Goal: Task Accomplishment & Management: Complete application form

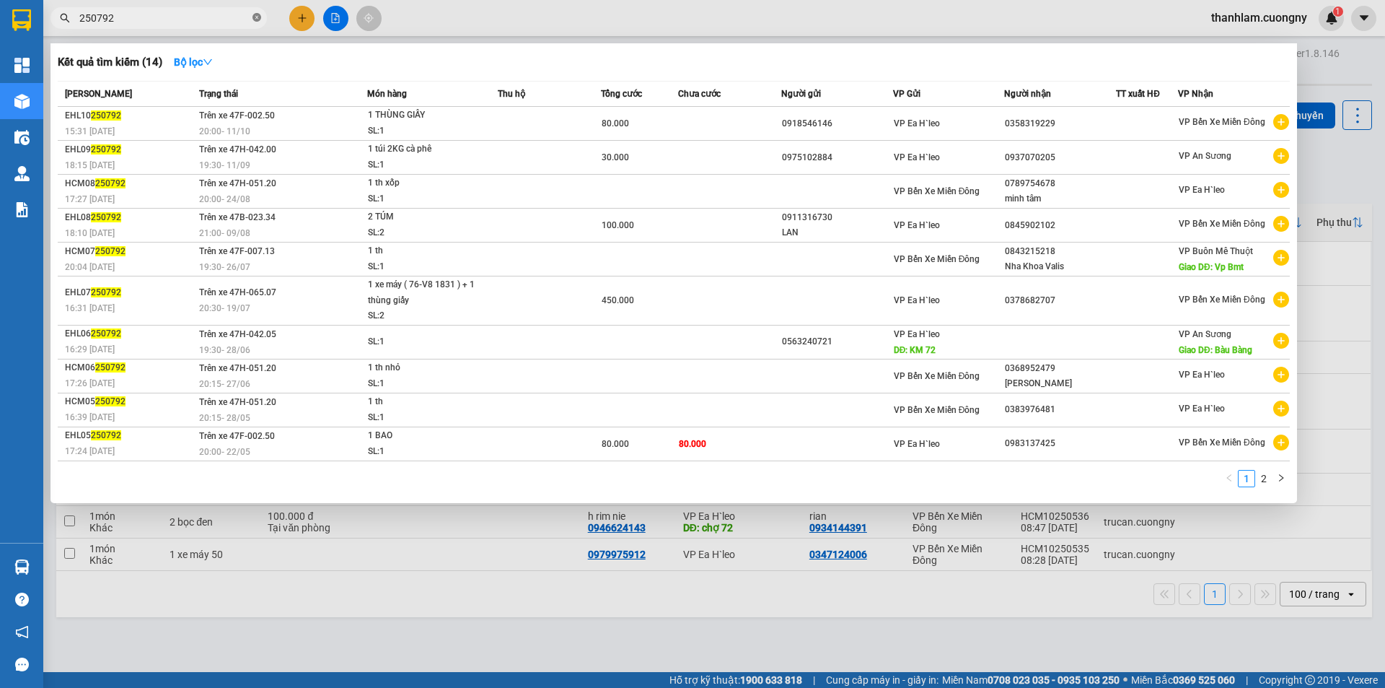
click at [258, 15] on icon "close-circle" at bounding box center [256, 17] width 9 height 9
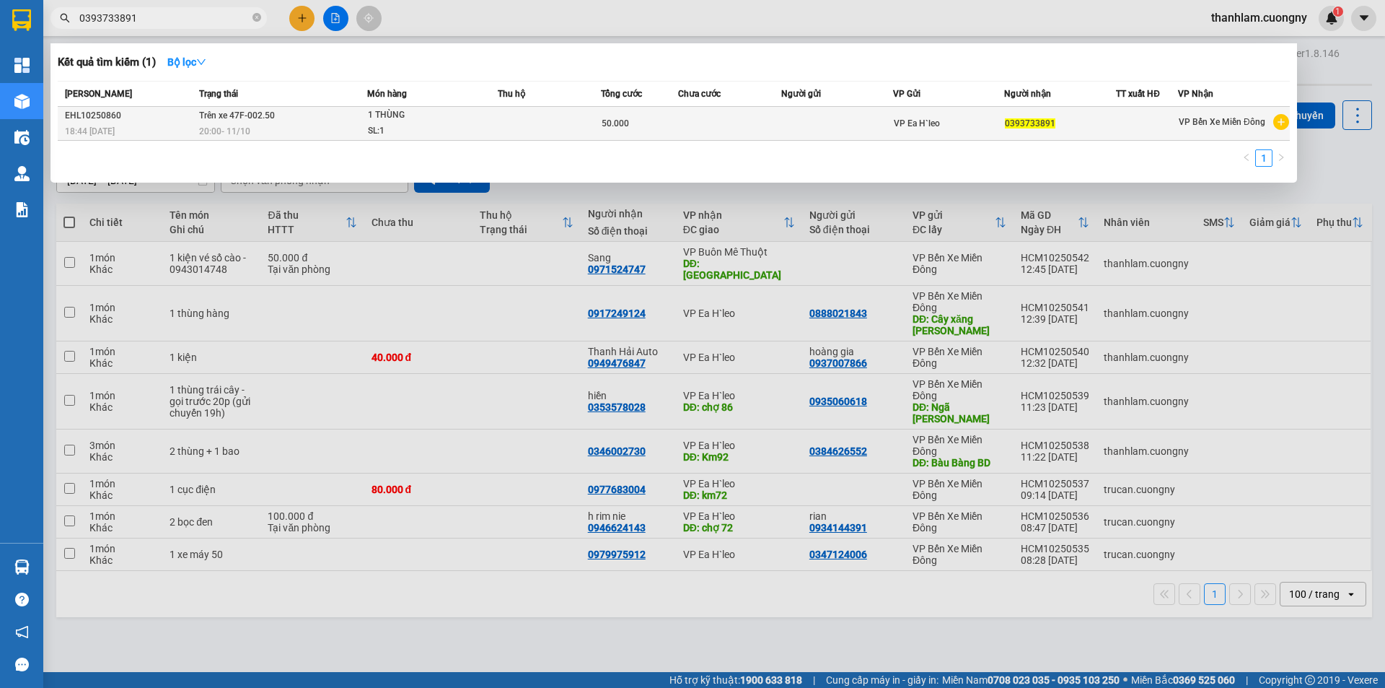
type input "0393733891"
click at [133, 120] on div "EHL10250860" at bounding box center [130, 115] width 130 height 15
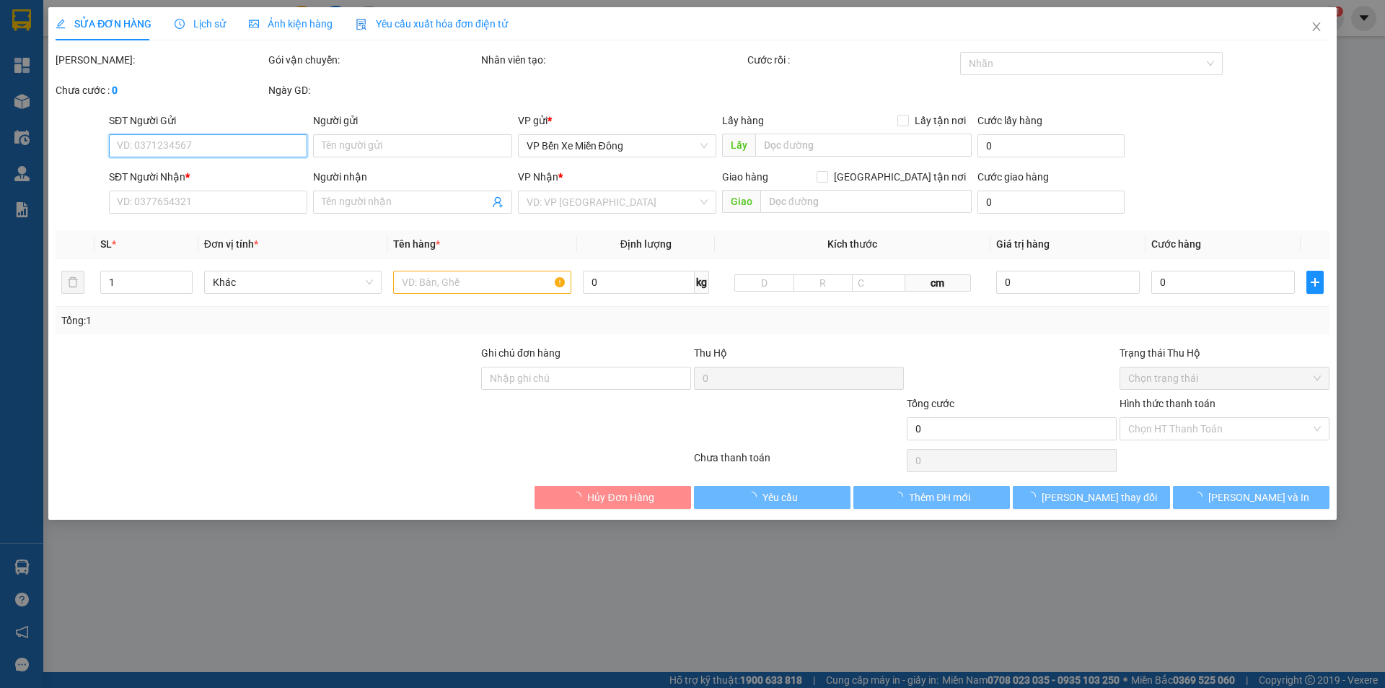
type input "0393733891"
type input "50.000"
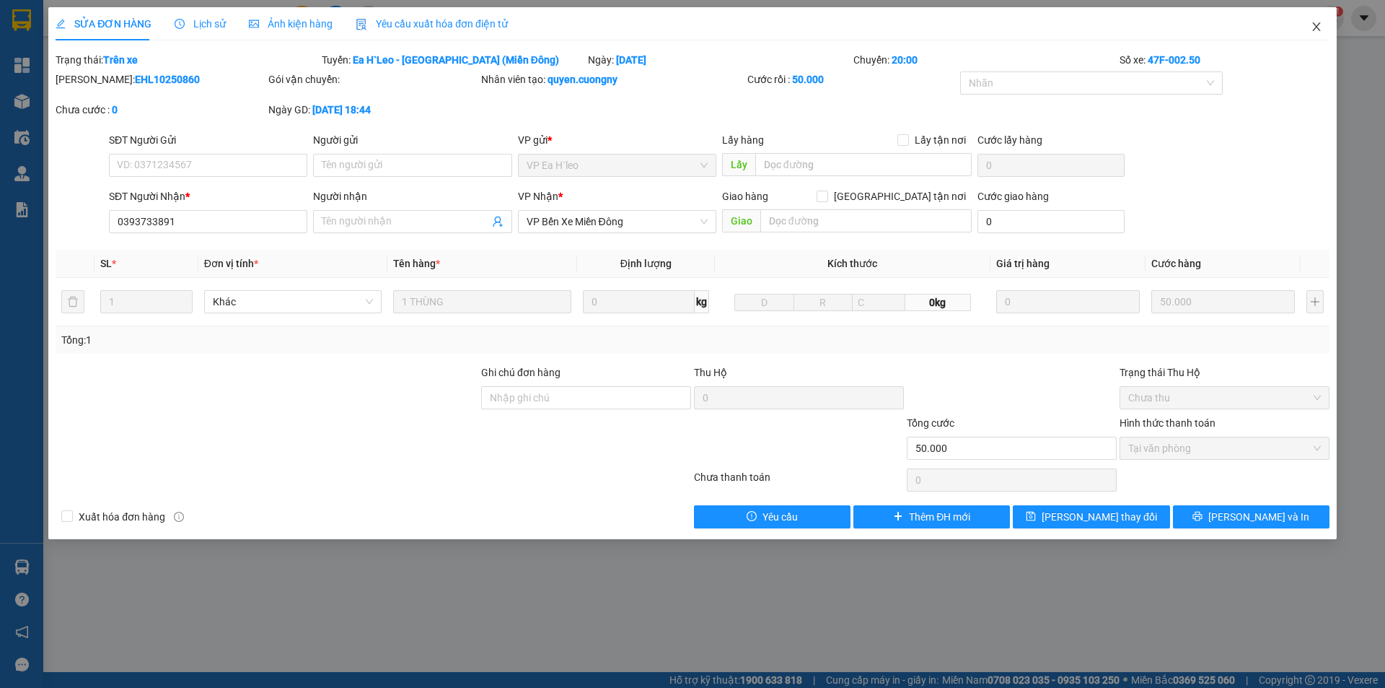
drag, startPoint x: 1333, startPoint y: 30, endPoint x: 1323, endPoint y: 32, distance: 10.3
click at [1332, 31] on span "Close" at bounding box center [1316, 27] width 40 height 40
click at [1323, 32] on div "Kết quả tìm kiếm ( 1 ) Bộ lọc Mã ĐH Trạng thái Món hàng Thu hộ Tổng cước Chưa c…" at bounding box center [692, 18] width 1385 height 36
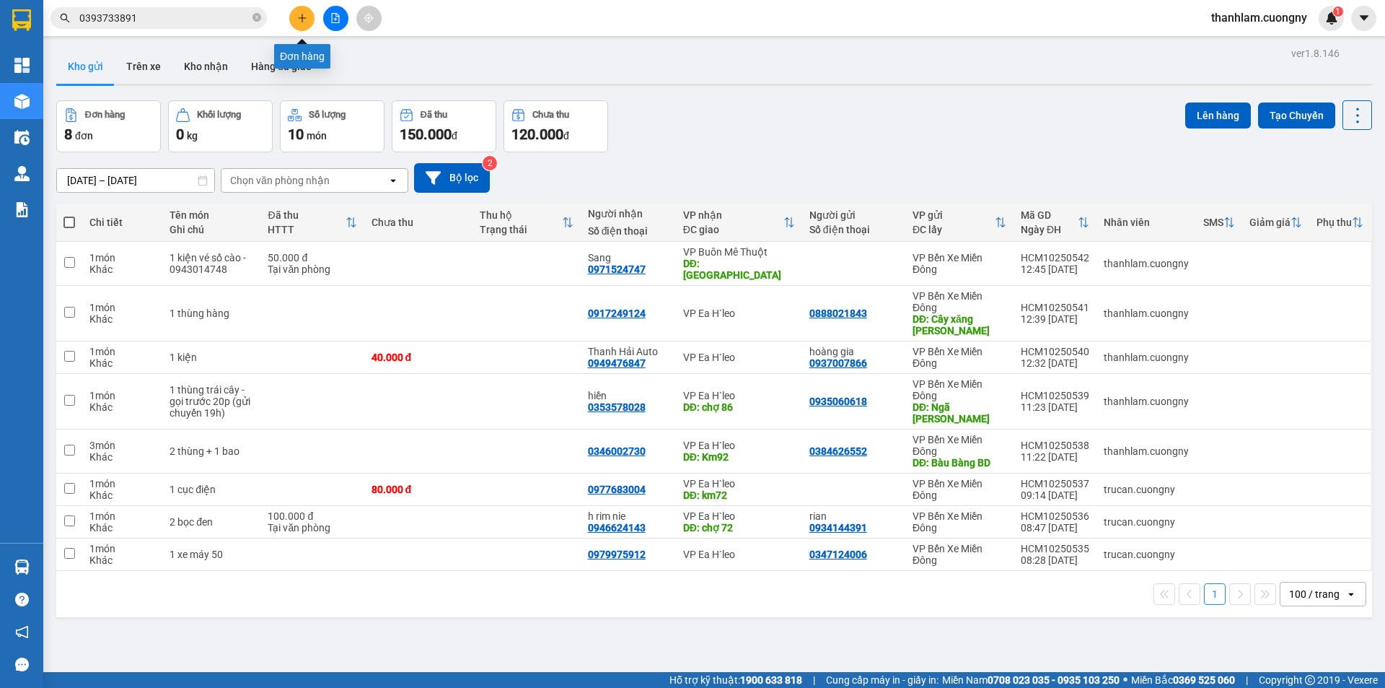
click at [304, 19] on icon "plus" at bounding box center [302, 18] width 10 height 10
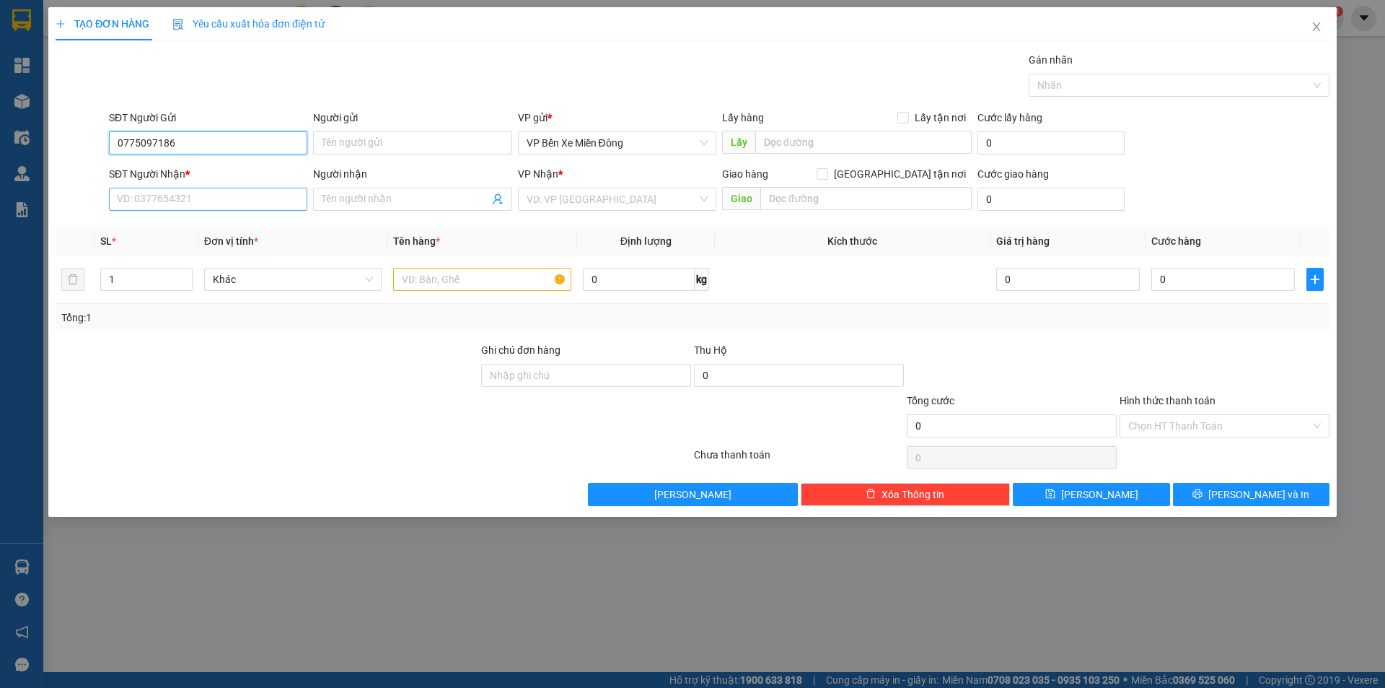
type input "0775097186"
click at [236, 188] on input "SĐT Người Nhận *" at bounding box center [208, 199] width 198 height 23
type input "0857697715"
click at [535, 196] on input "search" at bounding box center [612, 199] width 171 height 22
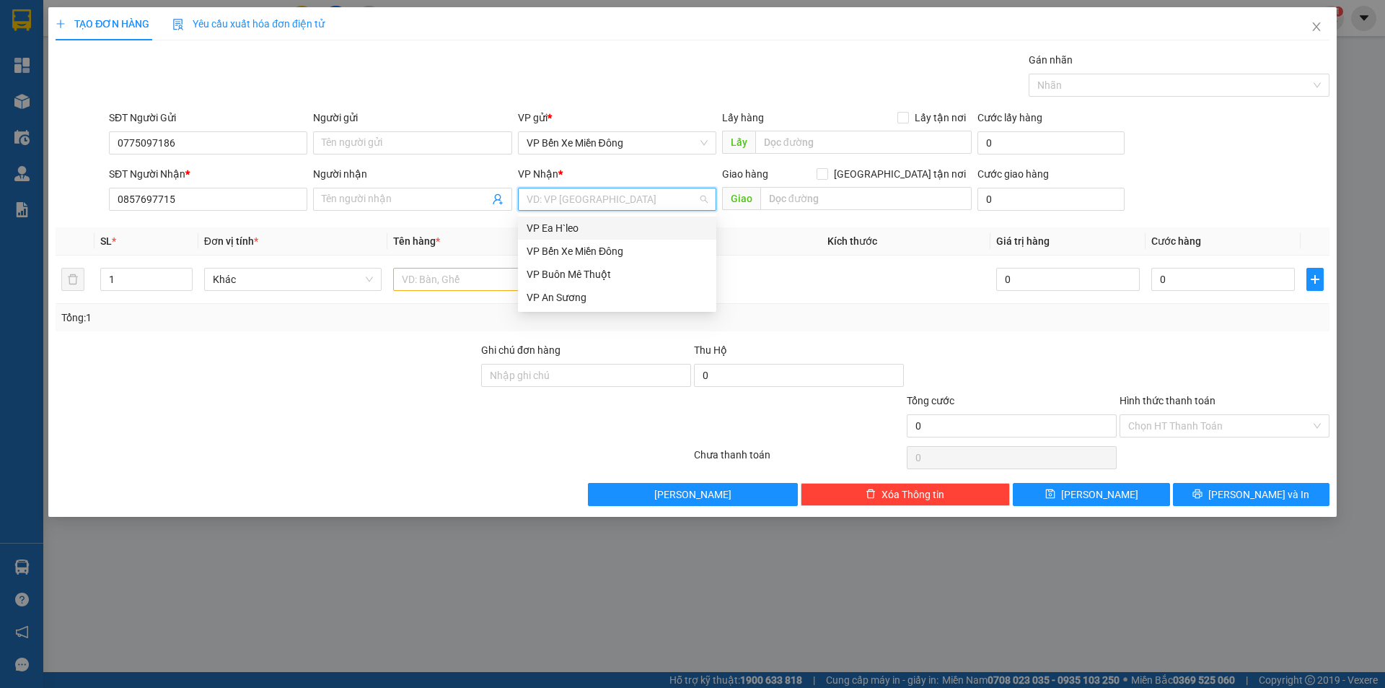
click at [572, 219] on div "VP Ea H`leo" at bounding box center [617, 227] width 198 height 23
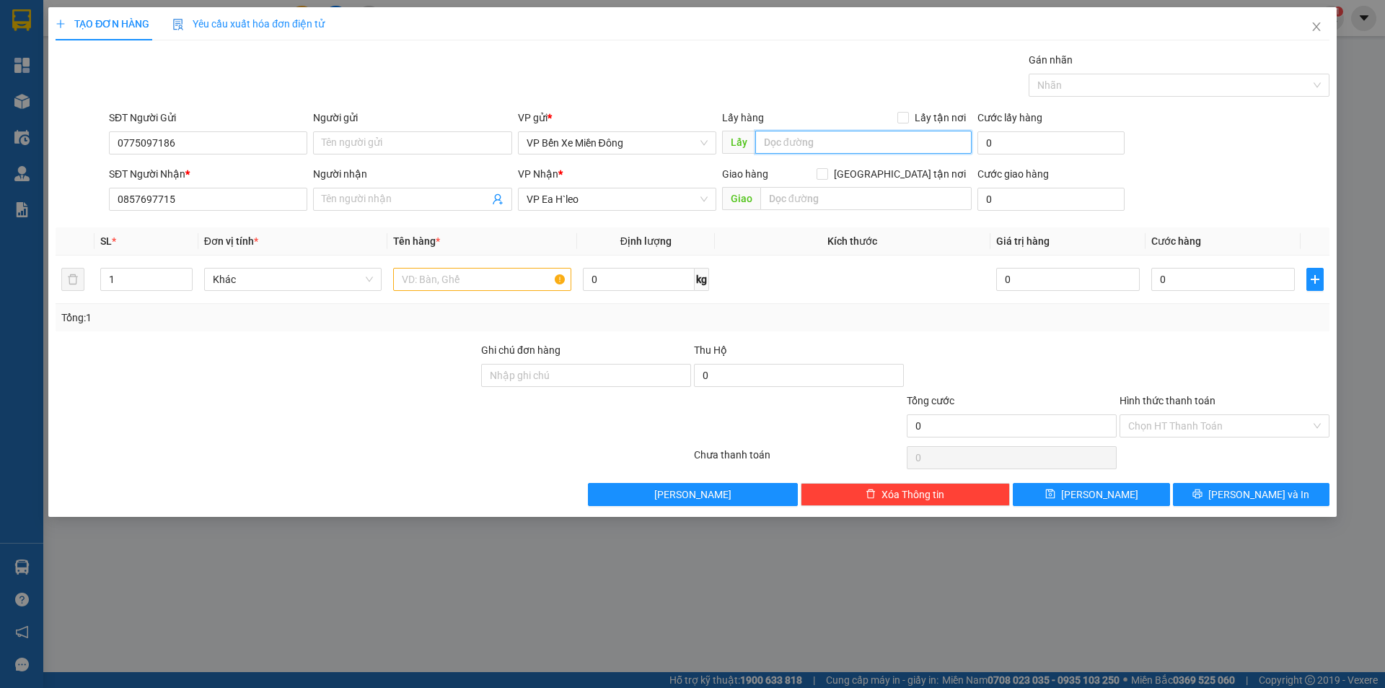
click at [820, 135] on input "text" at bounding box center [863, 142] width 216 height 23
type input "n"
type input "Ngã tư địa chất"
click at [519, 278] on input "text" at bounding box center [482, 279] width 178 height 23
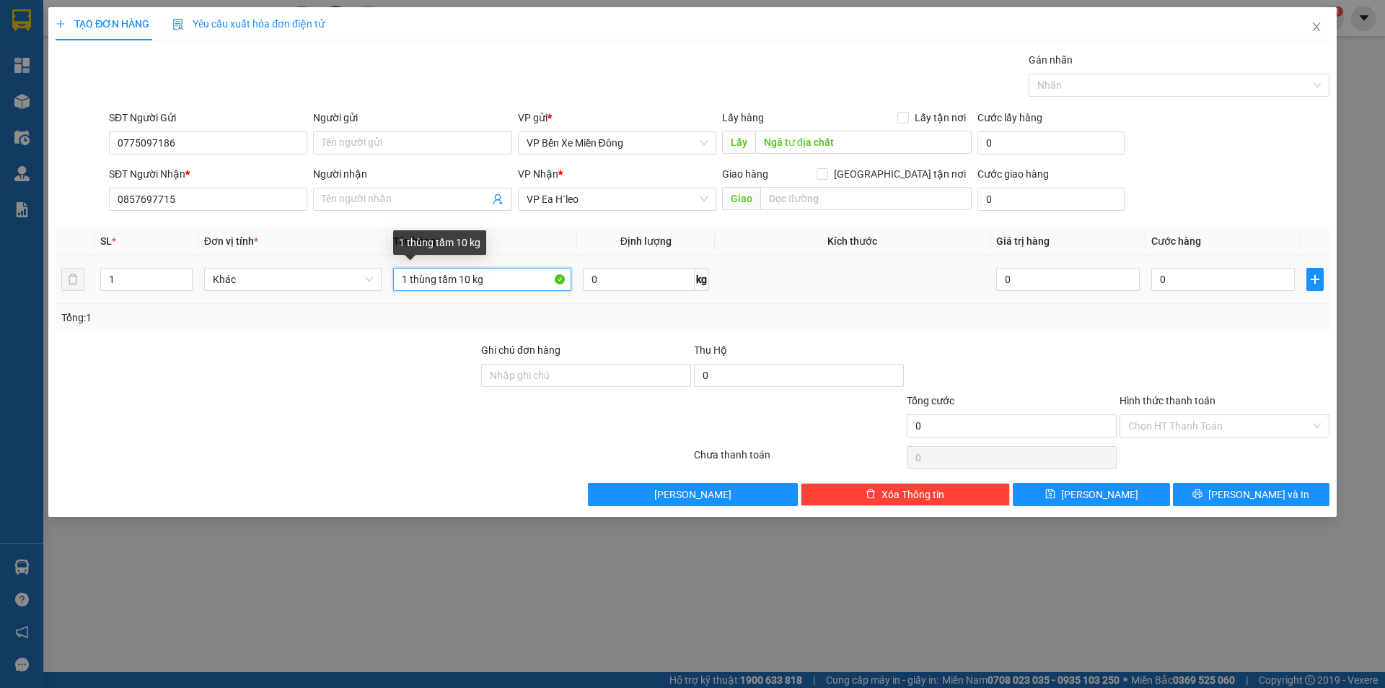
click at [474, 281] on input "1 thùng tầm 10 kg" at bounding box center [482, 279] width 178 height 23
type input "1 thùng tầm 10kg"
click at [445, 330] on div "Tổng: 1" at bounding box center [693, 317] width 1274 height 27
click at [387, 382] on div at bounding box center [267, 367] width 426 height 50
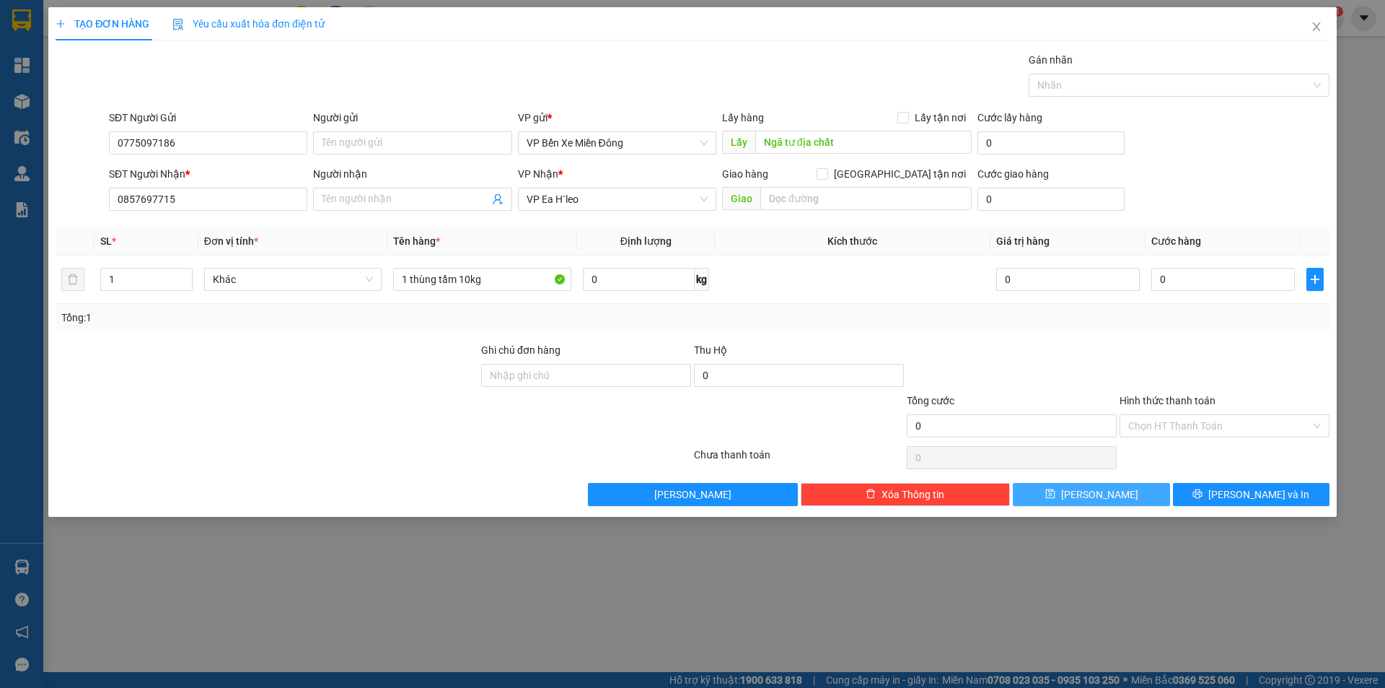
click at [1091, 500] on span "[PERSON_NAME]" at bounding box center [1099, 494] width 77 height 16
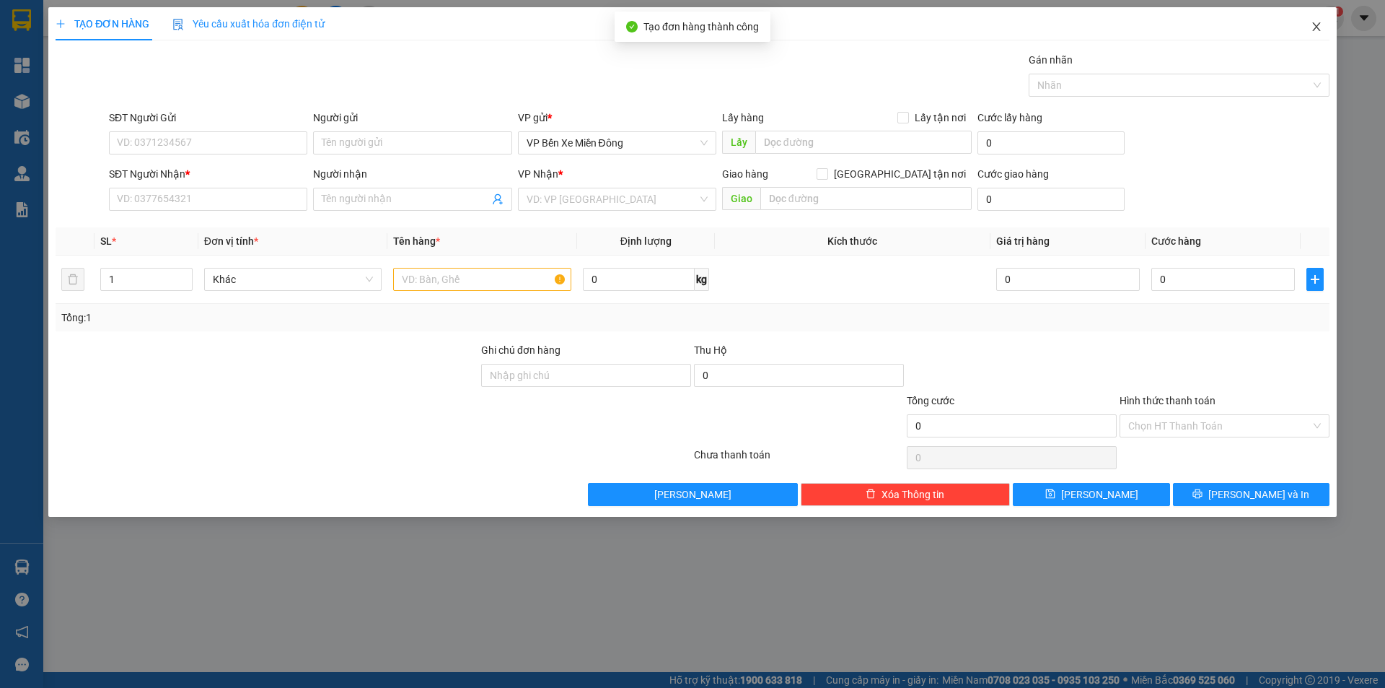
click at [1313, 29] on icon "close" at bounding box center [1317, 27] width 12 height 12
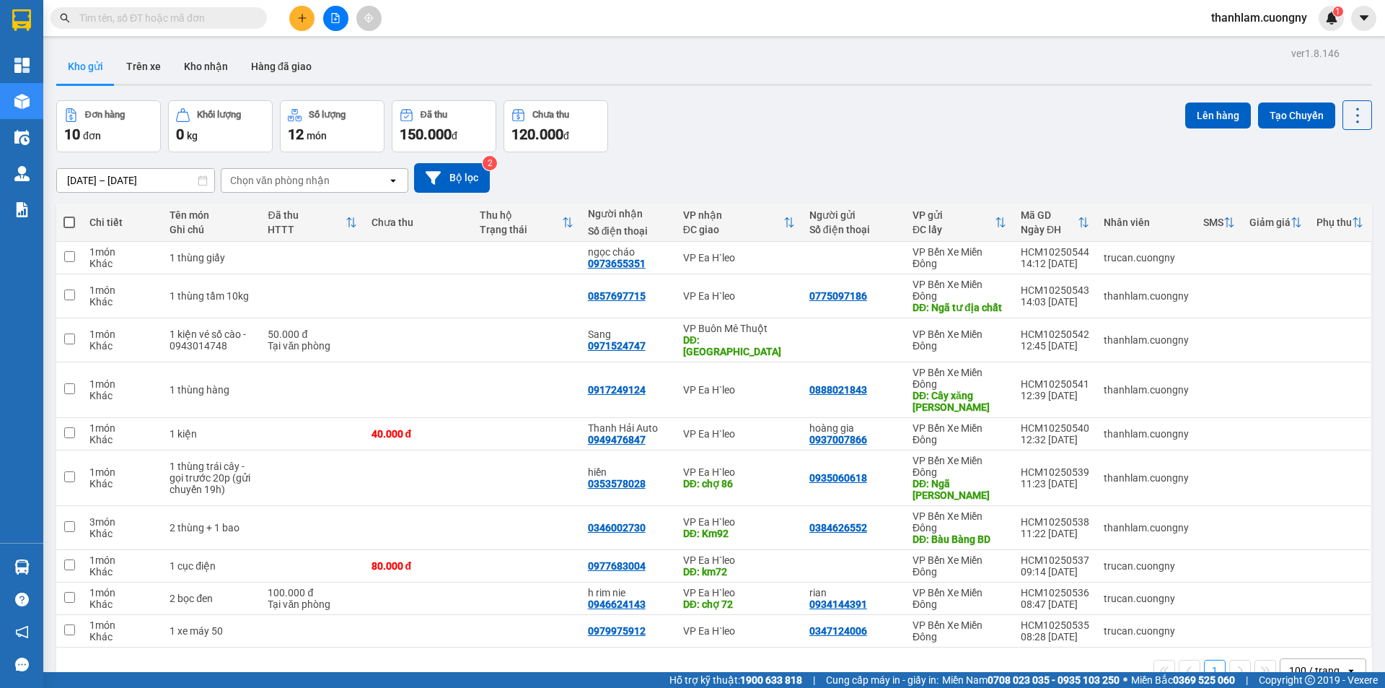
click at [206, 21] on input "text" at bounding box center [164, 18] width 170 height 16
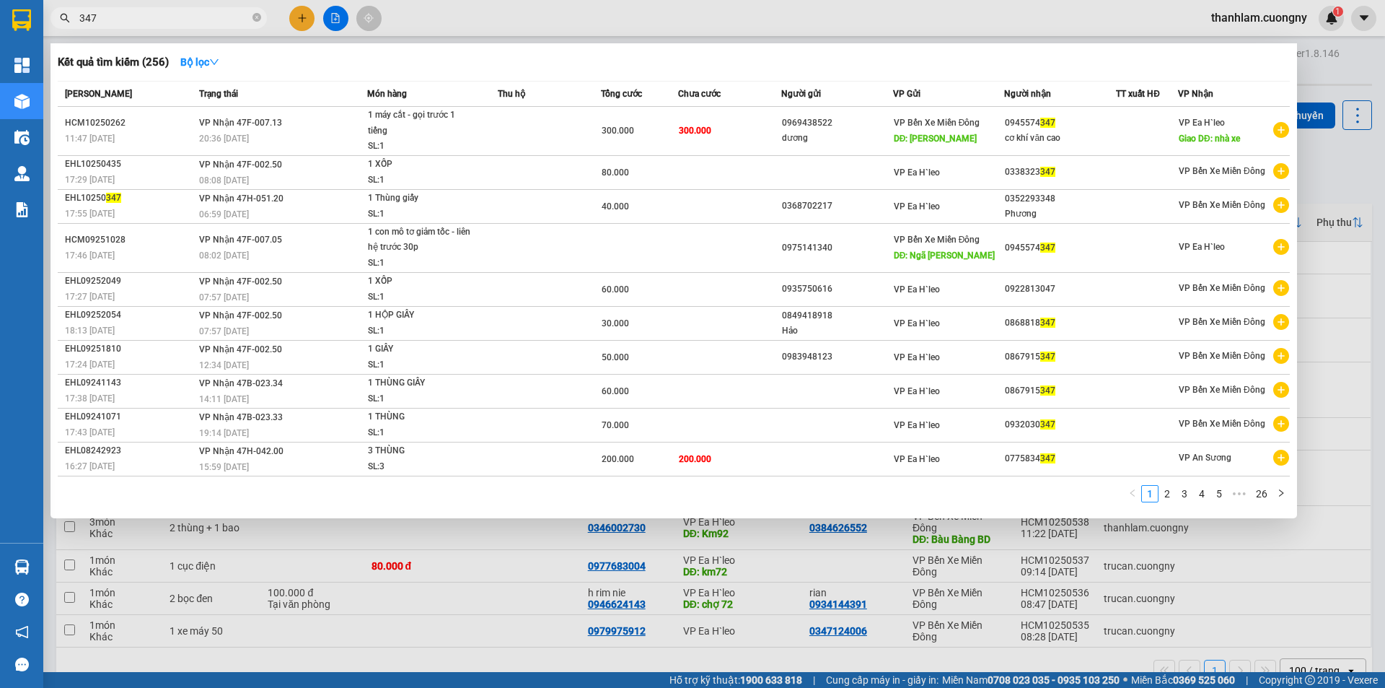
click at [78, 14] on span "347" at bounding box center [158, 18] width 216 height 22
click at [76, 19] on span "347" at bounding box center [158, 18] width 216 height 22
click at [79, 19] on span "347" at bounding box center [158, 18] width 216 height 22
click at [84, 17] on input "347" at bounding box center [164, 18] width 170 height 16
click at [78, 17] on span "347" at bounding box center [158, 18] width 216 height 22
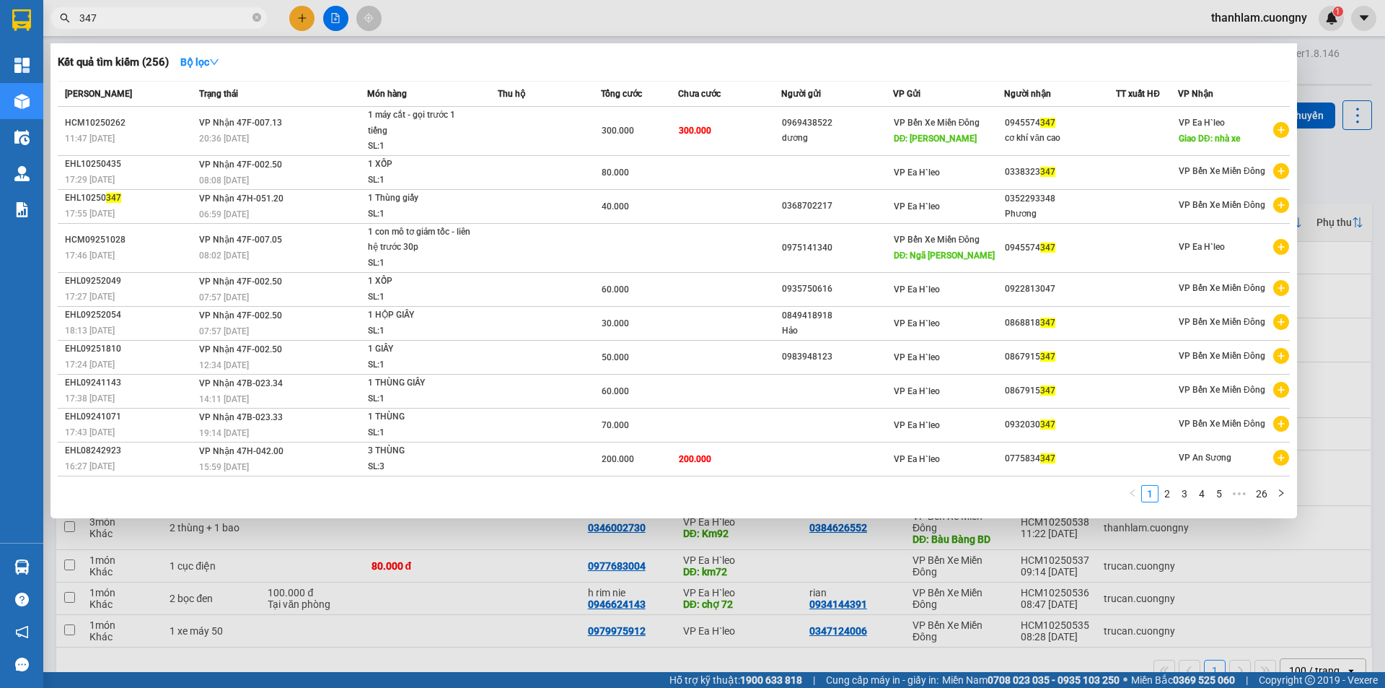
click at [80, 17] on input "347" at bounding box center [164, 18] width 170 height 16
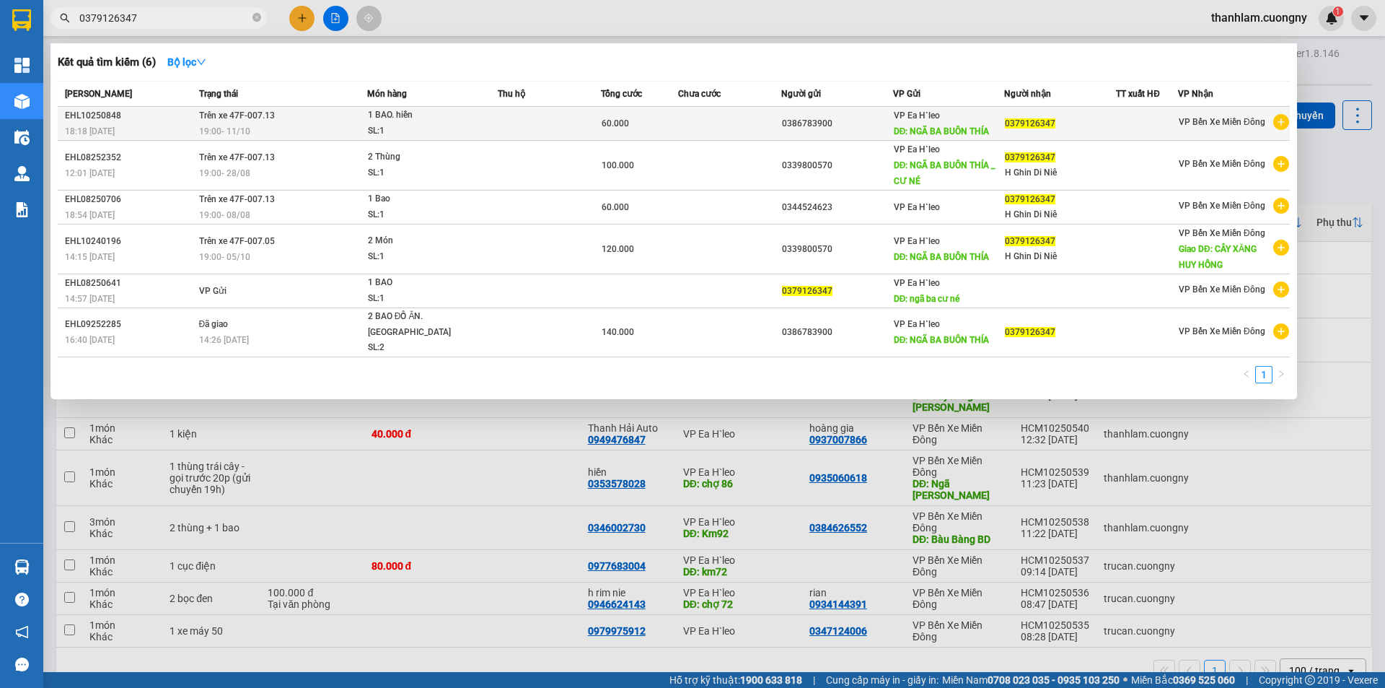
type input "0379126347"
click at [362, 133] on div "19:00 - 11/10" at bounding box center [282, 131] width 167 height 16
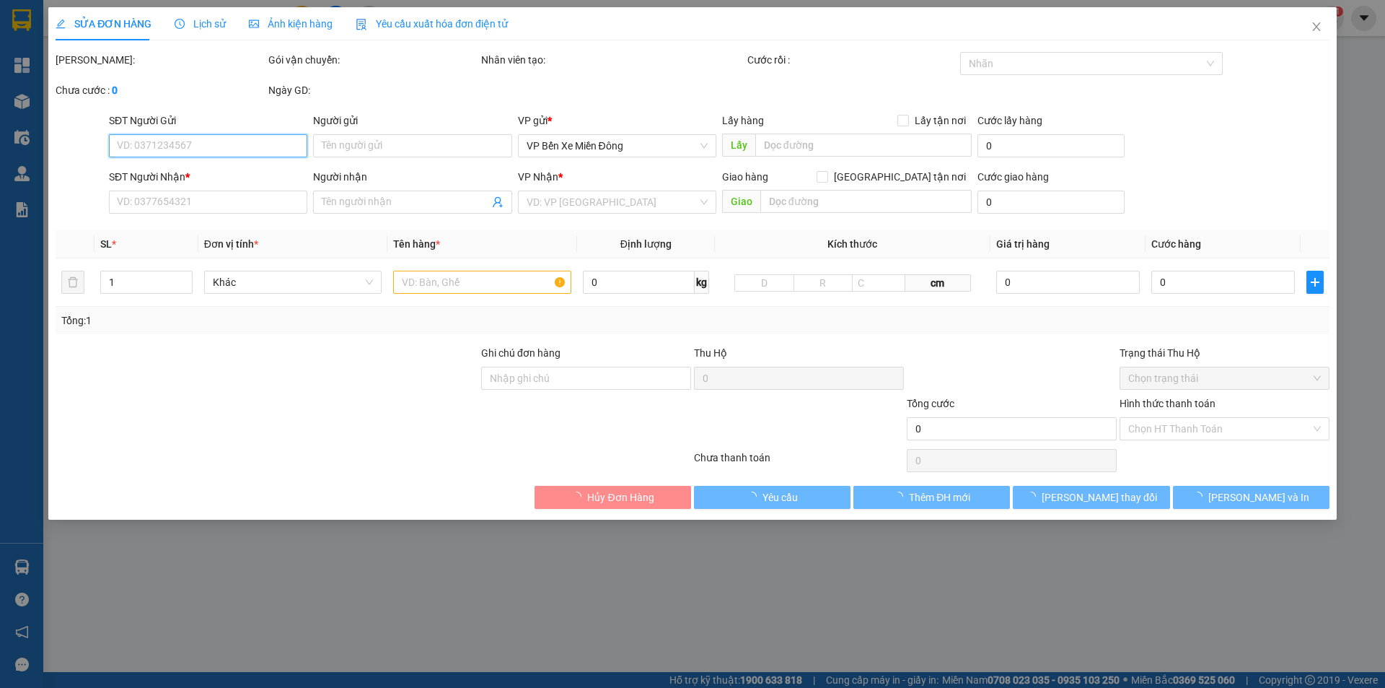
type input "0386783900"
type input "NGÃ BA BUÔN THÍA"
type input "0379126347"
type input "60.000"
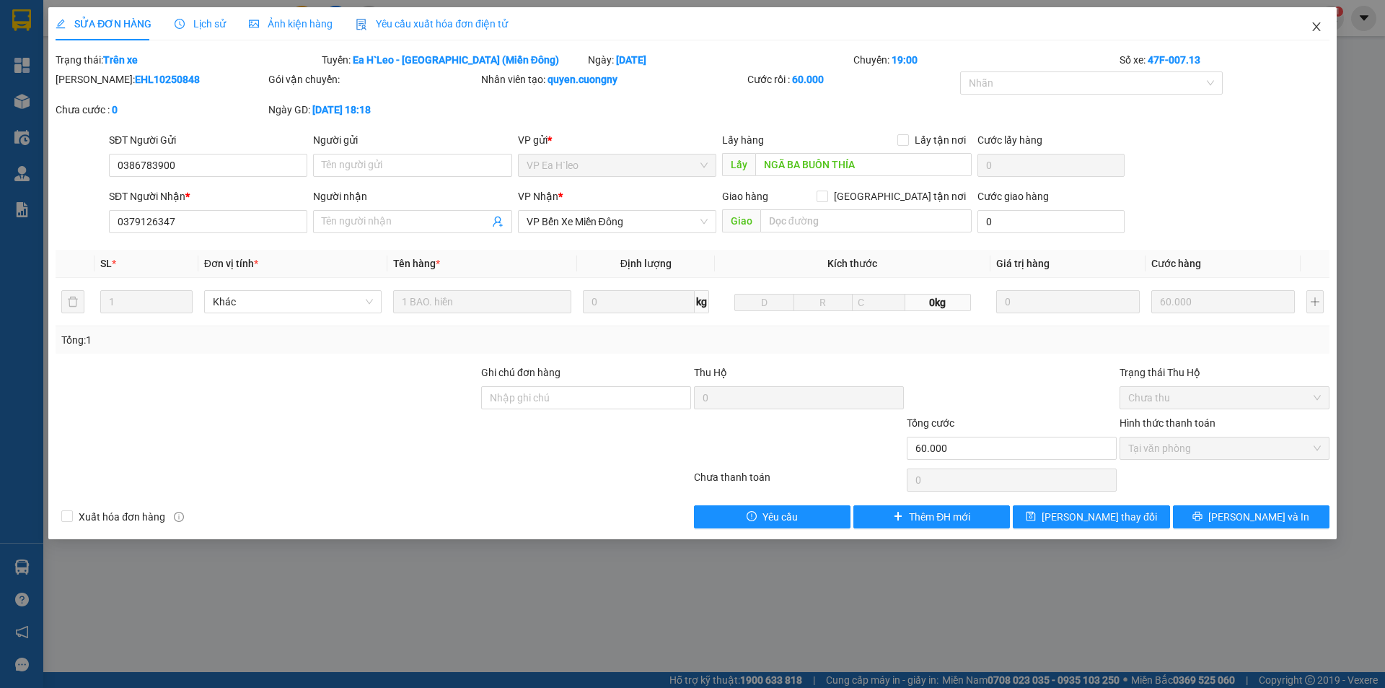
click at [1316, 36] on span "Close" at bounding box center [1316, 27] width 40 height 40
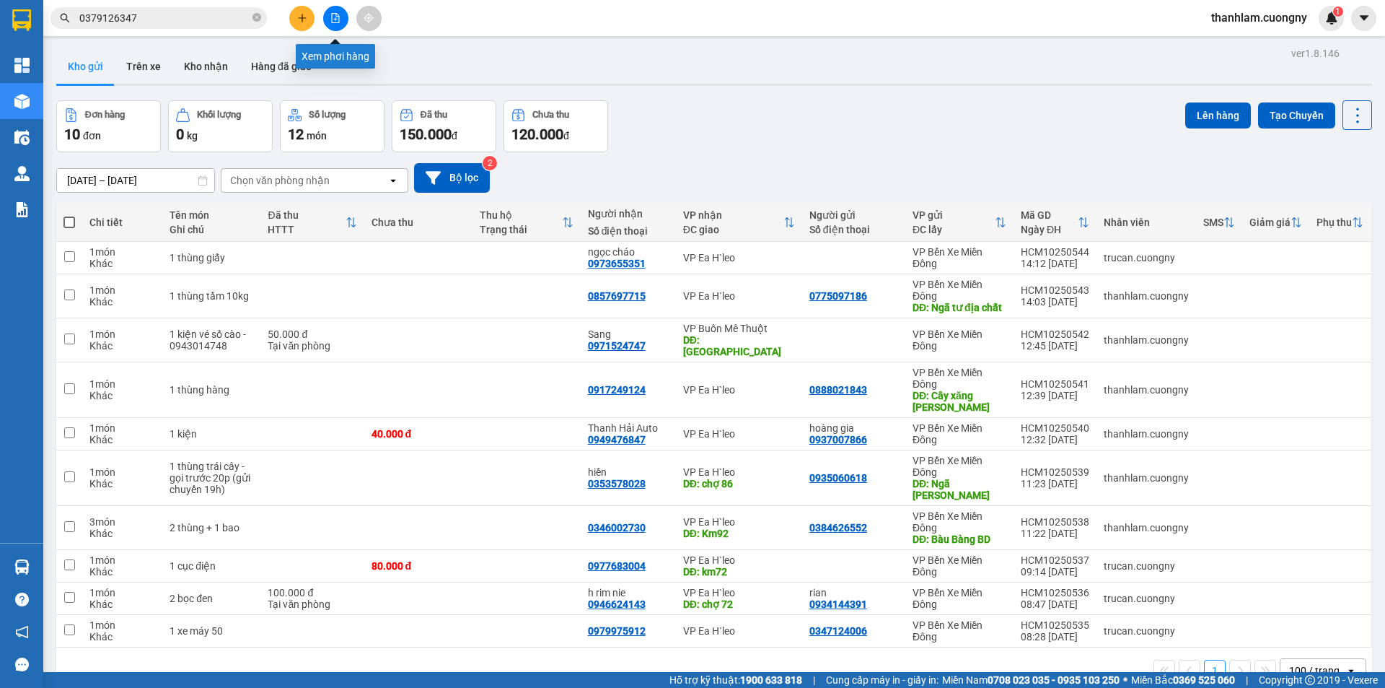
click at [281, 14] on div at bounding box center [335, 18] width 108 height 25
click at [286, 14] on div at bounding box center [335, 18] width 108 height 25
click at [297, 14] on icon "plus" at bounding box center [302, 18] width 10 height 10
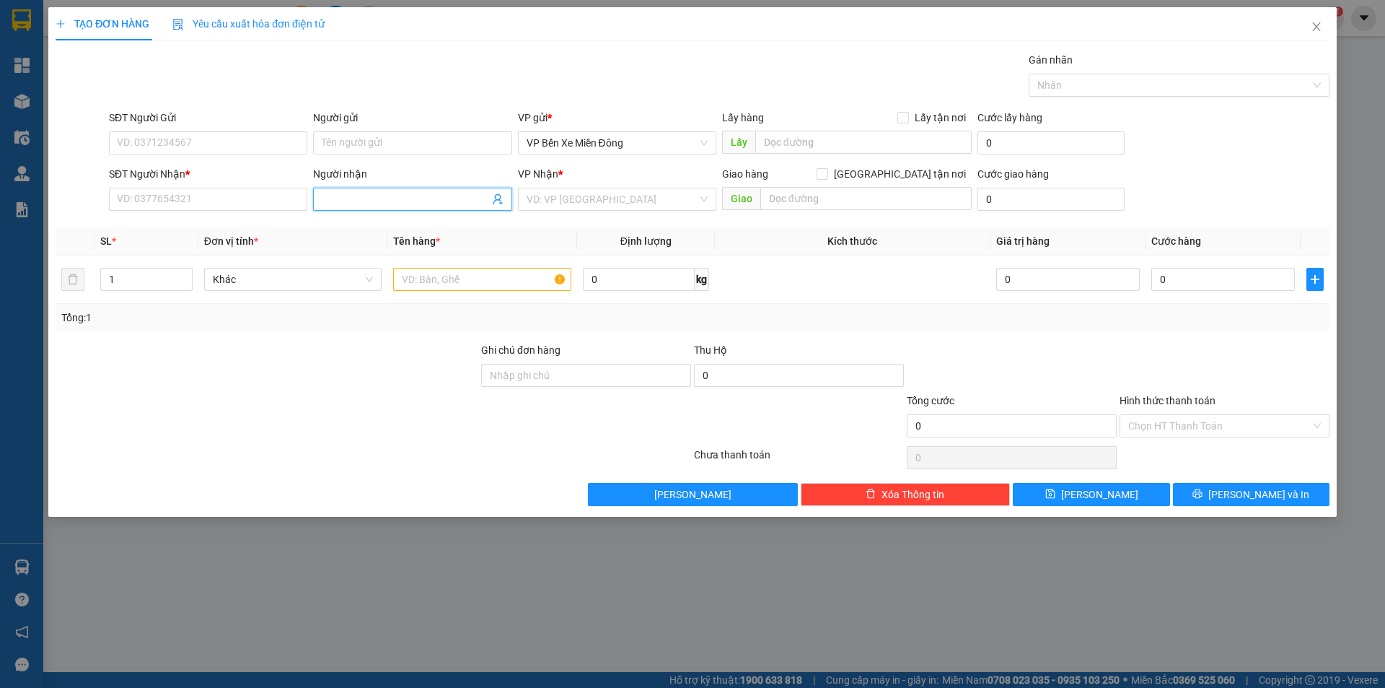
click at [379, 203] on input "Người nhận" at bounding box center [405, 199] width 167 height 16
type input "c"
type input "cô rê 82"
click at [348, 232] on div "cô rê 82 - 0942320406" at bounding box center [412, 228] width 181 height 16
type input "0942320406"
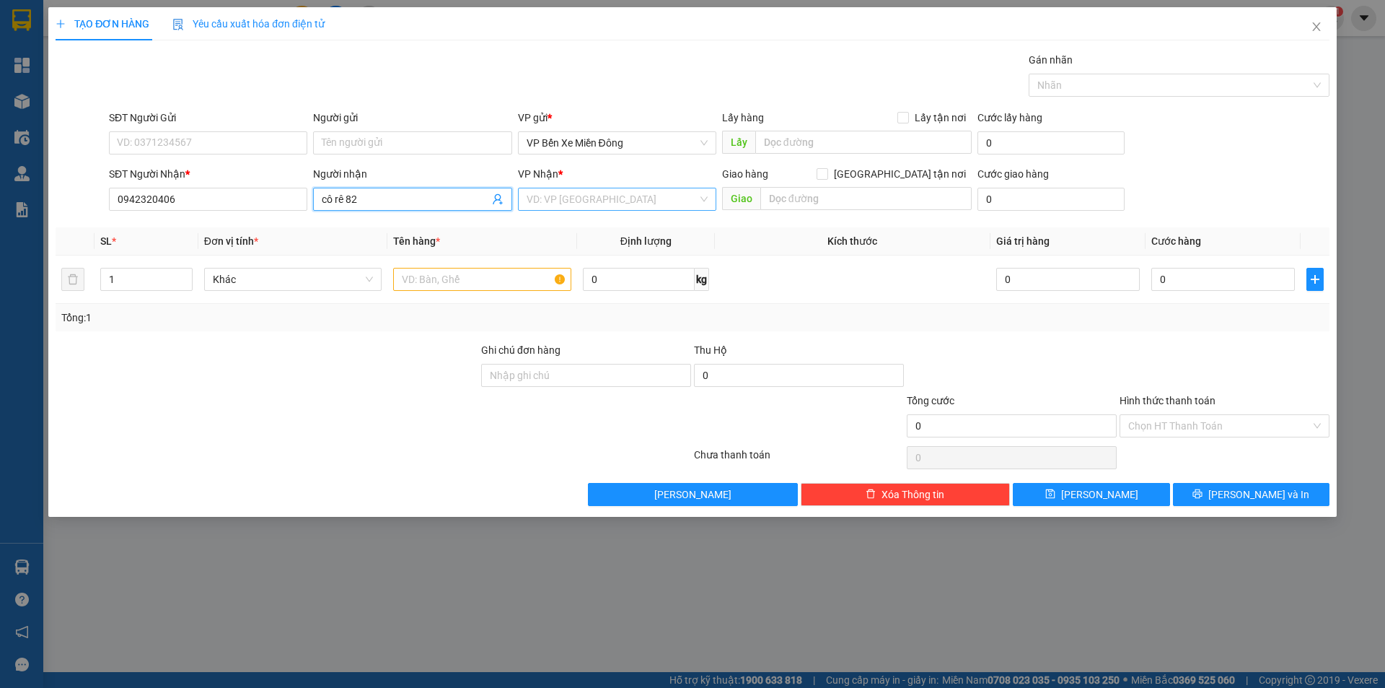
type input "cô rê 82"
click at [550, 195] on input "search" at bounding box center [612, 199] width 171 height 22
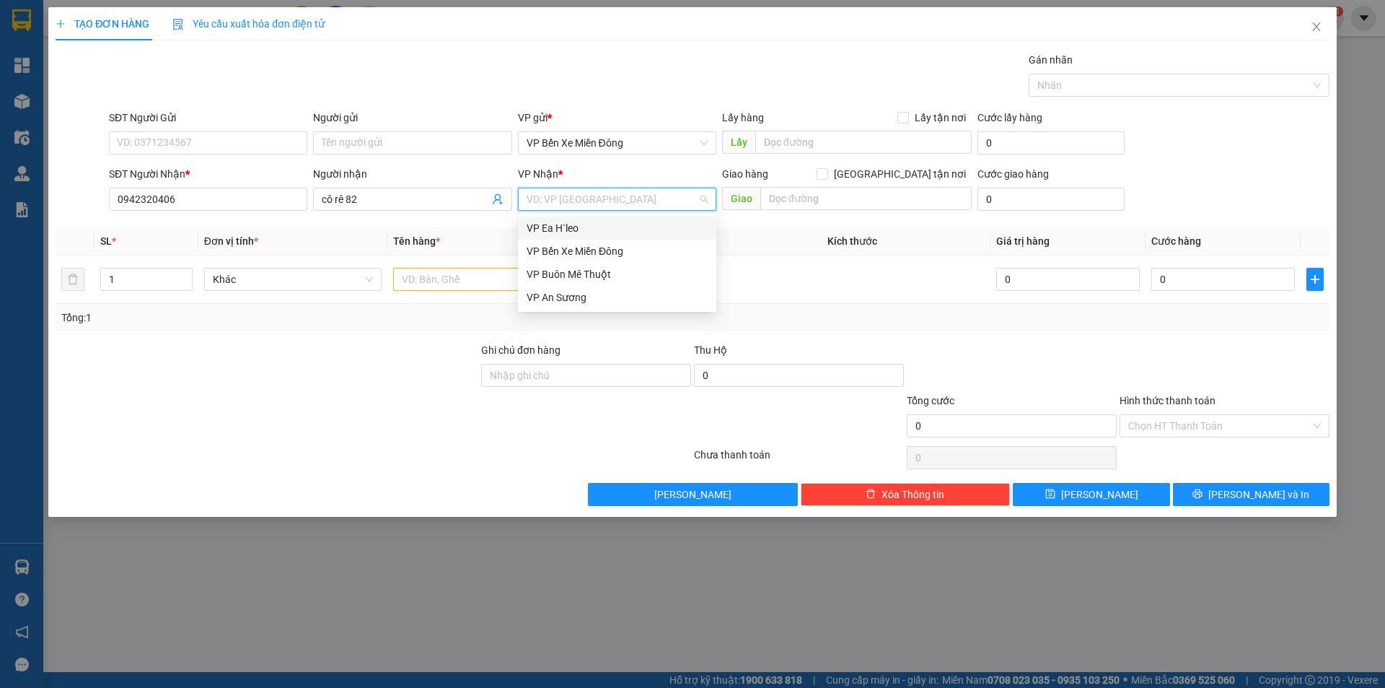
click at [548, 228] on div "VP Ea H`leo" at bounding box center [617, 228] width 181 height 16
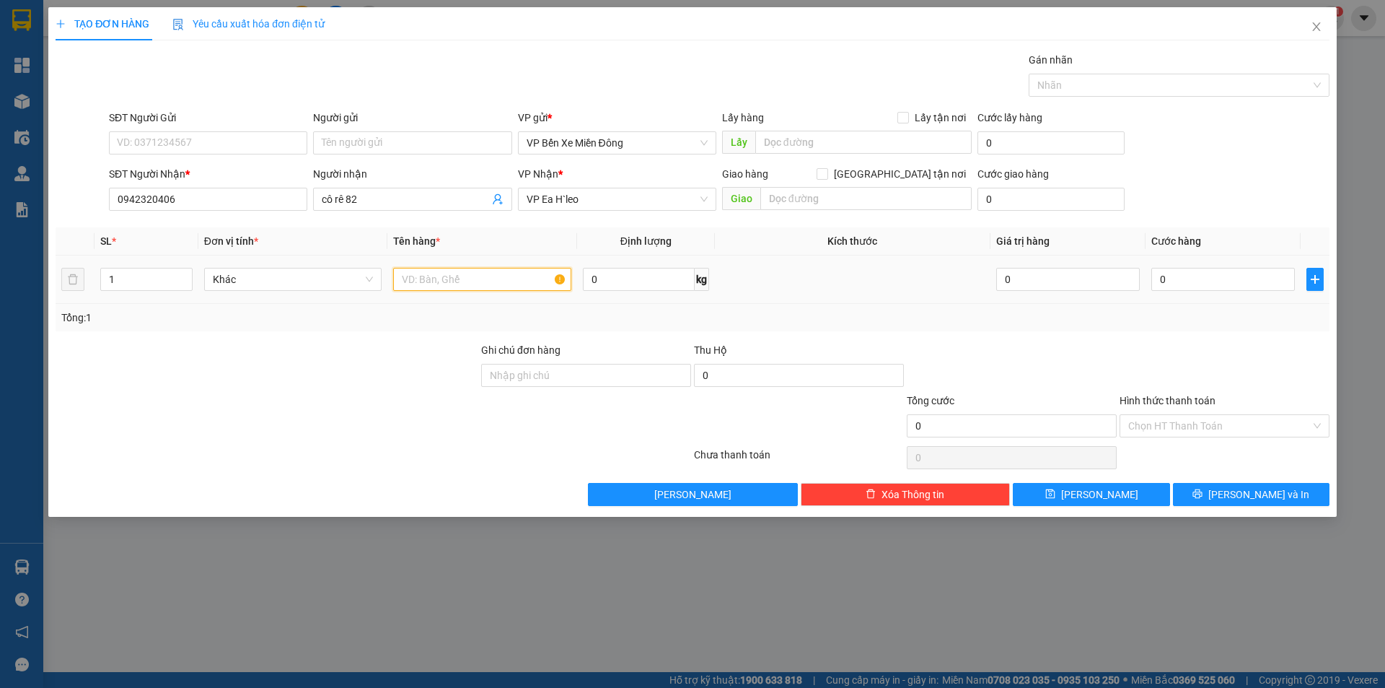
click at [499, 278] on input "text" at bounding box center [482, 279] width 178 height 23
click at [449, 283] on input "2 bao xanh bánh tráng" at bounding box center [482, 279] width 178 height 23
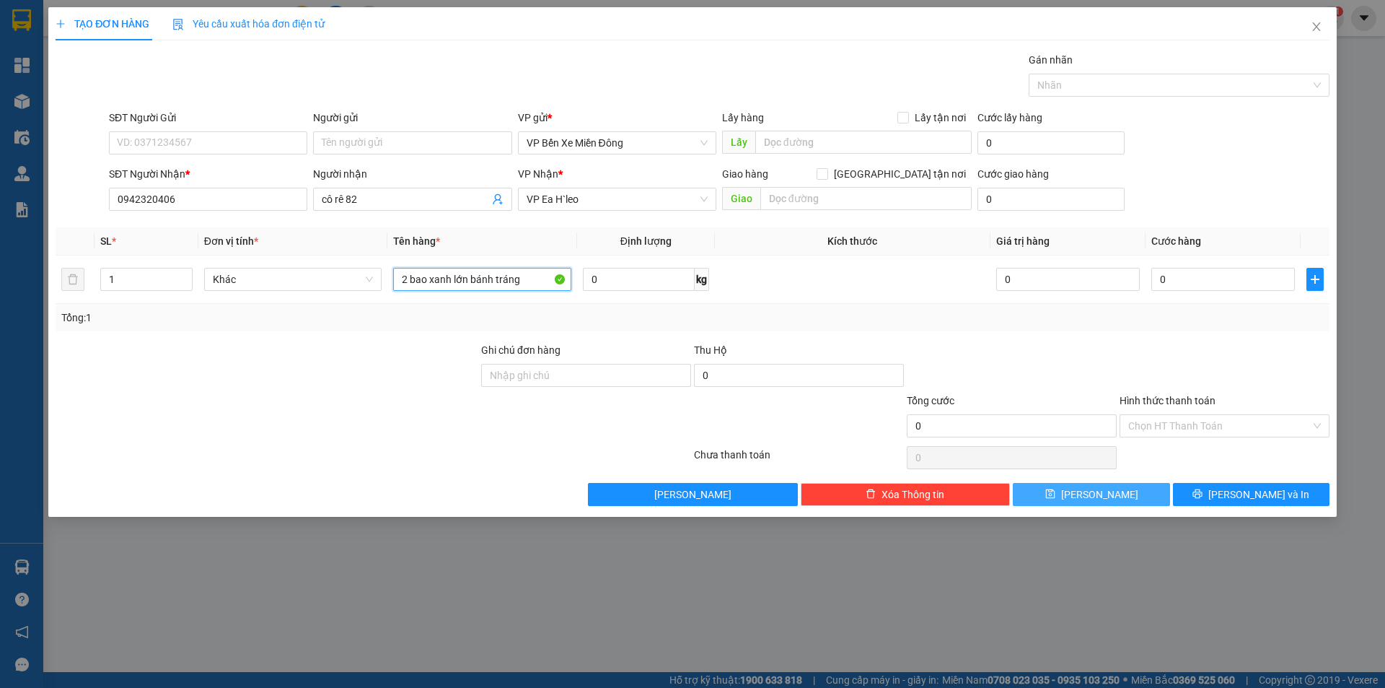
type input "2 bao xanh lớn bánh tráng"
click at [1099, 494] on span "[PERSON_NAME]" at bounding box center [1099, 494] width 77 height 16
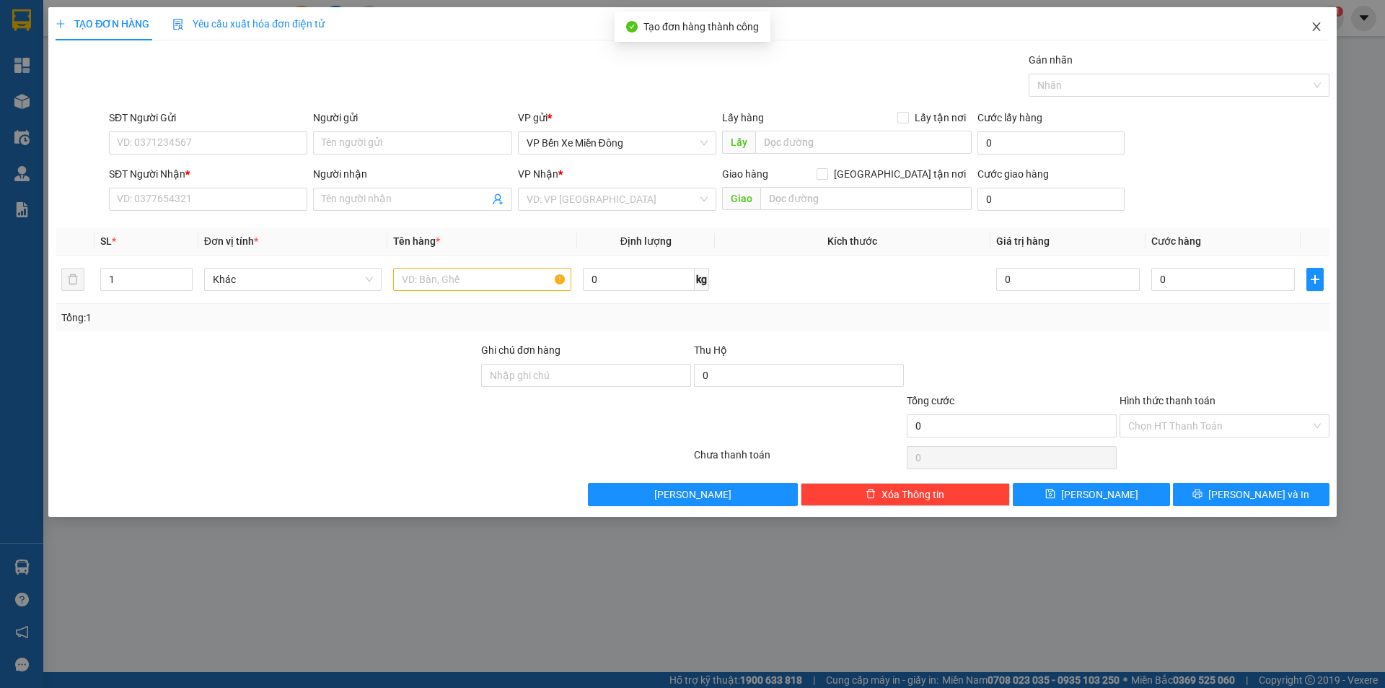
click at [1325, 25] on span "Close" at bounding box center [1316, 27] width 40 height 40
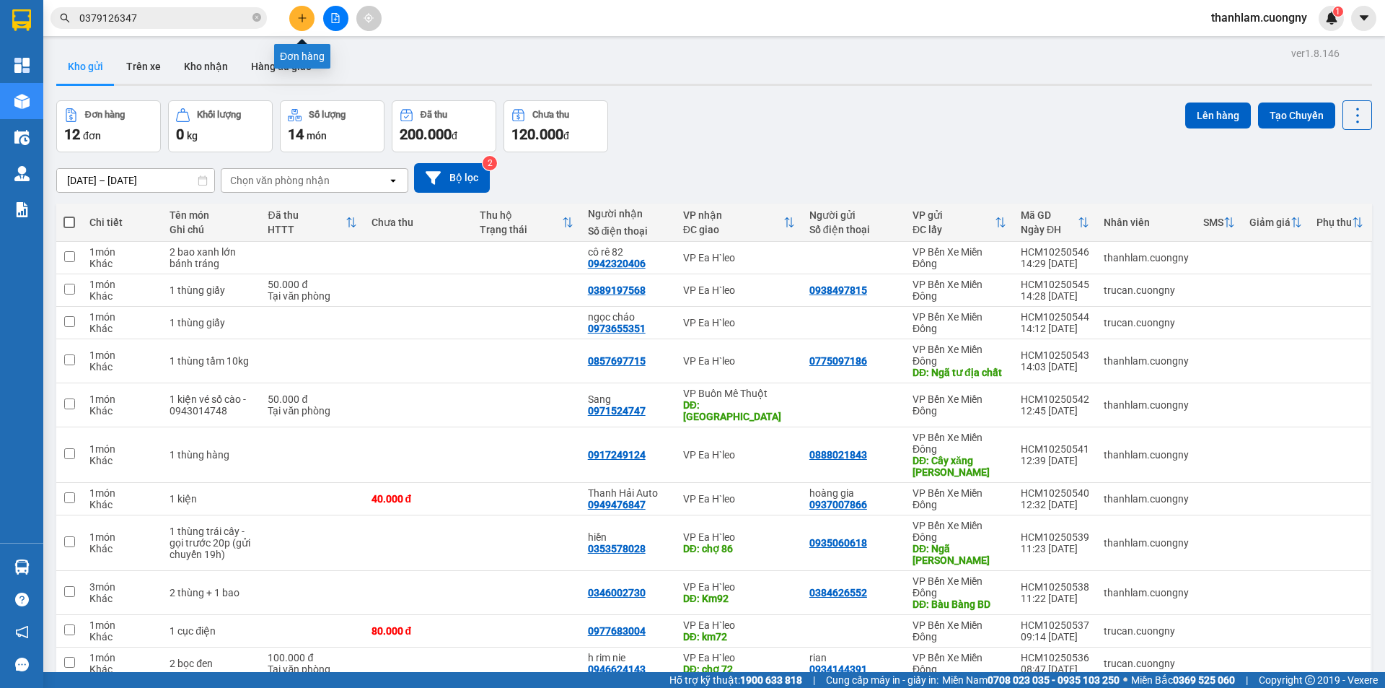
click at [304, 21] on icon "plus" at bounding box center [302, 18] width 10 height 10
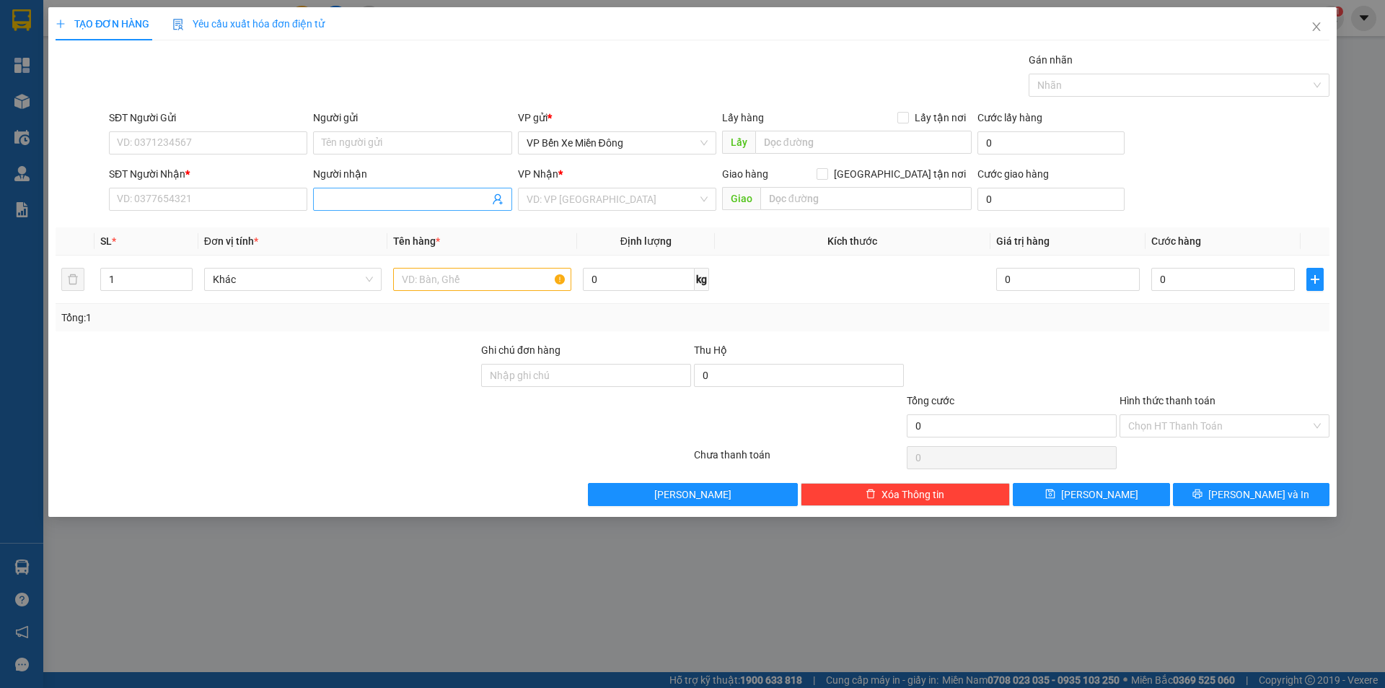
click at [418, 201] on input "Người nhận" at bounding box center [405, 199] width 167 height 16
type input "anh hoàng cá"
click at [388, 227] on div "anh hoàng cá - 0346888246" at bounding box center [412, 228] width 181 height 16
type input "0346888246"
type input "anh hoàng cá"
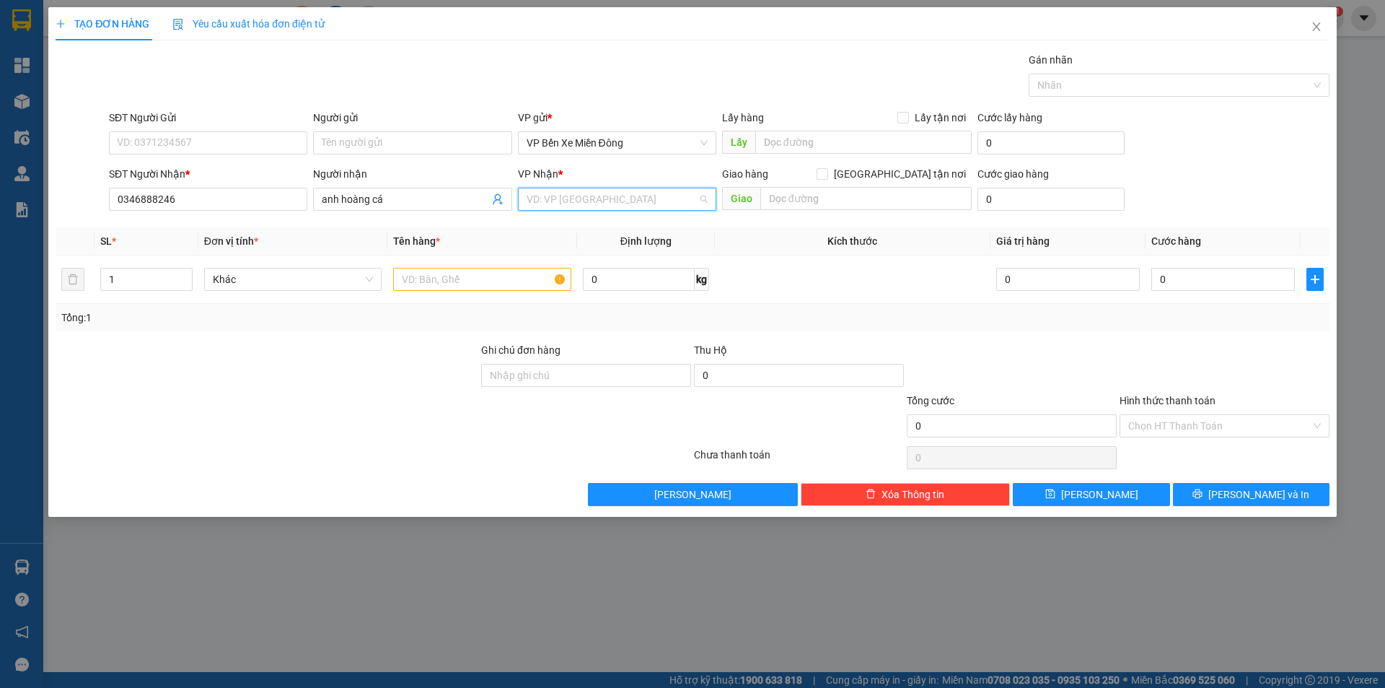
click at [603, 197] on input "search" at bounding box center [612, 199] width 171 height 22
click at [597, 227] on div "VP Ea H`leo" at bounding box center [617, 228] width 181 height 16
click at [458, 276] on input "text" at bounding box center [482, 279] width 178 height 23
type input "3 kiện hồ cá ( 2 lớn, 1 nhỏ)"
click at [183, 273] on icon "up" at bounding box center [184, 275] width 5 height 5
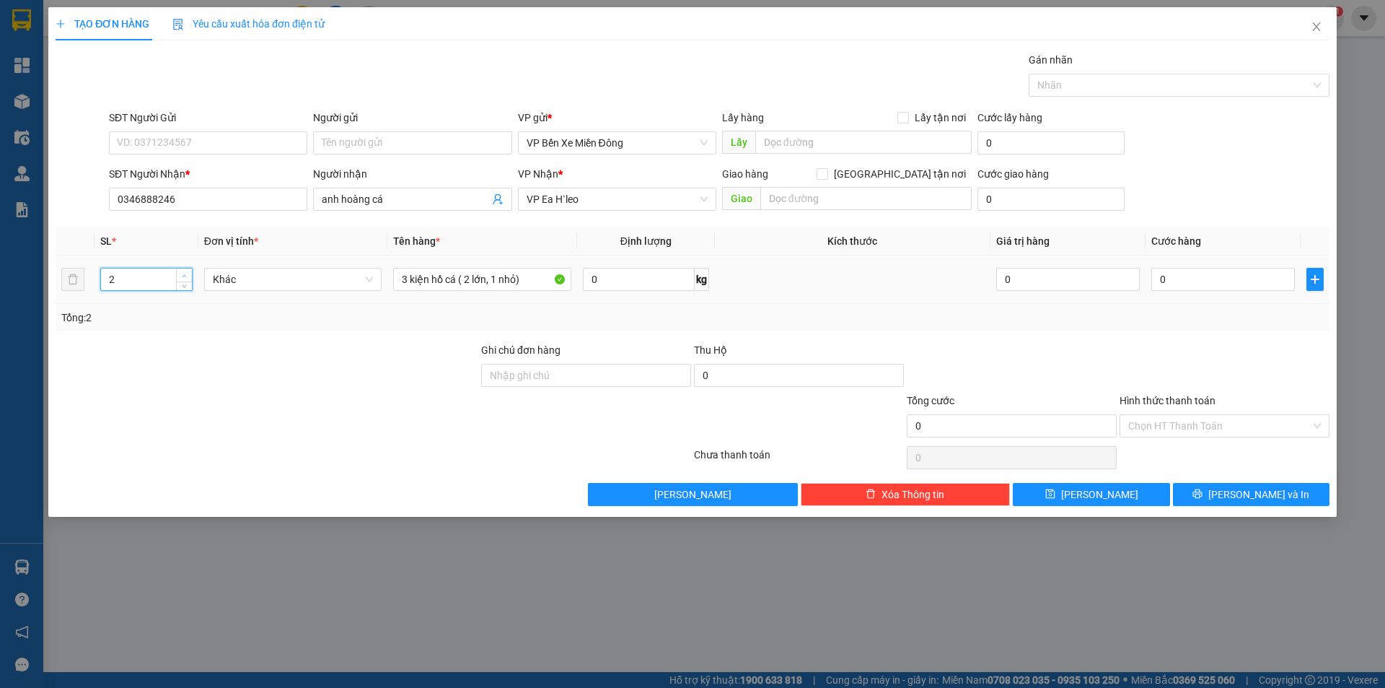
type input "3"
click at [183, 273] on icon "up" at bounding box center [184, 275] width 5 height 5
click at [537, 279] on input "3 kiện hồ cá ( 2 lớn, 1 nhỏ)" at bounding box center [482, 279] width 178 height 23
drag, startPoint x: 459, startPoint y: 278, endPoint x: 524, endPoint y: 294, distance: 67.5
click at [524, 294] on td "3 kiện hồ cá ( 2 lớn, 1 nhỏ) - dễ vỡ" at bounding box center [482, 279] width 190 height 48
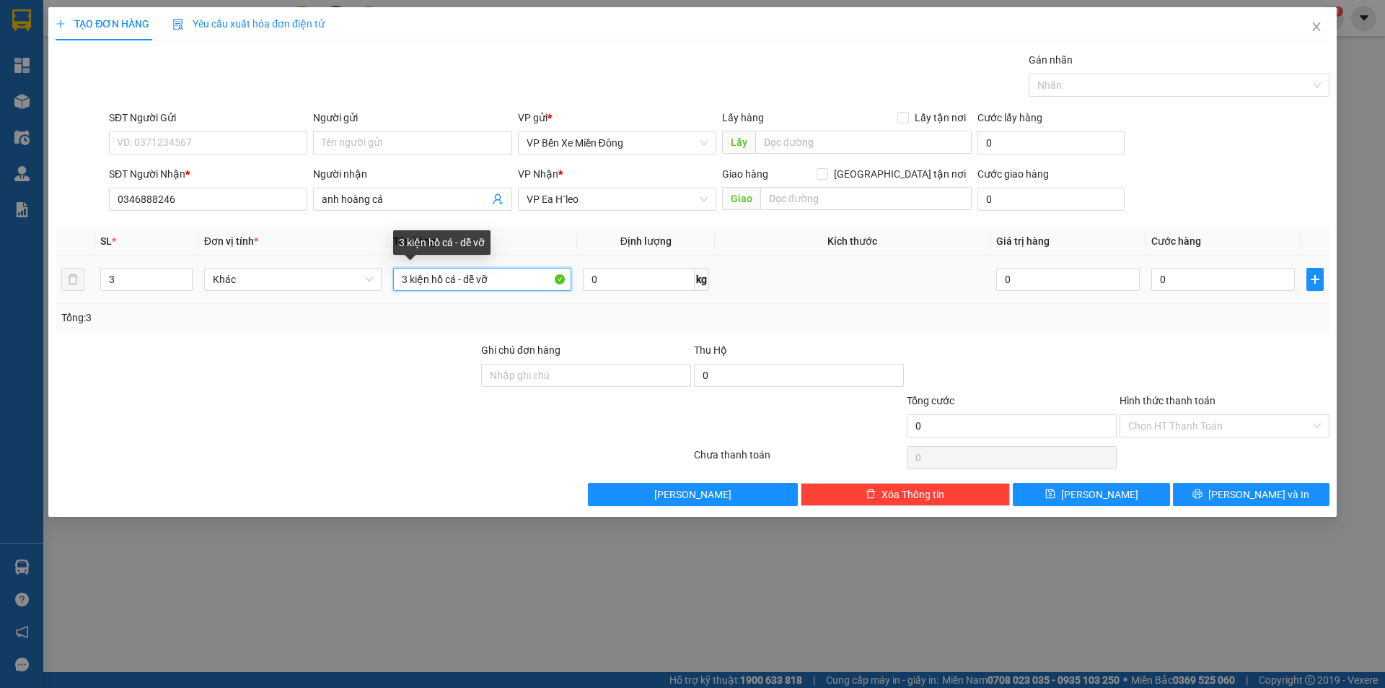
click at [527, 275] on input "3 kiện hồ cá - dễ vỡ" at bounding box center [482, 279] width 178 height 23
type input "3 kiện hồ cá - dễ vỡ"
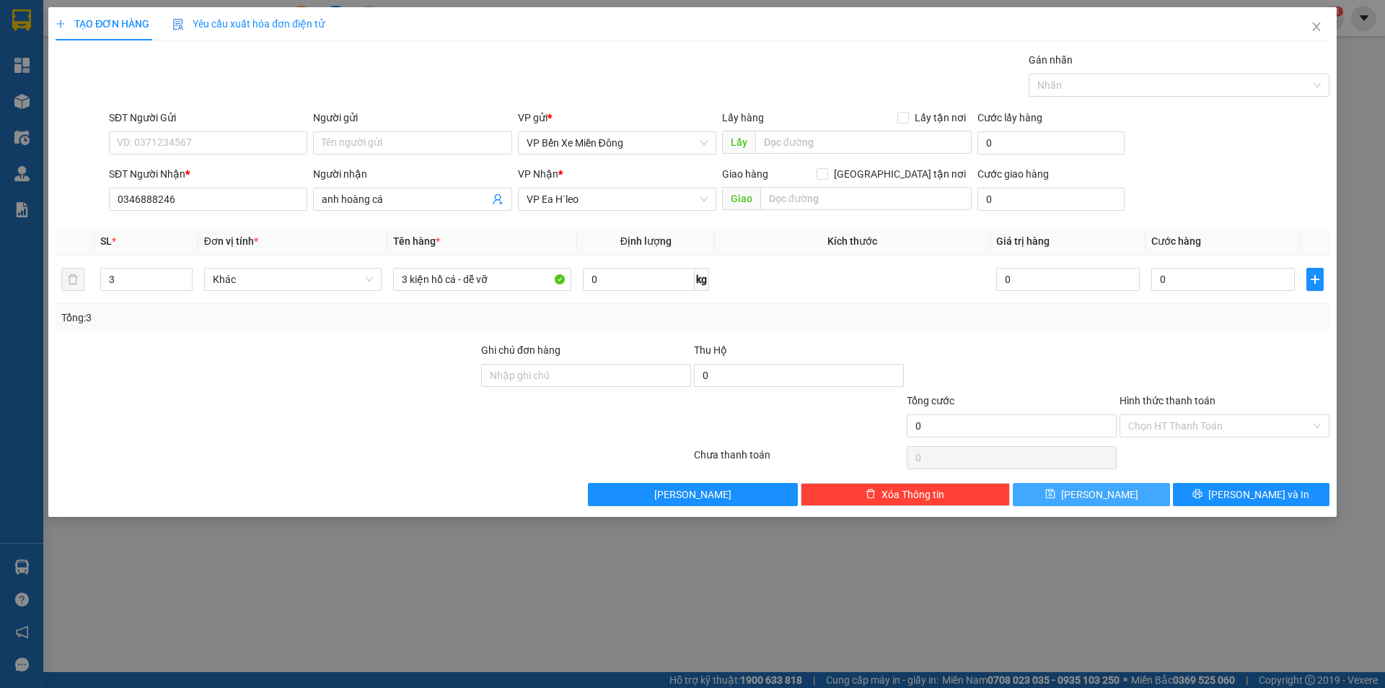
click at [1110, 487] on button "Lưu" at bounding box center [1091, 494] width 157 height 23
type input "1"
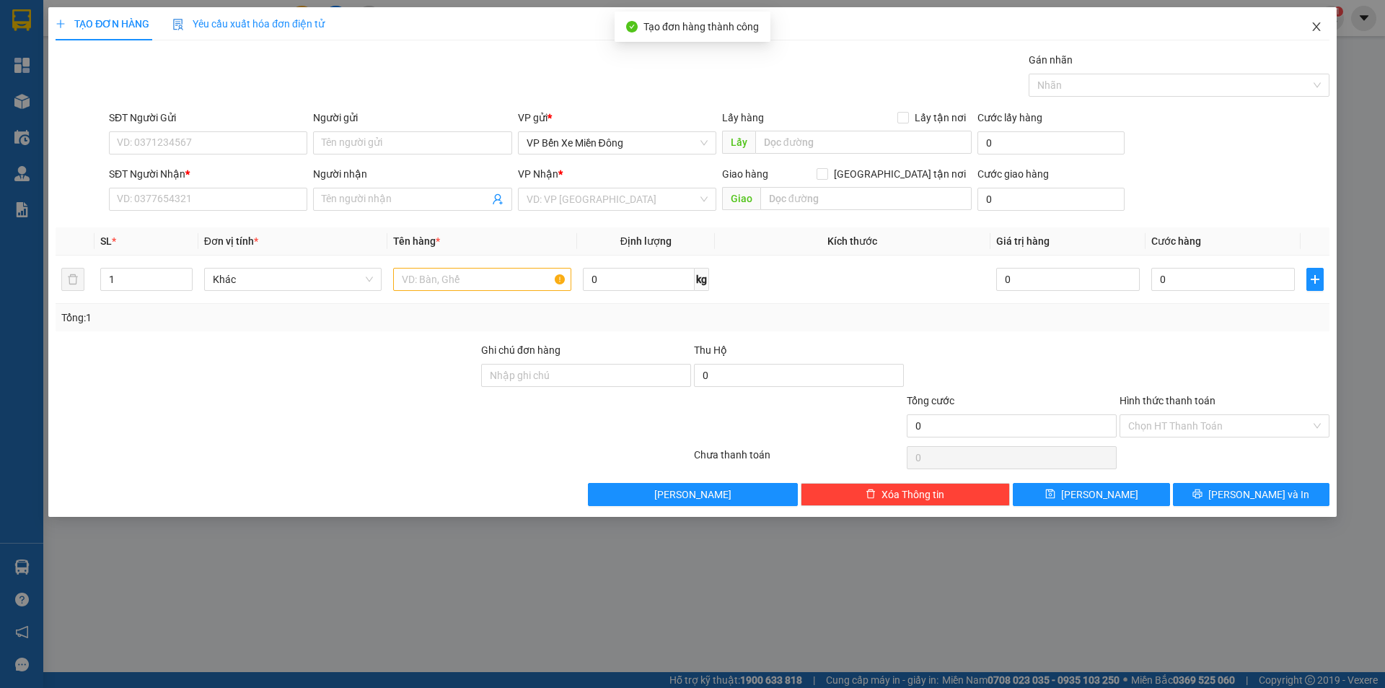
click at [1315, 28] on icon "close" at bounding box center [1317, 27] width 12 height 12
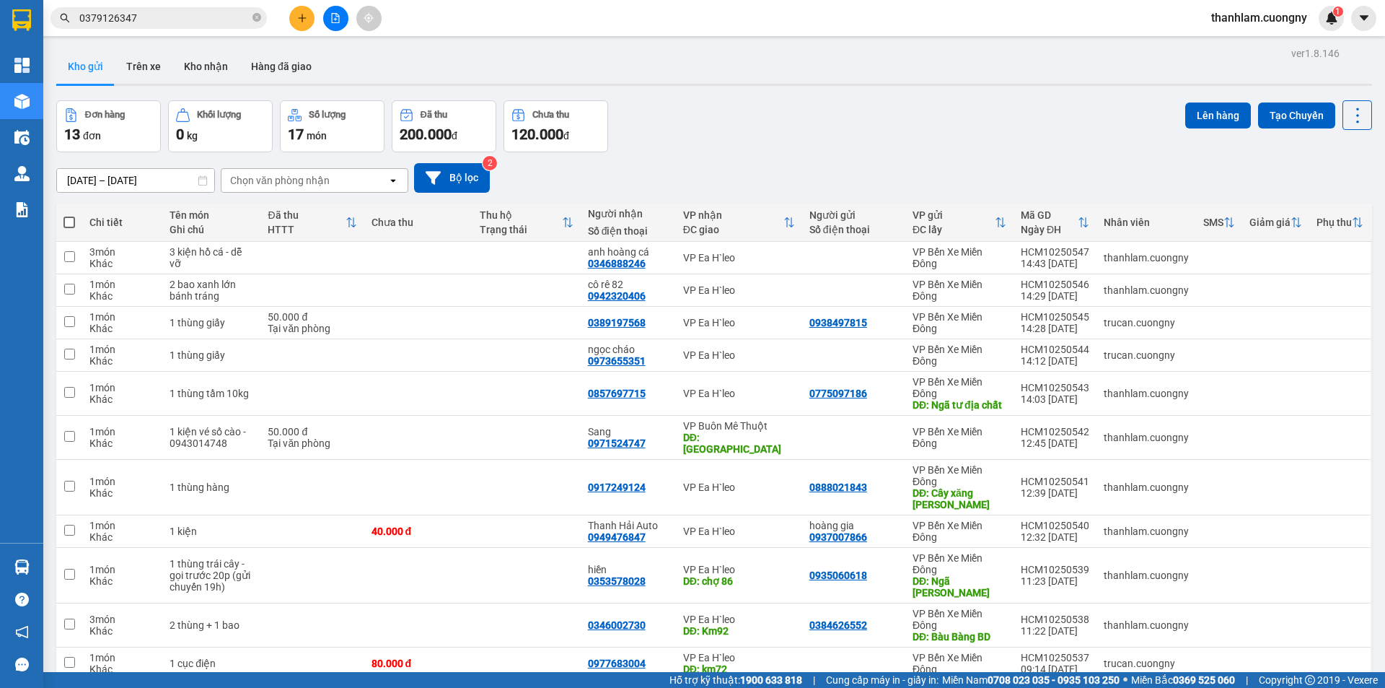
click at [294, 12] on button at bounding box center [301, 18] width 25 height 25
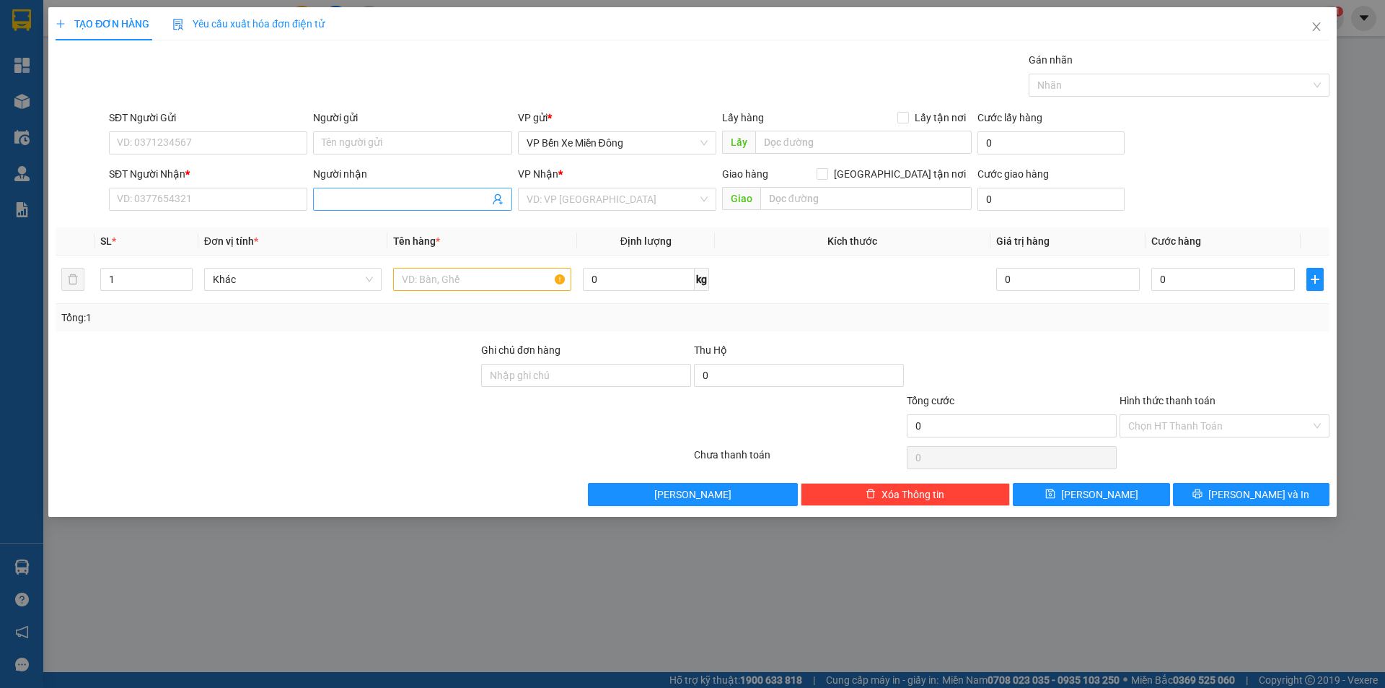
click at [338, 210] on span at bounding box center [412, 199] width 198 height 23
type input "[PERSON_NAME]"
click at [364, 251] on div "phạm hiếu - 0909050139" at bounding box center [412, 251] width 181 height 16
type input "0909050139"
type input "[PERSON_NAME]"
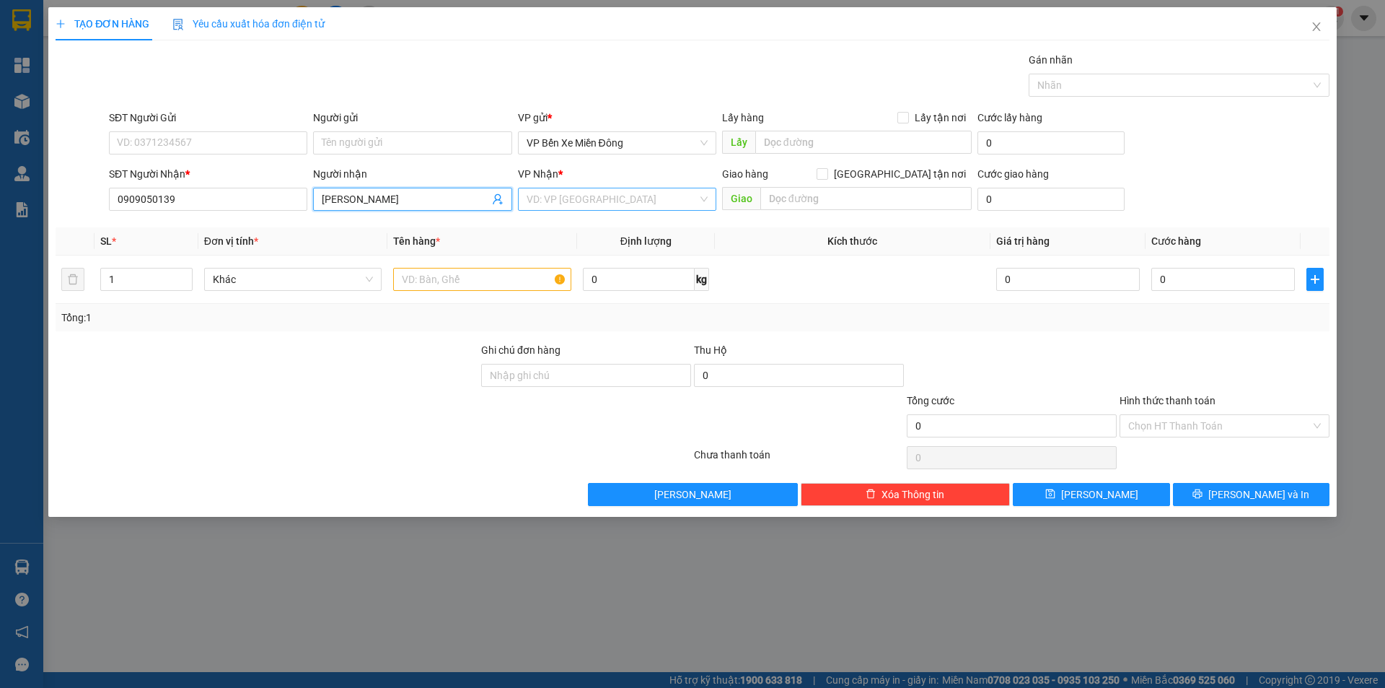
click at [578, 204] on input "search" at bounding box center [612, 199] width 171 height 22
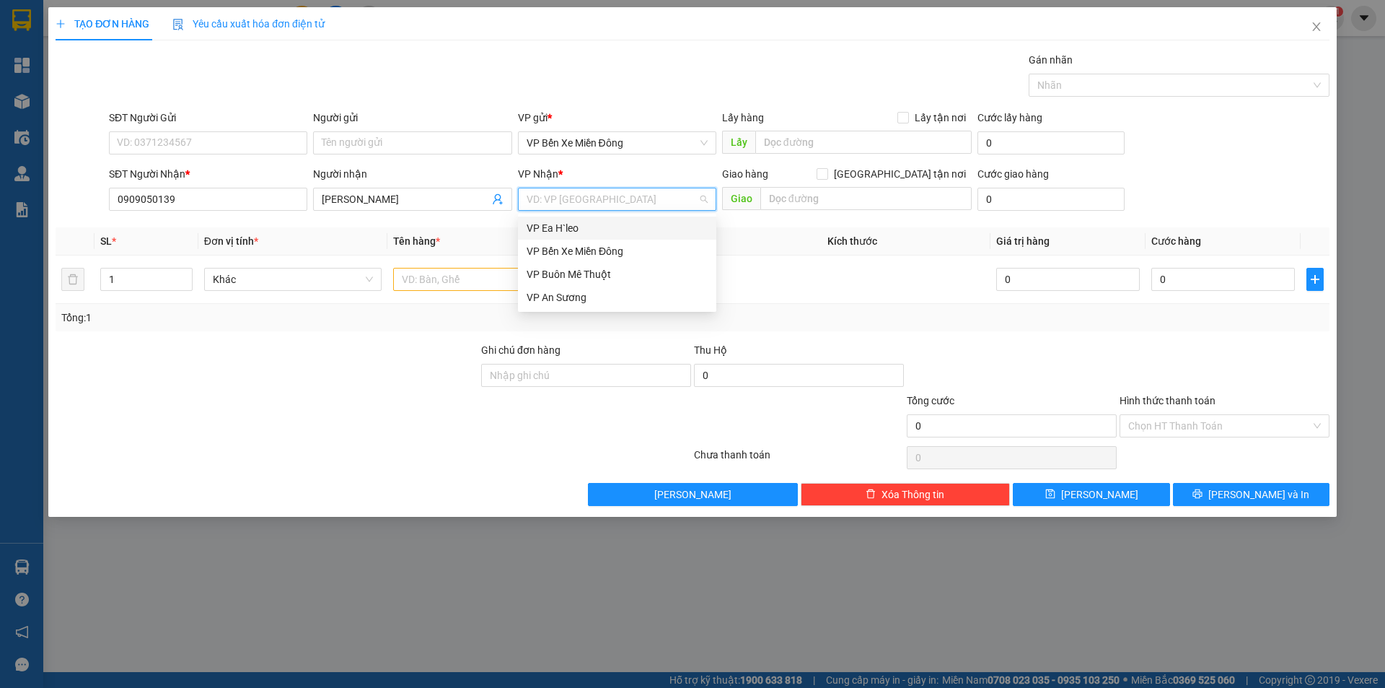
click at [575, 229] on div "VP Ea H`leo" at bounding box center [617, 228] width 181 height 16
click at [493, 281] on input "text" at bounding box center [482, 279] width 178 height 23
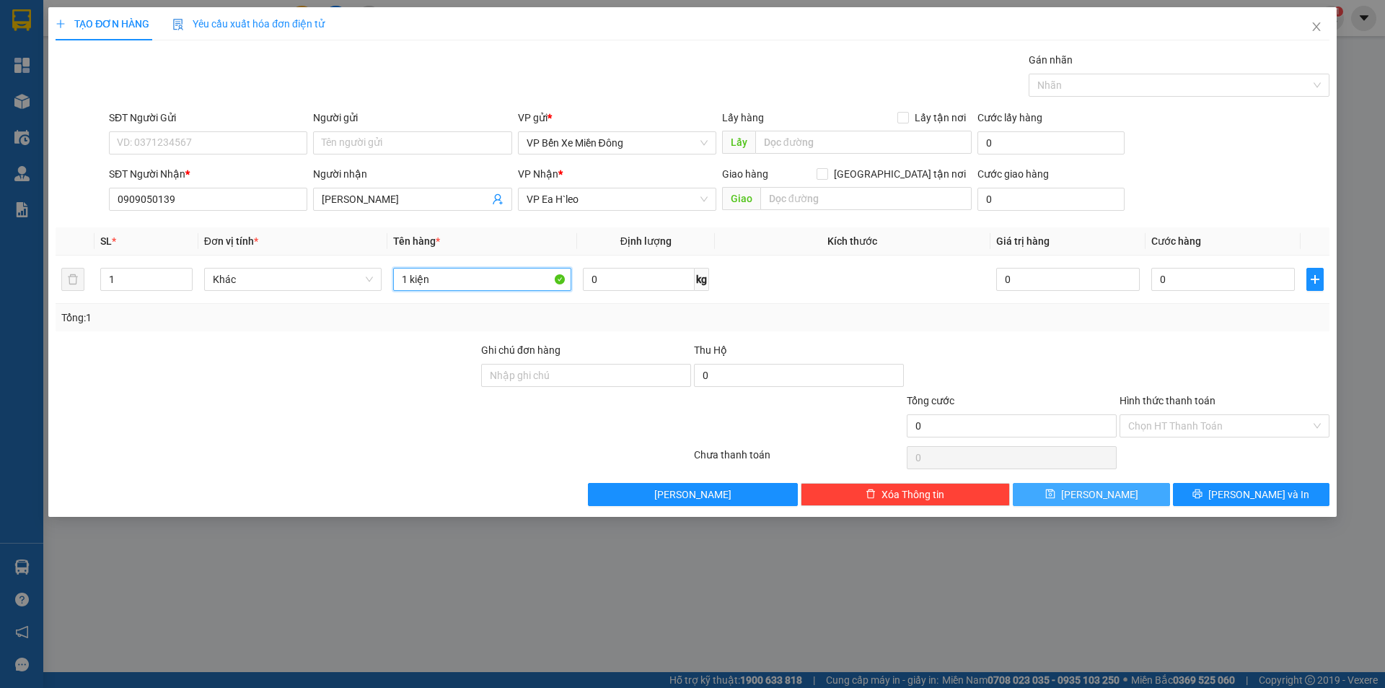
type input "1 kiện"
click at [1116, 496] on button "Lưu" at bounding box center [1091, 494] width 157 height 23
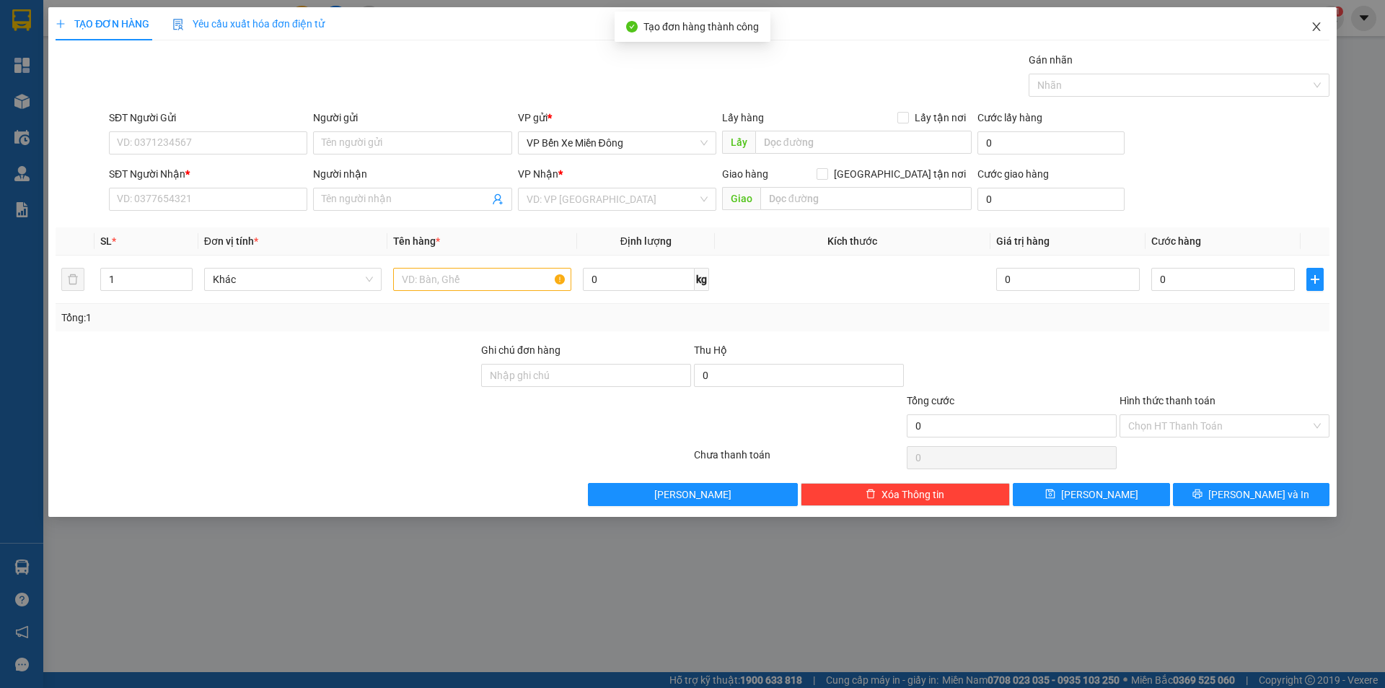
click at [1312, 22] on icon "close" at bounding box center [1317, 27] width 12 height 12
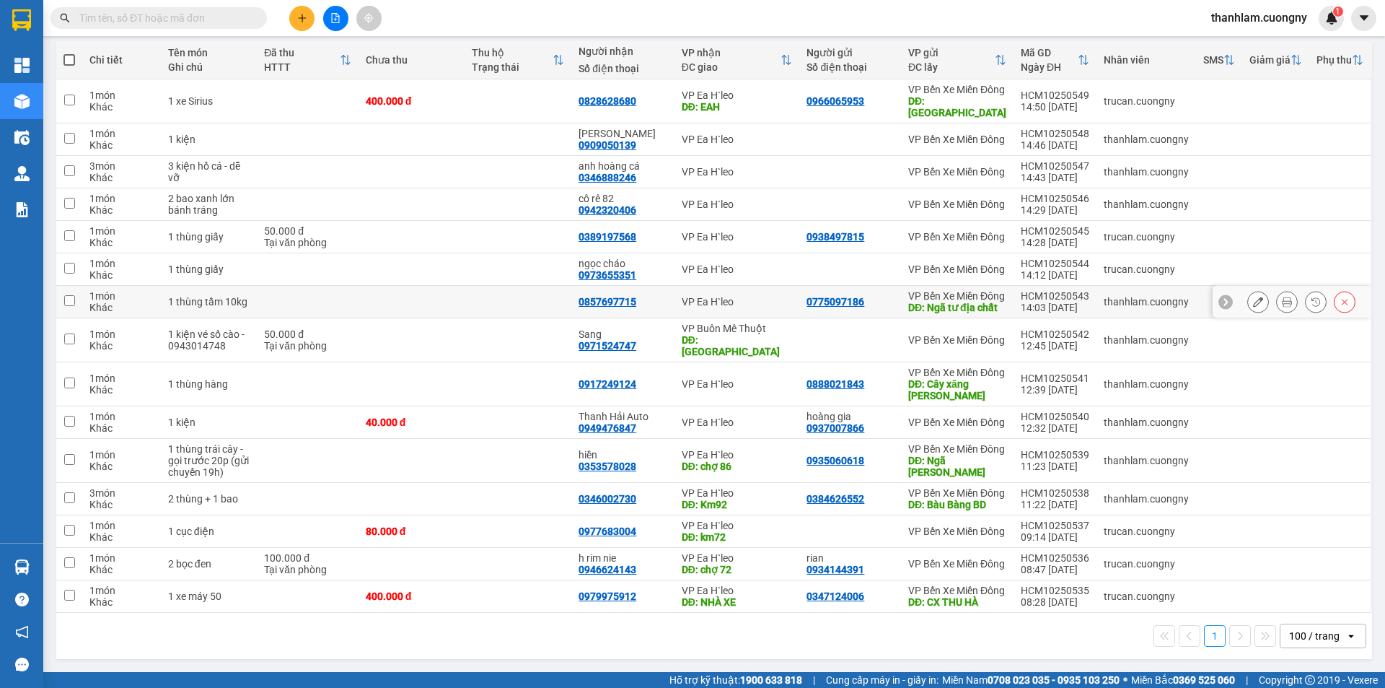
scroll to position [216, 0]
click at [454, 156] on td at bounding box center [412, 172] width 107 height 32
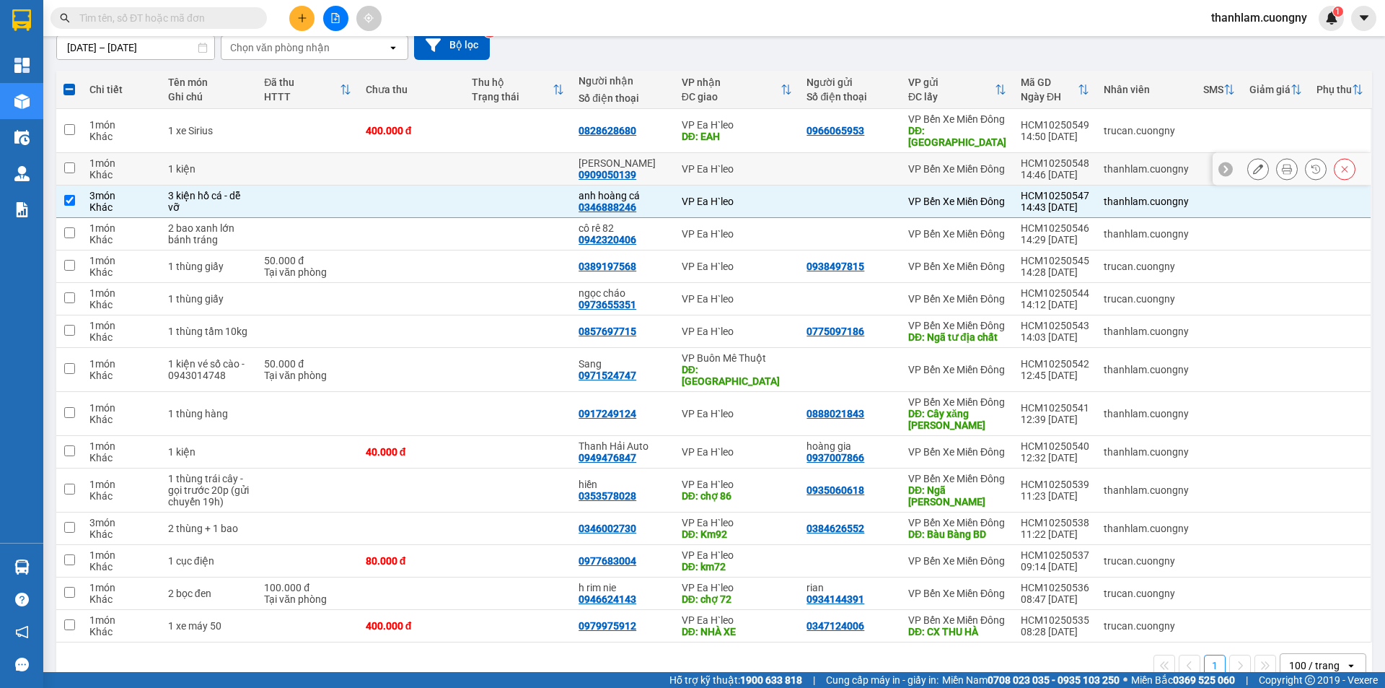
scroll to position [0, 0]
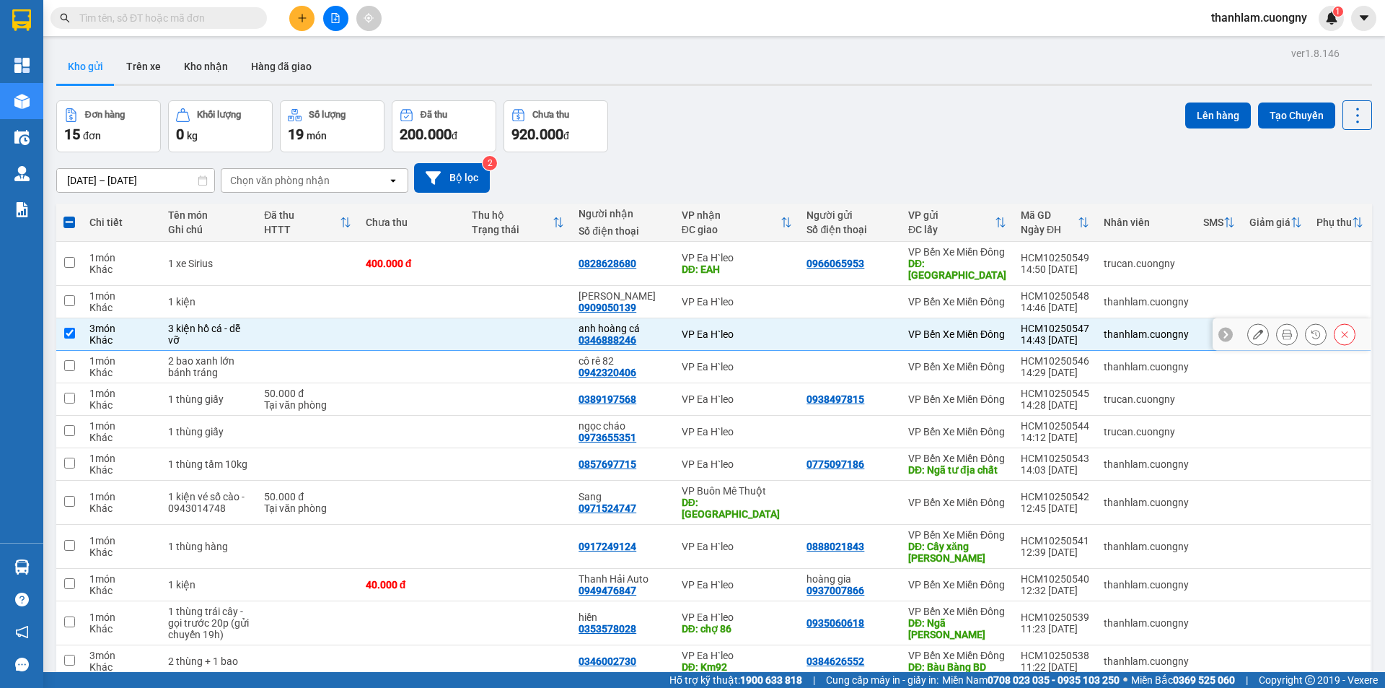
click at [393, 335] on td at bounding box center [412, 334] width 107 height 32
checkbox input "false"
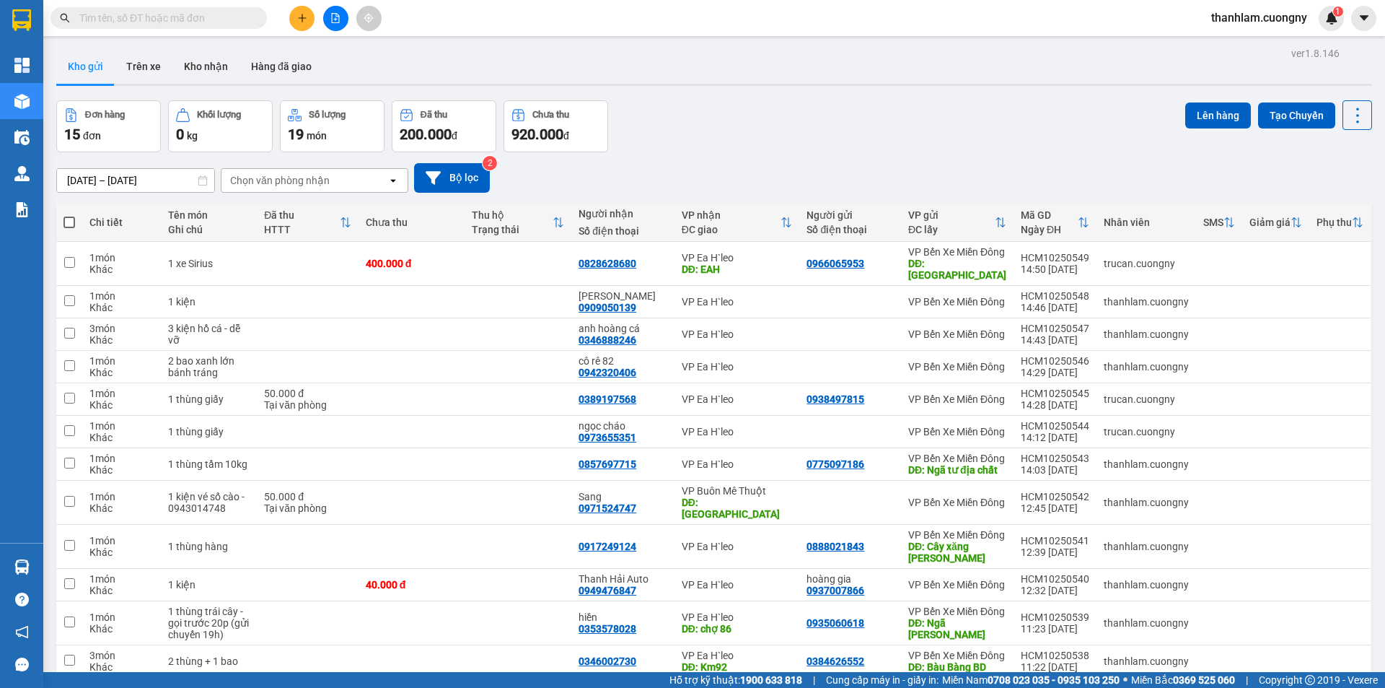
click at [789, 64] on div "Kho gửi Trên xe Kho nhận Hàng đã giao" at bounding box center [714, 68] width 1316 height 38
click at [304, 6] on button at bounding box center [301, 18] width 25 height 25
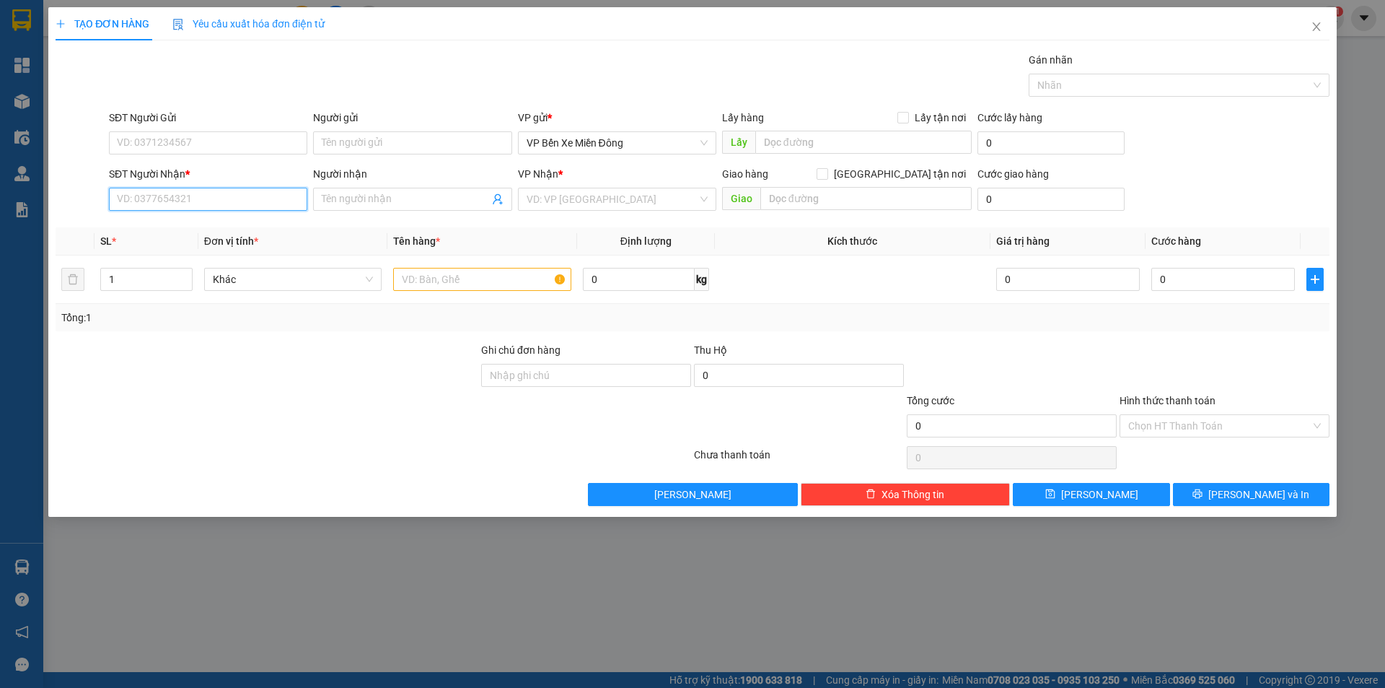
click at [238, 198] on input "SĐT Người Nhận *" at bounding box center [208, 199] width 198 height 23
type input "0917694768"
click at [235, 221] on div "0917694768 - hà" at bounding box center [208, 228] width 181 height 16
type input "hà"
type input "0917694768"
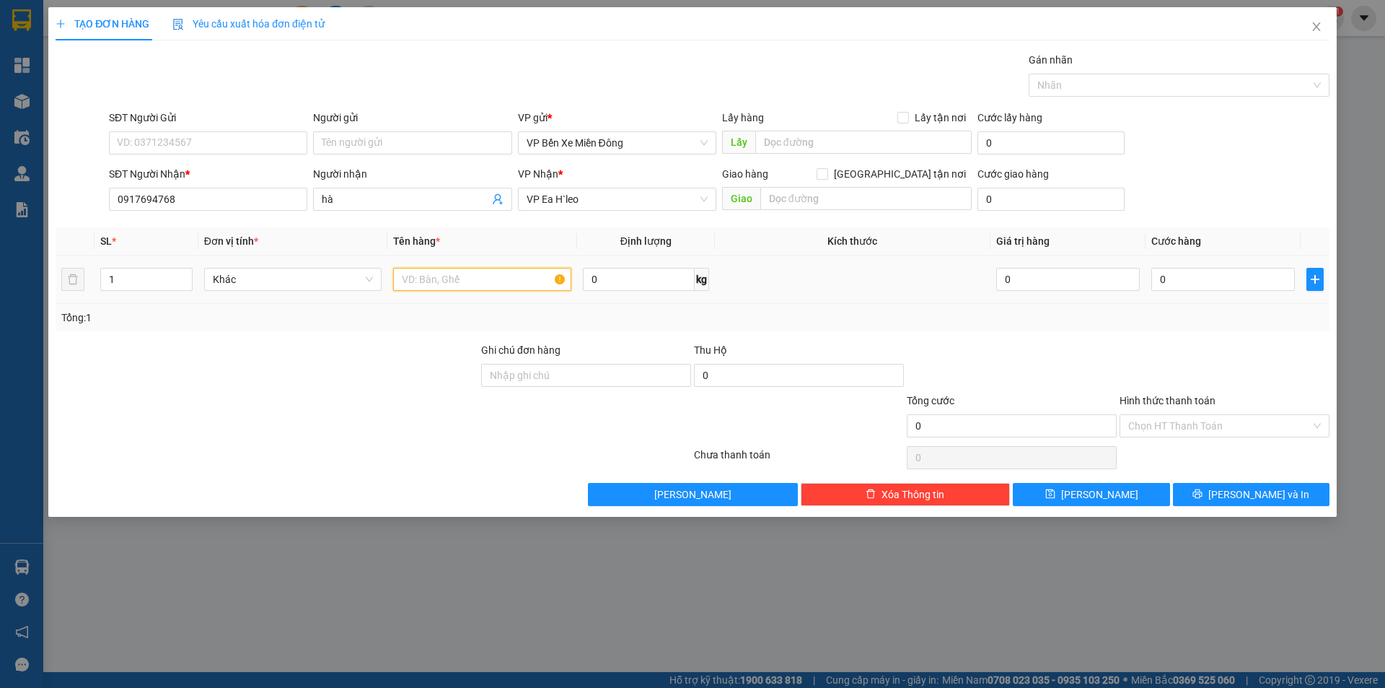
click at [429, 273] on input "text" at bounding box center [482, 279] width 178 height 23
type input "1 hộp giấy - mỹ phẩm"
click at [1195, 286] on input "0" at bounding box center [1223, 279] width 144 height 23
type input "36"
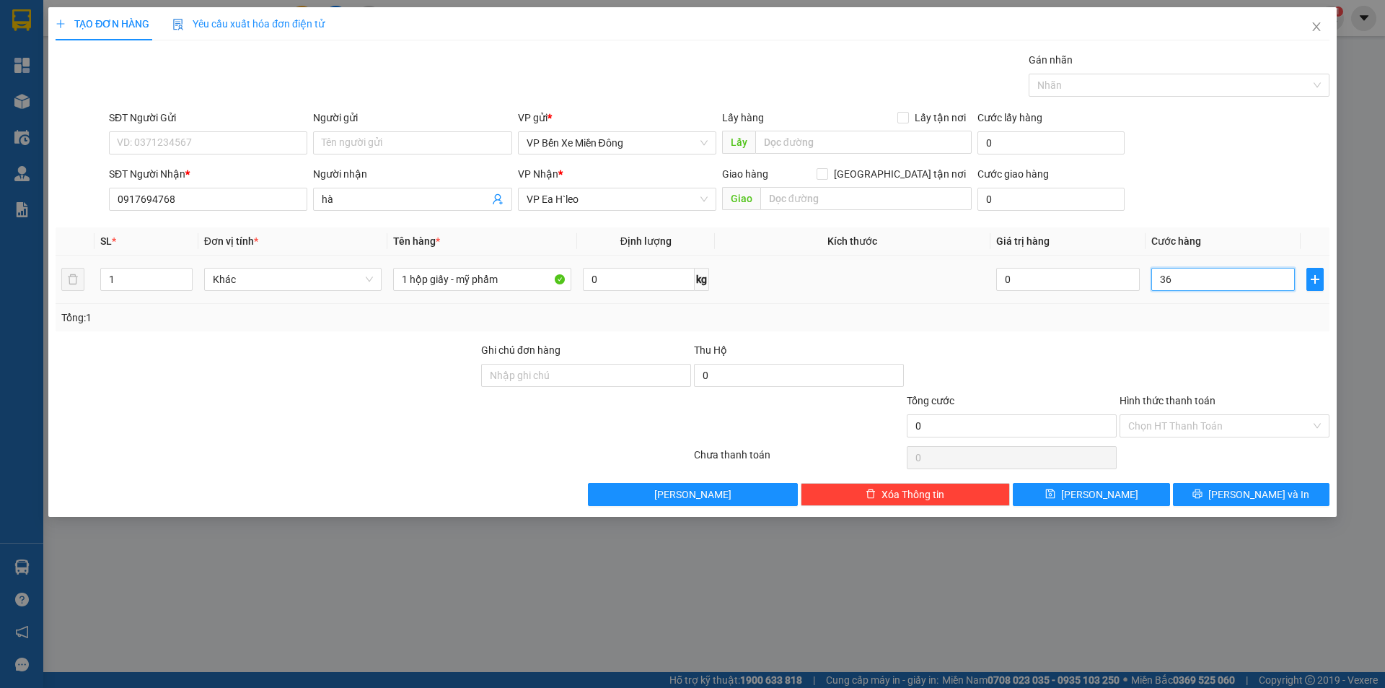
type input "36"
type input "360"
type input "3.600"
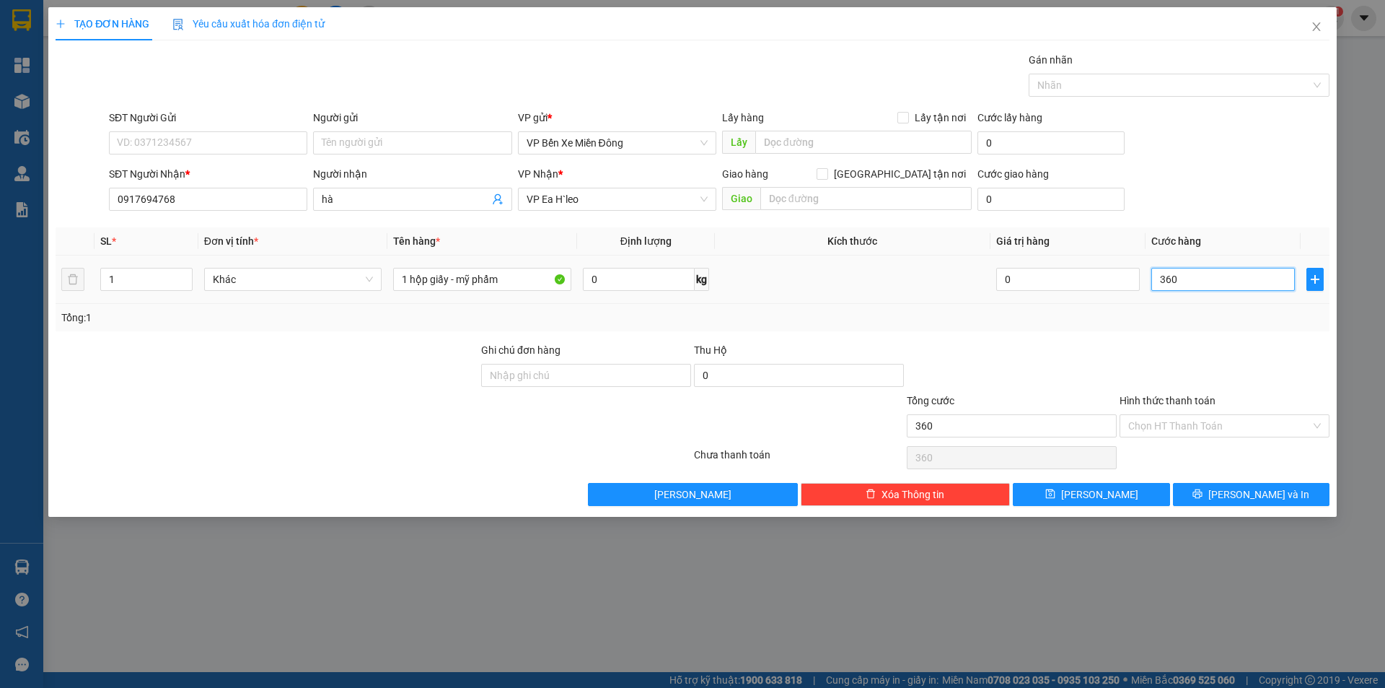
type input "3.600"
type input "360"
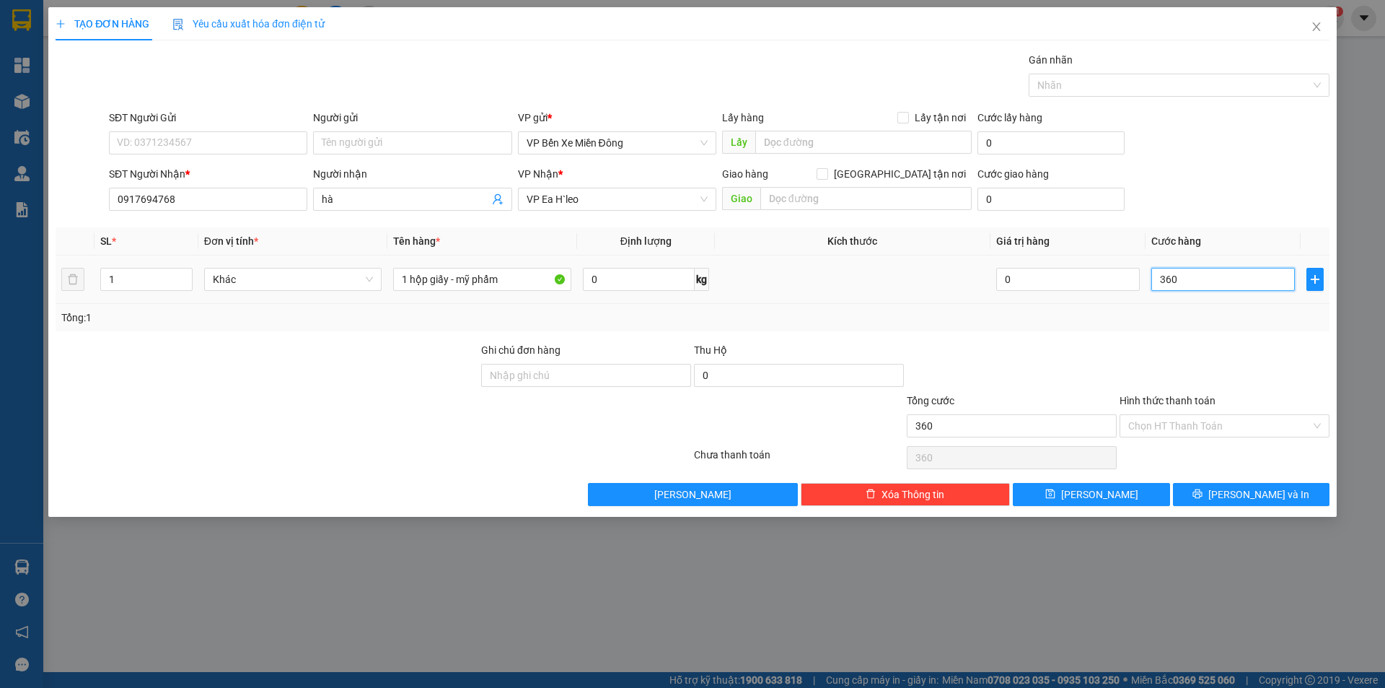
type input "36"
type input "3"
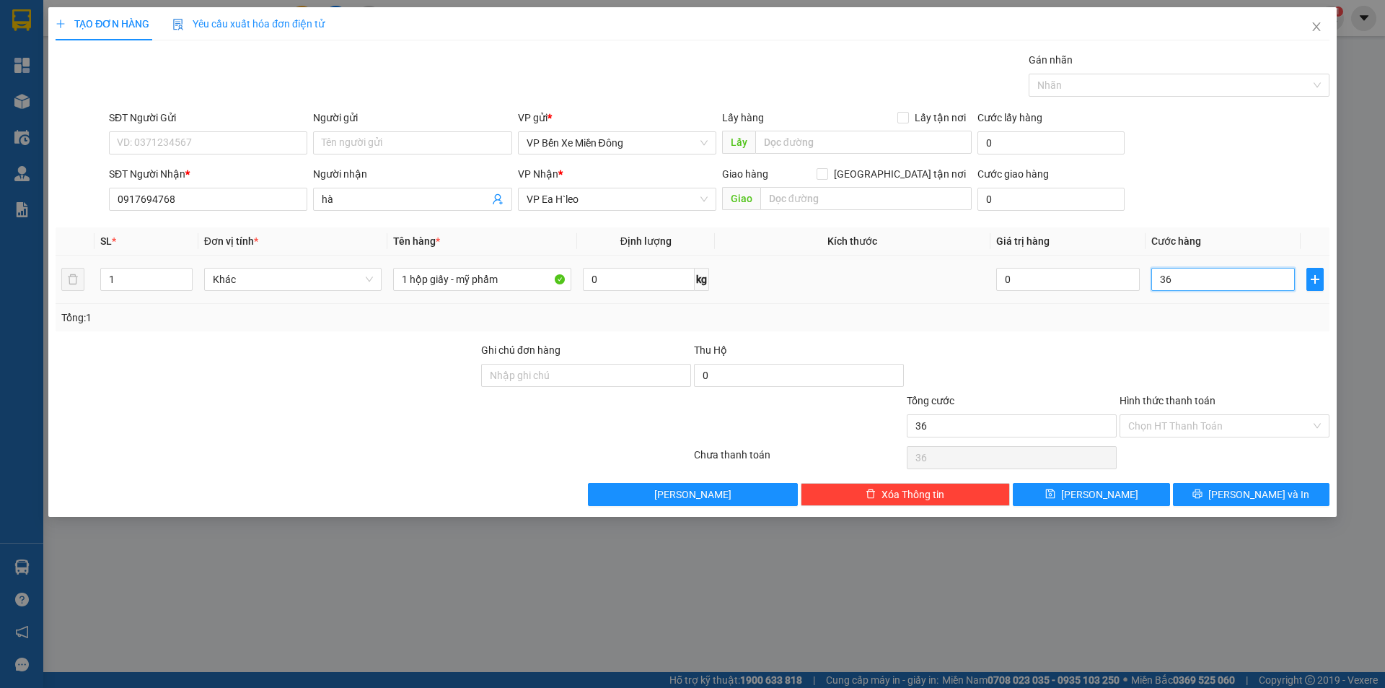
type input "3"
type input "30"
type input "300"
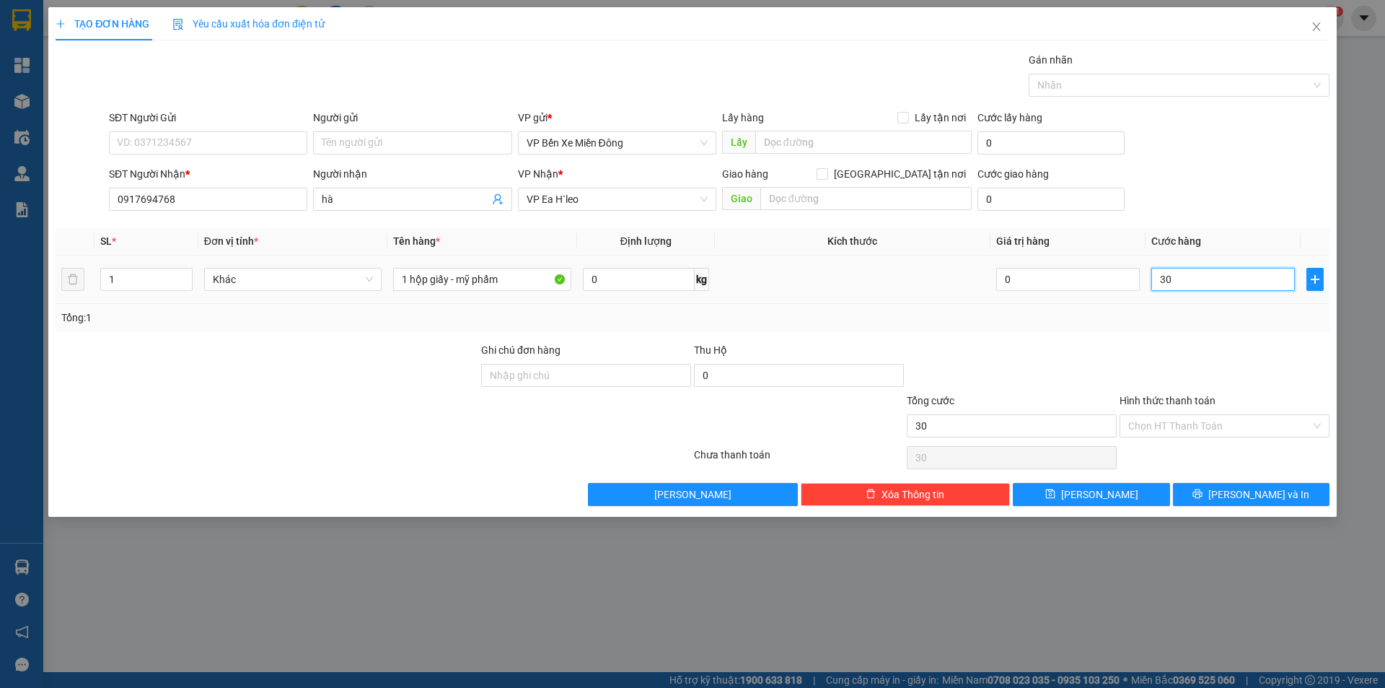
type input "300"
type input "3.000"
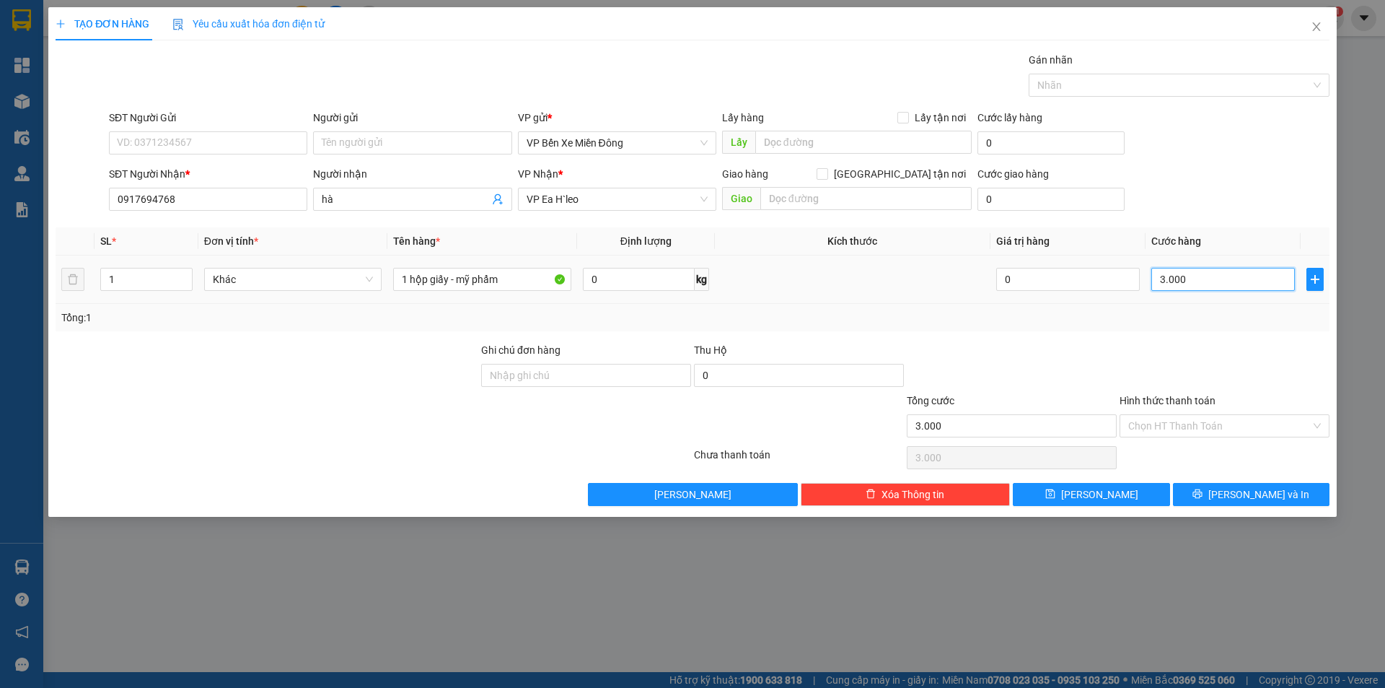
type input "30.000"
click at [1055, 492] on icon "save" at bounding box center [1050, 493] width 10 height 10
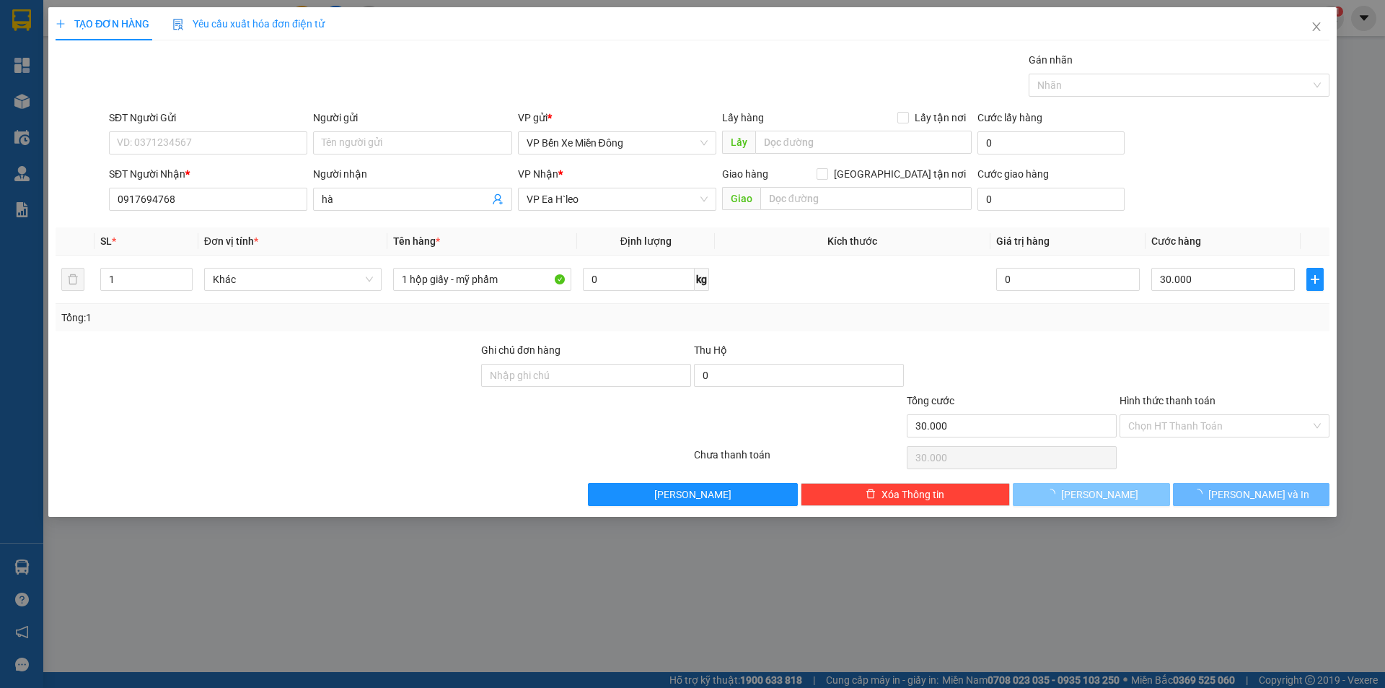
type input "0"
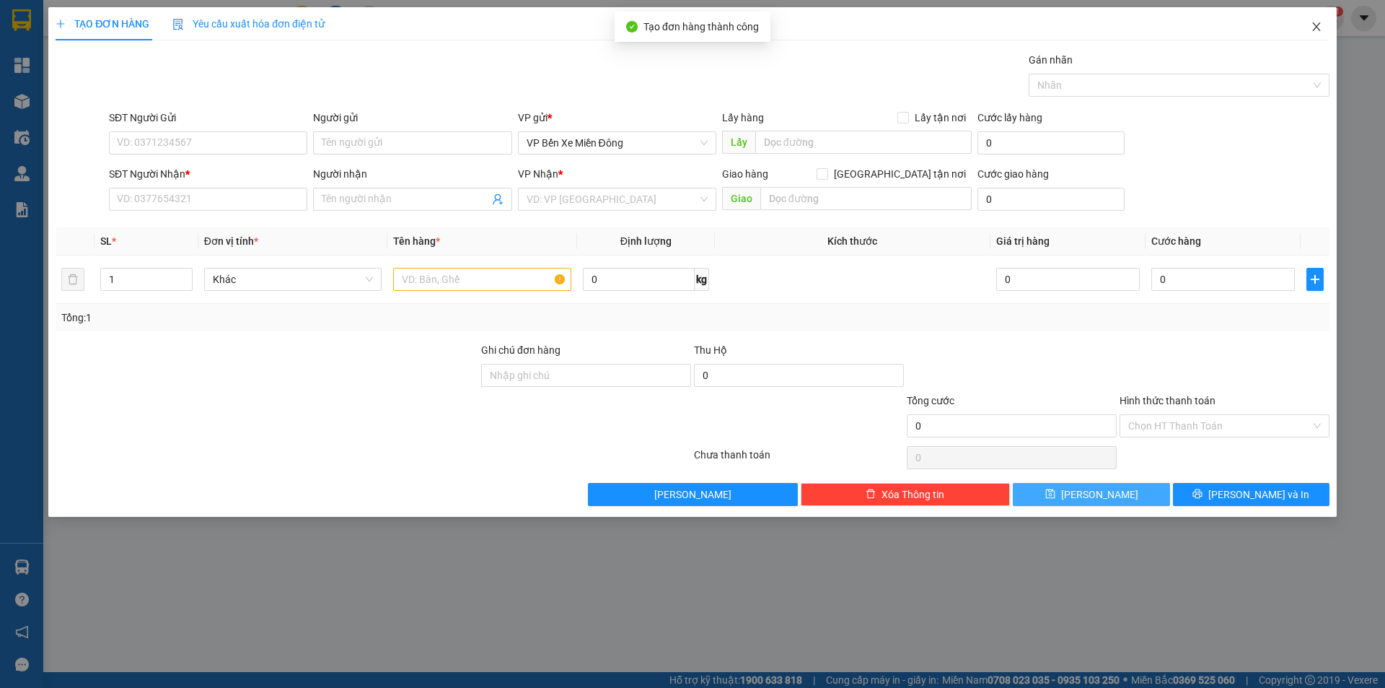
click at [1309, 32] on span "Close" at bounding box center [1316, 27] width 40 height 40
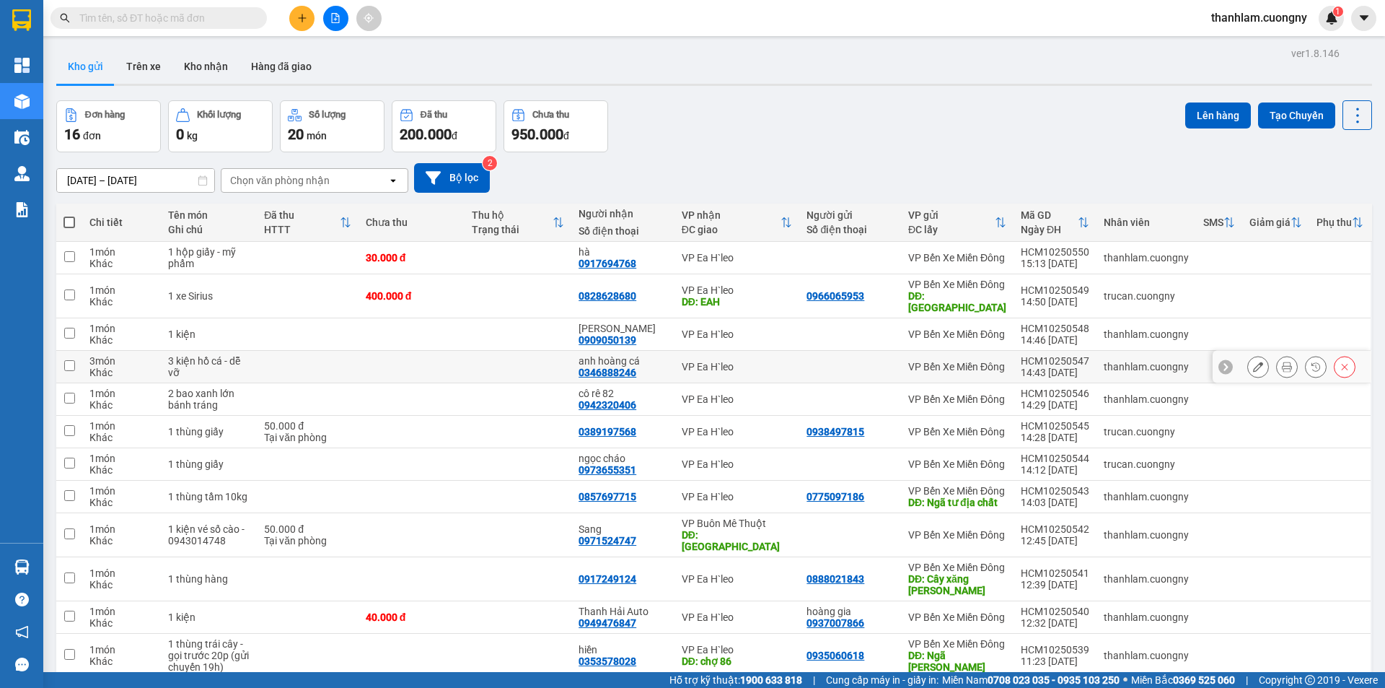
click at [283, 361] on td at bounding box center [308, 367] width 102 height 32
checkbox input "true"
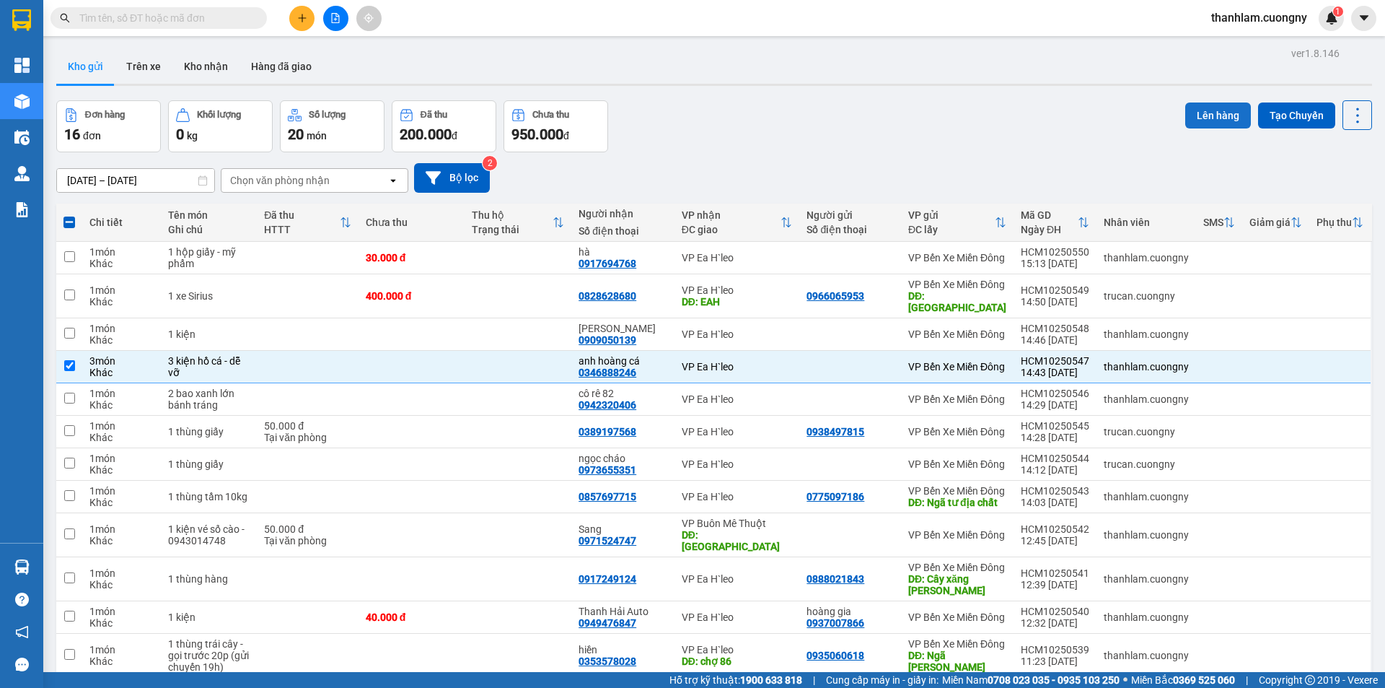
click at [1195, 121] on button "Lên hàng" at bounding box center [1218, 115] width 66 height 26
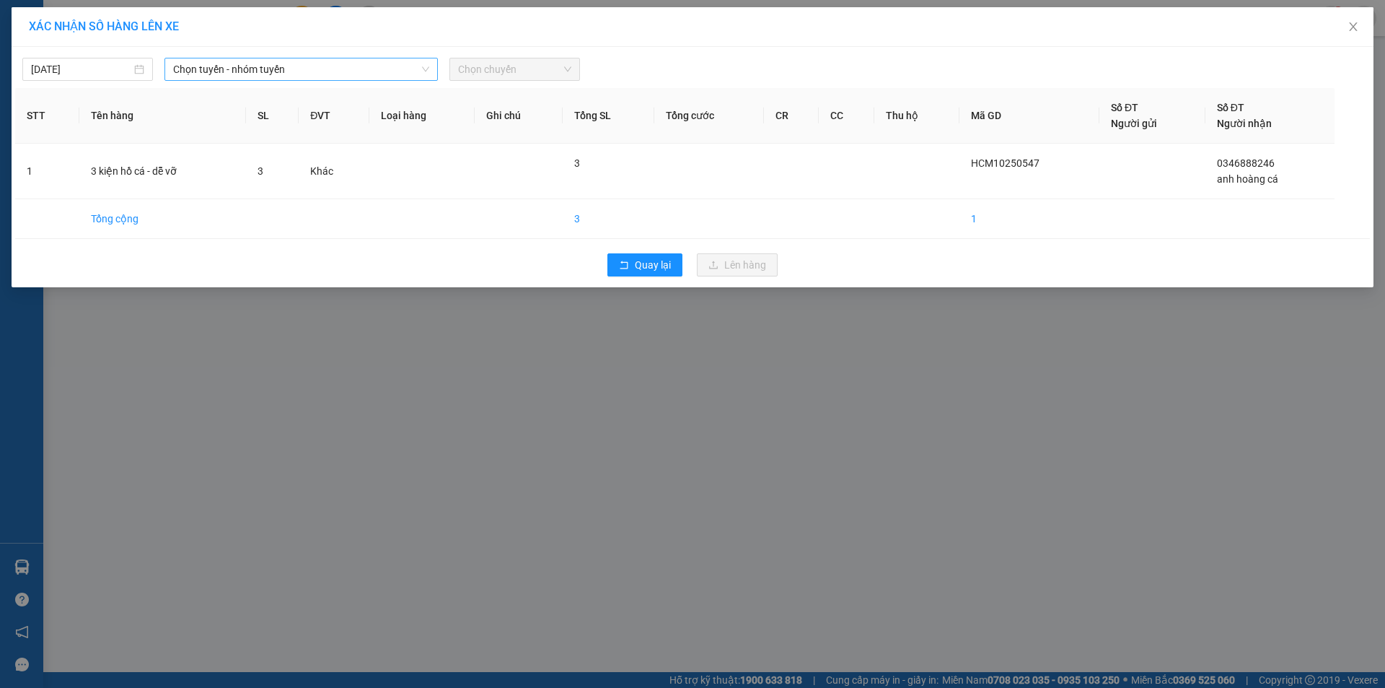
click at [344, 67] on span "Chọn tuyến - nhóm tuyến" at bounding box center [301, 69] width 256 height 22
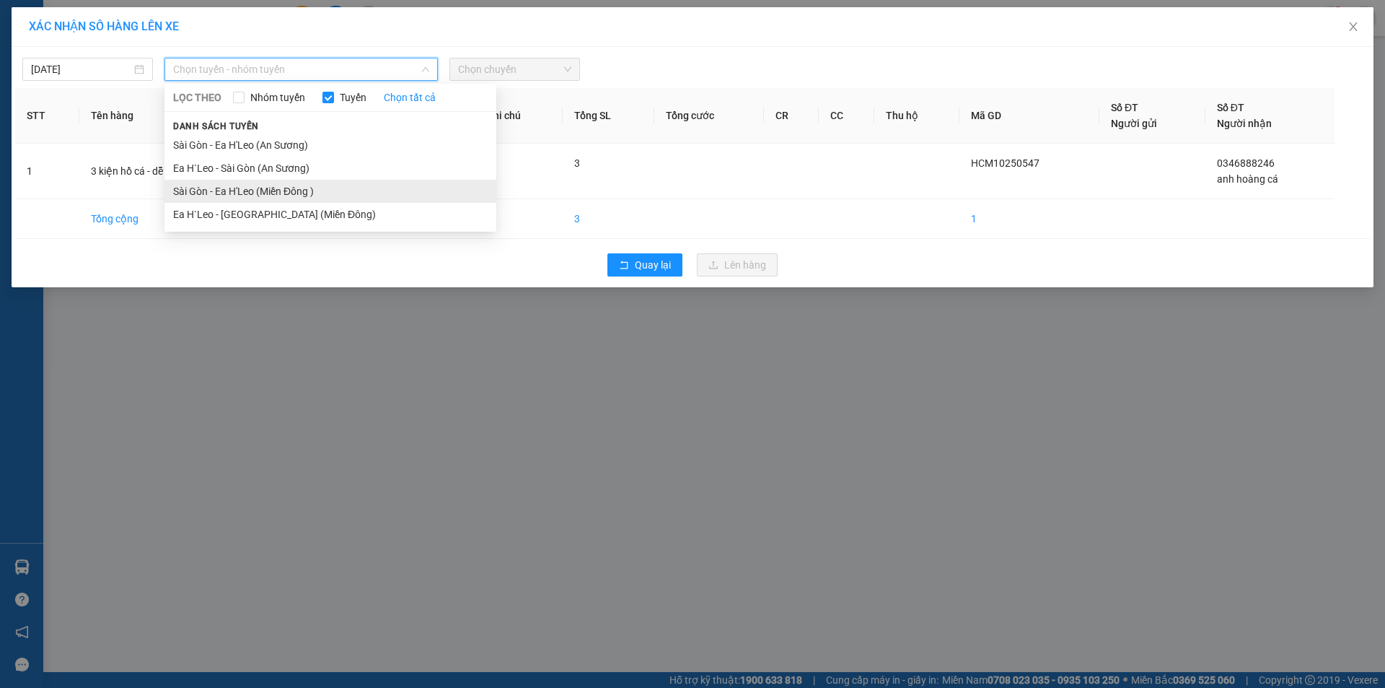
click at [333, 188] on li "Sài Gòn - Ea H'Leo (Miền Đông )" at bounding box center [330, 191] width 332 height 23
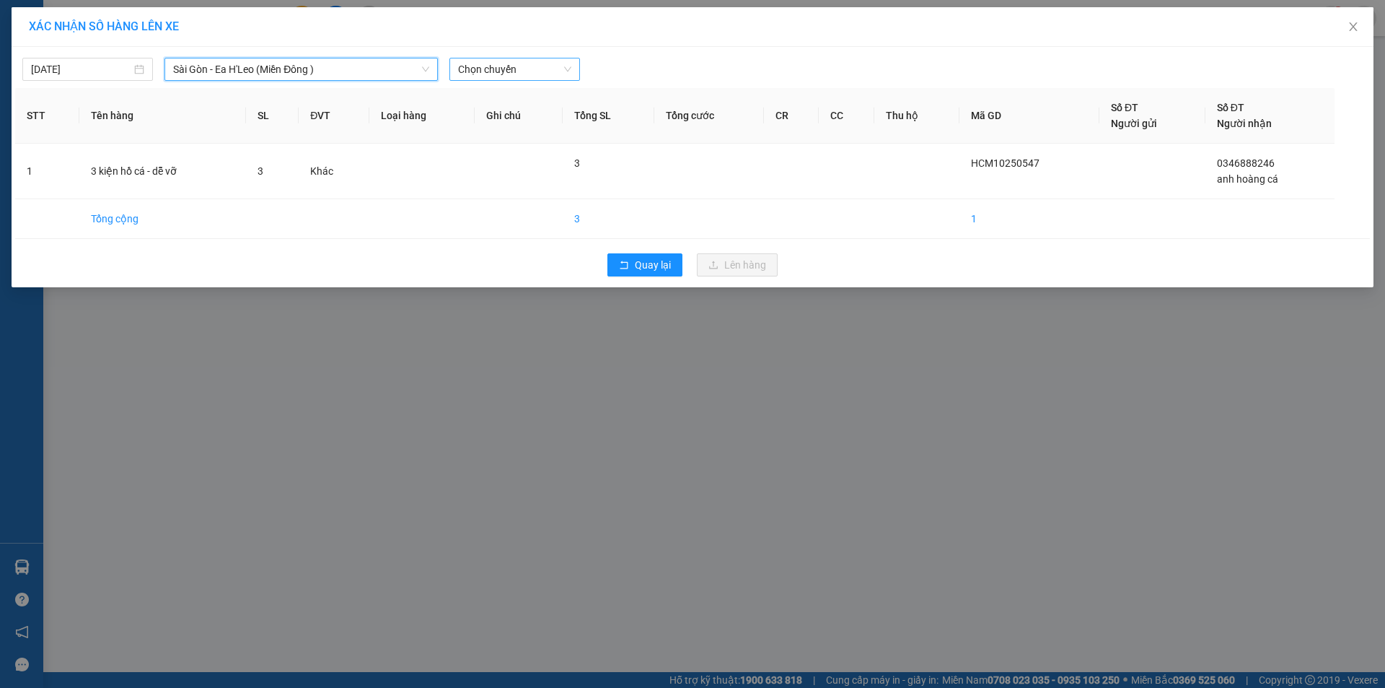
click at [497, 74] on span "Chọn chuyến" at bounding box center [514, 69] width 113 height 22
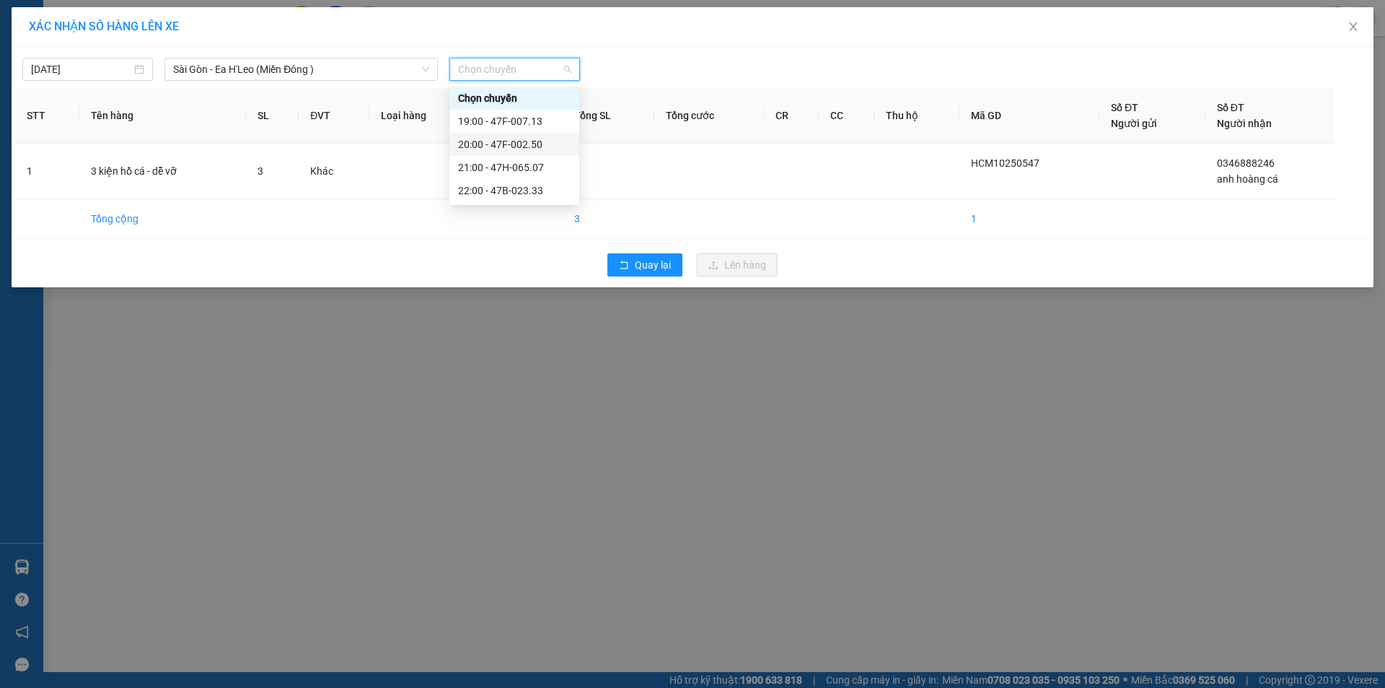
click at [495, 141] on div "20:00 - 47F-002.50" at bounding box center [514, 144] width 113 height 16
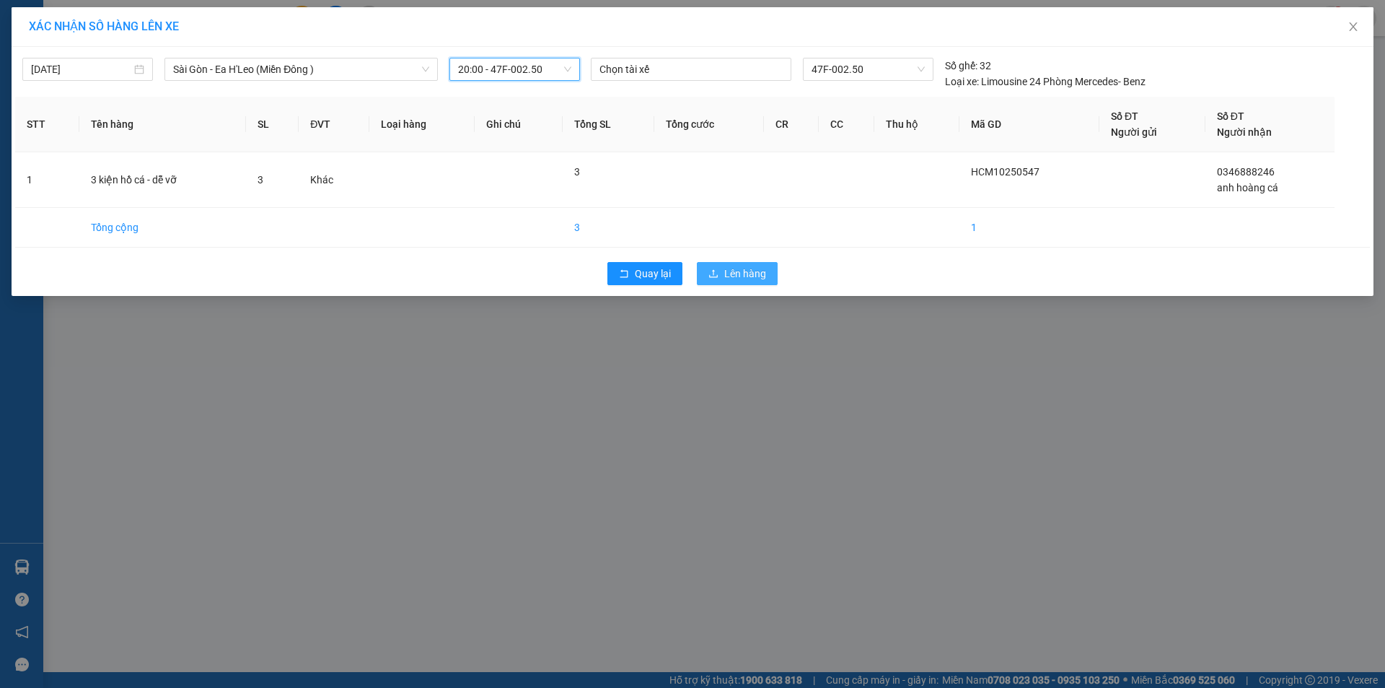
click at [736, 284] on button "Lên hàng" at bounding box center [737, 273] width 81 height 23
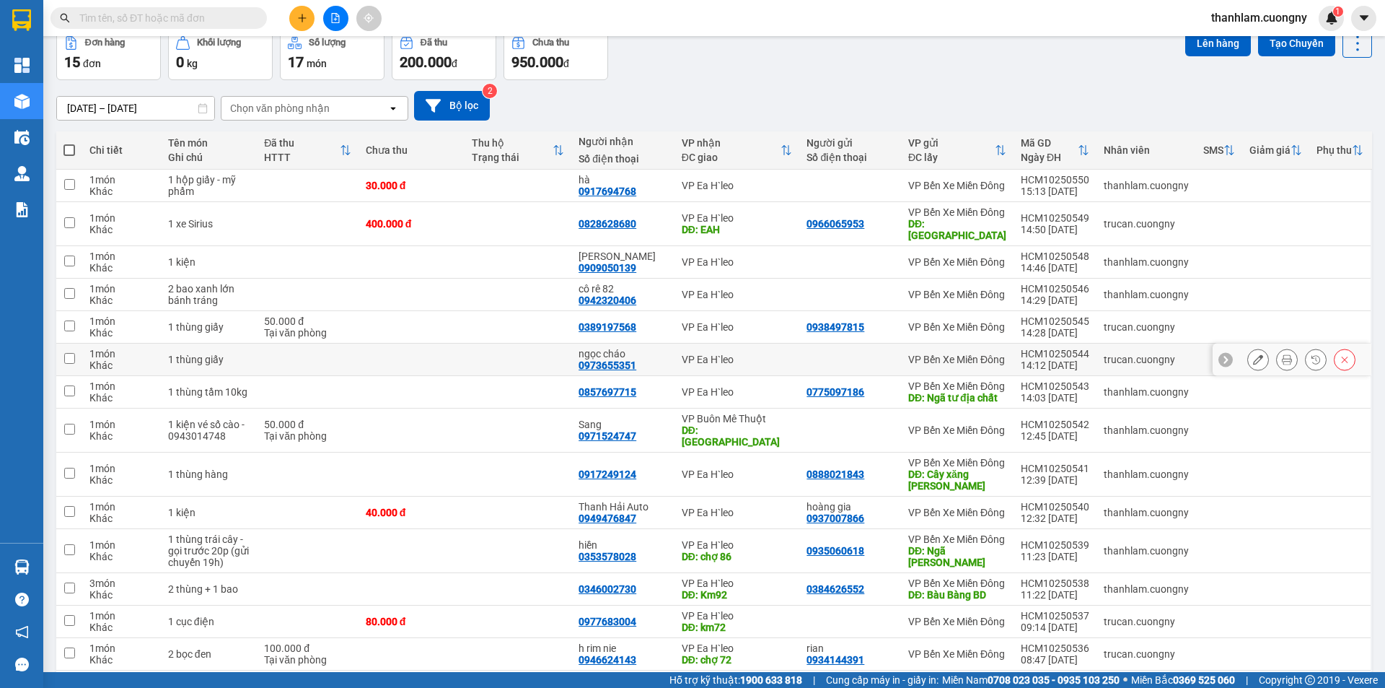
scroll to position [144, 0]
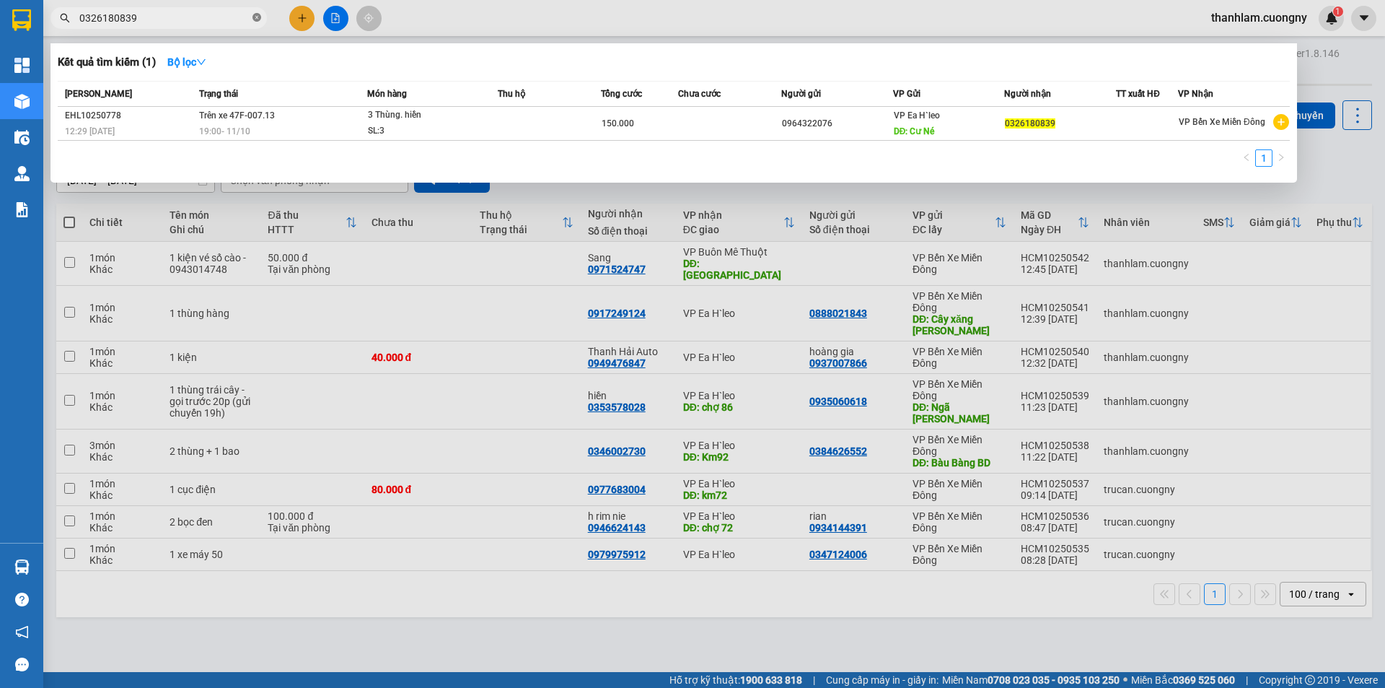
click at [255, 22] on icon "close-circle" at bounding box center [256, 17] width 9 height 9
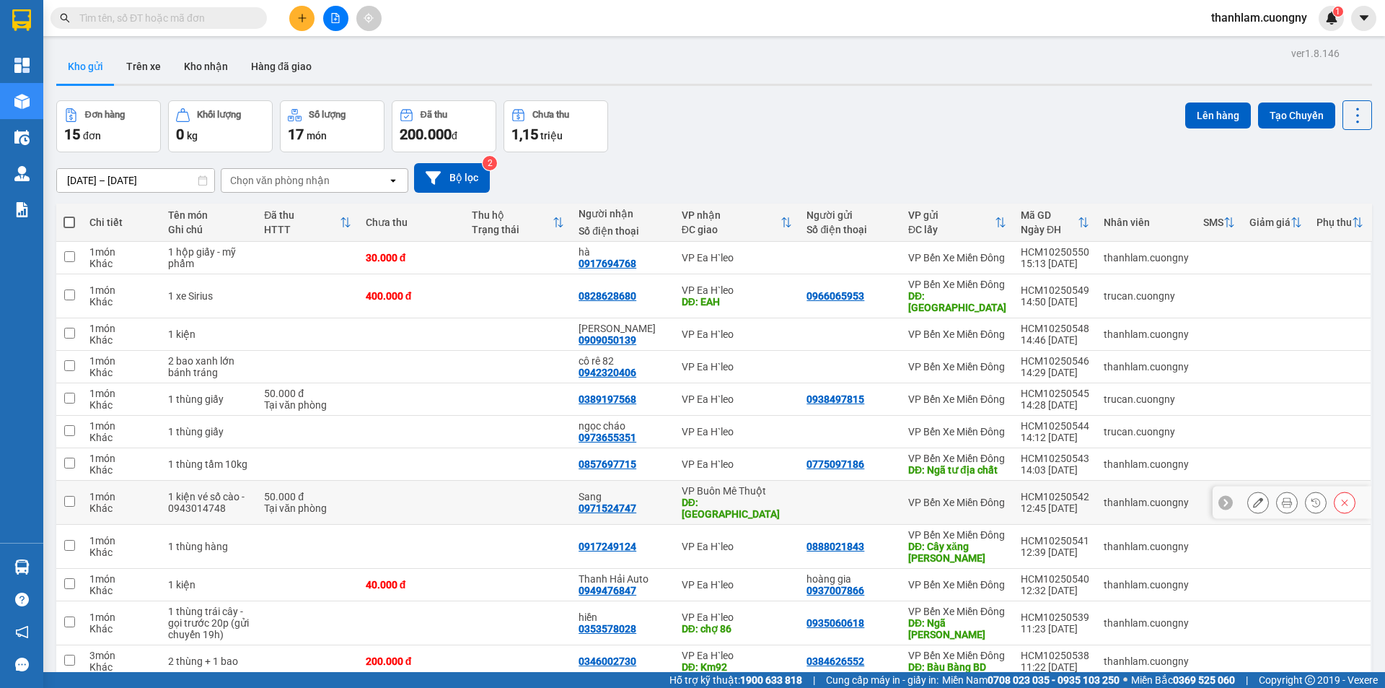
click at [539, 524] on td at bounding box center [518, 502] width 107 height 44
checkbox input "true"
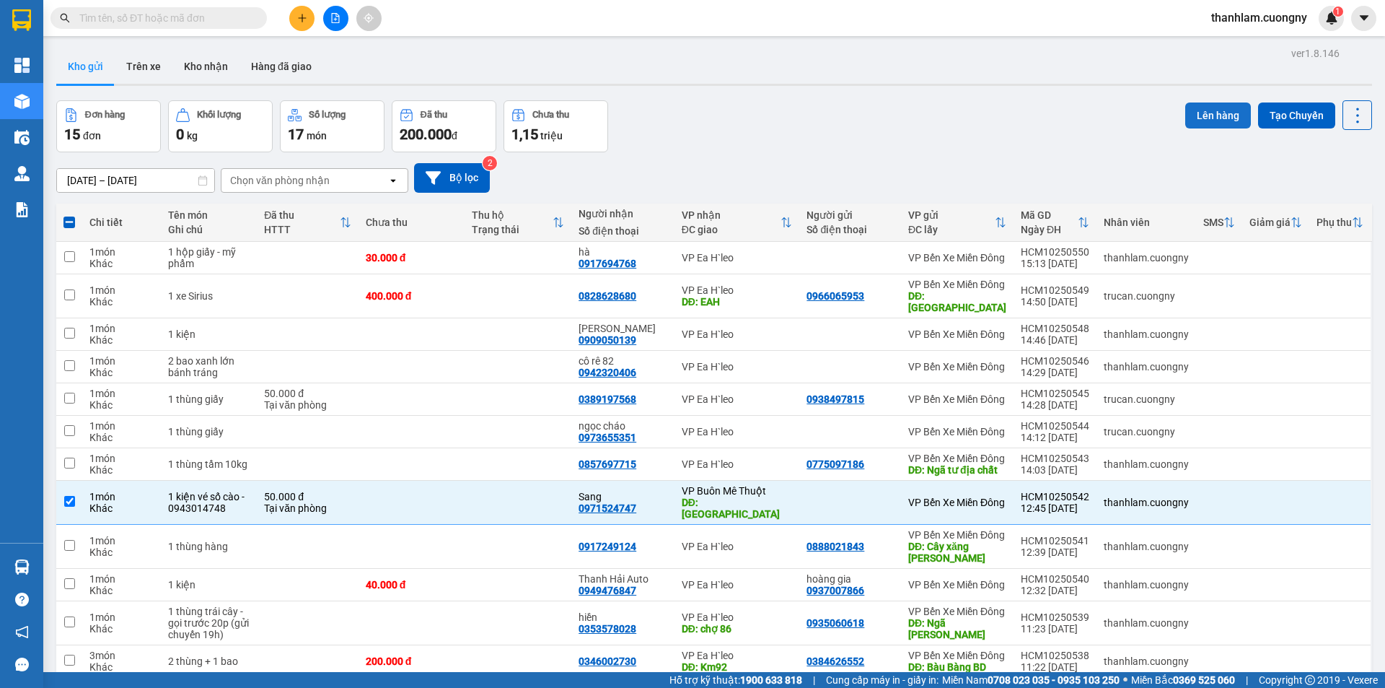
click at [1211, 116] on button "Lên hàng" at bounding box center [1218, 115] width 66 height 26
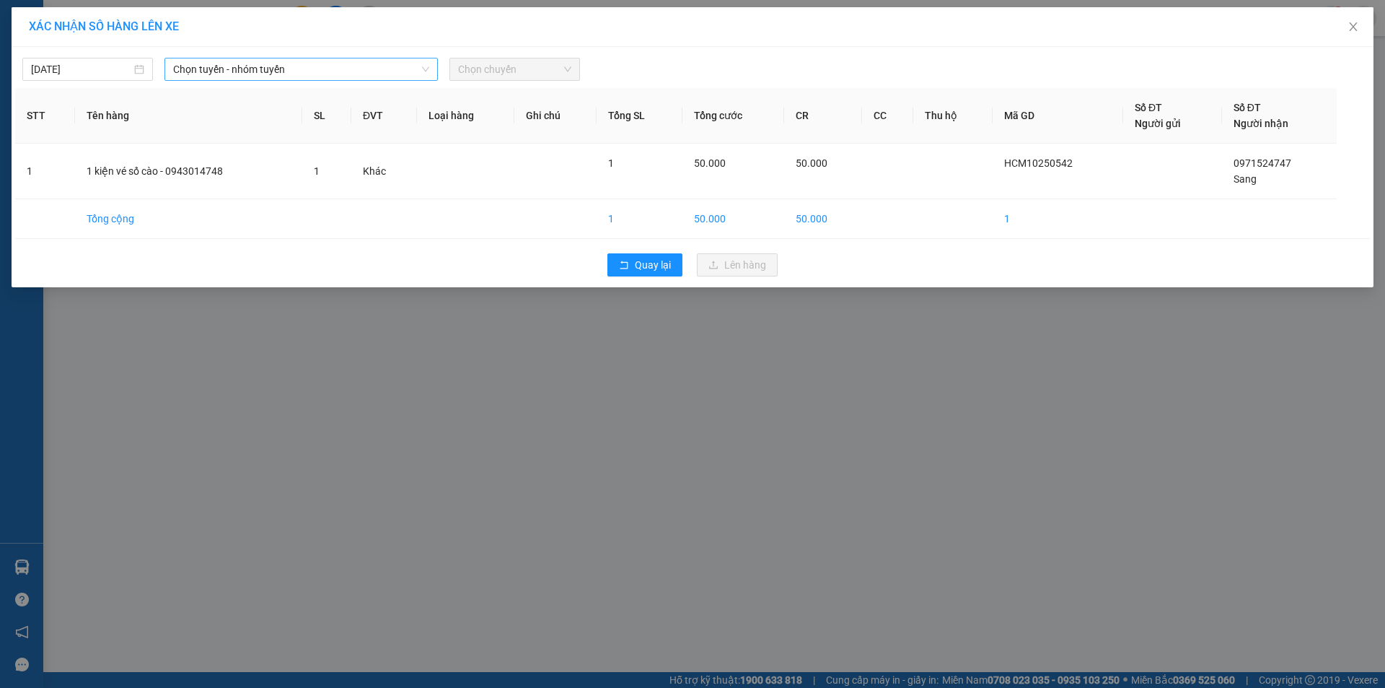
click at [389, 77] on span "Chọn tuyến - nhóm tuyến" at bounding box center [301, 69] width 256 height 22
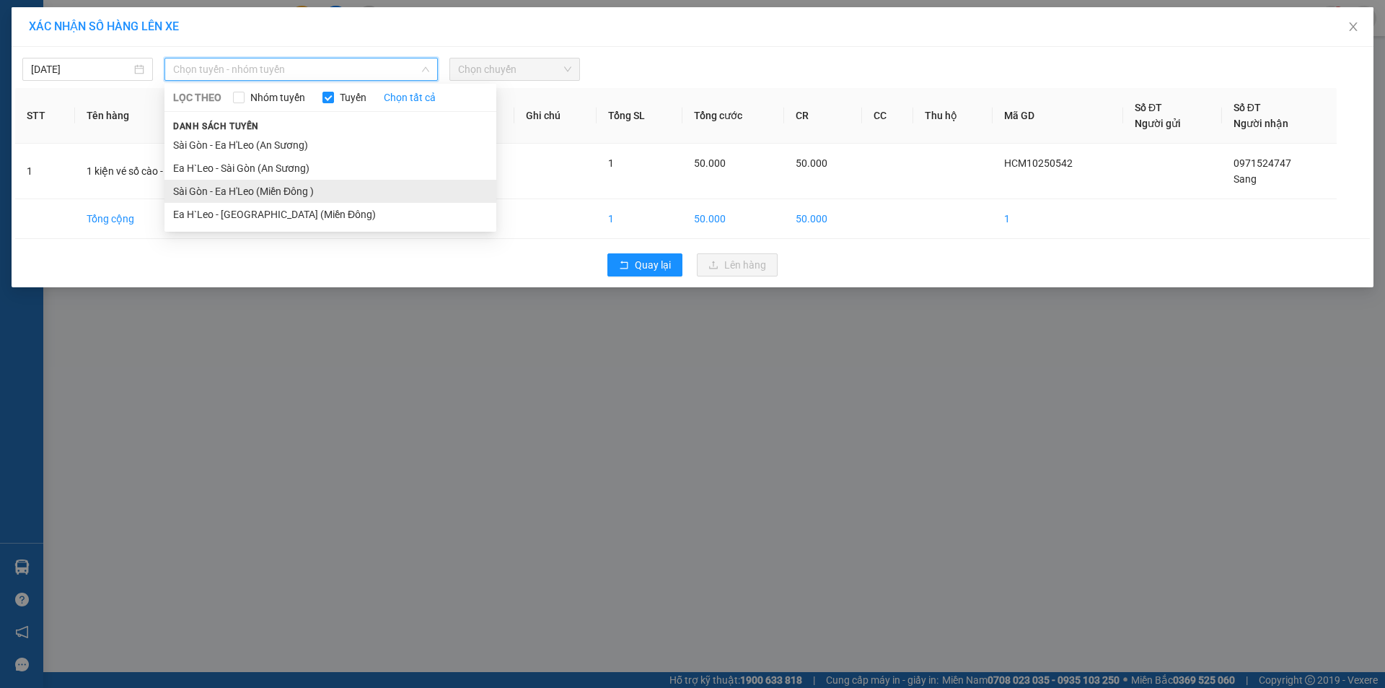
click at [342, 188] on li "Sài Gòn - Ea H'Leo (Miền Đông )" at bounding box center [330, 191] width 332 height 23
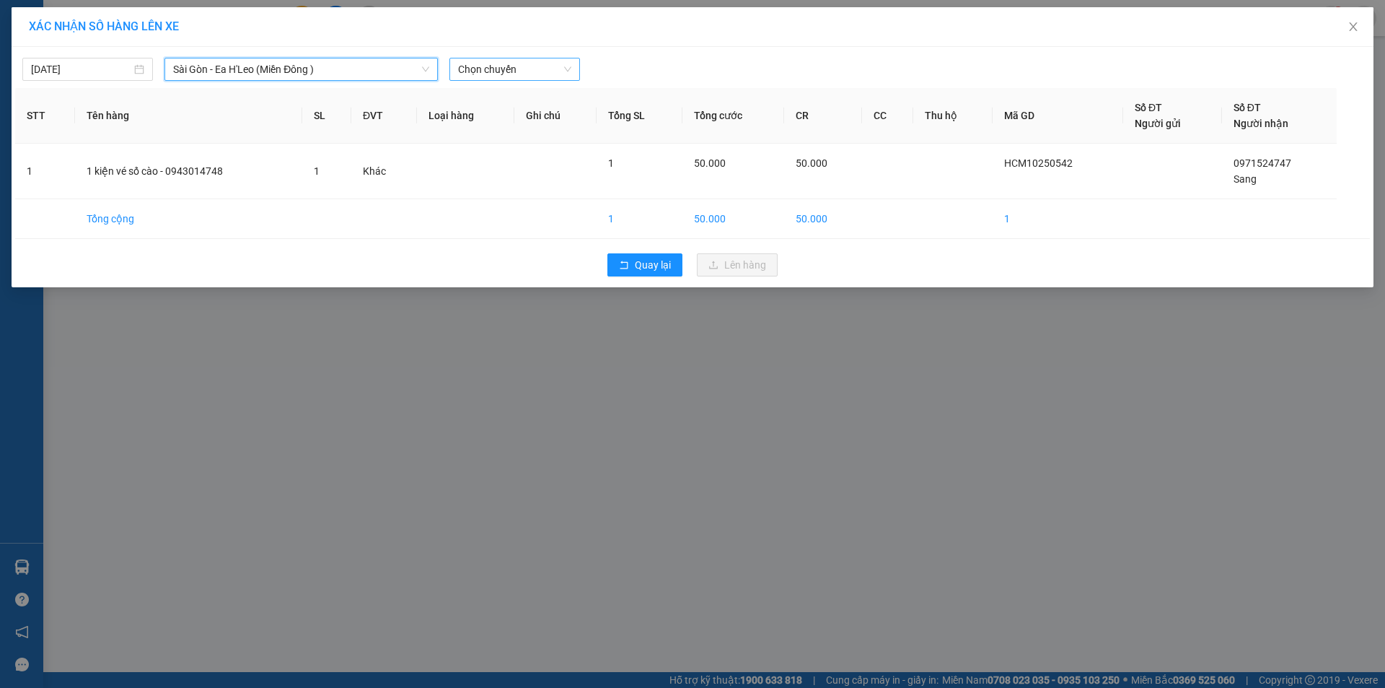
click at [497, 70] on span "Chọn chuyến" at bounding box center [514, 69] width 113 height 22
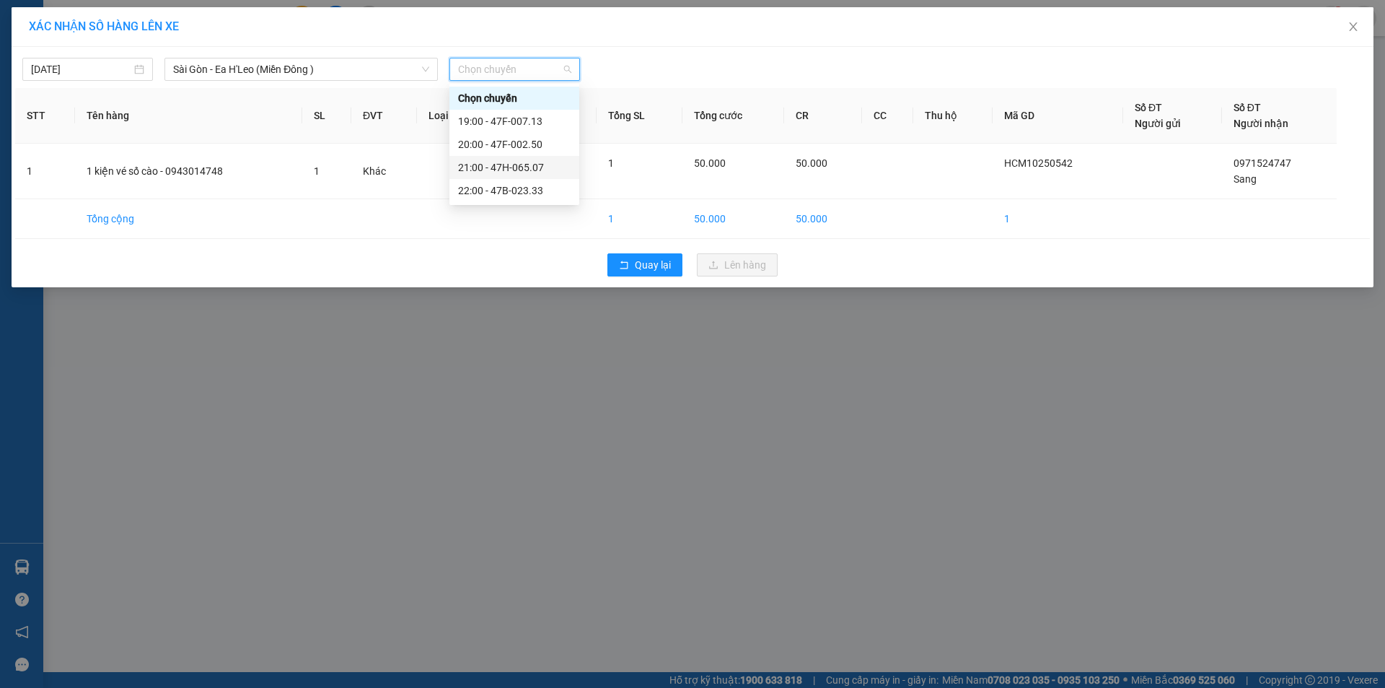
click at [531, 166] on div "21:00 - 47H-065.07" at bounding box center [514, 167] width 113 height 16
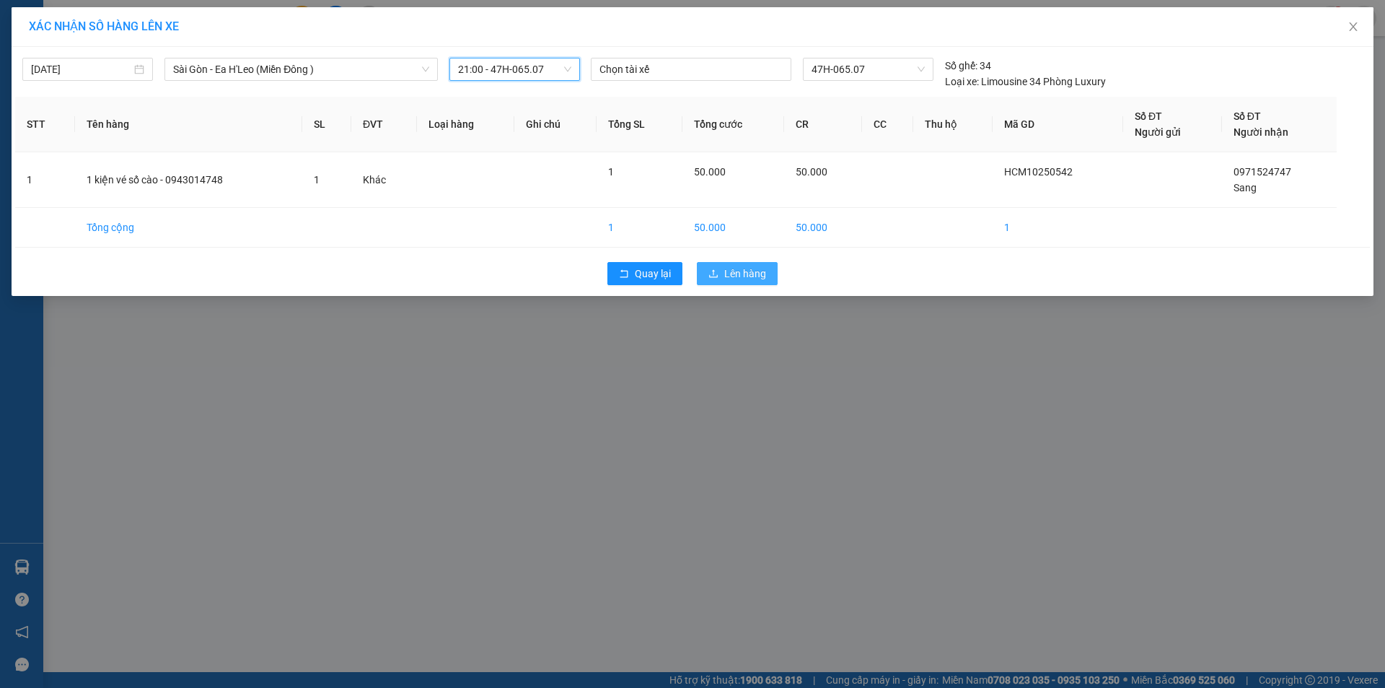
click at [734, 266] on span "Lên hàng" at bounding box center [745, 273] width 42 height 16
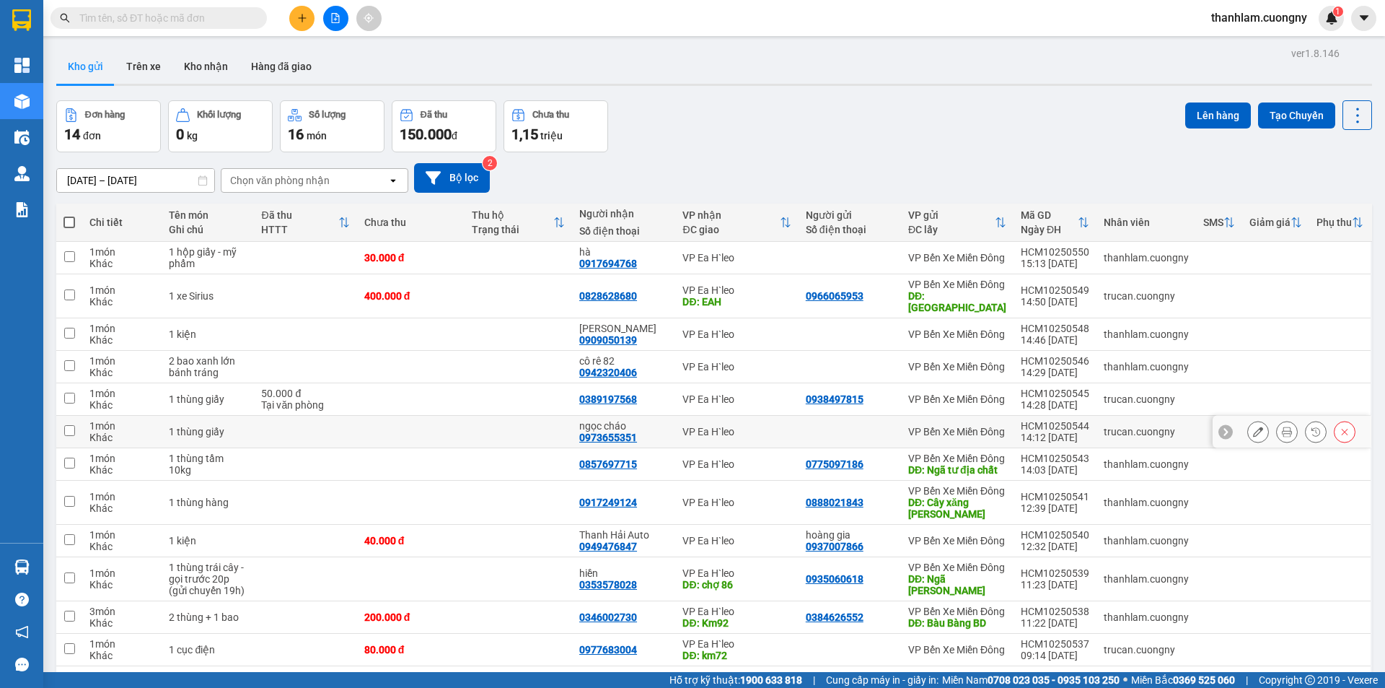
click at [283, 416] on td at bounding box center [305, 432] width 102 height 32
checkbox input "true"
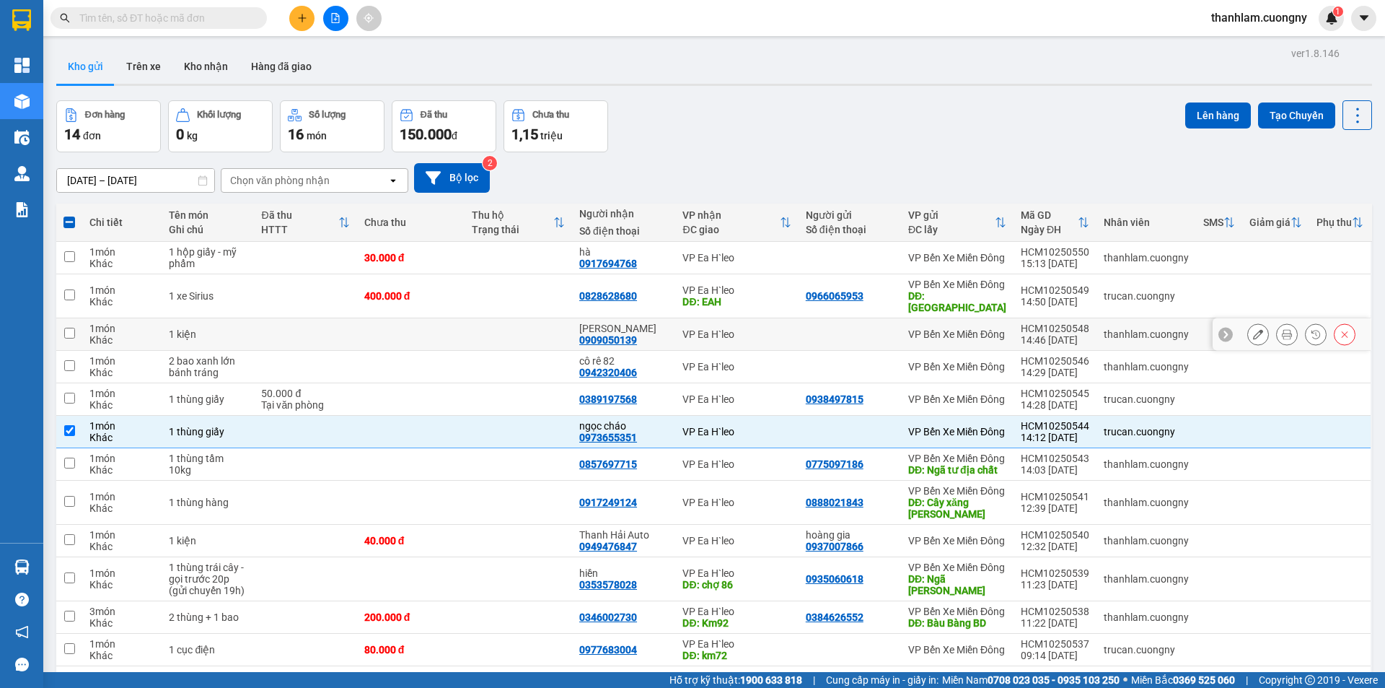
click at [483, 333] on td at bounding box center [518, 334] width 107 height 32
checkbox input "true"
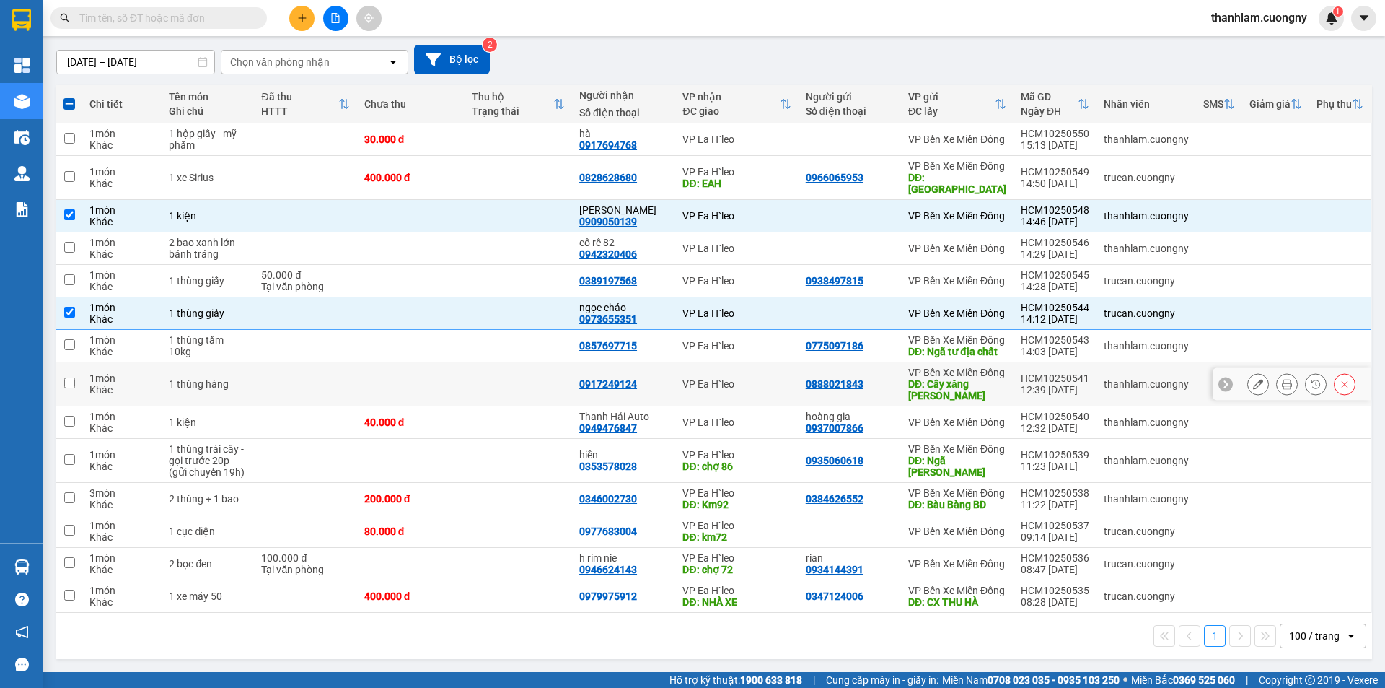
scroll to position [144, 0]
click at [269, 123] on td at bounding box center [305, 139] width 102 height 32
checkbox input "true"
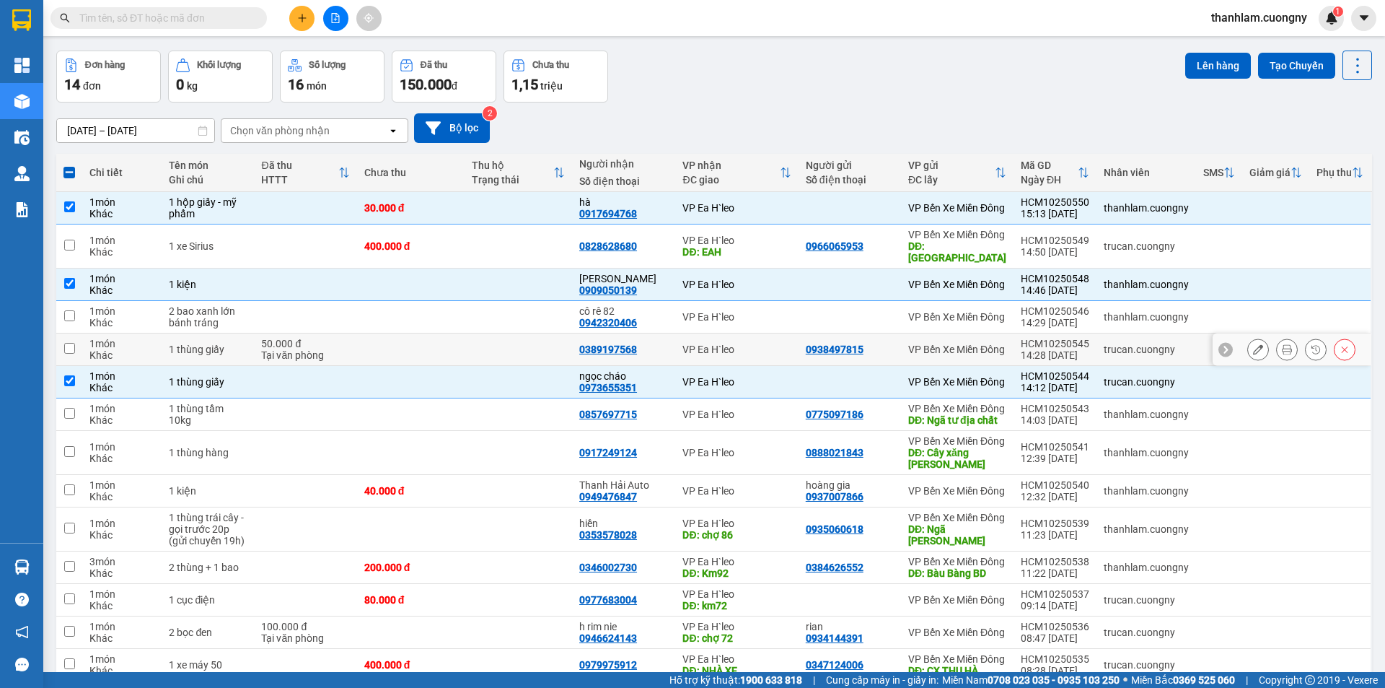
scroll to position [0, 0]
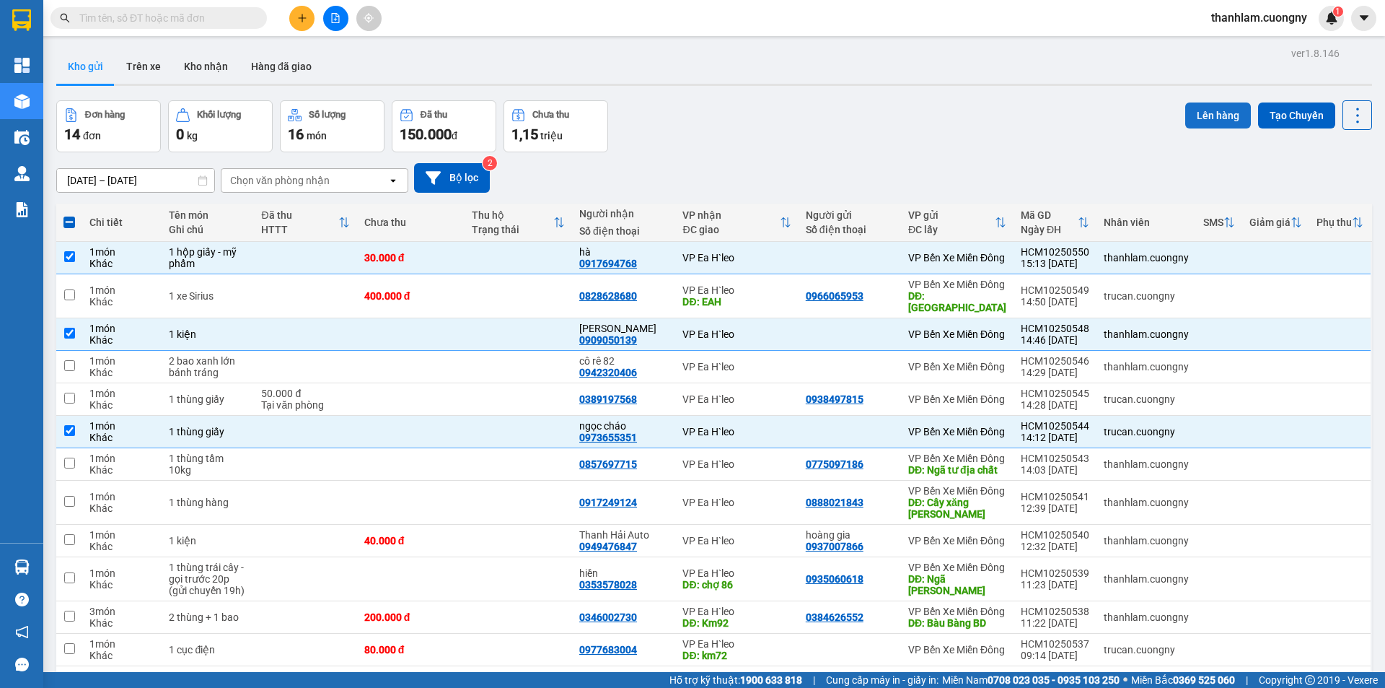
click at [1185, 105] on button "Lên hàng" at bounding box center [1218, 115] width 66 height 26
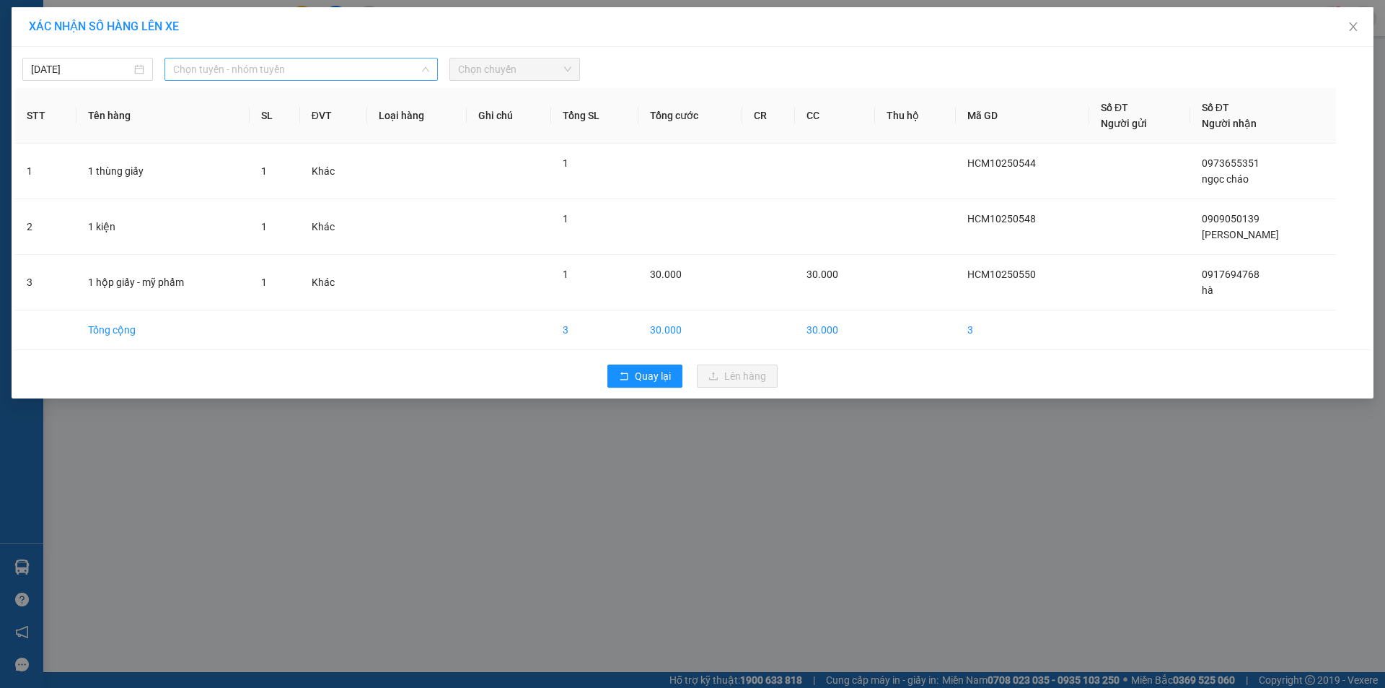
click at [342, 68] on span "Chọn tuyến - nhóm tuyến" at bounding box center [301, 69] width 256 height 22
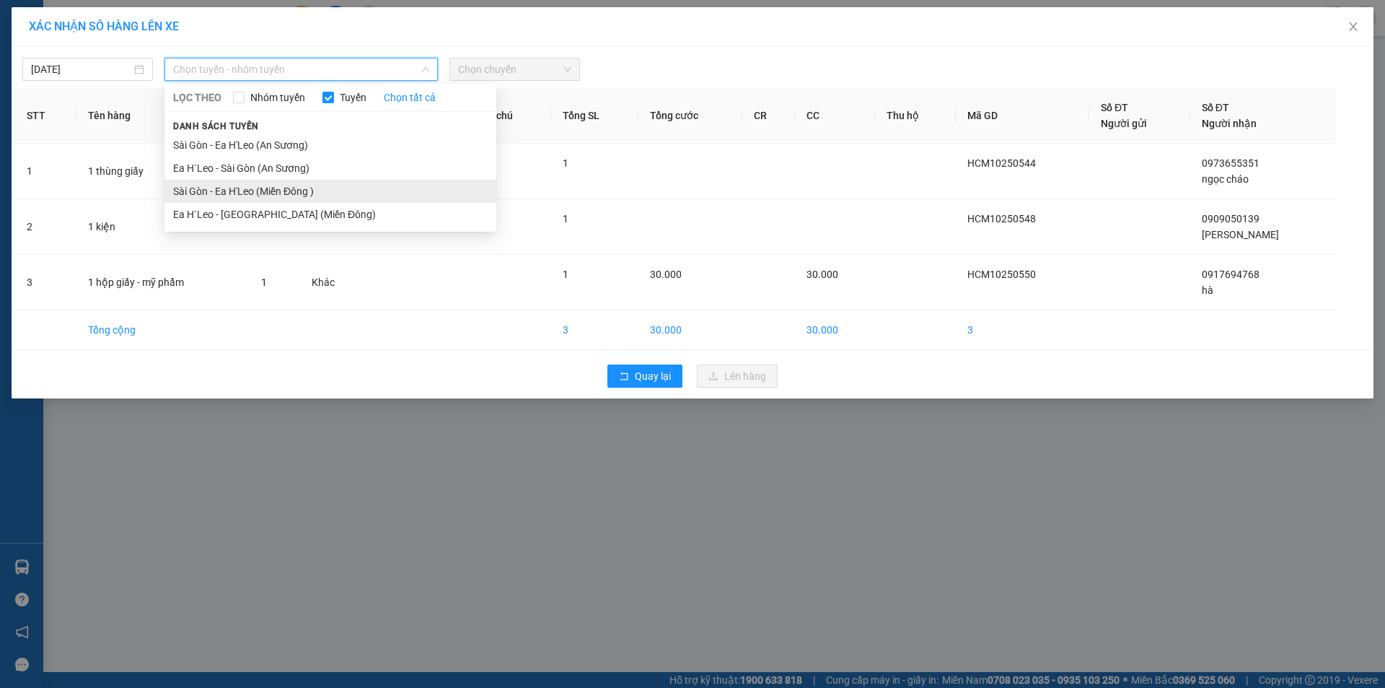
click at [318, 182] on li "Sài Gòn - Ea H'Leo (Miền Đông )" at bounding box center [330, 191] width 332 height 23
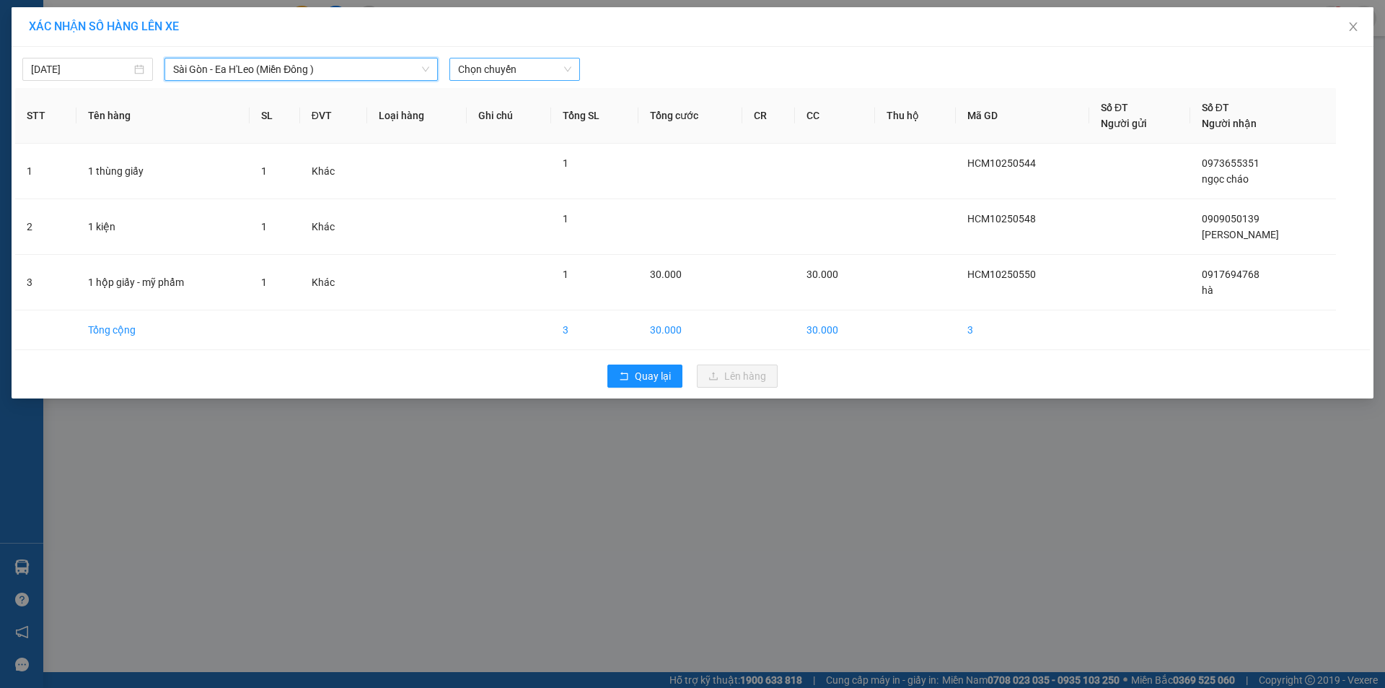
click at [451, 67] on div "Chọn chuyến" at bounding box center [514, 69] width 131 height 23
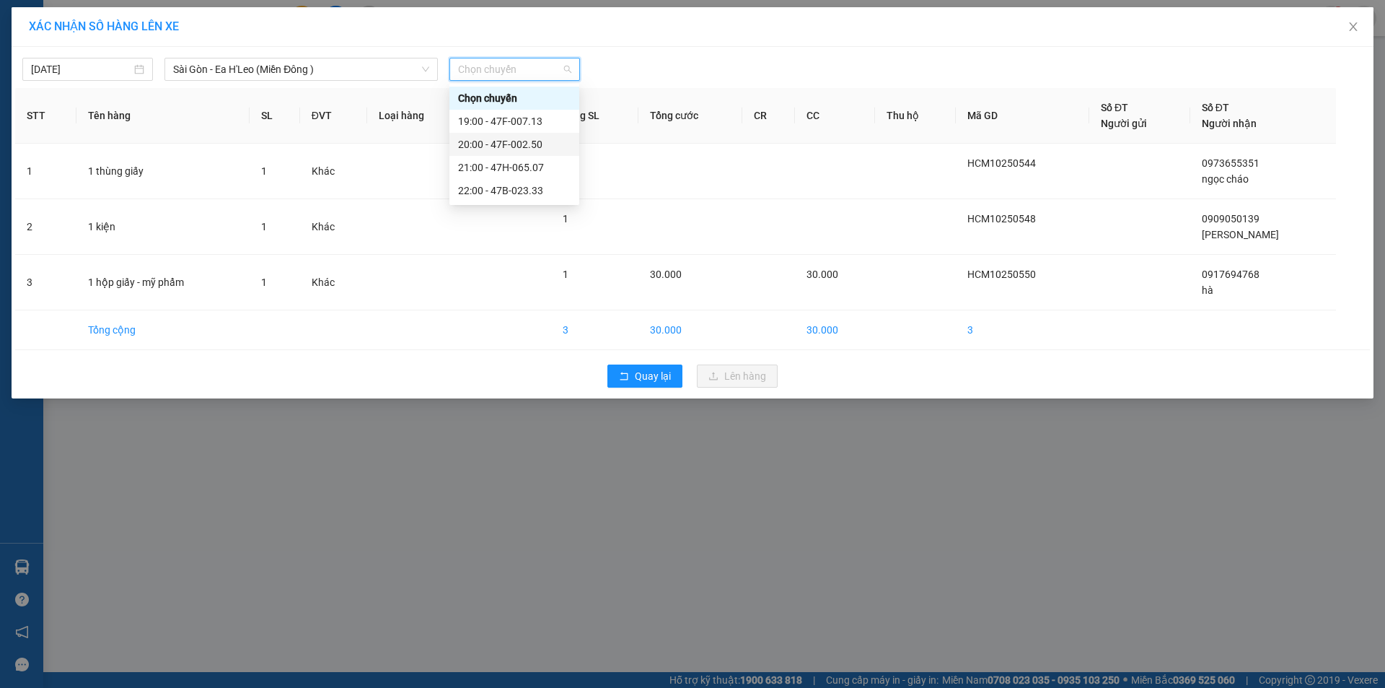
click at [493, 146] on div "20:00 - 47F-002.50" at bounding box center [514, 144] width 113 height 16
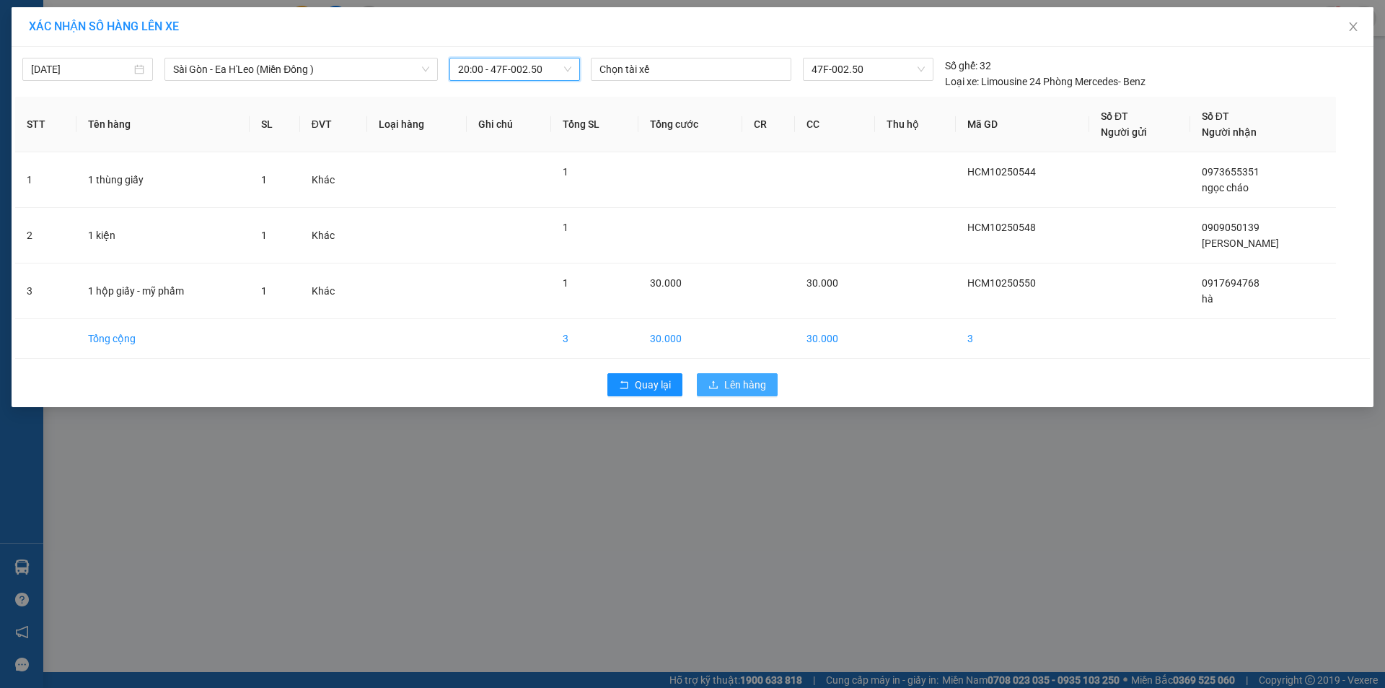
click at [724, 377] on span "Lên hàng" at bounding box center [745, 385] width 42 height 16
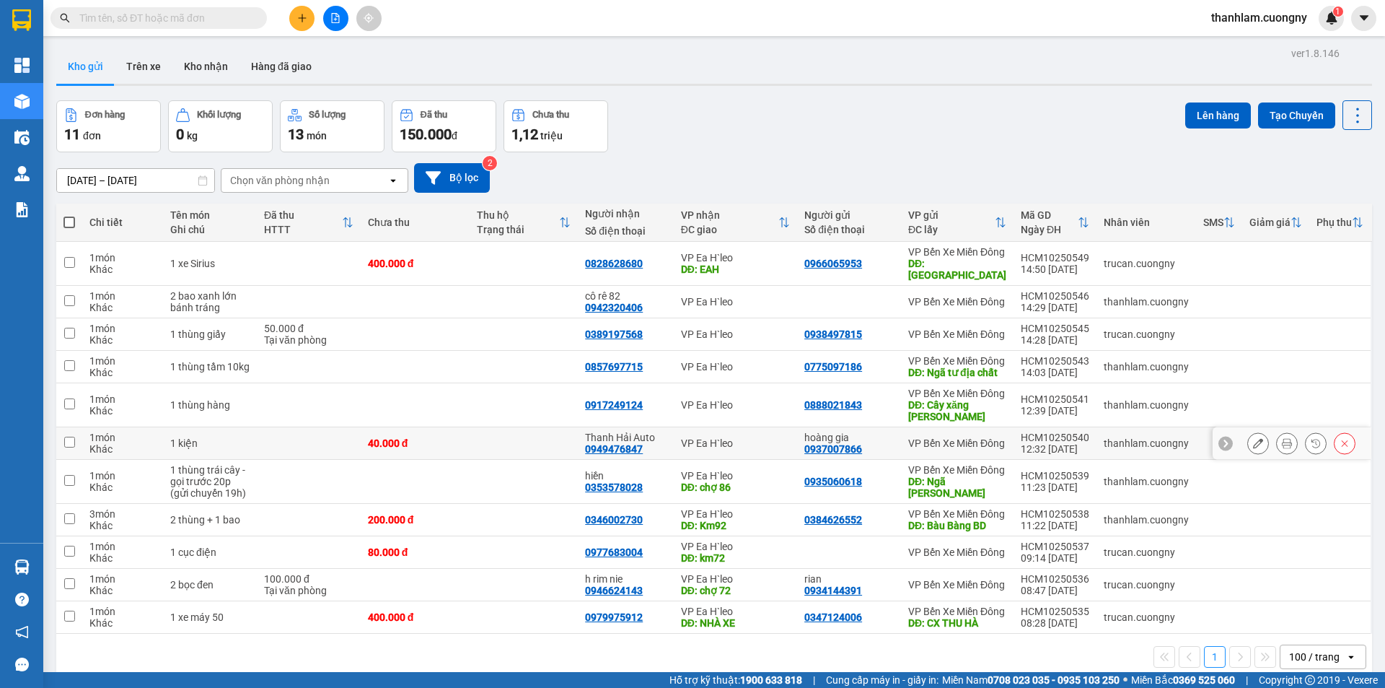
scroll to position [72, 0]
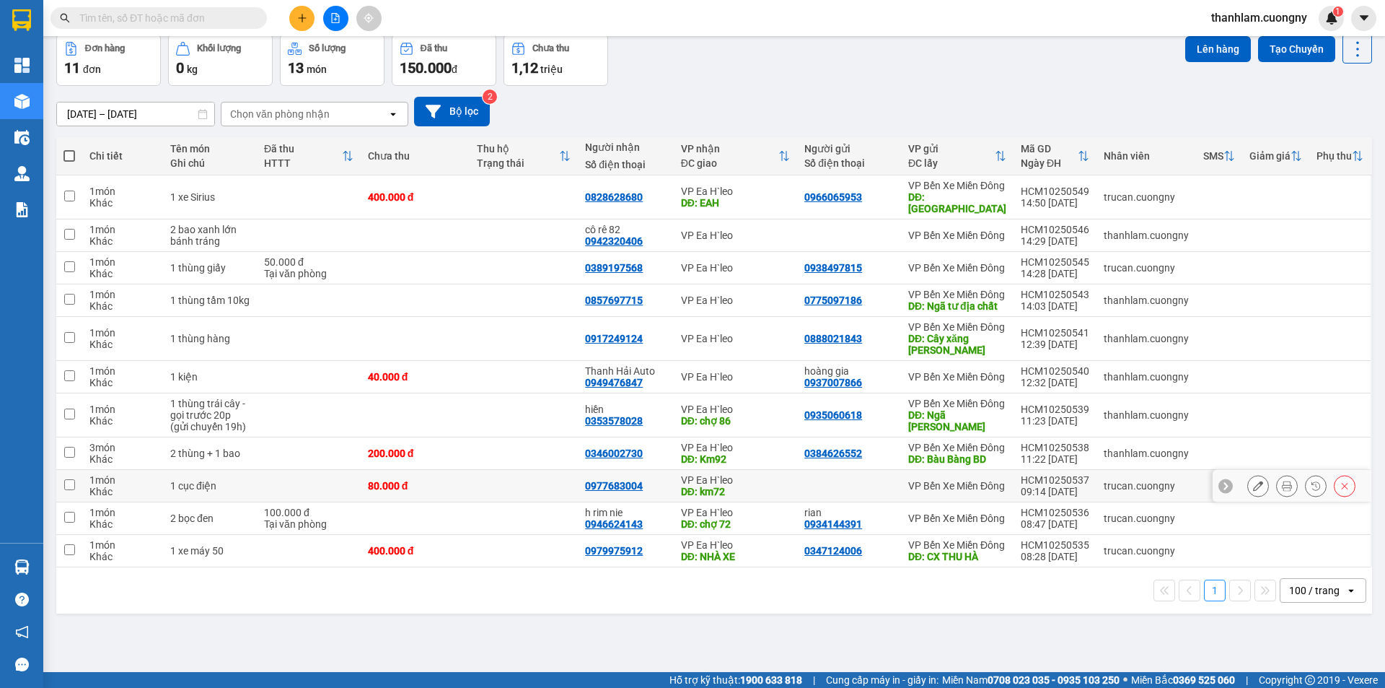
click at [467, 502] on td "80.000 đ" at bounding box center [415, 486] width 109 height 32
checkbox input "true"
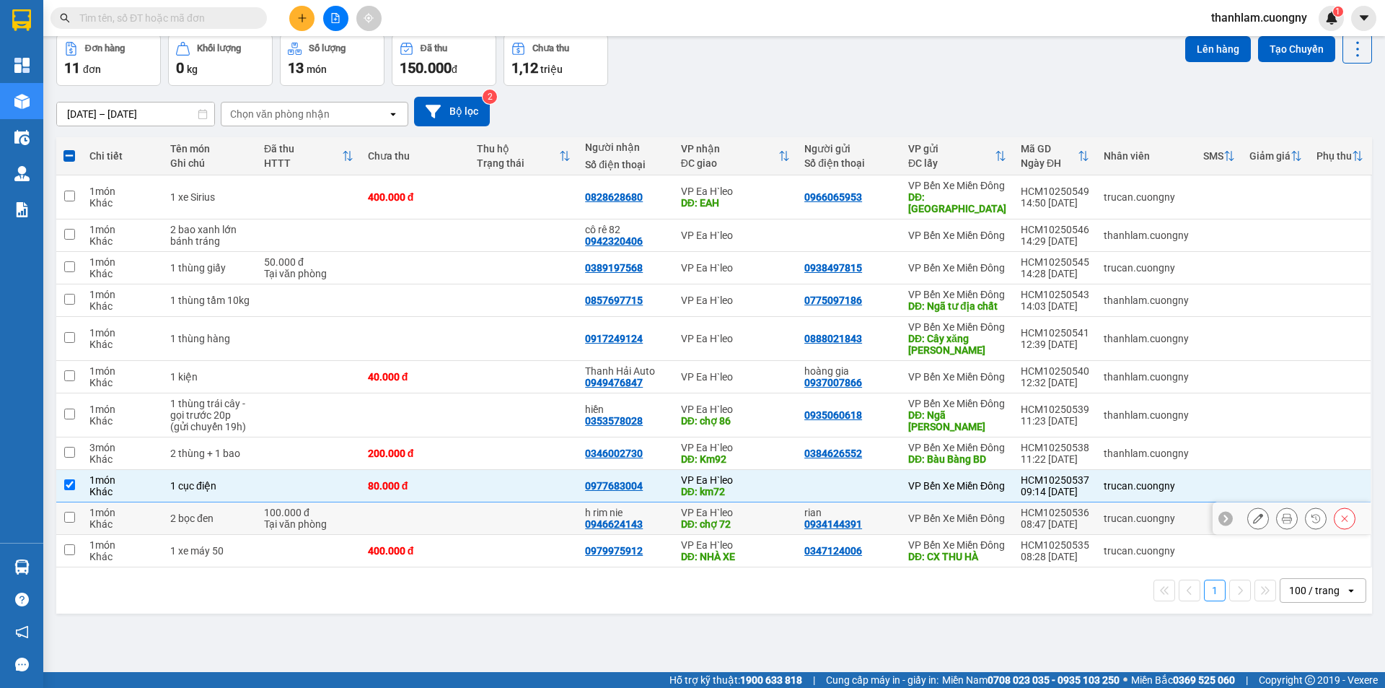
click at [460, 535] on td at bounding box center [415, 518] width 109 height 32
checkbox input "true"
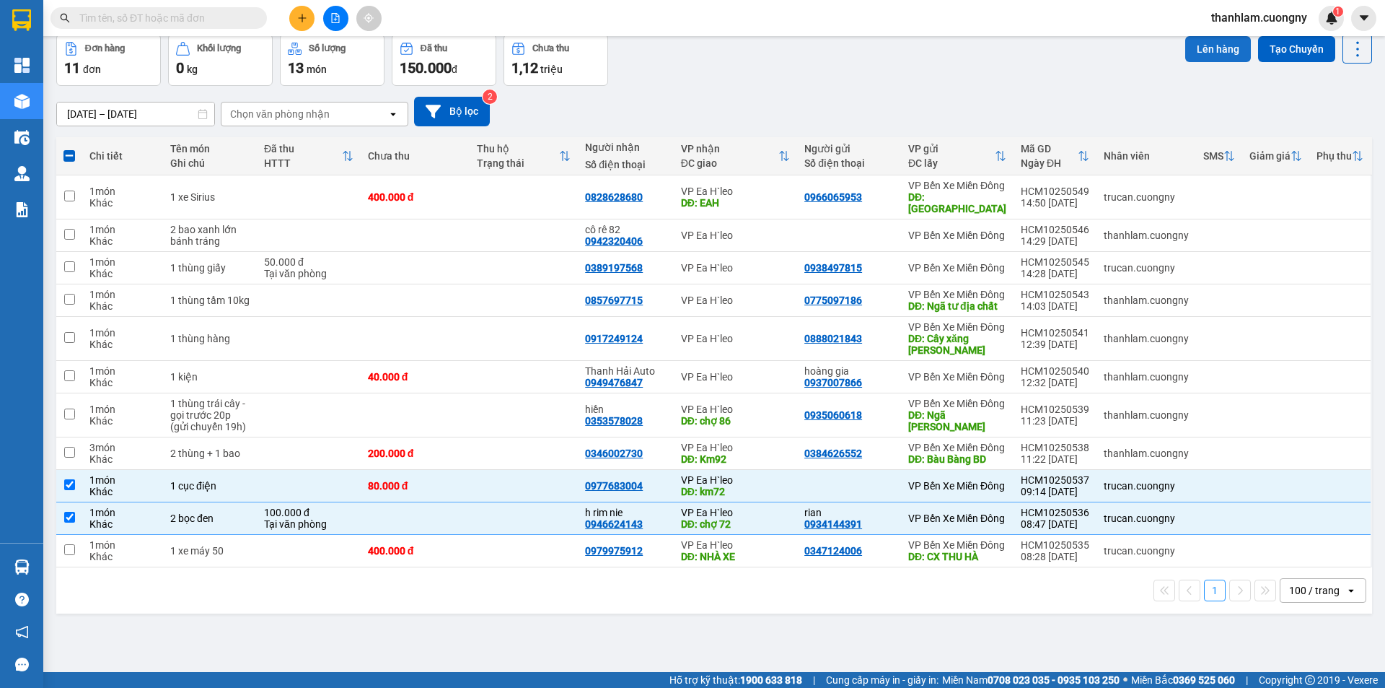
click at [1204, 44] on button "Lên hàng" at bounding box center [1218, 49] width 66 height 26
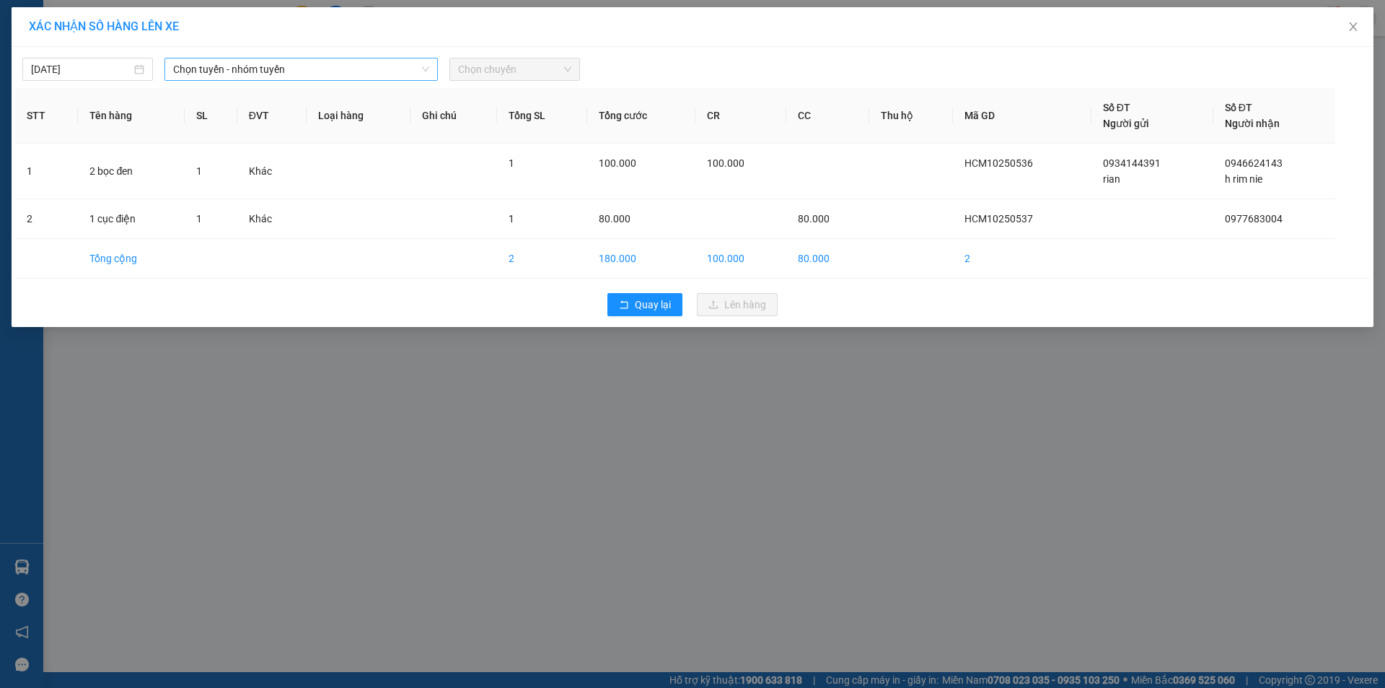
click at [398, 74] on span "Chọn tuyến - nhóm tuyến" at bounding box center [301, 69] width 256 height 22
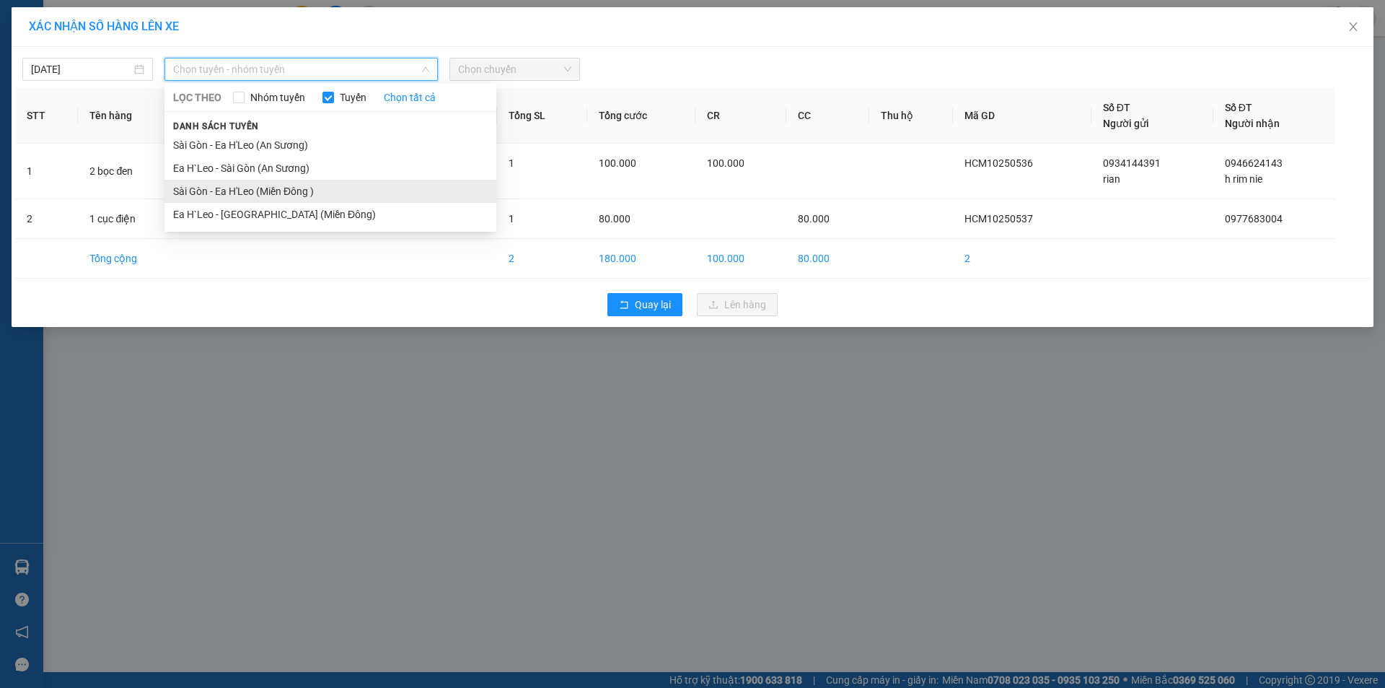
click at [364, 194] on li "Sài Gòn - Ea H'Leo (Miền Đông )" at bounding box center [330, 191] width 332 height 23
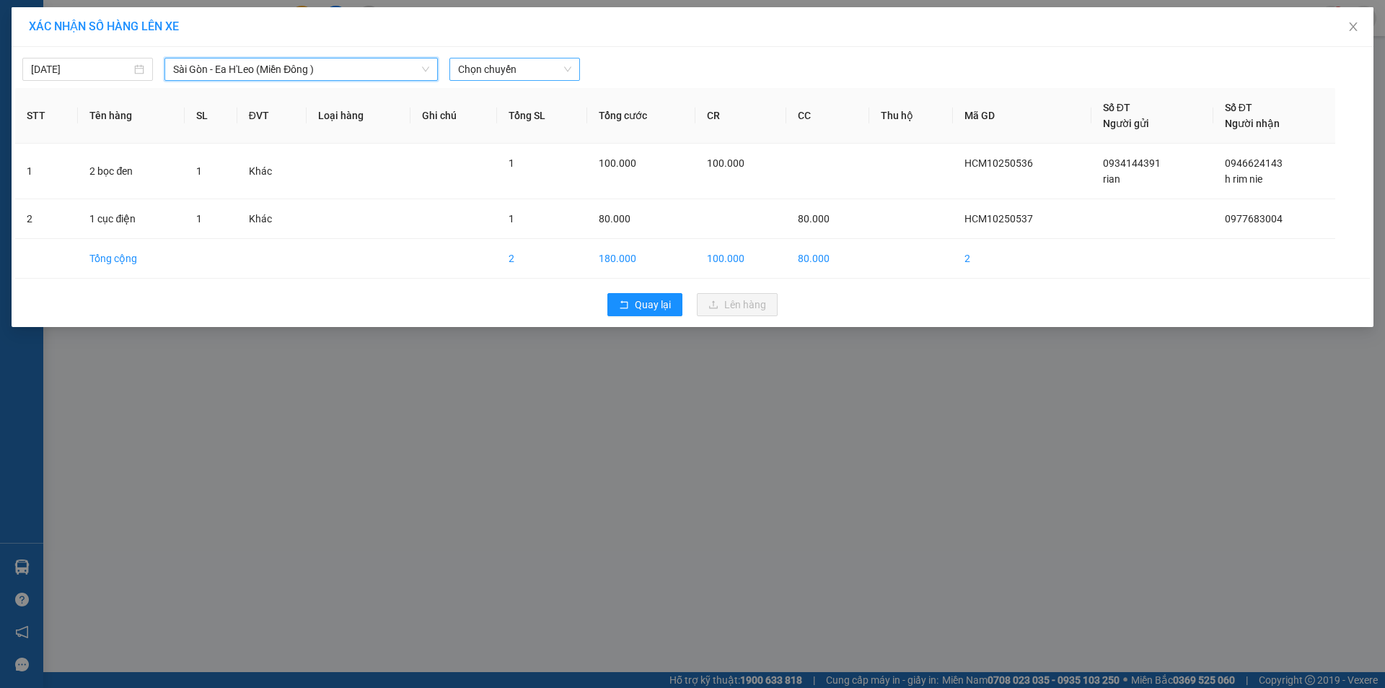
click at [517, 73] on span "Chọn chuyến" at bounding box center [514, 69] width 113 height 22
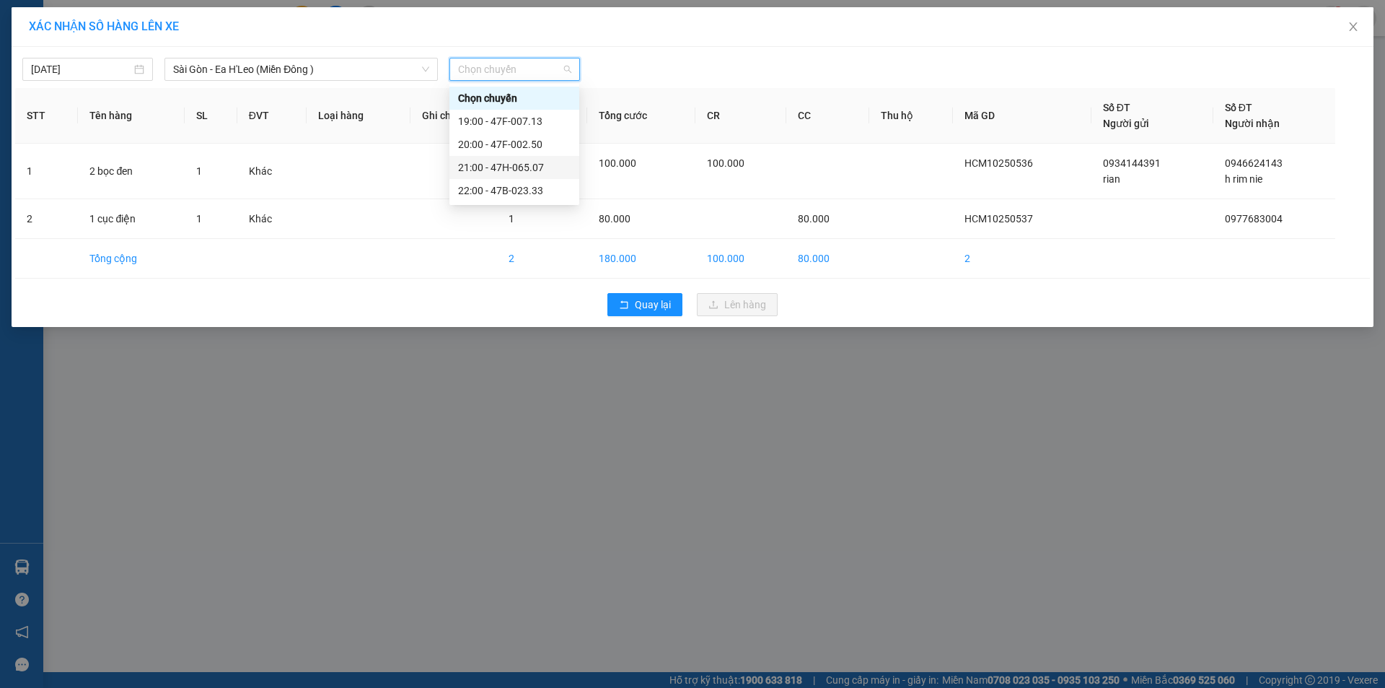
click at [516, 164] on div "21:00 - 47H-065.07" at bounding box center [514, 167] width 113 height 16
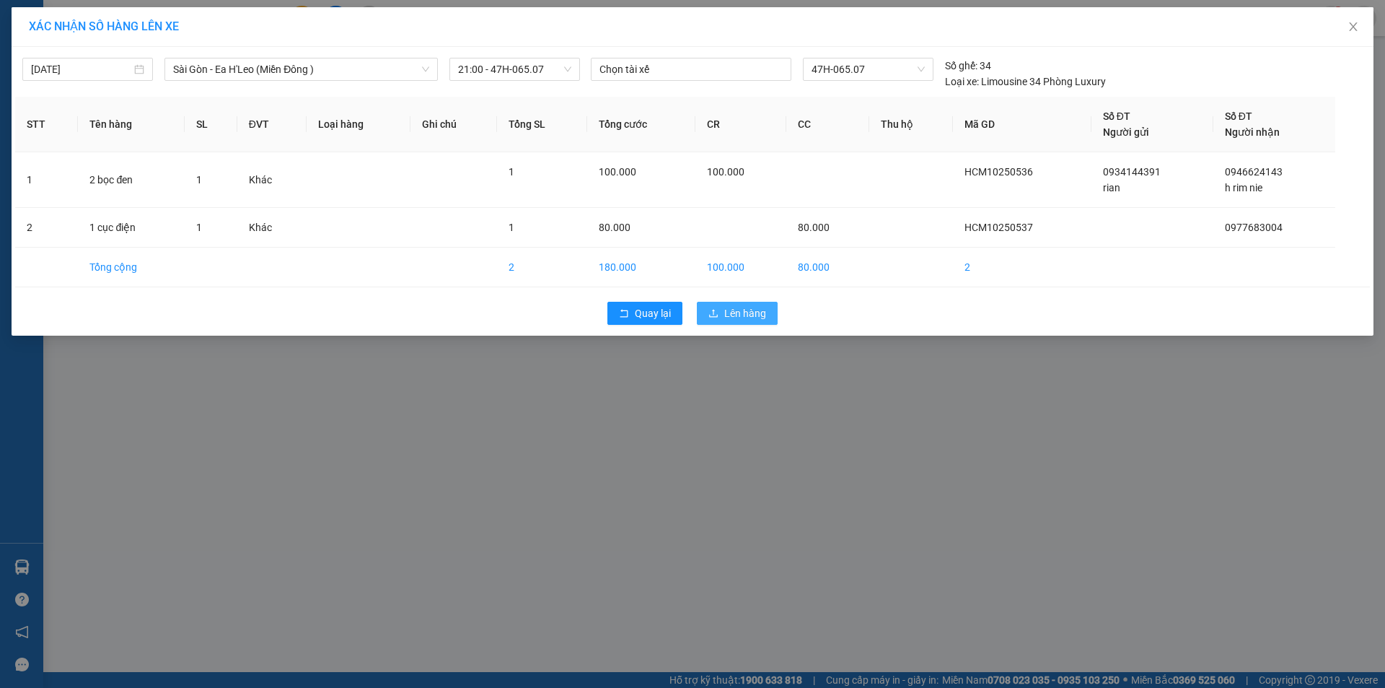
click at [727, 311] on span "Lên hàng" at bounding box center [745, 313] width 42 height 16
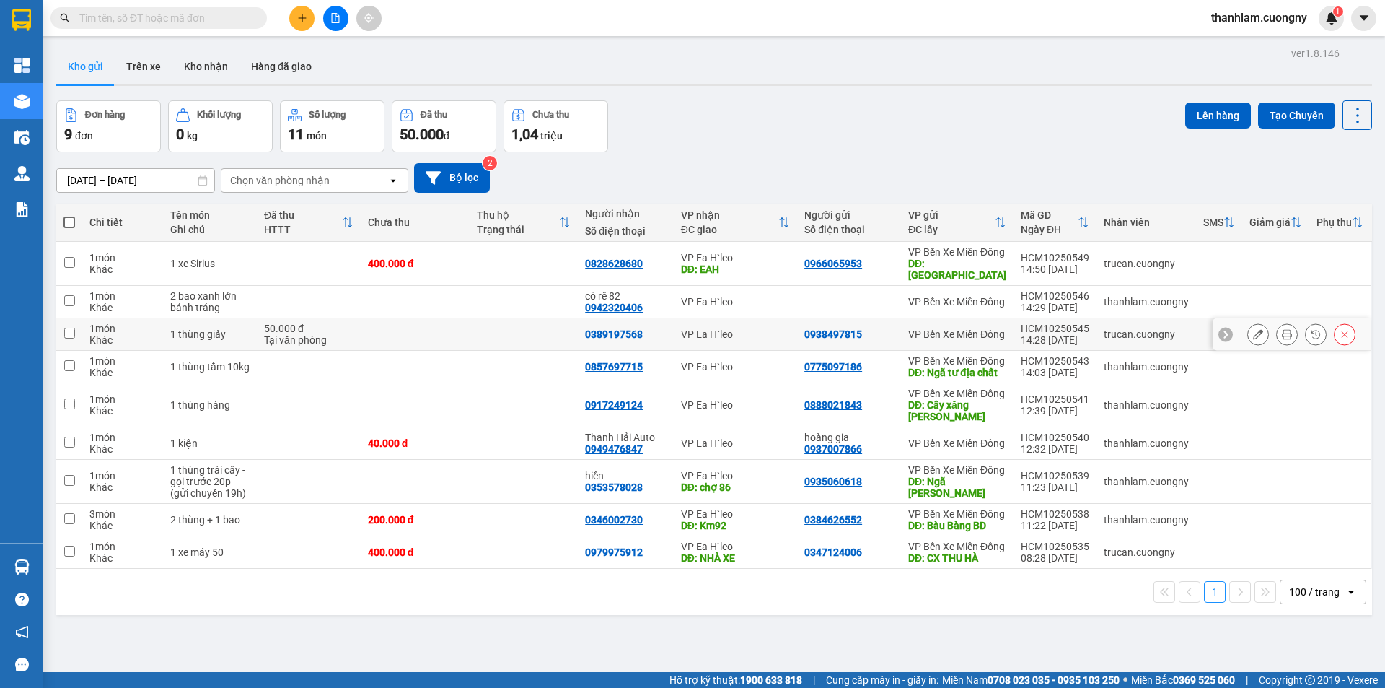
click at [335, 337] on div "Tại văn phòng" at bounding box center [308, 340] width 89 height 12
checkbox input "true"
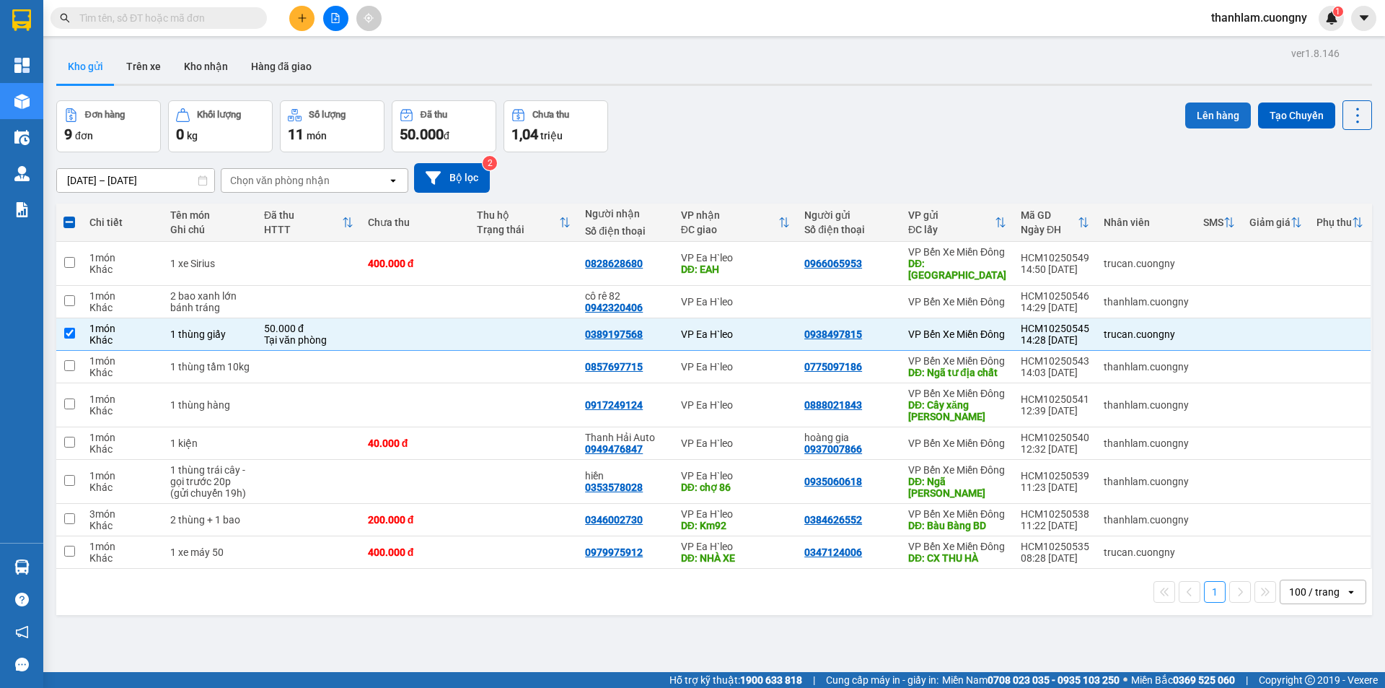
click at [1186, 123] on button "Lên hàng" at bounding box center [1218, 115] width 66 height 26
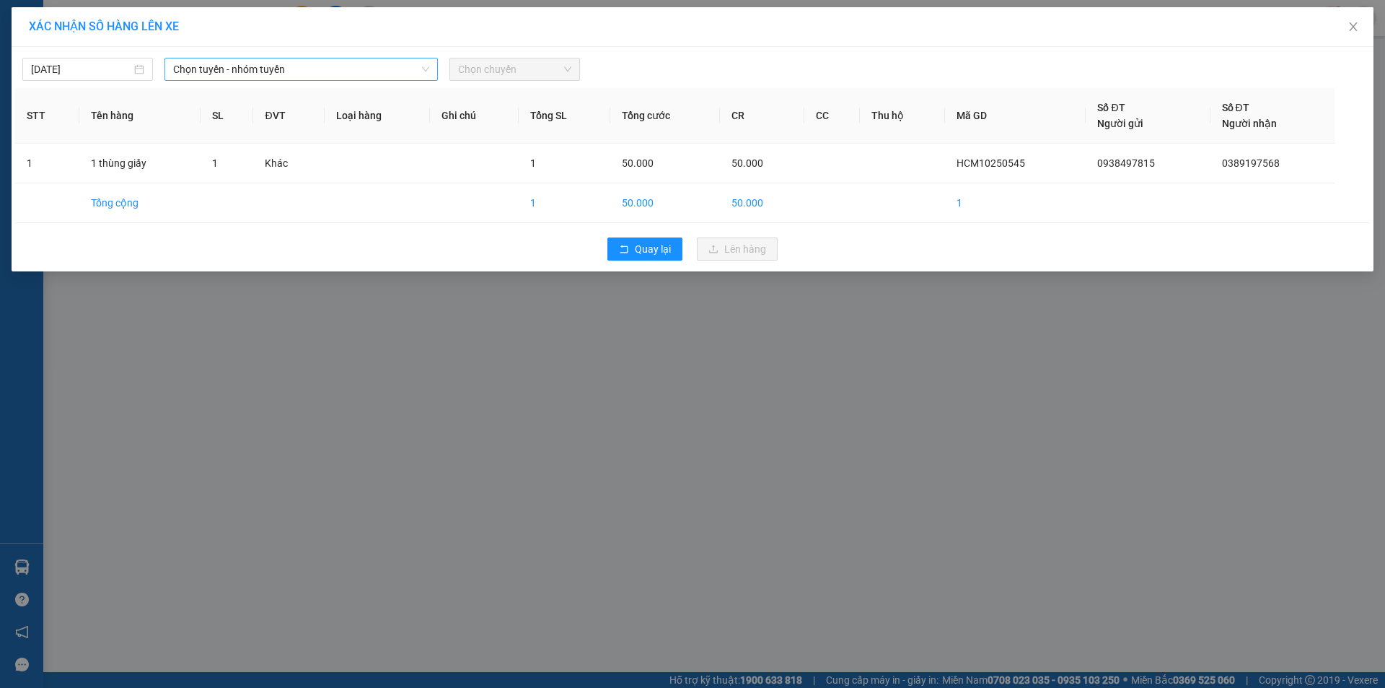
click at [400, 71] on span "Chọn tuyến - nhóm tuyến" at bounding box center [301, 69] width 256 height 22
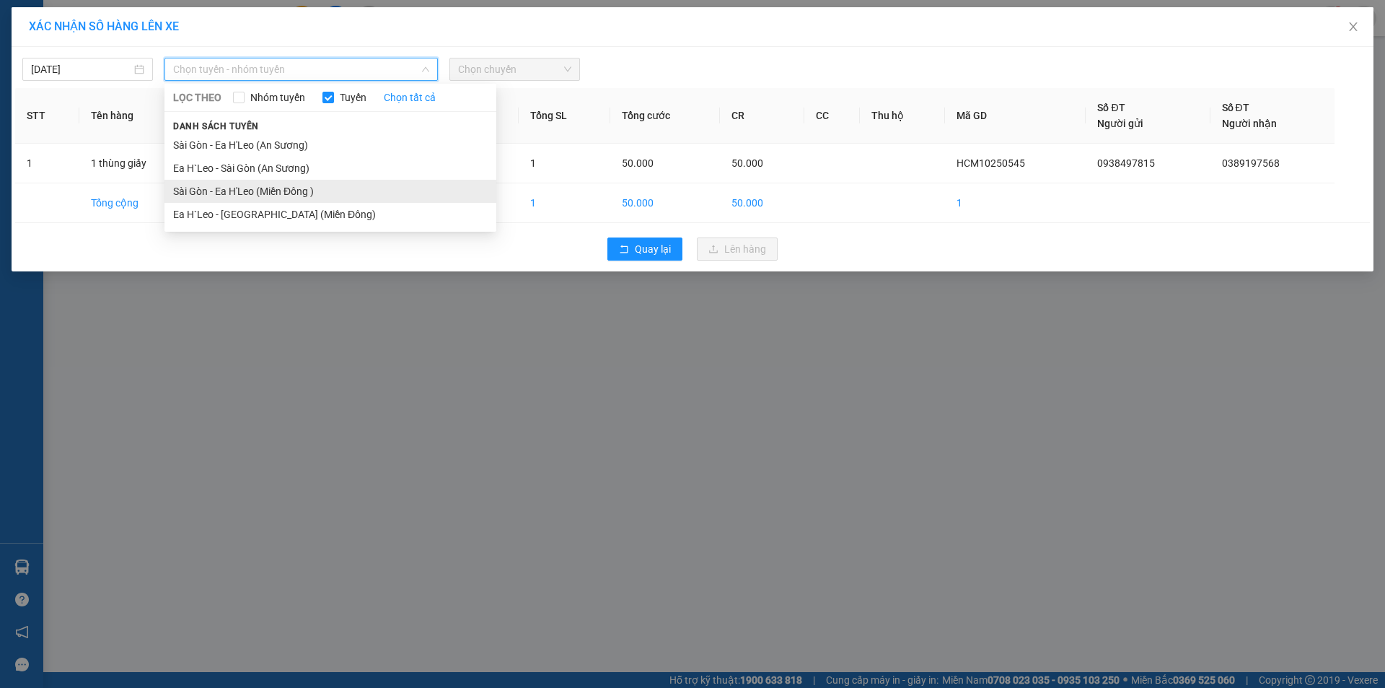
click at [353, 197] on li "Sài Gòn - Ea H'Leo (Miền Đông )" at bounding box center [330, 191] width 332 height 23
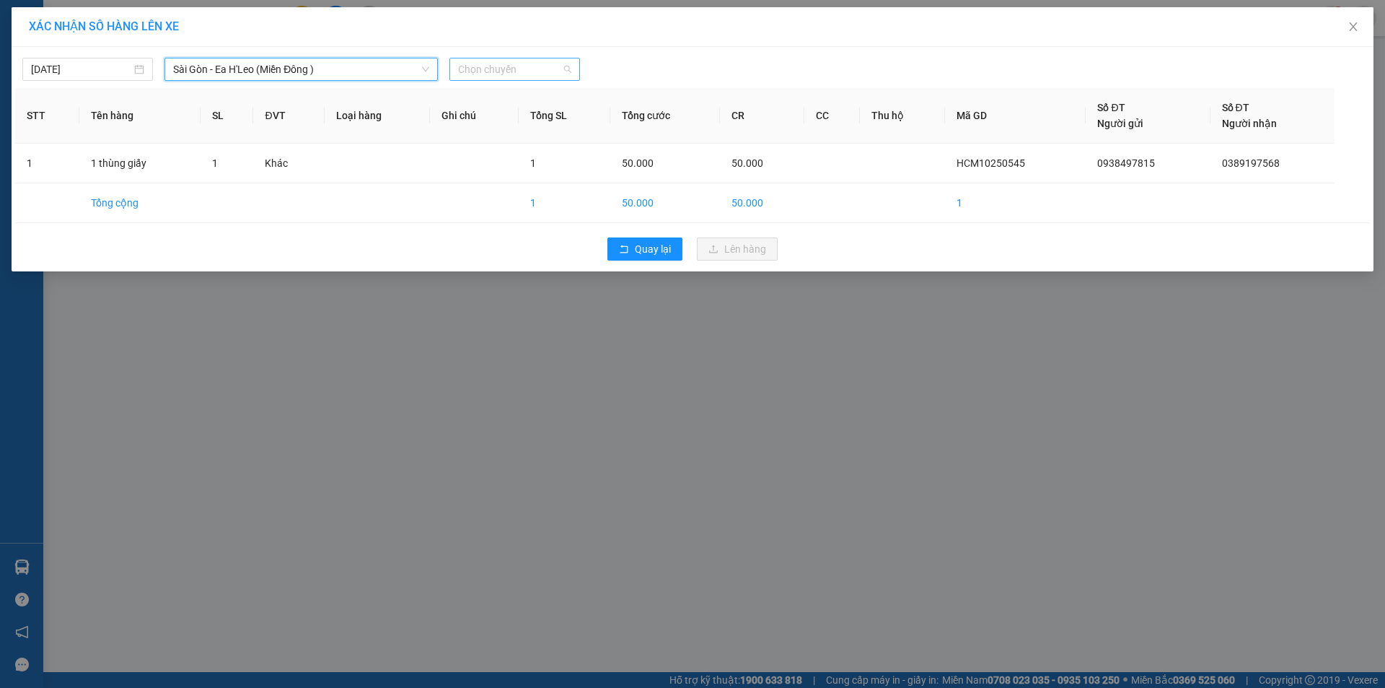
click at [499, 72] on span "Chọn chuyến" at bounding box center [514, 69] width 113 height 22
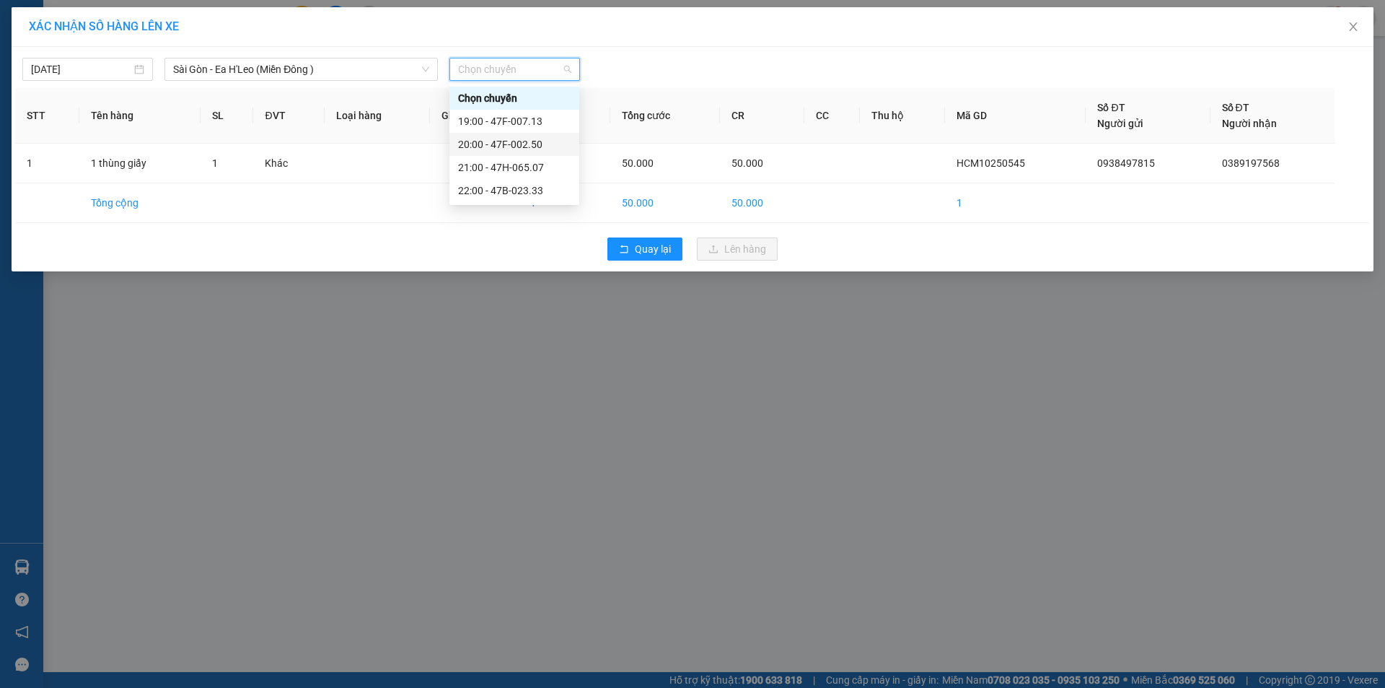
click at [518, 146] on div "20:00 - 47F-002.50" at bounding box center [514, 144] width 113 height 16
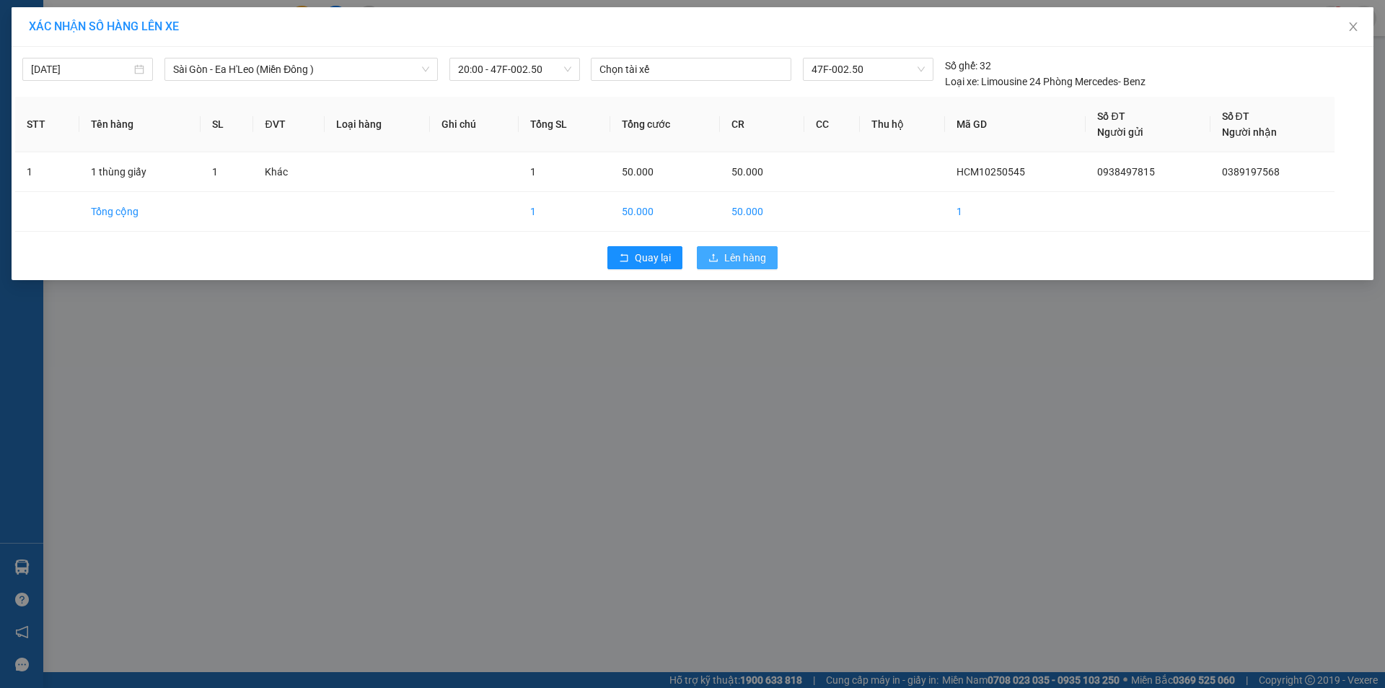
click at [711, 252] on icon "upload" at bounding box center [713, 257] width 10 height 10
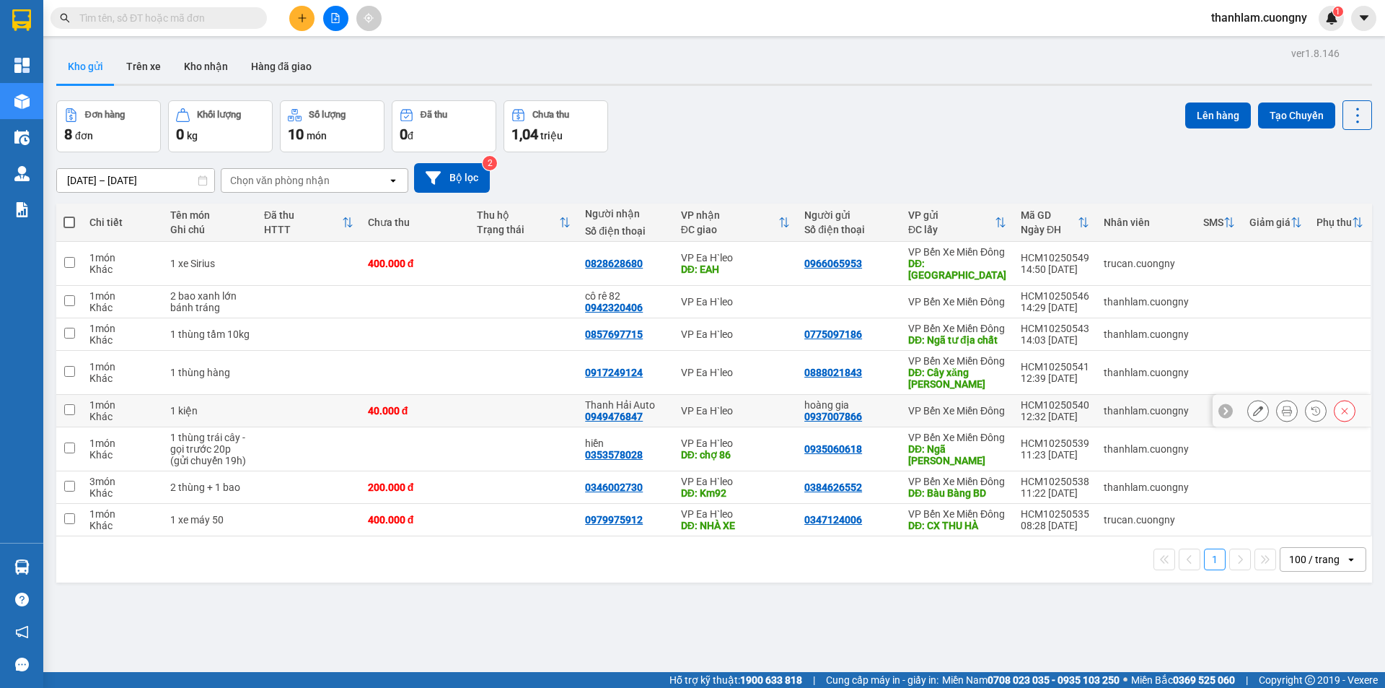
click at [289, 427] on td at bounding box center [309, 411] width 104 height 32
checkbox input "true"
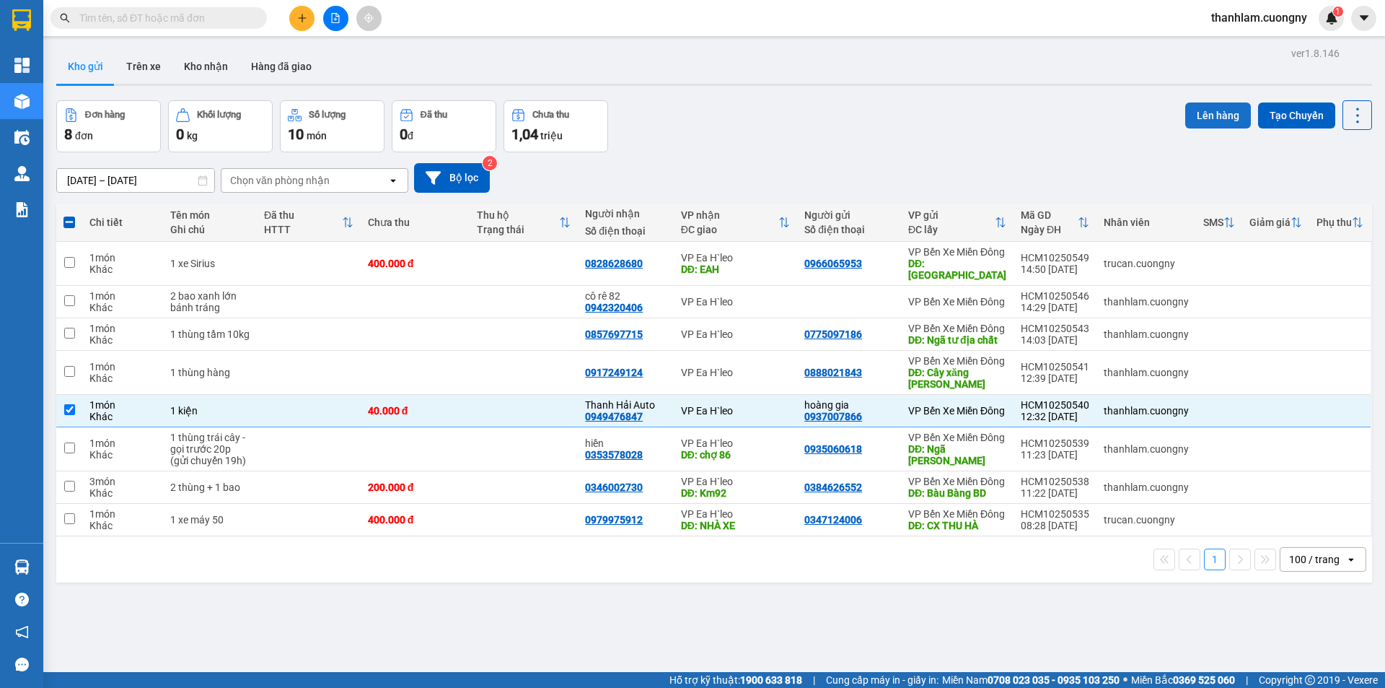
click at [1210, 122] on button "Lên hàng" at bounding box center [1218, 115] width 66 height 26
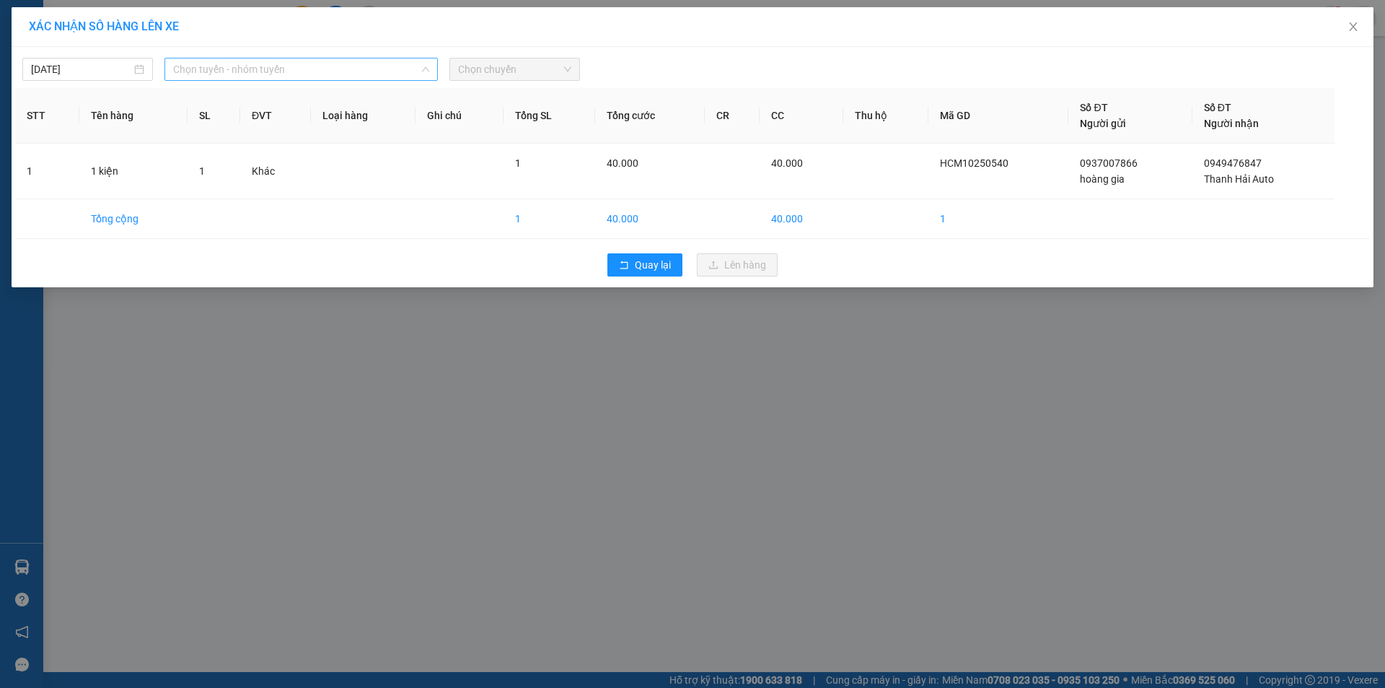
click at [413, 75] on span "Chọn tuyến - nhóm tuyến" at bounding box center [301, 69] width 256 height 22
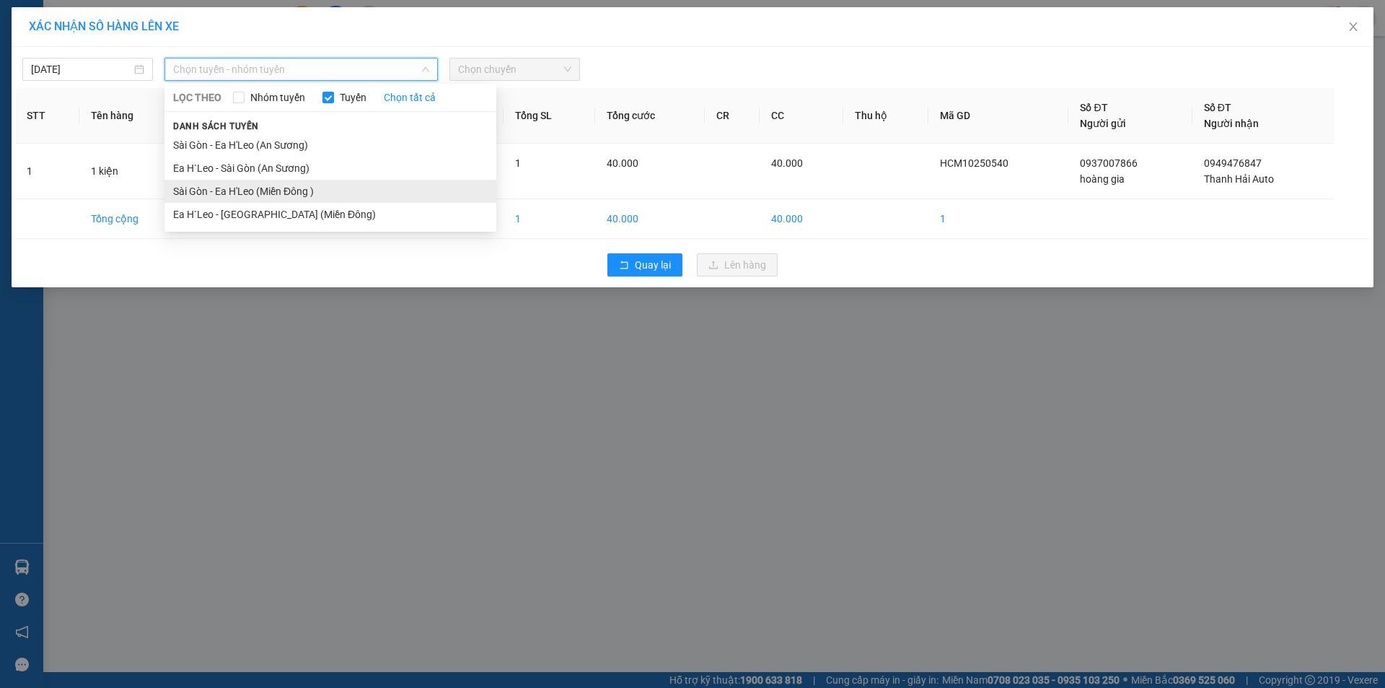
click at [395, 184] on li "Sài Gòn - Ea H'Leo (Miền Đông )" at bounding box center [330, 191] width 332 height 23
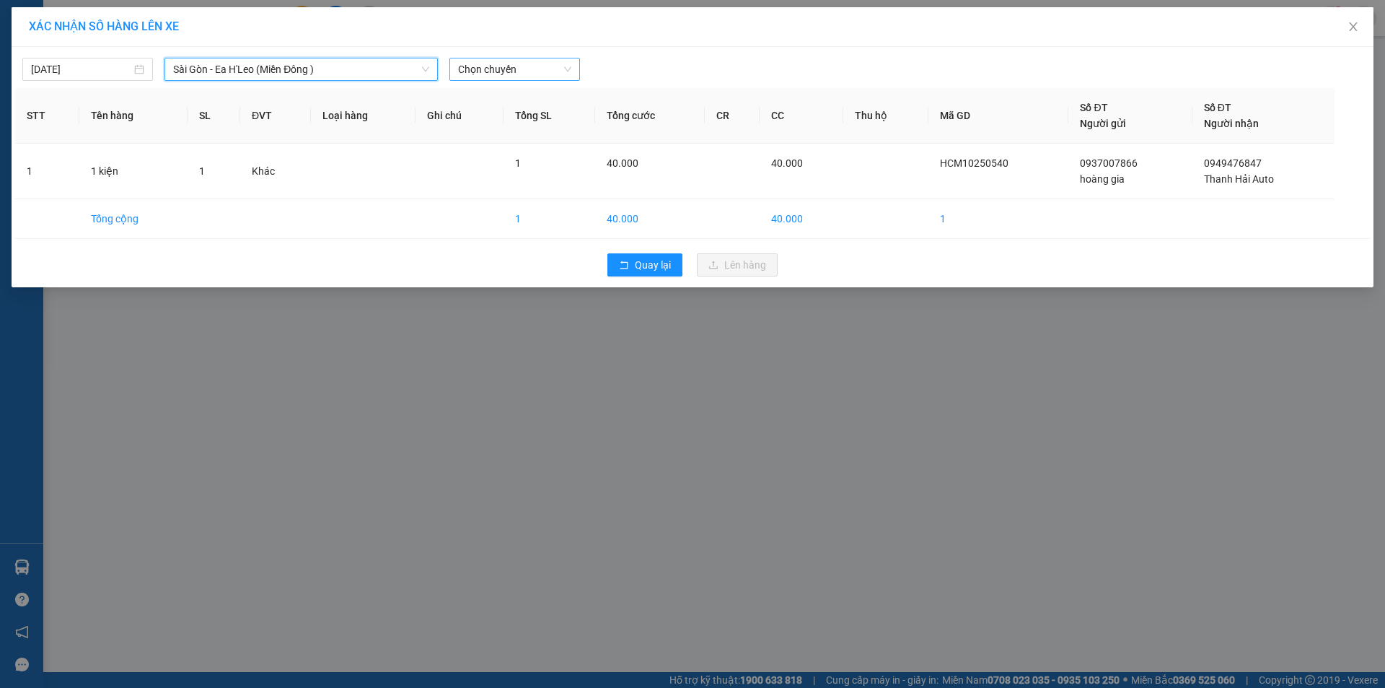
click at [496, 66] on span "Chọn chuyến" at bounding box center [514, 69] width 113 height 22
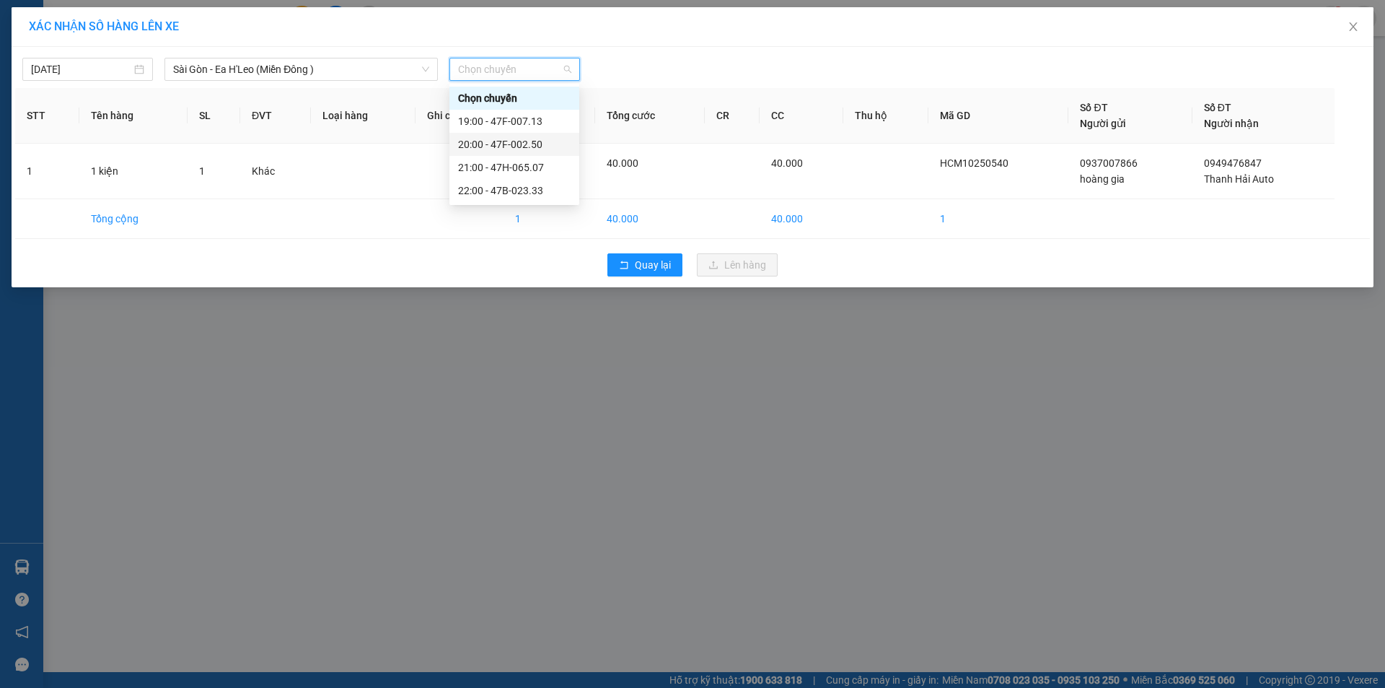
click at [506, 139] on div "20:00 - 47F-002.50" at bounding box center [514, 144] width 113 height 16
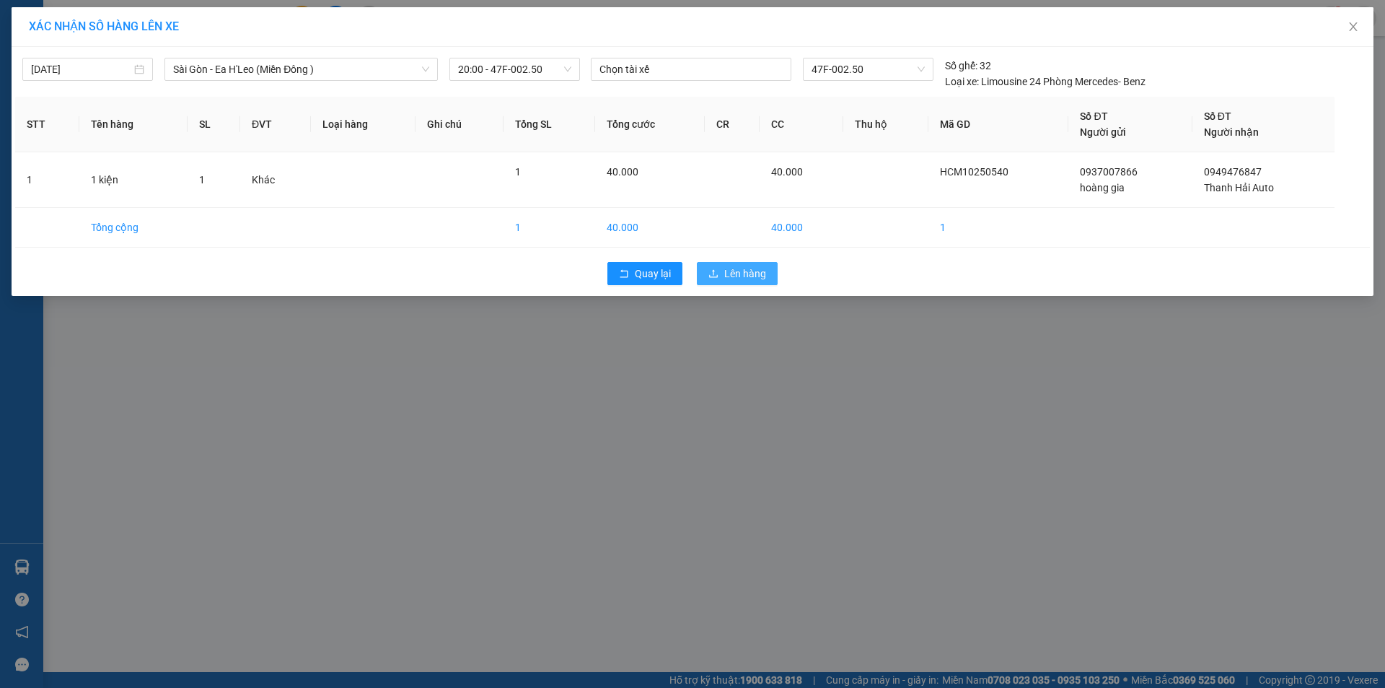
click at [734, 265] on span "Lên hàng" at bounding box center [745, 273] width 42 height 16
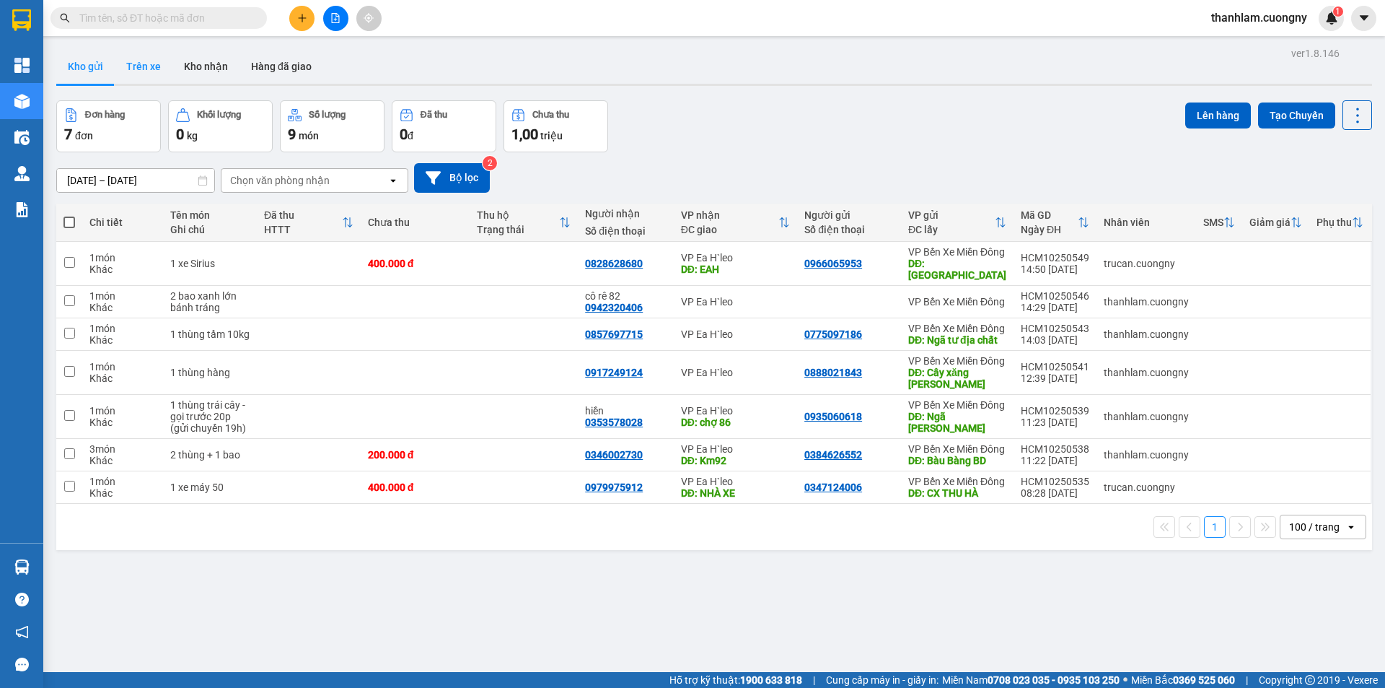
click at [149, 56] on button "Trên xe" at bounding box center [144, 66] width 58 height 35
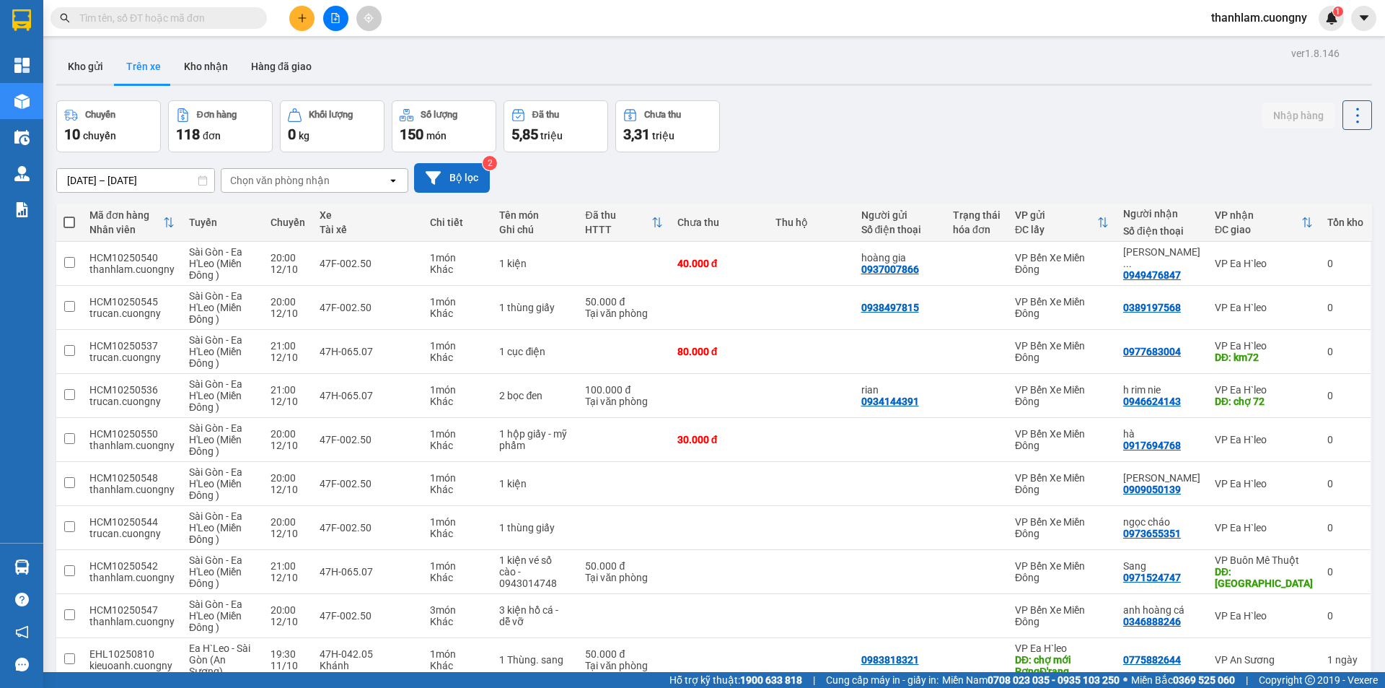
click at [444, 177] on button "Bộ lọc" at bounding box center [452, 178] width 76 height 30
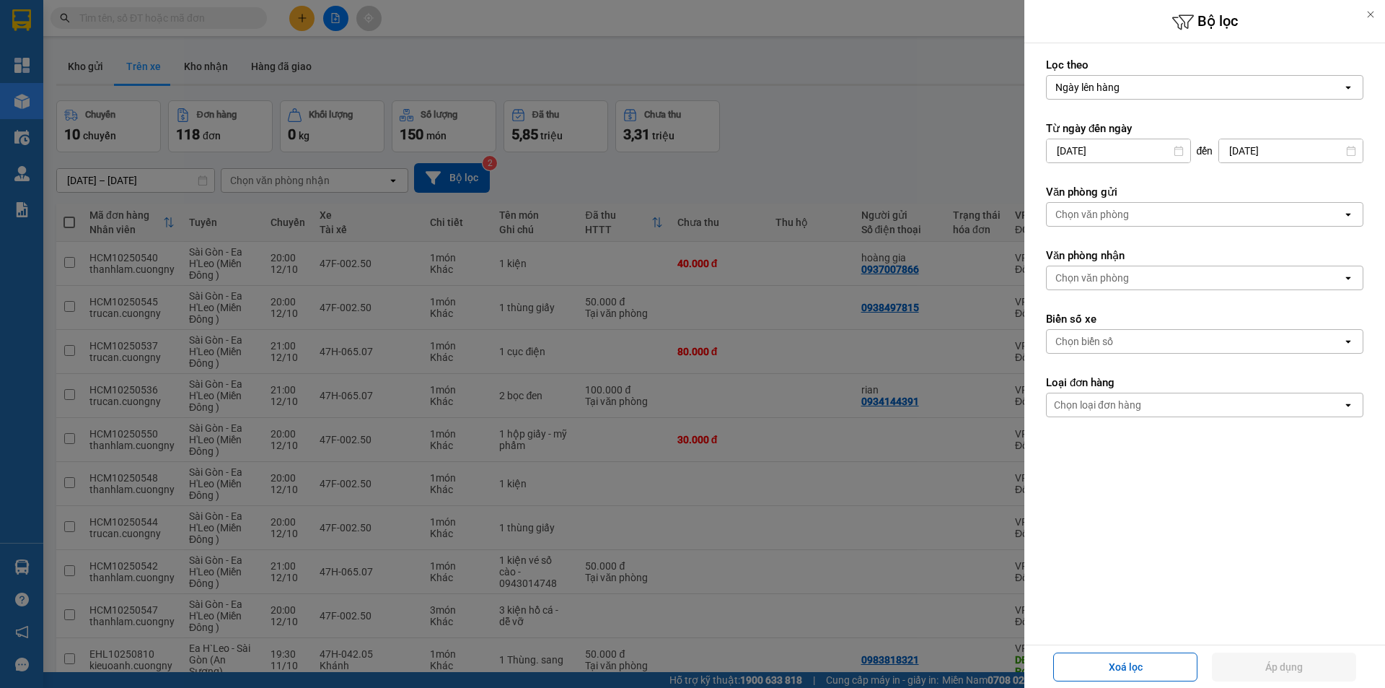
click at [1269, 347] on div "Chọn biển số" at bounding box center [1195, 341] width 296 height 23
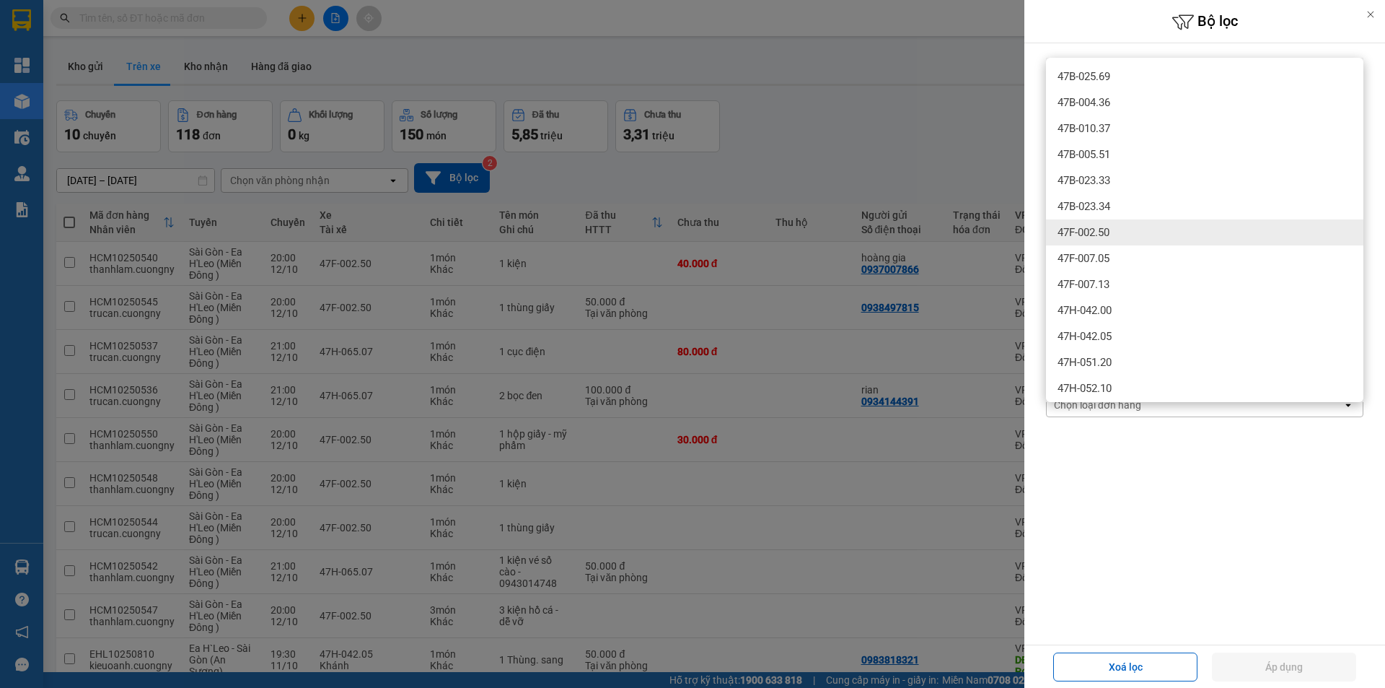
click at [1181, 231] on div "47F-002.50" at bounding box center [1204, 232] width 317 height 26
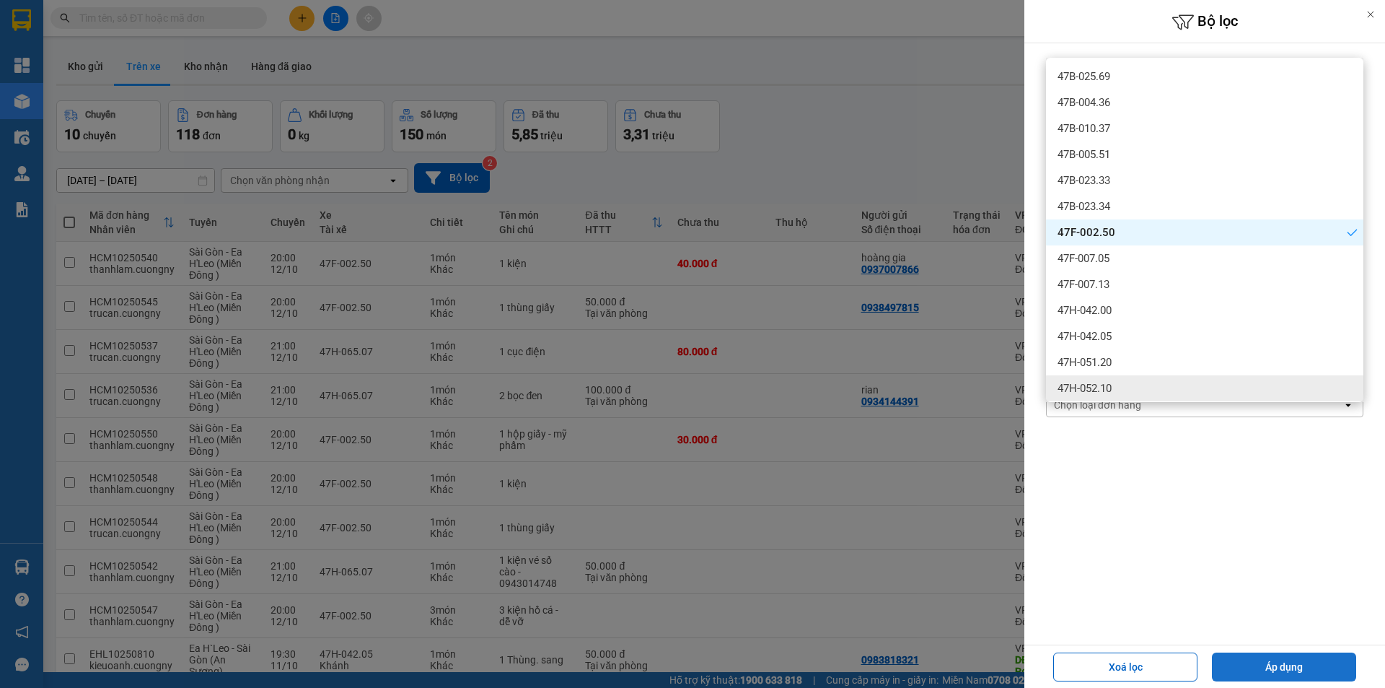
click at [1294, 673] on button "Áp dụng" at bounding box center [1284, 666] width 144 height 29
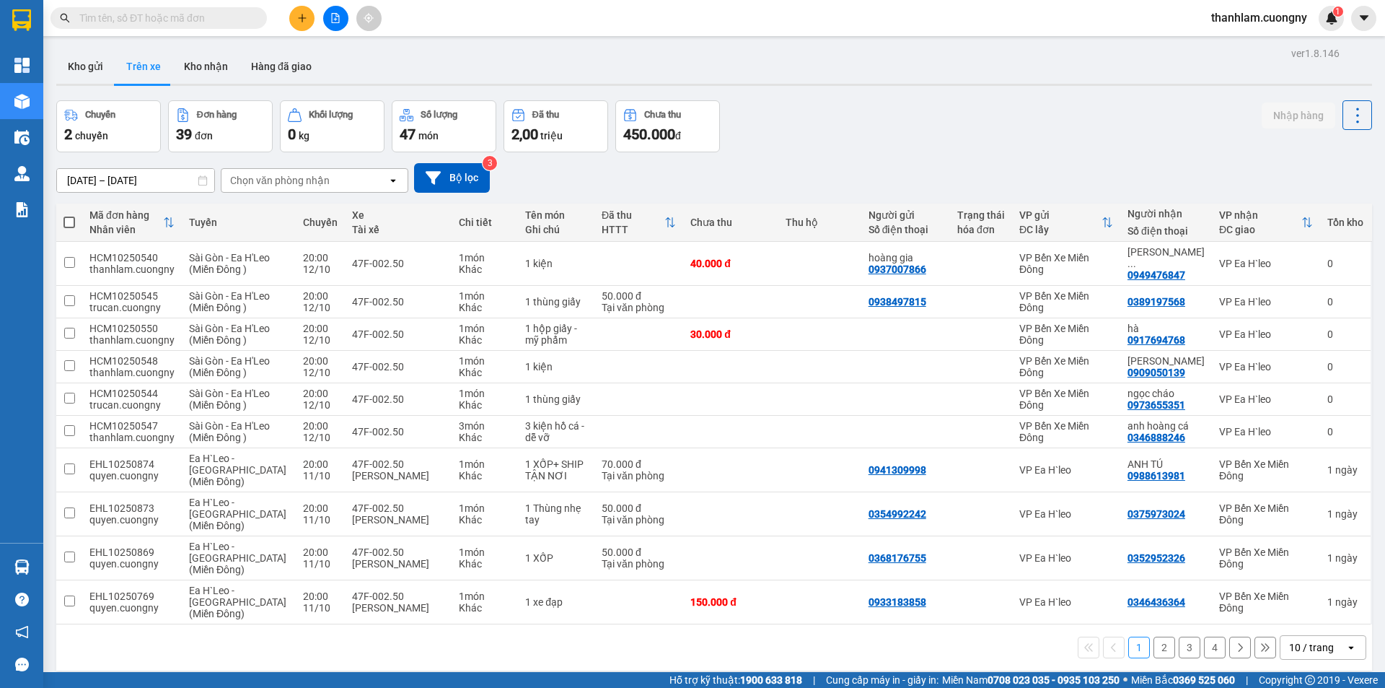
click at [201, 188] on div "ver 1.8.146 Kho gửi Trên xe Kho nhận Hàng đã giao Chuyến 2 chuyến Đơn hàng 39 đ…" at bounding box center [713, 387] width 1327 height 688
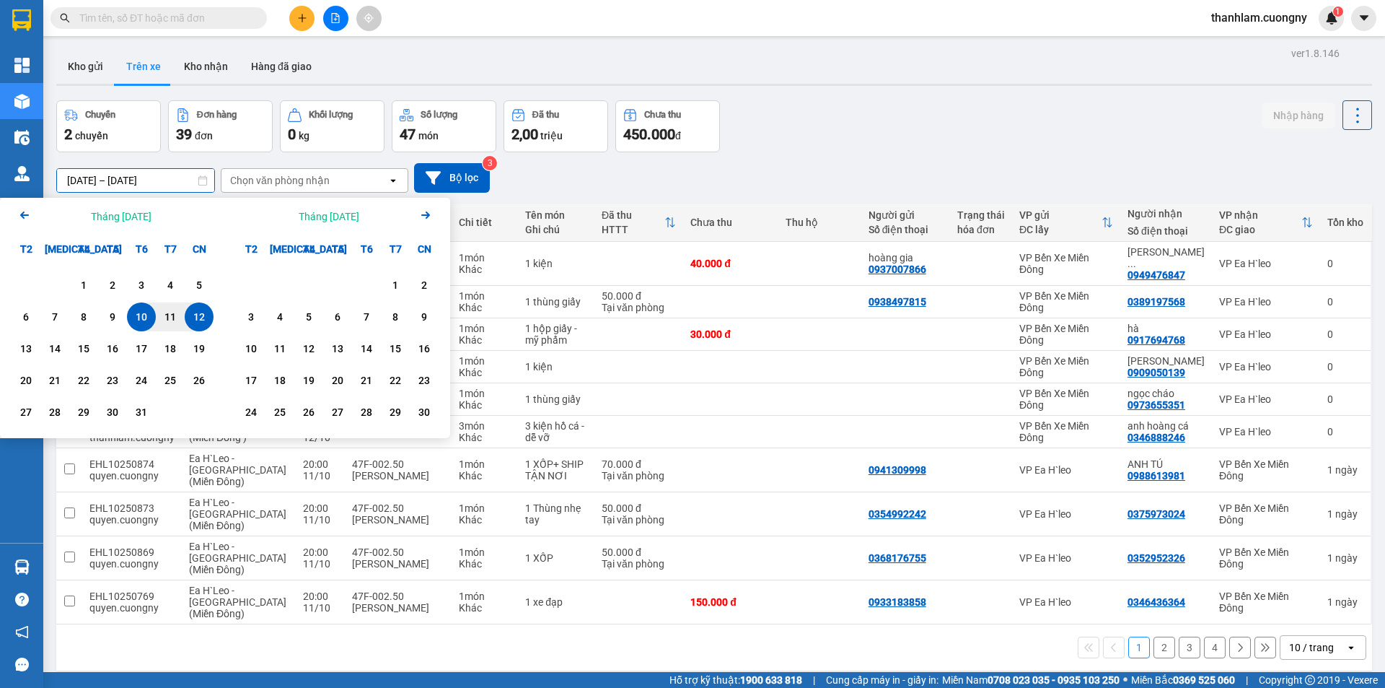
click at [196, 315] on div "12" at bounding box center [199, 316] width 20 height 17
type input "12/10/2025 – 12/10/2025"
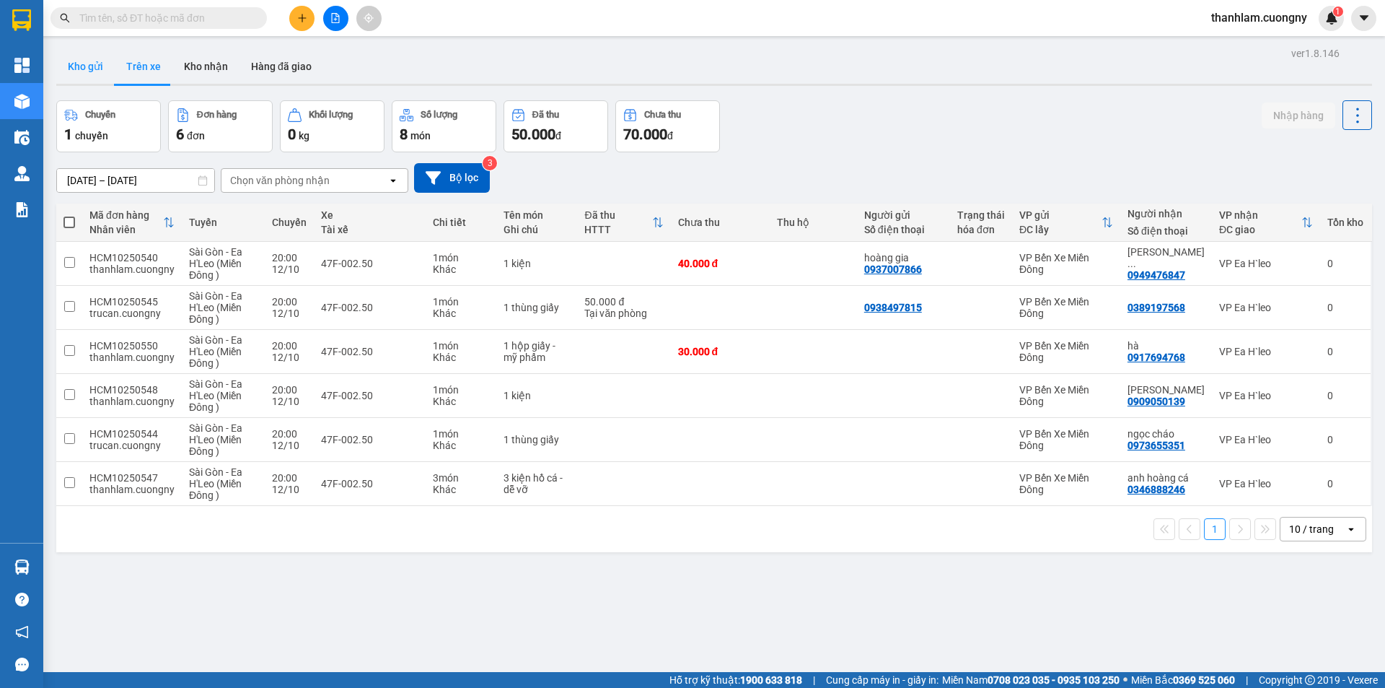
click at [97, 69] on button "Kho gửi" at bounding box center [85, 66] width 58 height 35
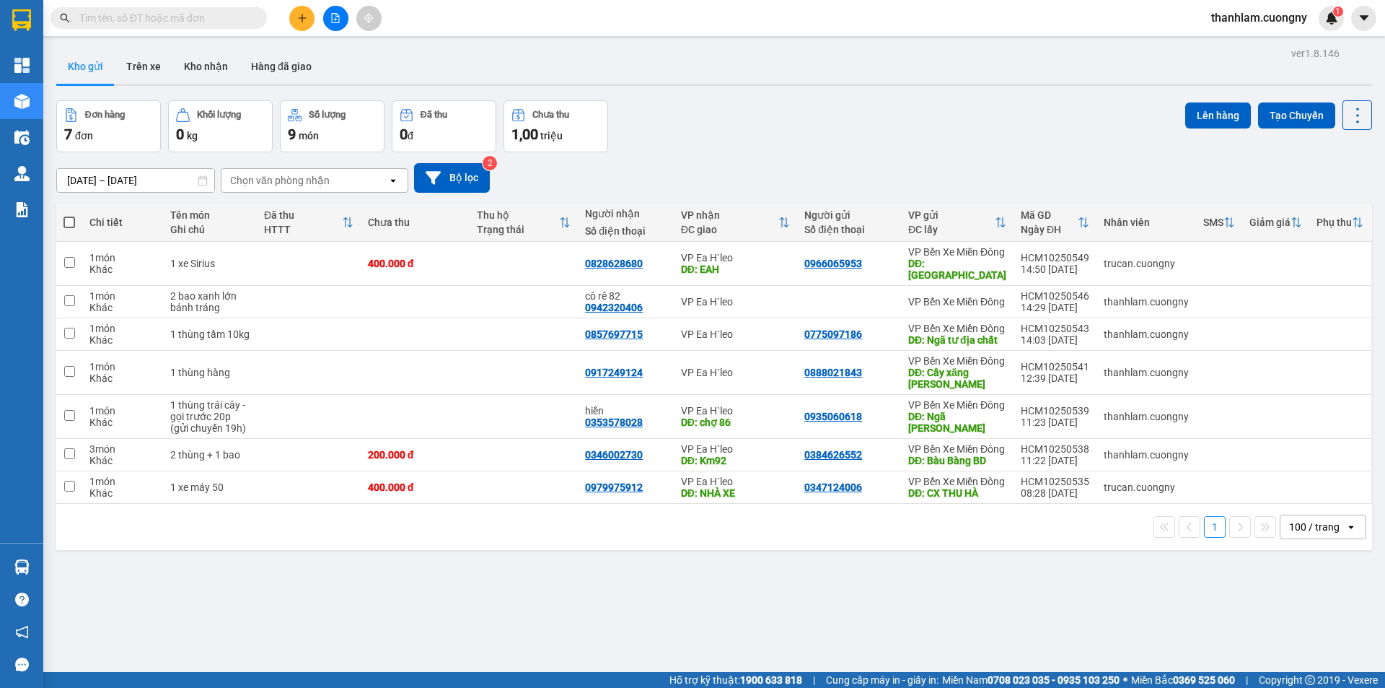
click at [716, 148] on div "Đơn hàng 7 đơn Khối lượng 0 kg Số lượng 9 món Đã thu 0 đ Chưa thu 1,00 triệu Lê…" at bounding box center [714, 126] width 1316 height 52
click at [298, 9] on button at bounding box center [301, 18] width 25 height 25
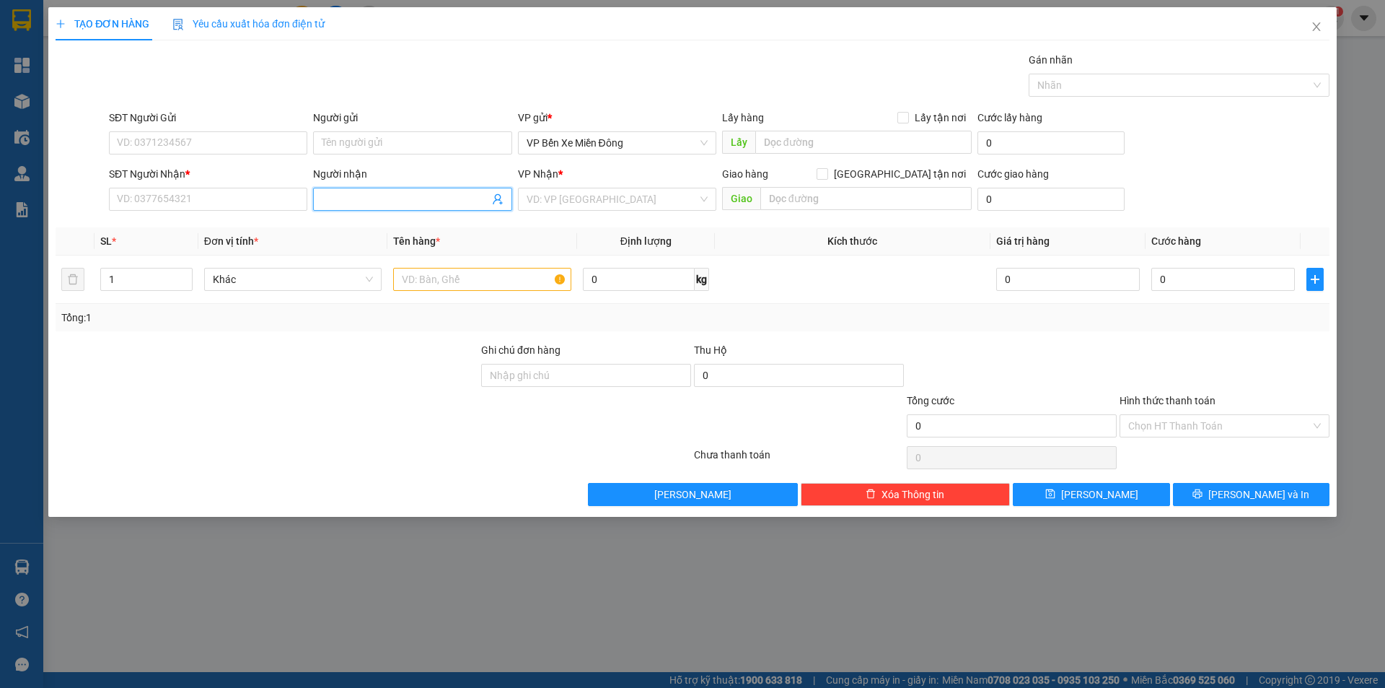
click at [341, 190] on span at bounding box center [412, 199] width 198 height 23
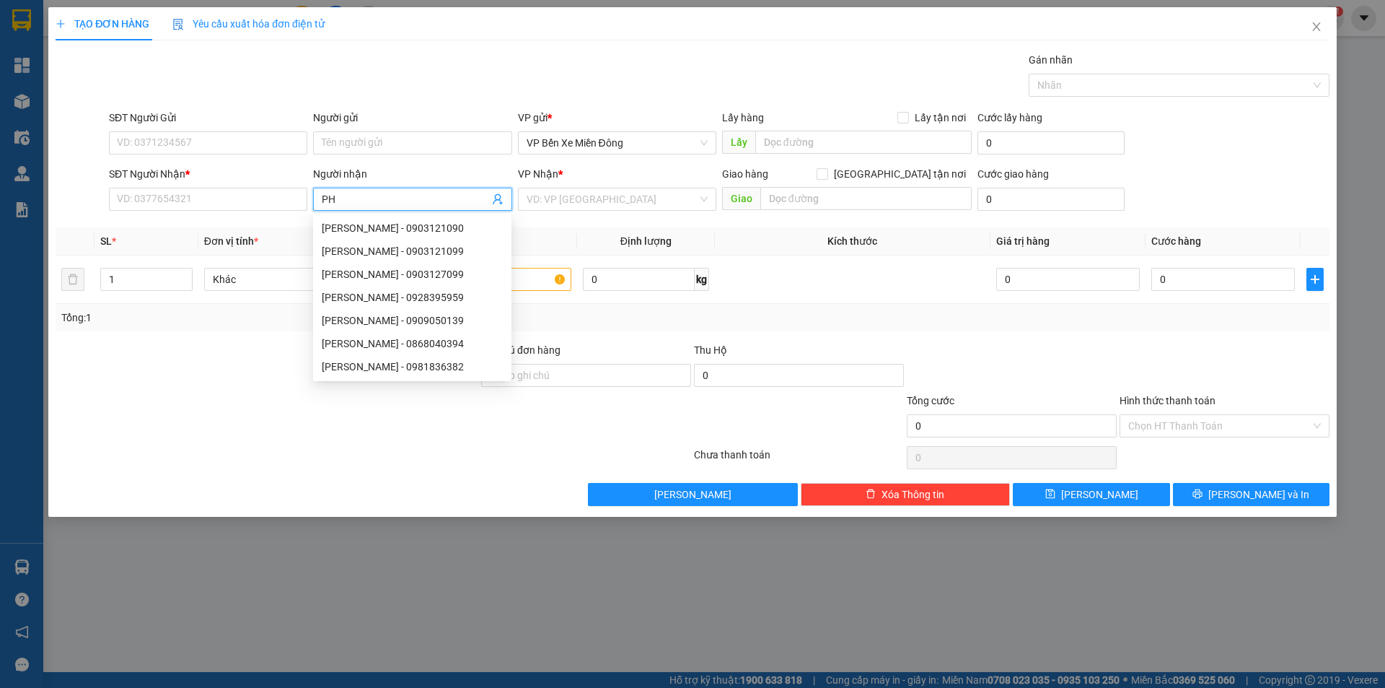
type input "P"
type input "phạm hiếu"
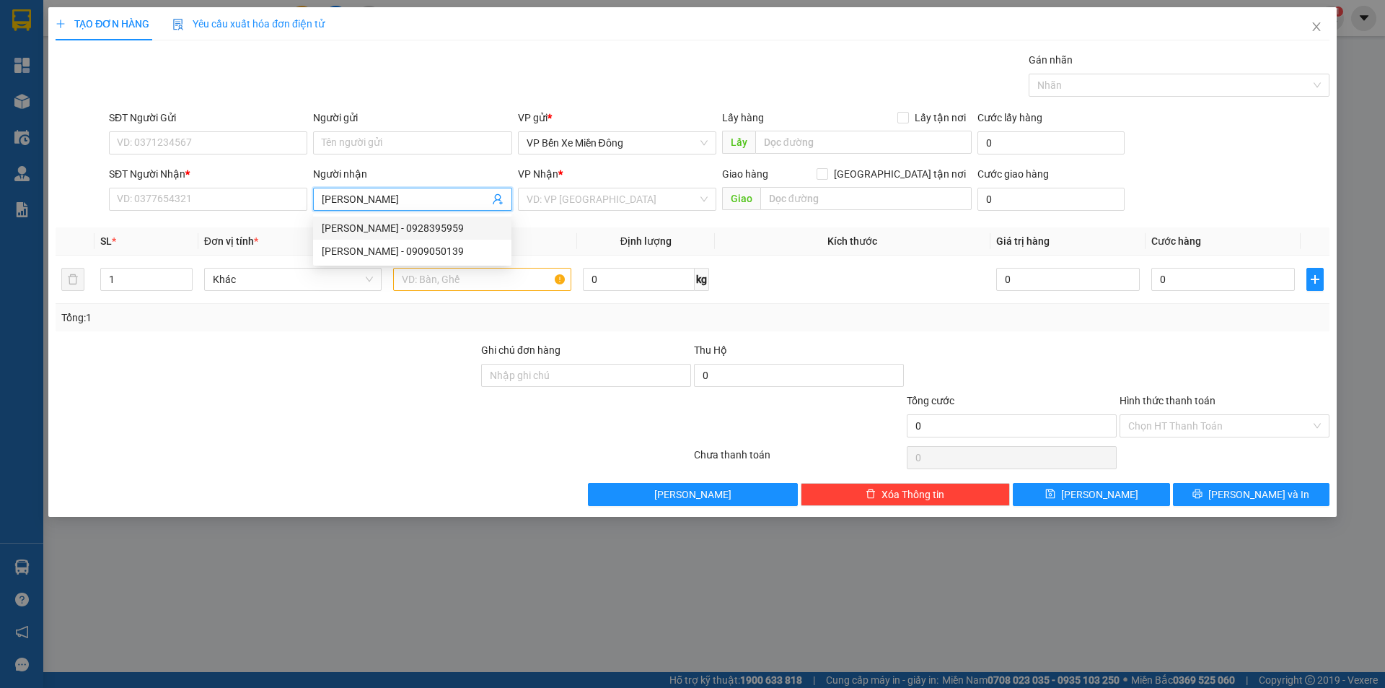
click at [372, 228] on div "phạm hiếu - 0928395959" at bounding box center [412, 228] width 181 height 16
type input "0928395959"
type input "[PERSON_NAME]"
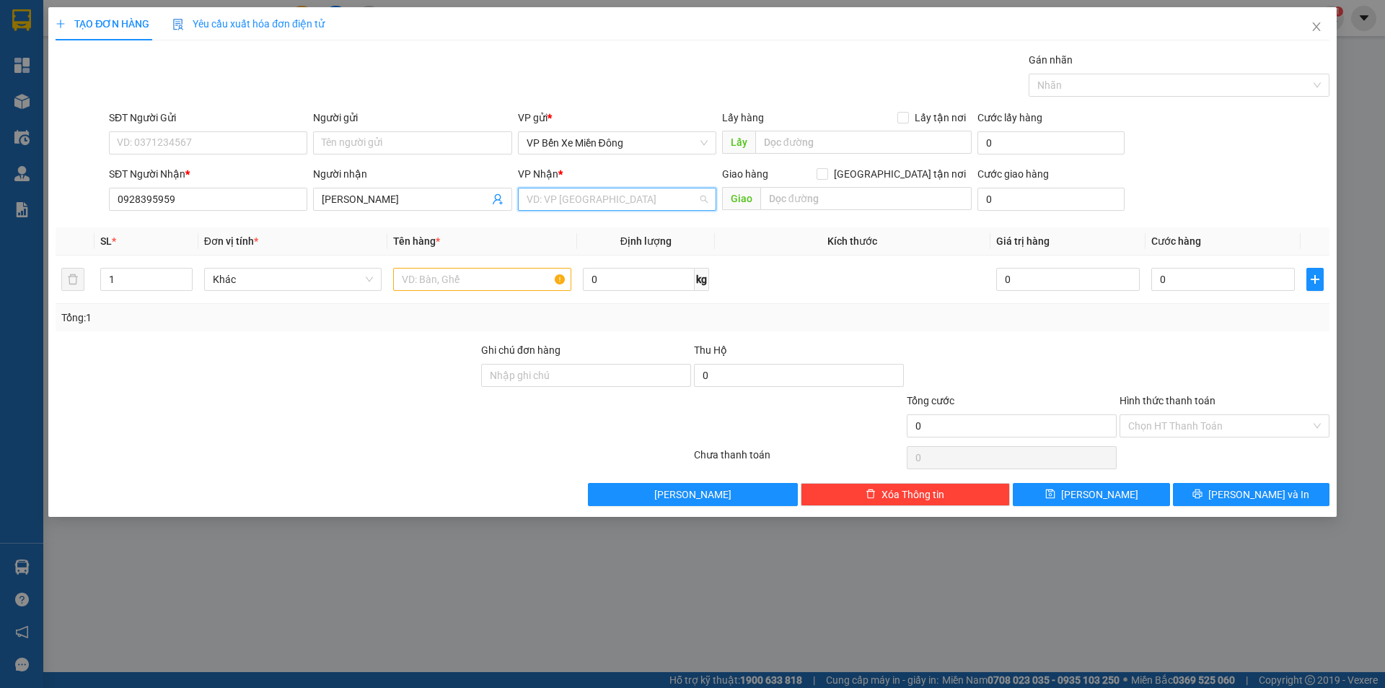
click at [599, 190] on input "search" at bounding box center [612, 199] width 171 height 22
click at [587, 224] on div "VP Ea H`leo" at bounding box center [617, 228] width 181 height 16
click at [500, 282] on input "text" at bounding box center [482, 279] width 178 height 23
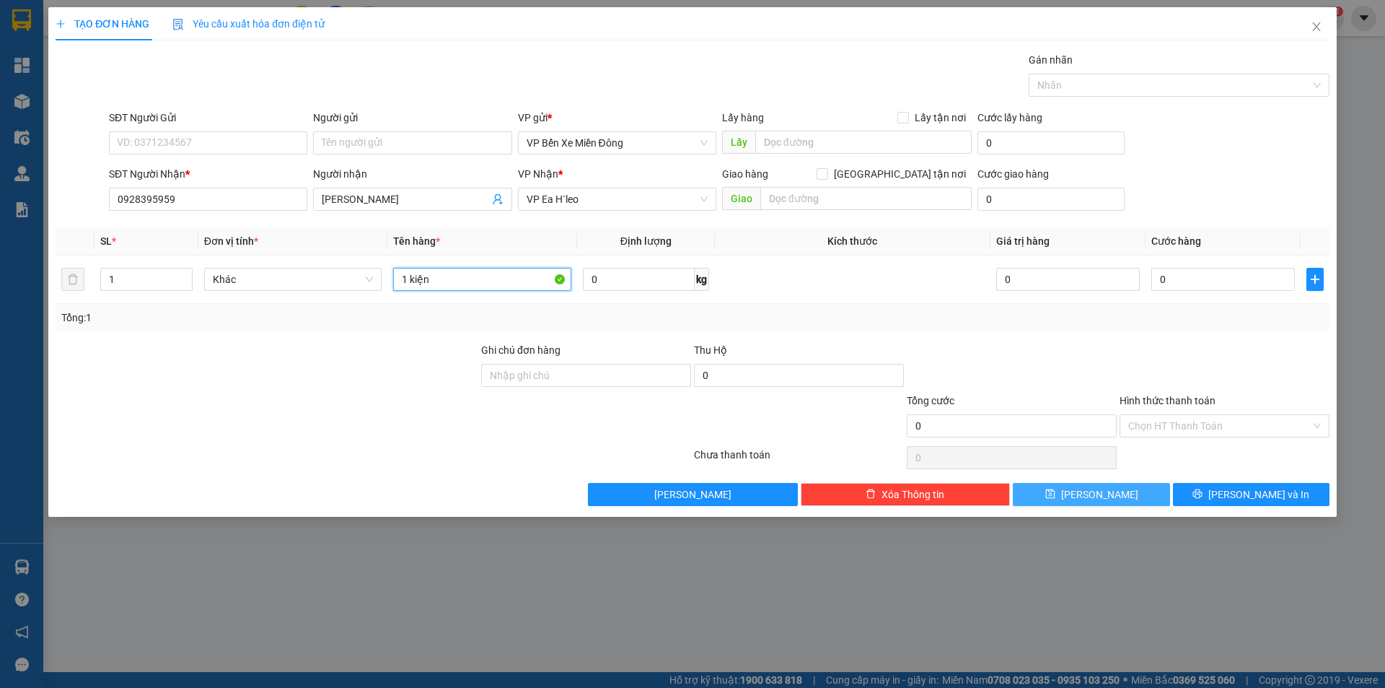
type input "1 kiện"
click at [1055, 495] on icon "save" at bounding box center [1049, 493] width 9 height 9
click at [1314, 19] on span "Close" at bounding box center [1316, 27] width 40 height 40
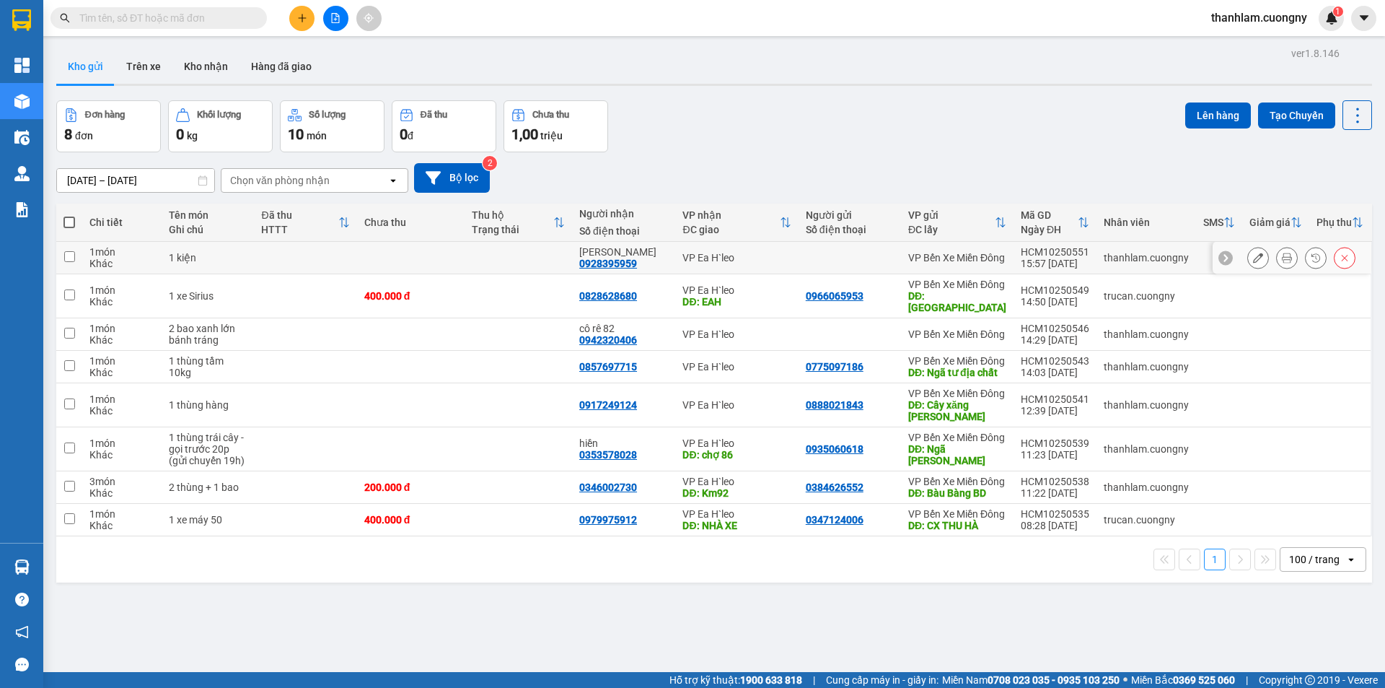
click at [301, 255] on td at bounding box center [305, 258] width 102 height 32
checkbox input "true"
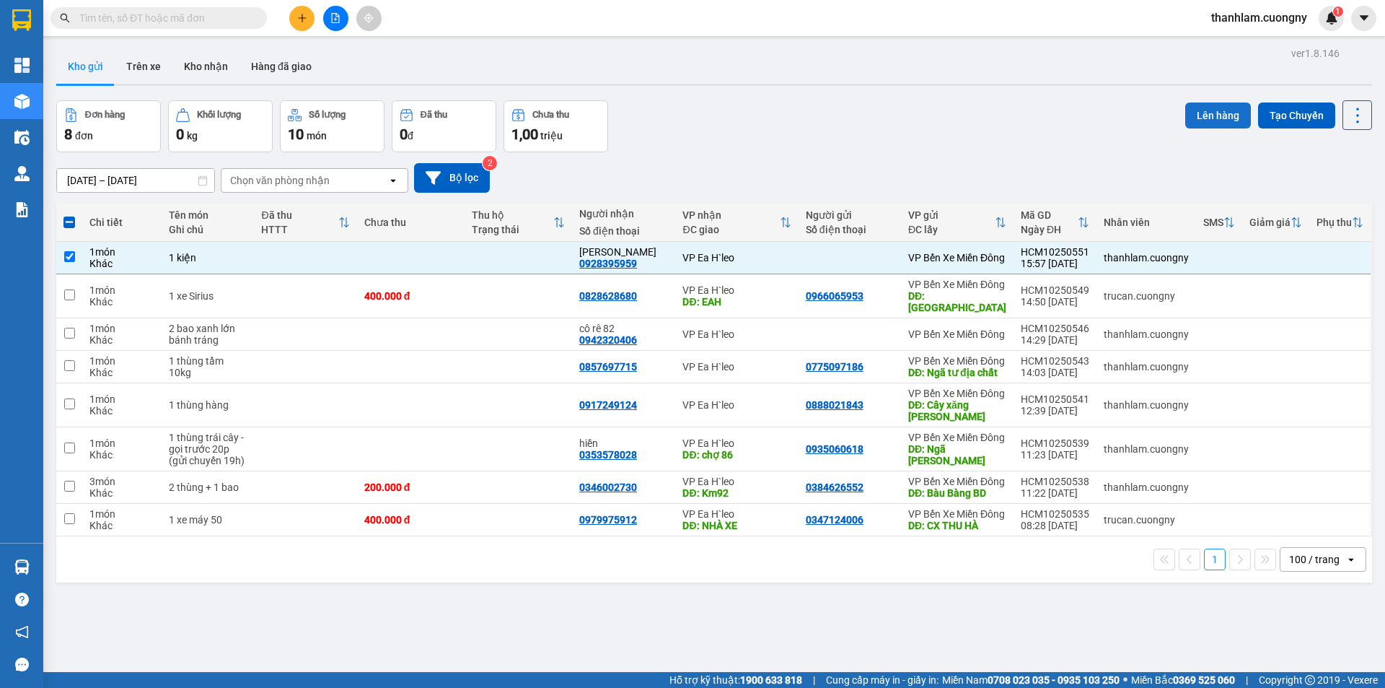
click at [1216, 116] on button "Lên hàng" at bounding box center [1218, 115] width 66 height 26
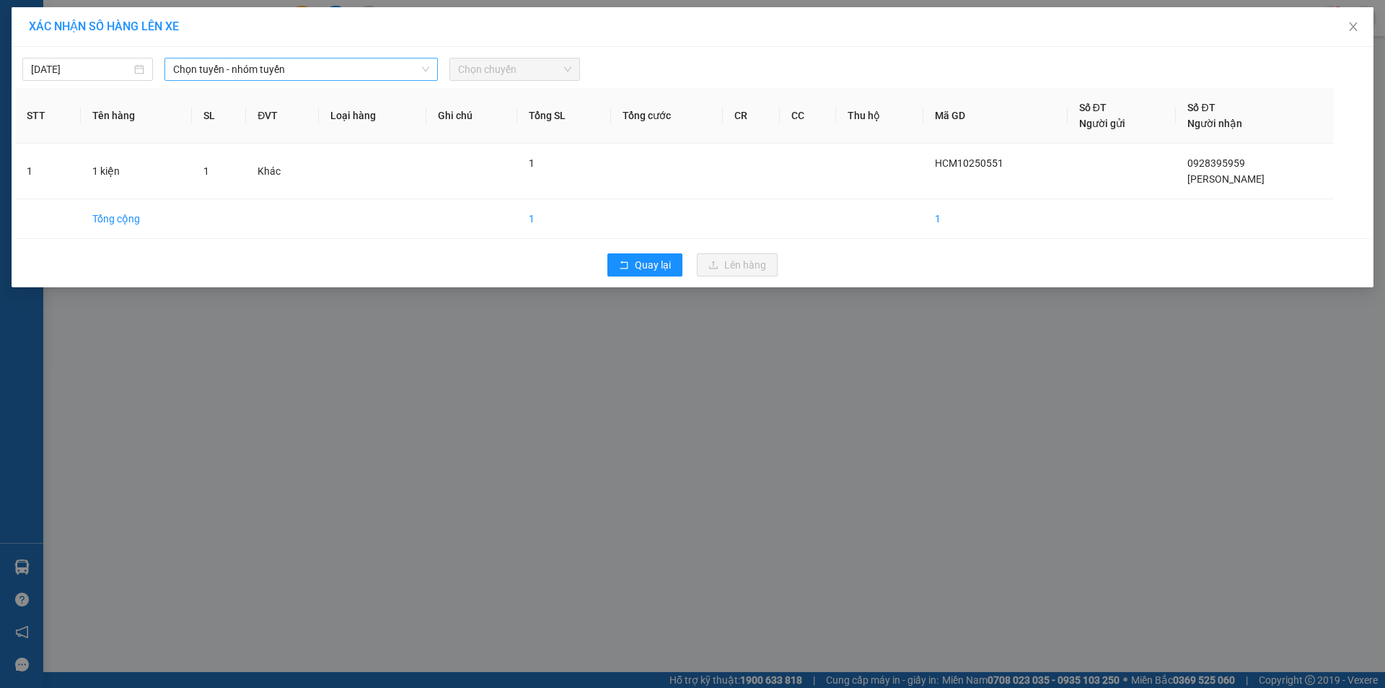
click at [221, 58] on div "Chọn tuyến - nhóm tuyến" at bounding box center [300, 69] width 273 height 23
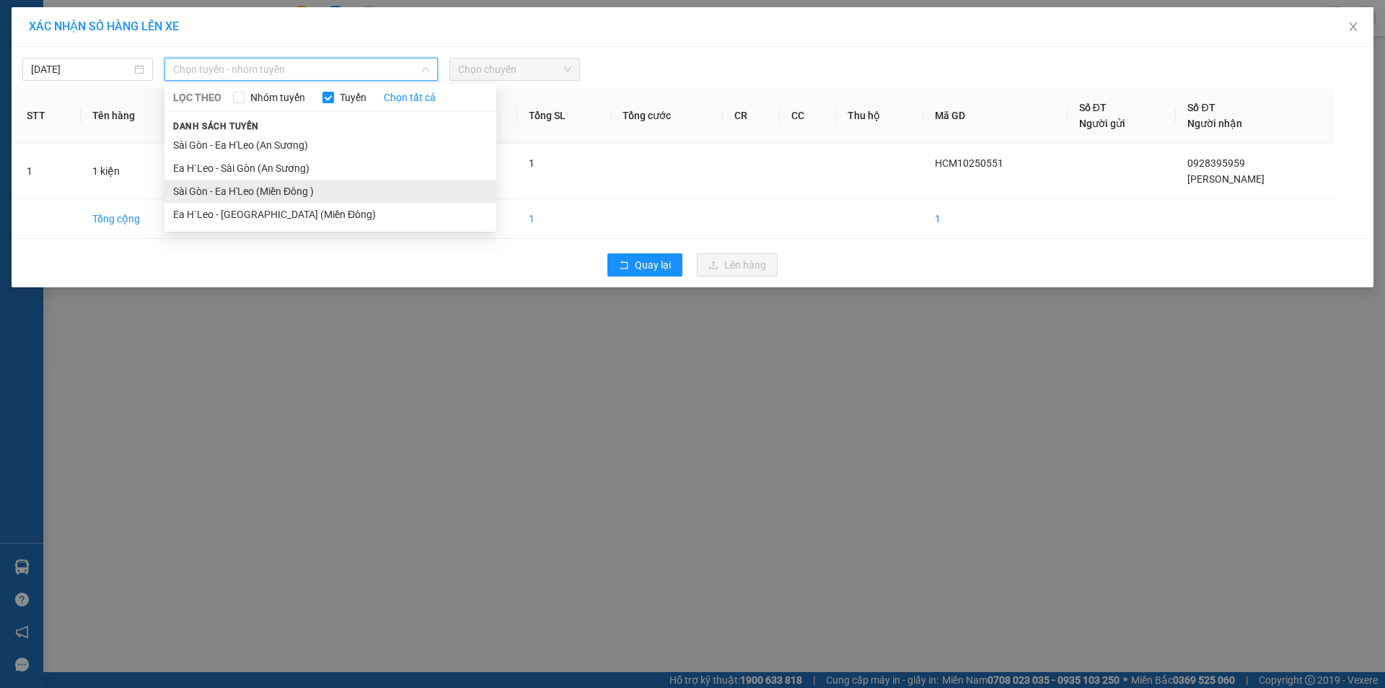
click at [250, 187] on li "Sài Gòn - Ea H'Leo (Miền Đông )" at bounding box center [330, 191] width 332 height 23
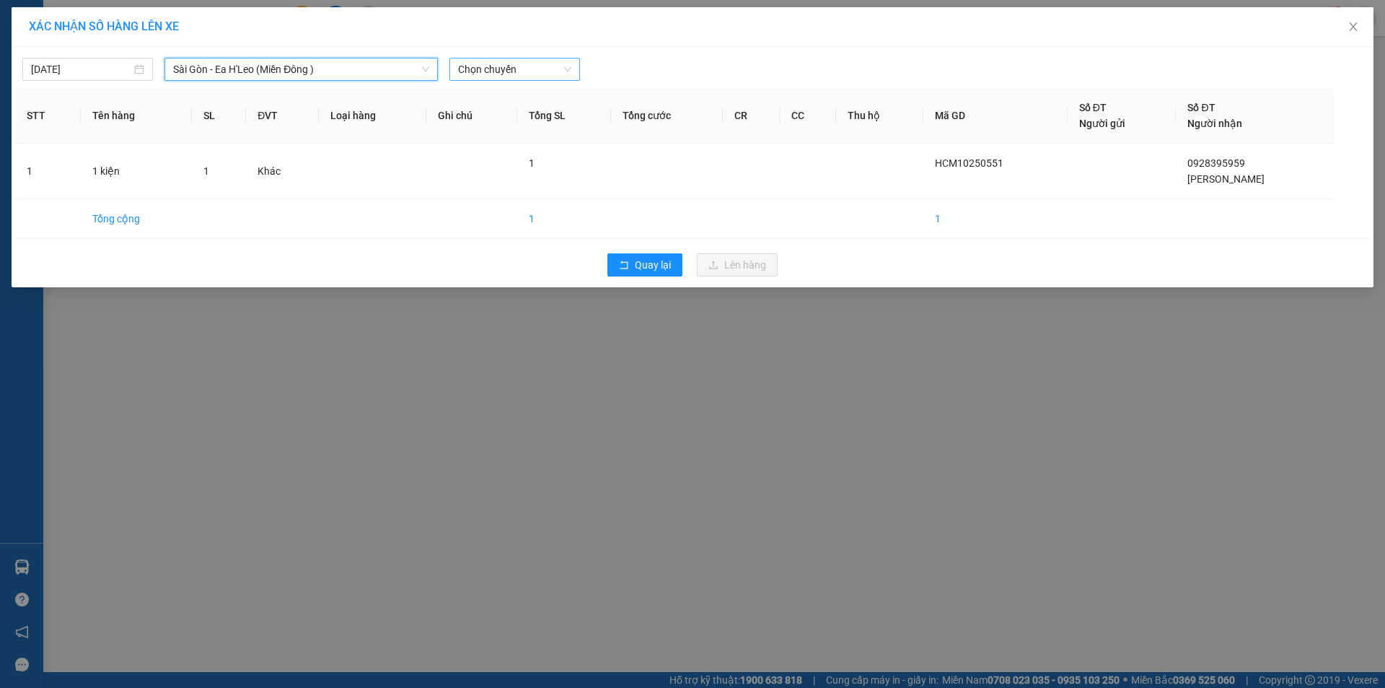
click at [494, 71] on span "Chọn chuyến" at bounding box center [514, 69] width 113 height 22
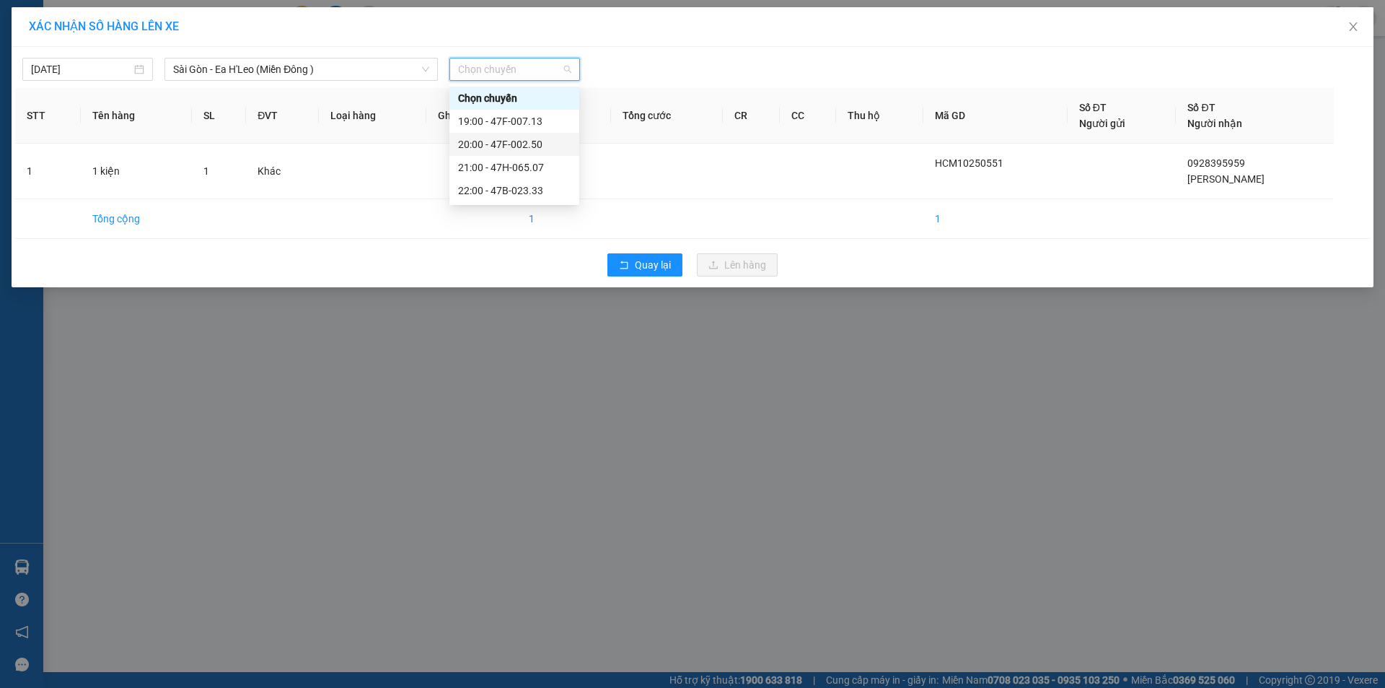
click at [531, 143] on div "20:00 - 47F-002.50" at bounding box center [514, 144] width 113 height 16
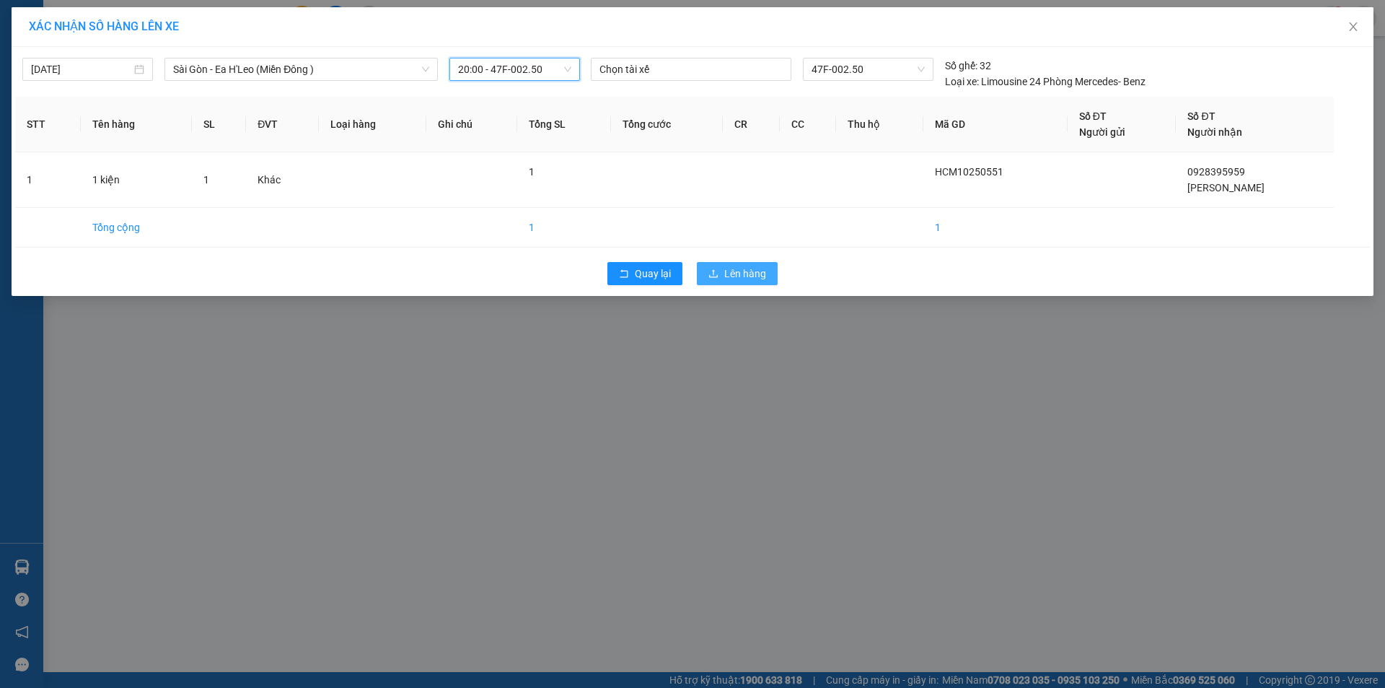
click at [736, 273] on span "Lên hàng" at bounding box center [745, 273] width 42 height 16
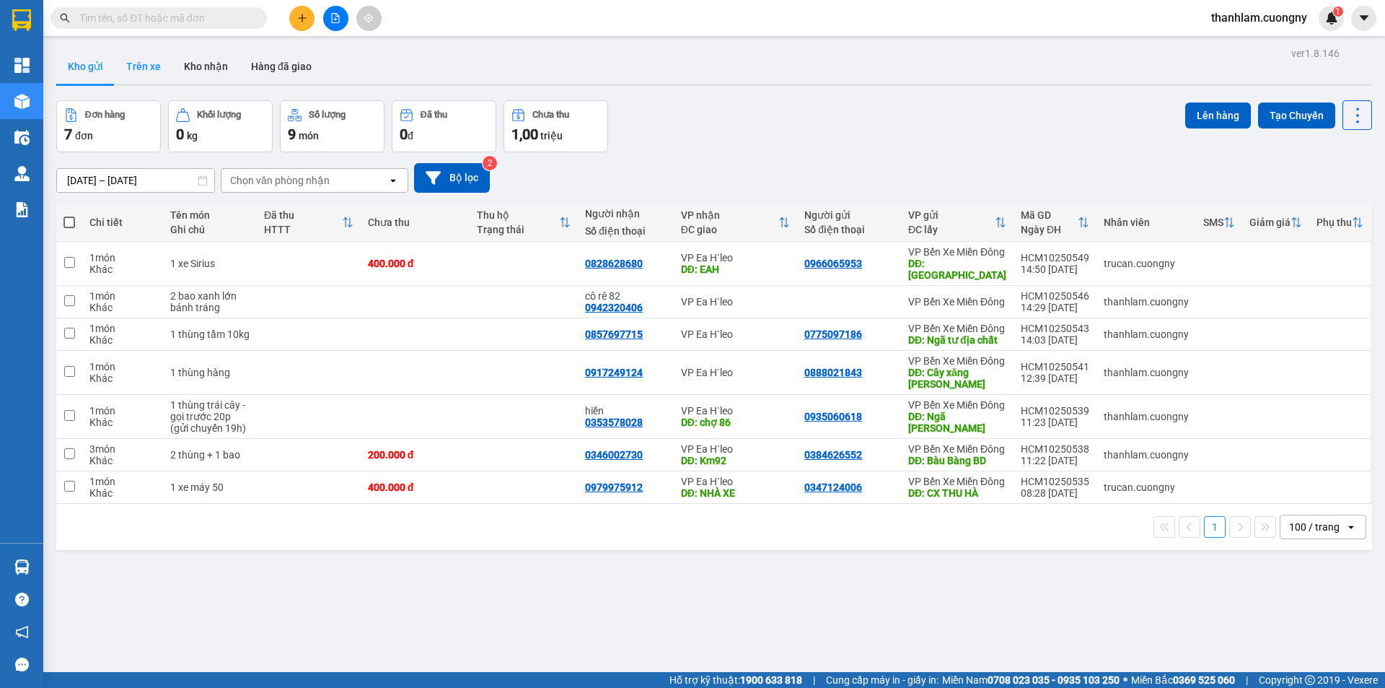
drag, startPoint x: 143, startPoint y: 74, endPoint x: 139, endPoint y: 57, distance: 17.0
click at [143, 72] on button "Trên xe" at bounding box center [144, 66] width 58 height 35
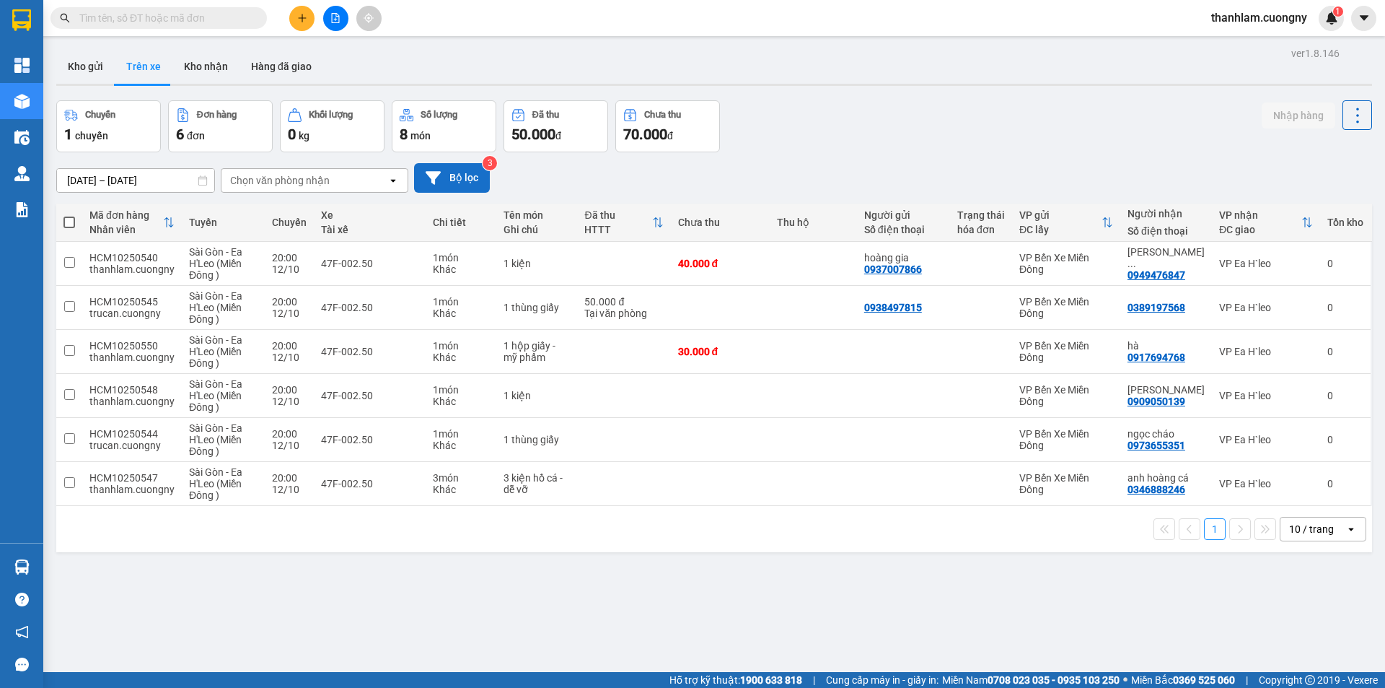
click at [446, 170] on button "Bộ lọc" at bounding box center [452, 178] width 76 height 30
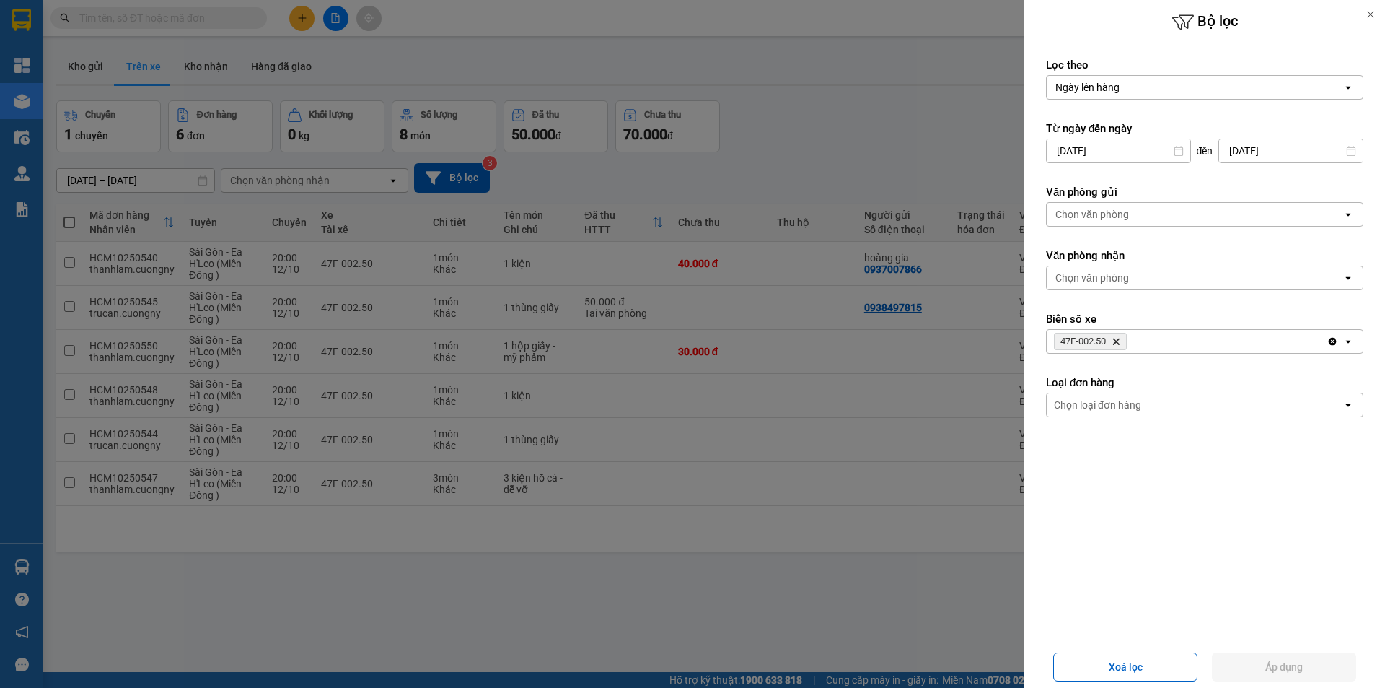
click at [1119, 345] on icon "Delete" at bounding box center [1116, 341] width 9 height 9
click at [1119, 345] on div "Chọn biển số" at bounding box center [1195, 341] width 296 height 23
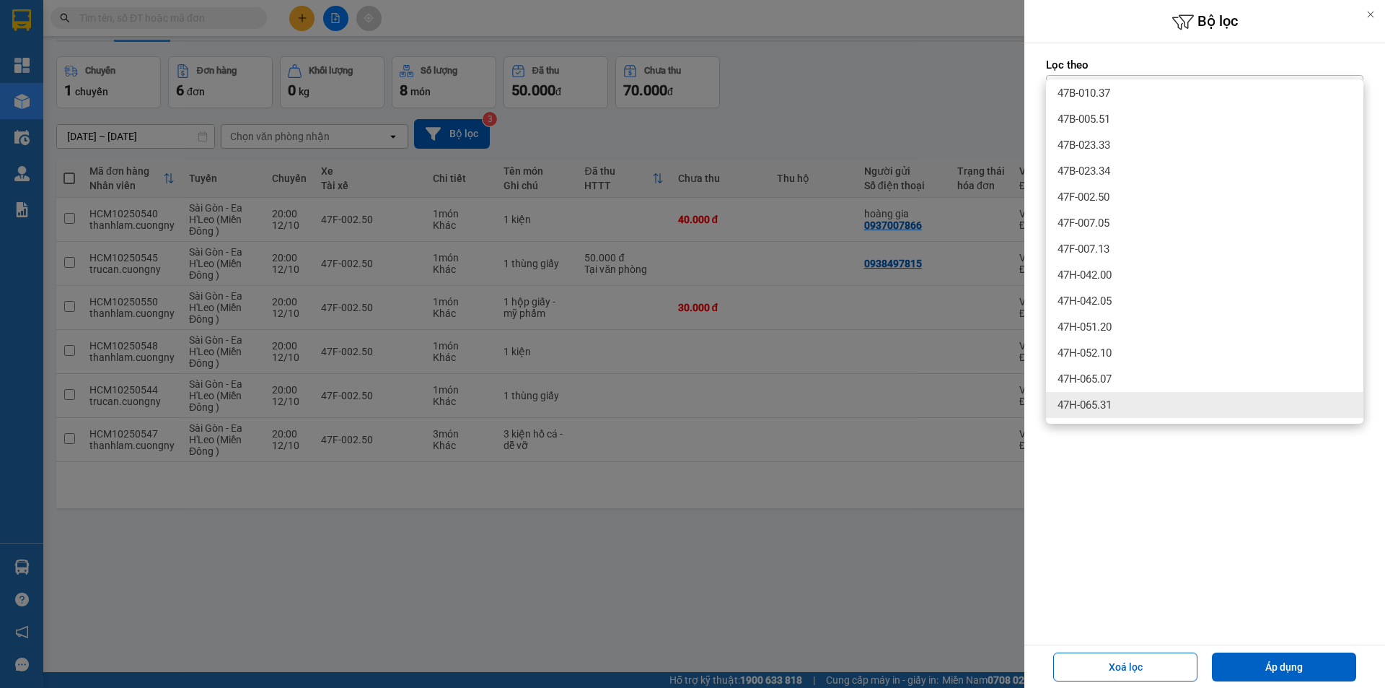
scroll to position [66, 0]
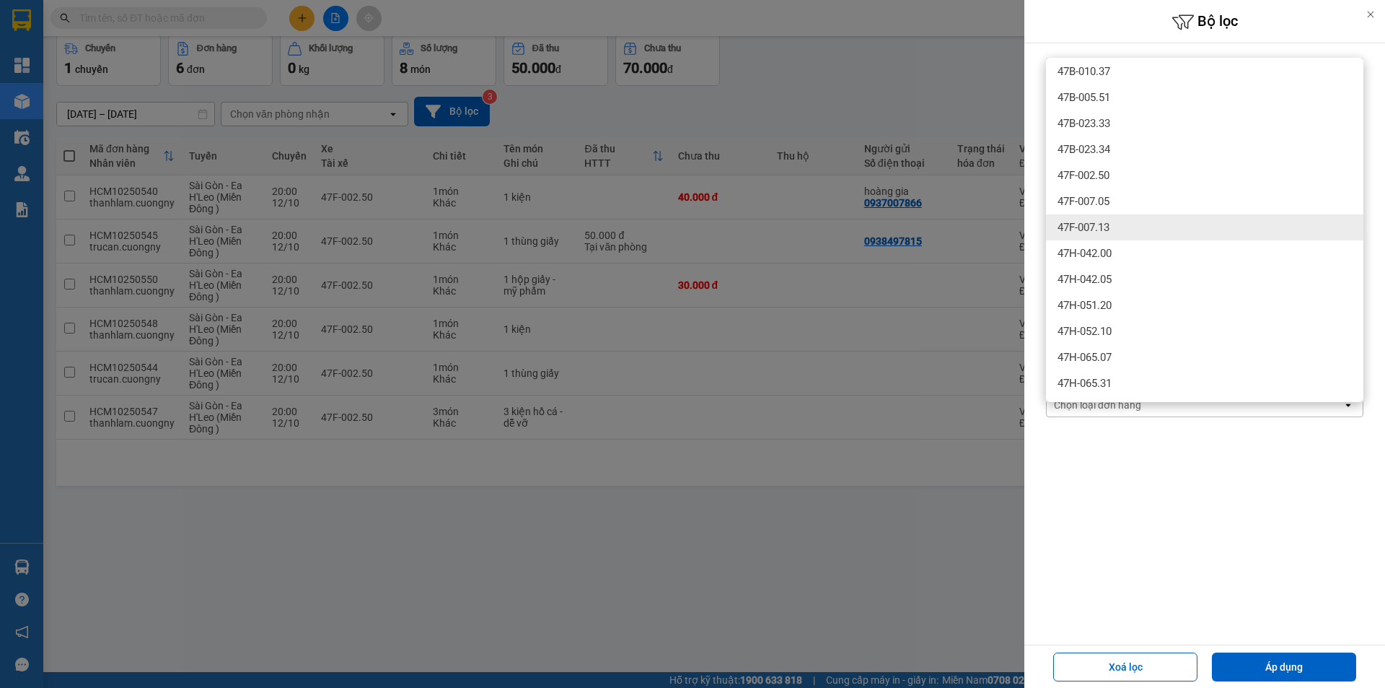
click at [1099, 233] on span "47F-007.13" at bounding box center [1084, 227] width 52 height 14
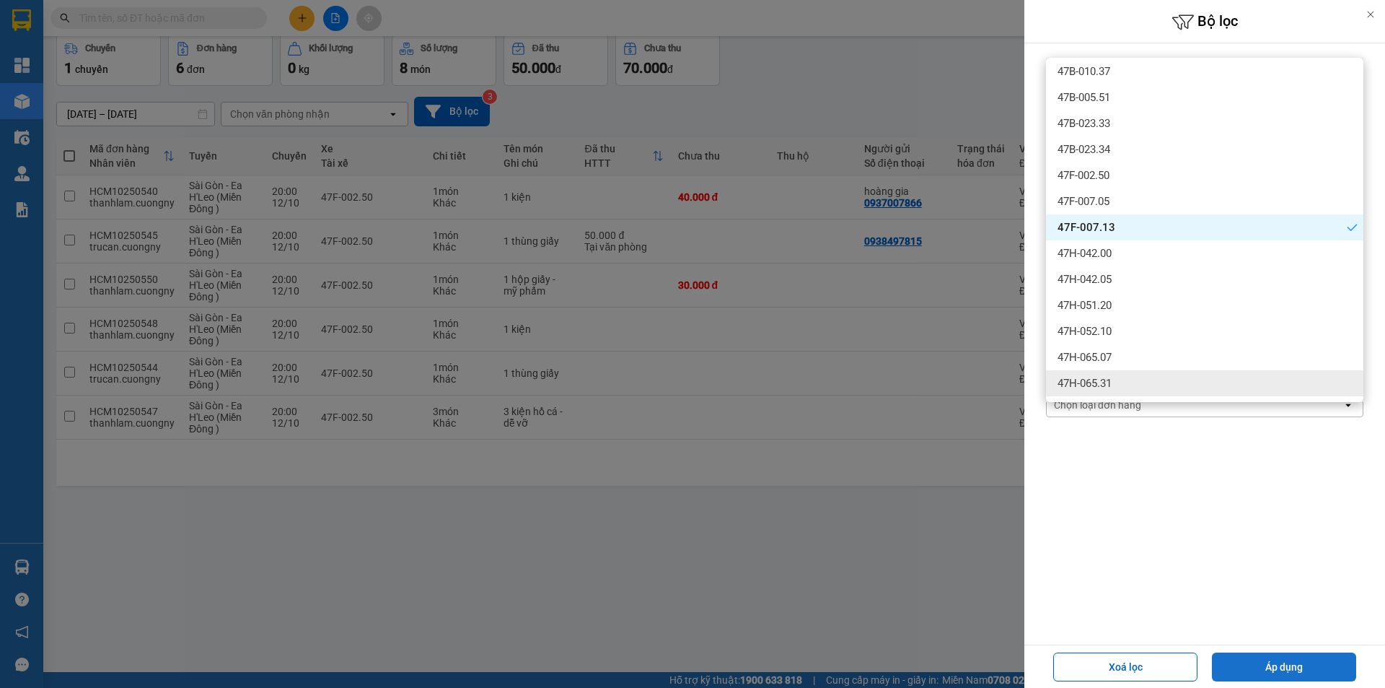
click at [1283, 662] on button "Áp dụng" at bounding box center [1284, 666] width 144 height 29
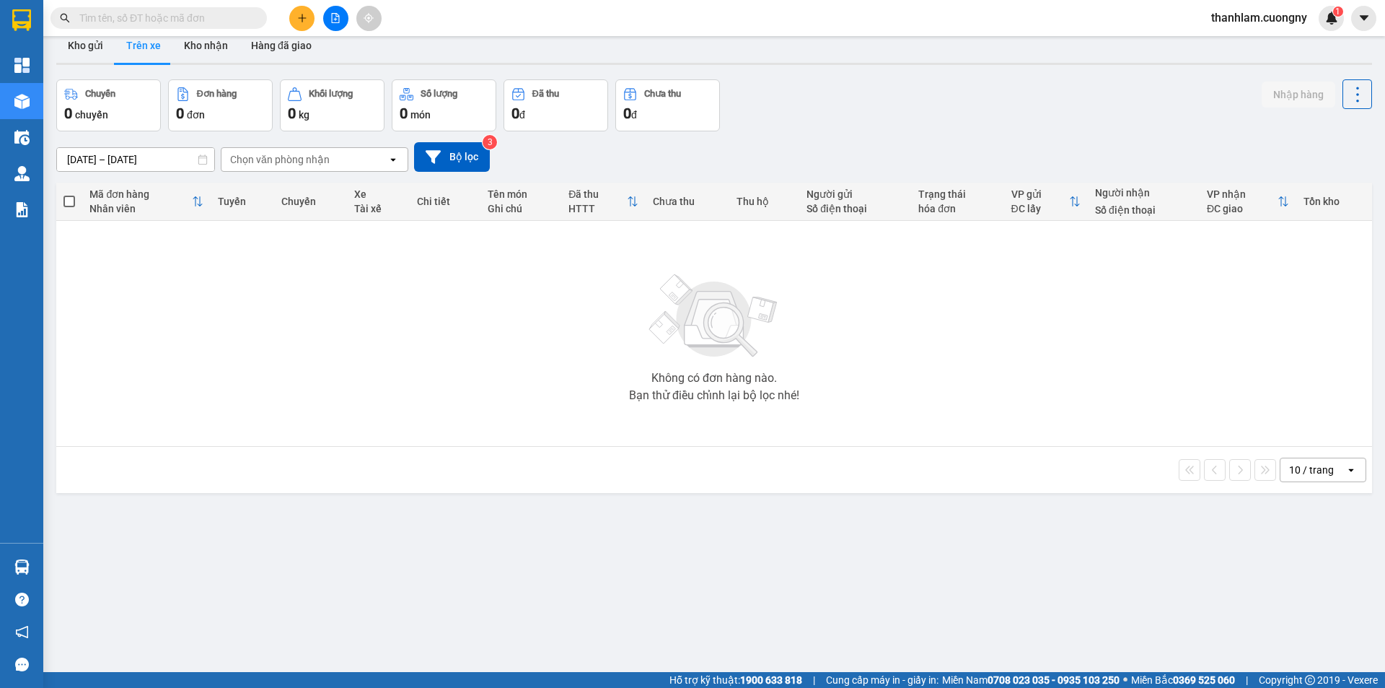
scroll to position [0, 0]
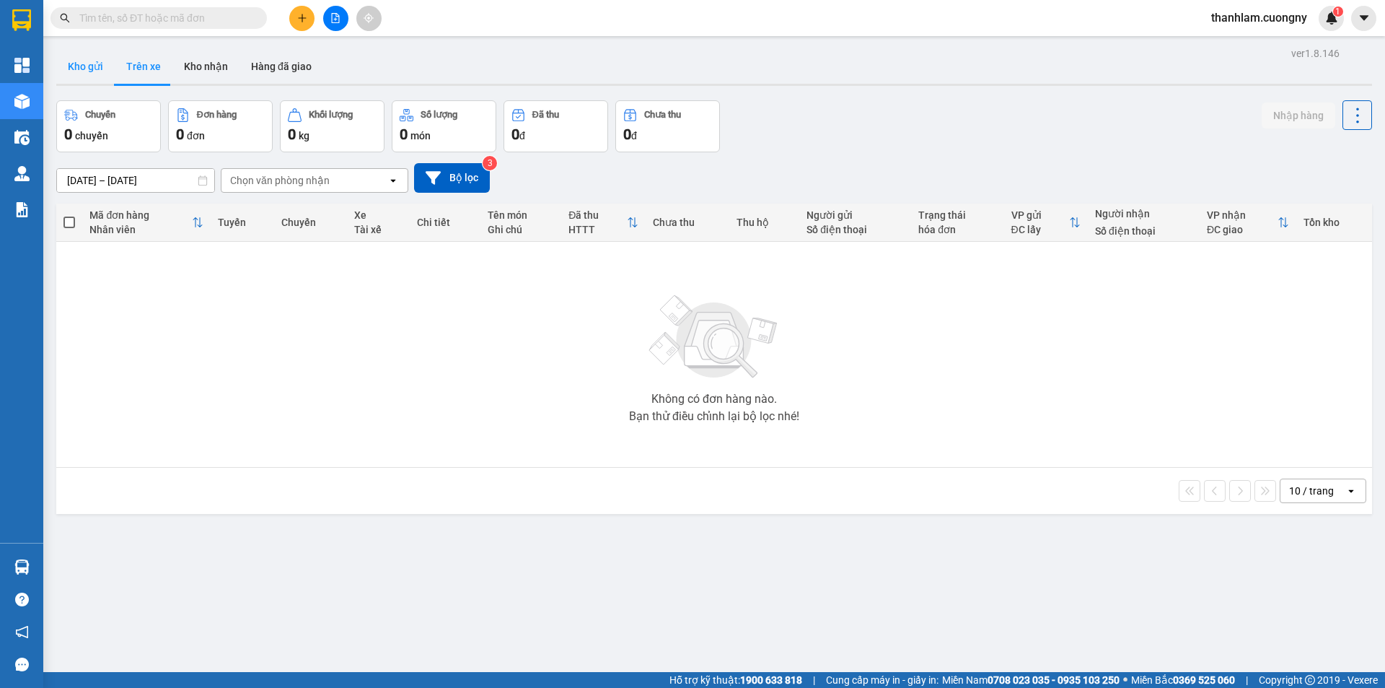
click at [101, 77] on button "Kho gửi" at bounding box center [85, 66] width 58 height 35
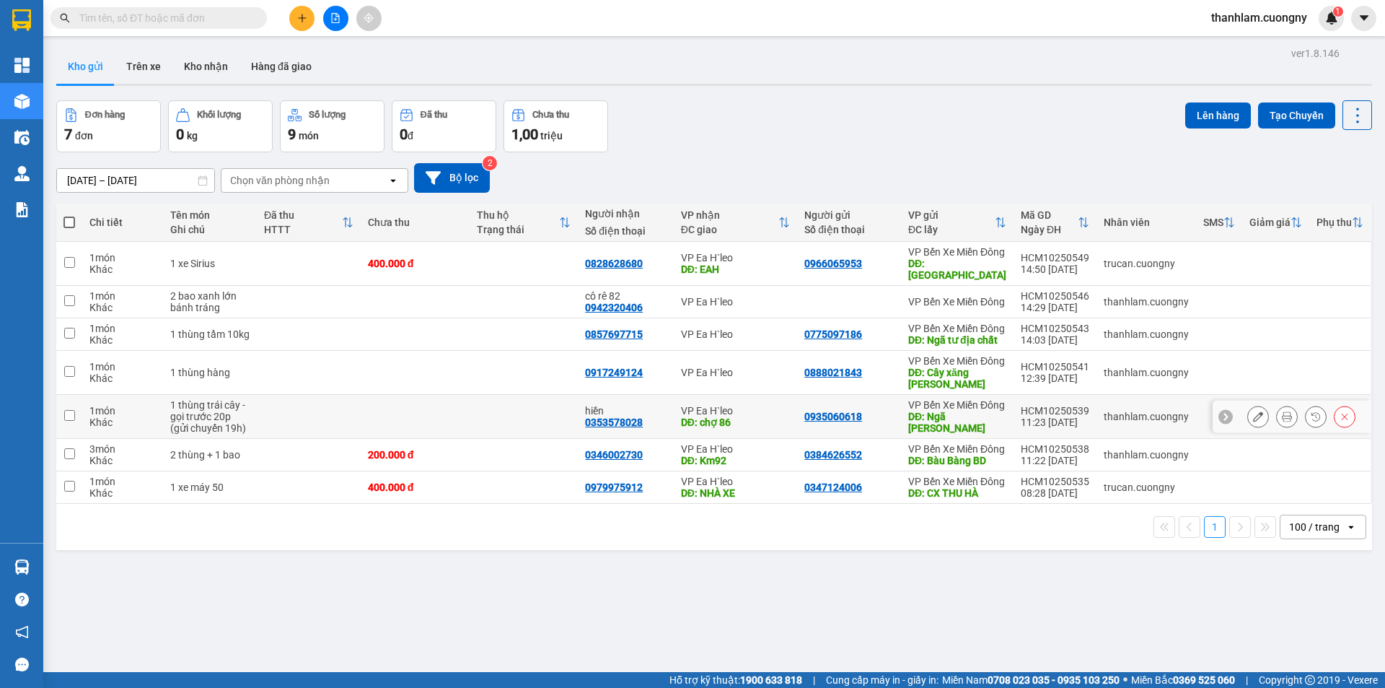
click at [1253, 421] on icon at bounding box center [1258, 416] width 10 height 10
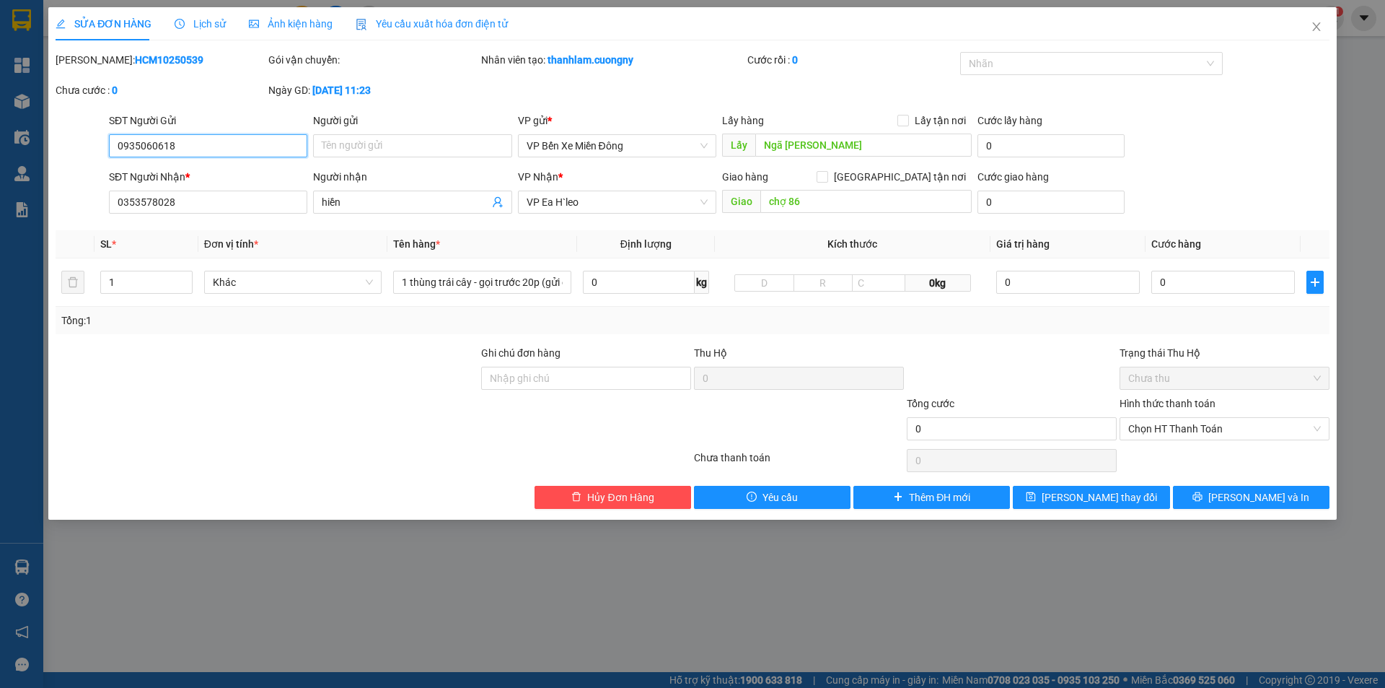
type input "0935060618"
type input "Ngã [PERSON_NAME]"
type input "0353578028"
type input "hiền"
type input "chợ 86"
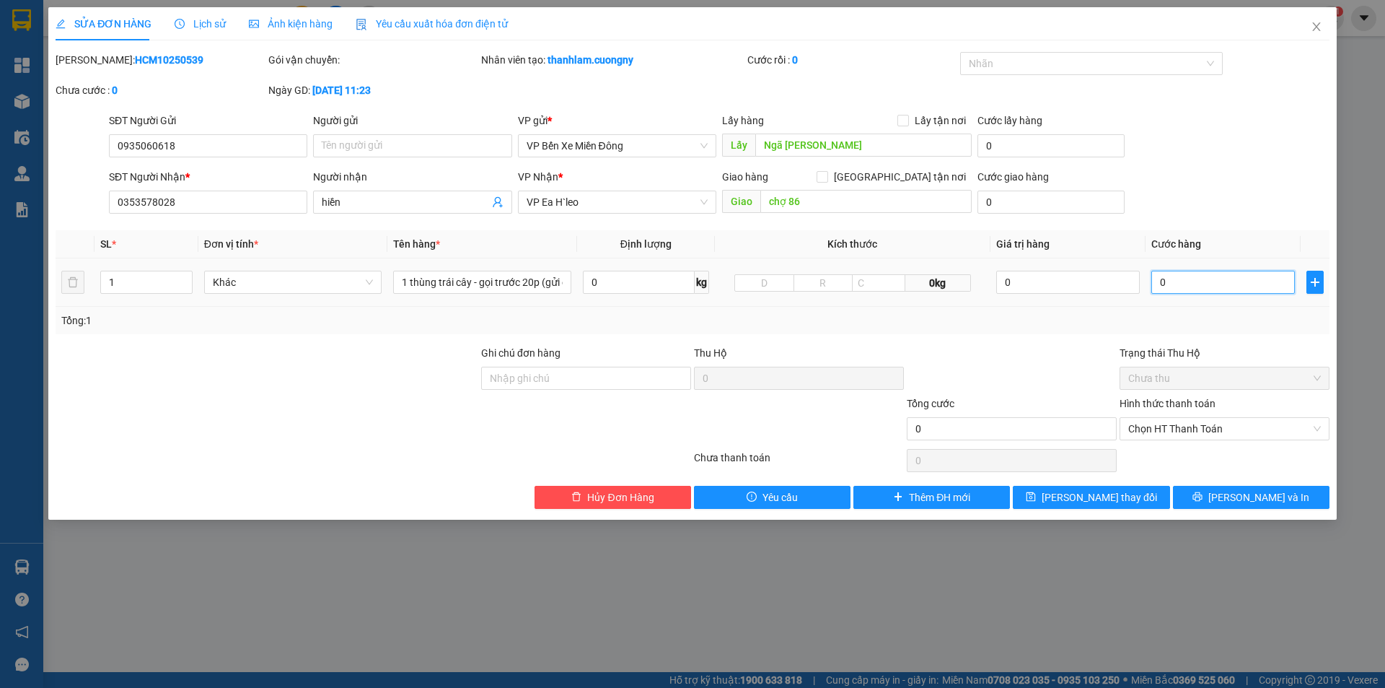
click at [1178, 278] on input "0" at bounding box center [1223, 282] width 144 height 23
type input "1"
type input "10"
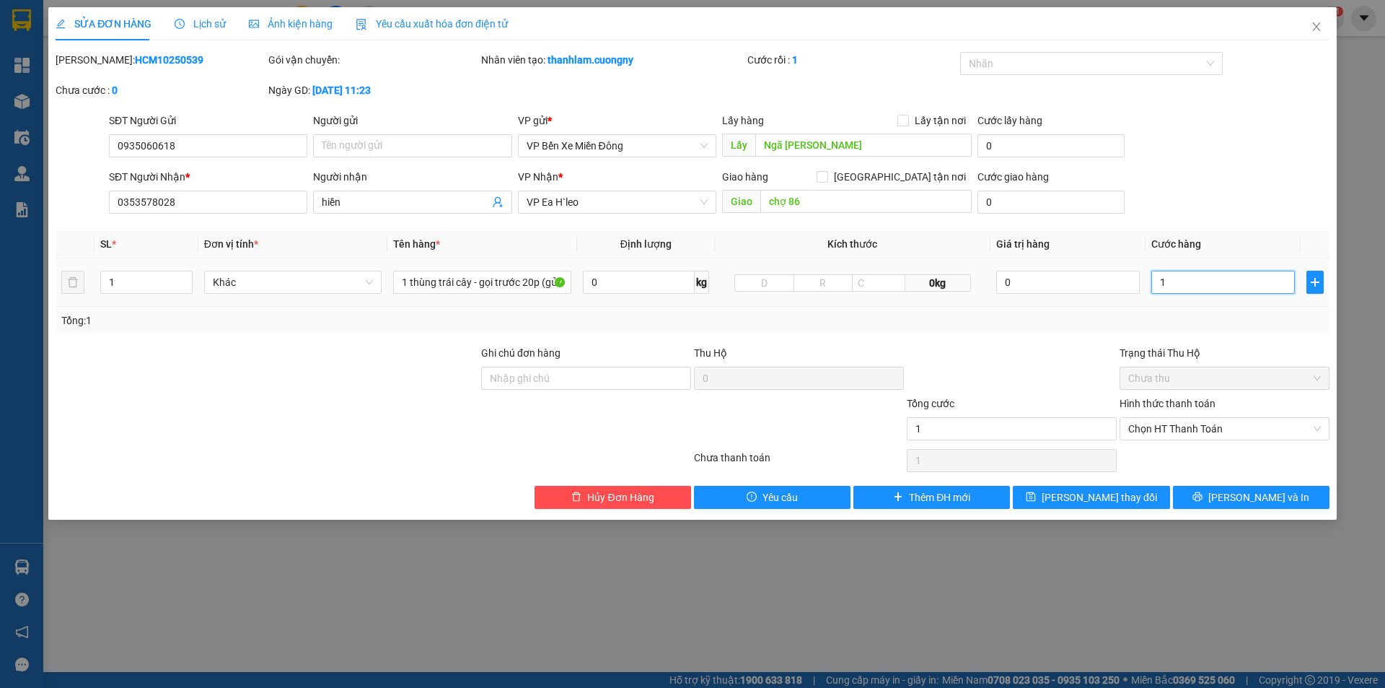
type input "10"
type input "100"
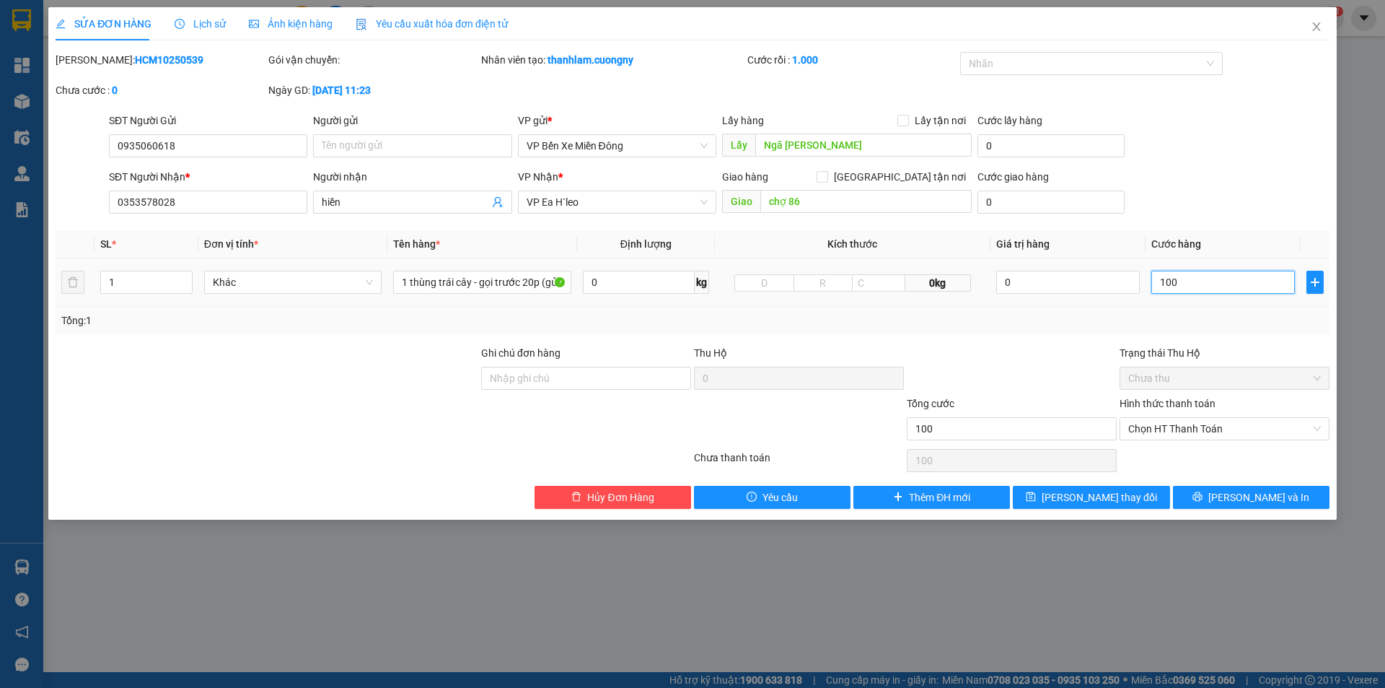
type input "1.000"
type input "10.000"
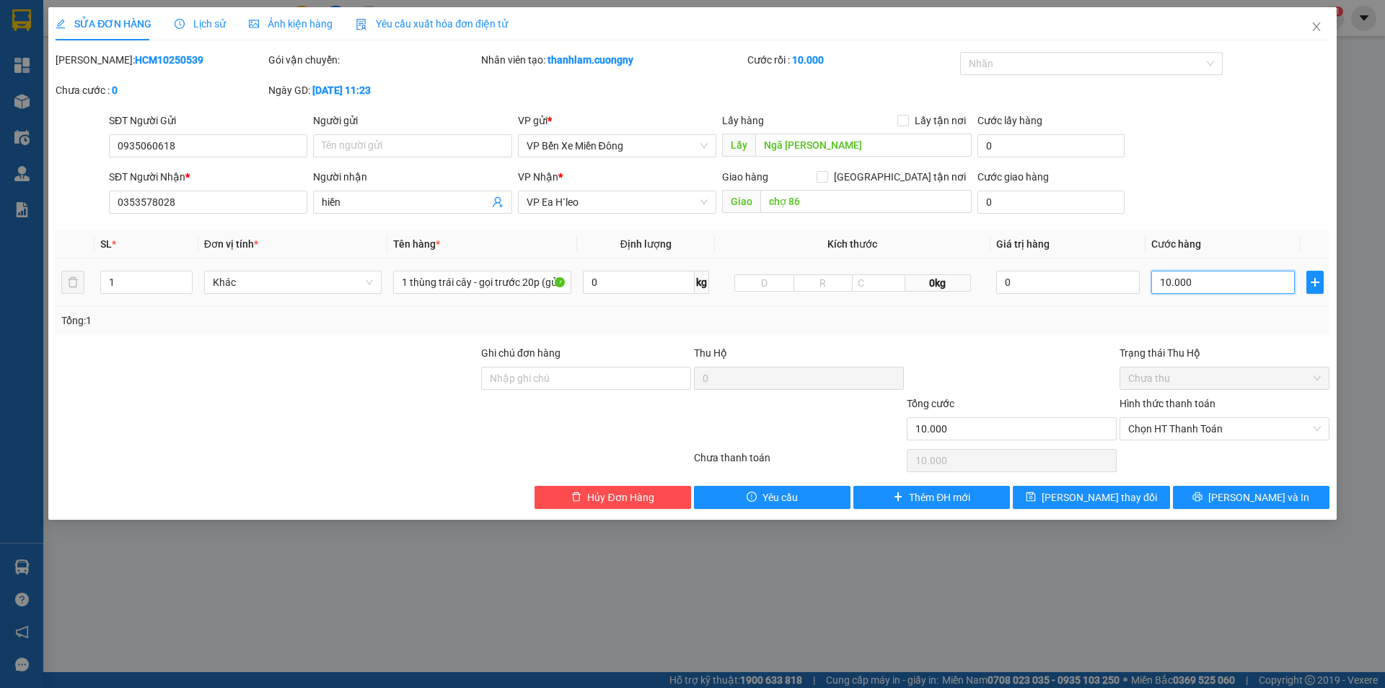
type input "100.000"
click at [1081, 498] on span "[PERSON_NAME] thay đổi" at bounding box center [1099, 497] width 115 height 16
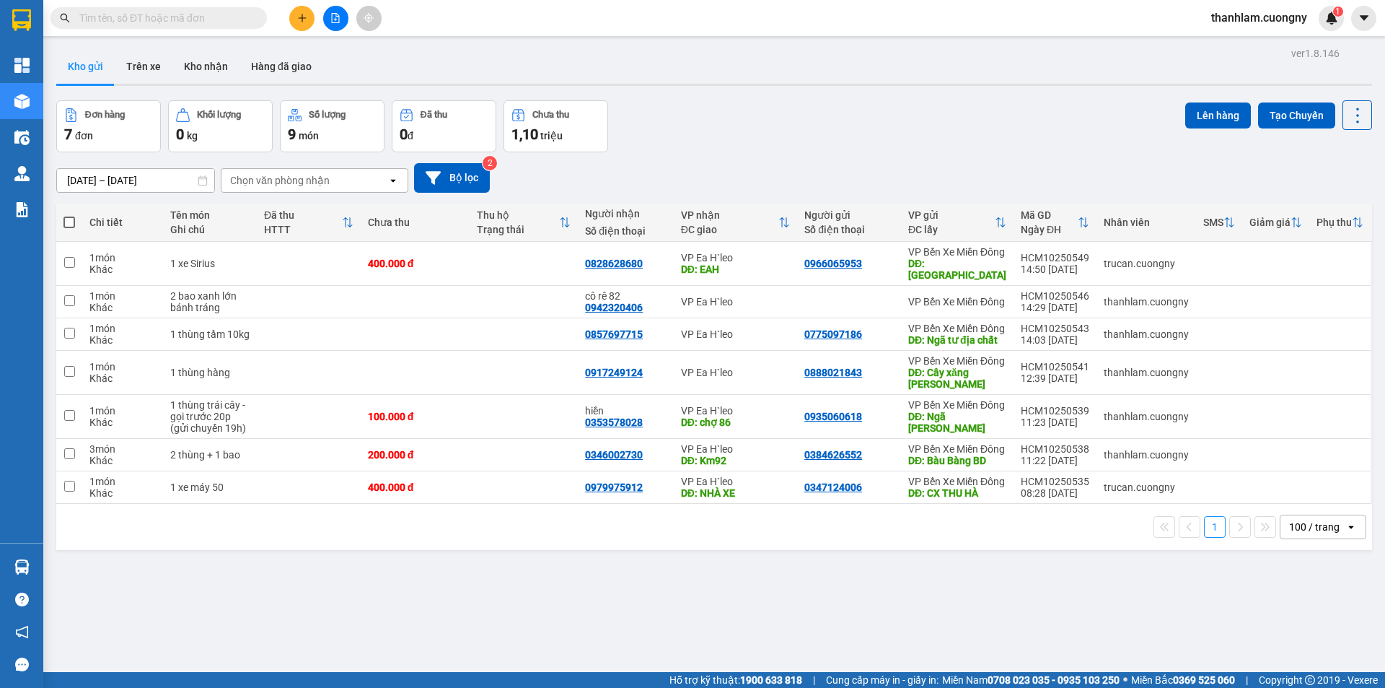
click at [299, 17] on icon "plus" at bounding box center [302, 18] width 10 height 10
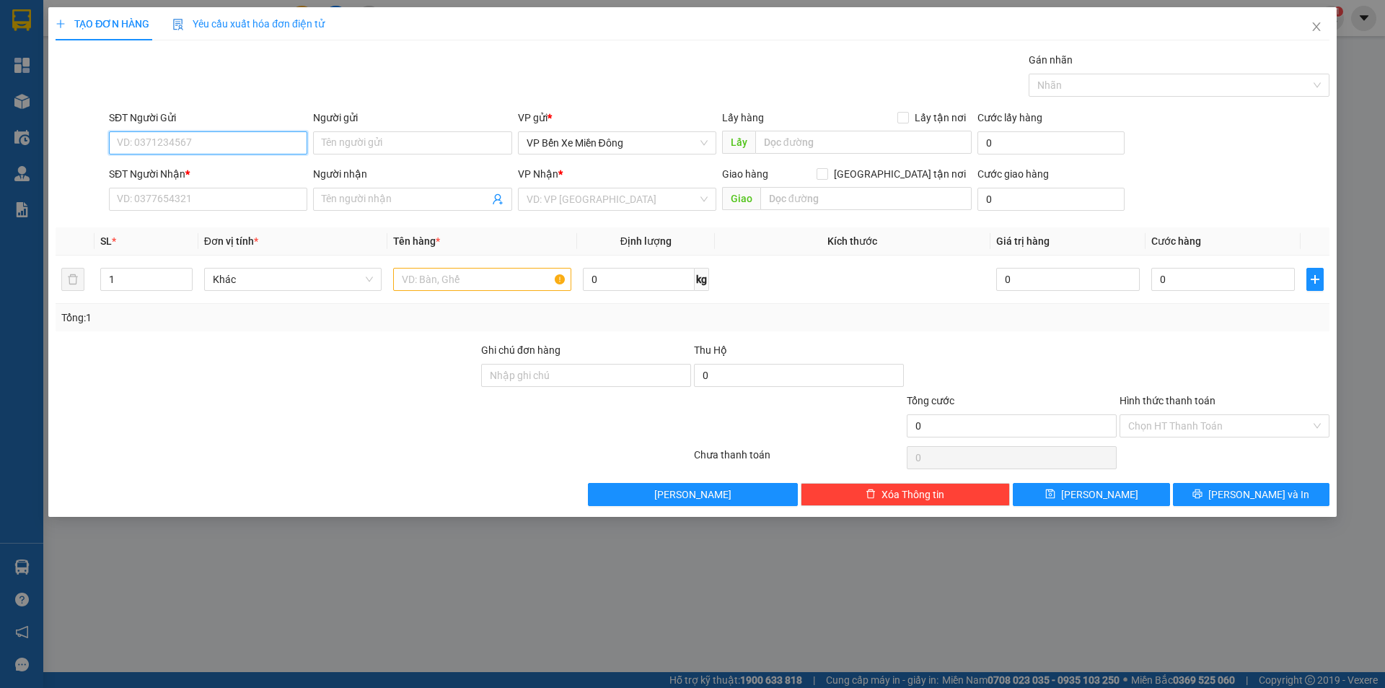
click at [218, 132] on input "SĐT Người Gửi" at bounding box center [208, 142] width 198 height 23
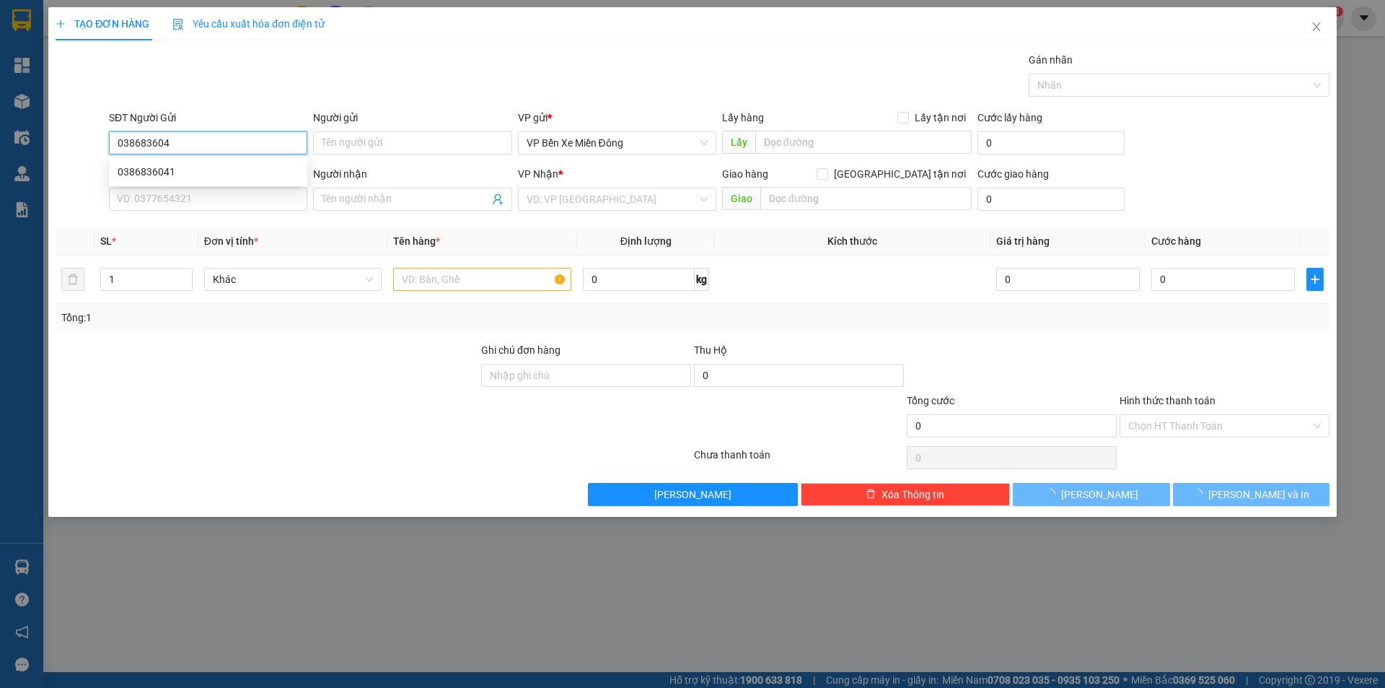
type input "0386836041"
click at [260, 166] on div "0386836041" at bounding box center [208, 172] width 181 height 16
type input "bến cát"
type input "0338600903"
type input "Cư Né"
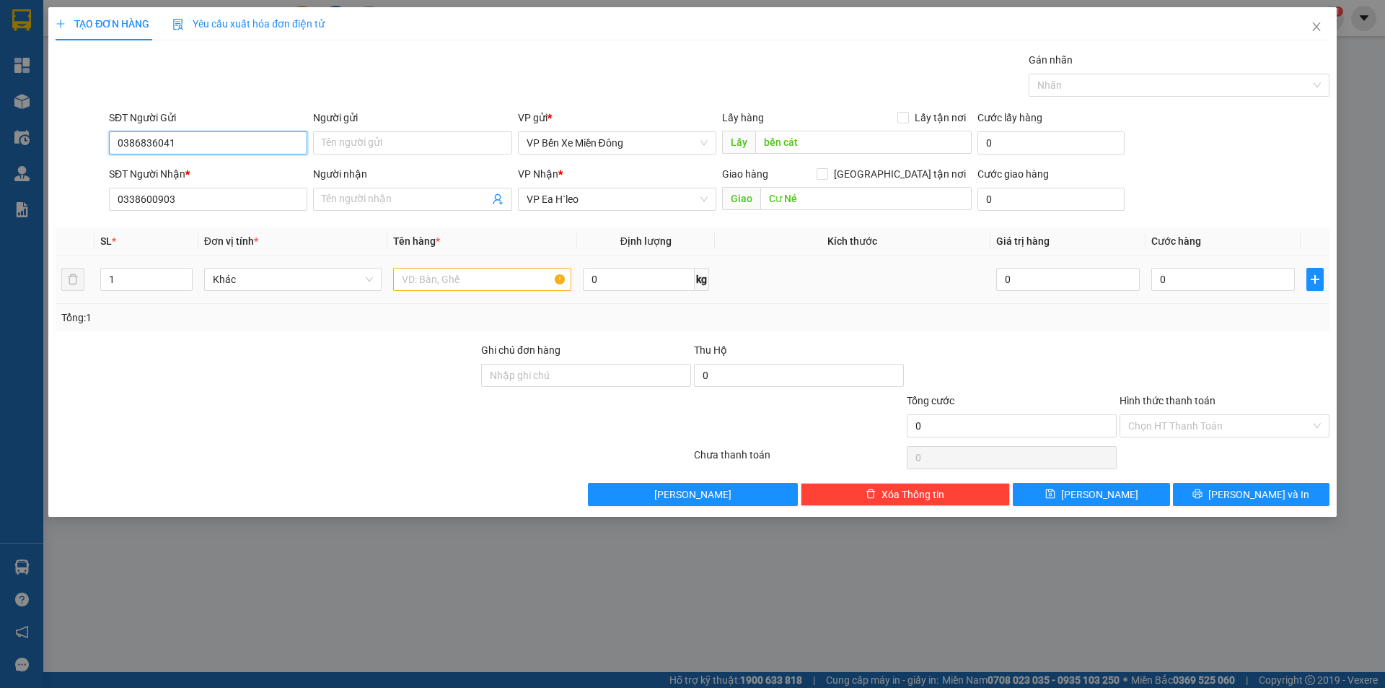
type input "0386836041"
click at [427, 280] on input "text" at bounding box center [482, 279] width 178 height 23
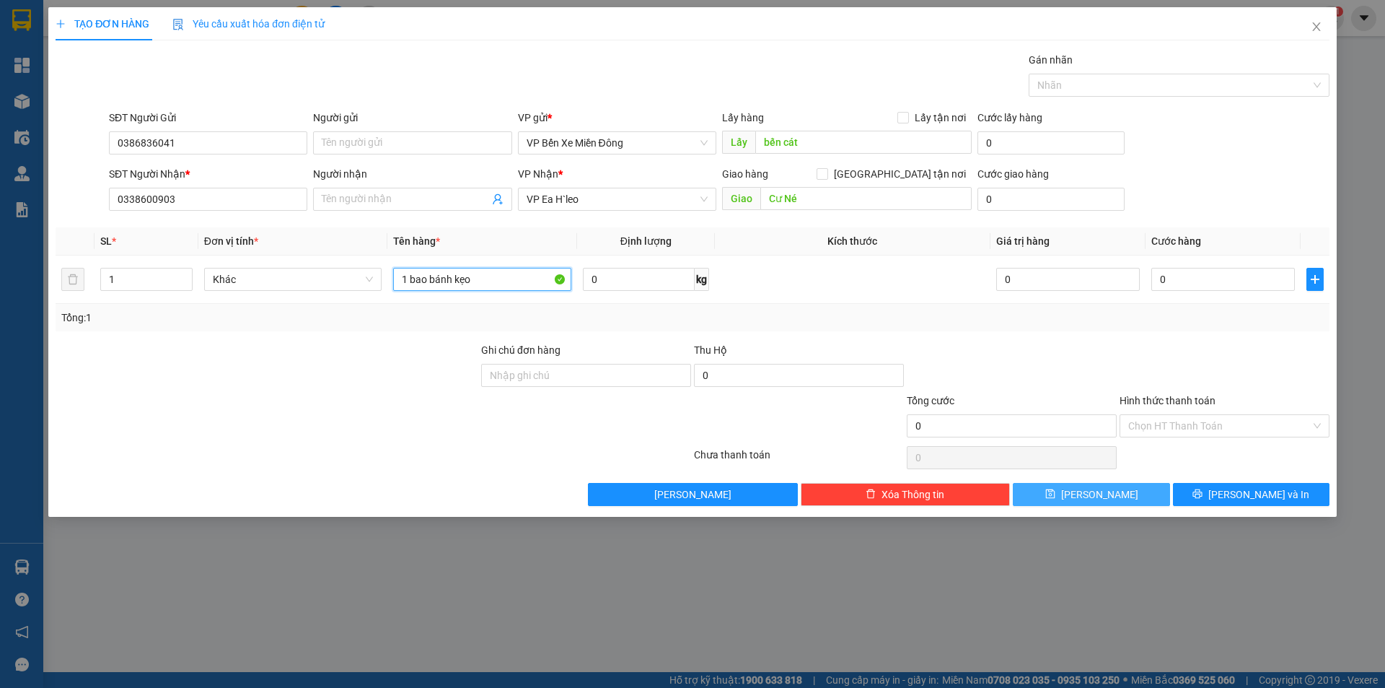
type input "1 bao bánh kẹo"
click at [1149, 497] on button "[PERSON_NAME]" at bounding box center [1091, 494] width 157 height 23
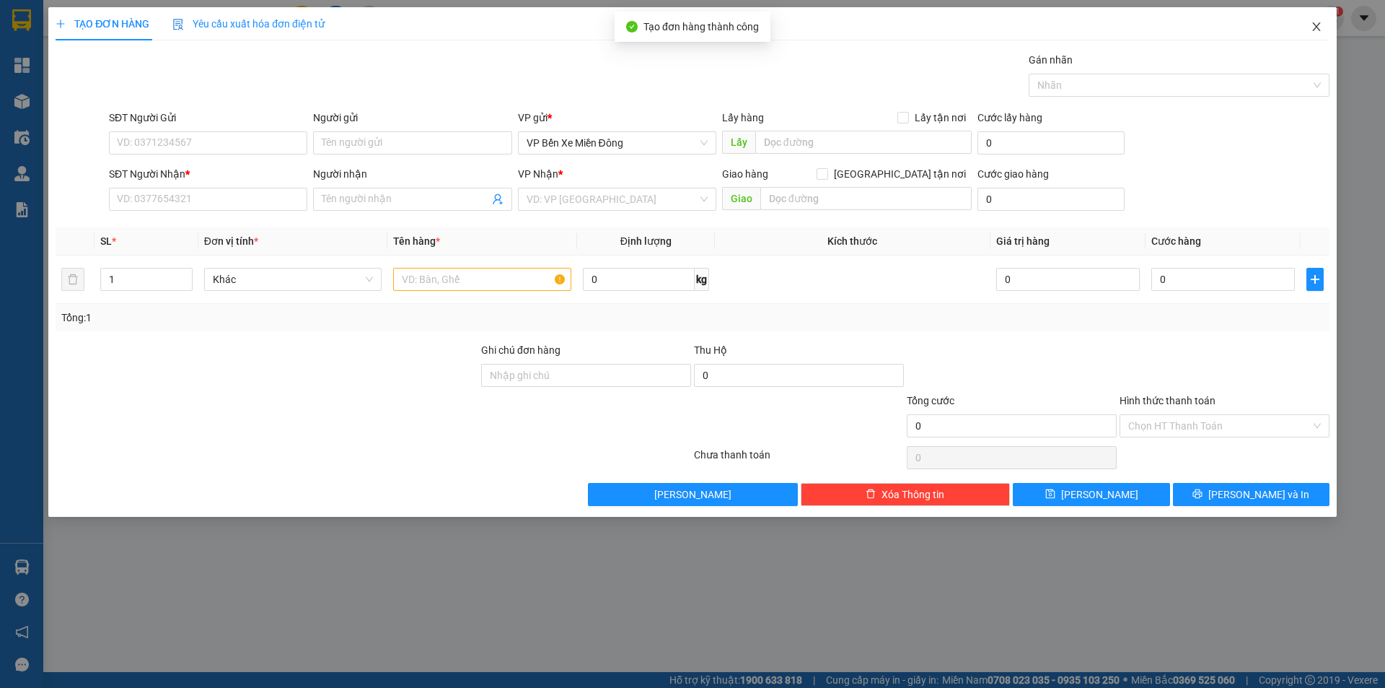
click at [1308, 28] on span "Close" at bounding box center [1316, 27] width 40 height 40
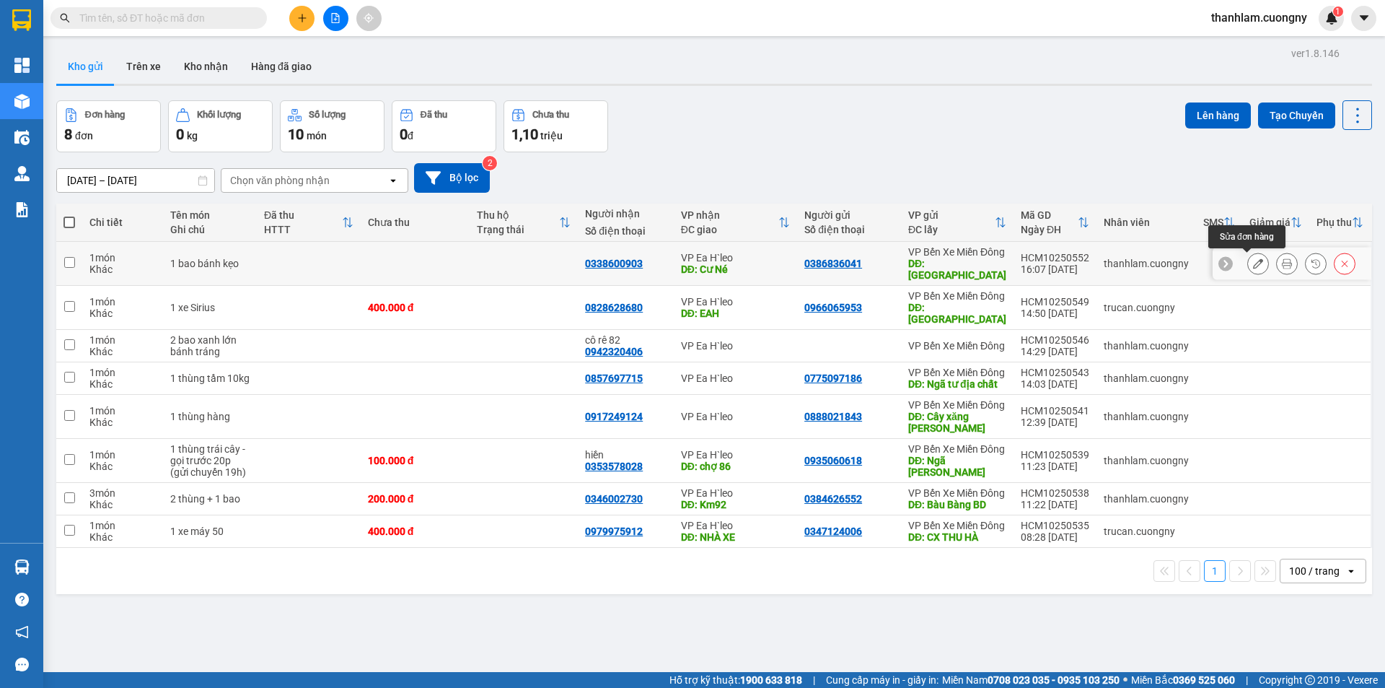
click at [1248, 271] on button at bounding box center [1258, 263] width 20 height 25
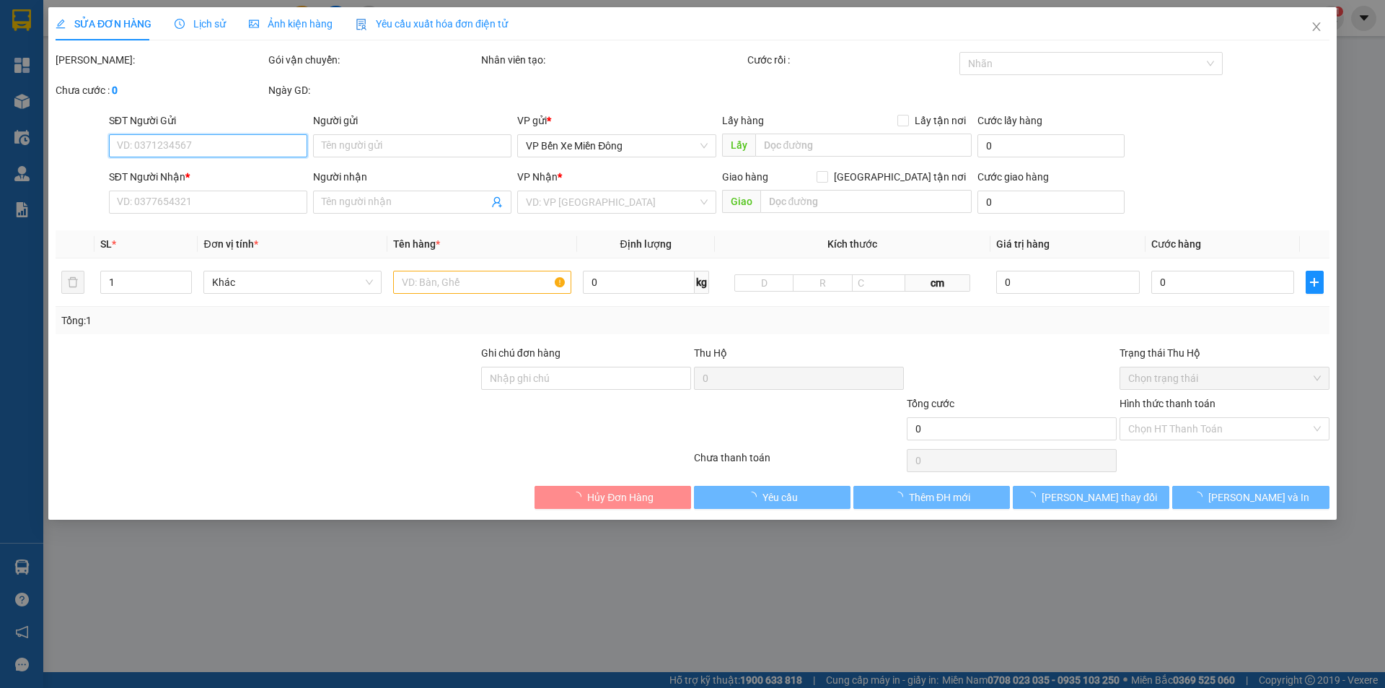
type input "0386836041"
type input "bến cát"
type input "0338600903"
type input "Cư Né"
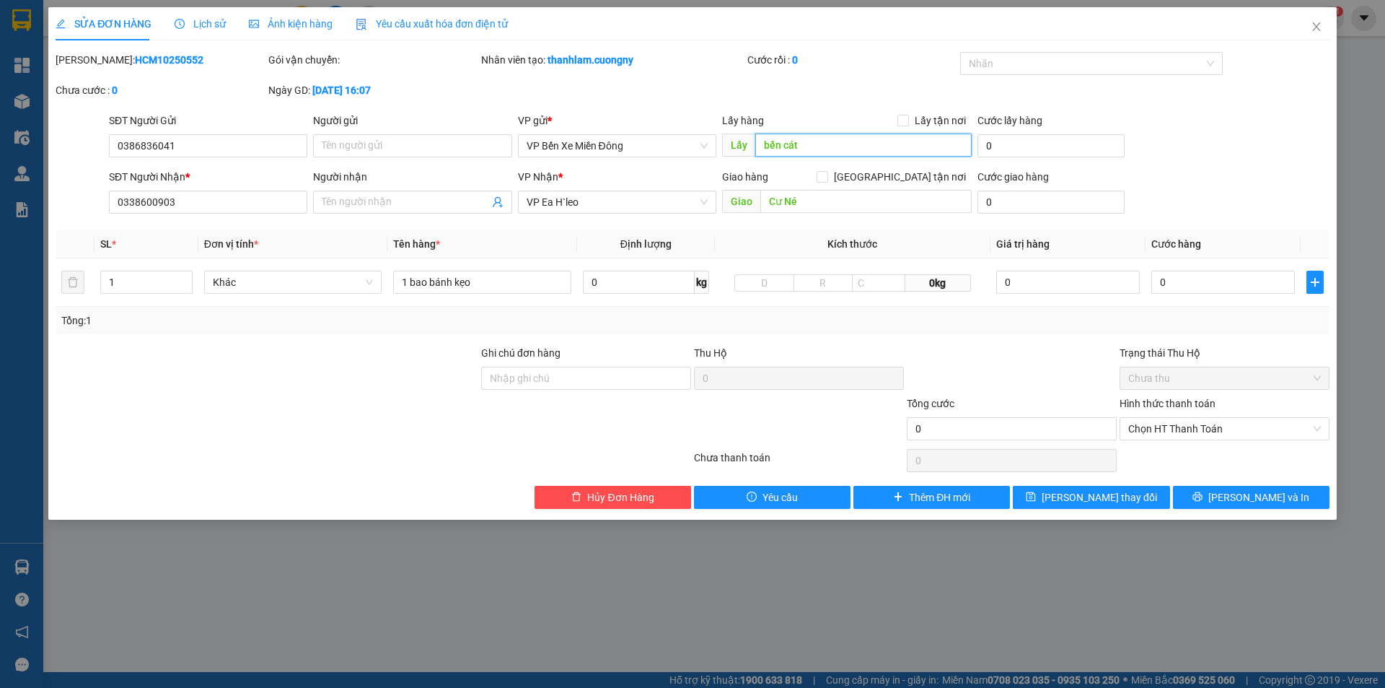
click at [766, 148] on input "bến cát" at bounding box center [863, 144] width 216 height 23
click at [758, 144] on input "bến cát" at bounding box center [863, 144] width 216 height 23
click at [812, 141] on input "Công an bến cát" at bounding box center [863, 144] width 216 height 23
click at [848, 141] on input "Công an Bến cát" at bounding box center [863, 144] width 216 height 23
click at [831, 149] on input "Công an Bến cát" at bounding box center [863, 144] width 216 height 23
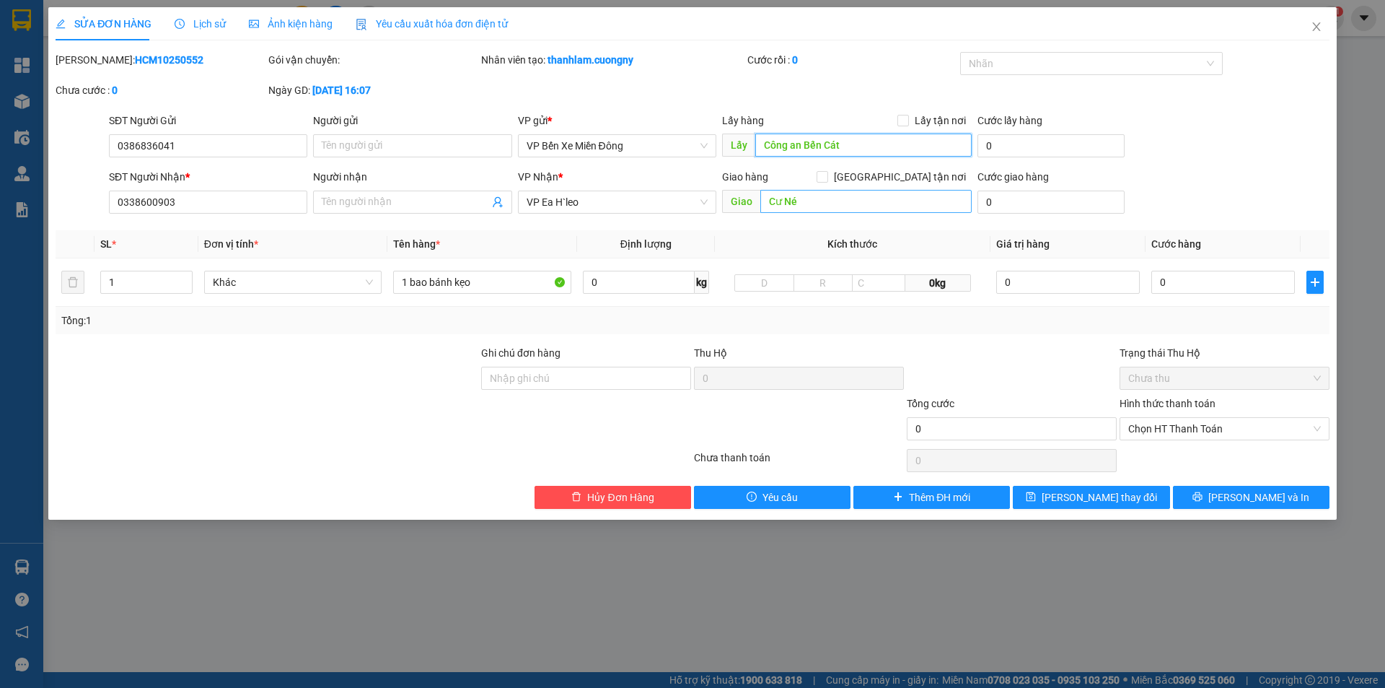
type input "Công an Bến Cát"
type input "n"
type input "Ngã ba Góc Xuân"
click at [1047, 497] on button "Lưu thay đổi" at bounding box center [1091, 497] width 157 height 23
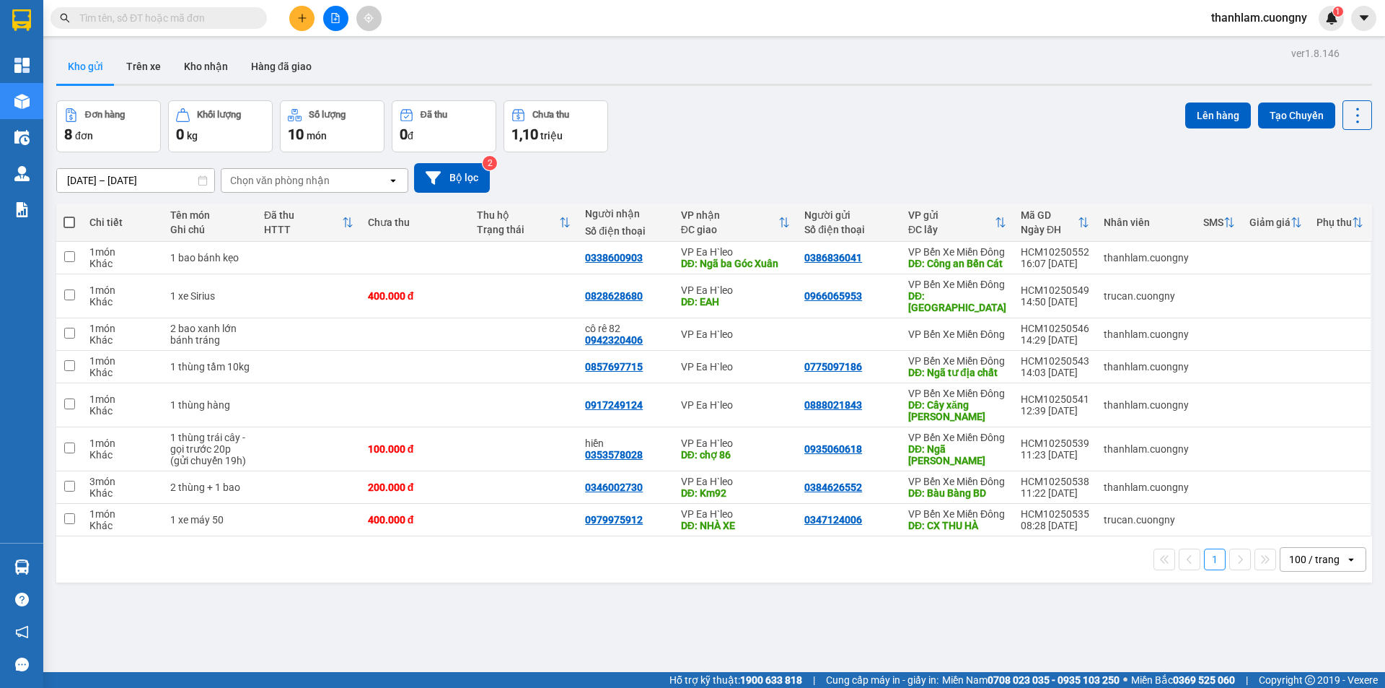
click at [297, 31] on div "Kết quả tìm kiếm ( 0 ) Bộ lọc No Data thanhlam.cuongny 1" at bounding box center [692, 18] width 1385 height 36
click at [312, 22] on button at bounding box center [301, 18] width 25 height 25
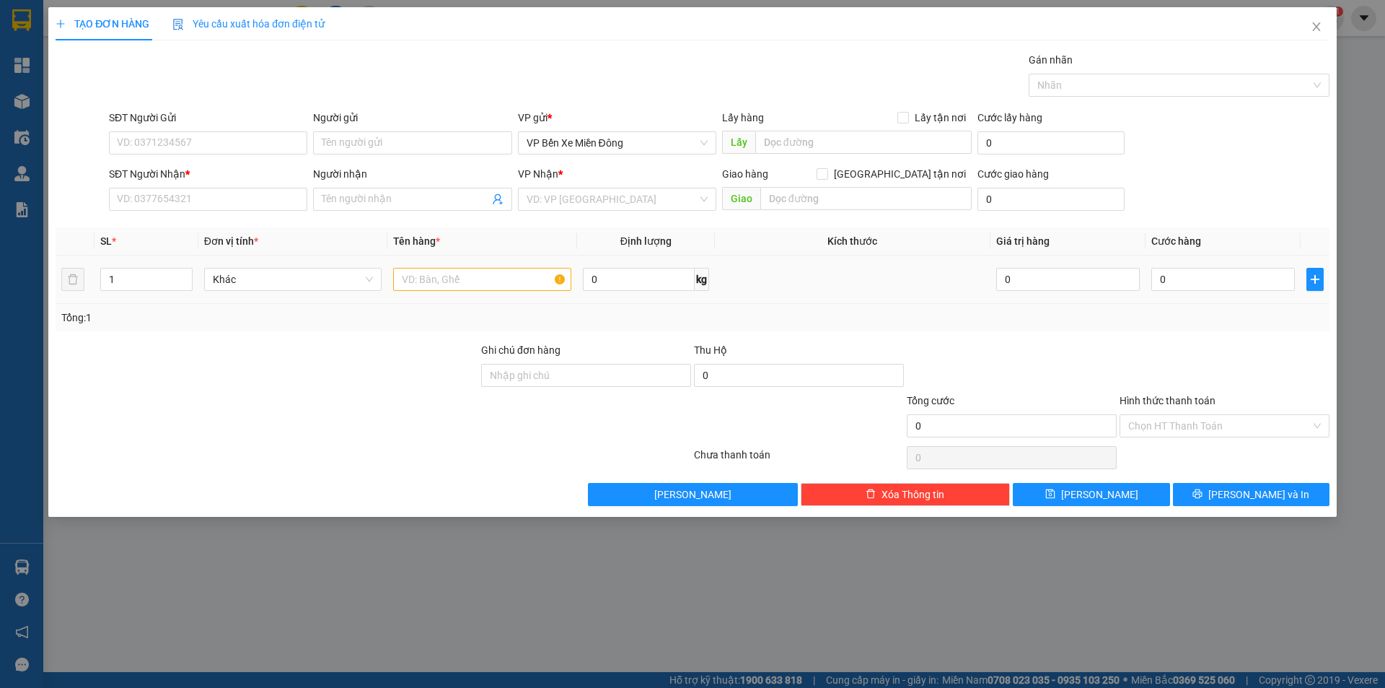
click at [486, 291] on div at bounding box center [482, 279] width 178 height 29
click at [486, 284] on input "text" at bounding box center [482, 279] width 178 height 23
type input "2"
click at [181, 272] on span "up" at bounding box center [184, 275] width 9 height 9
click at [463, 269] on input "text" at bounding box center [482, 279] width 178 height 23
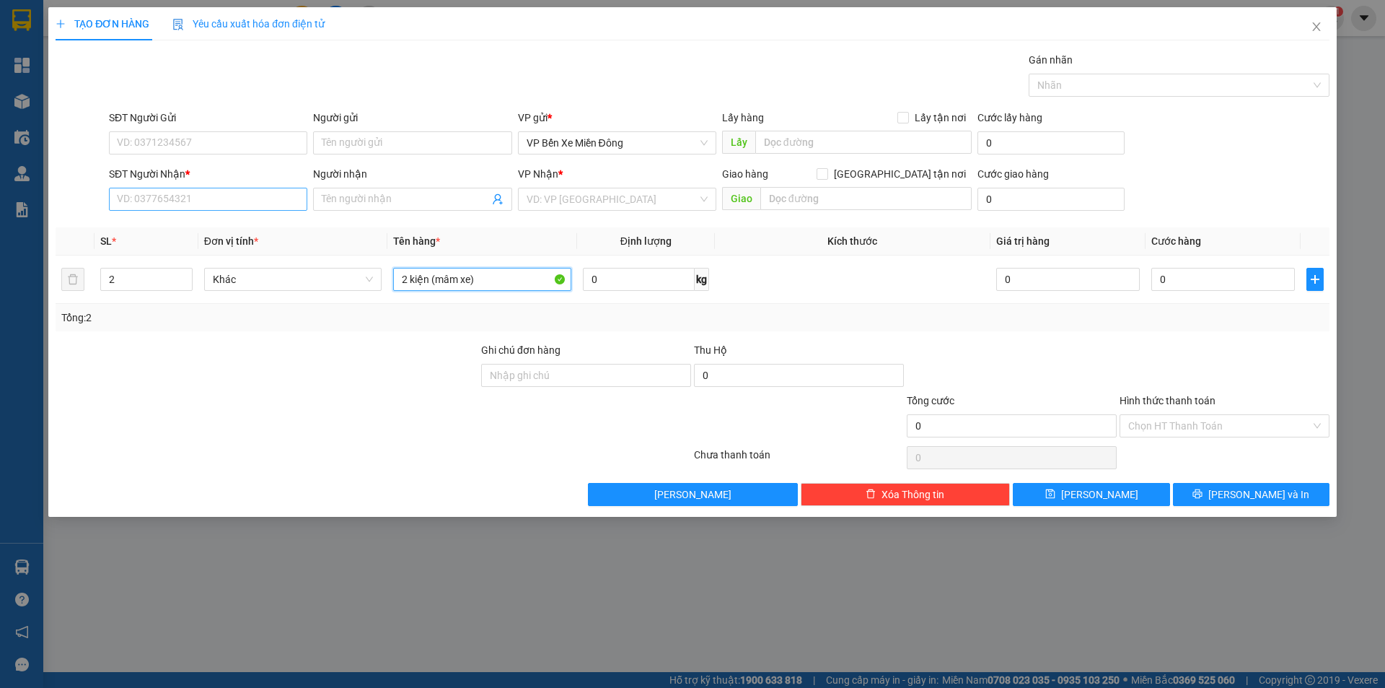
type input "2 kiện (mâm xe)"
click at [289, 197] on input "SĐT Người Nhận *" at bounding box center [208, 199] width 198 height 23
click at [541, 204] on input "search" at bounding box center [612, 199] width 171 height 22
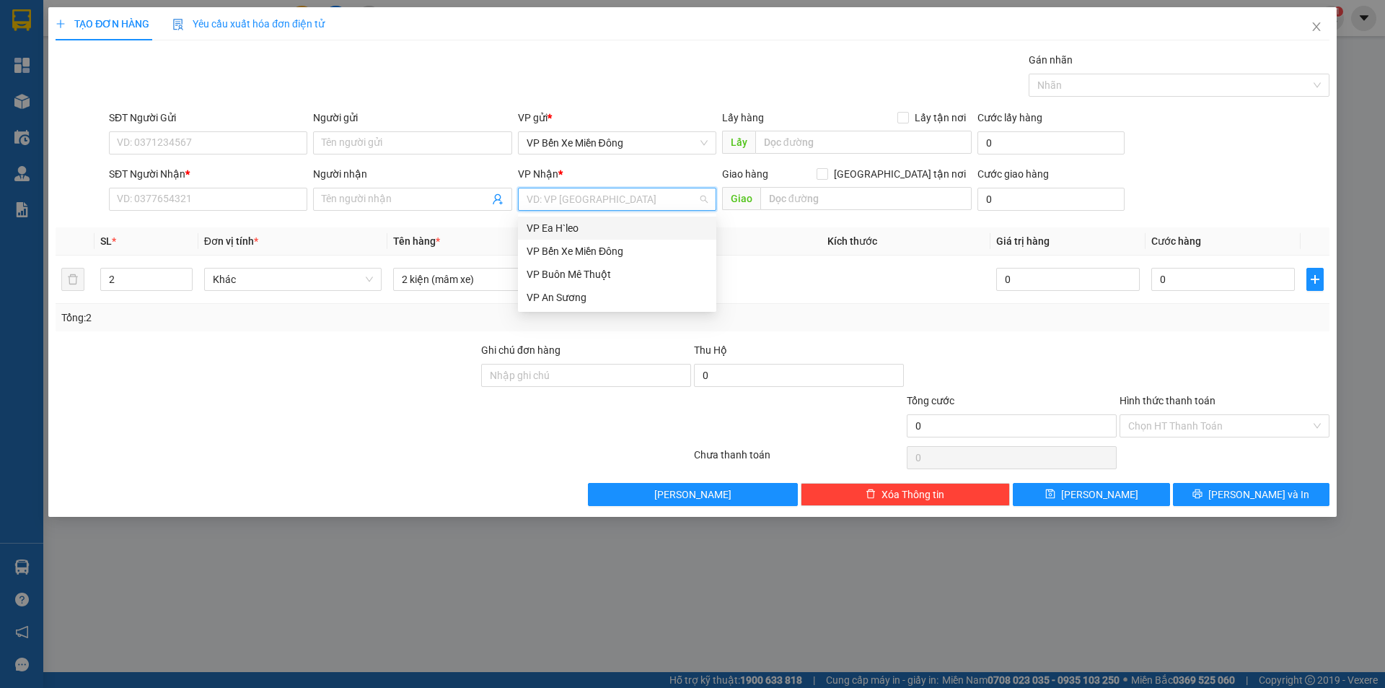
click at [540, 229] on div "VP Ea H`leo" at bounding box center [617, 228] width 181 height 16
click at [393, 203] on input "Người nhận" at bounding box center [405, 199] width 167 height 16
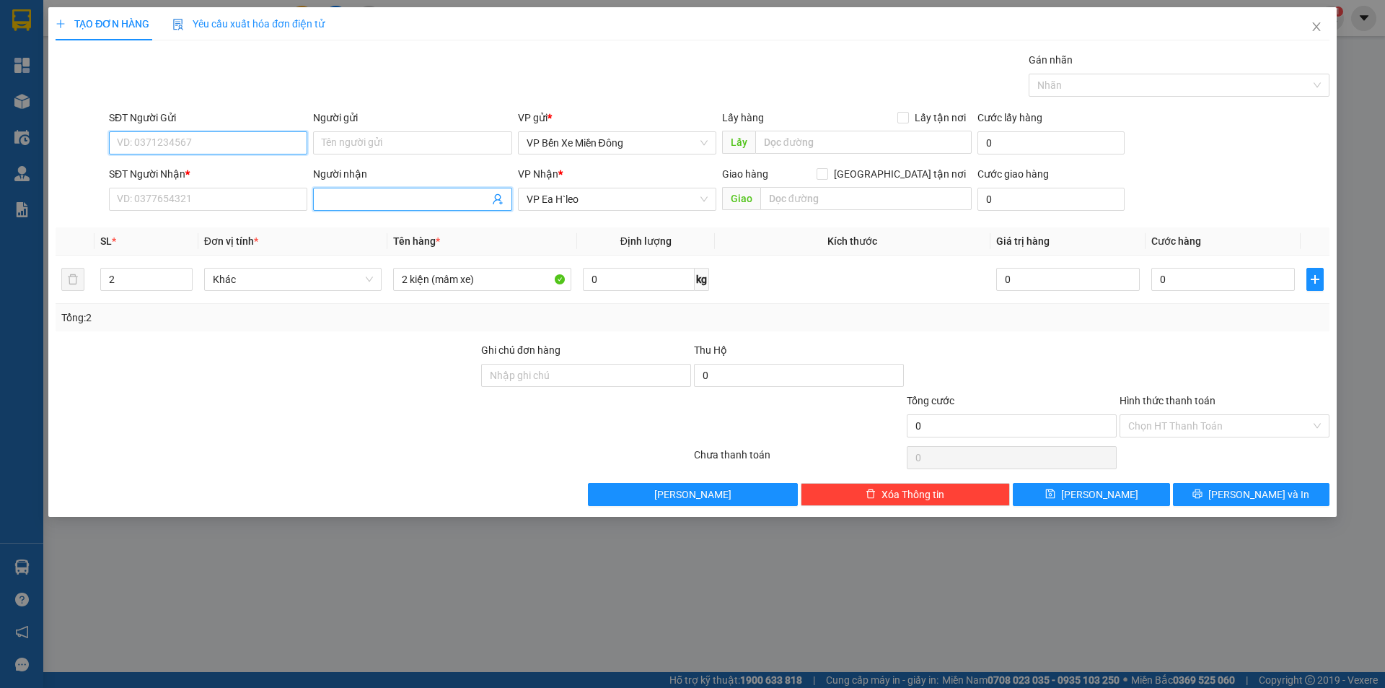
click at [279, 149] on input "SĐT Người Gửi" at bounding box center [208, 142] width 198 height 23
type input "0912923900"
click at [160, 203] on input "SĐT Người Nhận *" at bounding box center [208, 199] width 198 height 23
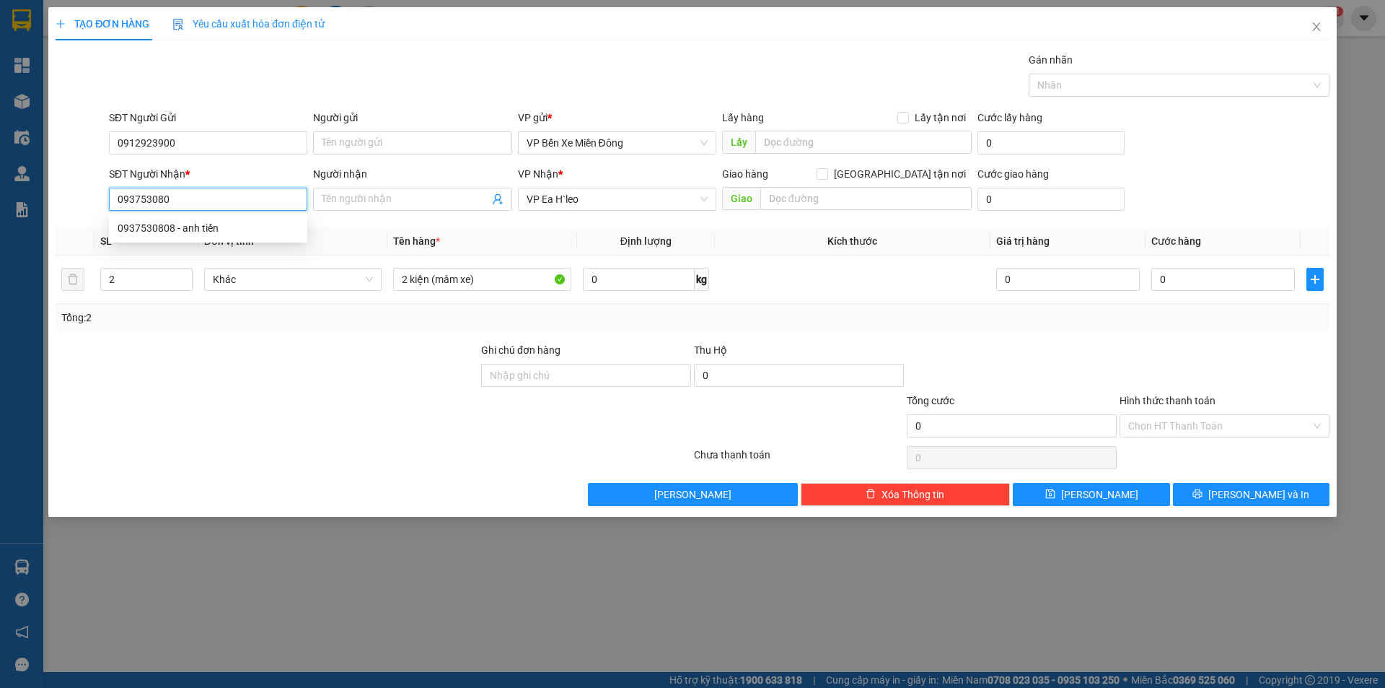
type input "0937530808"
click at [154, 222] on div "0937530808 - anh tiến" at bounding box center [208, 228] width 181 height 16
type input "anh tiến"
type input "0937530808"
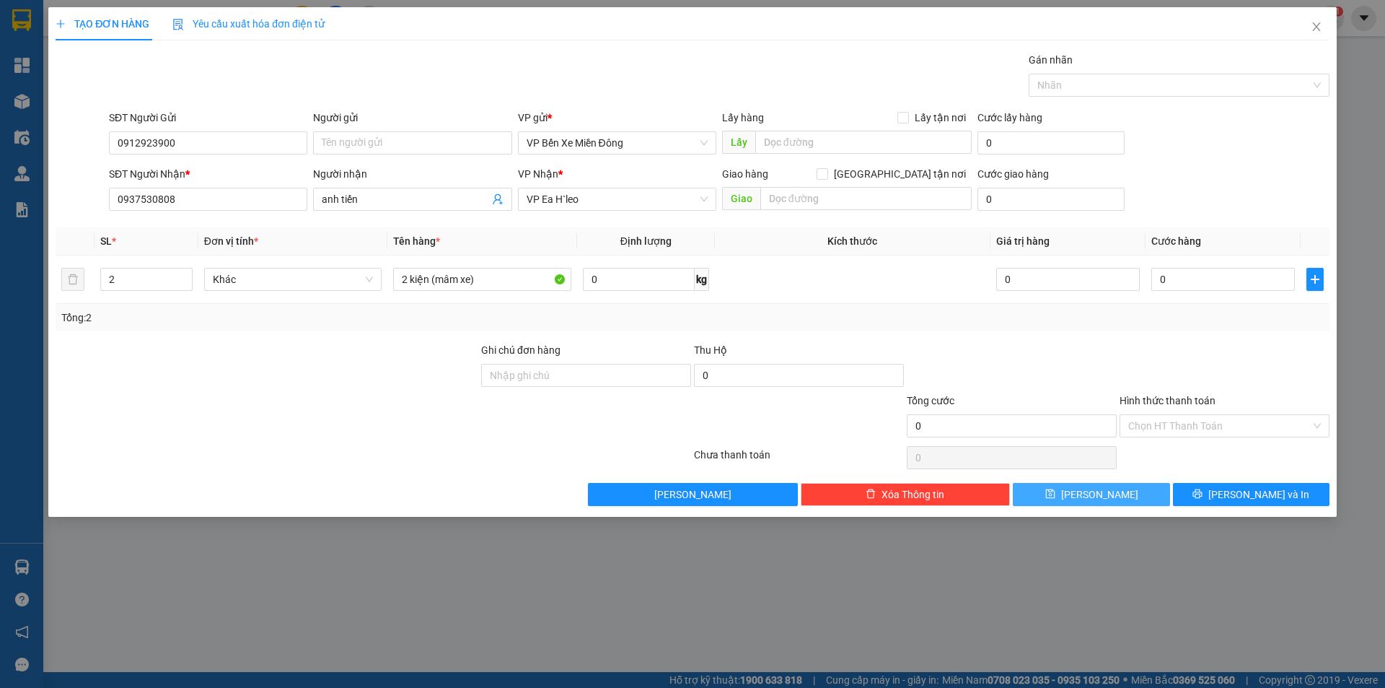
click at [1062, 501] on button "[PERSON_NAME]" at bounding box center [1091, 494] width 157 height 23
type input "1"
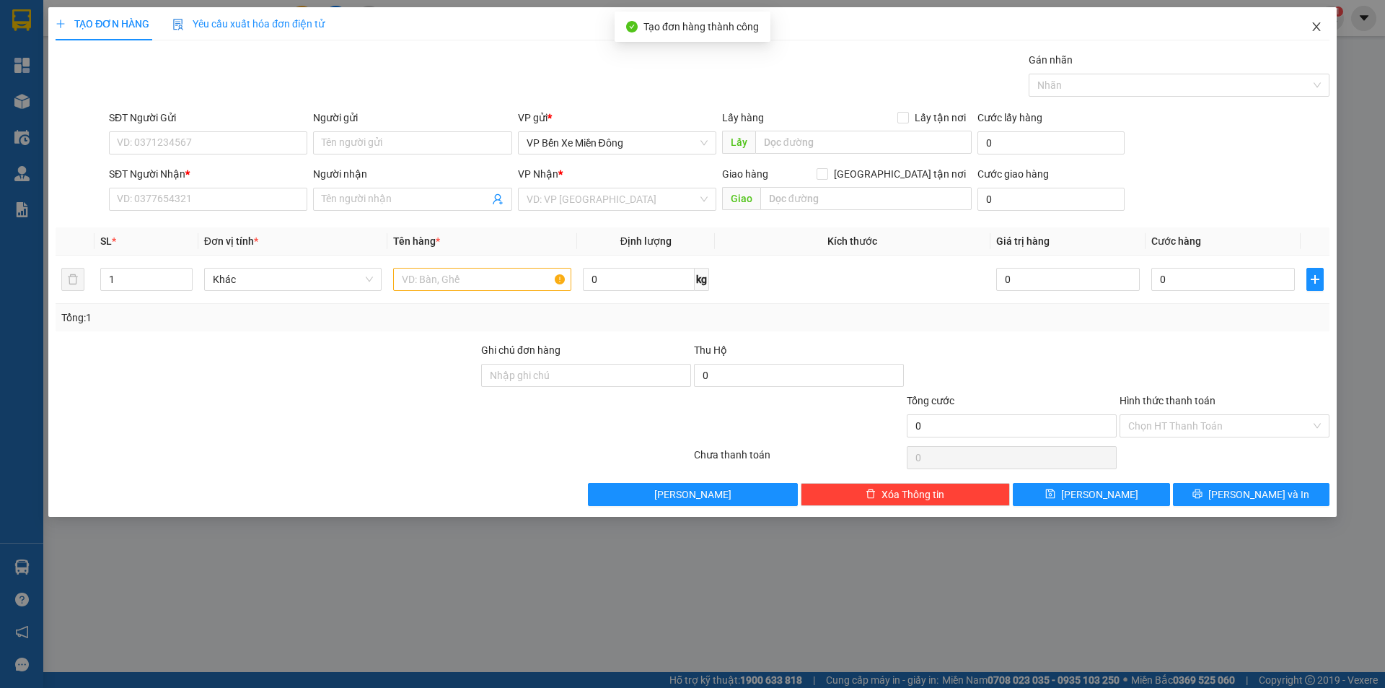
click at [1323, 36] on span "Close" at bounding box center [1316, 27] width 40 height 40
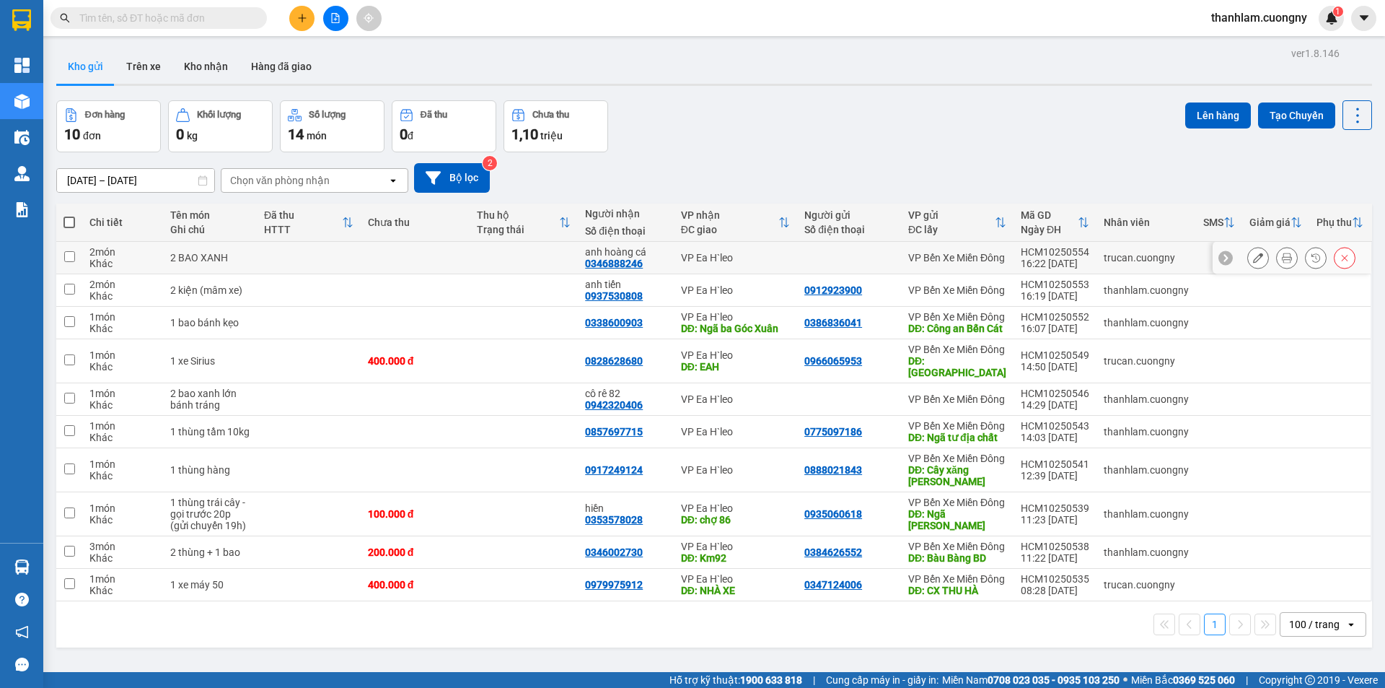
click at [207, 262] on div "2 BAO XANH" at bounding box center [209, 258] width 79 height 12
checkbox input "true"
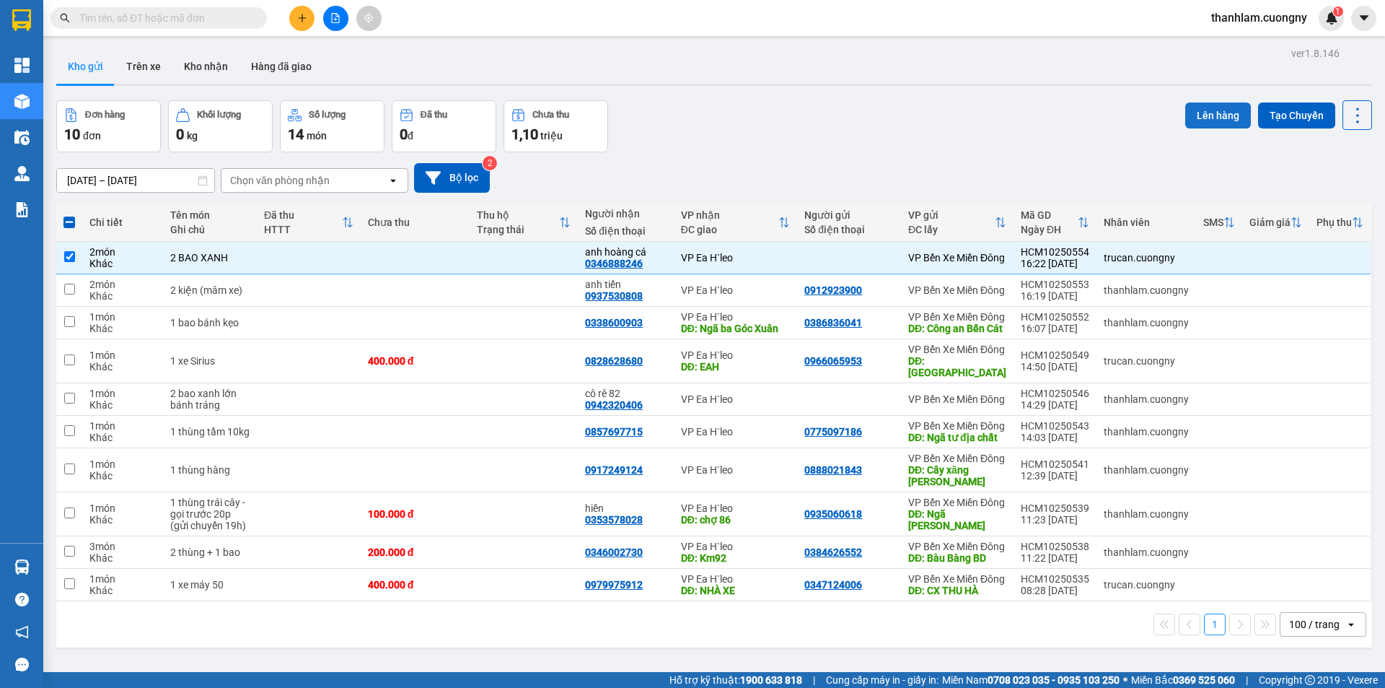
click at [1185, 121] on button "Lên hàng" at bounding box center [1218, 115] width 66 height 26
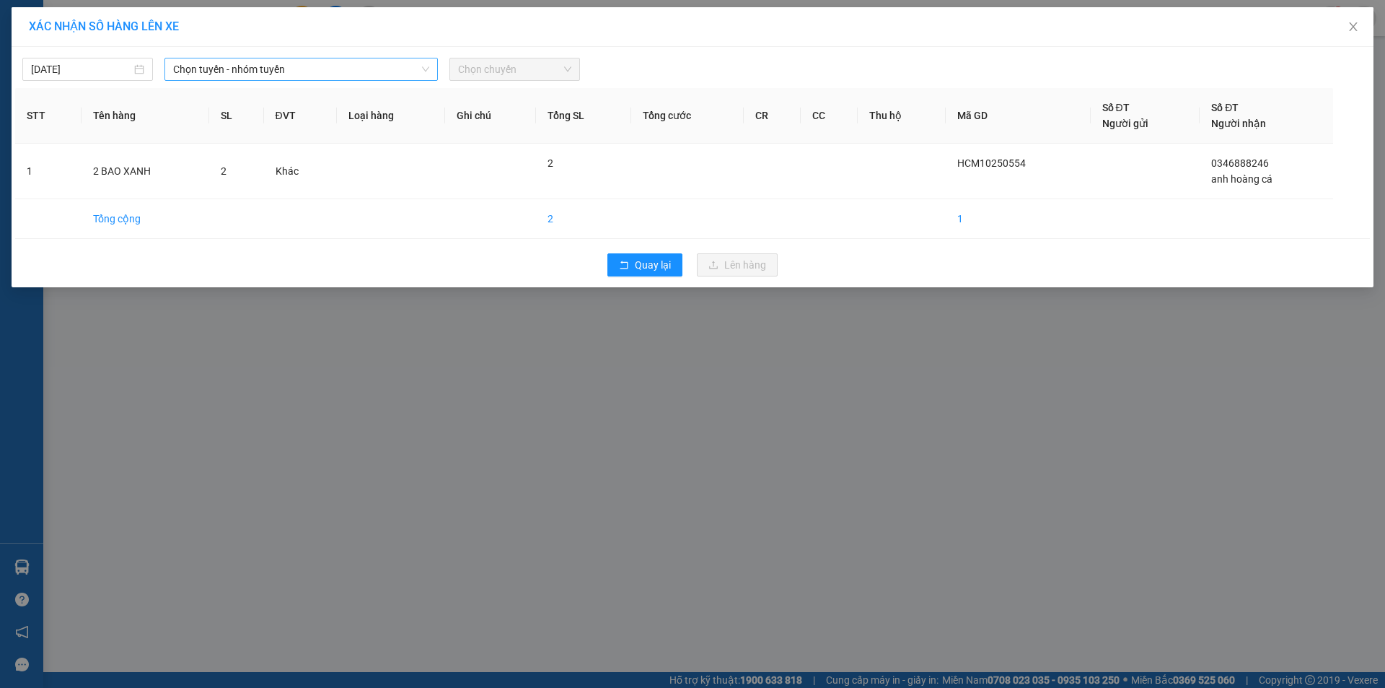
click at [399, 75] on span "Chọn tuyến - nhóm tuyến" at bounding box center [301, 69] width 256 height 22
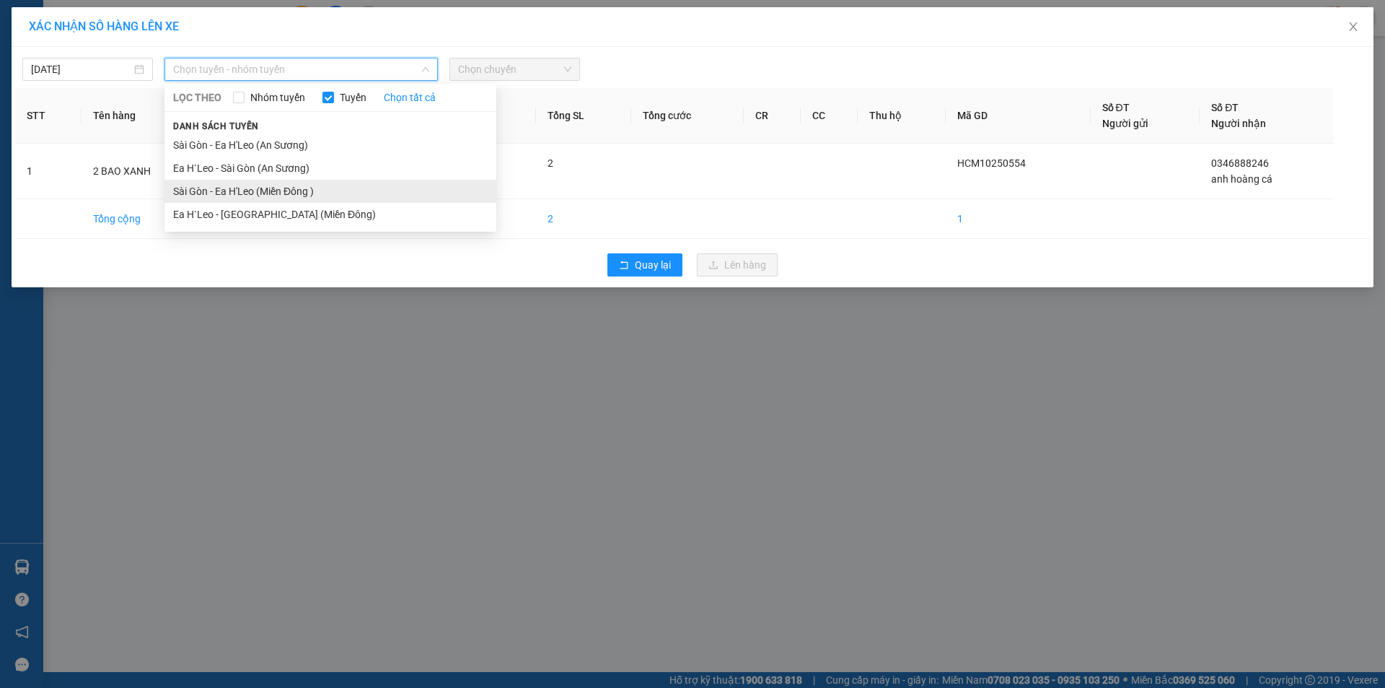
click at [365, 193] on li "Sài Gòn - Ea H'Leo (Miền Đông )" at bounding box center [330, 191] width 332 height 23
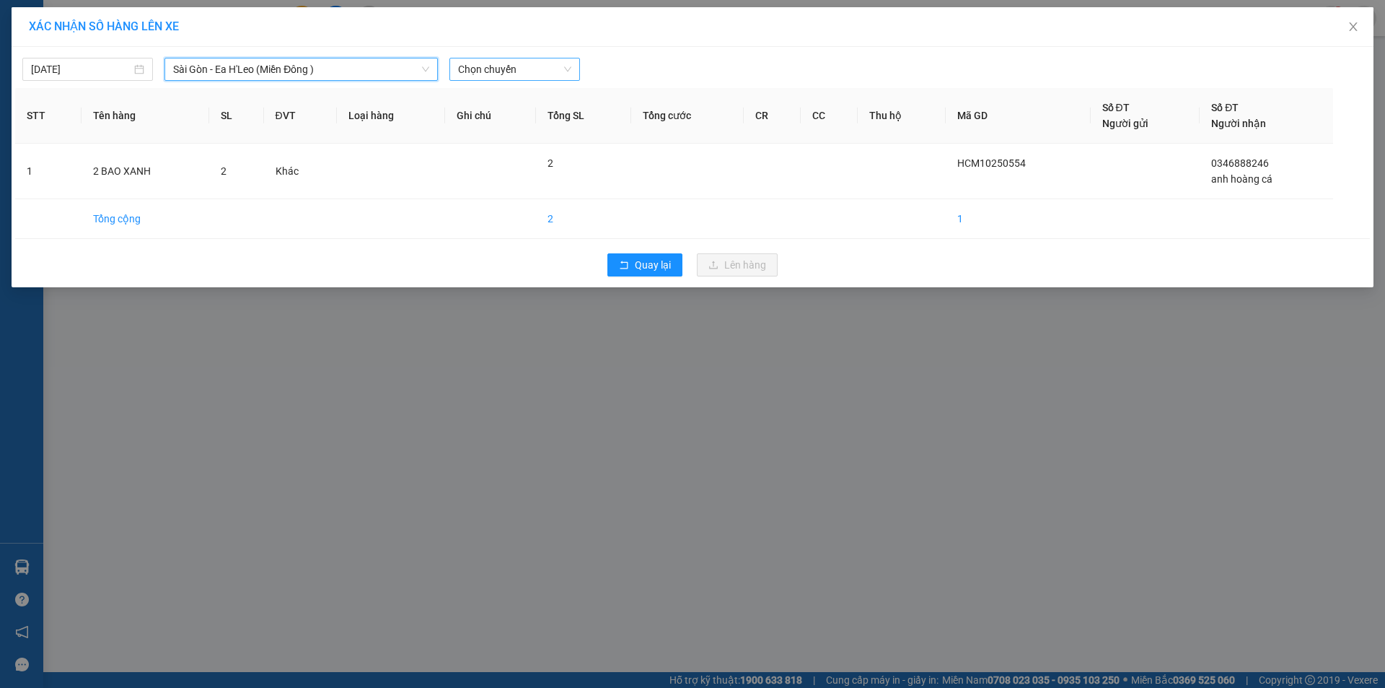
click at [483, 69] on span "Chọn chuyến" at bounding box center [514, 69] width 113 height 22
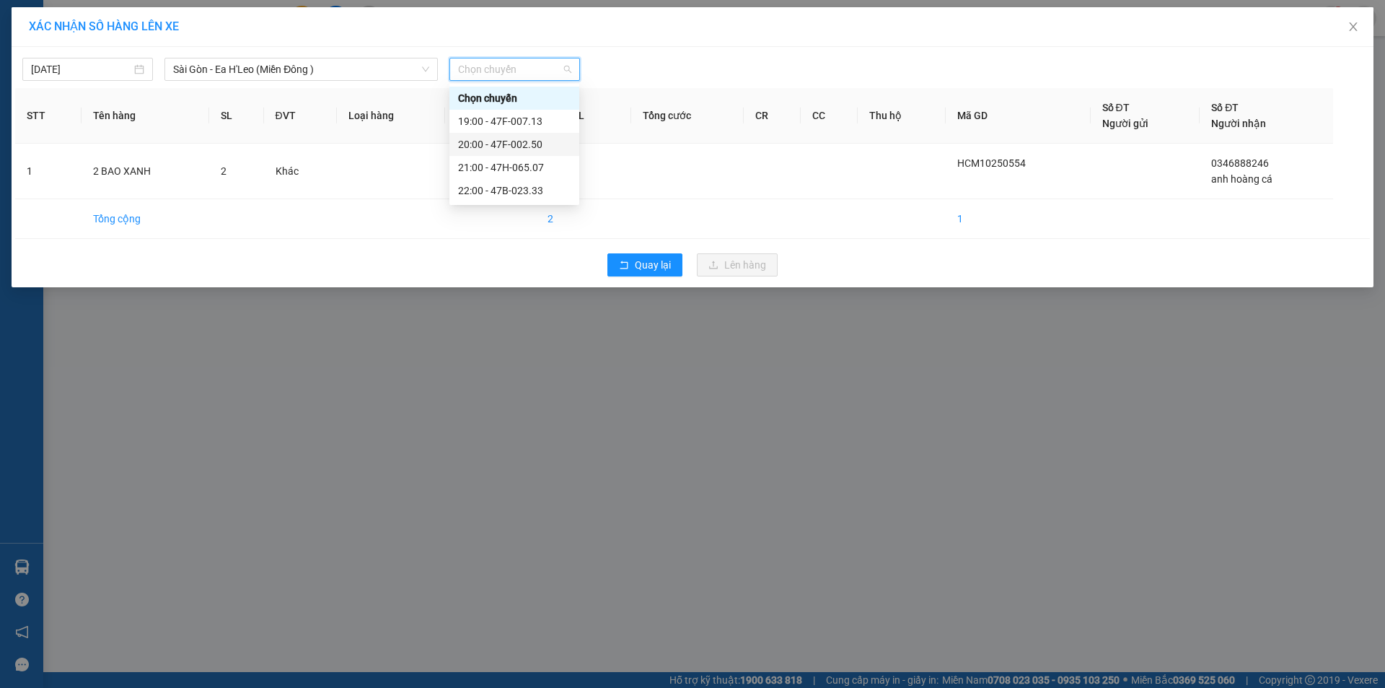
click at [496, 139] on div "20:00 - 47F-002.50" at bounding box center [514, 144] width 113 height 16
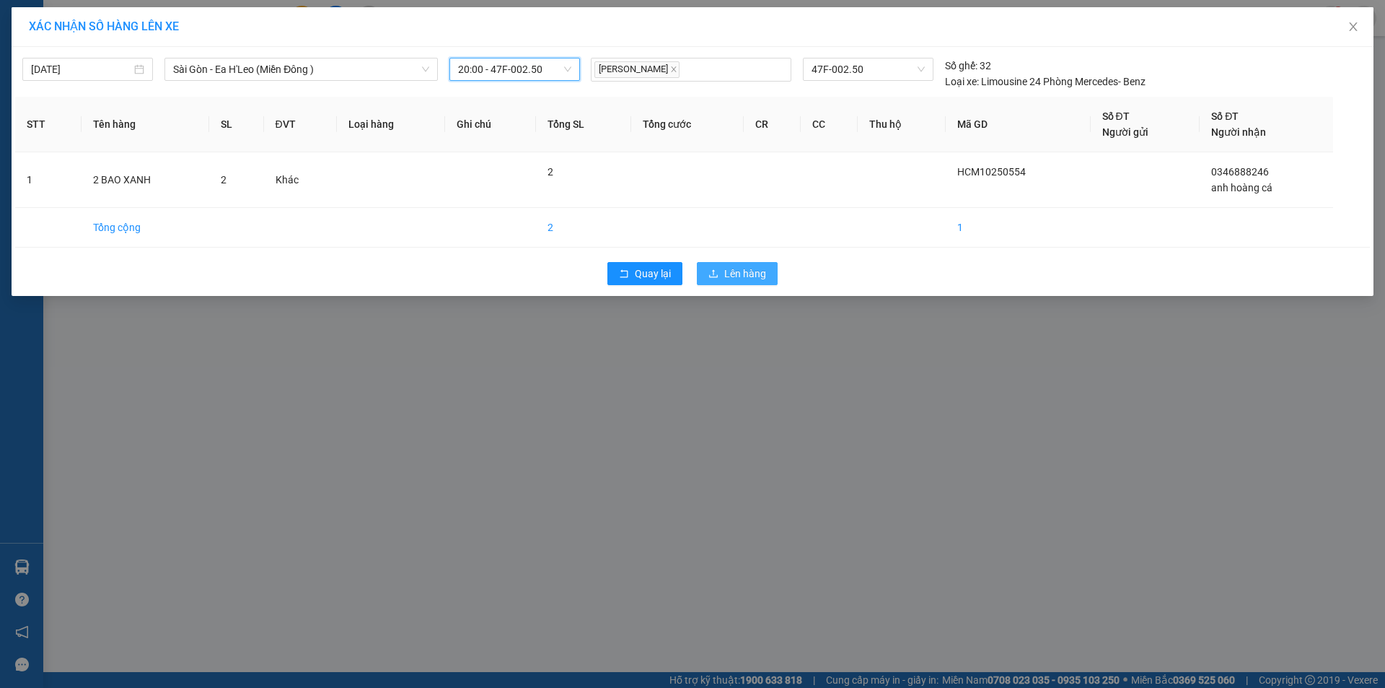
click at [726, 273] on span "Lên hàng" at bounding box center [745, 273] width 42 height 16
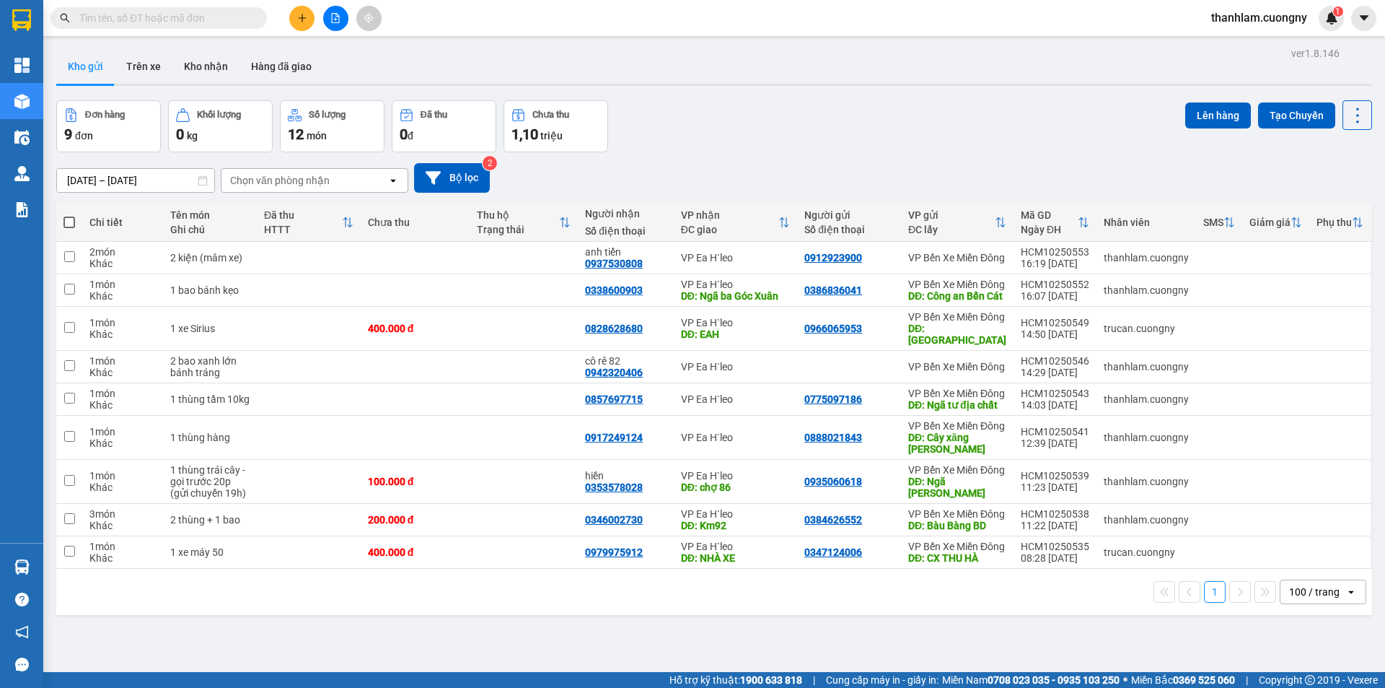
click at [644, 96] on div "ver 1.8.146 Kho gửi Trên xe Kho nhận Hàng đã giao Đơn hàng 9 đơn Khối lượng 0 k…" at bounding box center [713, 387] width 1327 height 688
click at [293, 17] on button at bounding box center [301, 18] width 25 height 25
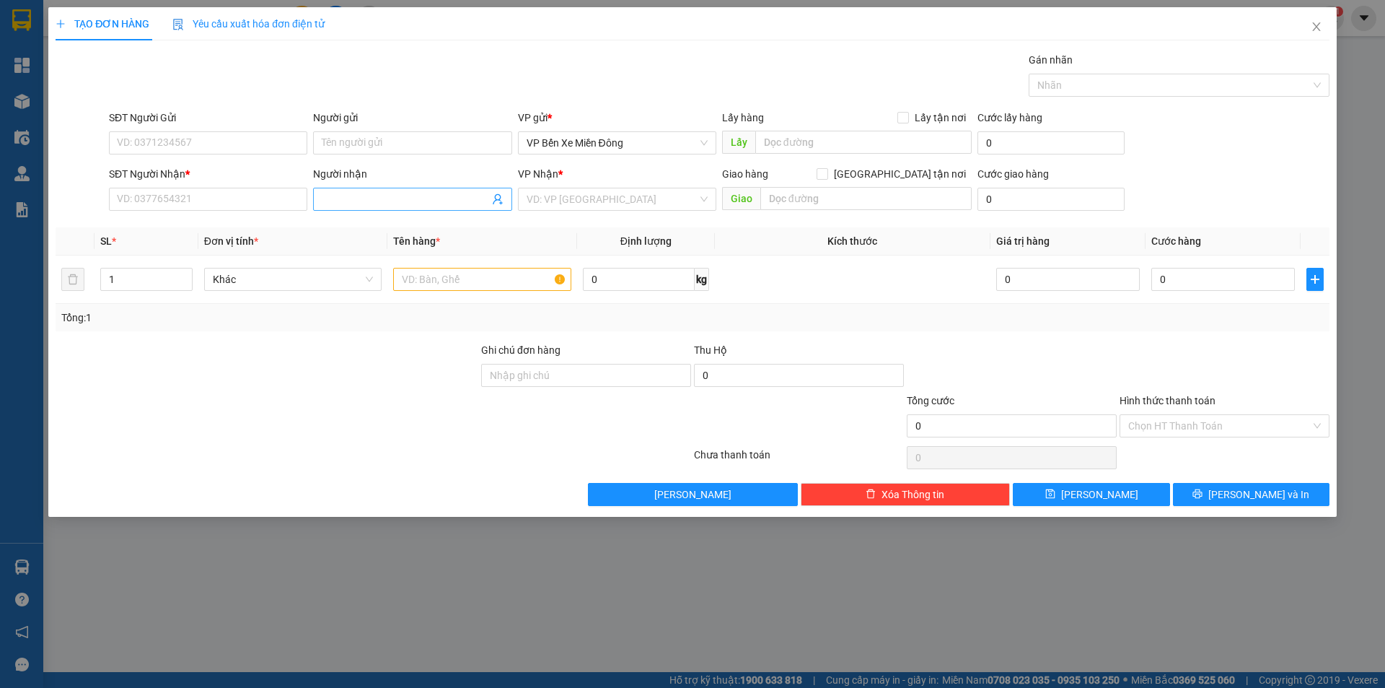
click at [346, 194] on input "Người nhận" at bounding box center [405, 199] width 167 height 16
type input "[PERSON_NAME]"
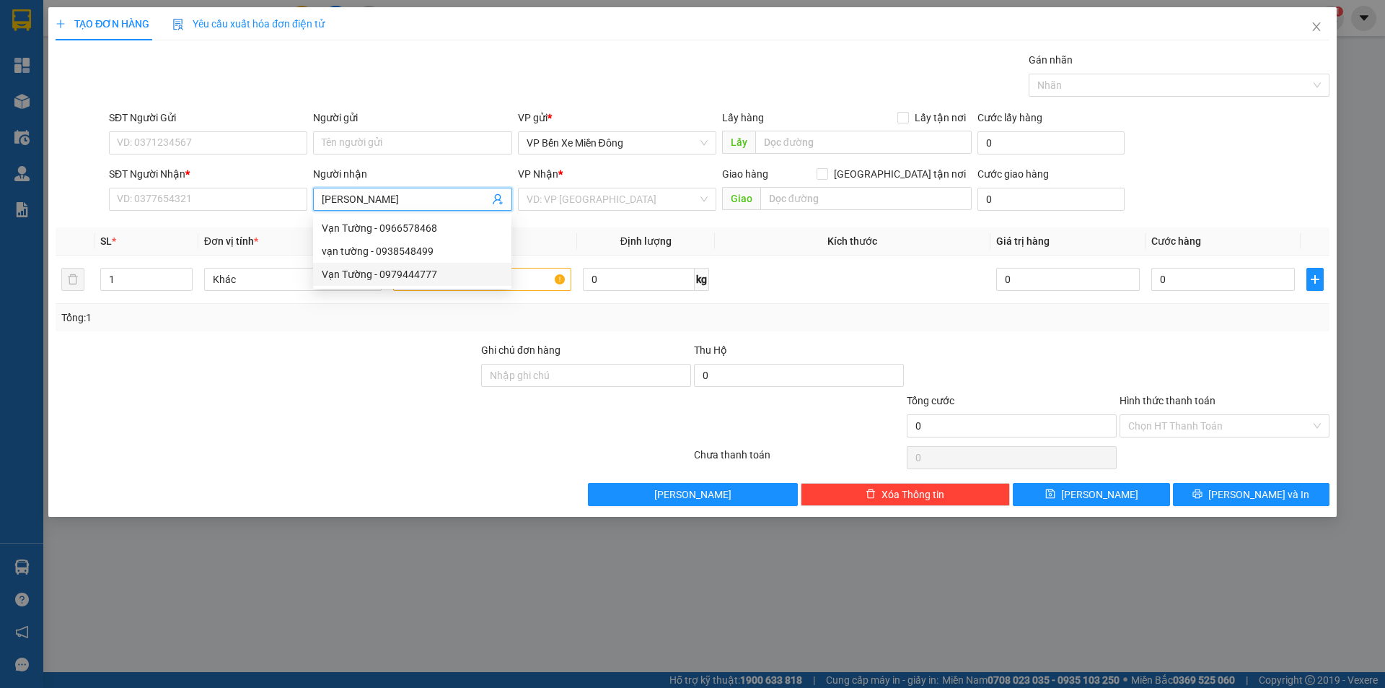
click at [434, 278] on div "Vạn Tường - 0979444777" at bounding box center [412, 274] width 181 height 16
type input "0979444777"
type input "Vạn Tường"
click at [603, 196] on input "search" at bounding box center [612, 199] width 171 height 22
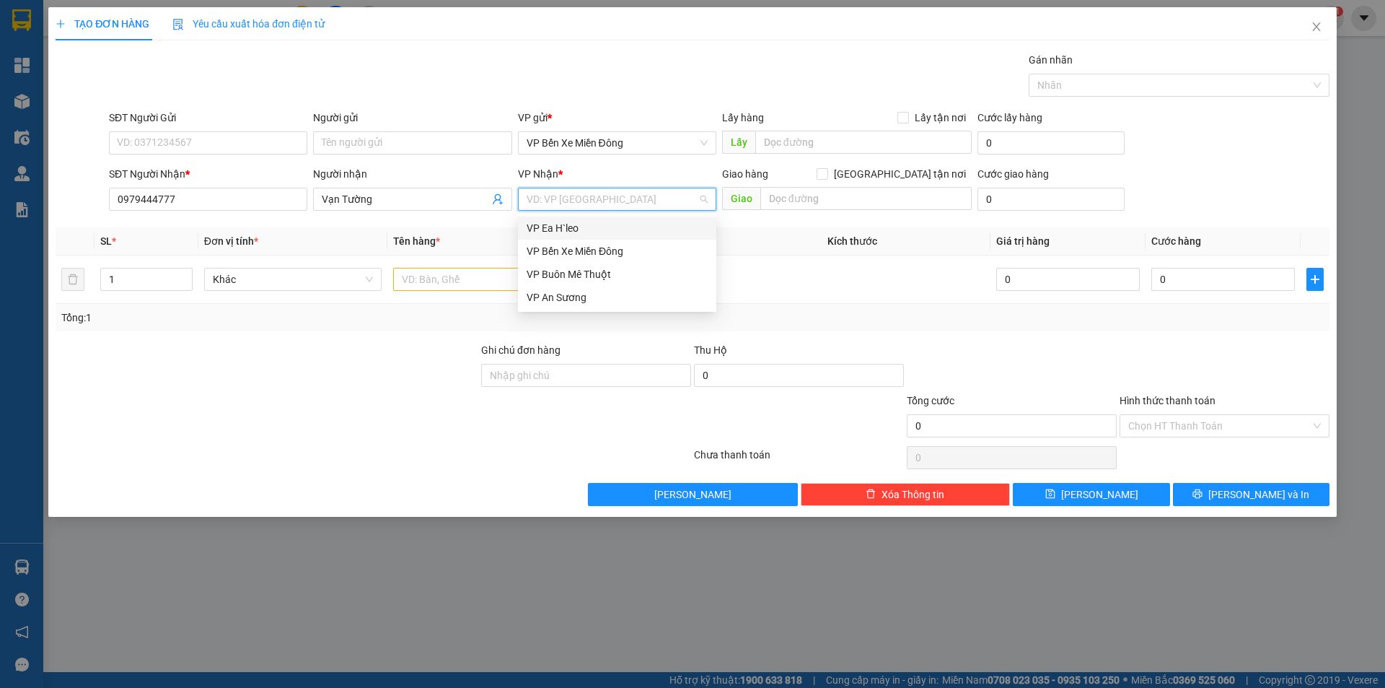
click at [590, 229] on div "VP Ea H`leo" at bounding box center [617, 228] width 181 height 16
click at [425, 274] on input "text" at bounding box center [482, 279] width 178 height 23
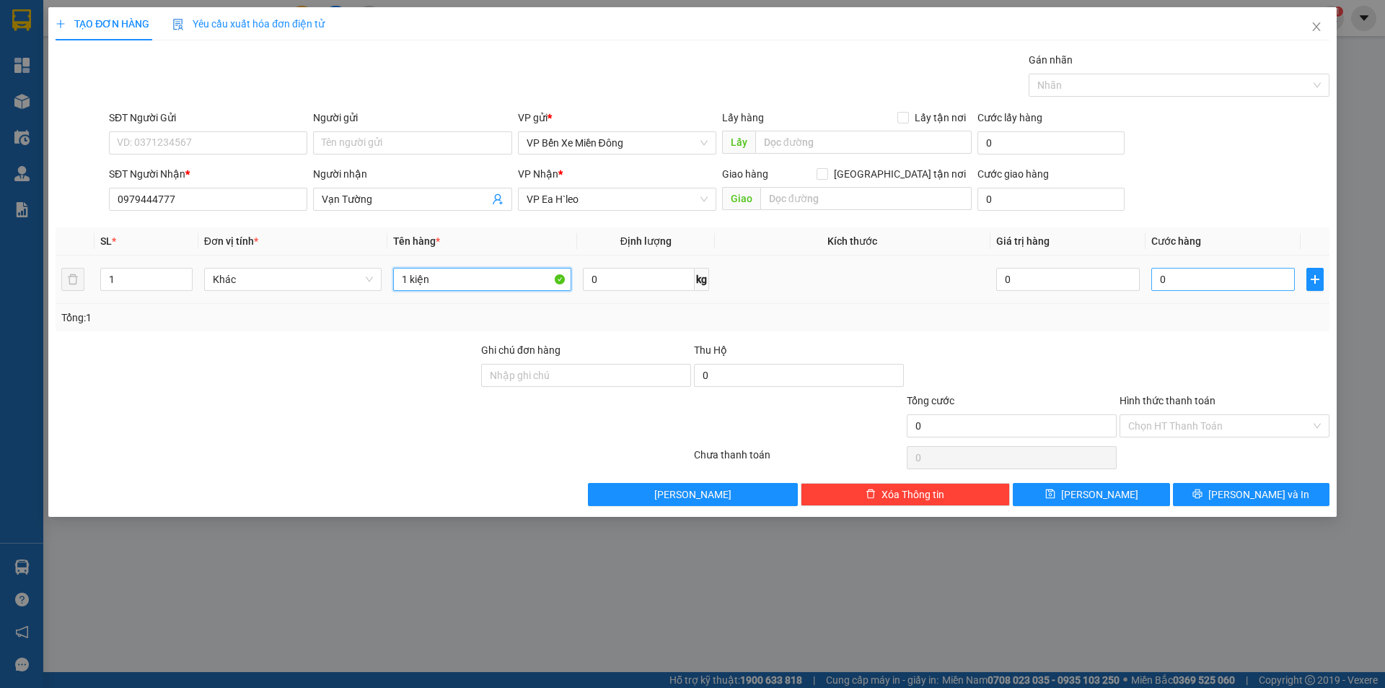
type input "1 kiện"
click at [1195, 268] on input "0" at bounding box center [1223, 279] width 144 height 23
type input "3"
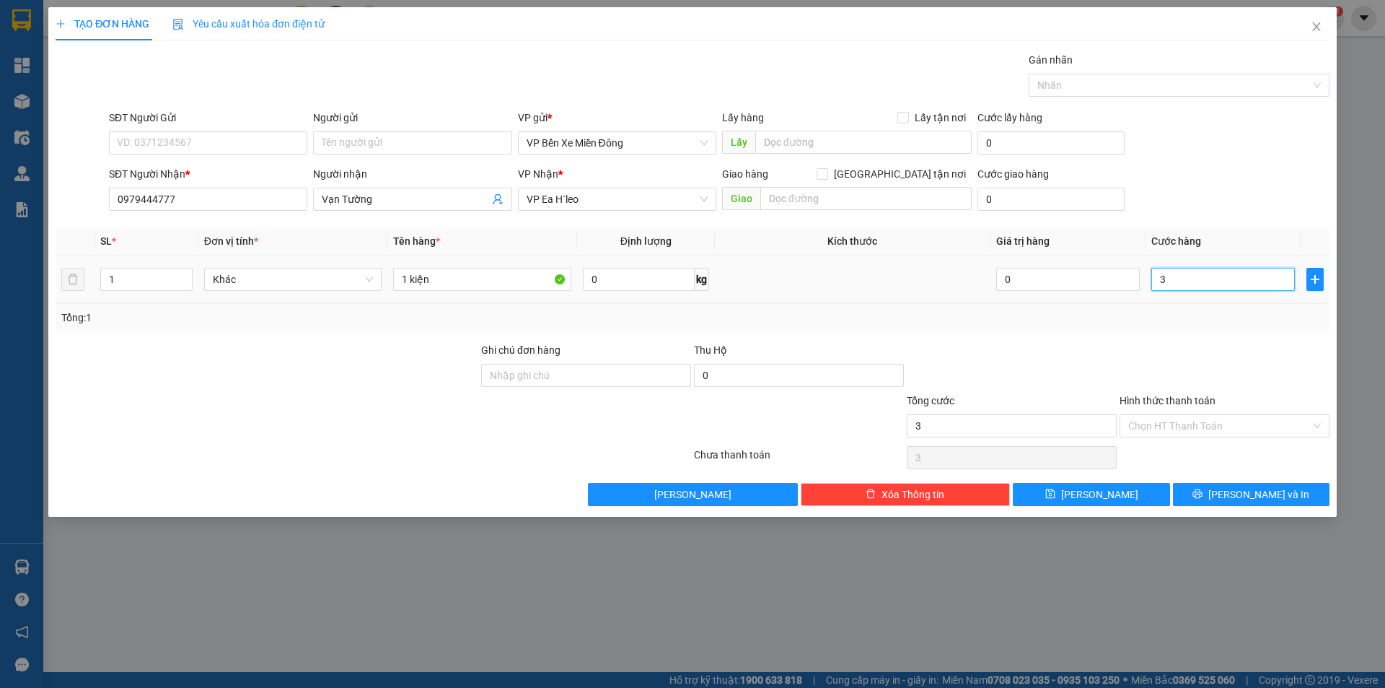
type input "30"
type input "300"
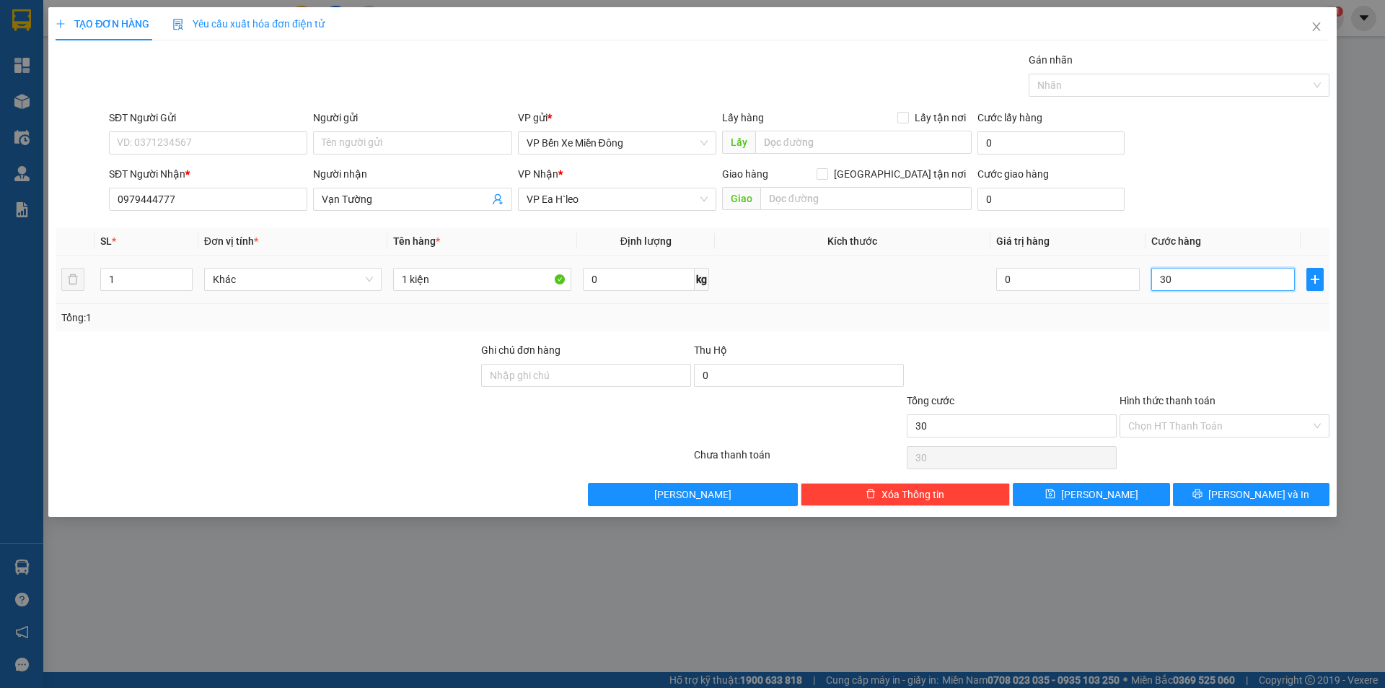
type input "300"
type input "3.000"
type input "30.000"
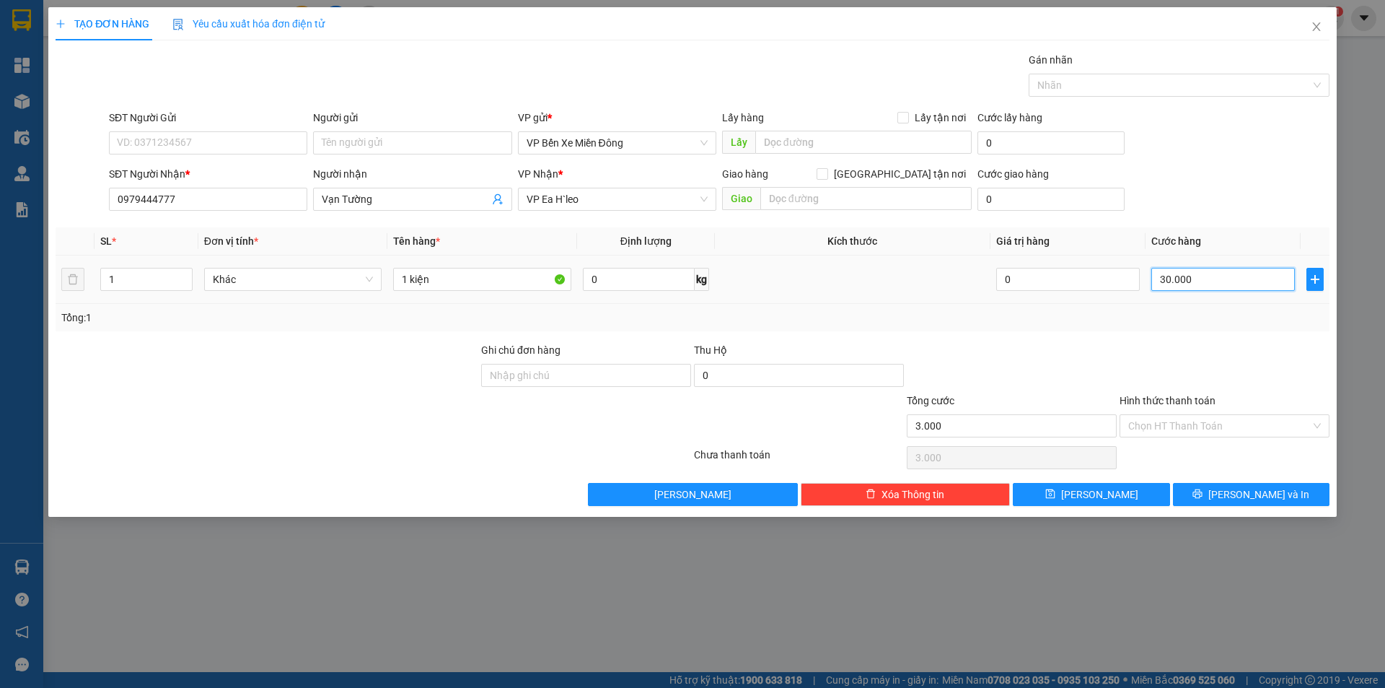
type input "30.000"
click at [449, 274] on input "1 kiện" at bounding box center [482, 279] width 178 height 23
type input "1 kiện (điện thoại)"
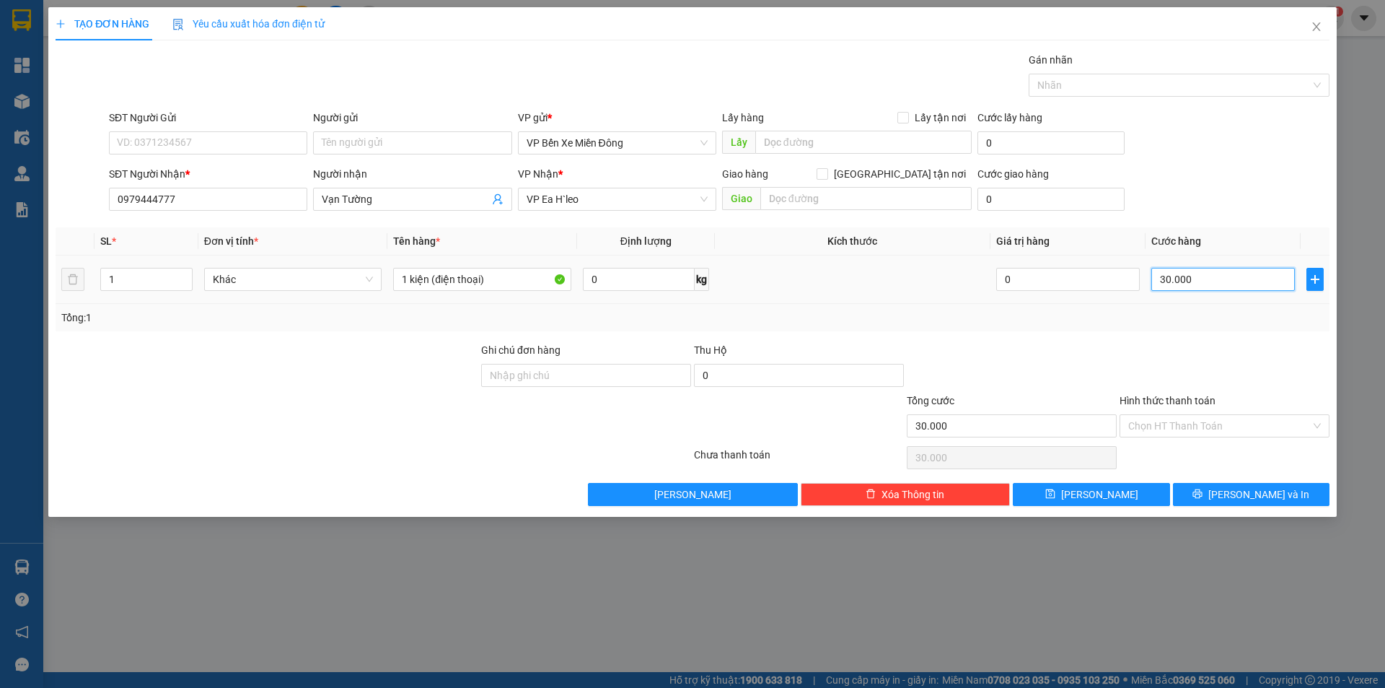
click at [1166, 273] on input "30.000" at bounding box center [1223, 279] width 144 height 23
type input "5"
type input "50"
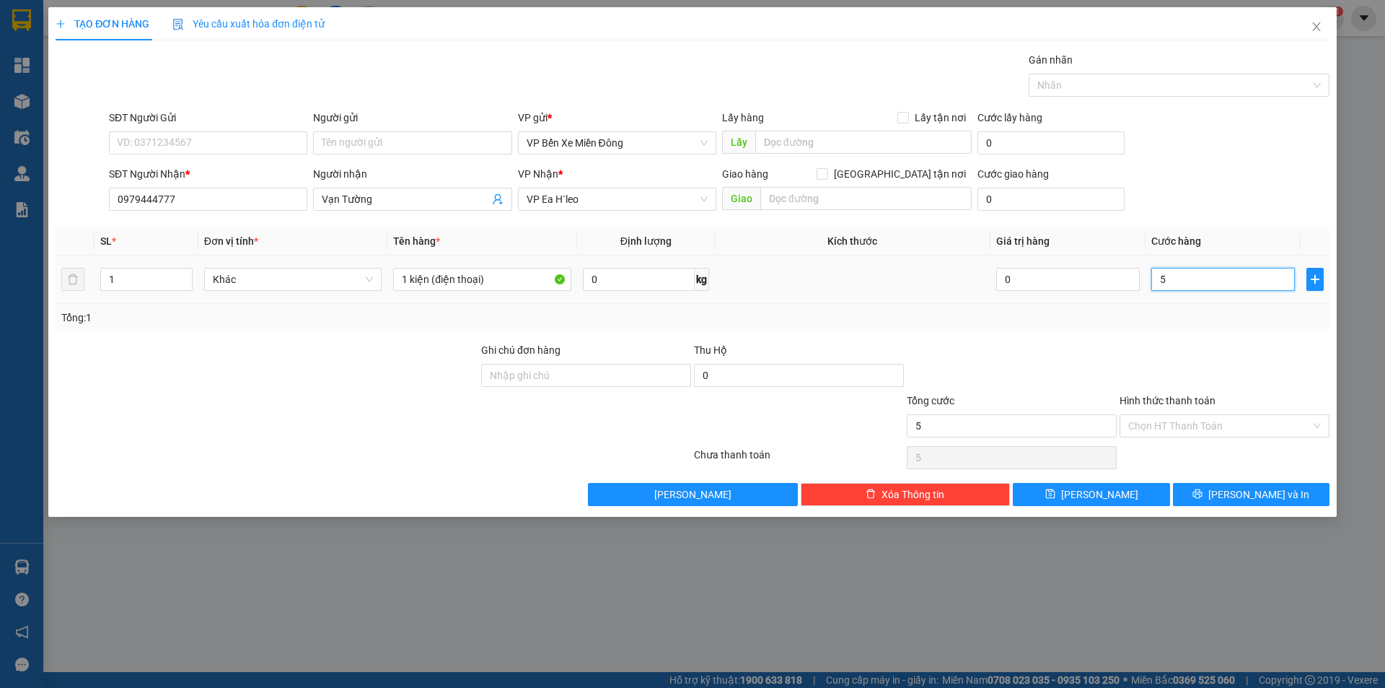
type input "50"
type input "500"
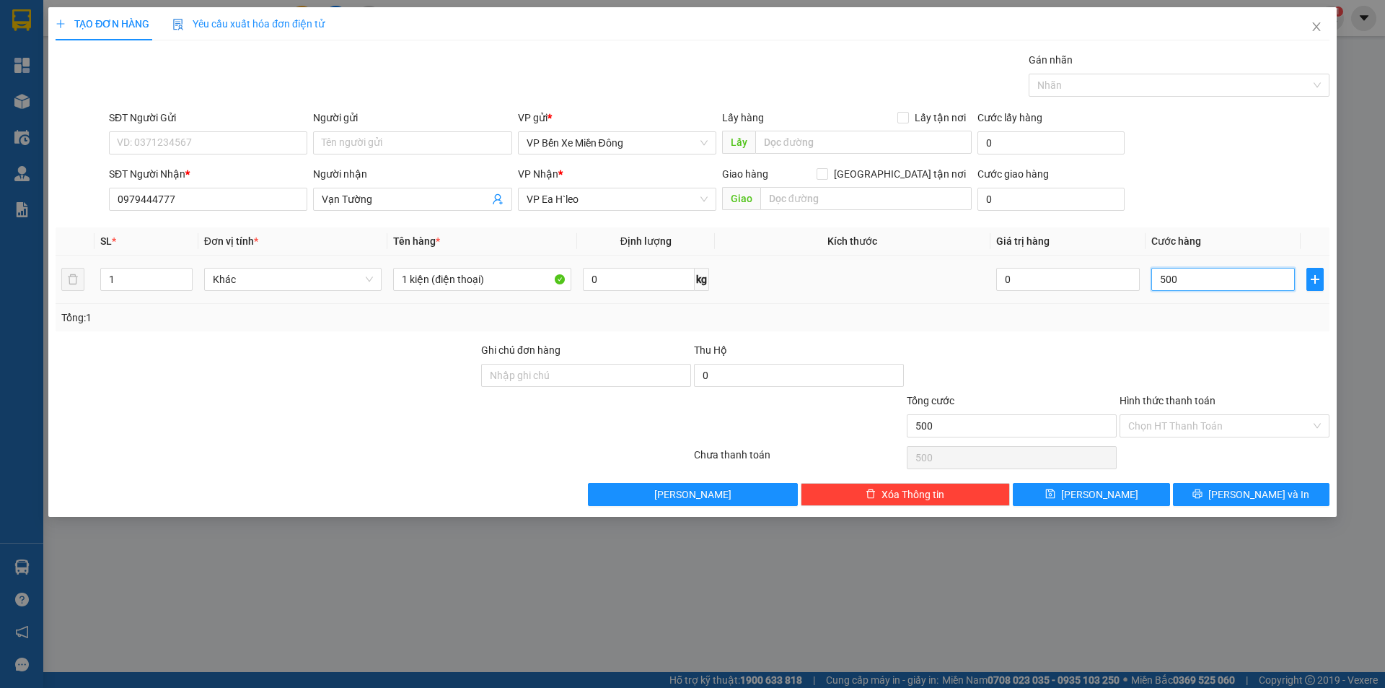
type input "5.000"
type input "50.000"
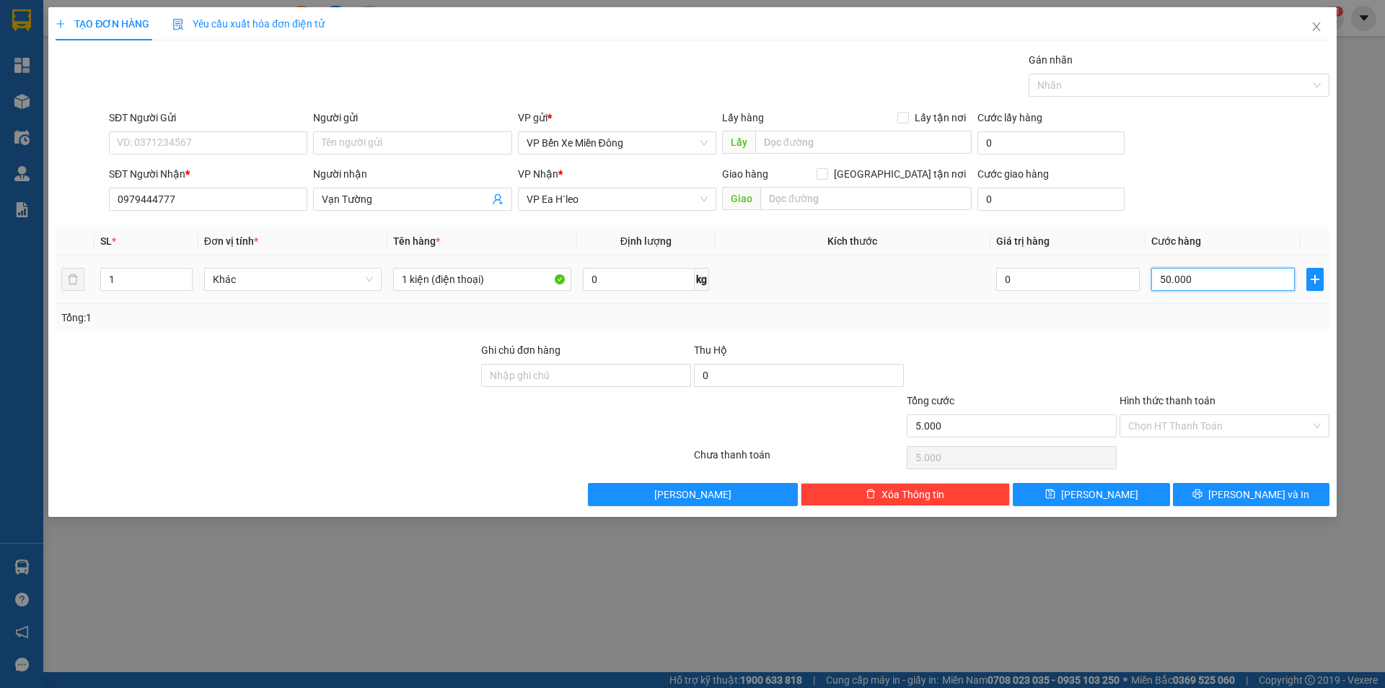
type input "50.000"
click at [1095, 486] on span "Lưu" at bounding box center [1099, 494] width 77 height 16
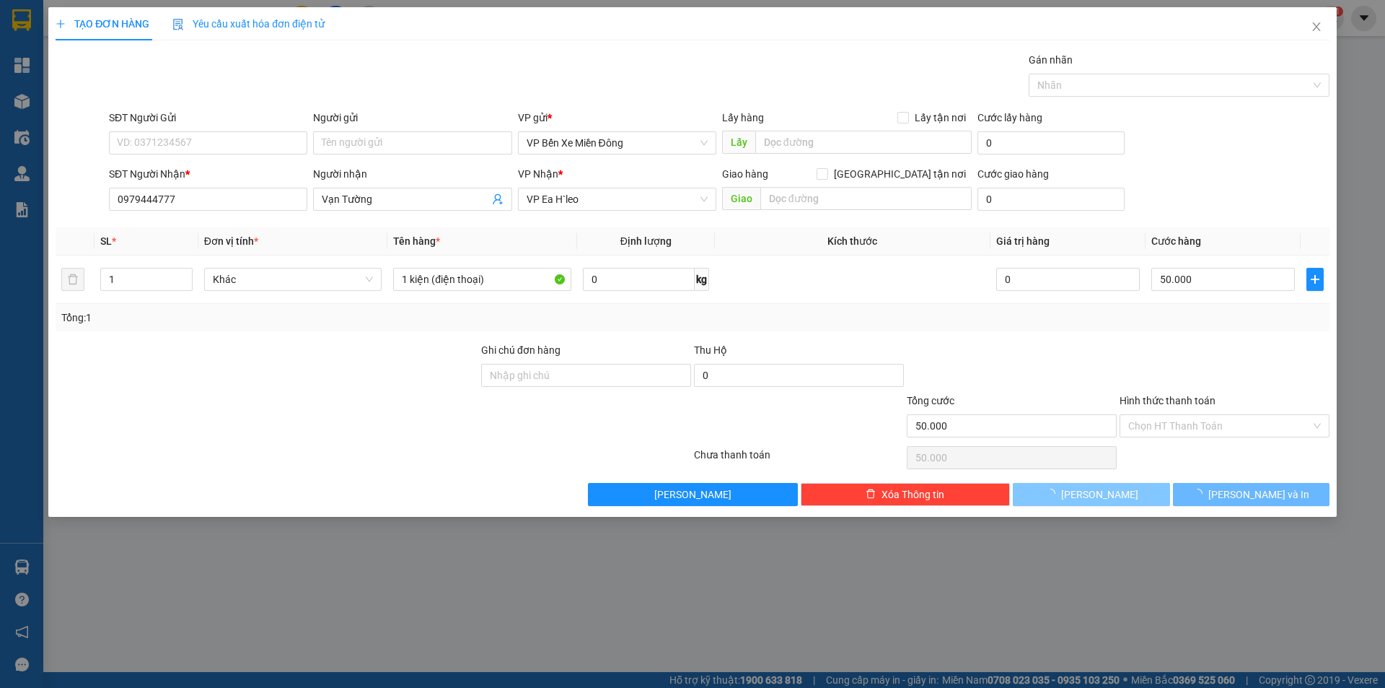
type input "0"
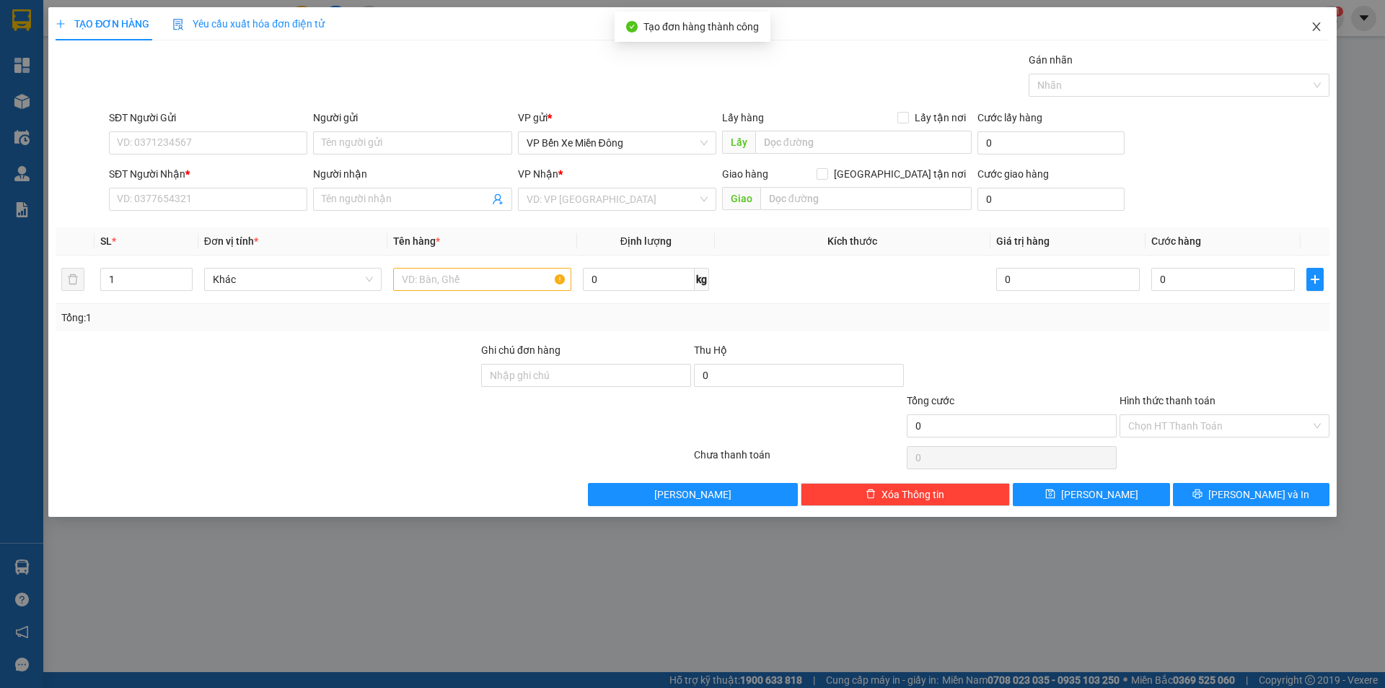
click at [1314, 30] on icon "close" at bounding box center [1316, 26] width 8 height 9
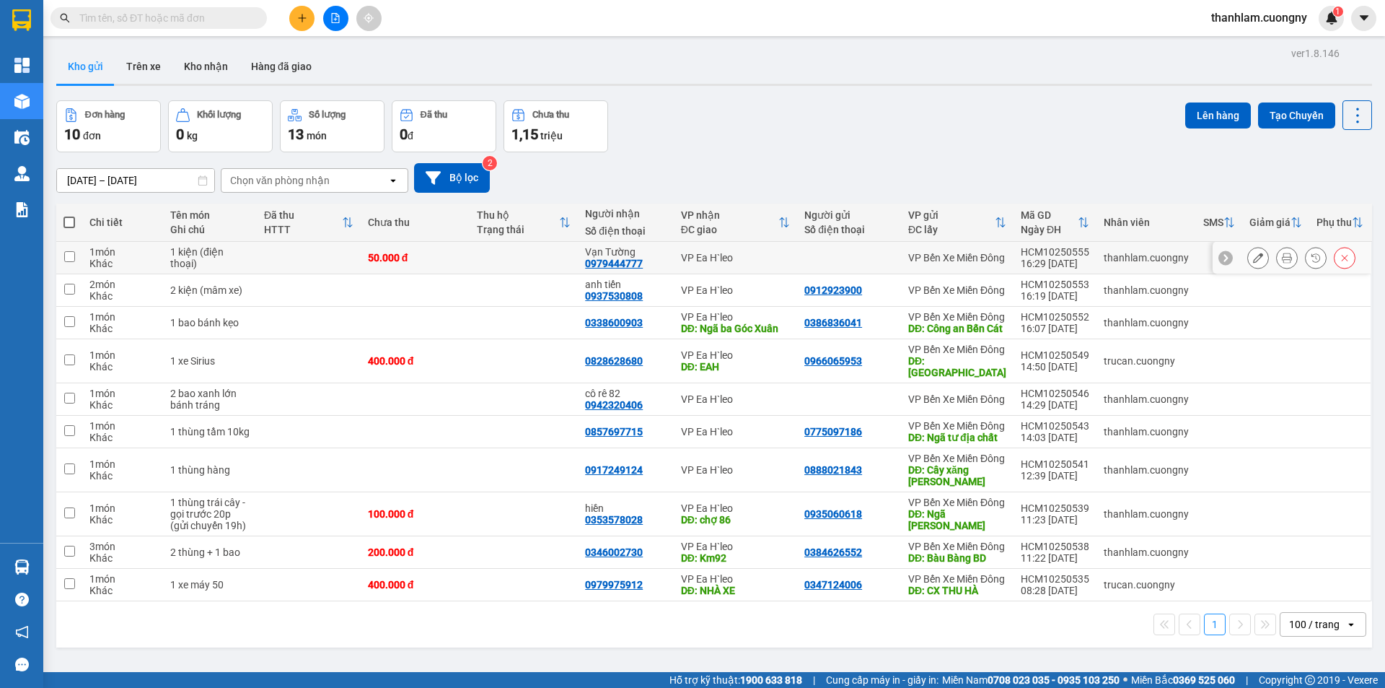
click at [763, 255] on div "VP Ea H`leo" at bounding box center [735, 258] width 109 height 12
checkbox input "true"
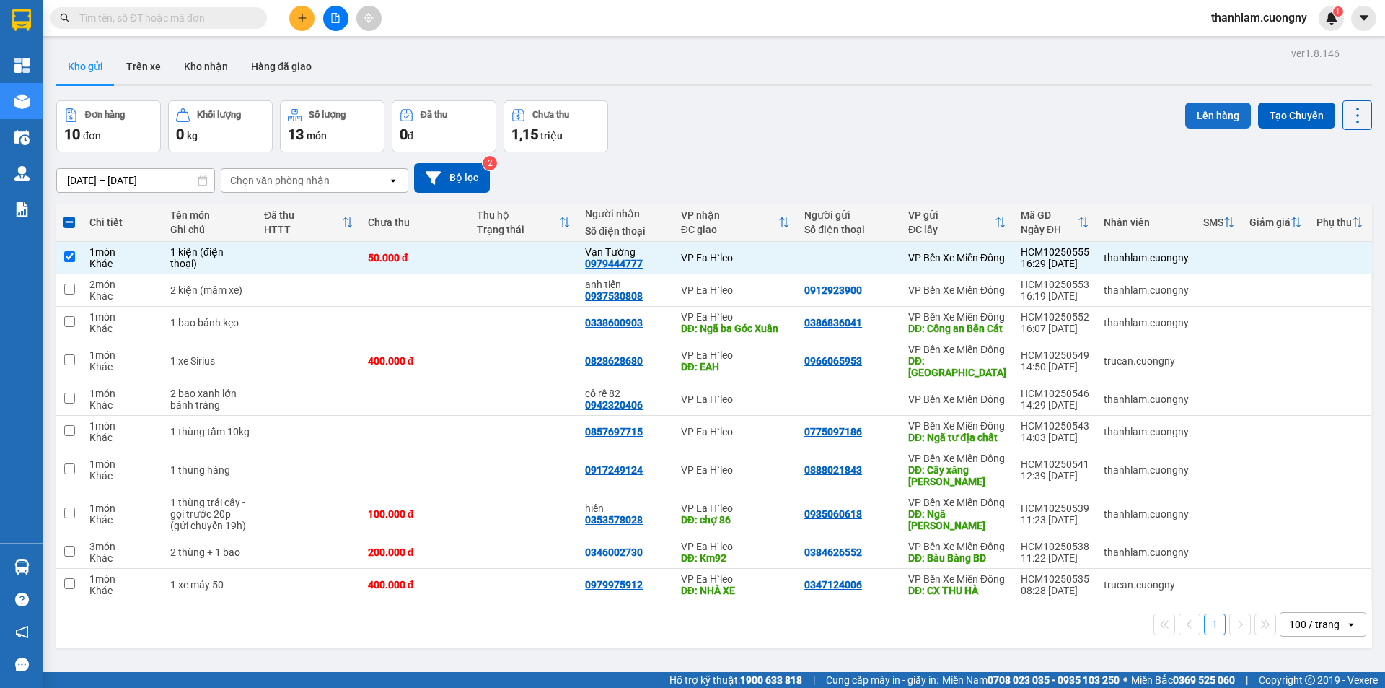
click at [1206, 113] on button "Lên hàng" at bounding box center [1218, 115] width 66 height 26
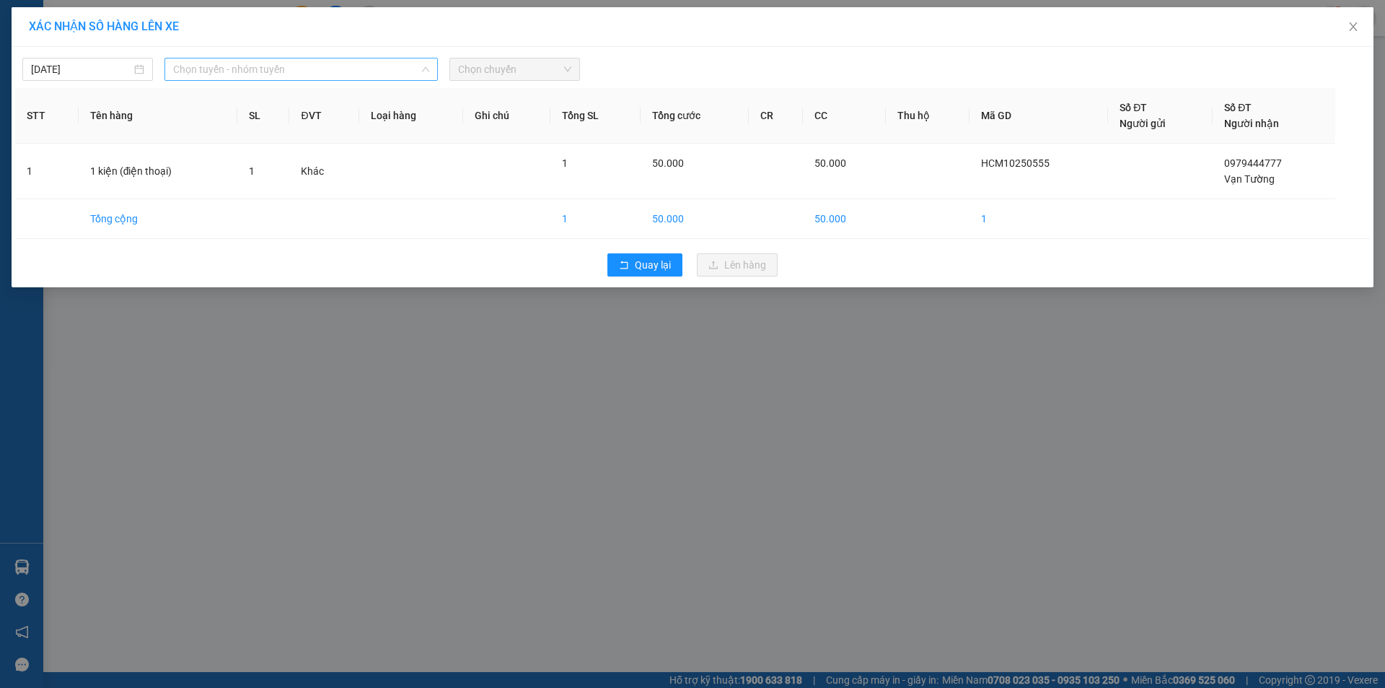
click at [294, 62] on span "Chọn tuyến - nhóm tuyến" at bounding box center [301, 69] width 256 height 22
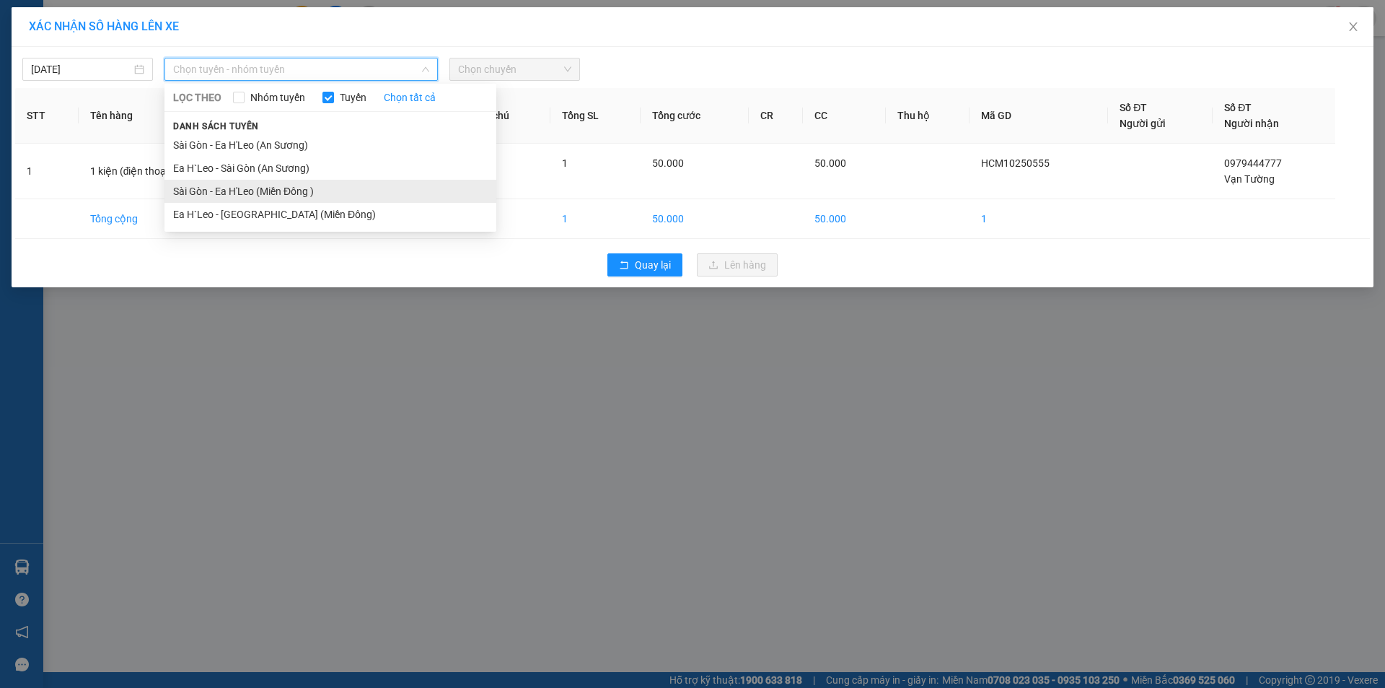
click at [273, 180] on li "Sài Gòn - Ea H'Leo (Miền Đông )" at bounding box center [330, 191] width 332 height 23
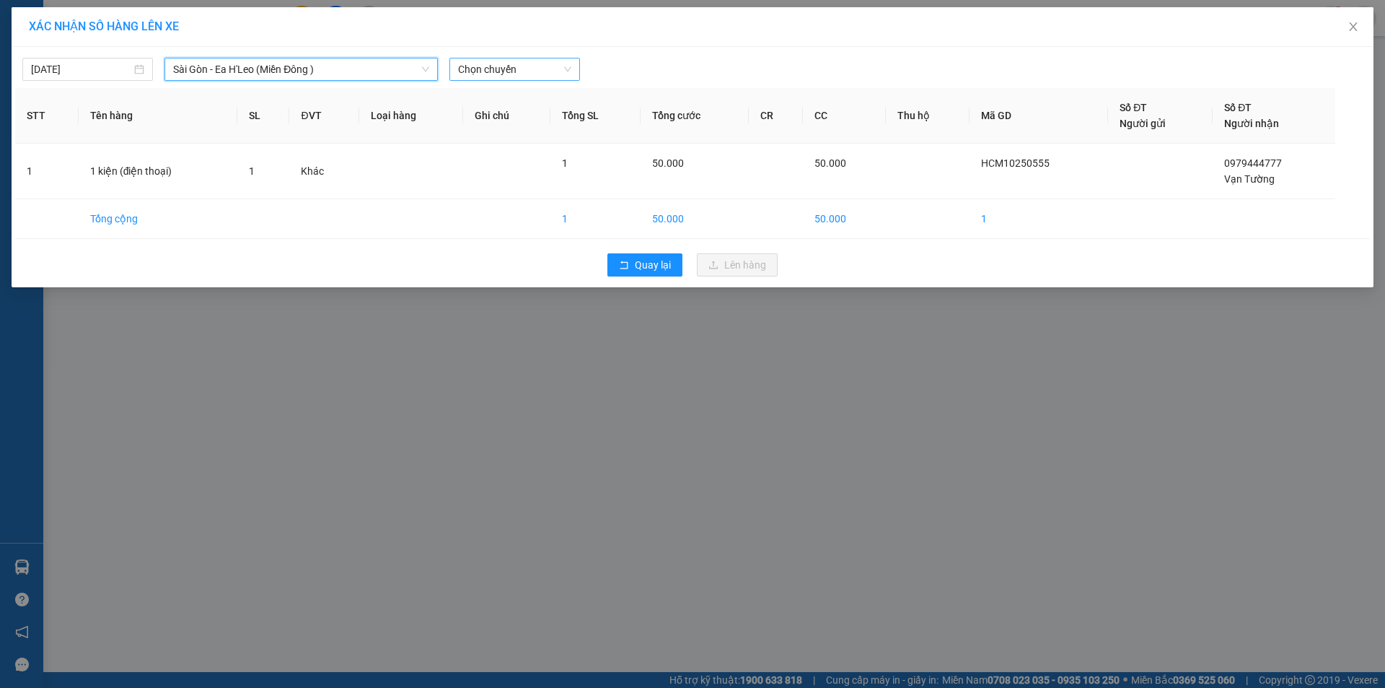
click at [517, 62] on span "Chọn chuyến" at bounding box center [514, 69] width 113 height 22
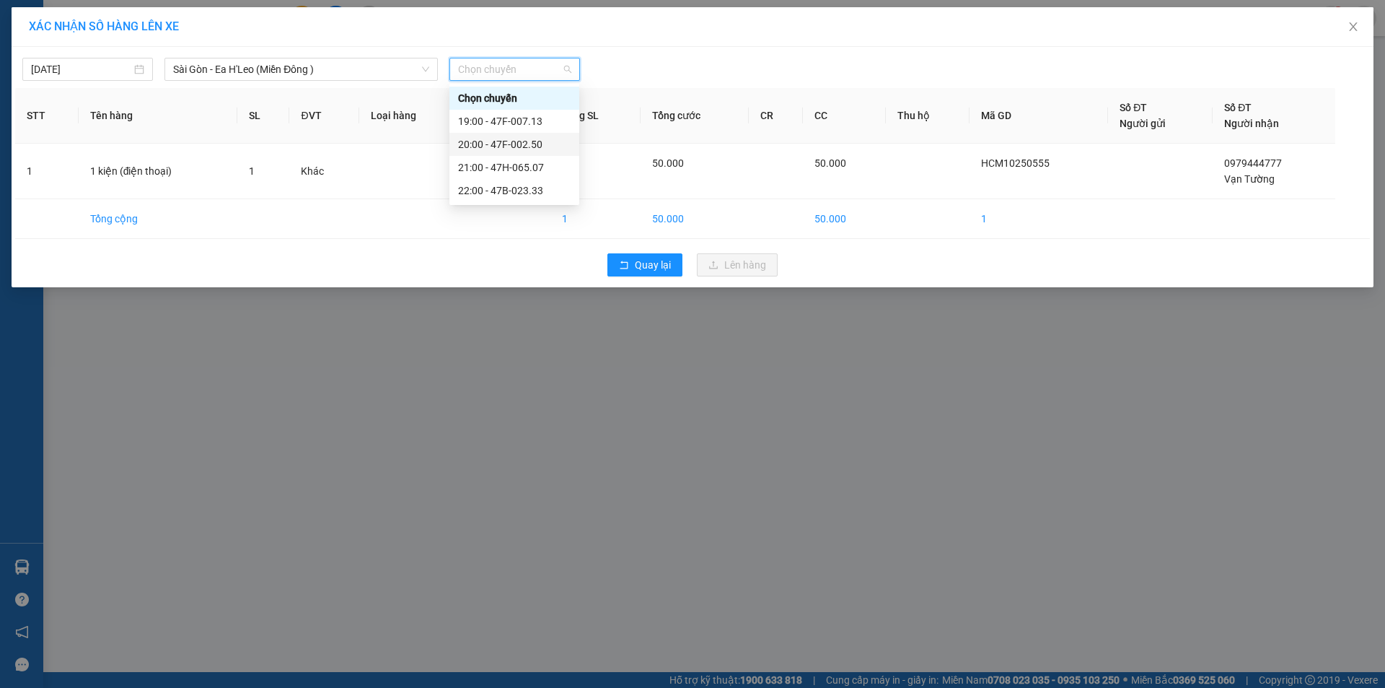
click at [527, 146] on div "20:00 - 47F-002.50" at bounding box center [514, 144] width 113 height 16
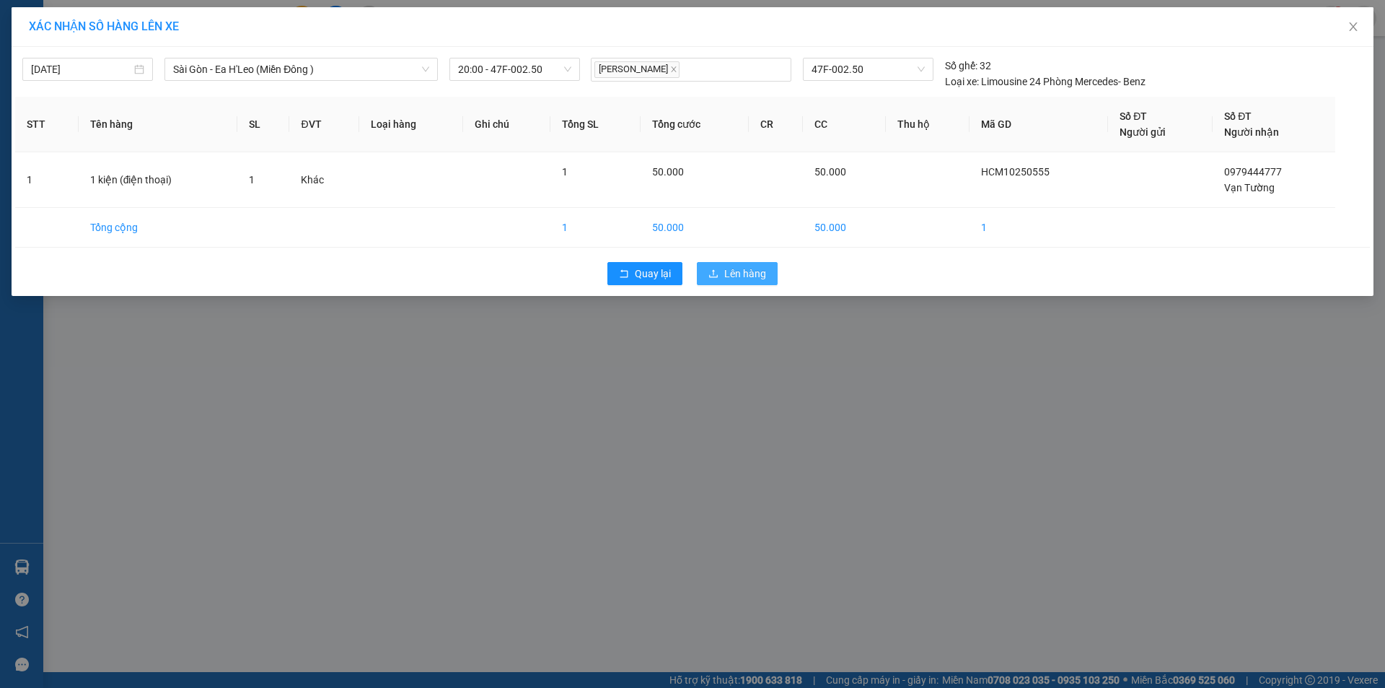
click at [765, 275] on span "Lên hàng" at bounding box center [745, 273] width 42 height 16
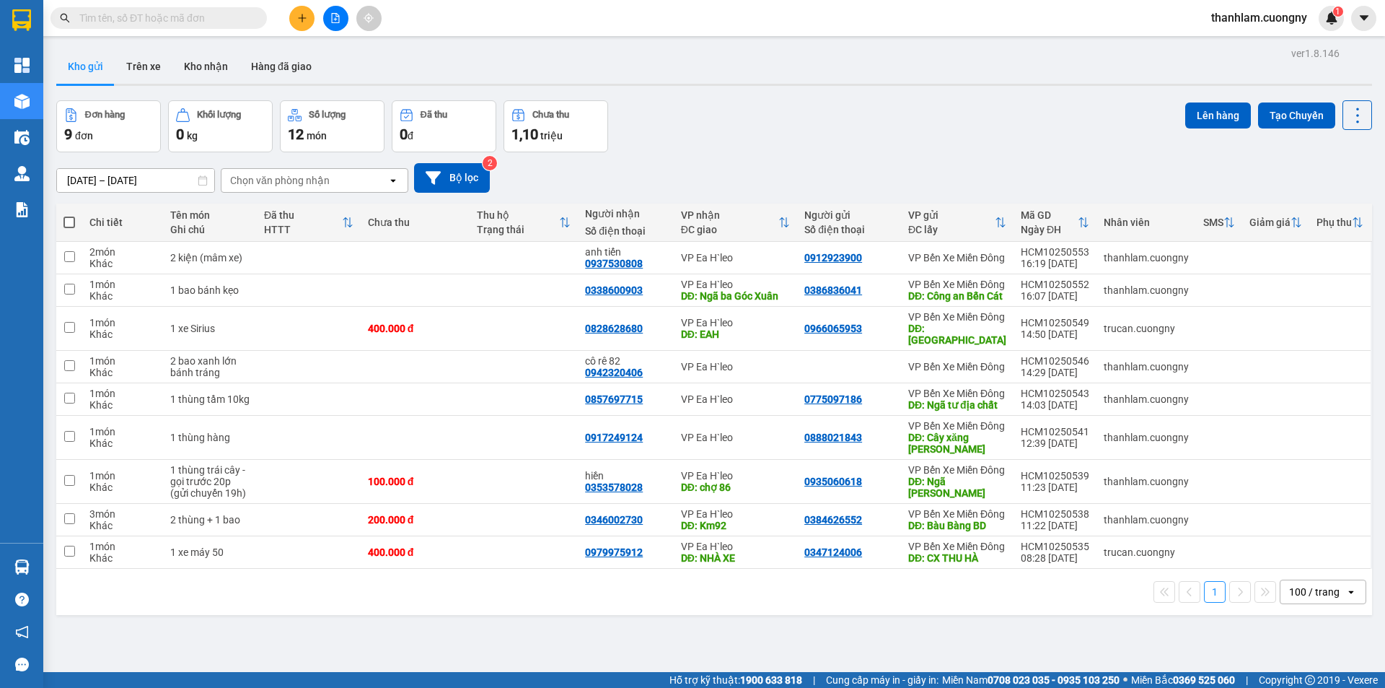
click at [180, 181] on input "10/10/2025 – 12/10/2025" at bounding box center [135, 180] width 157 height 23
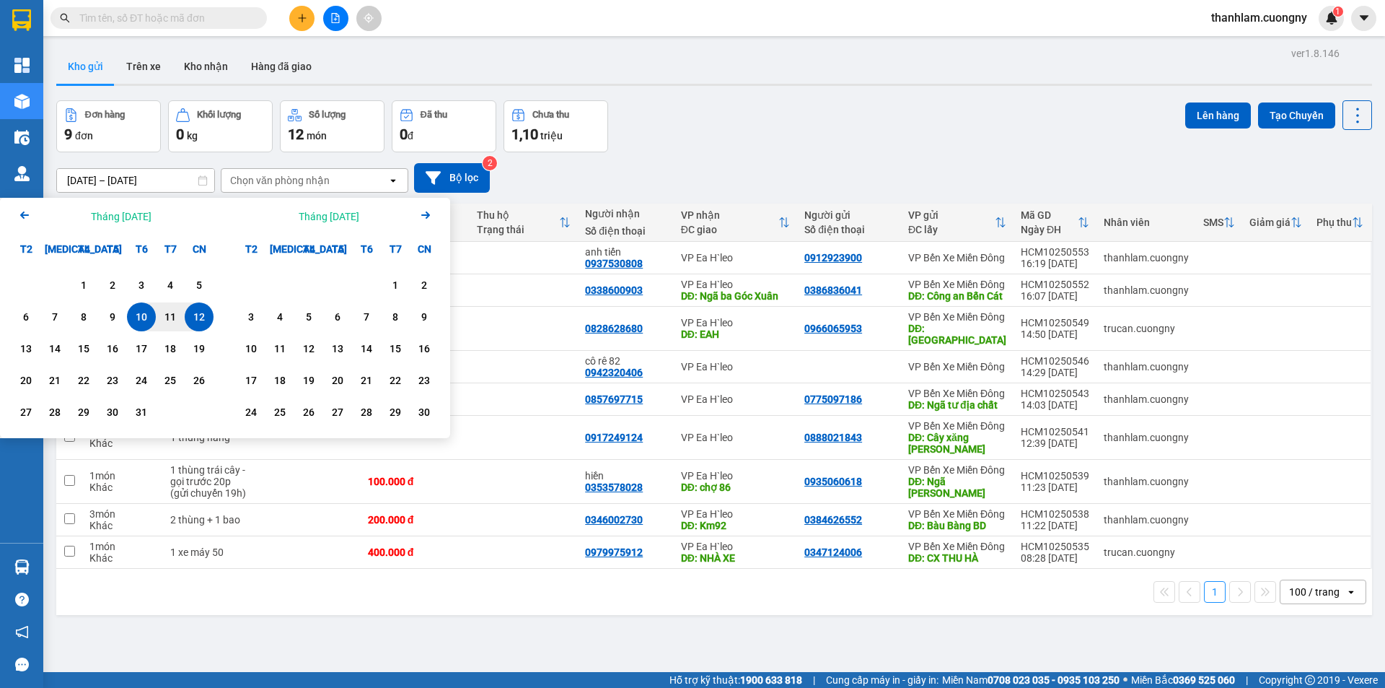
click at [205, 320] on div "12" at bounding box center [199, 316] width 20 height 17
type input "[DATE] – [DATE]"
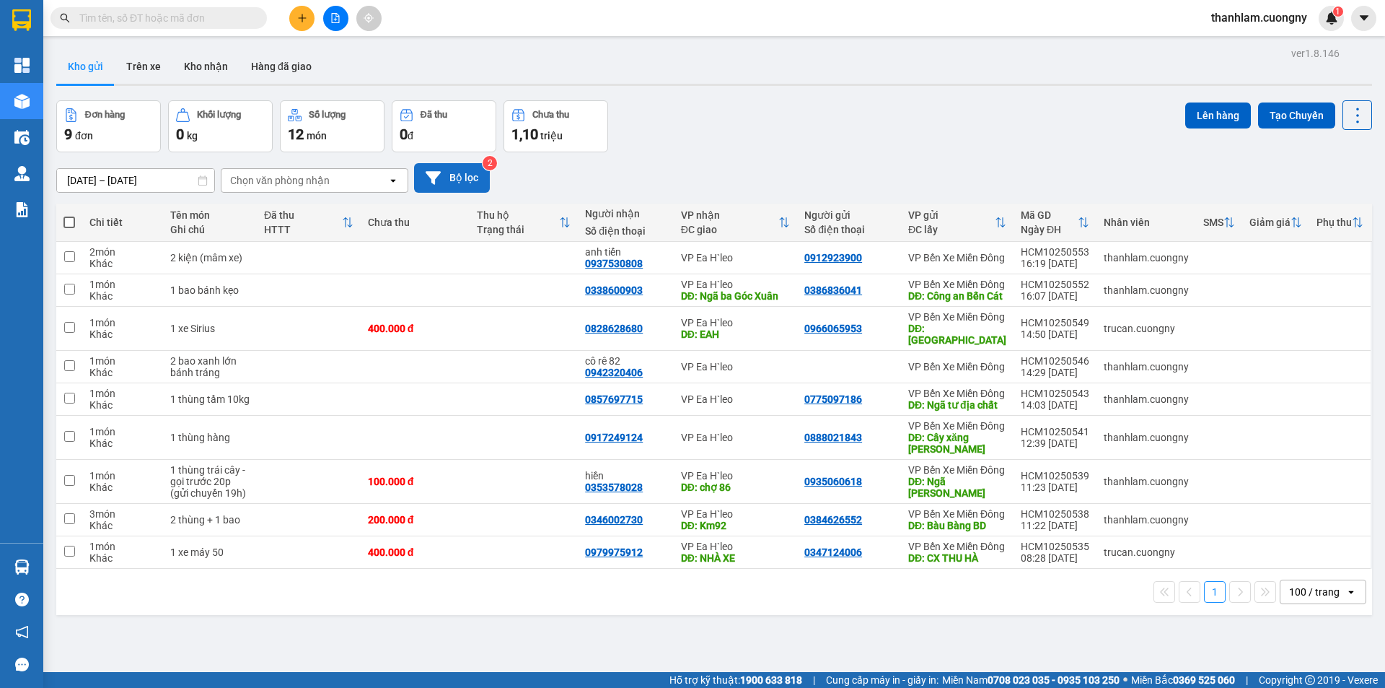
click at [473, 184] on button "Bộ lọc" at bounding box center [452, 178] width 76 height 30
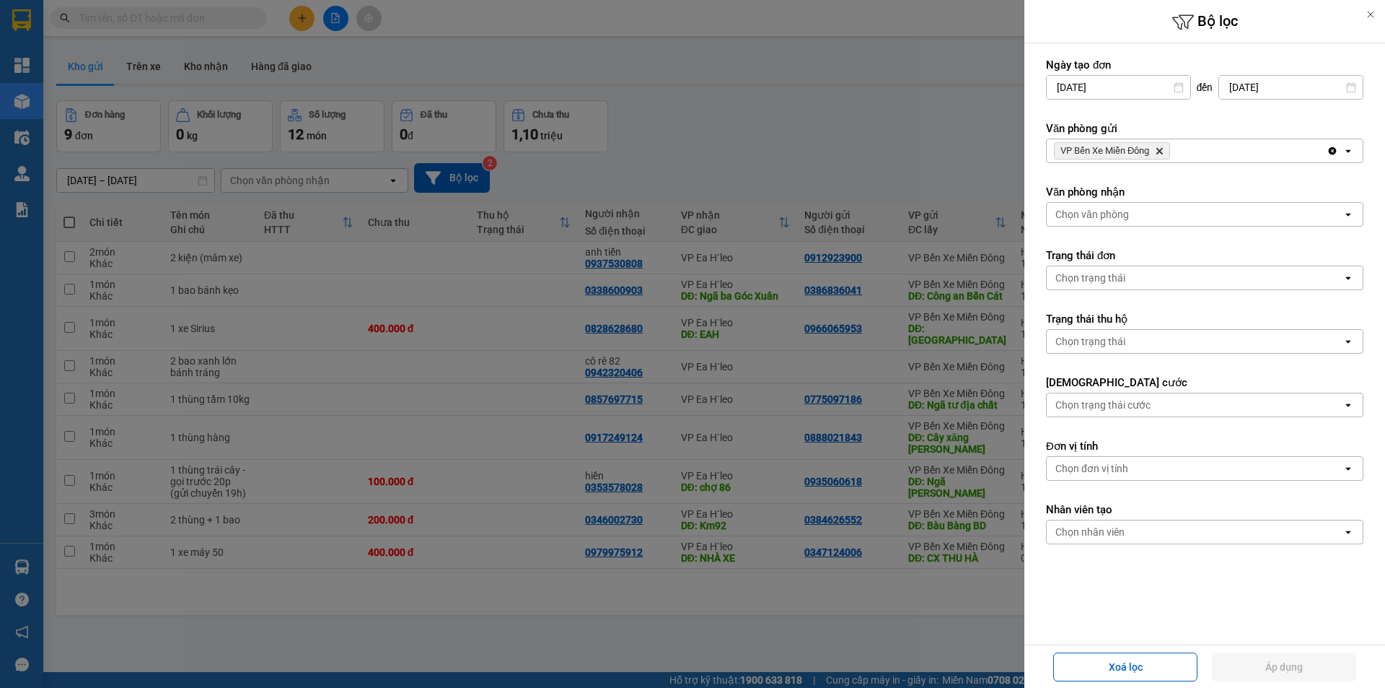
click at [1117, 216] on div "Chọn văn phòng" at bounding box center [1092, 214] width 74 height 14
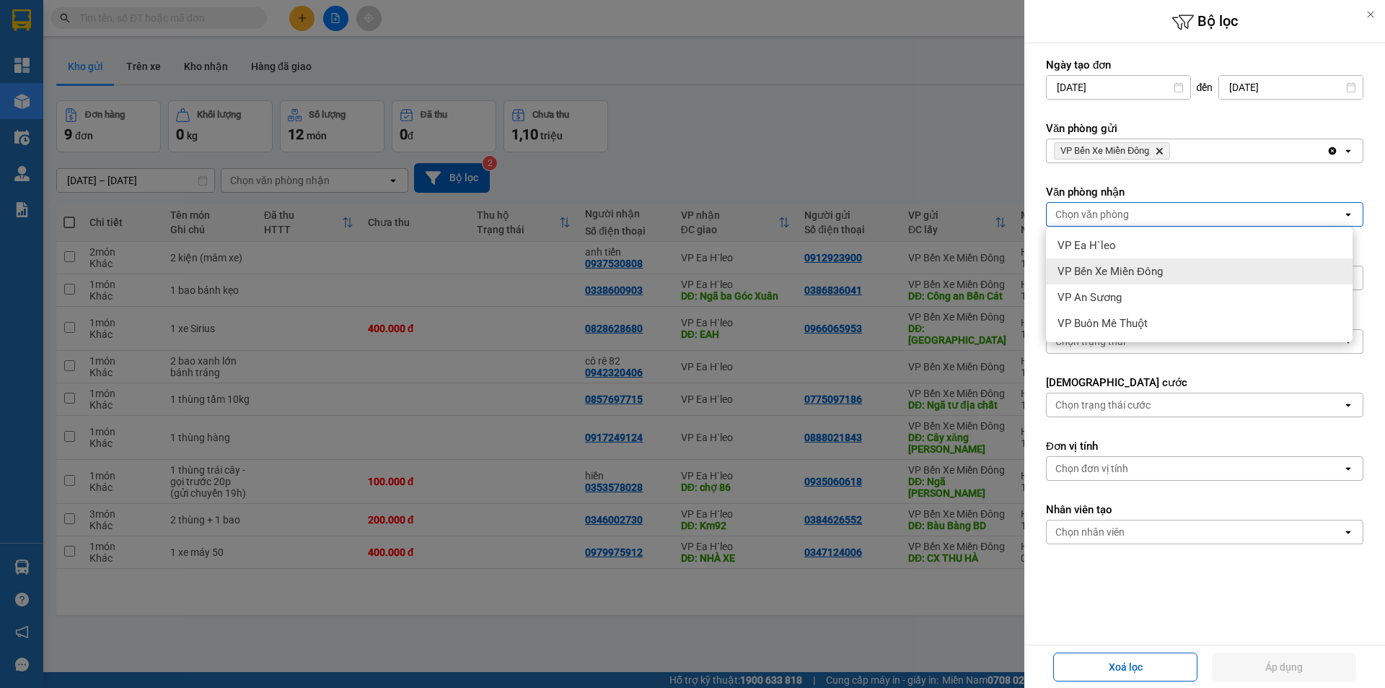
click at [1096, 271] on span "VP Bến Xe Miền Đông" at bounding box center [1110, 271] width 105 height 14
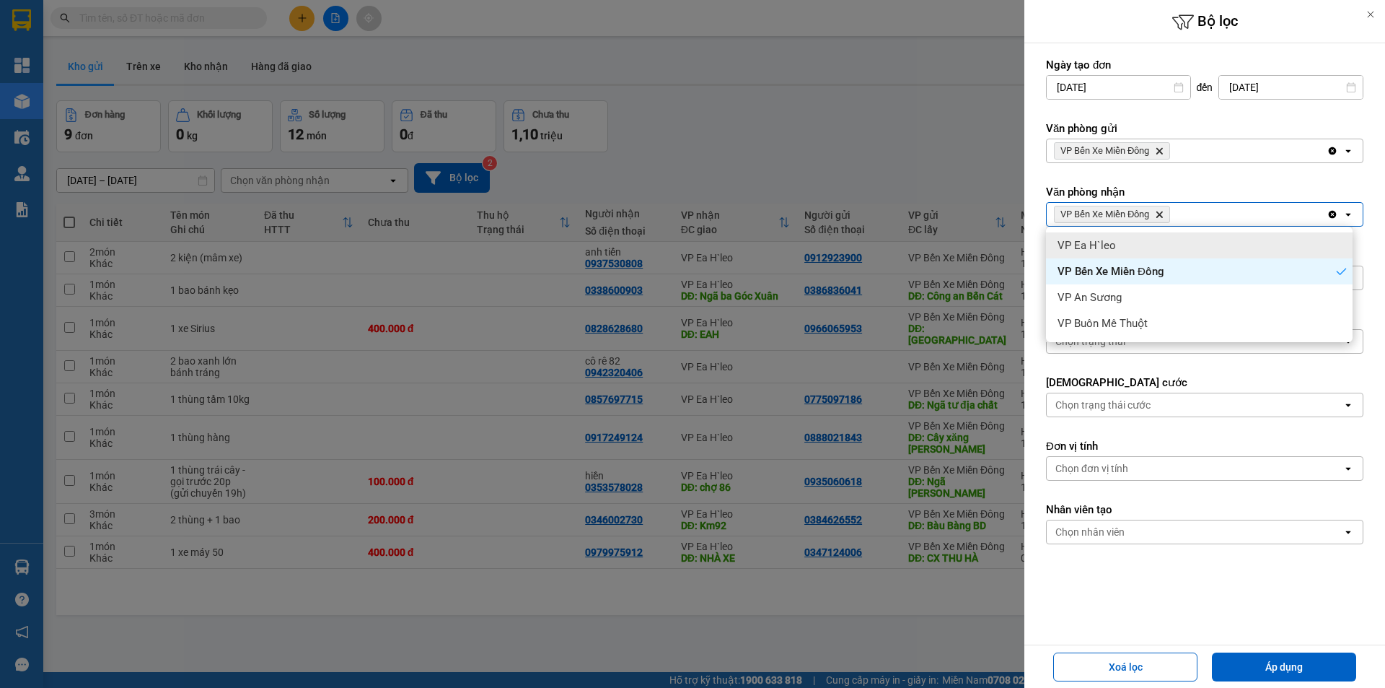
click at [1162, 211] on icon "Delete" at bounding box center [1159, 214] width 9 height 9
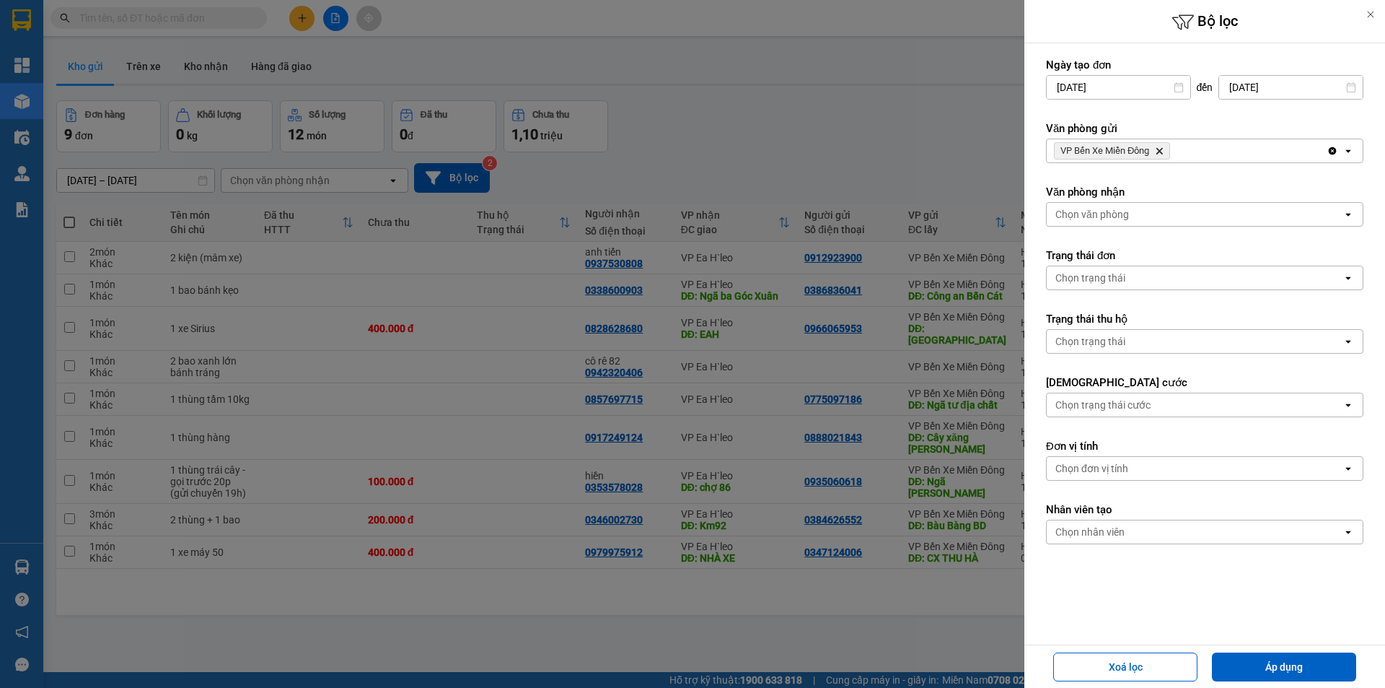
click at [1159, 216] on div "Chọn văn phòng" at bounding box center [1195, 214] width 296 height 23
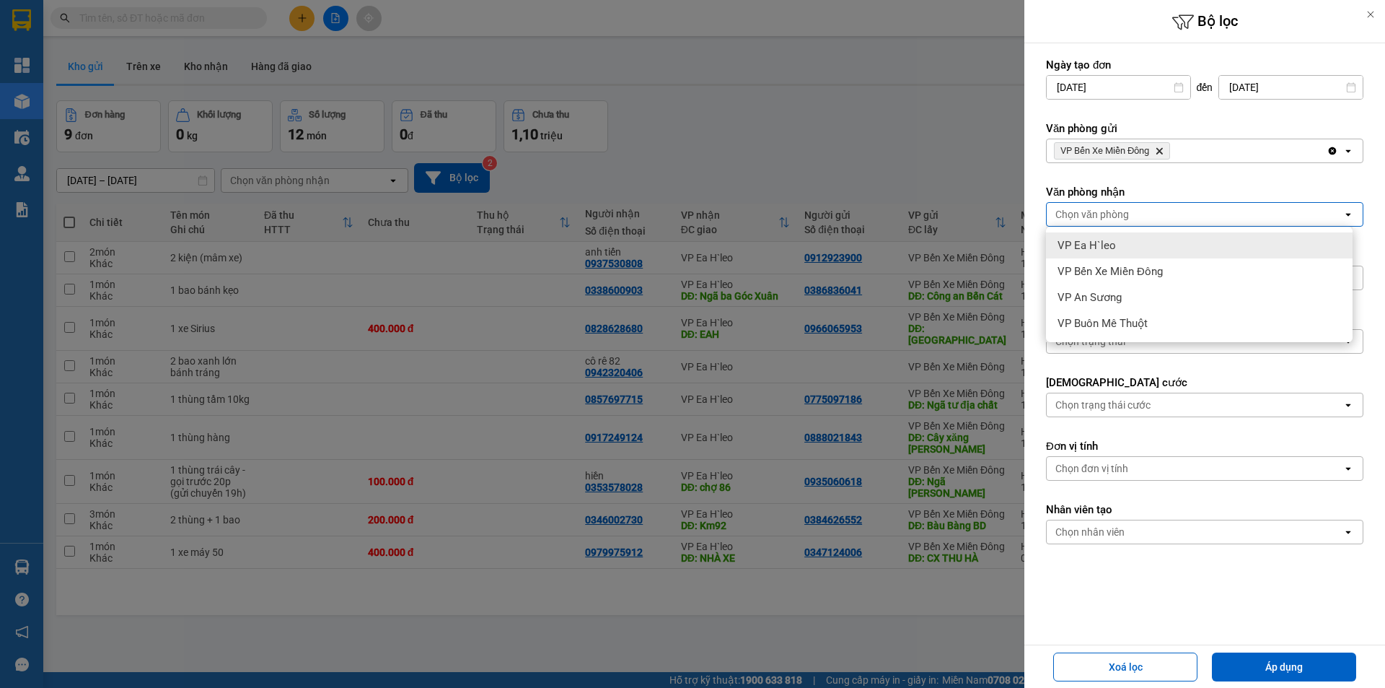
click at [1127, 248] on div "VP Ea H`leo" at bounding box center [1199, 245] width 307 height 26
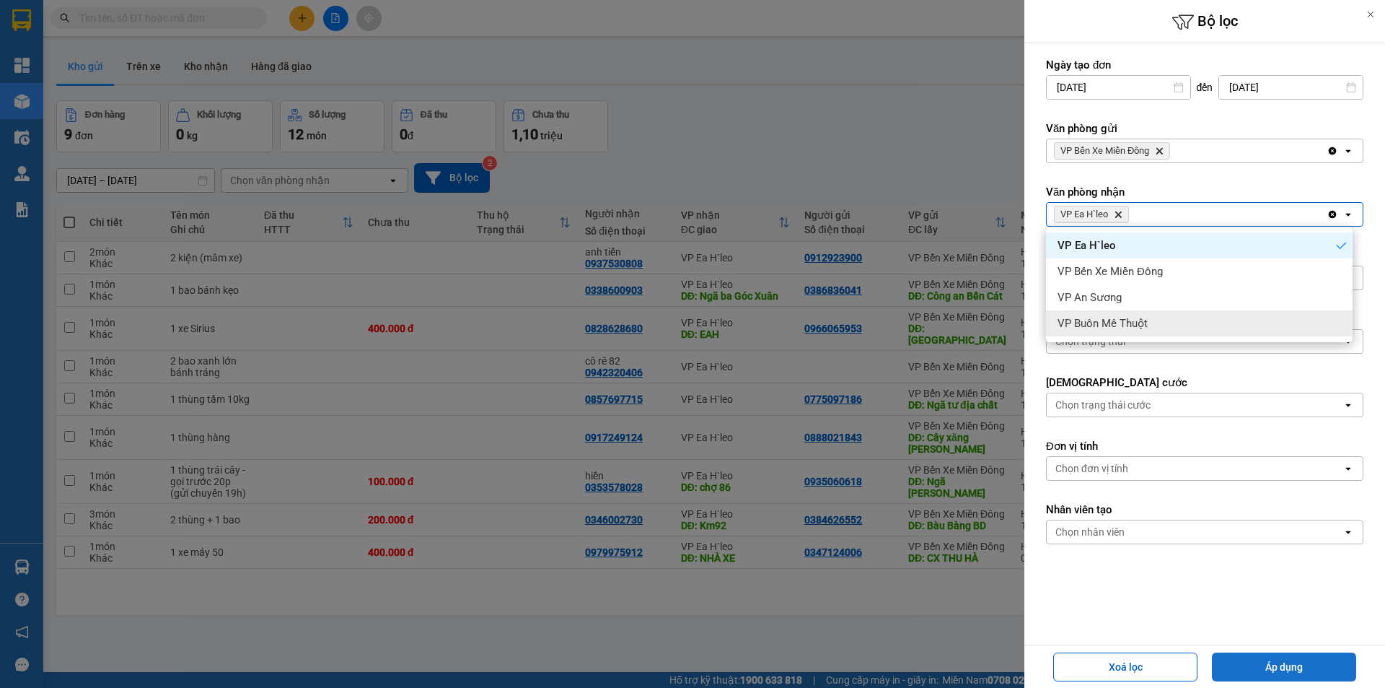
click at [1250, 667] on button "Áp dụng" at bounding box center [1284, 666] width 144 height 29
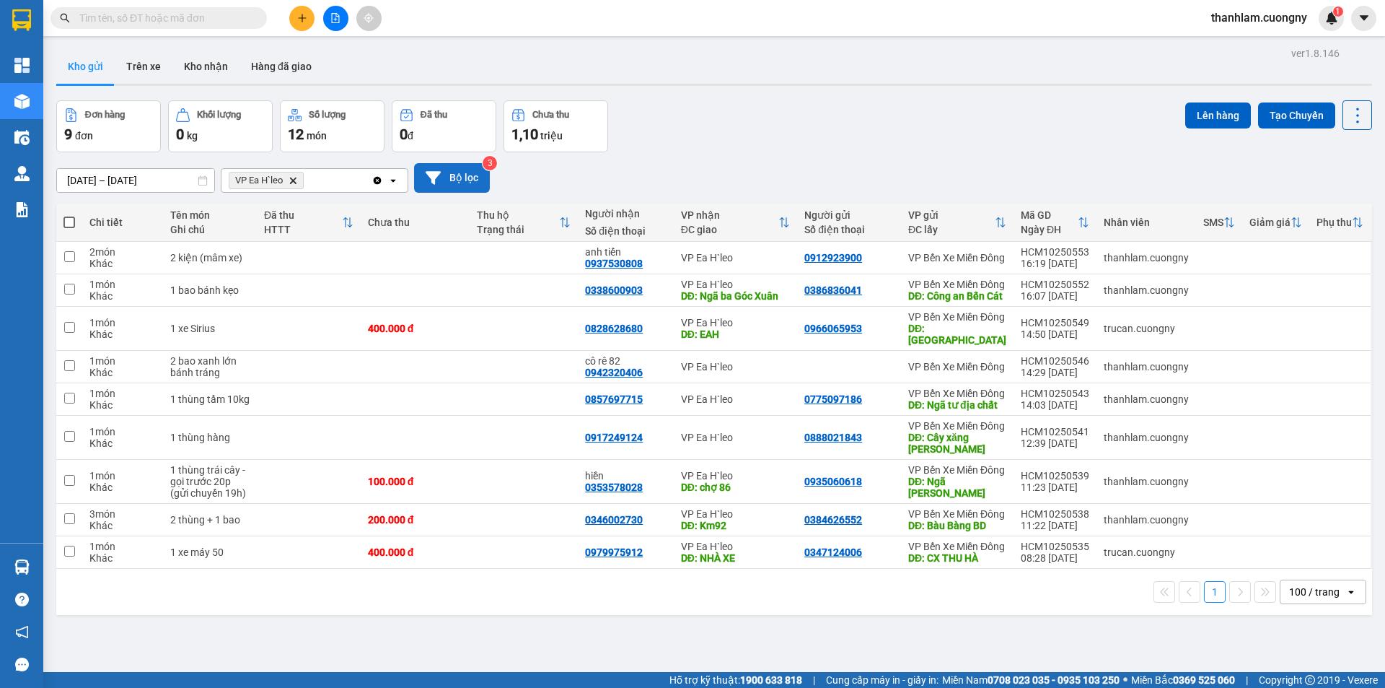
click at [462, 174] on button "Bộ lọc" at bounding box center [452, 178] width 76 height 30
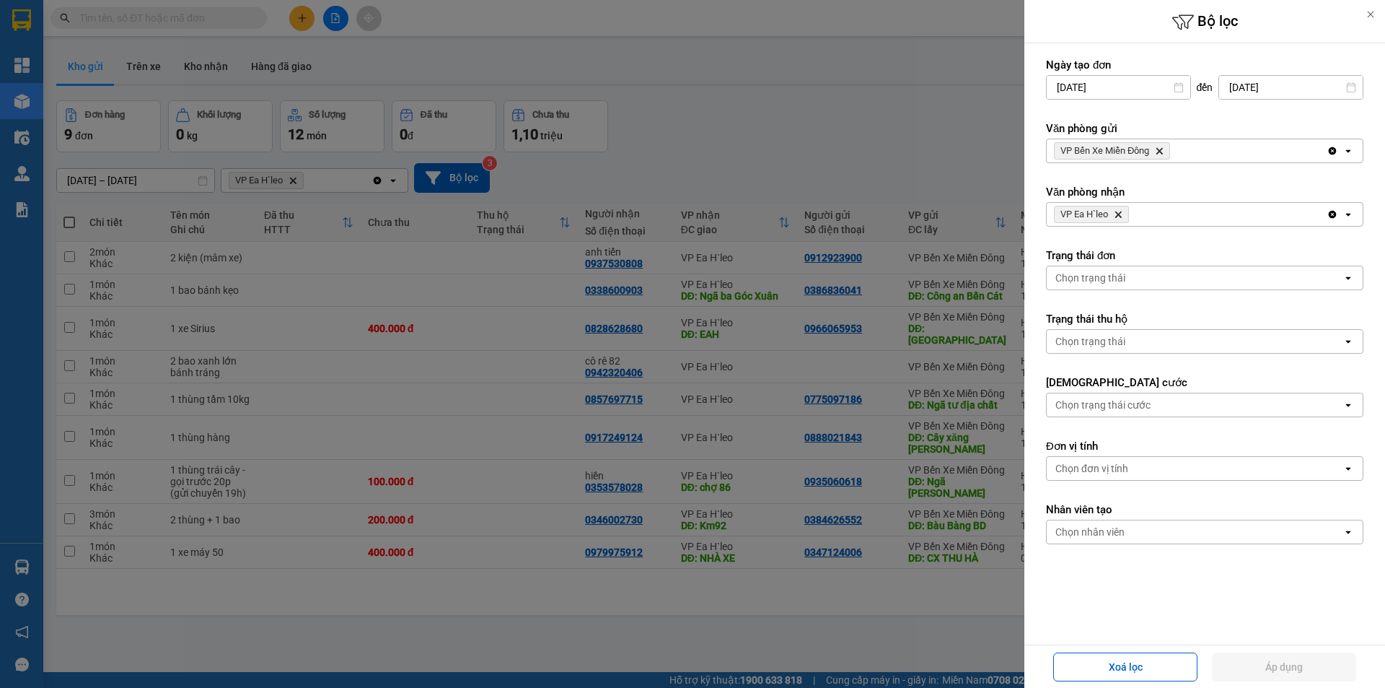
click at [1123, 216] on icon "Delete" at bounding box center [1118, 214] width 9 height 9
click at [1249, 664] on button "Áp dụng" at bounding box center [1284, 666] width 144 height 29
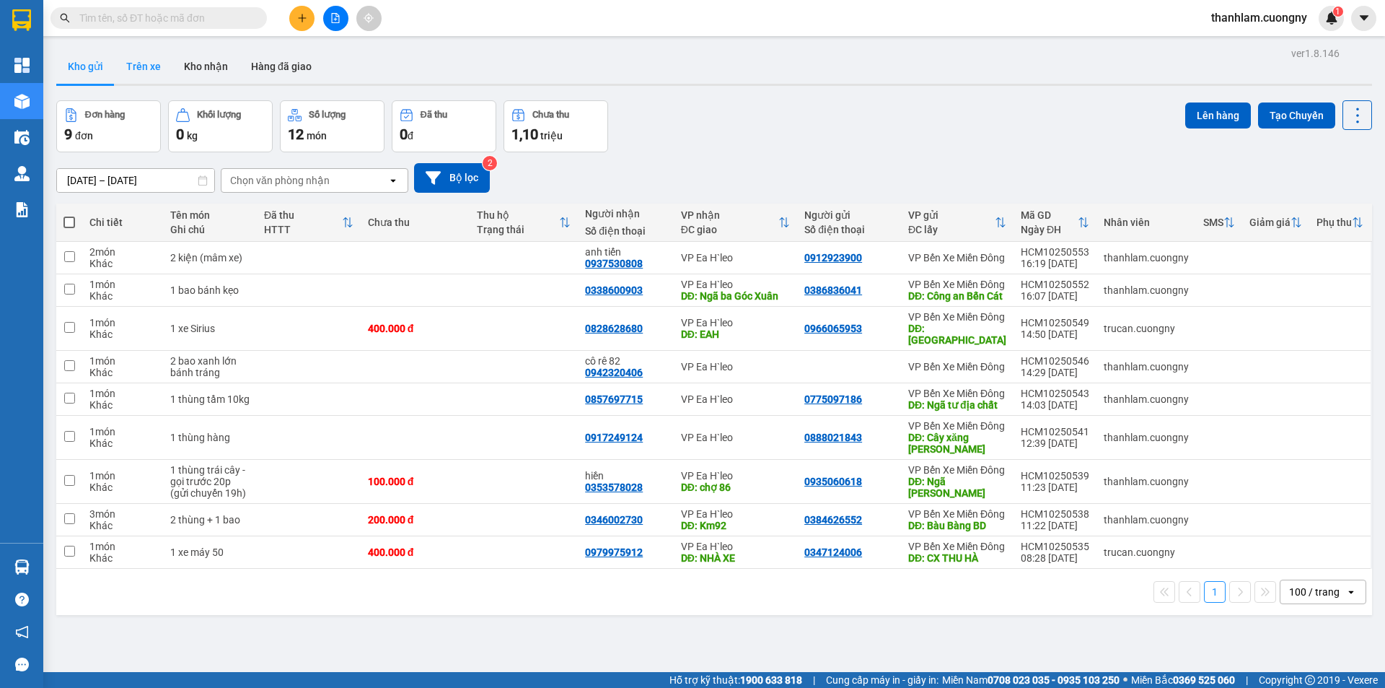
click at [160, 67] on button "Trên xe" at bounding box center [144, 66] width 58 height 35
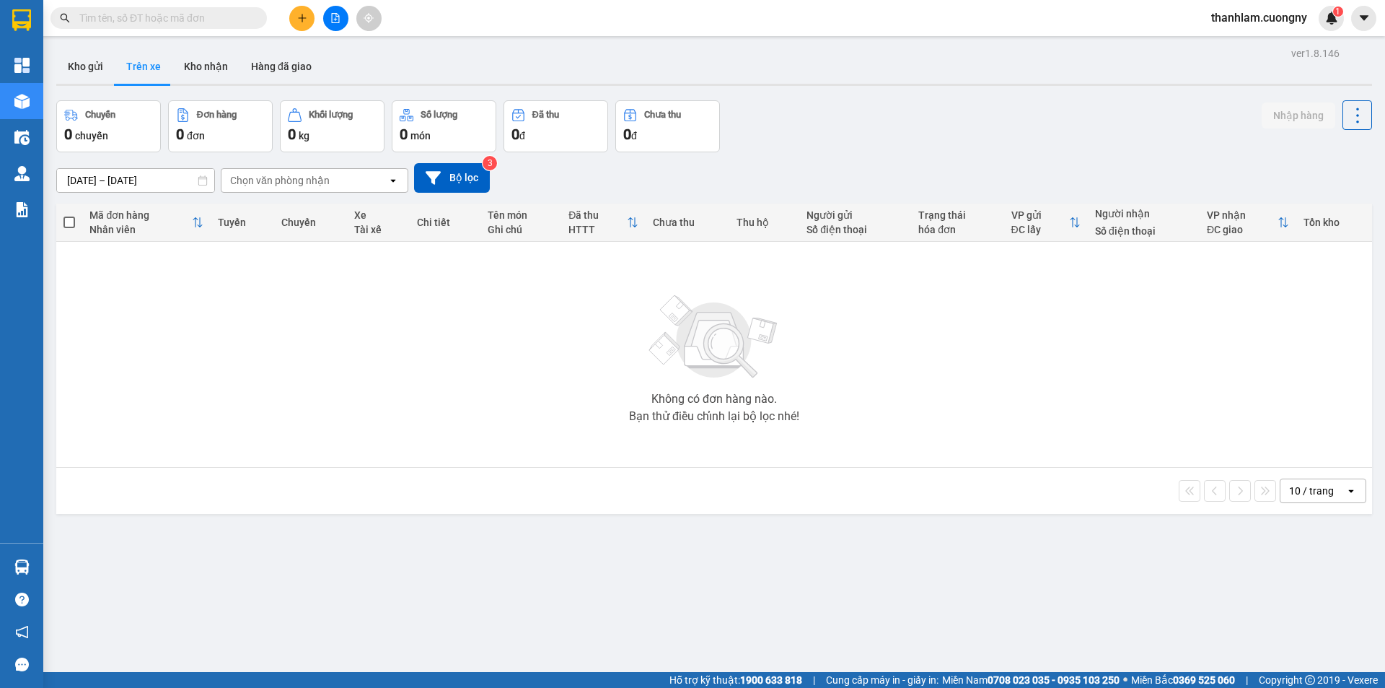
click at [424, 162] on div "12/10/2025 – 12/10/2025 Press the down arrow key to interact with the calendar …" at bounding box center [714, 177] width 1316 height 51
click at [437, 167] on button "Bộ lọc" at bounding box center [452, 178] width 76 height 30
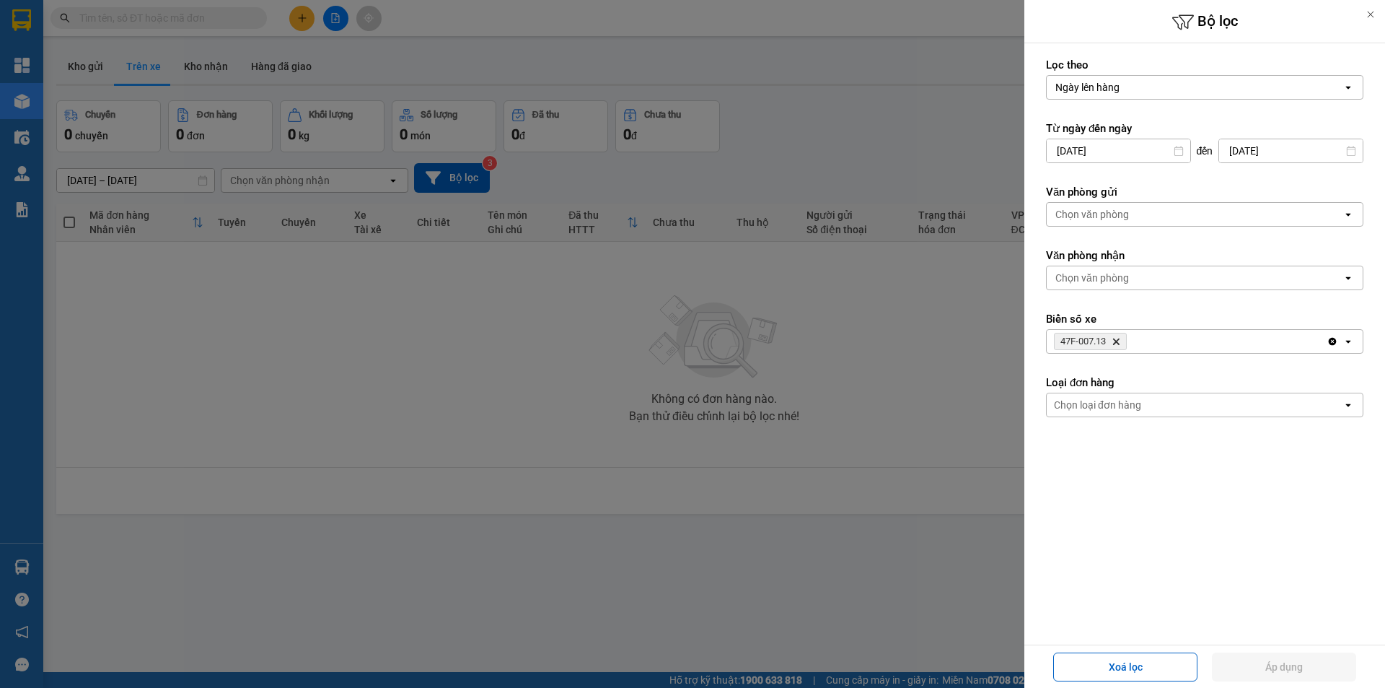
click at [1118, 339] on icon "Delete" at bounding box center [1116, 341] width 9 height 9
click at [1118, 339] on div "Chọn biển số" at bounding box center [1195, 341] width 296 height 23
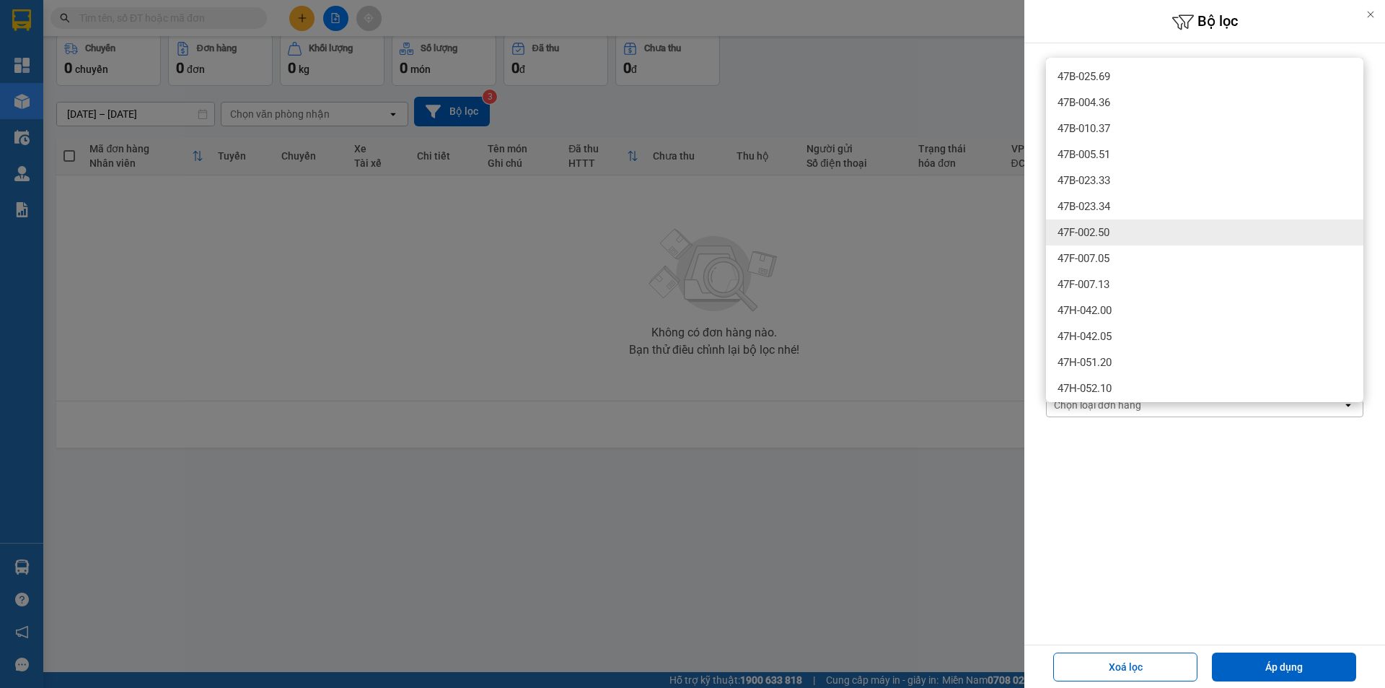
click at [1117, 221] on div "47F-002.50" at bounding box center [1204, 232] width 317 height 26
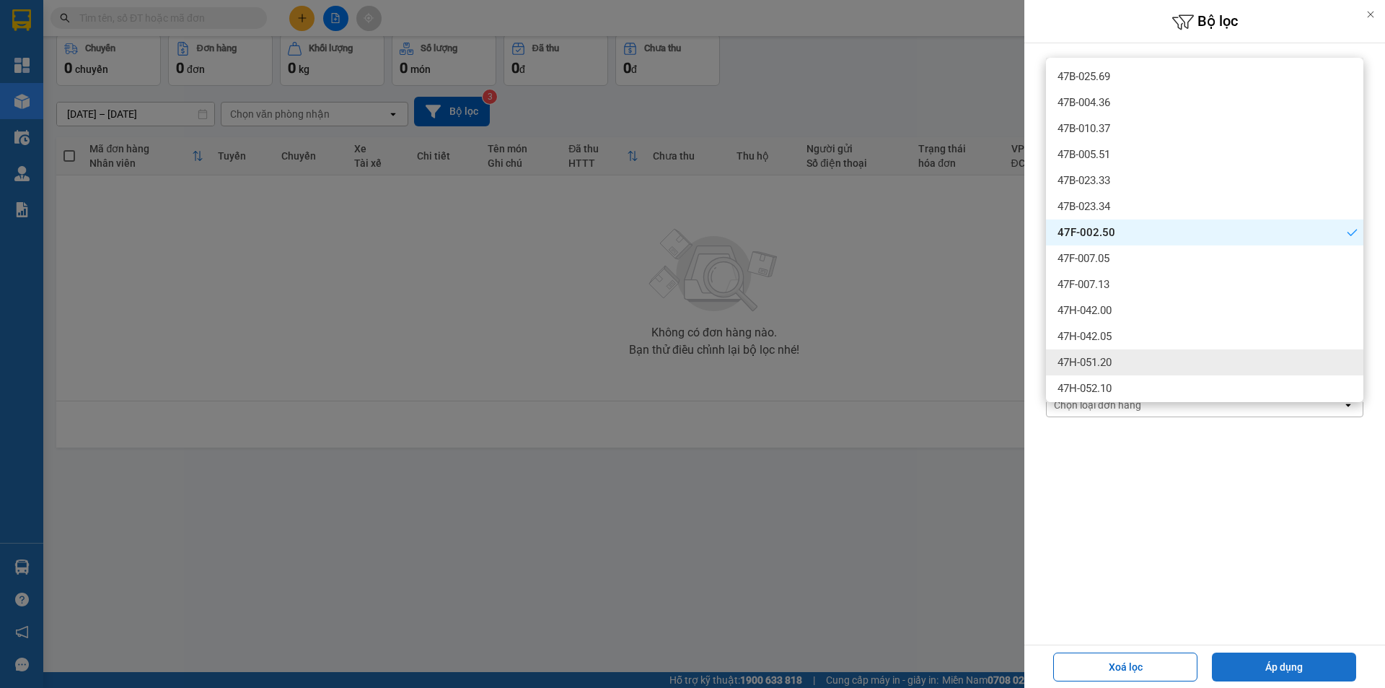
click at [1299, 659] on button "Áp dụng" at bounding box center [1284, 666] width 144 height 29
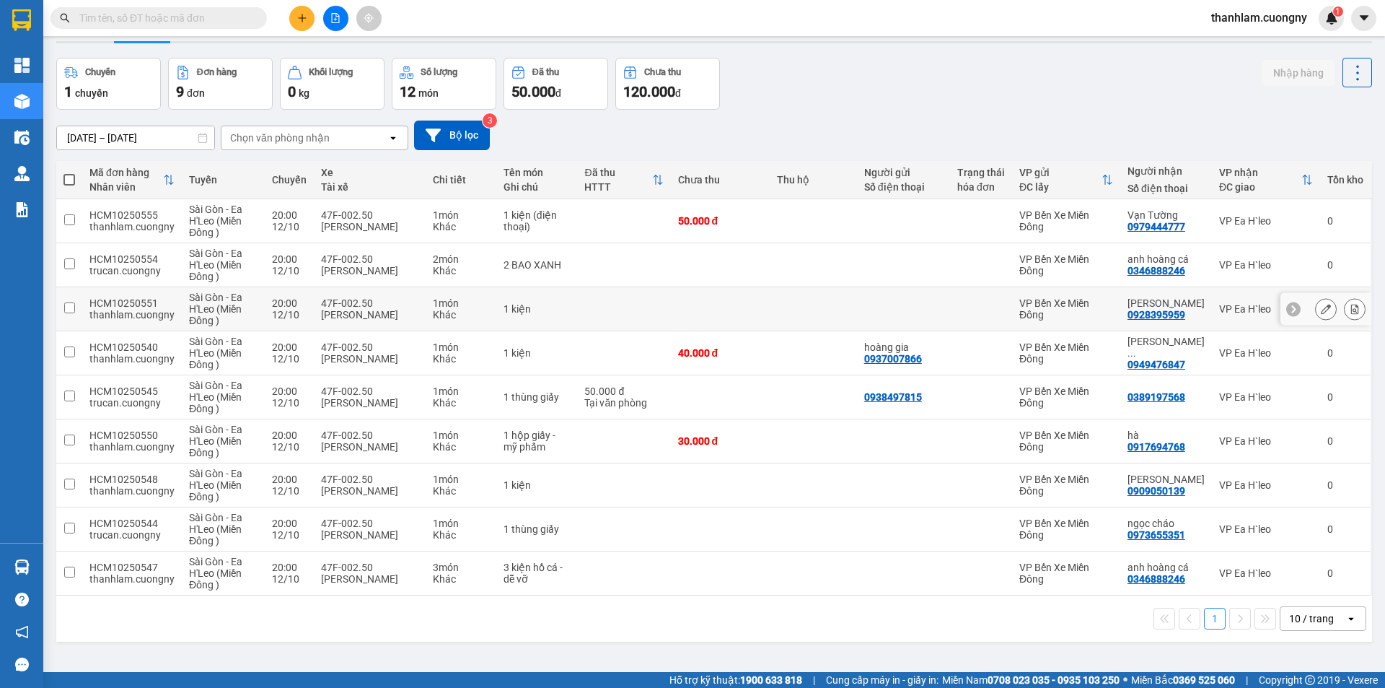
scroll to position [66, 0]
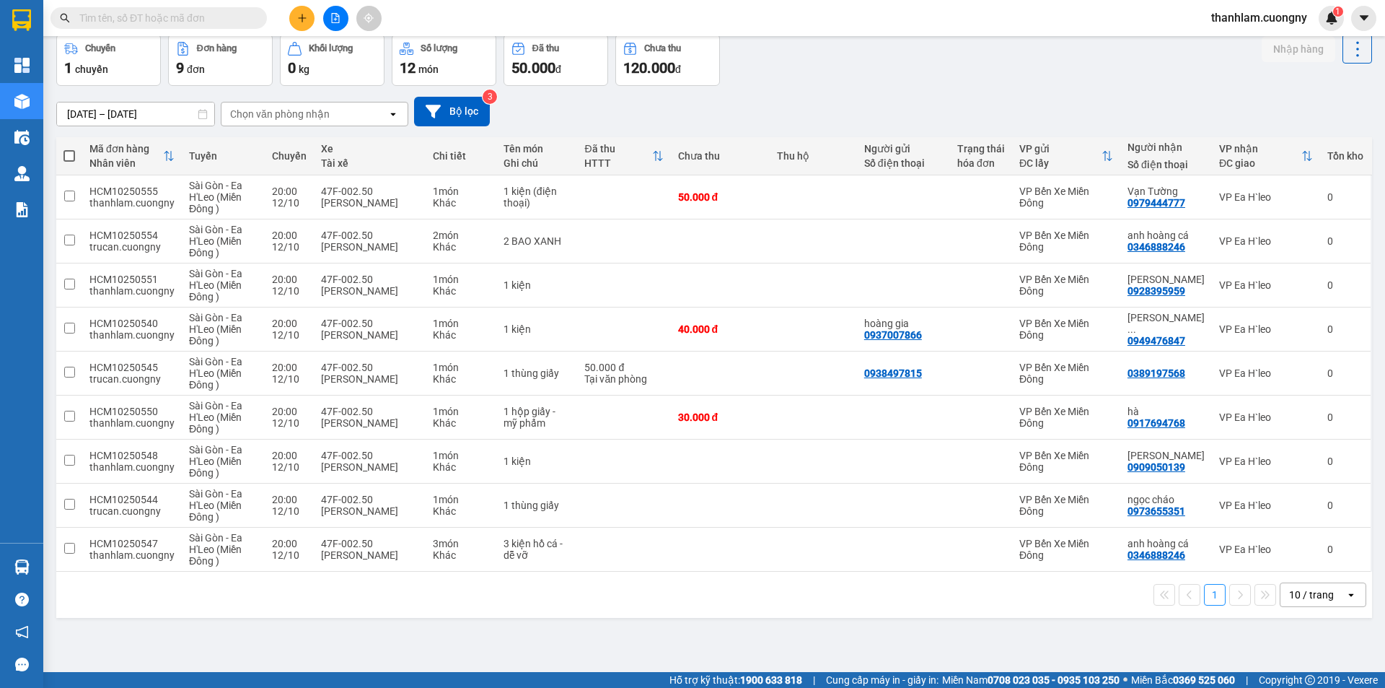
click at [1314, 606] on div "10 / trang open" at bounding box center [1323, 594] width 87 height 25
click at [1314, 602] on div "10 / trang" at bounding box center [1313, 594] width 65 height 23
click at [1309, 589] on div "10 / trang" at bounding box center [1311, 594] width 45 height 14
click at [1304, 561] on span "100 / trang" at bounding box center [1307, 562] width 52 height 14
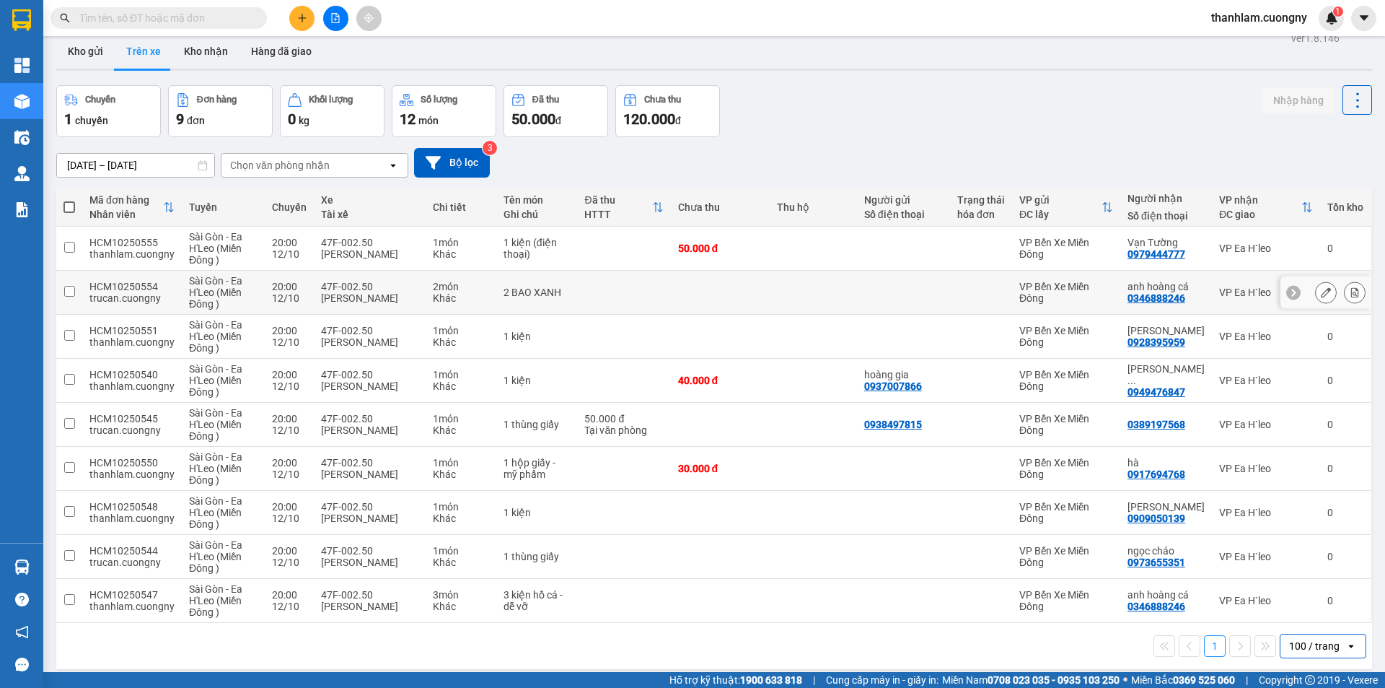
scroll to position [0, 0]
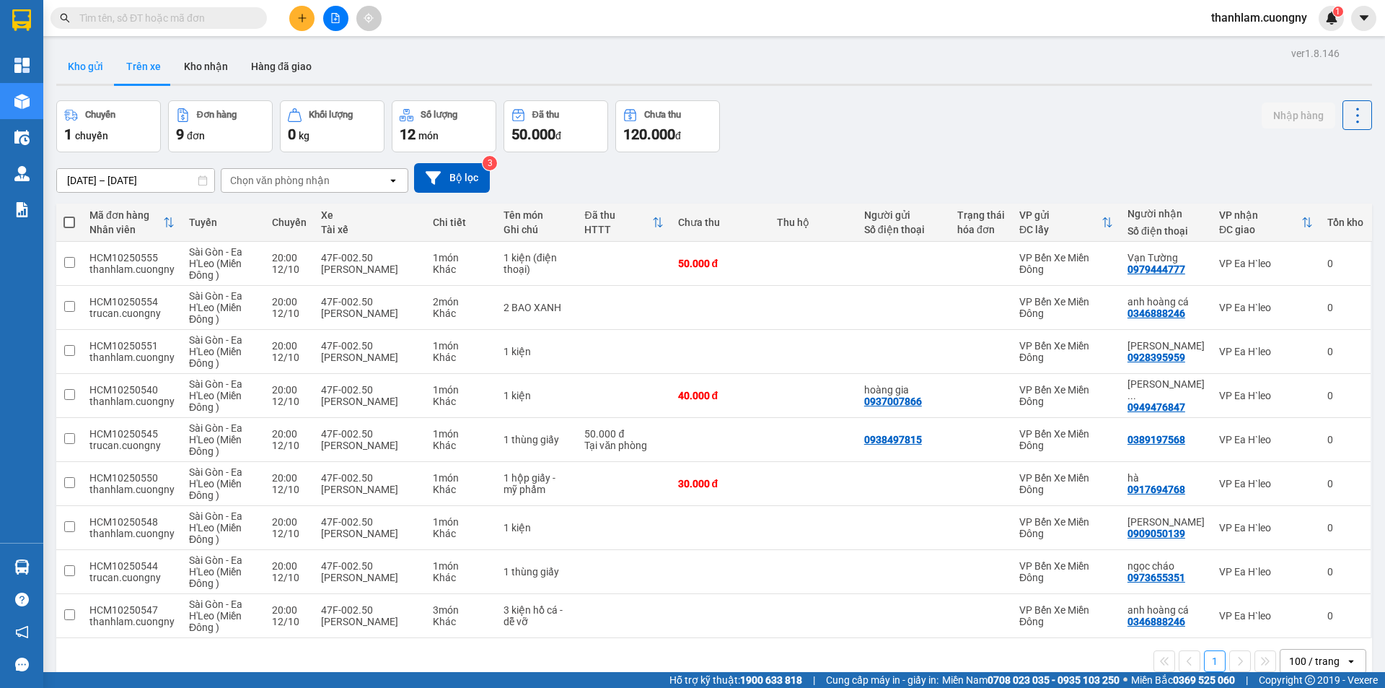
click at [91, 58] on button "Kho gửi" at bounding box center [85, 66] width 58 height 35
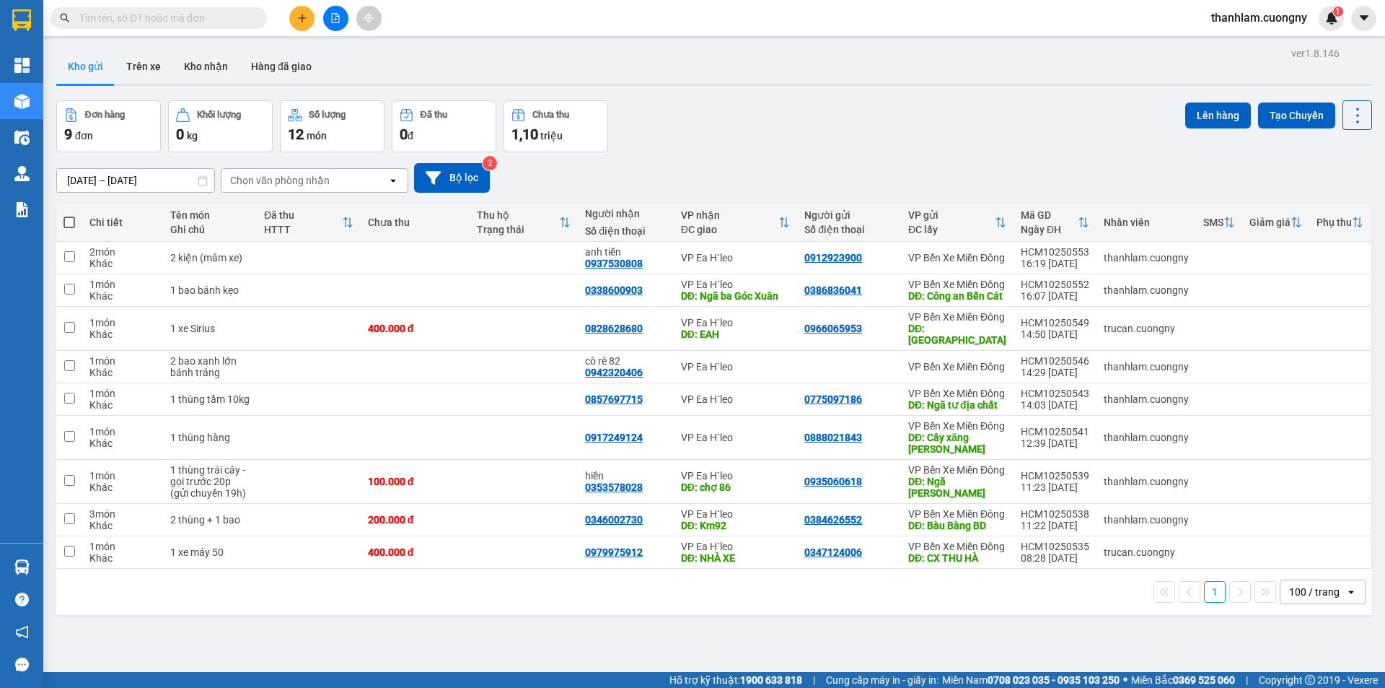
click at [158, 17] on input "text" at bounding box center [164, 18] width 170 height 16
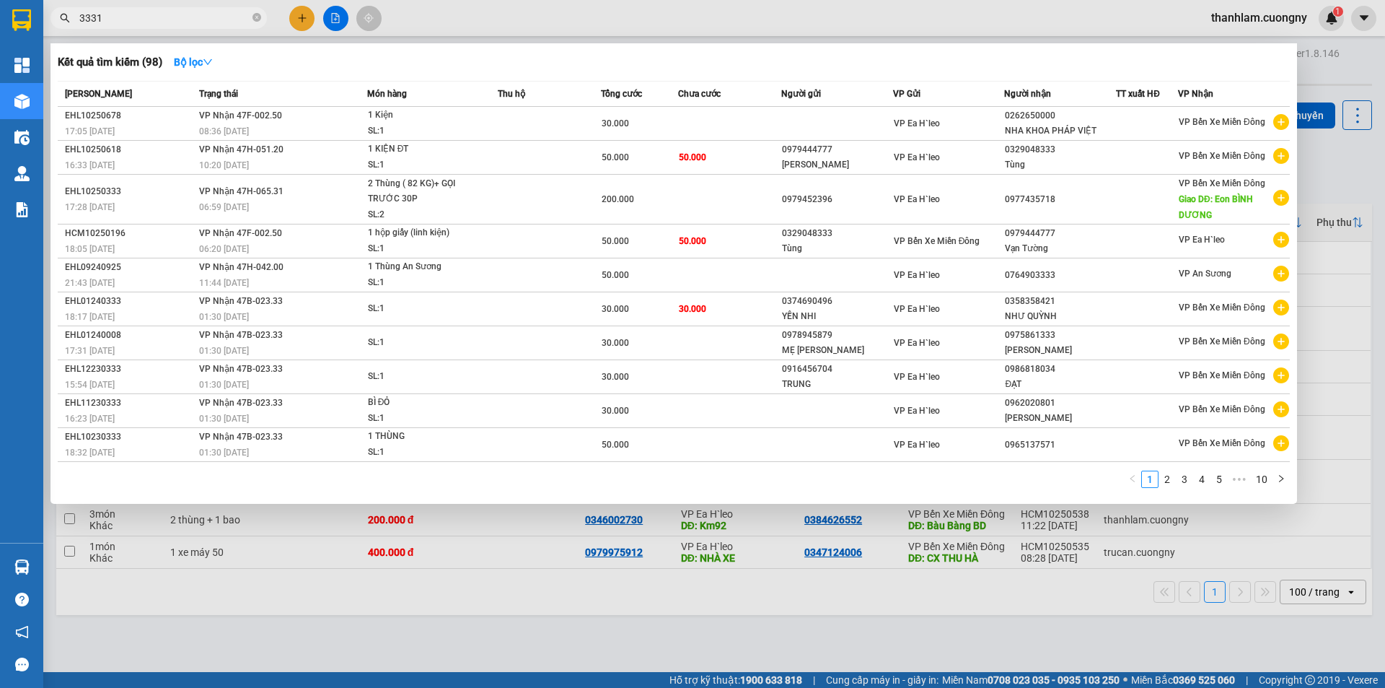
click at [82, 19] on input "3331" at bounding box center [164, 18] width 170 height 16
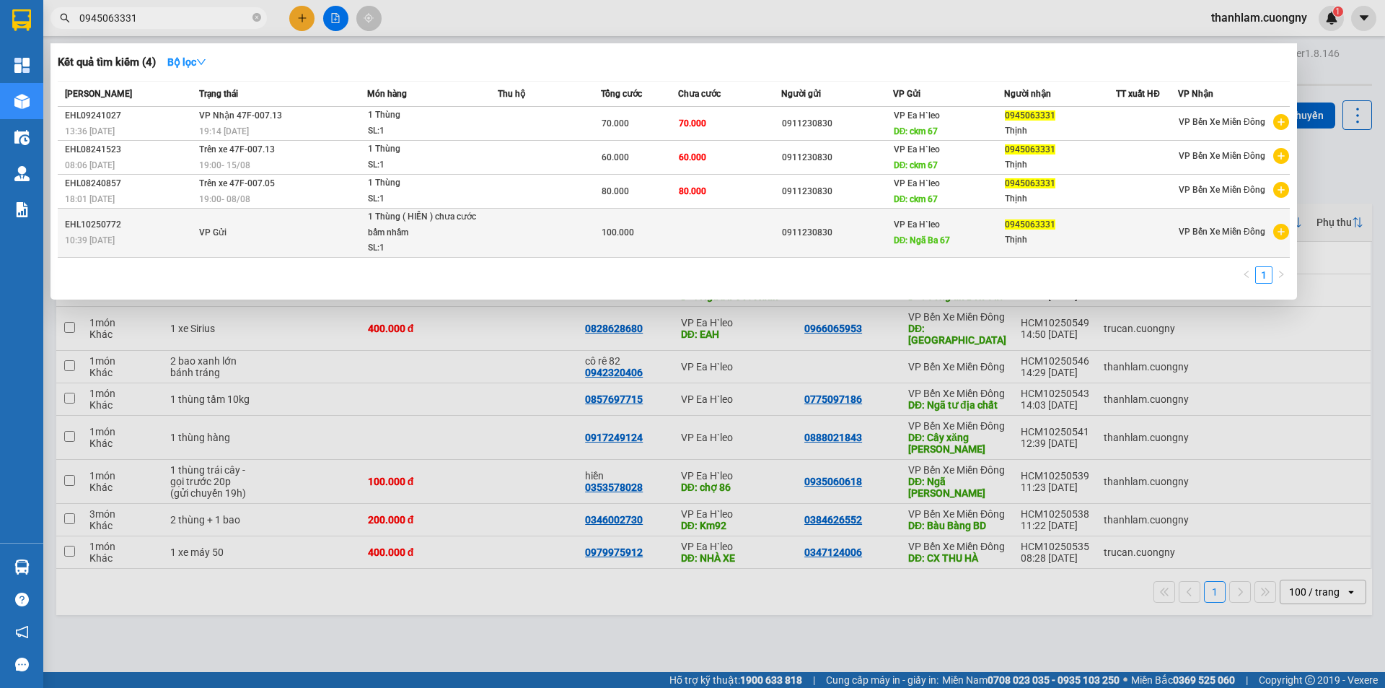
type input "0945063331"
click at [206, 230] on span "VP Gửi" at bounding box center [212, 232] width 27 height 10
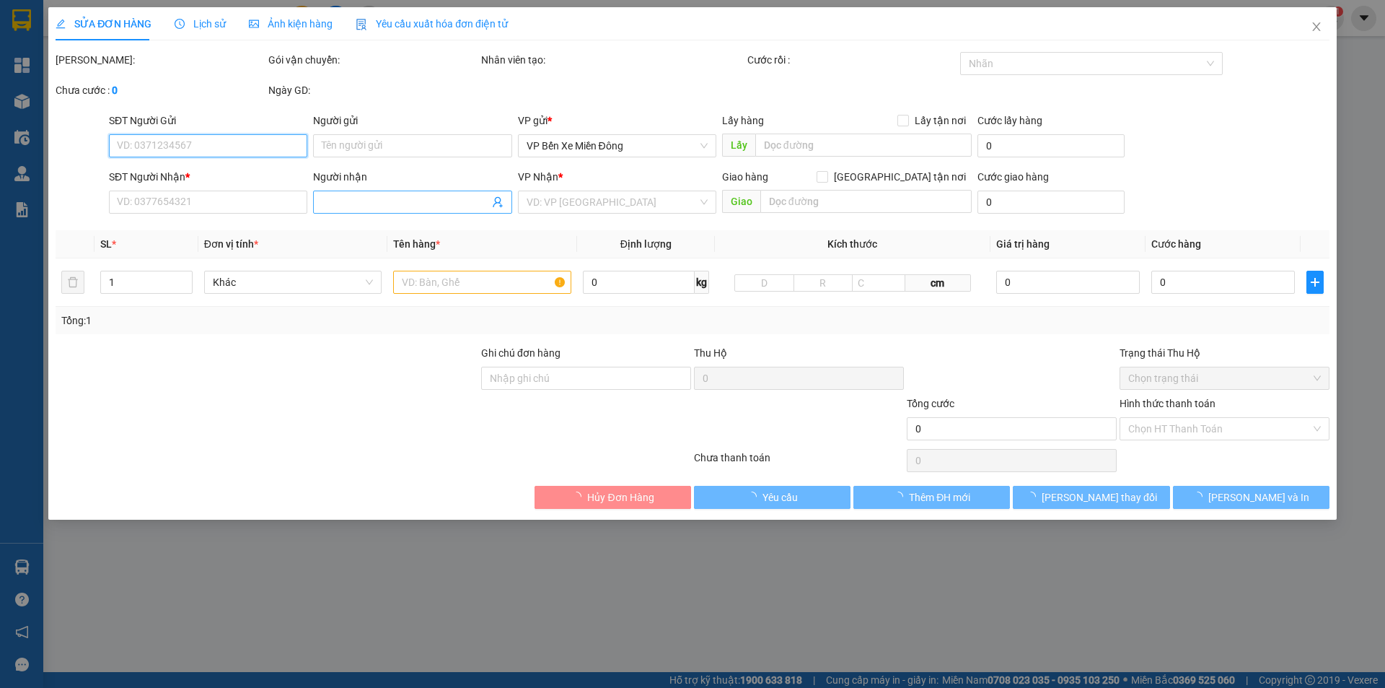
type input "0911230830"
type input "Ngã Ba 67"
type input "0945063331"
type input "Thịnh"
type input "100.000"
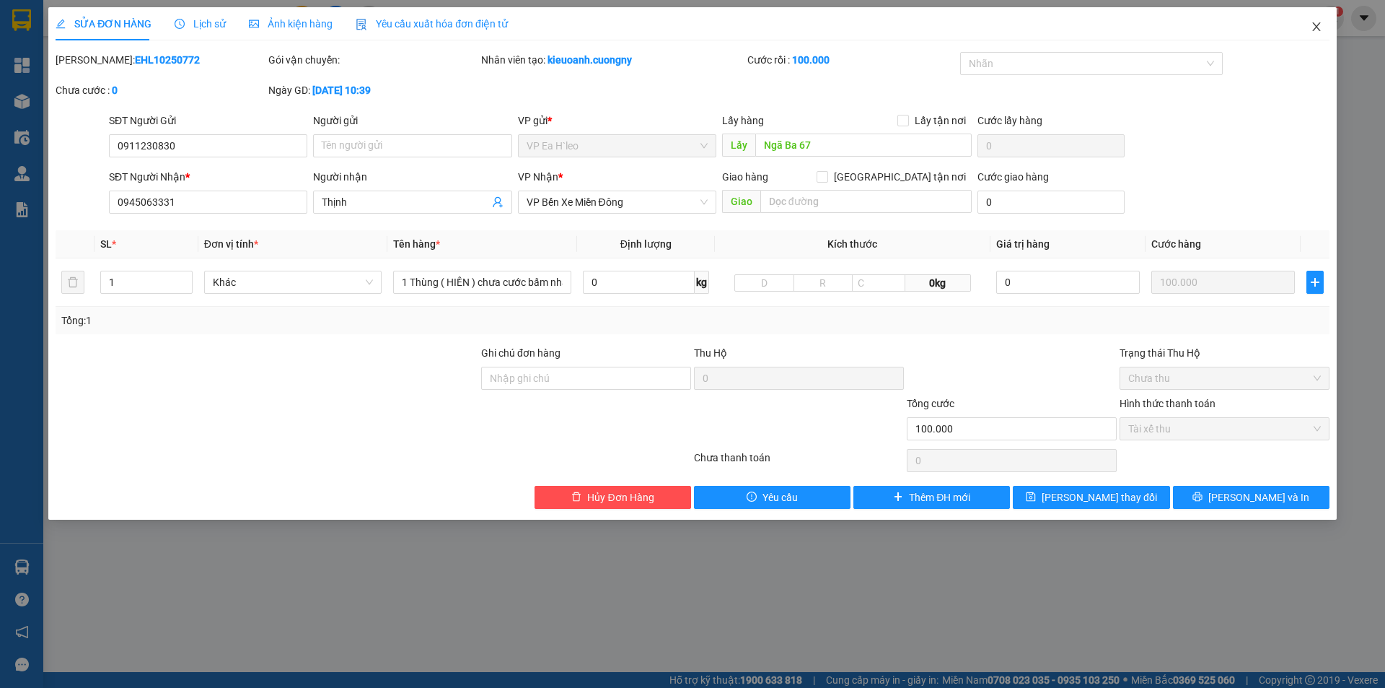
click at [1314, 27] on icon "close" at bounding box center [1317, 27] width 12 height 12
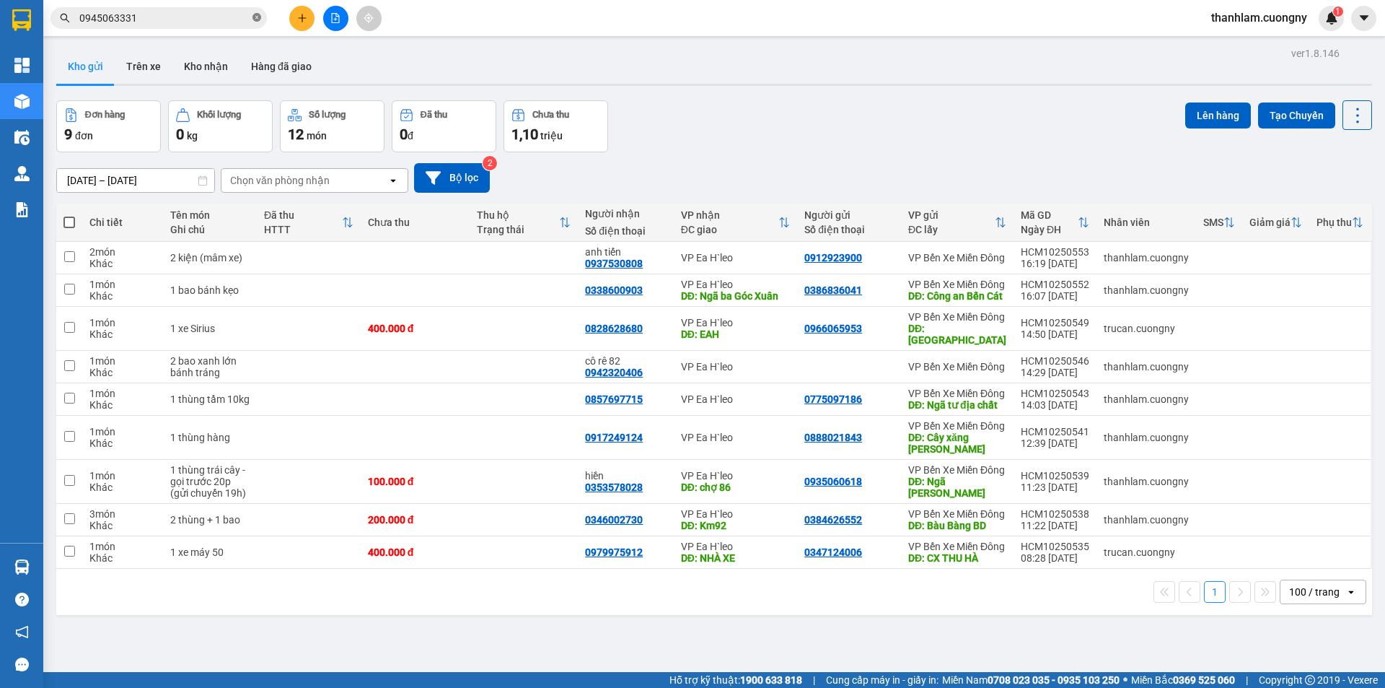
click at [255, 14] on icon "close-circle" at bounding box center [256, 17] width 9 height 9
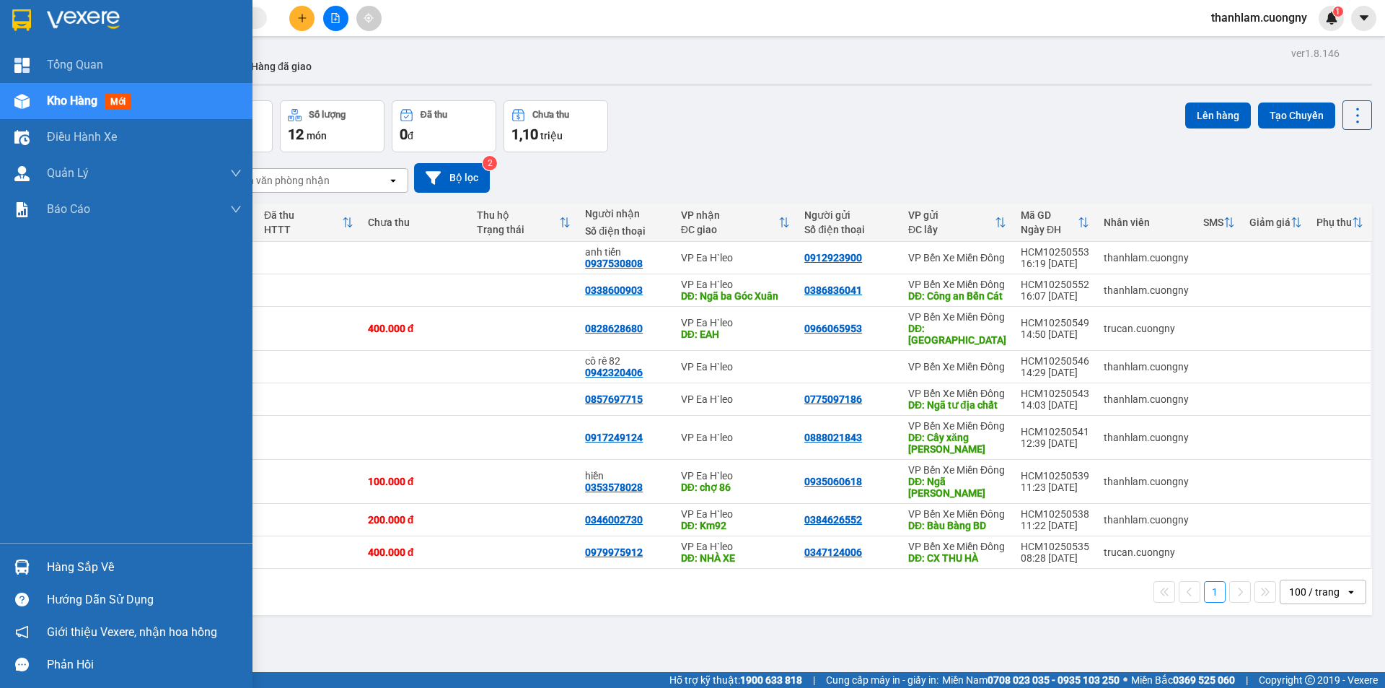
click at [15, 22] on img at bounding box center [21, 20] width 19 height 22
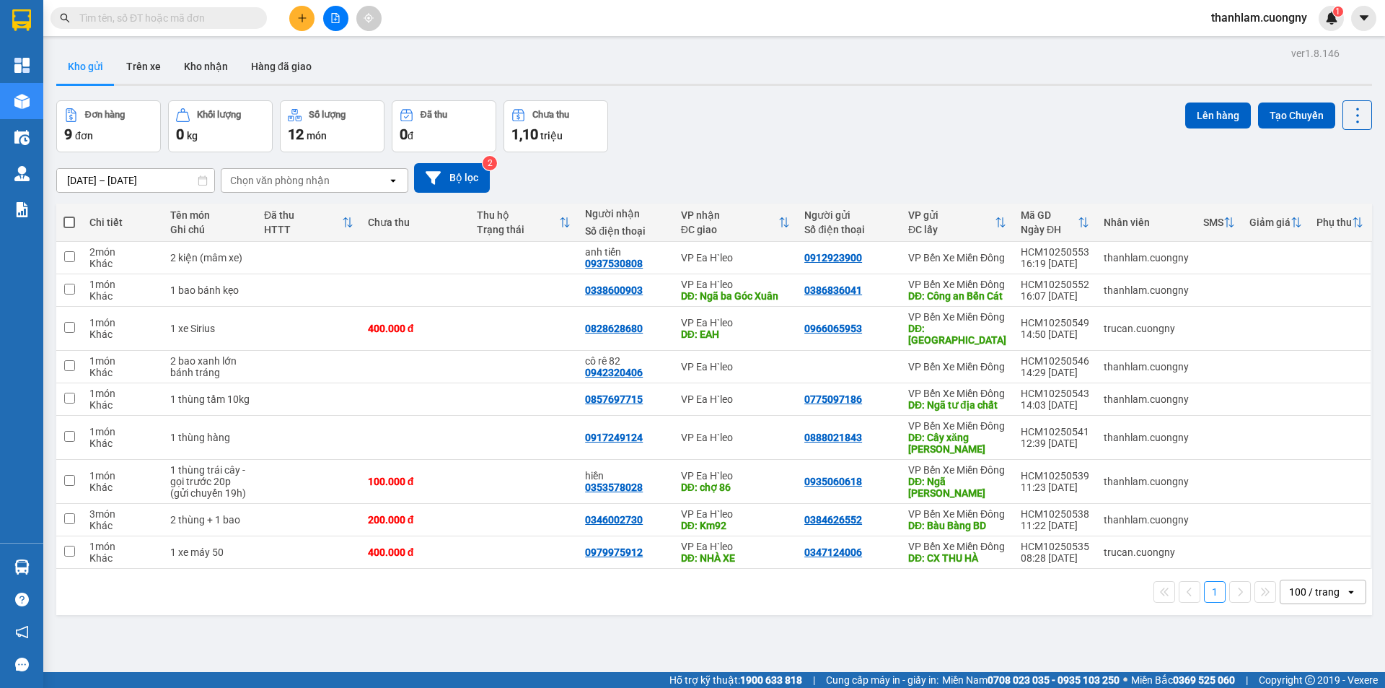
click at [234, 20] on input "text" at bounding box center [164, 18] width 170 height 16
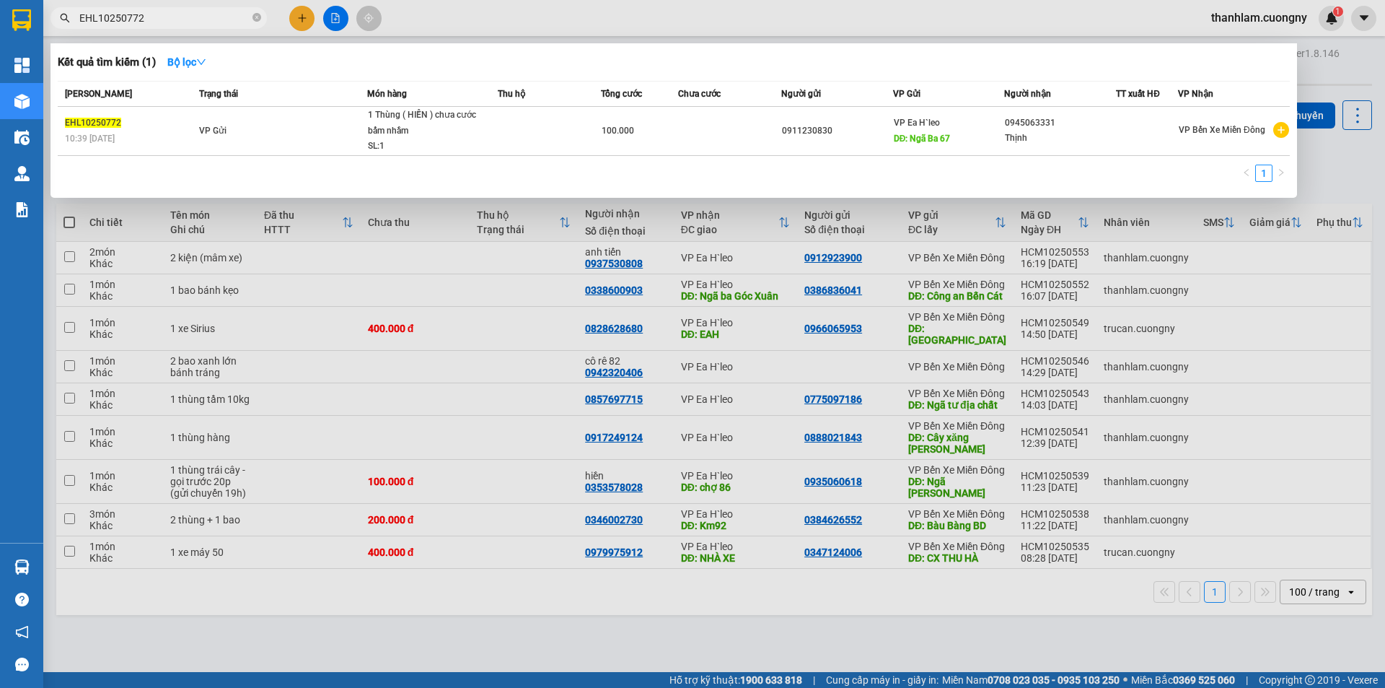
type input "EHL10250772"
drag, startPoint x: 1332, startPoint y: 186, endPoint x: 1319, endPoint y: 175, distance: 17.9
click at [1332, 185] on div at bounding box center [692, 344] width 1385 height 688
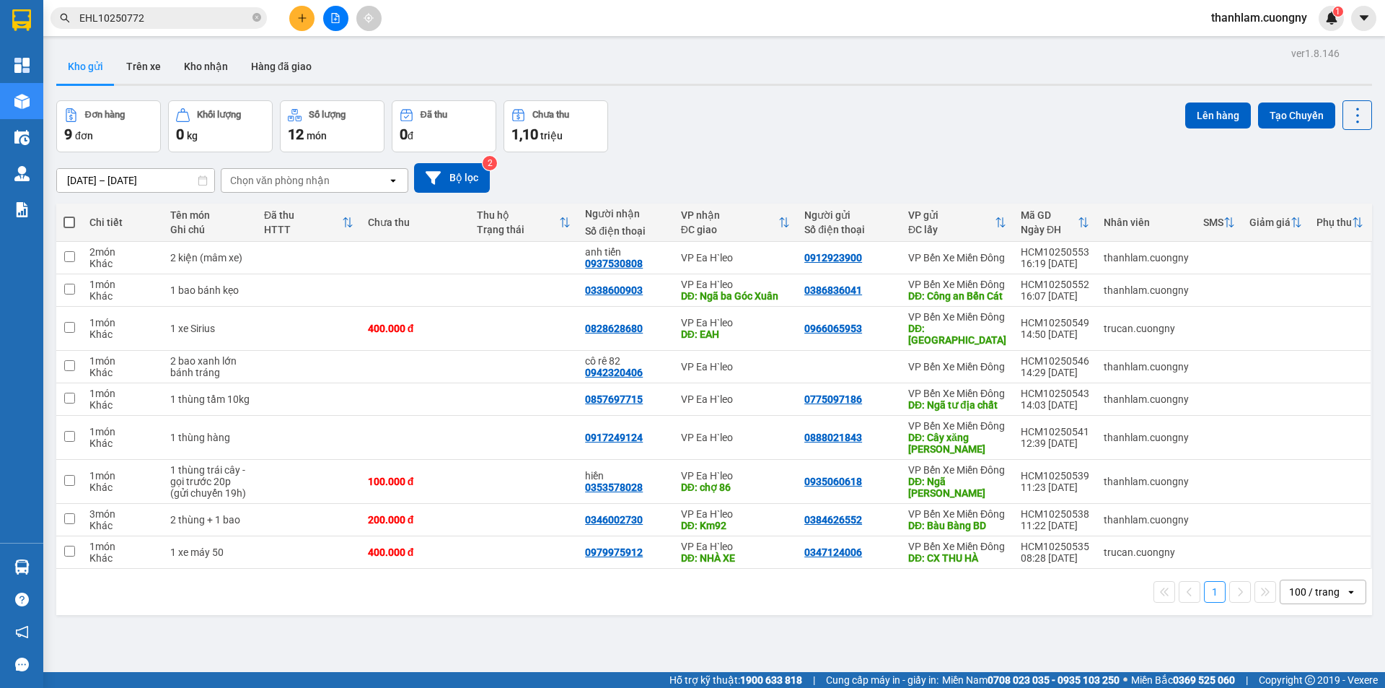
click at [936, 104] on div "Đơn hàng 9 đơn Khối lượng 0 kg Số lượng 12 món Đã thu 0 đ Chưa thu 1,10 triệu L…" at bounding box center [714, 126] width 1316 height 52
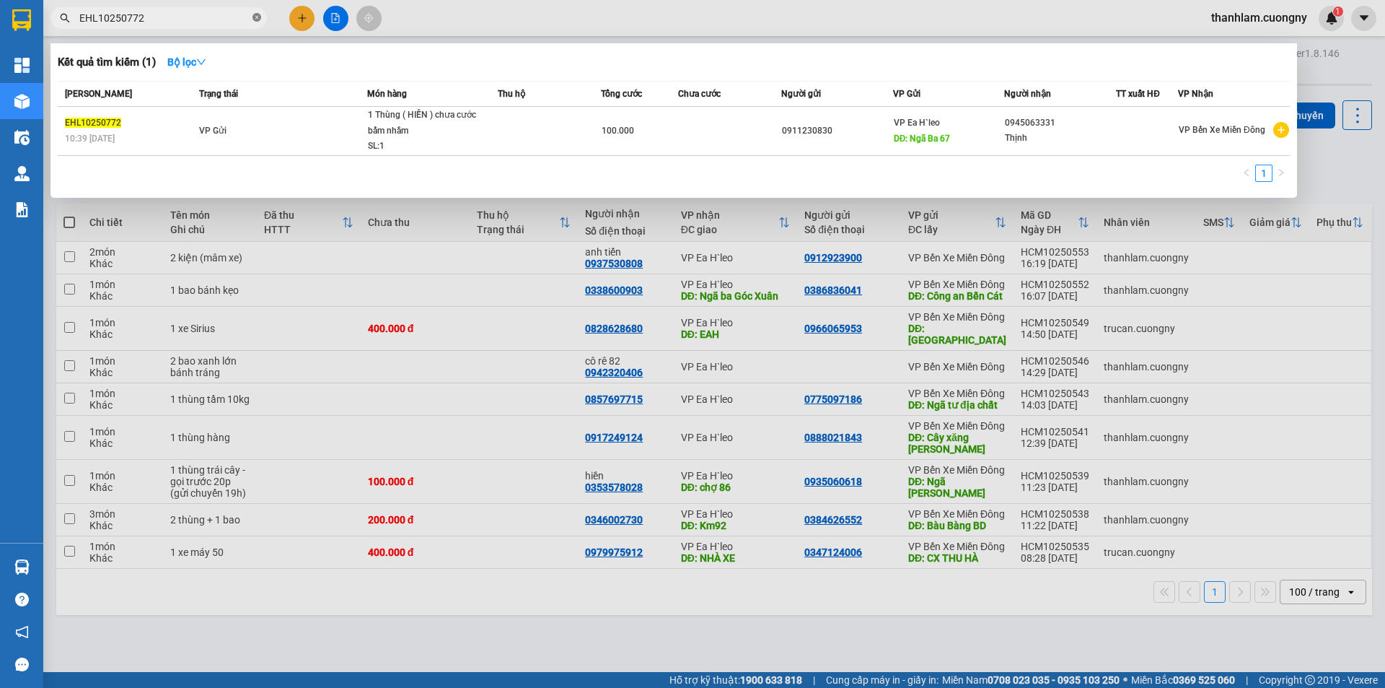
click at [255, 22] on icon "close-circle" at bounding box center [256, 17] width 9 height 9
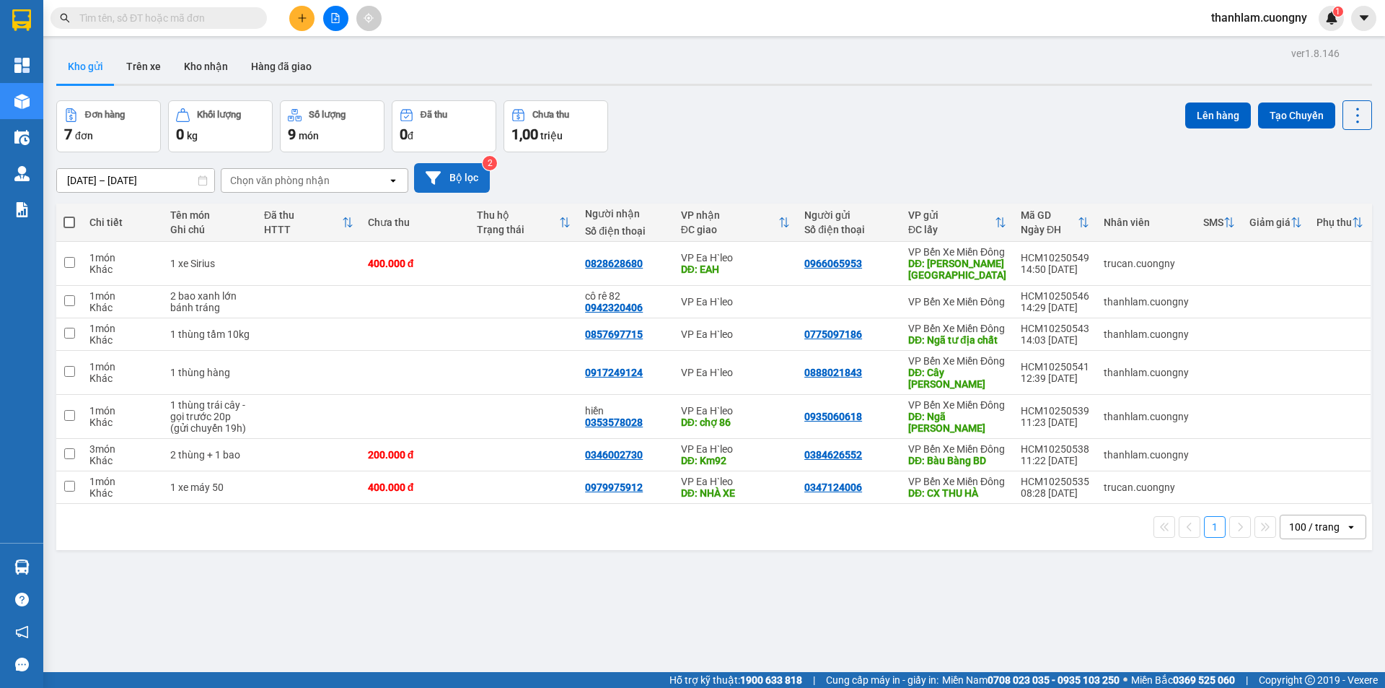
click at [441, 170] on button "Bộ lọc" at bounding box center [452, 178] width 76 height 30
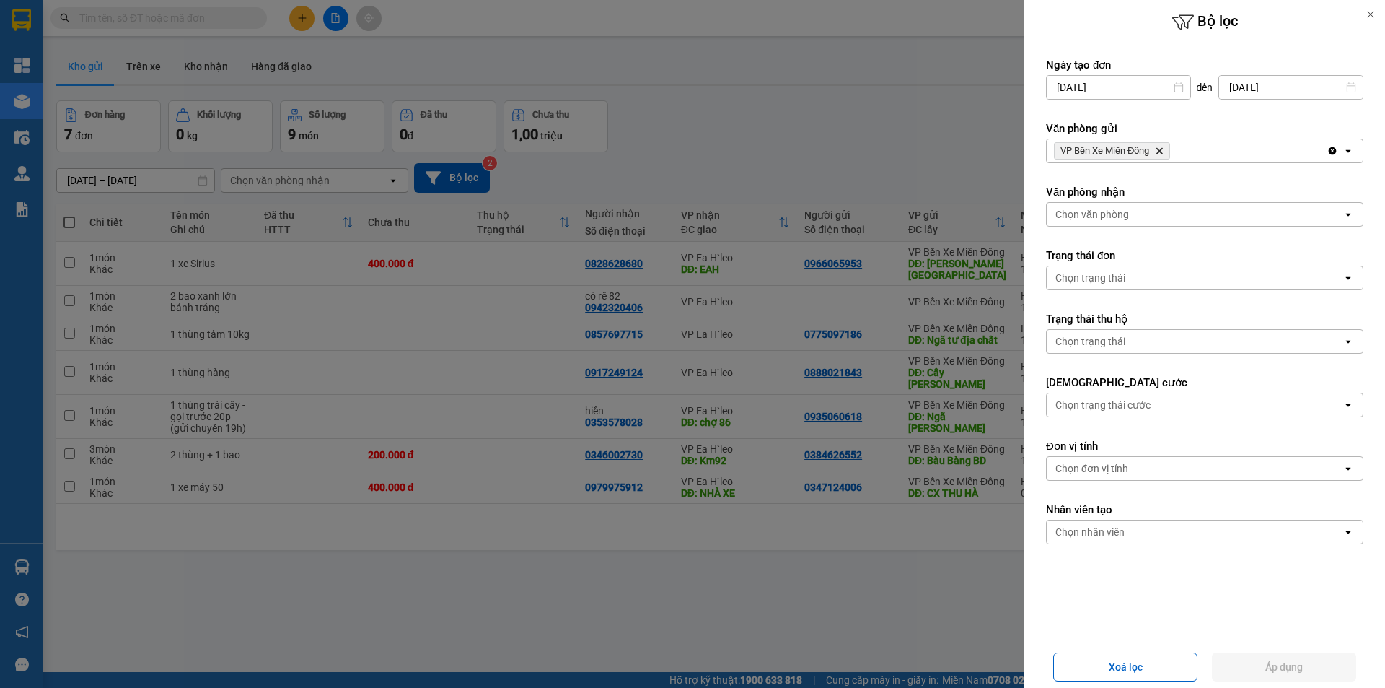
click at [210, 170] on div at bounding box center [692, 344] width 1385 height 688
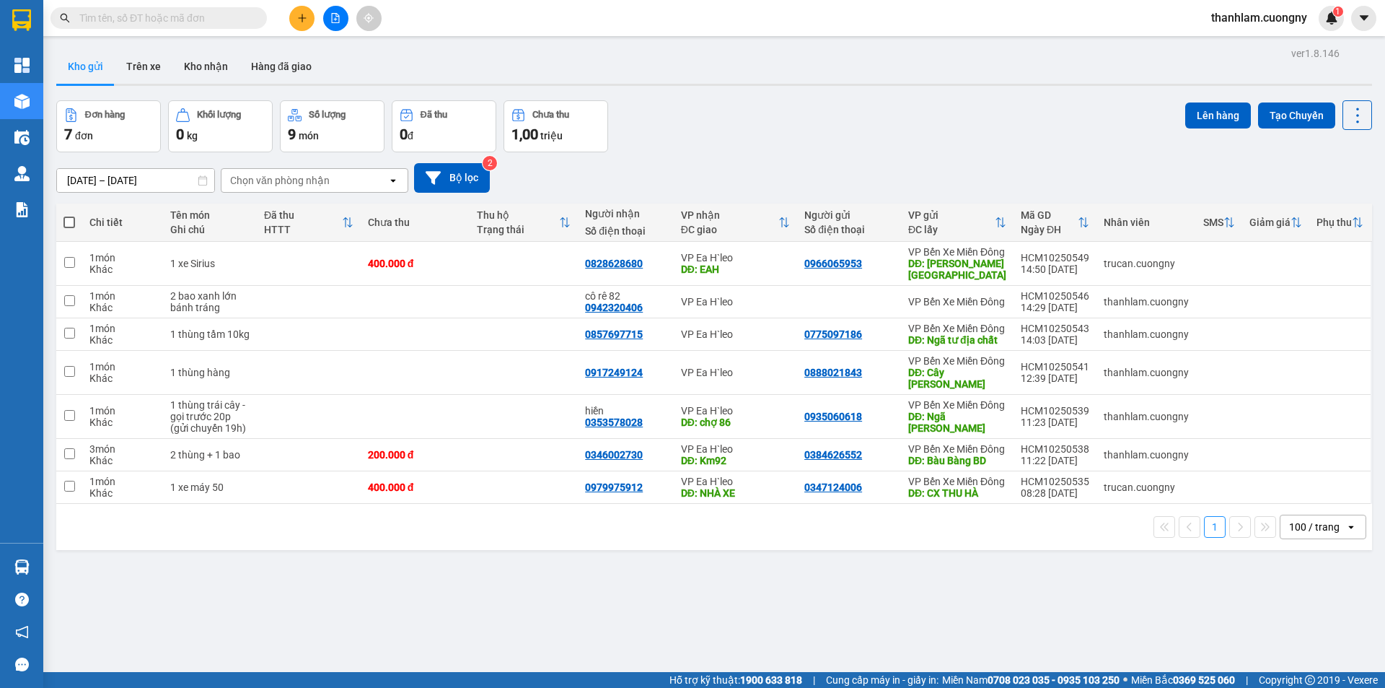
click at [205, 180] on icon at bounding box center [203, 180] width 10 height 10
drag, startPoint x: 198, startPoint y: 182, endPoint x: 174, endPoint y: 181, distance: 24.5
click at [197, 182] on div "[DATE] – [DATE] Press the down arrow key to interact with the calendar and sele…" at bounding box center [135, 180] width 159 height 25
click at [174, 181] on input "[DATE] – [DATE]" at bounding box center [135, 180] width 157 height 23
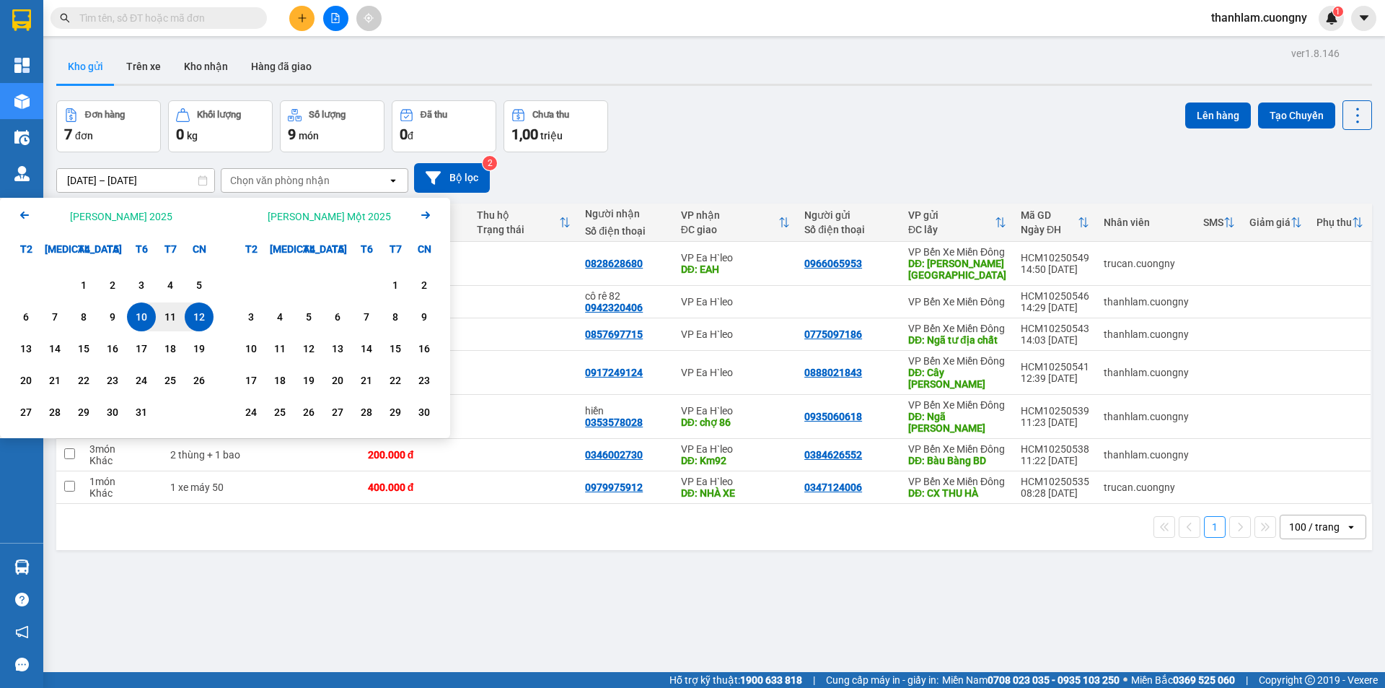
click at [191, 314] on div "12" at bounding box center [199, 316] width 20 height 17
type input "[DATE] – [DATE]"
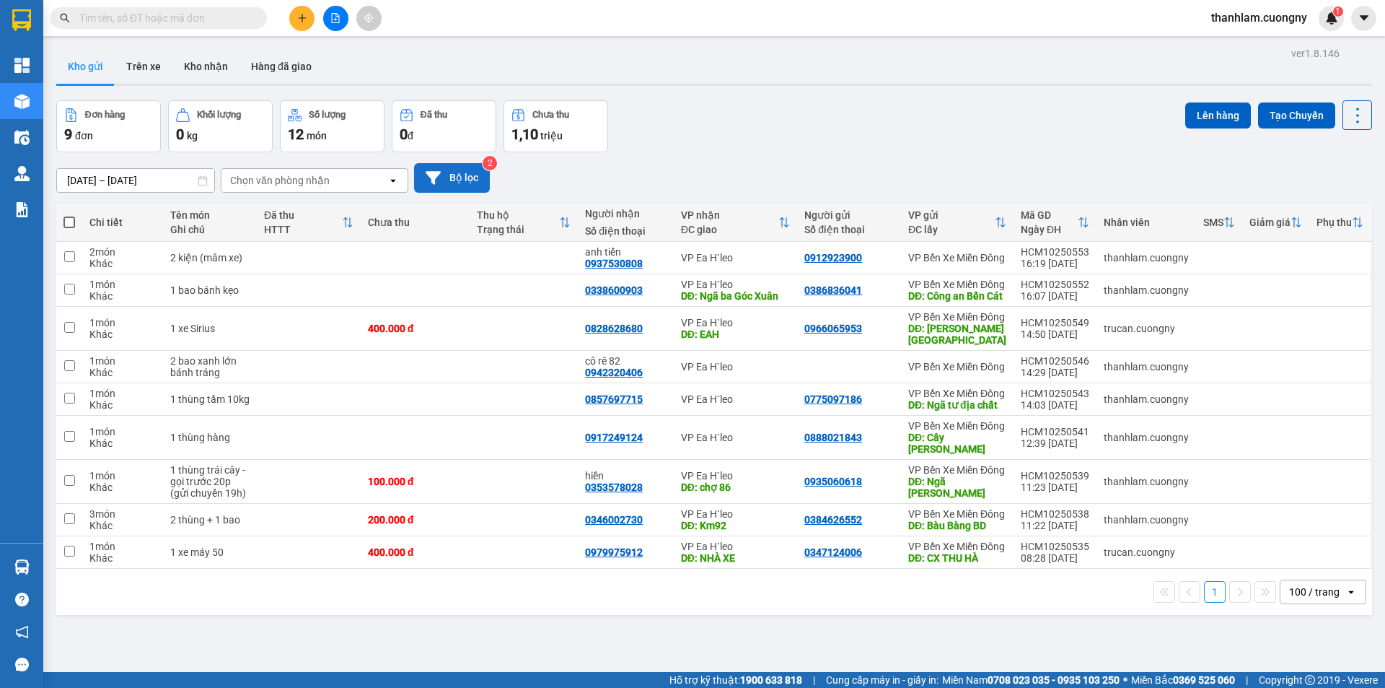
click at [449, 172] on button "Bộ lọc" at bounding box center [452, 178] width 76 height 30
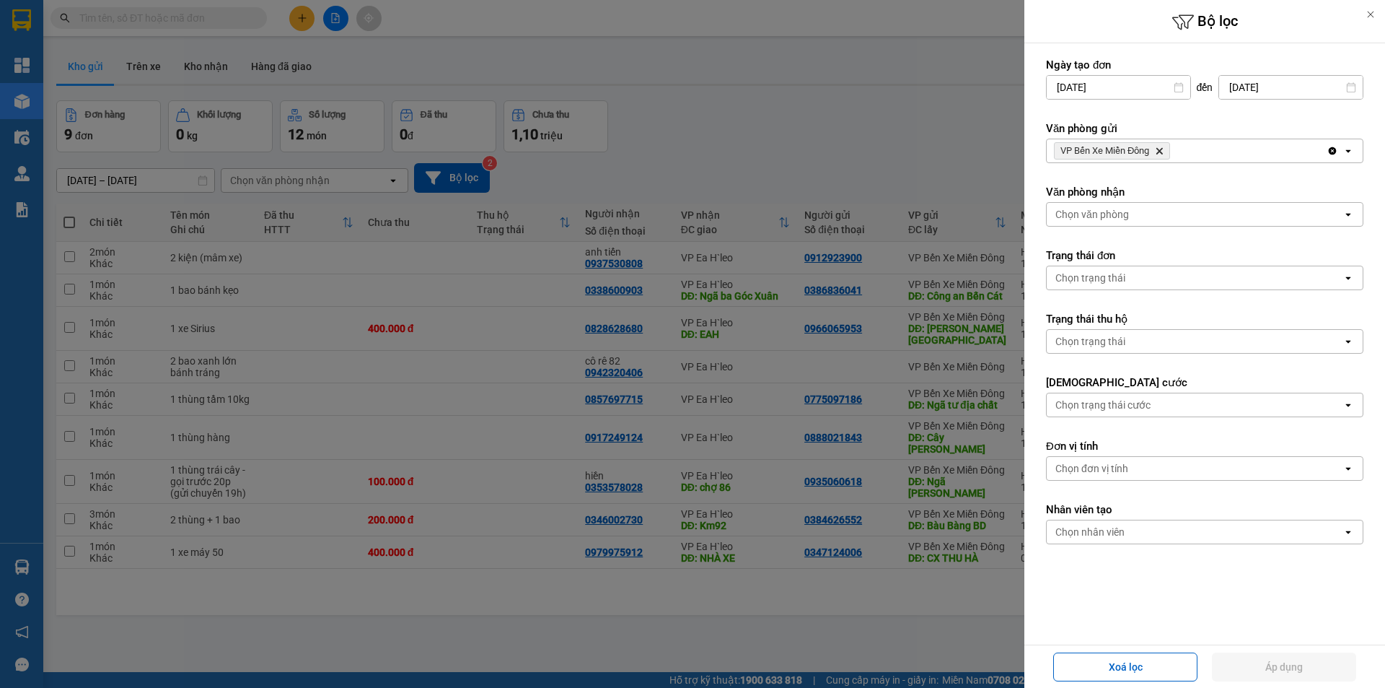
click at [1371, 20] on div at bounding box center [1370, 14] width 29 height 29
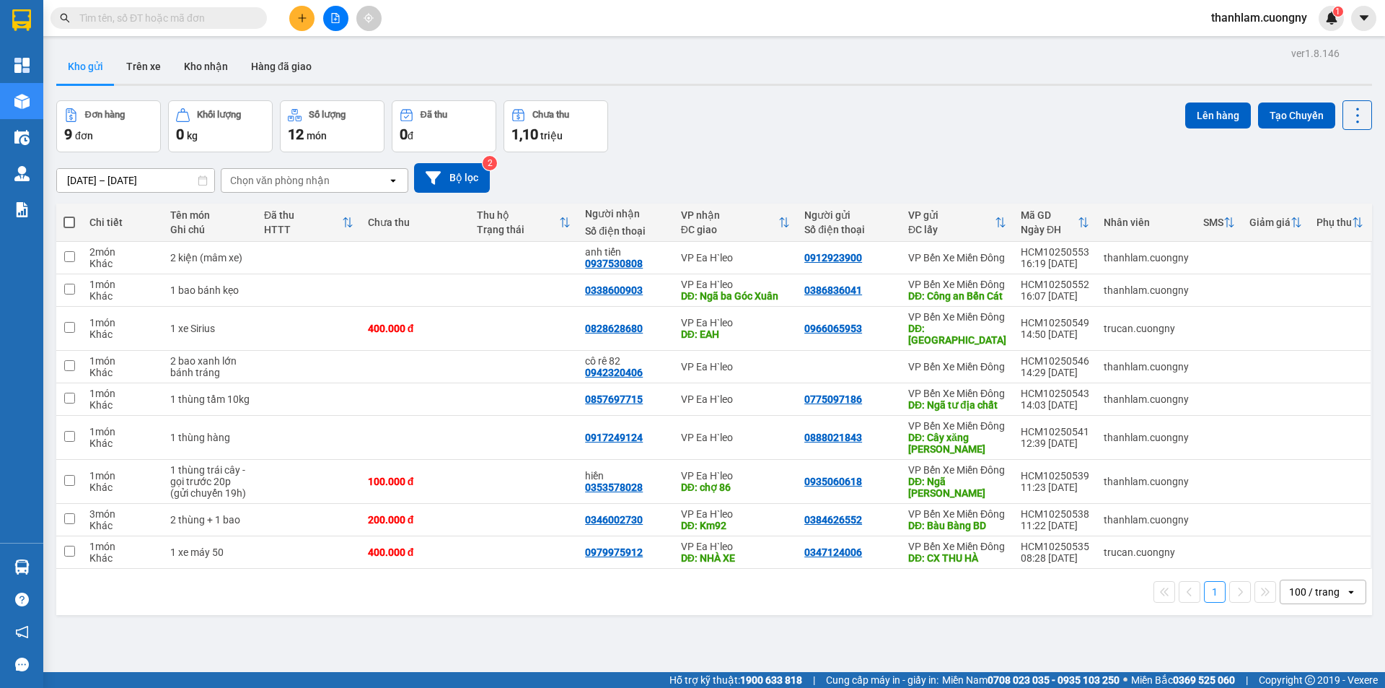
click at [177, 16] on input "text" at bounding box center [164, 18] width 170 height 16
click at [154, 13] on input "text" at bounding box center [164, 18] width 170 height 16
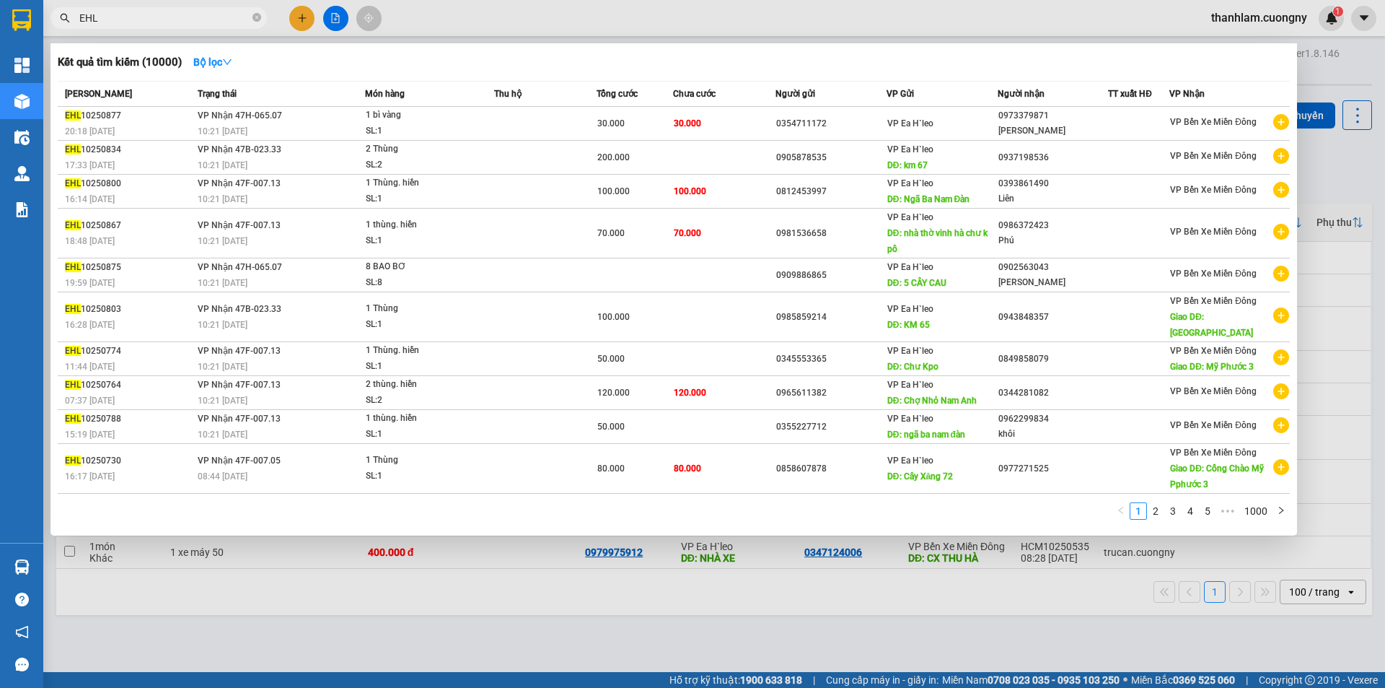
click at [193, 40] on div at bounding box center [692, 344] width 1385 height 688
click at [164, 11] on input "EHL" at bounding box center [164, 18] width 170 height 16
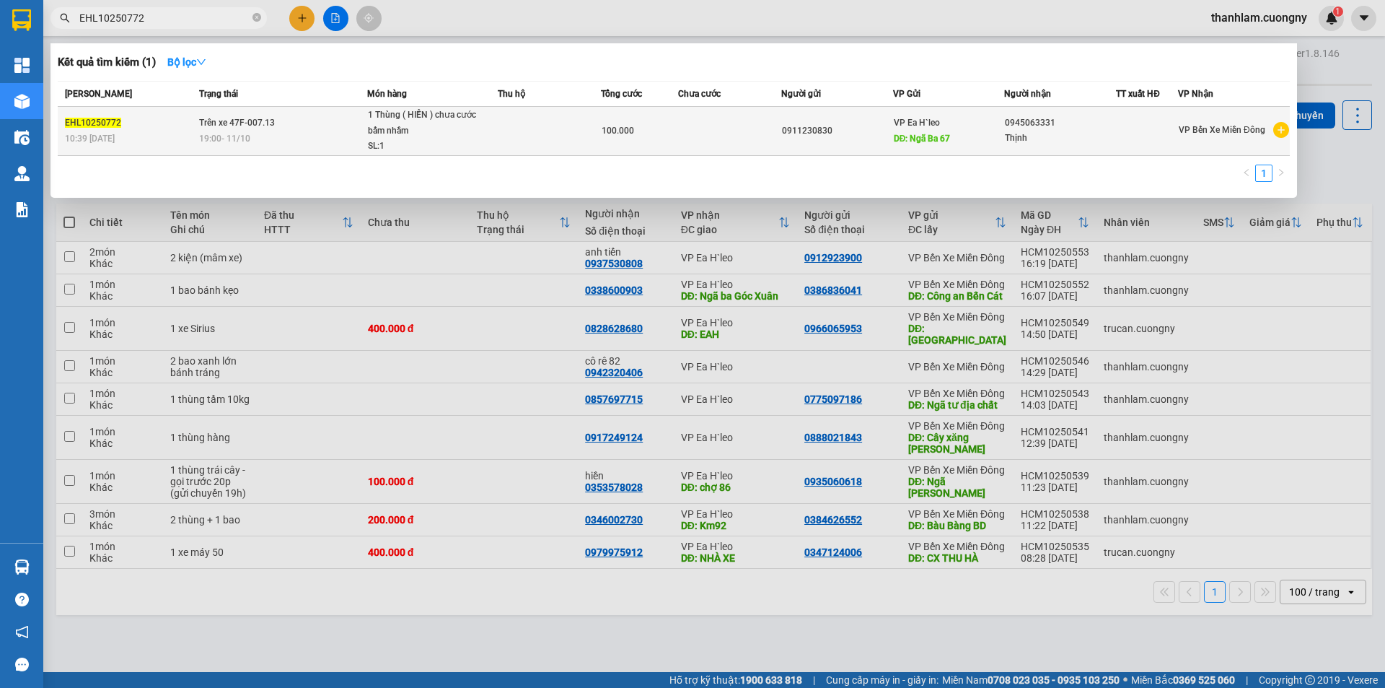
type input "EHL10250772"
click at [290, 130] on td "Trên xe 47F-007.13 19:00 - 11/10" at bounding box center [282, 131] width 172 height 49
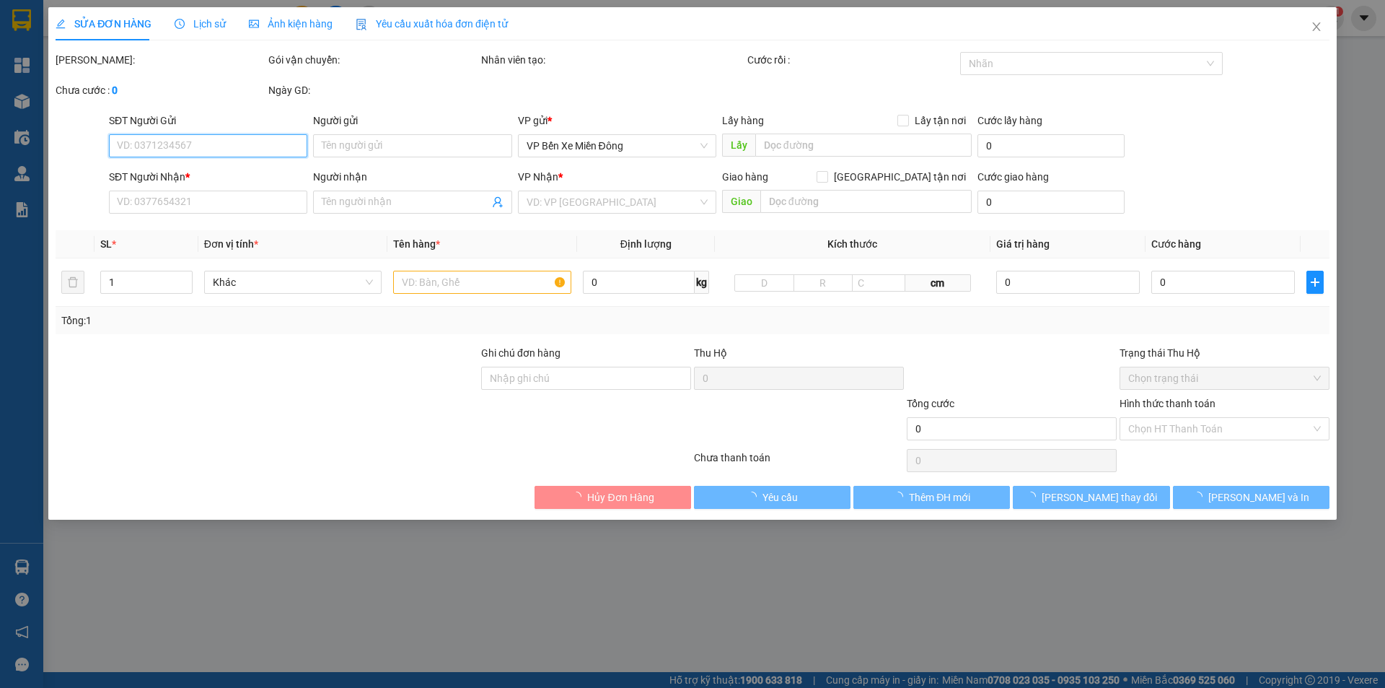
type input "0911230830"
type input "Ngã Ba 67"
type input "0945063331"
type input "Thịnh"
type input "100.000"
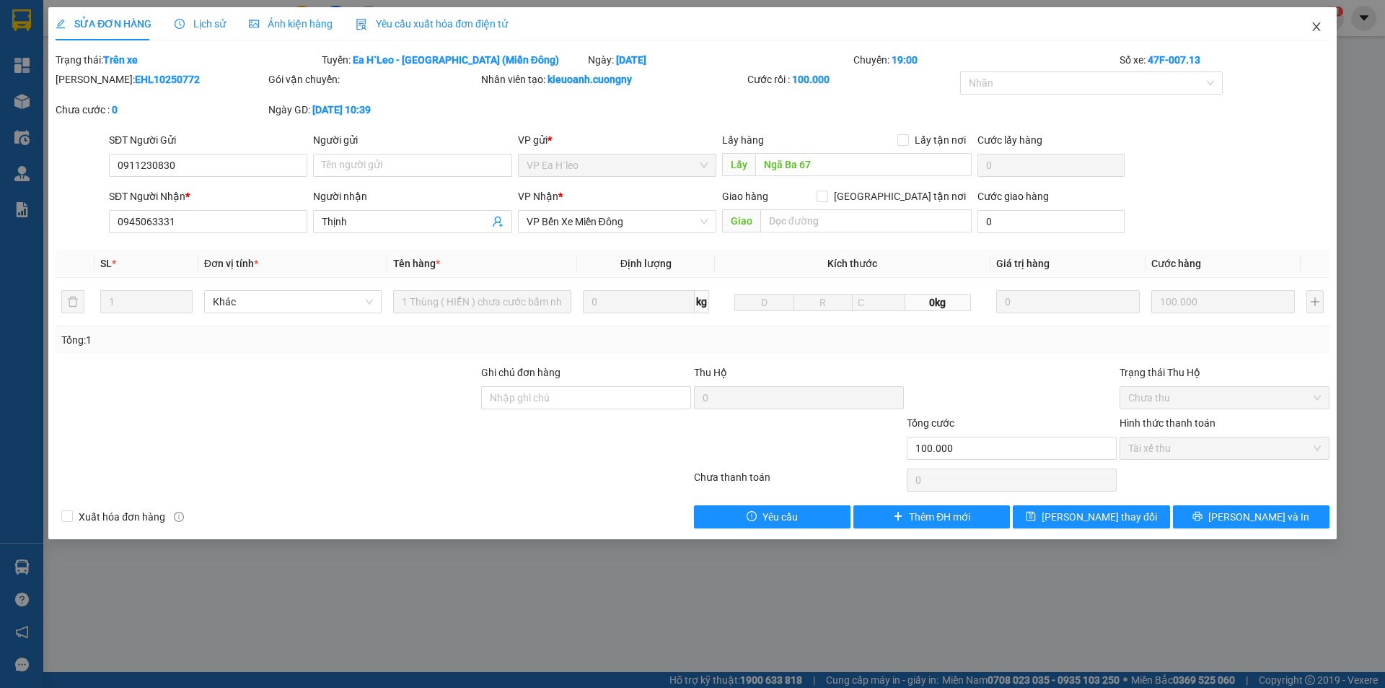
click at [1311, 25] on icon "close" at bounding box center [1317, 27] width 12 height 12
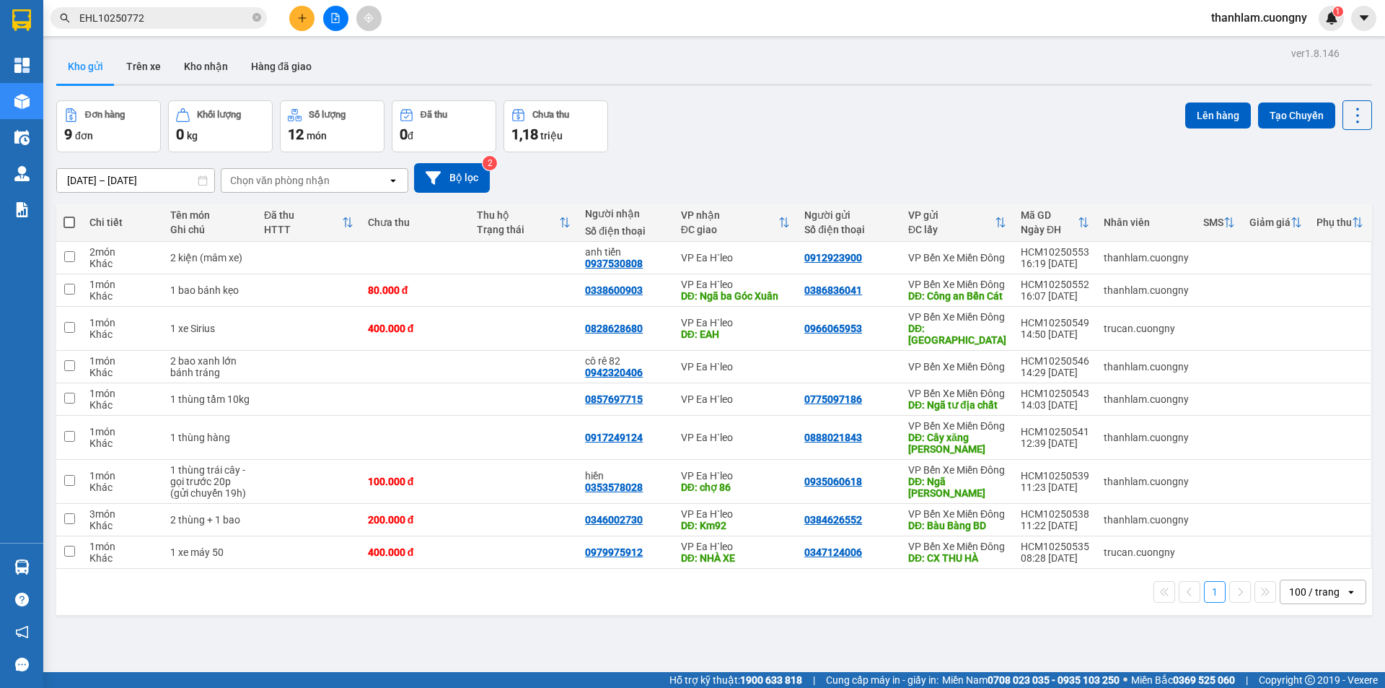
click at [196, 22] on input "EHL10250772" at bounding box center [164, 18] width 170 height 16
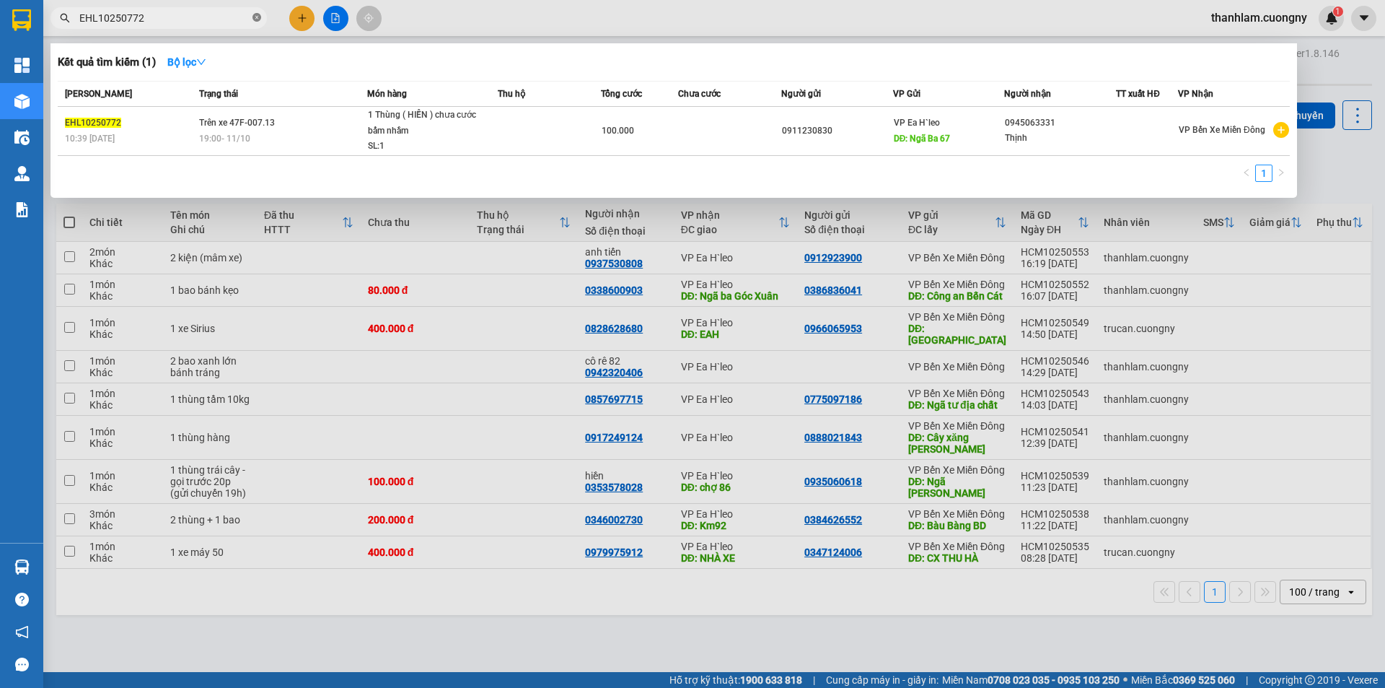
click at [258, 17] on icon "close-circle" at bounding box center [256, 17] width 9 height 9
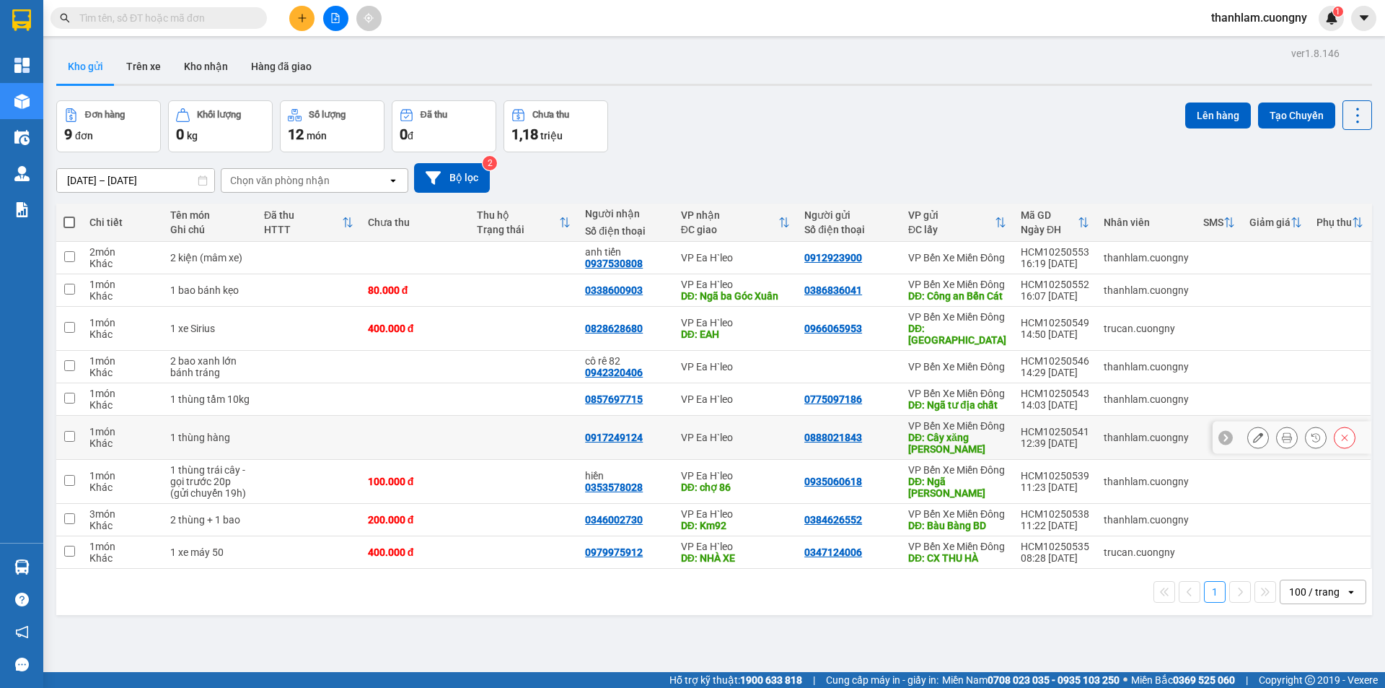
scroll to position [66, 0]
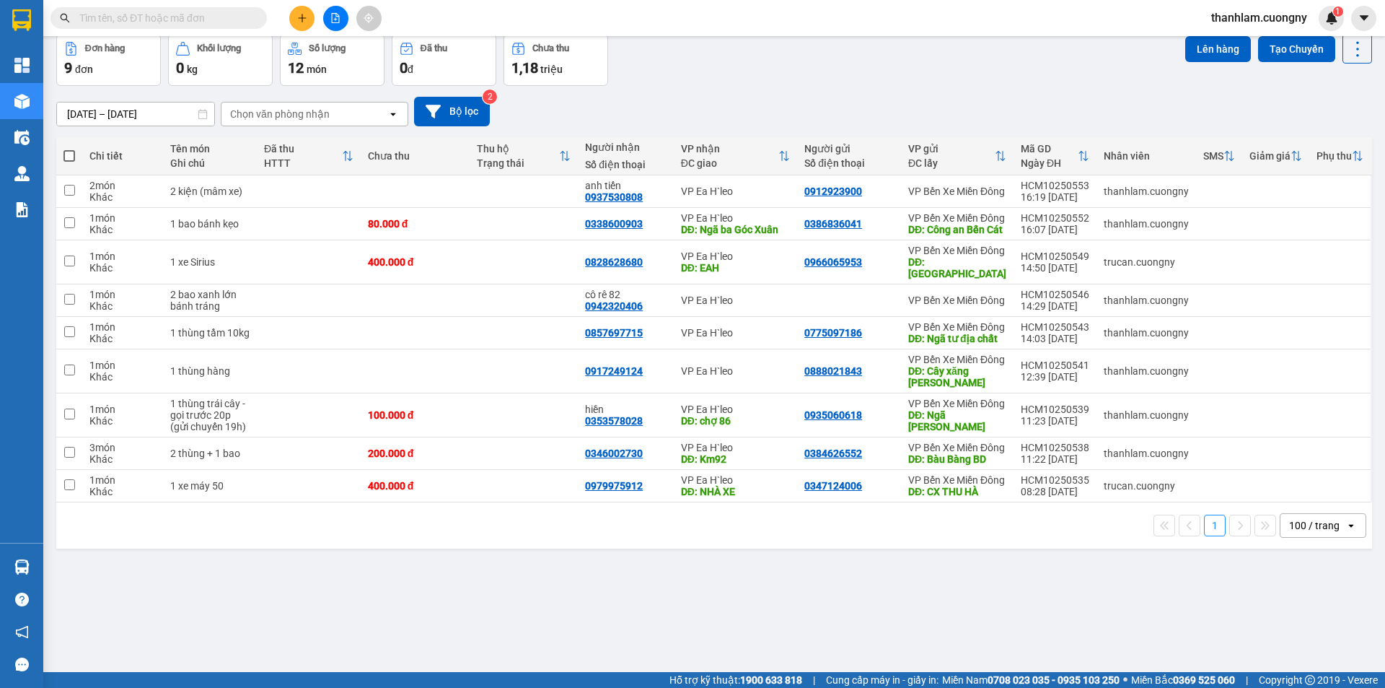
click at [299, 14] on icon "plus" at bounding box center [302, 18] width 10 height 10
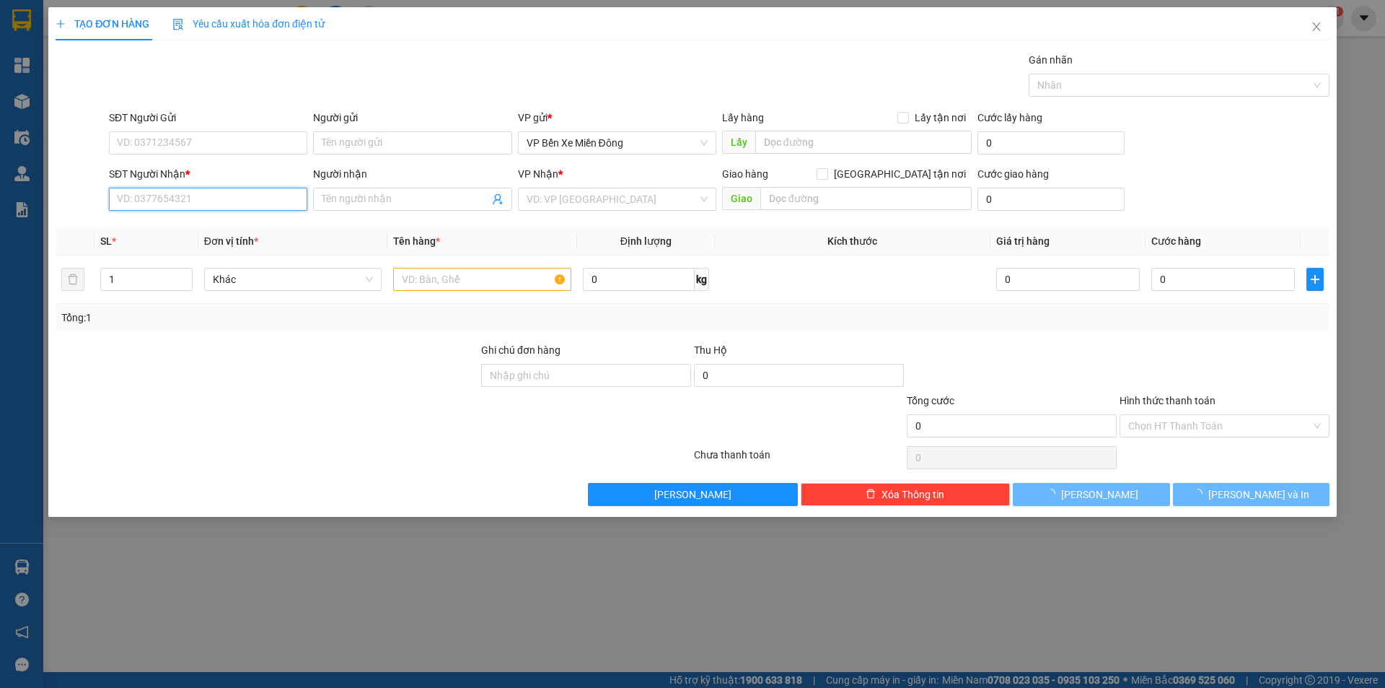
click at [226, 196] on input "SĐT Người Nhận *" at bounding box center [208, 199] width 198 height 23
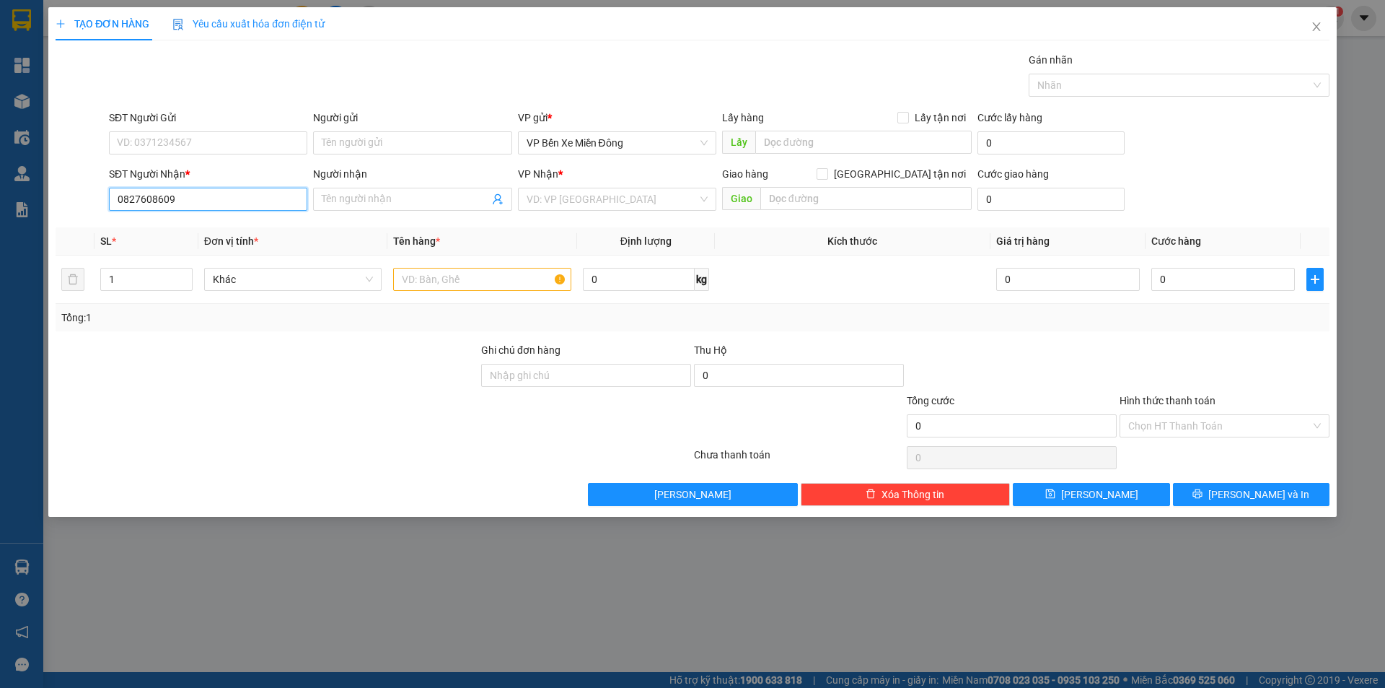
type input "0827608609"
click at [547, 182] on div "VP Nhận *" at bounding box center [617, 177] width 198 height 22
click at [549, 206] on input "search" at bounding box center [612, 199] width 171 height 22
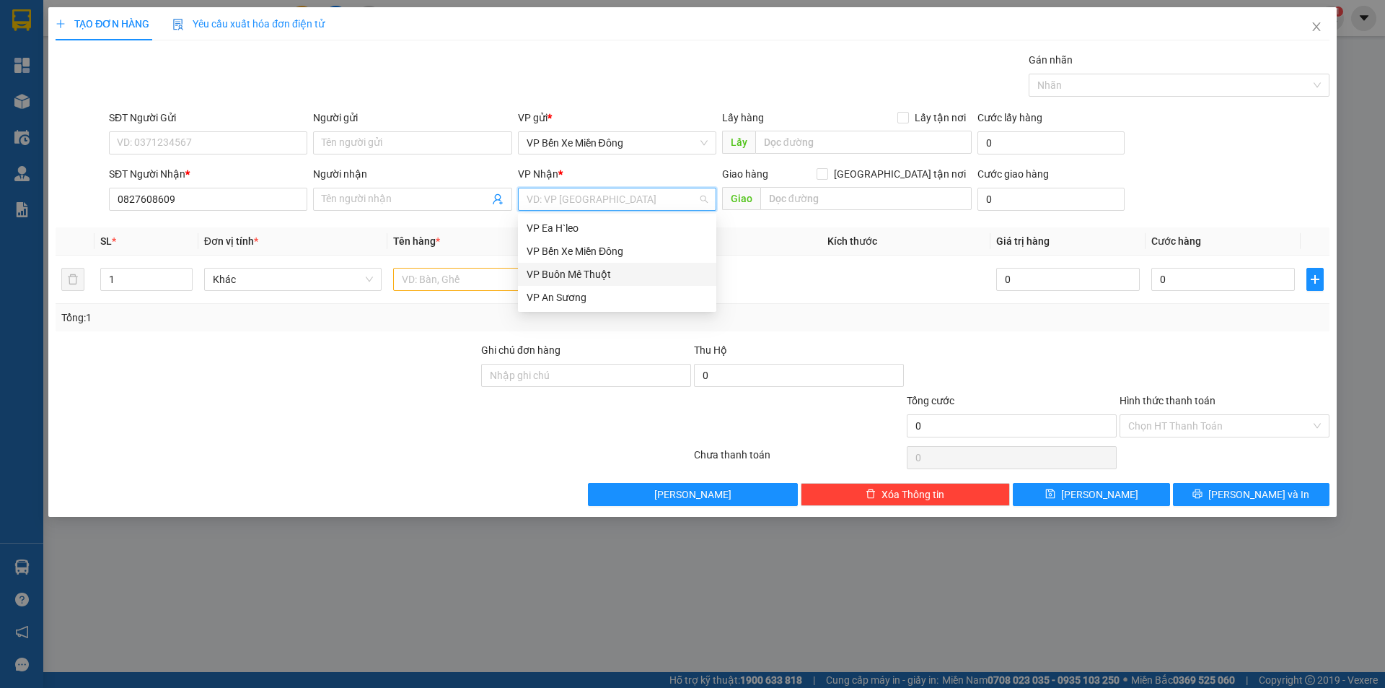
click at [548, 263] on div "VP Buôn Mê Thuột" at bounding box center [617, 274] width 198 height 23
click at [449, 206] on input "Người nhận" at bounding box center [405, 199] width 167 height 16
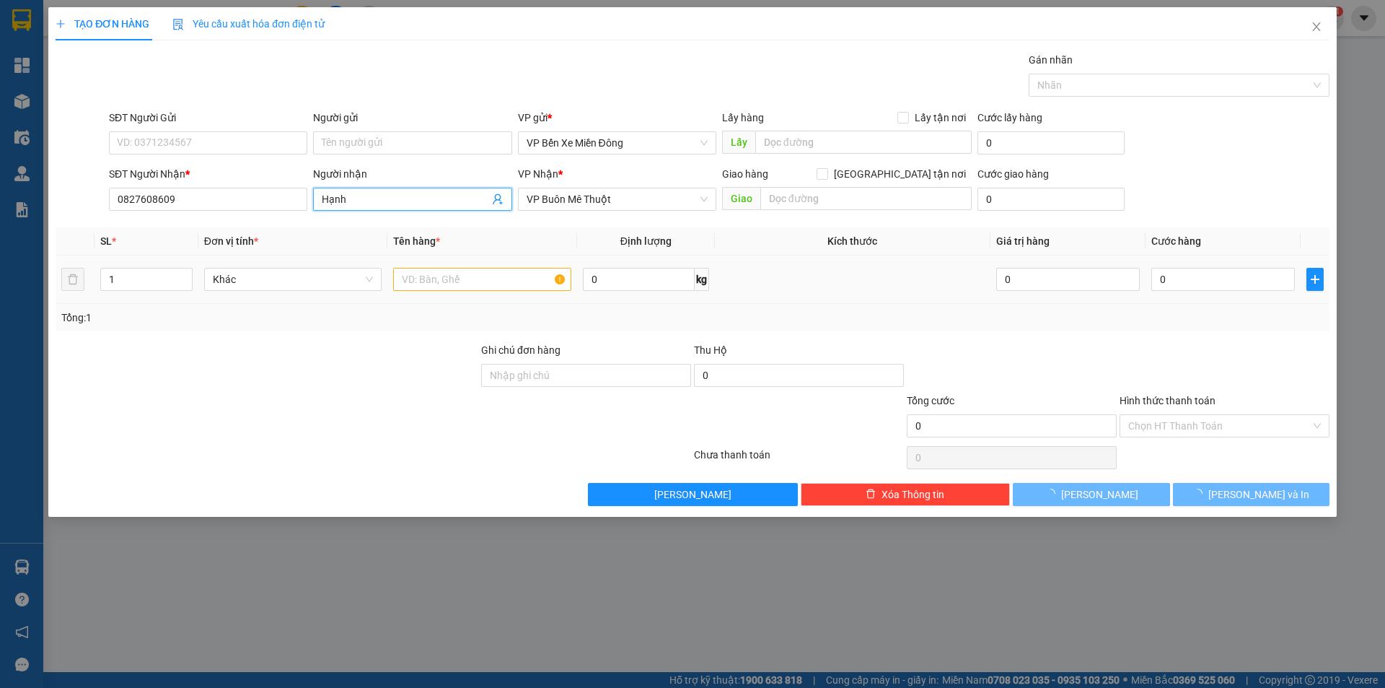
type input "Hạnh"
click at [459, 286] on input "text" at bounding box center [482, 279] width 178 height 23
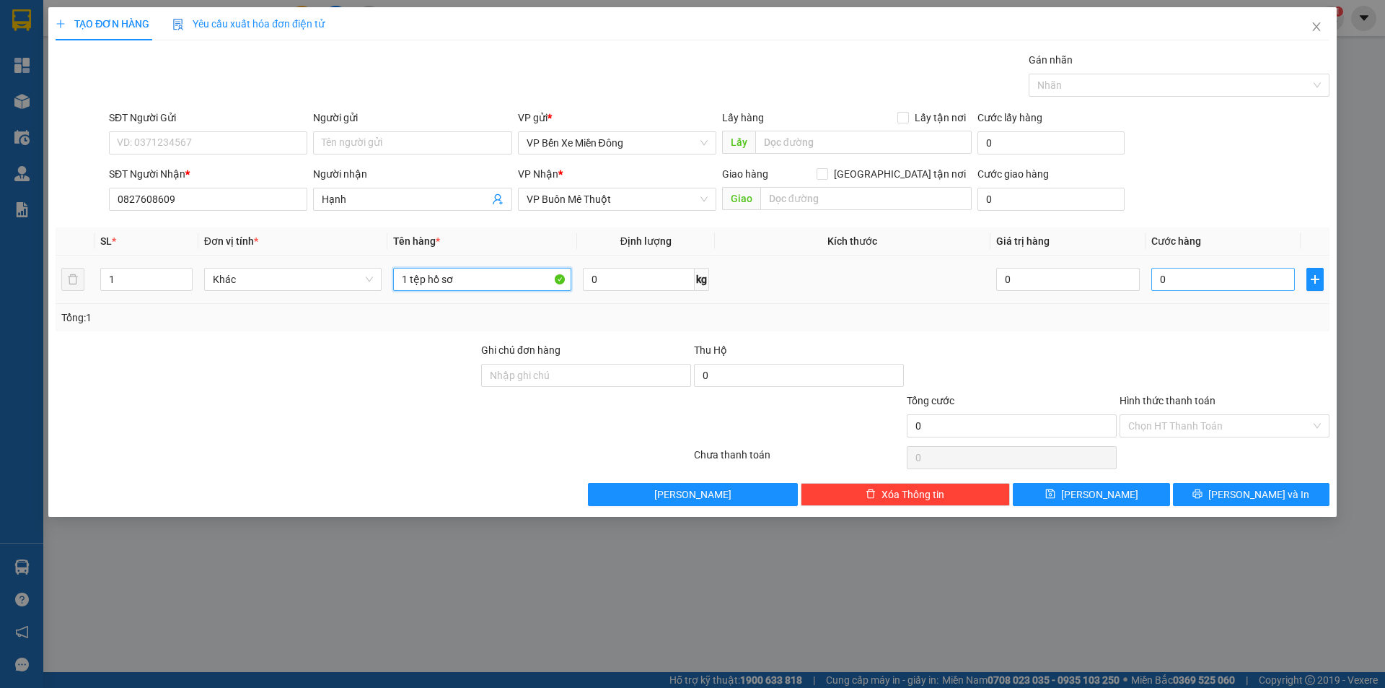
type input "1 tệp hồ sơ"
click at [1218, 270] on input "0" at bounding box center [1223, 279] width 144 height 23
type input "3"
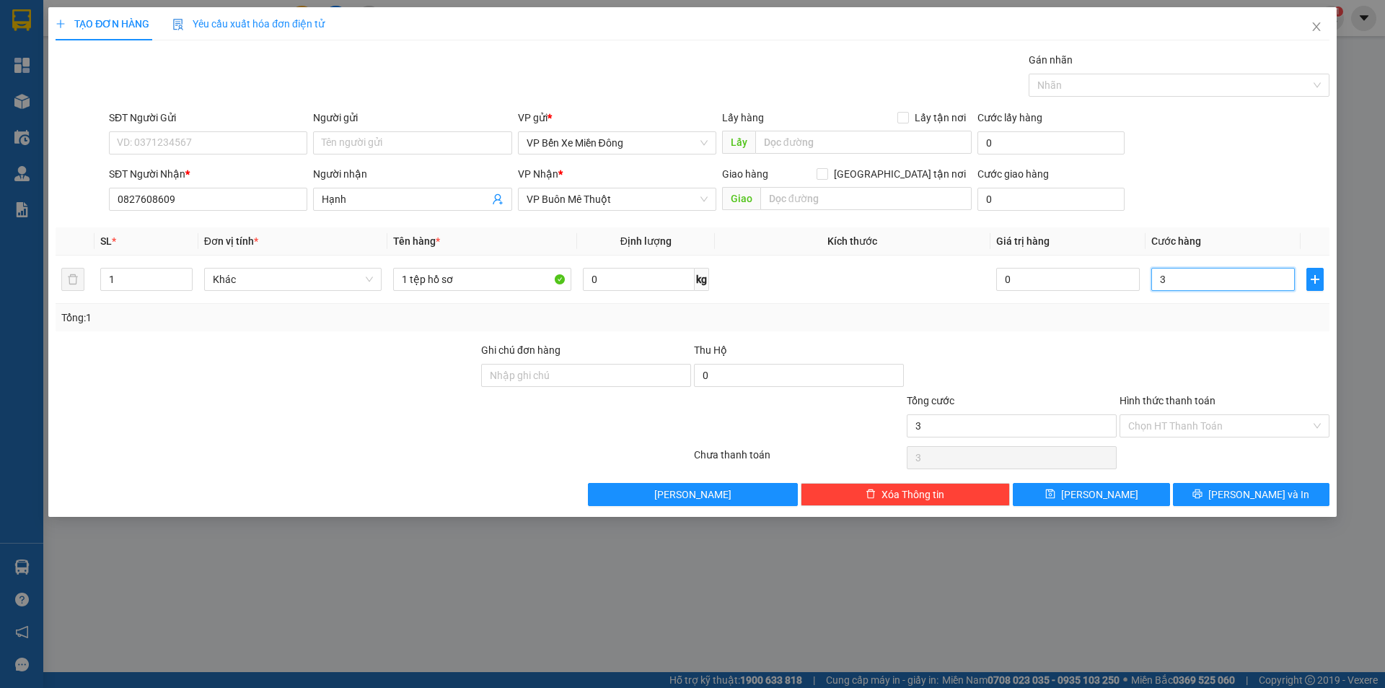
type input "30"
type input "300"
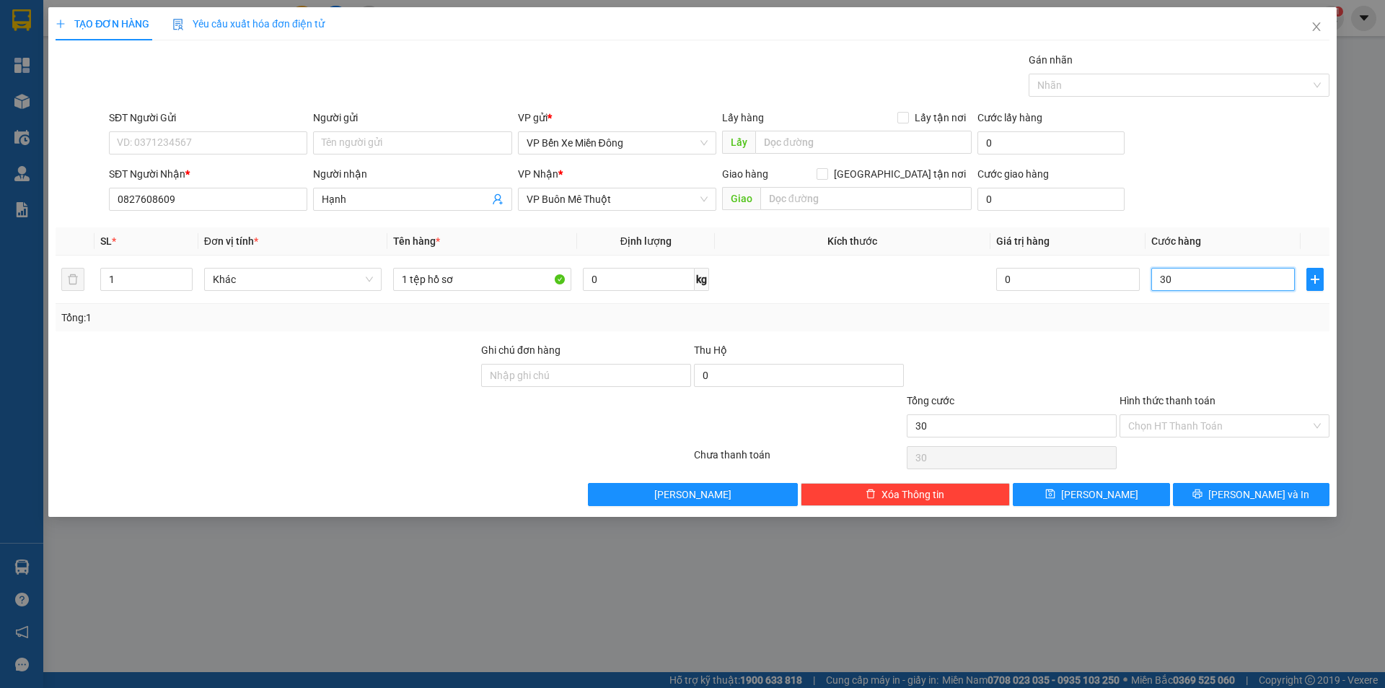
type input "300"
type input "3.000"
type input "30.000"
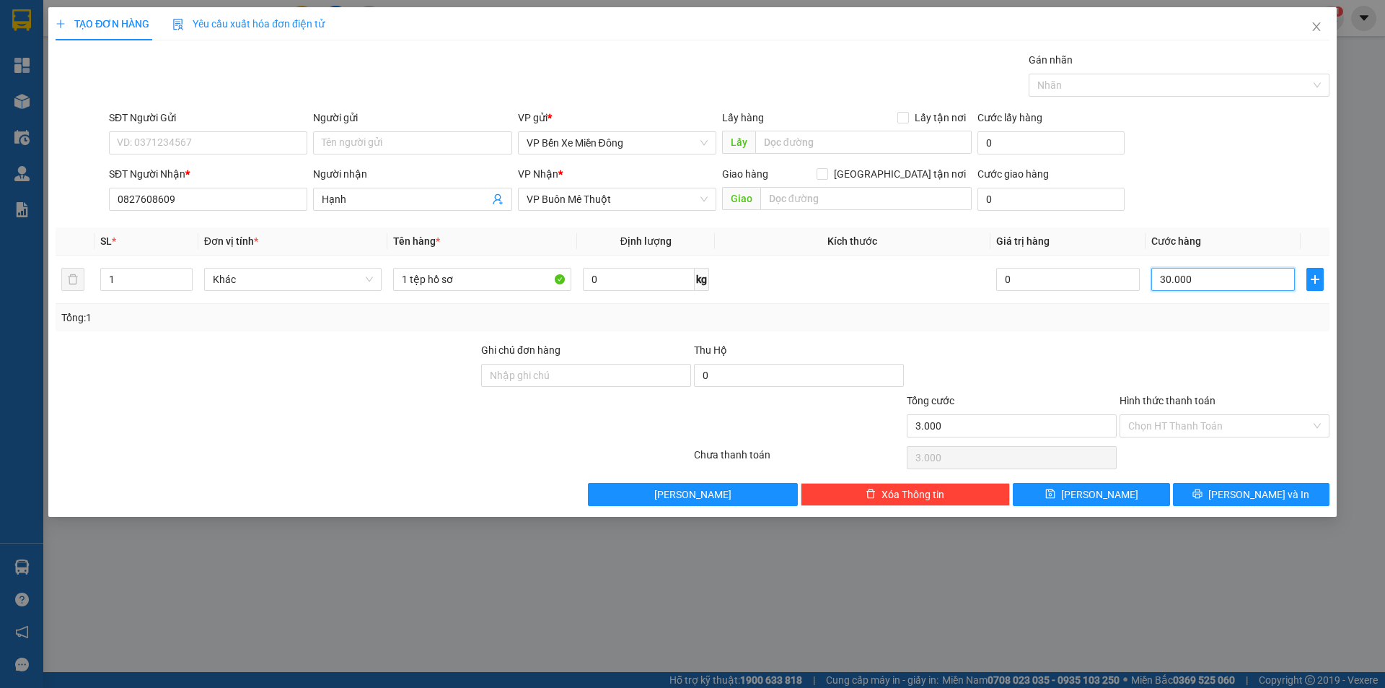
type input "30.000"
click at [1055, 488] on icon "save" at bounding box center [1050, 493] width 10 height 10
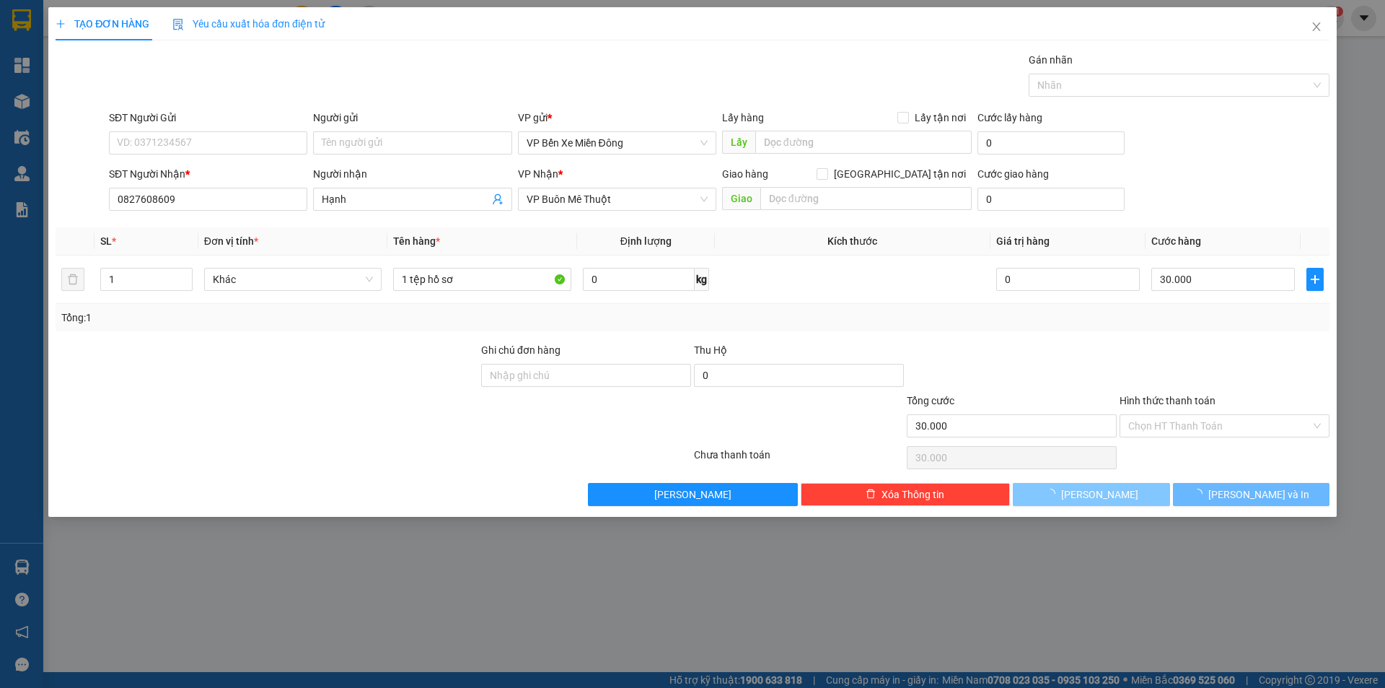
type input "0"
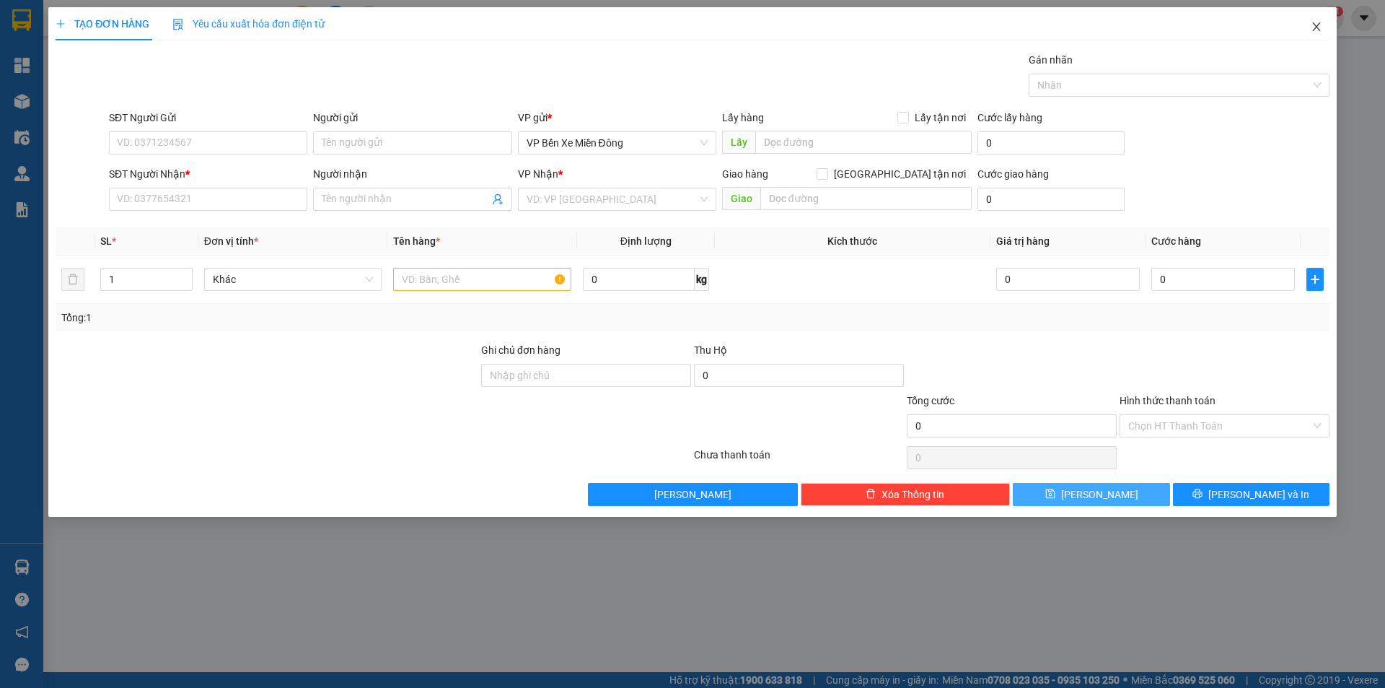
click at [1319, 24] on icon "close" at bounding box center [1317, 27] width 12 height 12
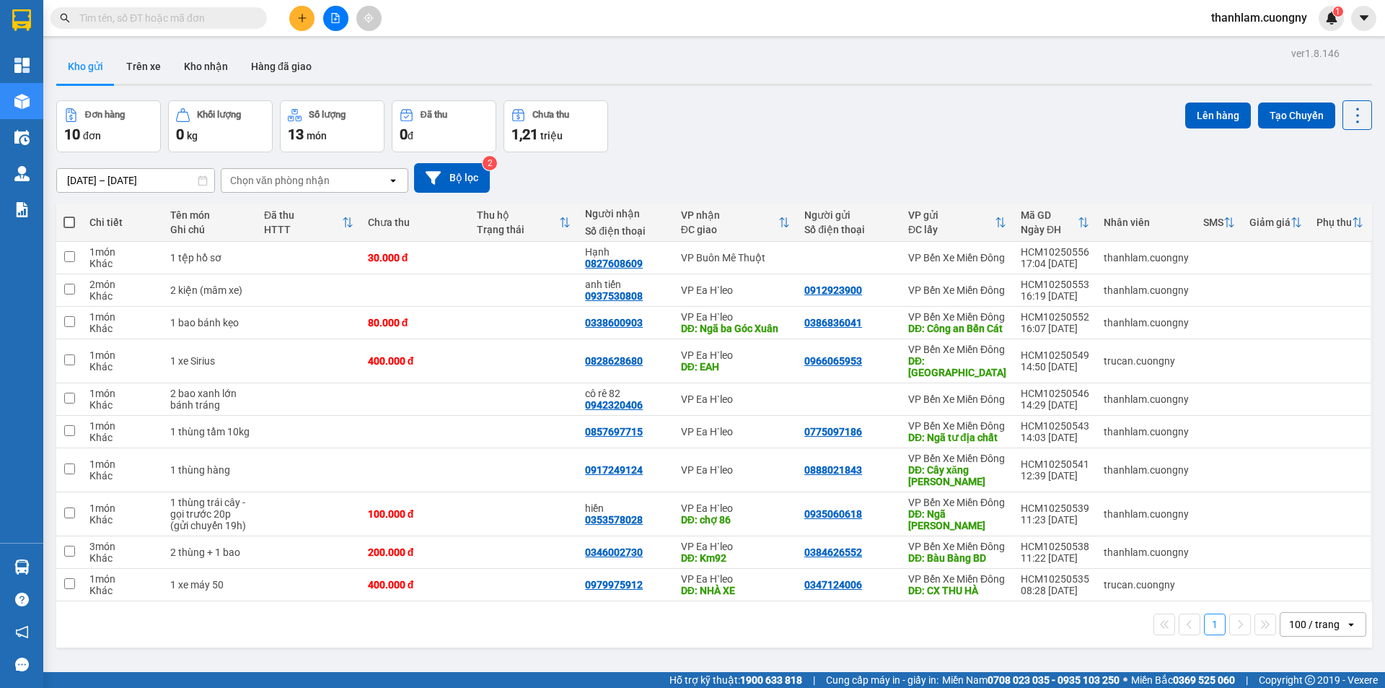
click at [291, 16] on button at bounding box center [301, 18] width 25 height 25
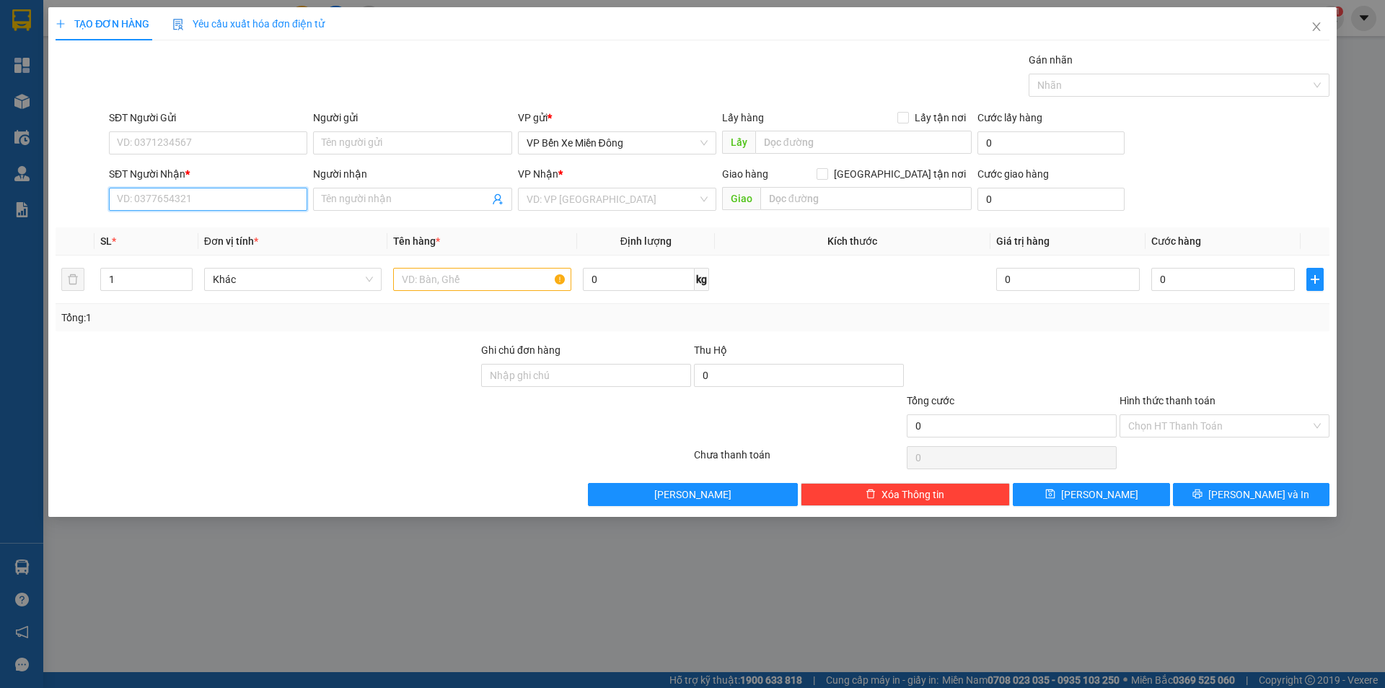
click at [229, 193] on input "SĐT Người Nhận *" at bounding box center [208, 199] width 198 height 23
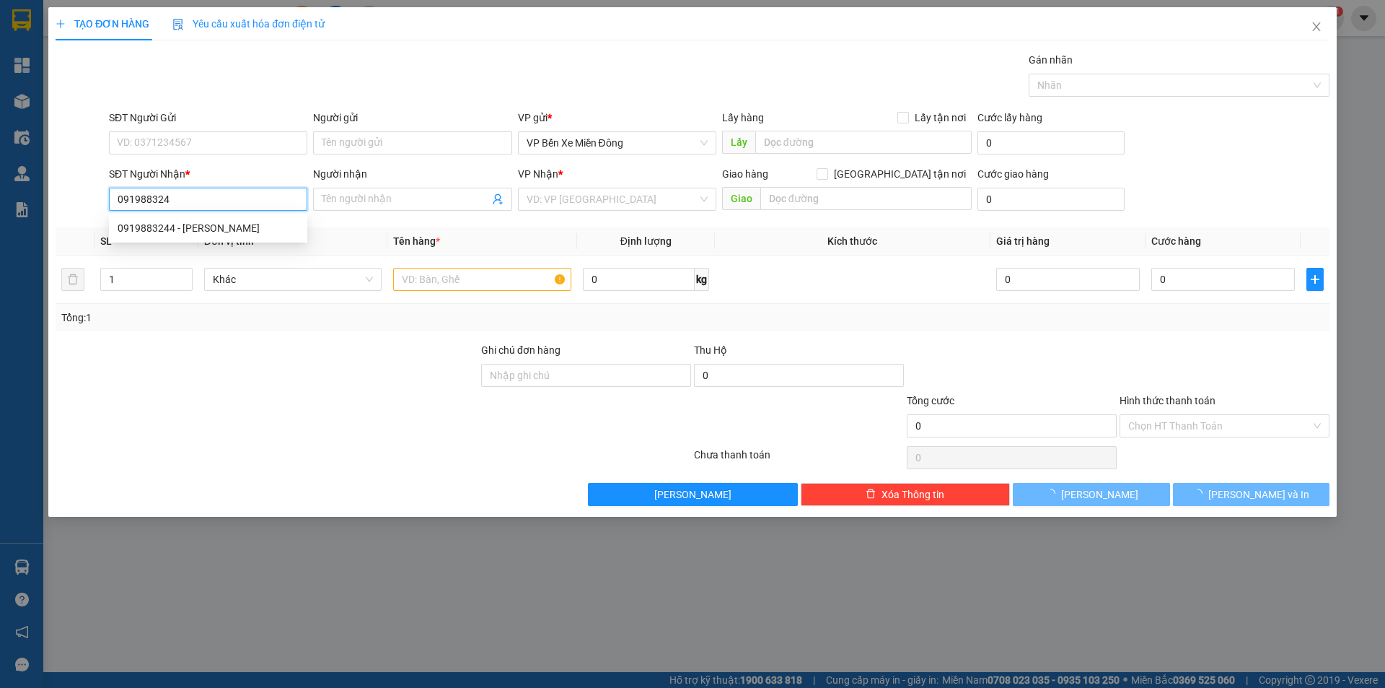
type input "0919883244"
click at [229, 236] on div "0919883244 - Tấn Danh" at bounding box center [208, 227] width 198 height 23
type input "Tấn Danh"
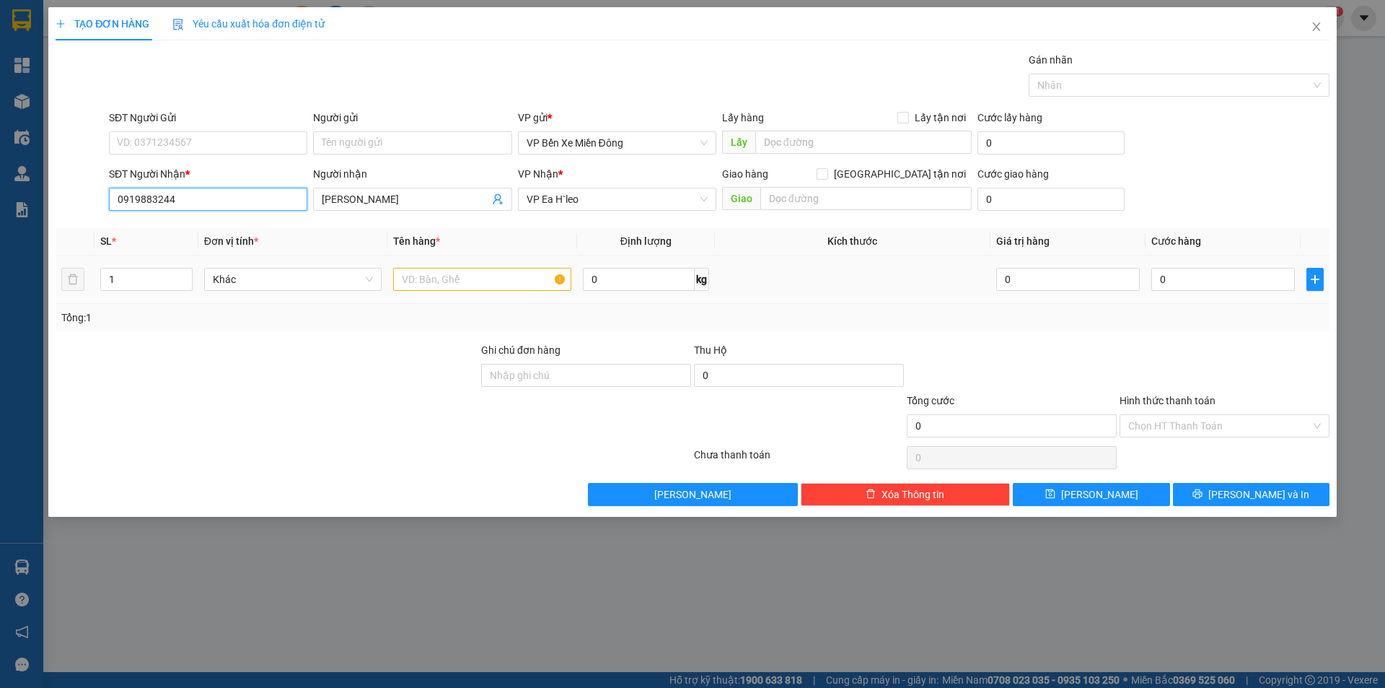
type input "0919883244"
click at [506, 284] on input "text" at bounding box center [482, 279] width 178 height 23
type input "1 hồ sơ (biển số xe)"
click at [1196, 273] on input "0" at bounding box center [1223, 279] width 144 height 23
type input "3"
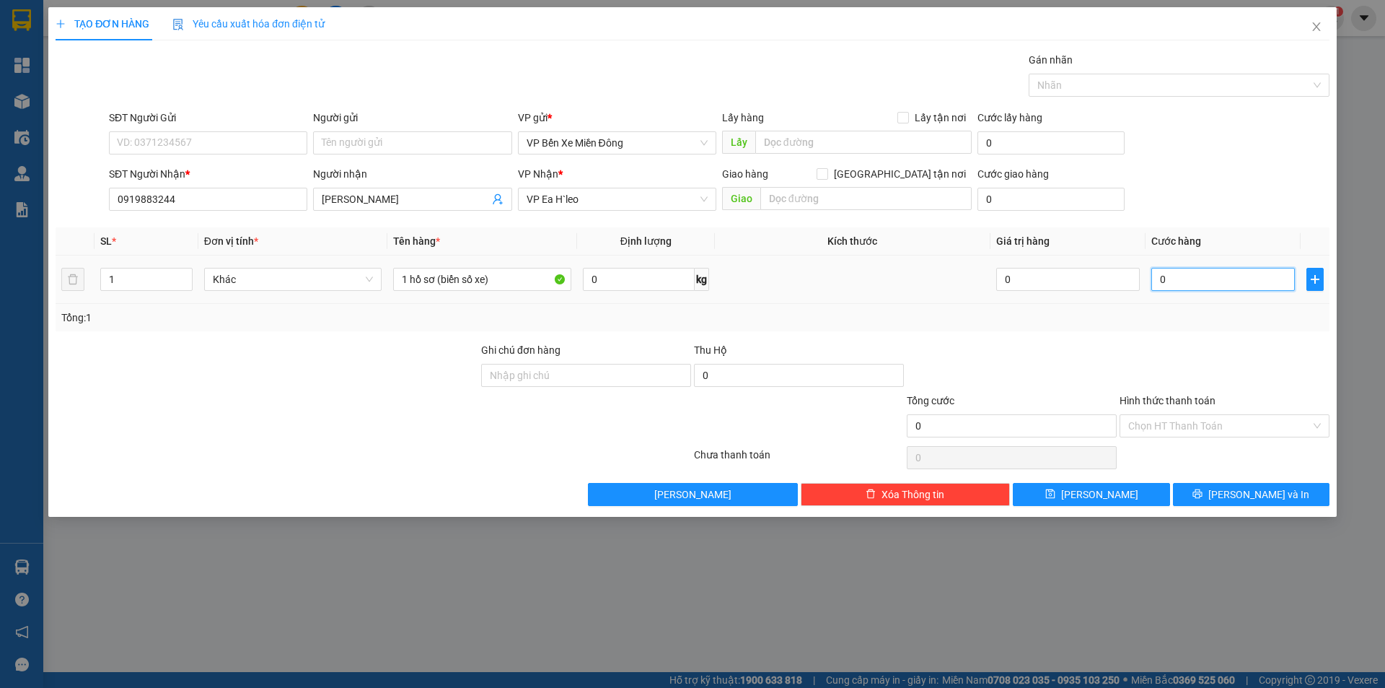
type input "3"
type input "30"
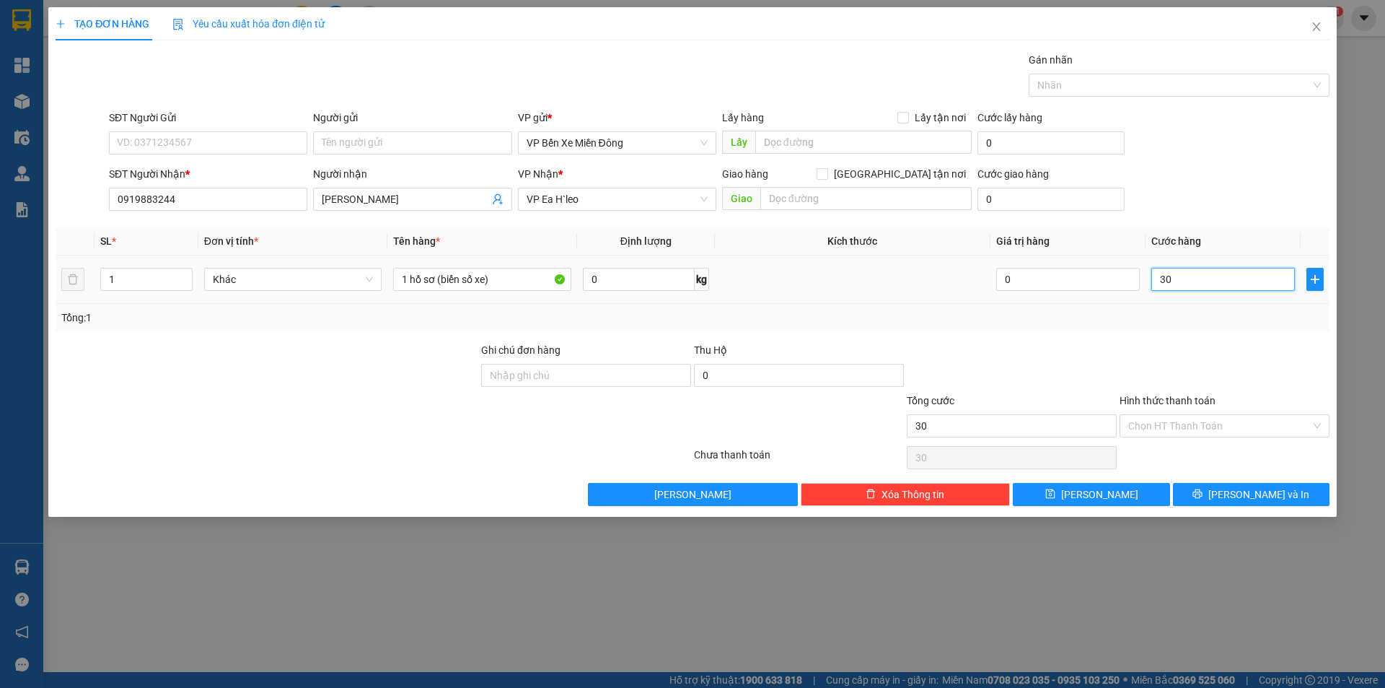
type input "300"
type input "3.000"
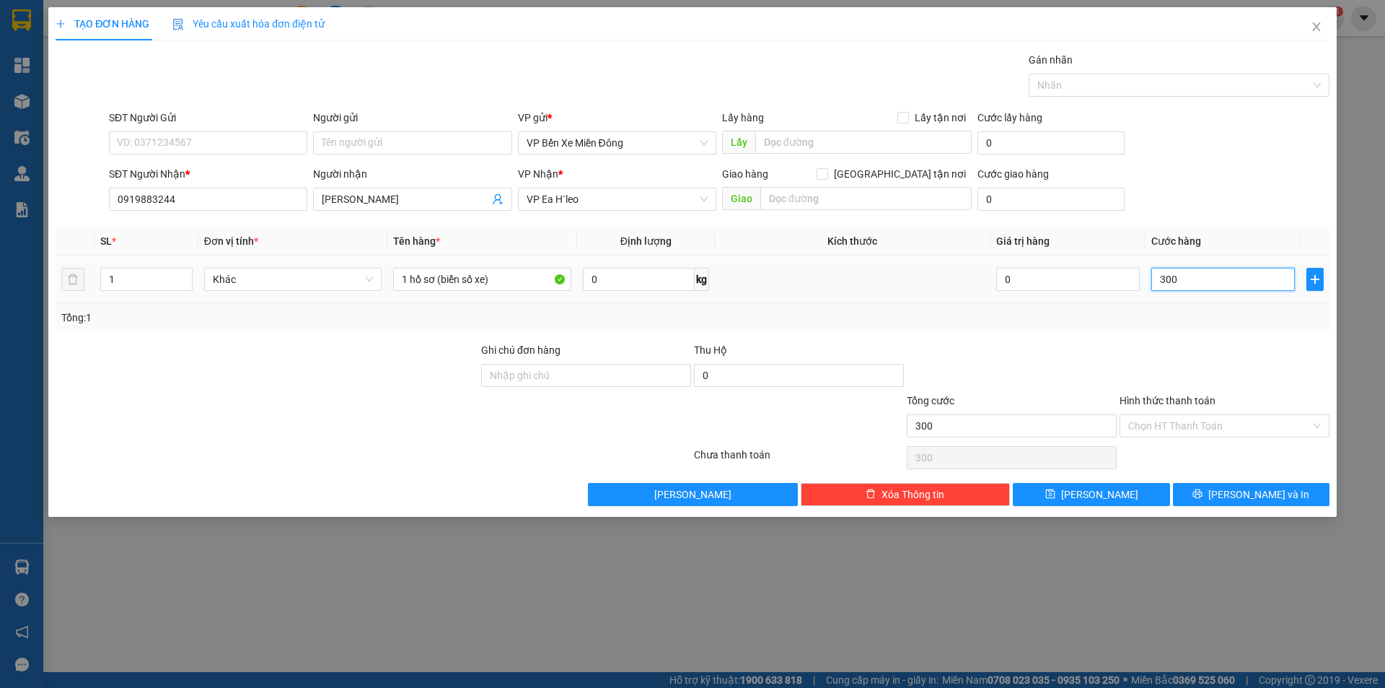
type input "3.000"
type input "30.000"
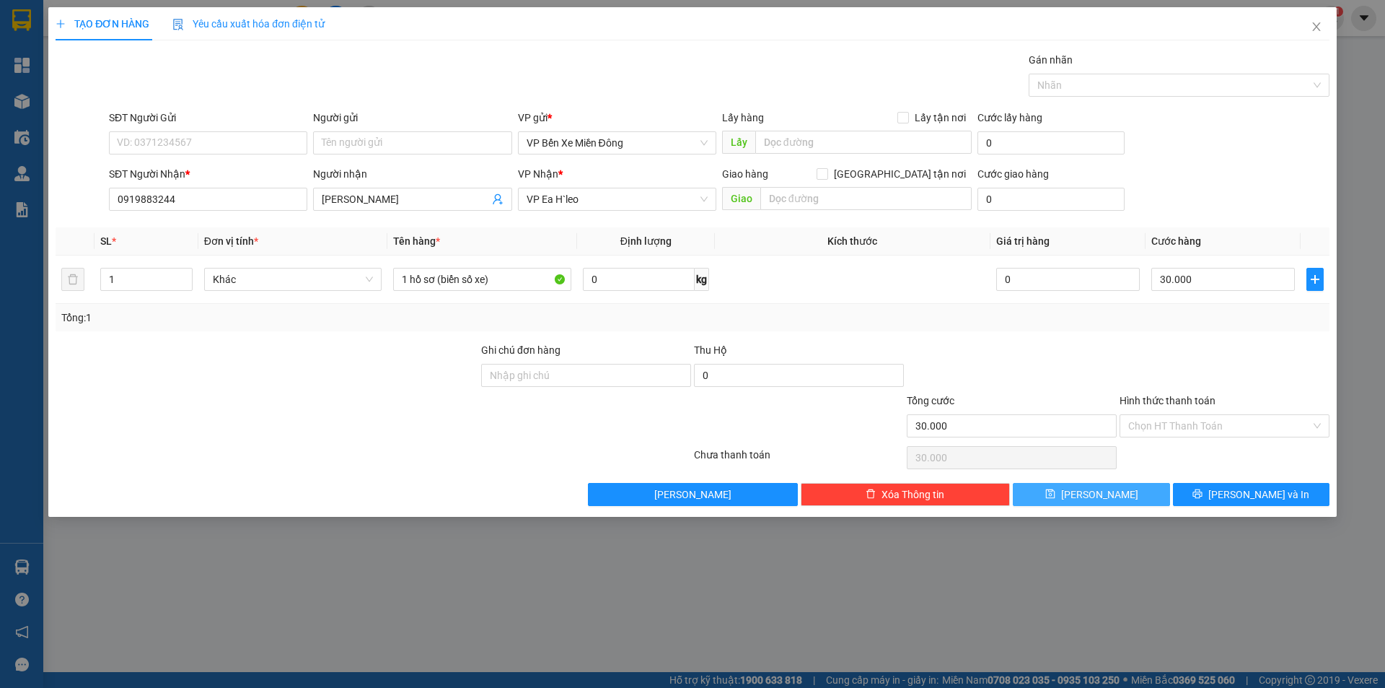
click at [1130, 490] on button "[PERSON_NAME]" at bounding box center [1091, 494] width 157 height 23
type input "0"
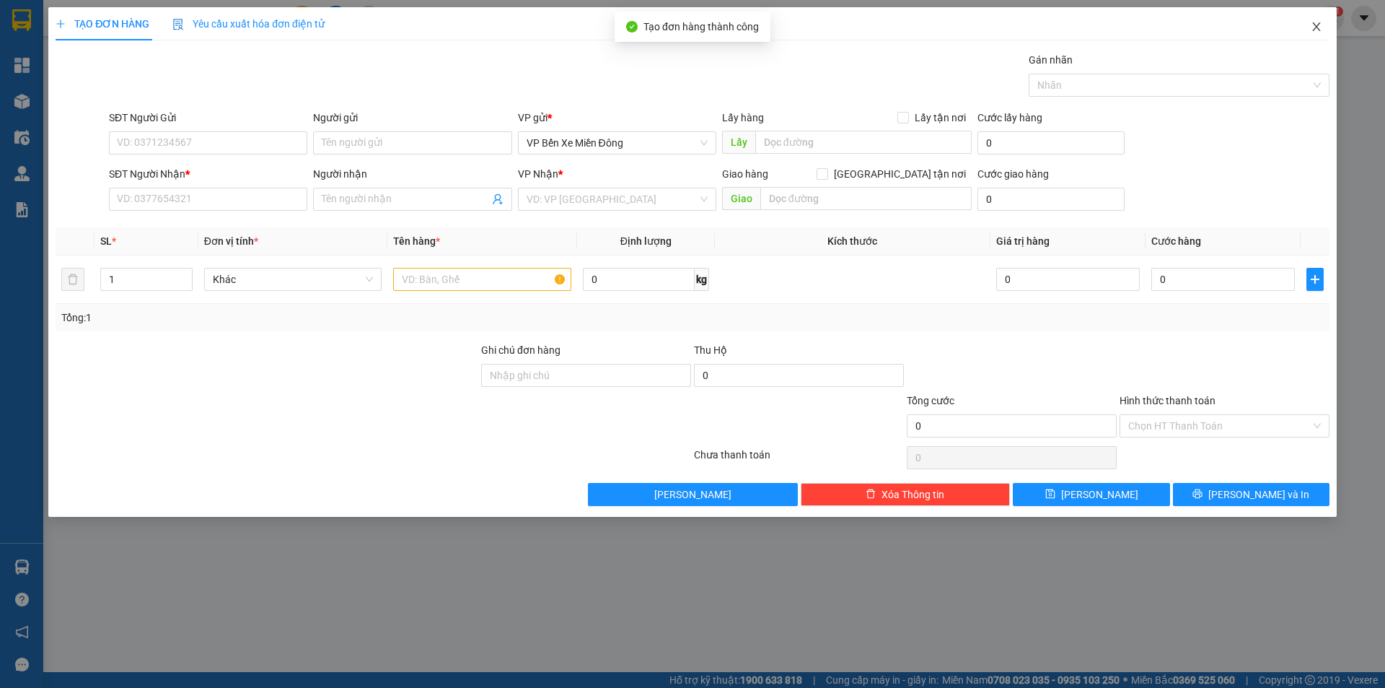
click at [1331, 20] on span "Close" at bounding box center [1316, 27] width 40 height 40
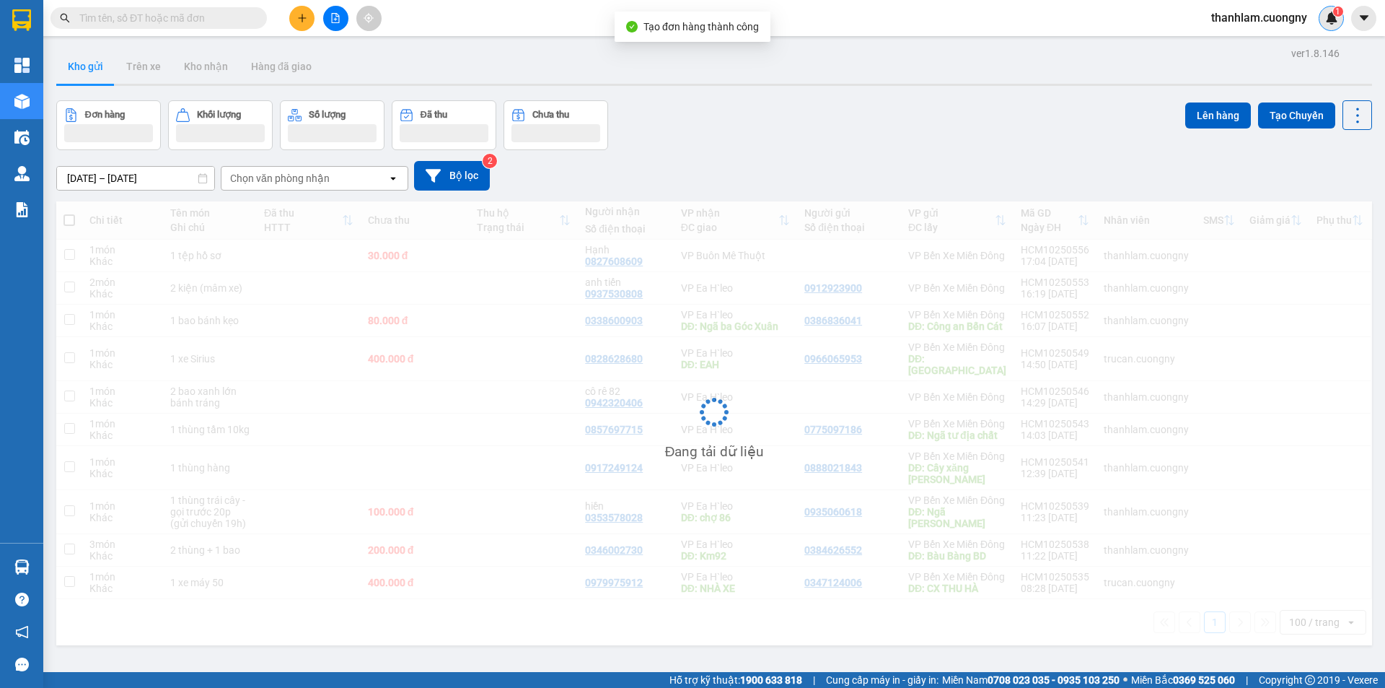
click at [1326, 27] on div "1" at bounding box center [1331, 18] width 25 height 25
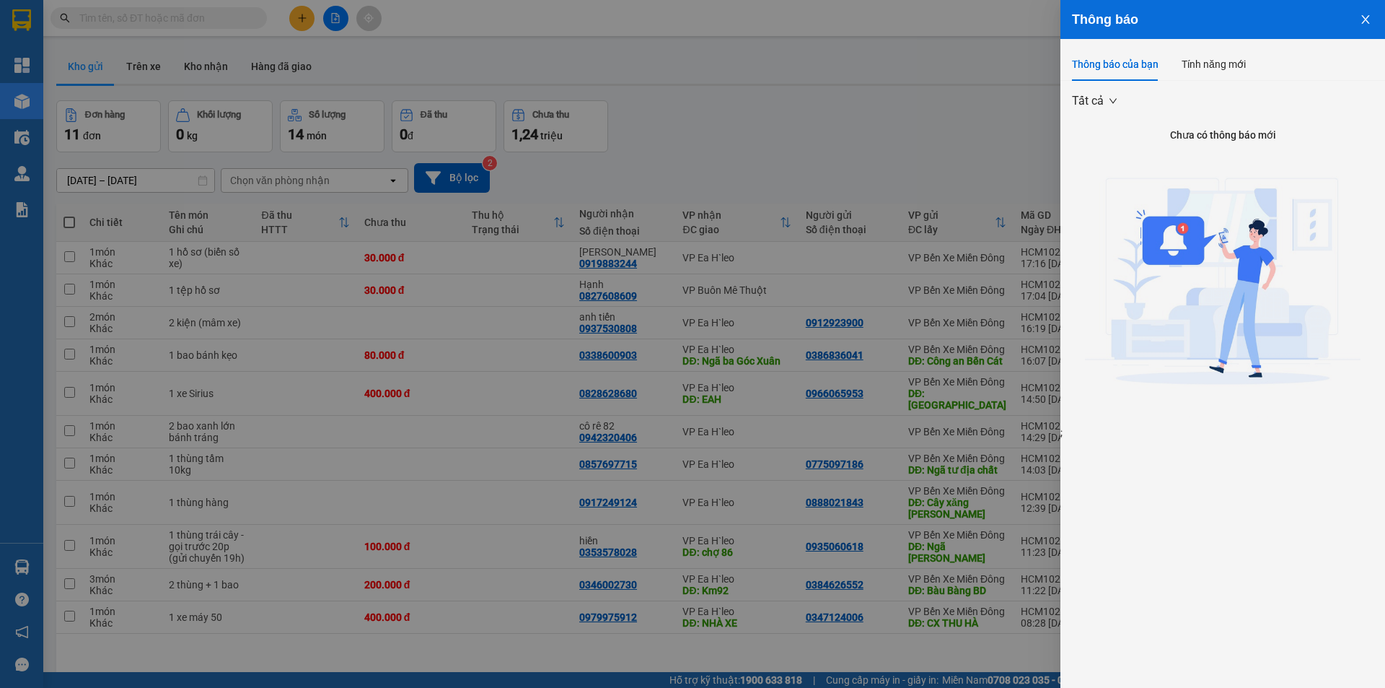
drag, startPoint x: 283, startPoint y: 19, endPoint x: 306, endPoint y: 17, distance: 23.3
click at [289, 19] on div at bounding box center [692, 344] width 1385 height 688
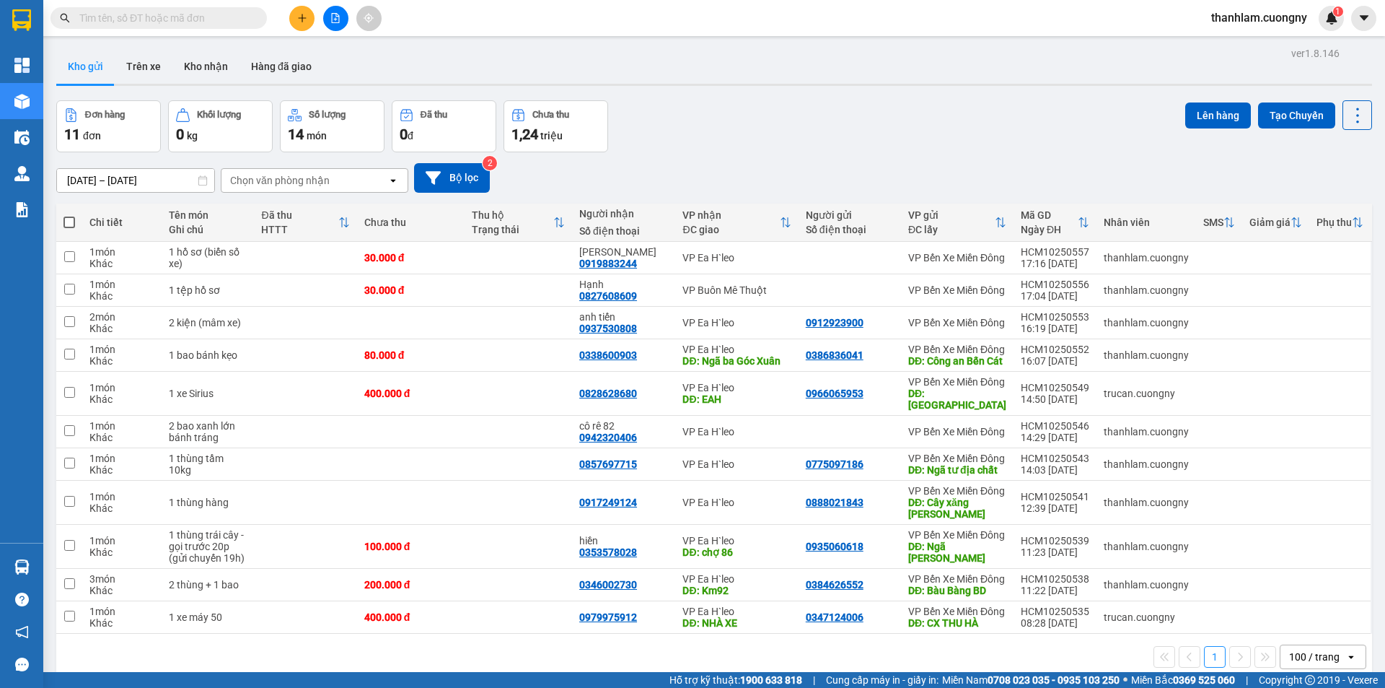
click at [306, 17] on body "Kết quả tìm kiếm ( 0 ) Bộ lọc No Data thanhlam.cuongny 1 Tổng Quan Kho hàng mới…" at bounding box center [692, 344] width 1385 height 688
click at [307, 26] on button at bounding box center [301, 18] width 25 height 25
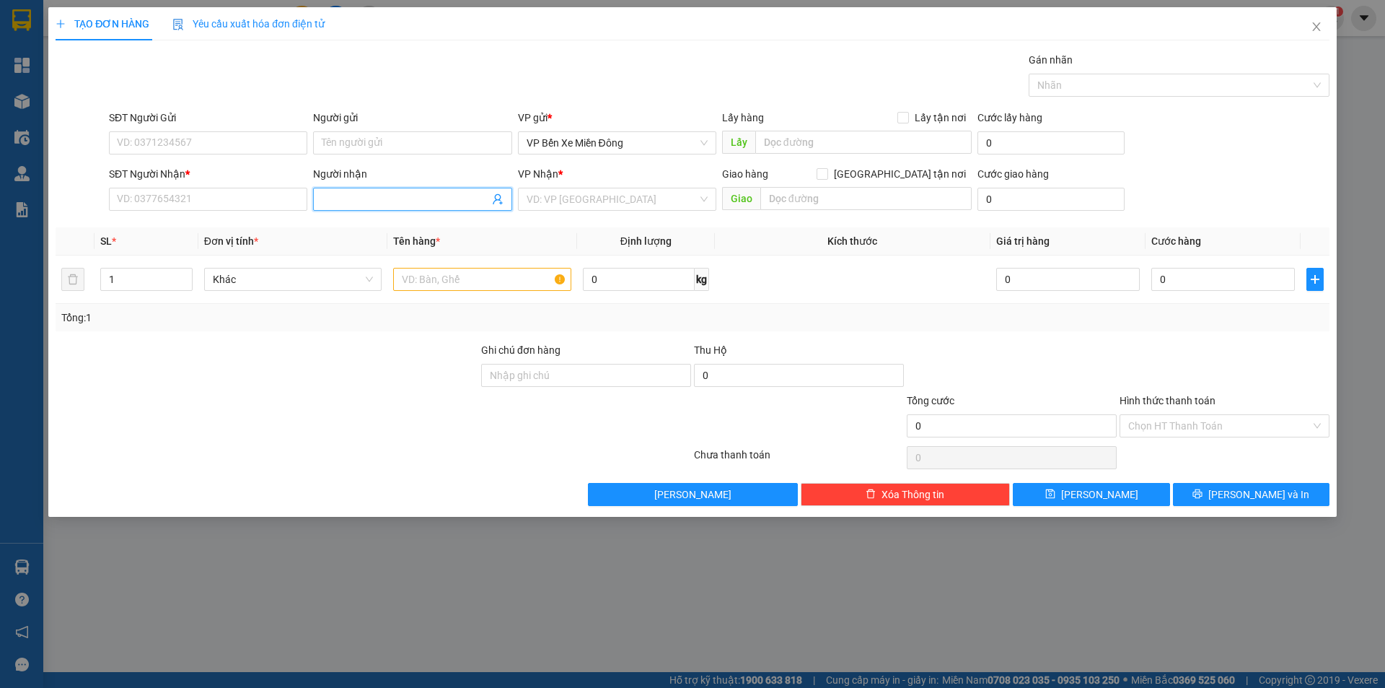
click at [361, 204] on input "Người nhận" at bounding box center [405, 199] width 167 height 16
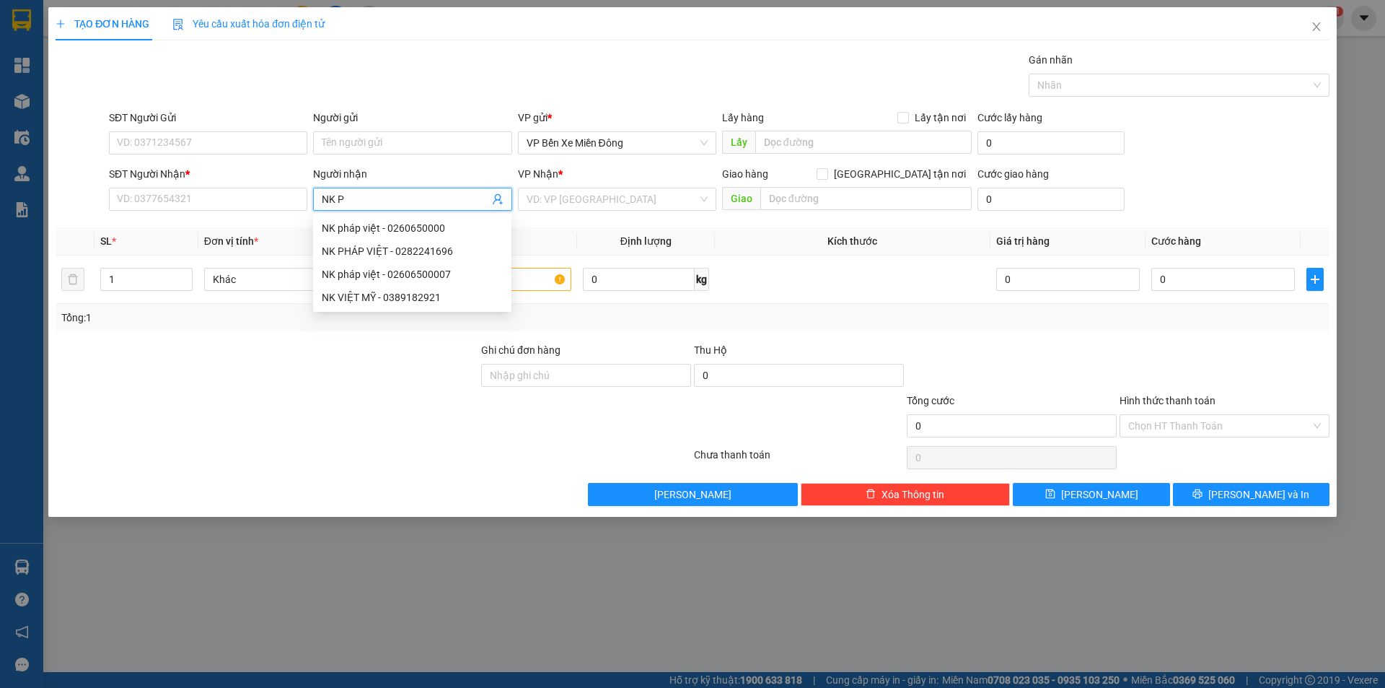
type input "NK PH"
click at [370, 269] on div "NK pháp việt - 02606500007" at bounding box center [412, 274] width 181 height 16
type input "02606500007"
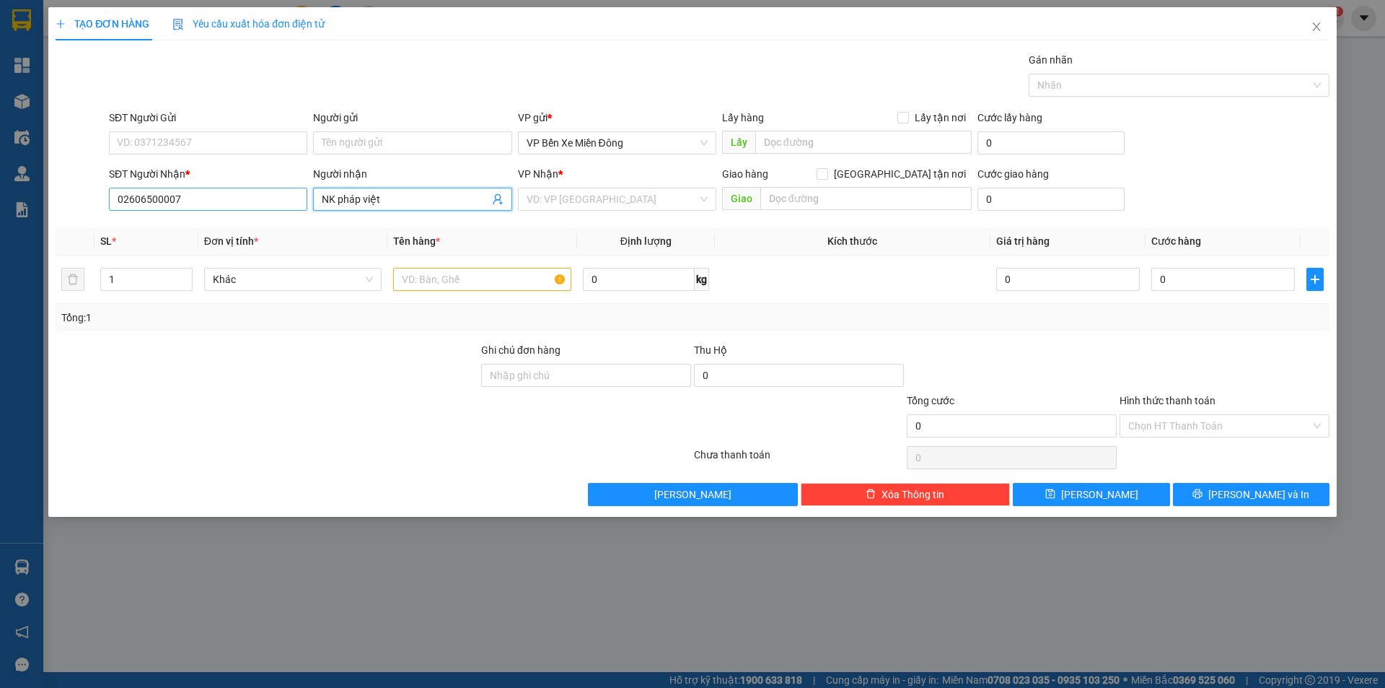
type input "NK pháp việt"
drag, startPoint x: 222, startPoint y: 198, endPoint x: 100, endPoint y: 198, distance: 122.6
click at [100, 198] on div "SĐT Người Nhận * 02606500007 02606500007 Người nhận NK pháp việt VP Nhận * VD: …" at bounding box center [692, 191] width 1277 height 50
click at [434, 273] on input "text" at bounding box center [482, 279] width 178 height 23
paste input "02606500007"
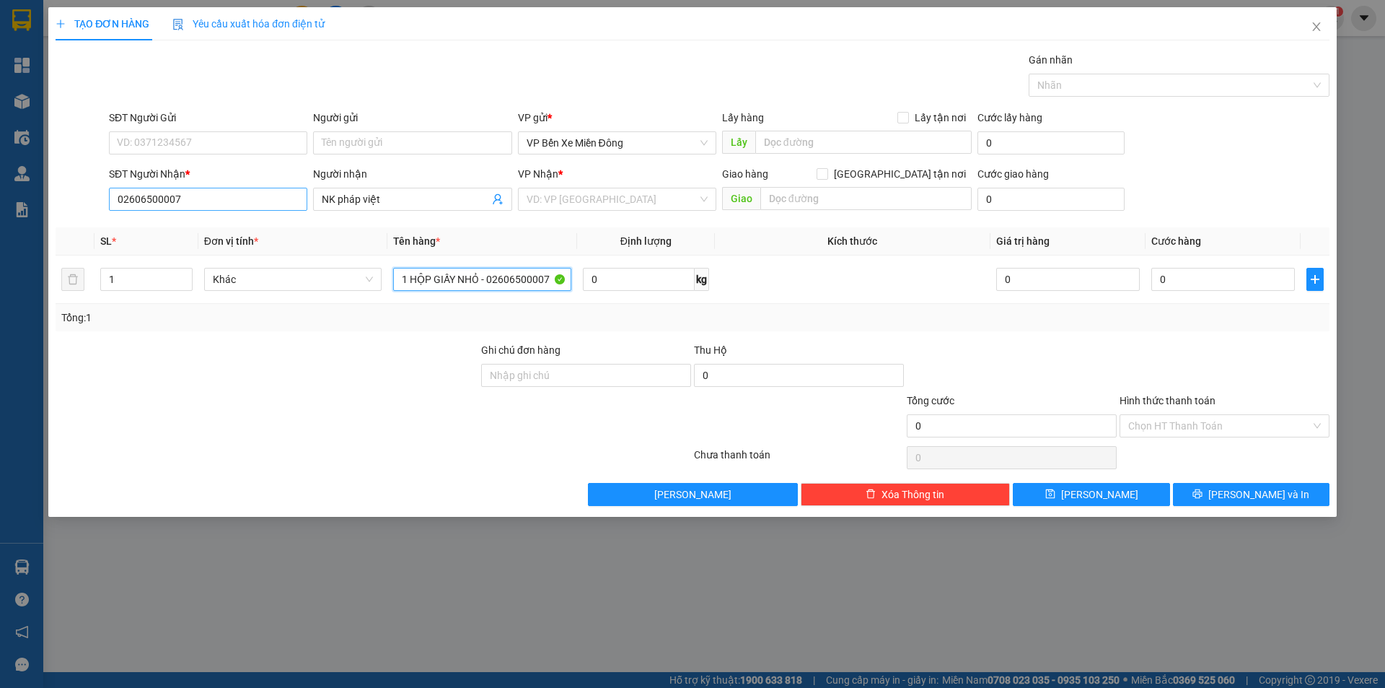
type input "1 HỘP GIẤY NHỎ - 02606500007"
click at [242, 205] on input "02606500007" at bounding box center [208, 199] width 198 height 23
type input "0260650000"
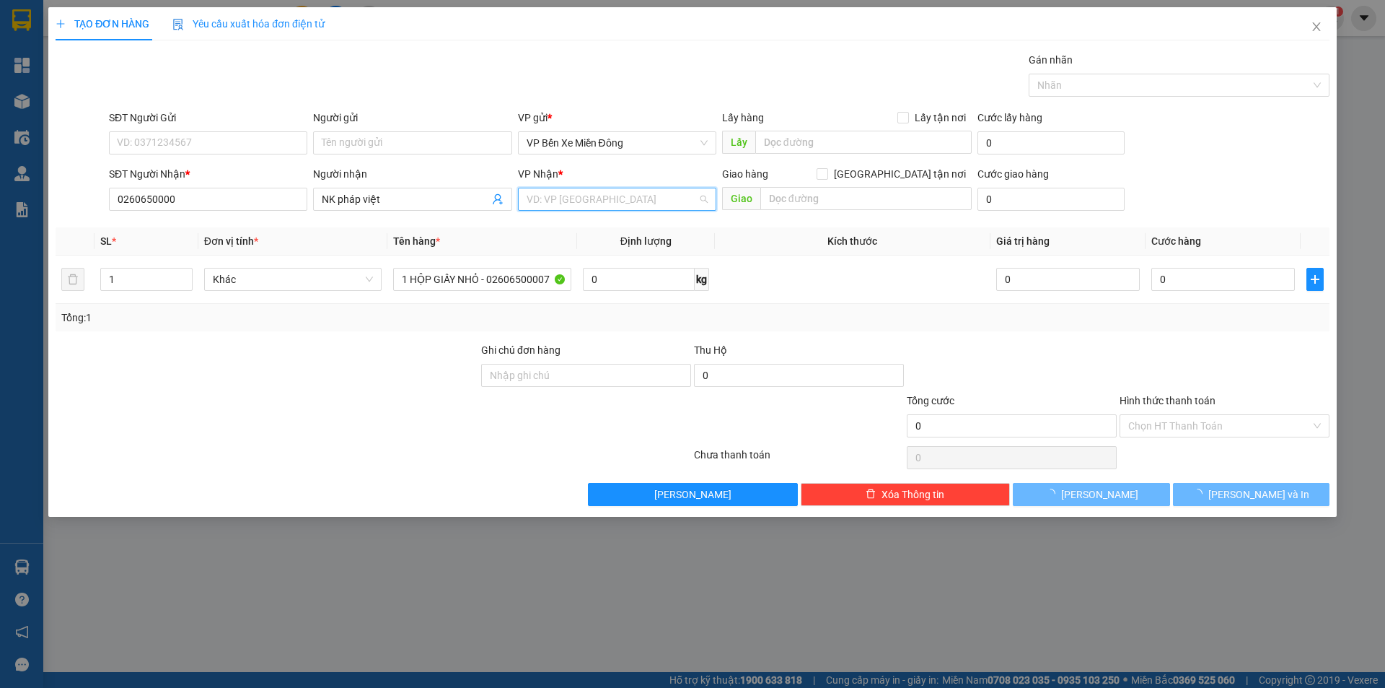
click at [565, 199] on input "search" at bounding box center [612, 199] width 171 height 22
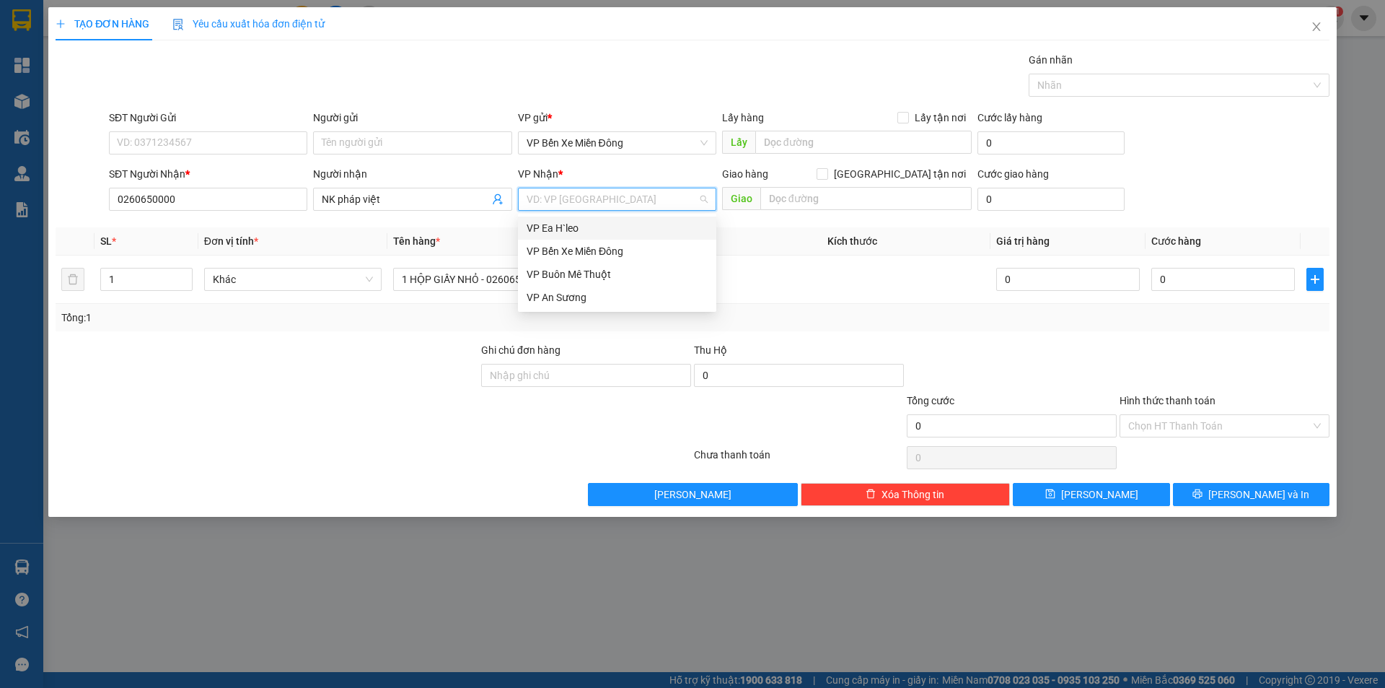
click at [571, 227] on div "VP Ea H`leo" at bounding box center [617, 228] width 181 height 16
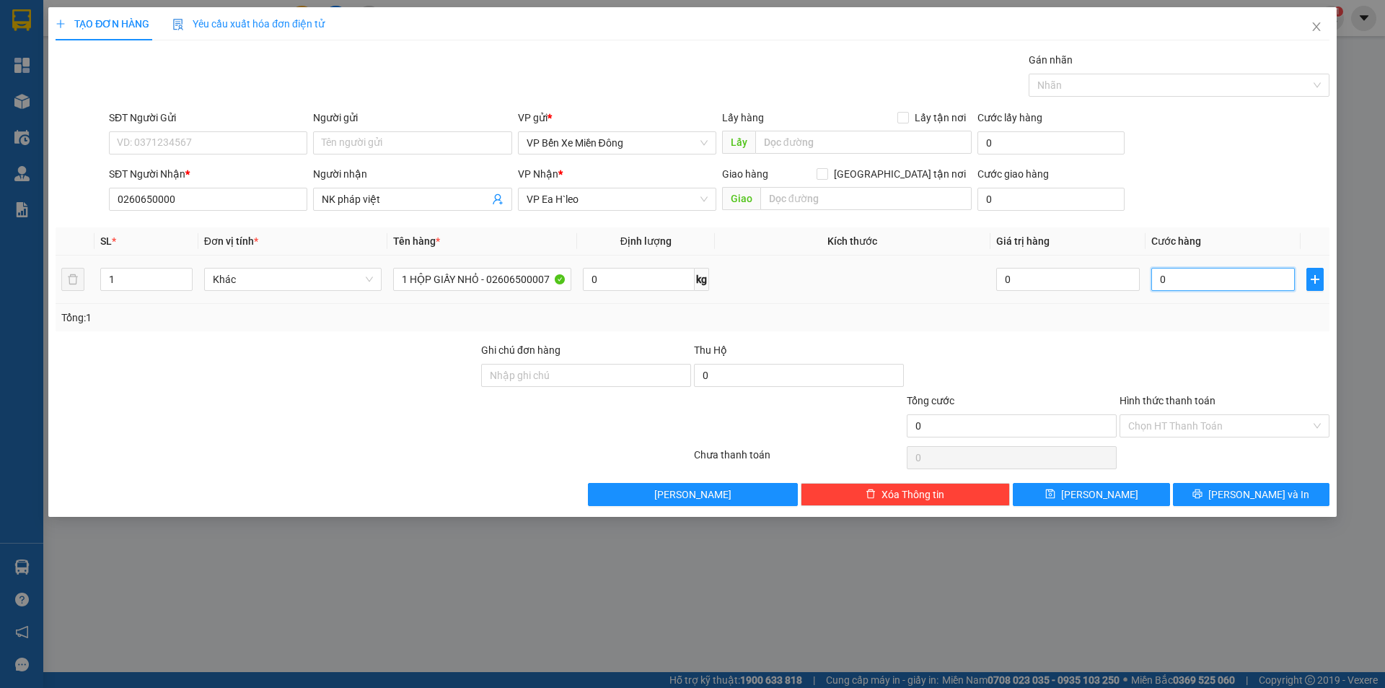
click at [1227, 281] on input "0" at bounding box center [1223, 279] width 144 height 23
type input "3"
type input "30"
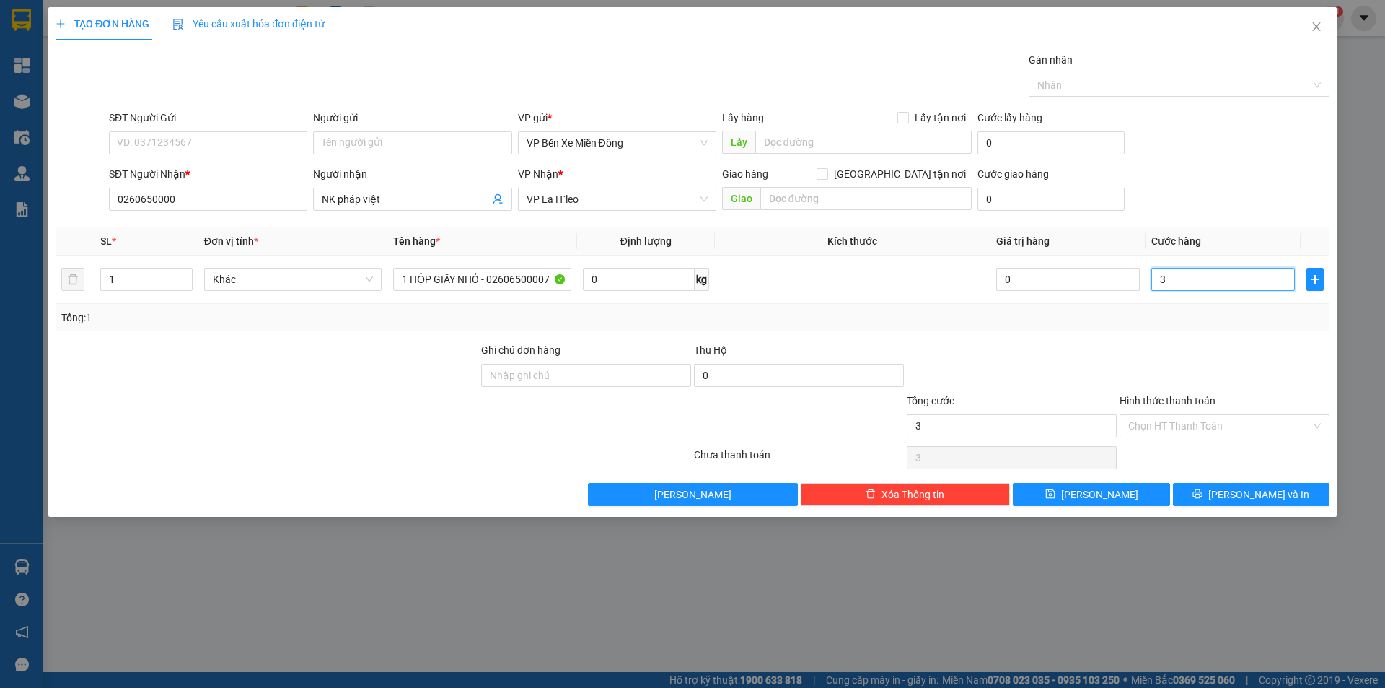
type input "30"
type input "300"
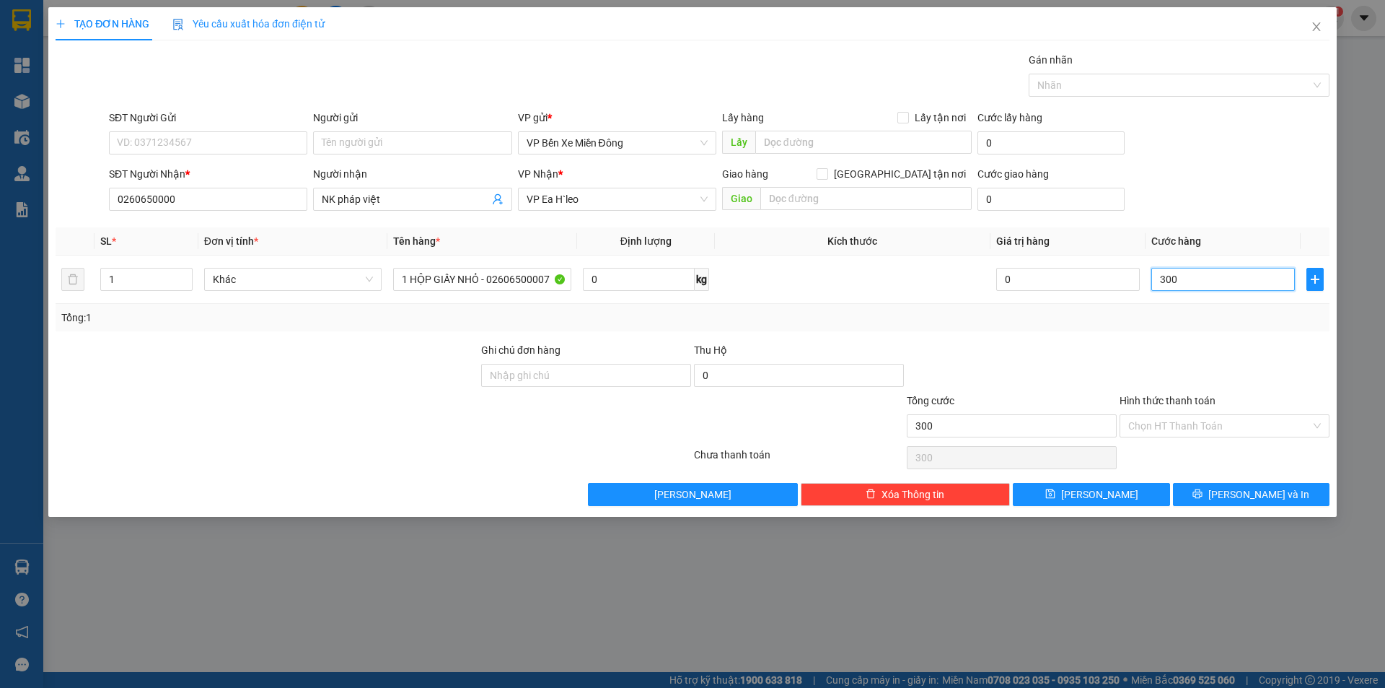
type input "3.000"
type input "30.000"
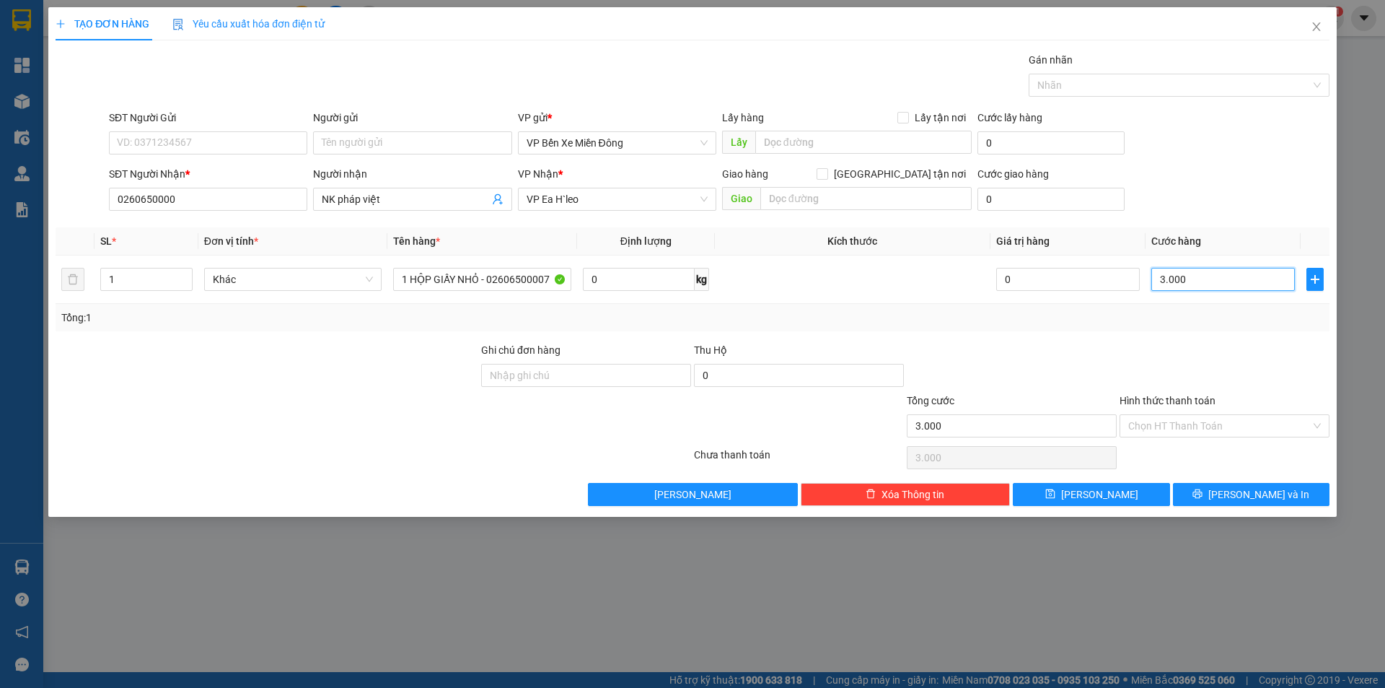
type input "30.000"
click at [1142, 498] on button "[PERSON_NAME]" at bounding box center [1091, 494] width 157 height 23
type input "0"
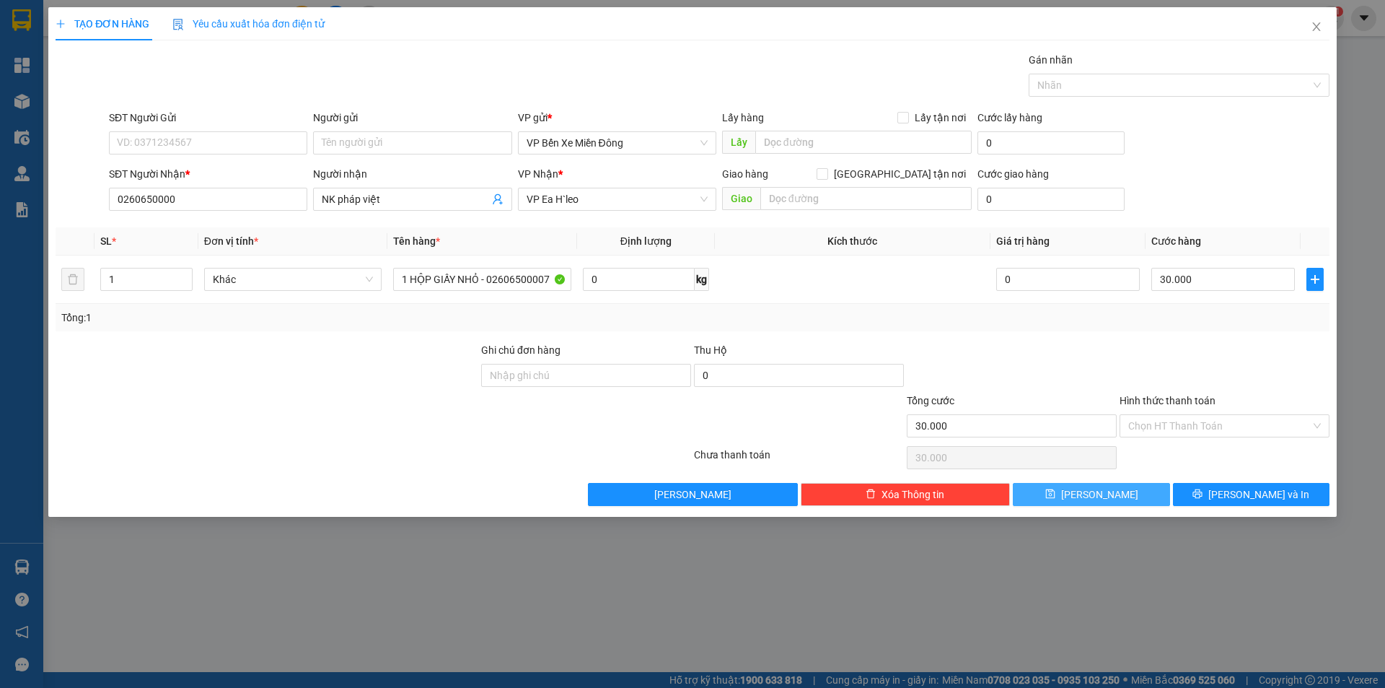
type input "0"
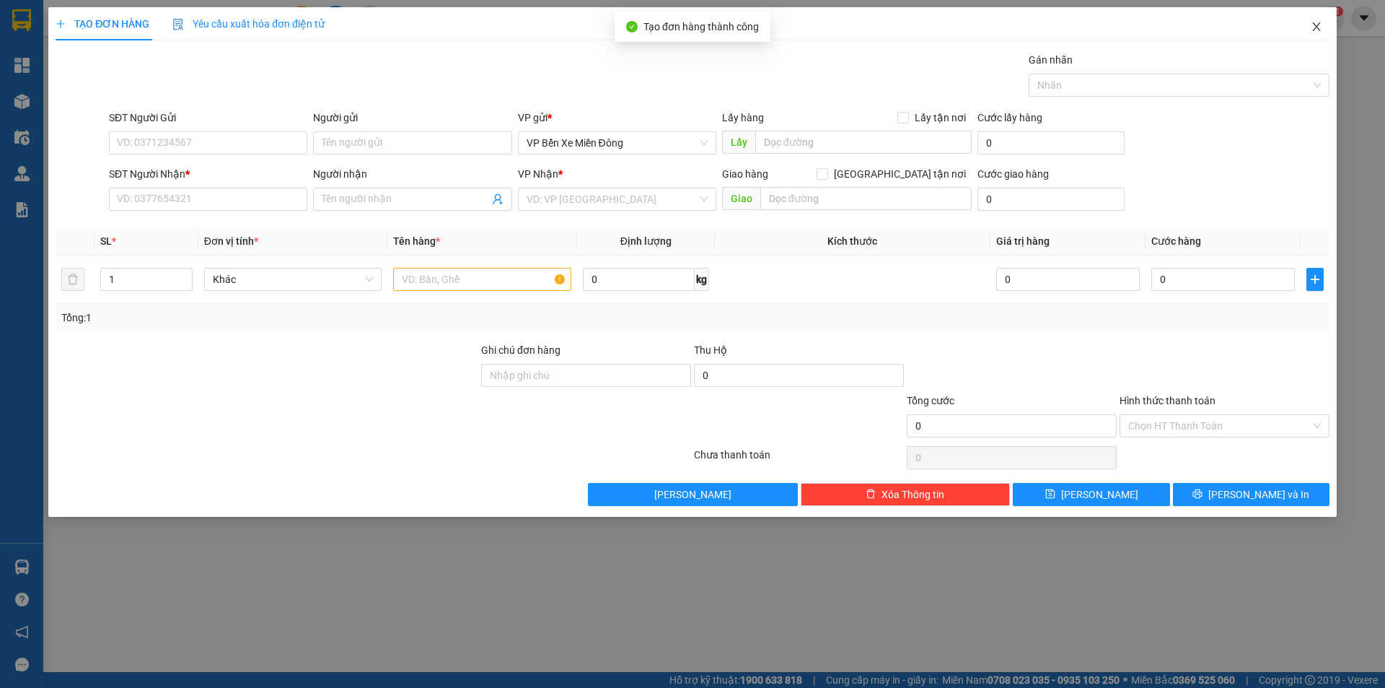
click at [1319, 30] on icon "close" at bounding box center [1317, 27] width 12 height 12
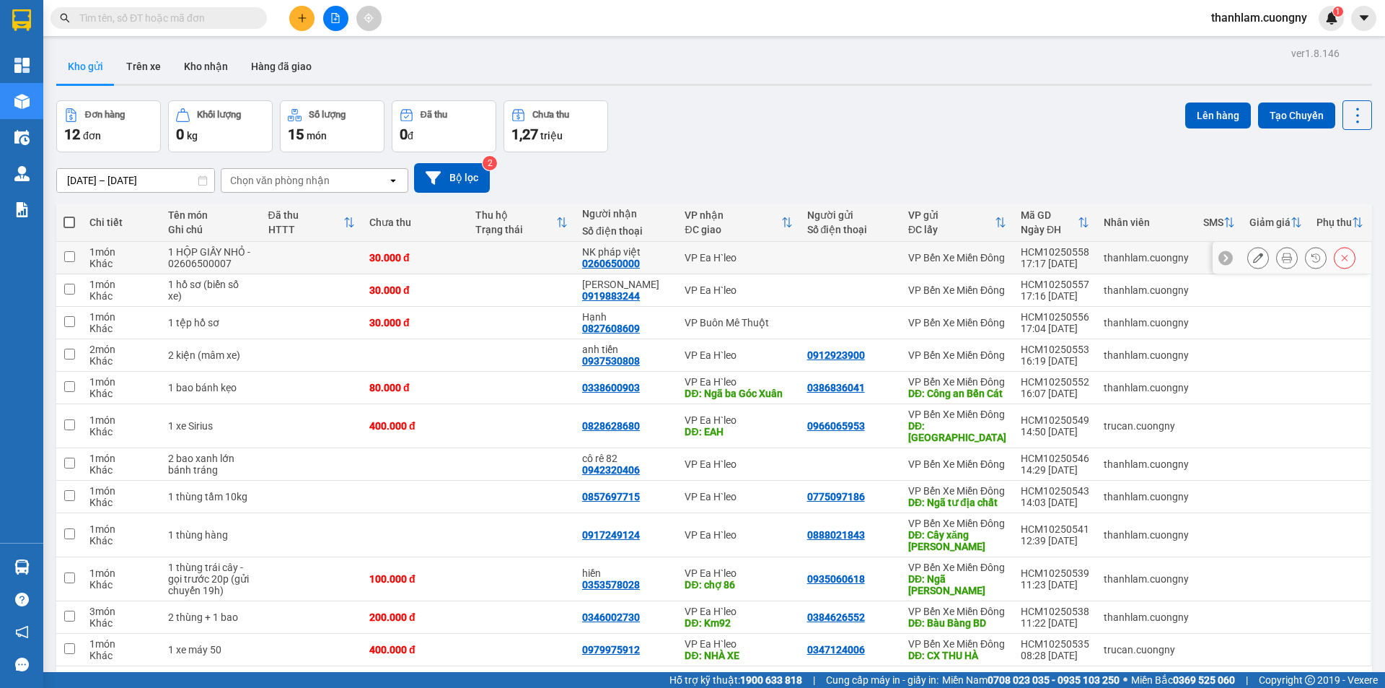
click at [273, 271] on td at bounding box center [311, 258] width 101 height 32
checkbox input "true"
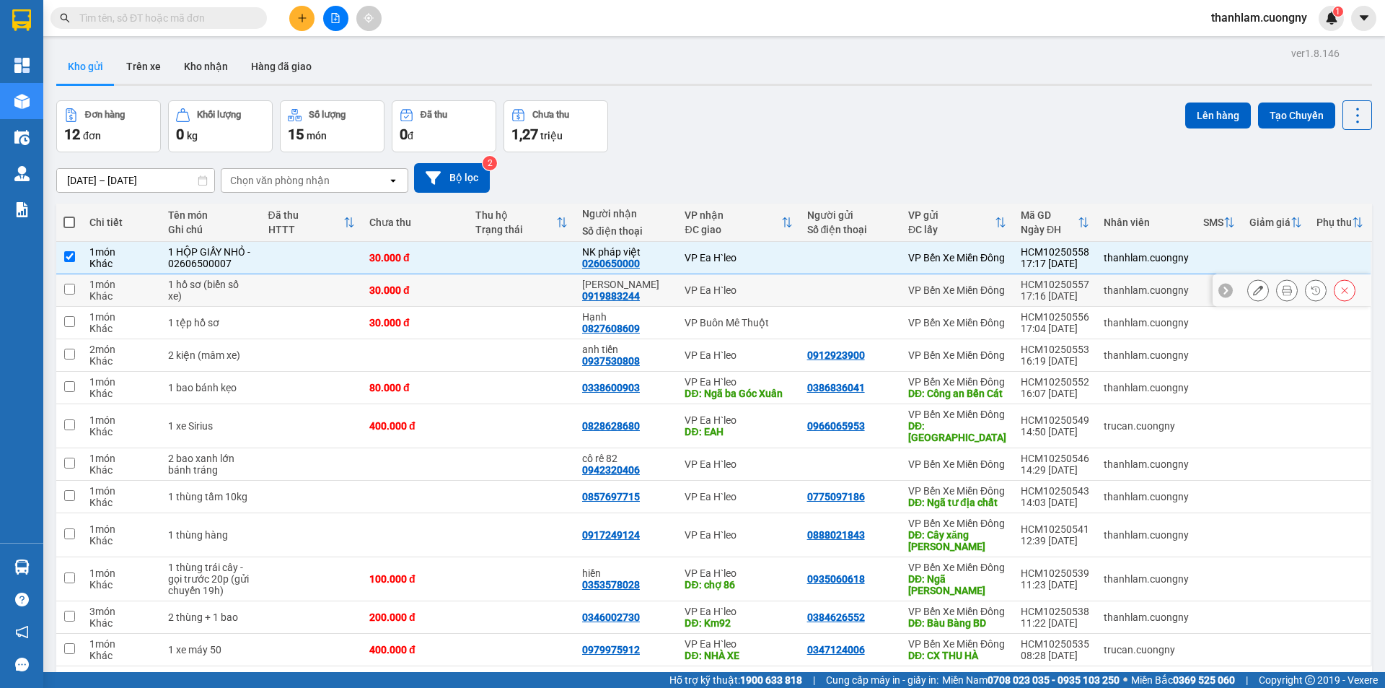
click at [272, 284] on td at bounding box center [311, 290] width 101 height 32
checkbox input "true"
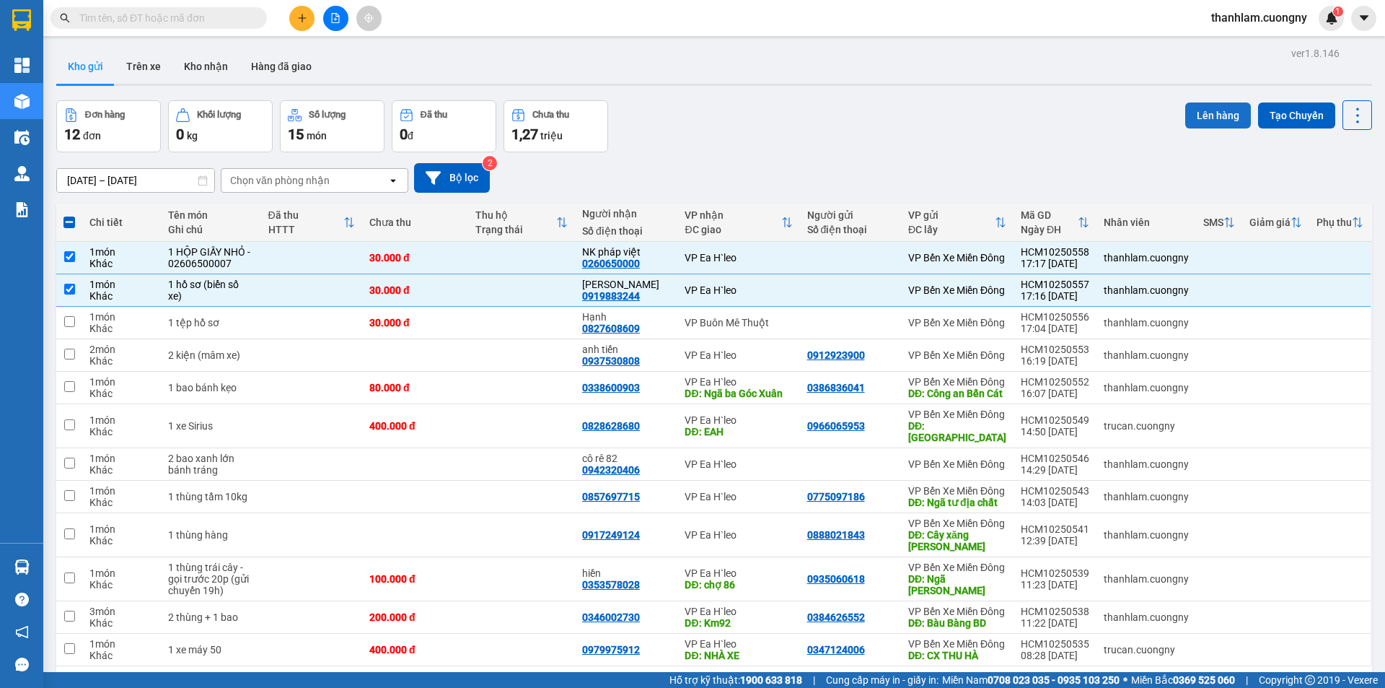
click at [1221, 120] on button "Lên hàng" at bounding box center [1218, 115] width 66 height 26
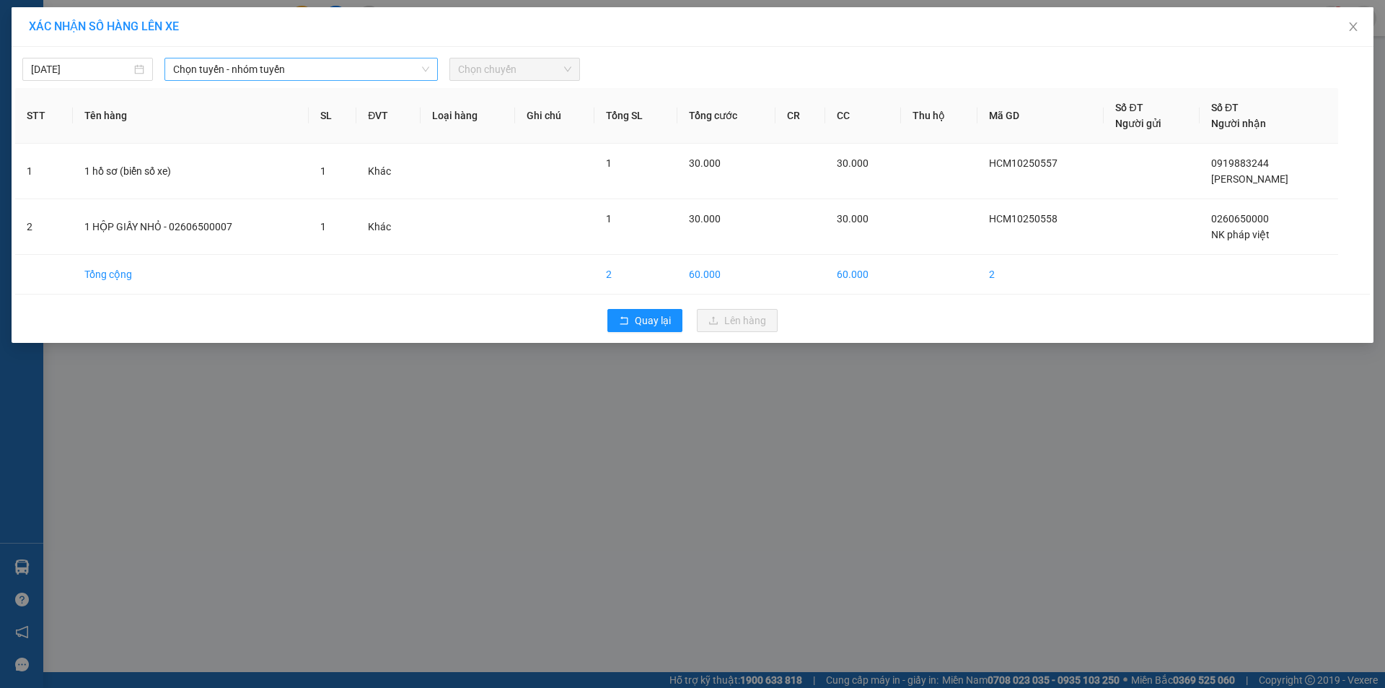
click at [347, 80] on div "Chọn tuyến - nhóm tuyến" at bounding box center [300, 69] width 273 height 23
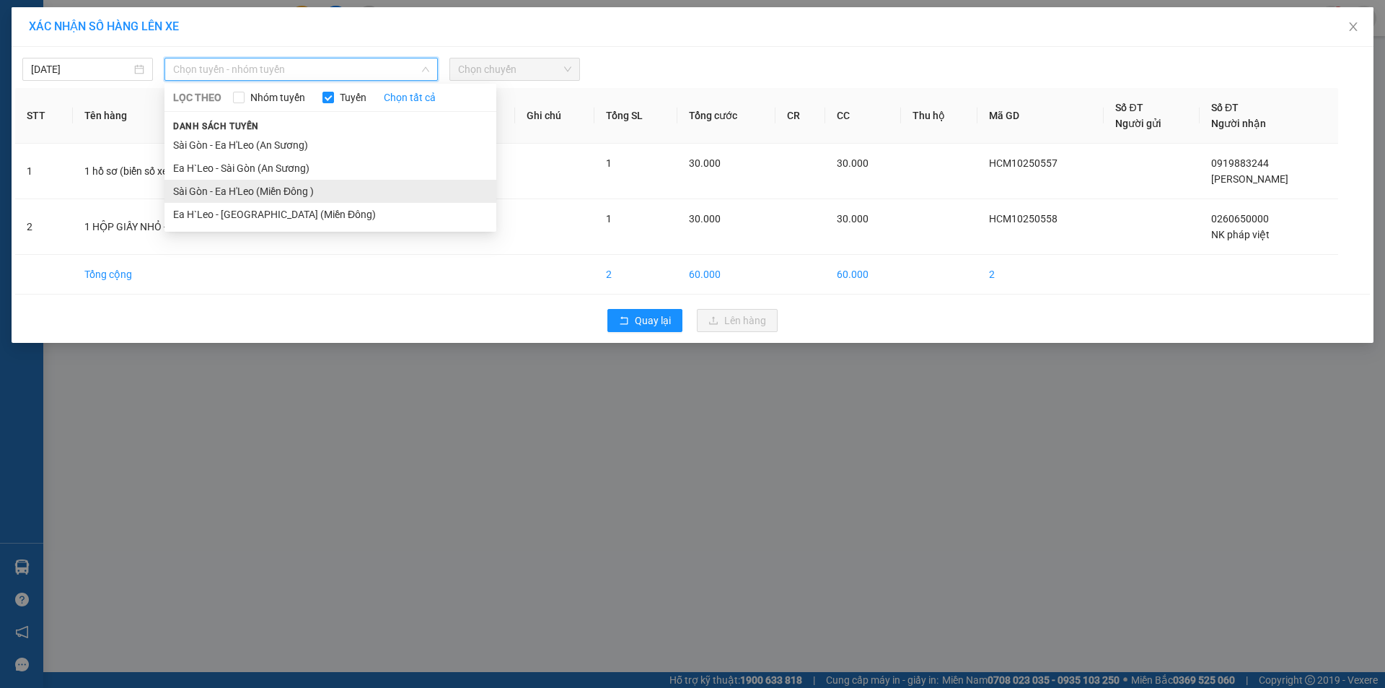
click at [307, 185] on li "Sài Gòn - Ea H'Leo (Miền Đông )" at bounding box center [330, 191] width 332 height 23
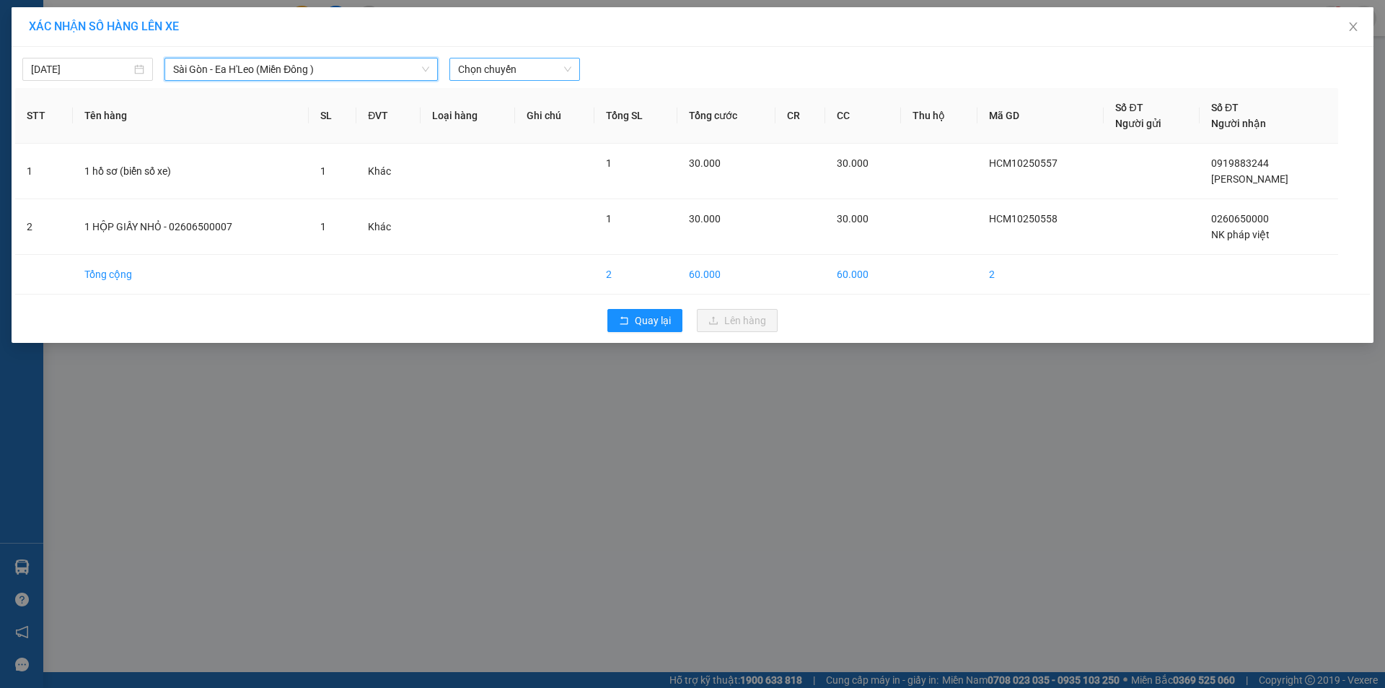
click at [485, 69] on span "Chọn chuyến" at bounding box center [514, 69] width 113 height 22
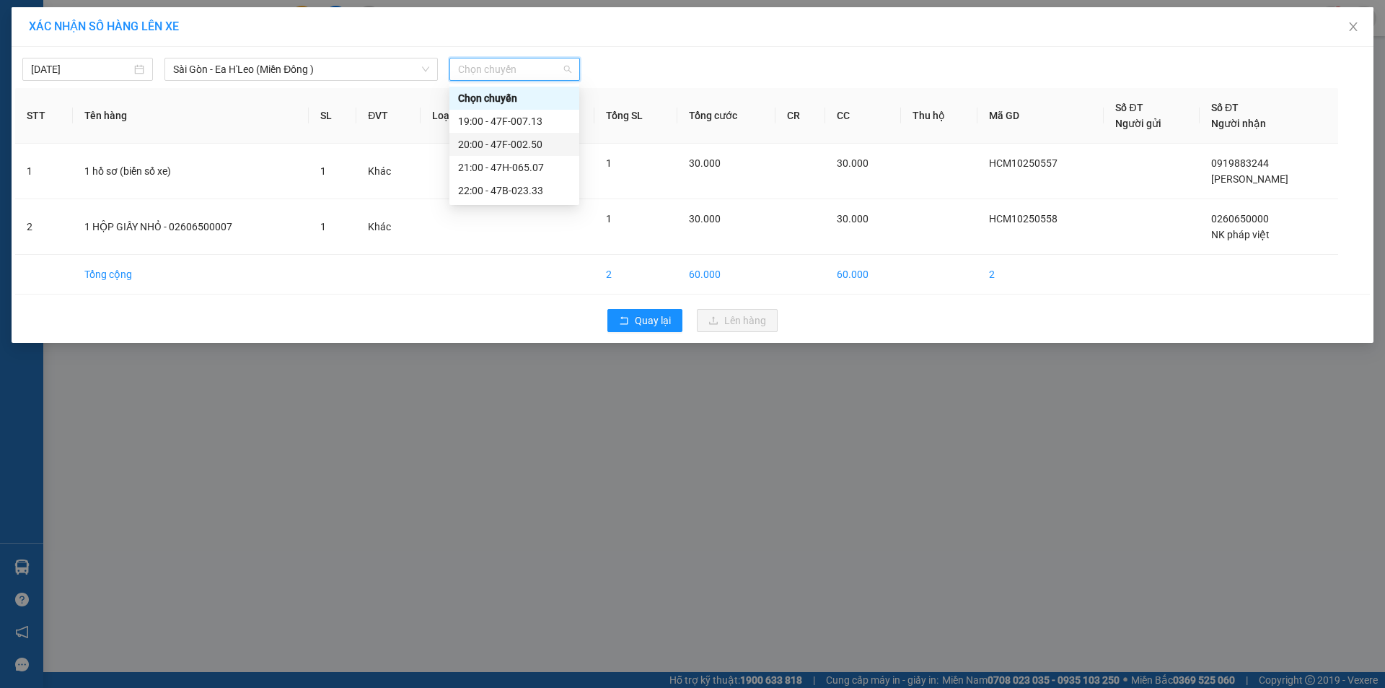
click at [485, 138] on div "20:00 - 47F-002.50" at bounding box center [514, 144] width 113 height 16
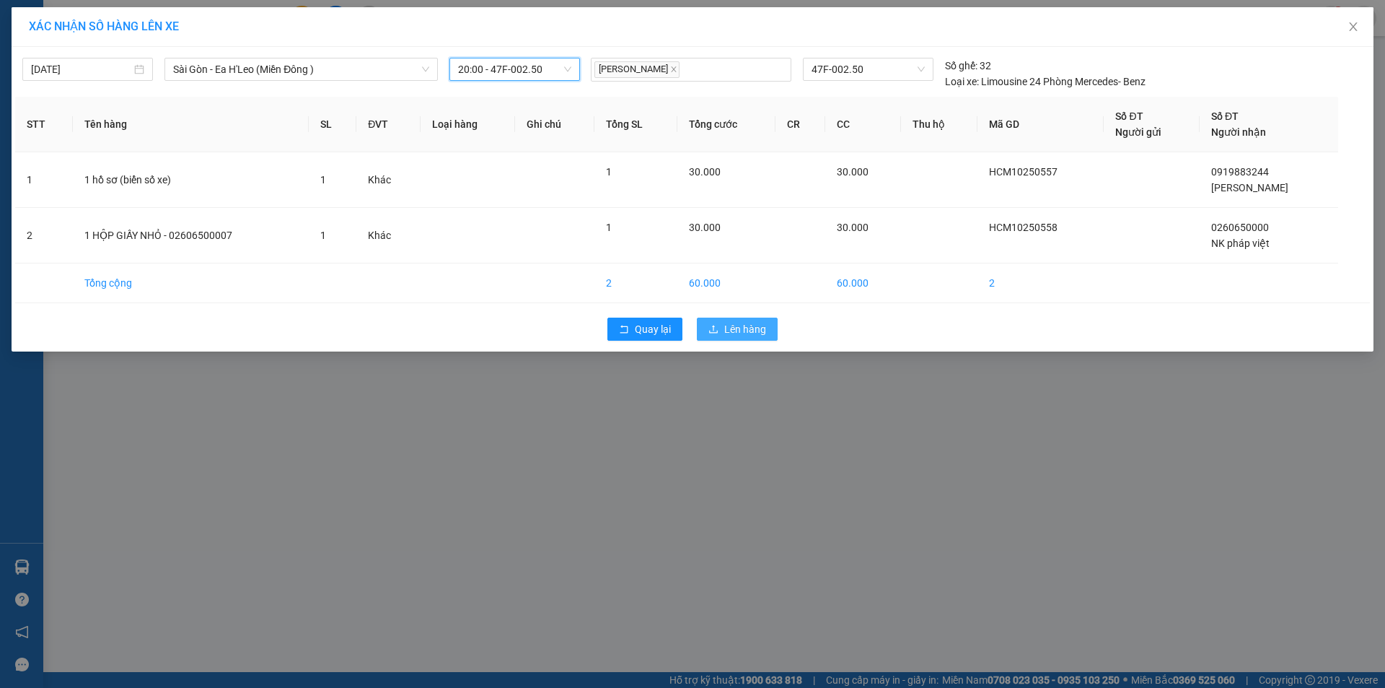
click at [760, 322] on span "Lên hàng" at bounding box center [745, 329] width 42 height 16
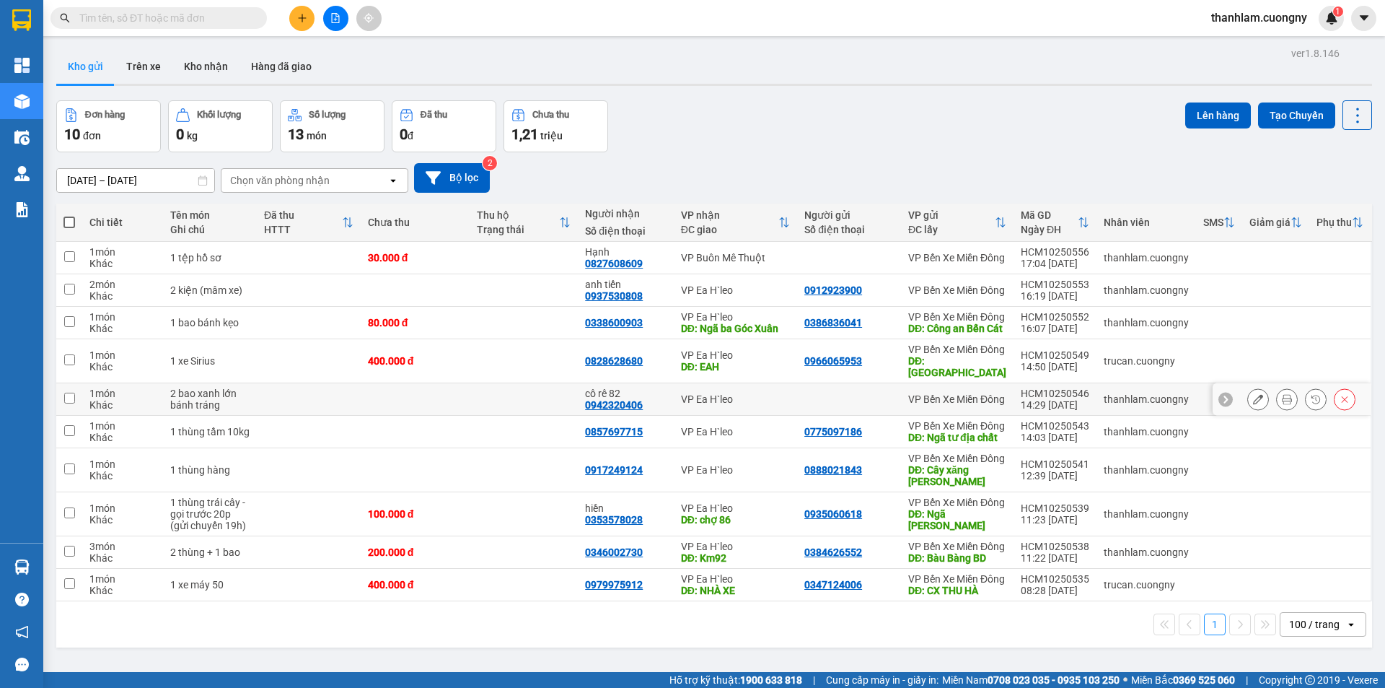
click at [452, 416] on td at bounding box center [415, 399] width 109 height 32
checkbox input "true"
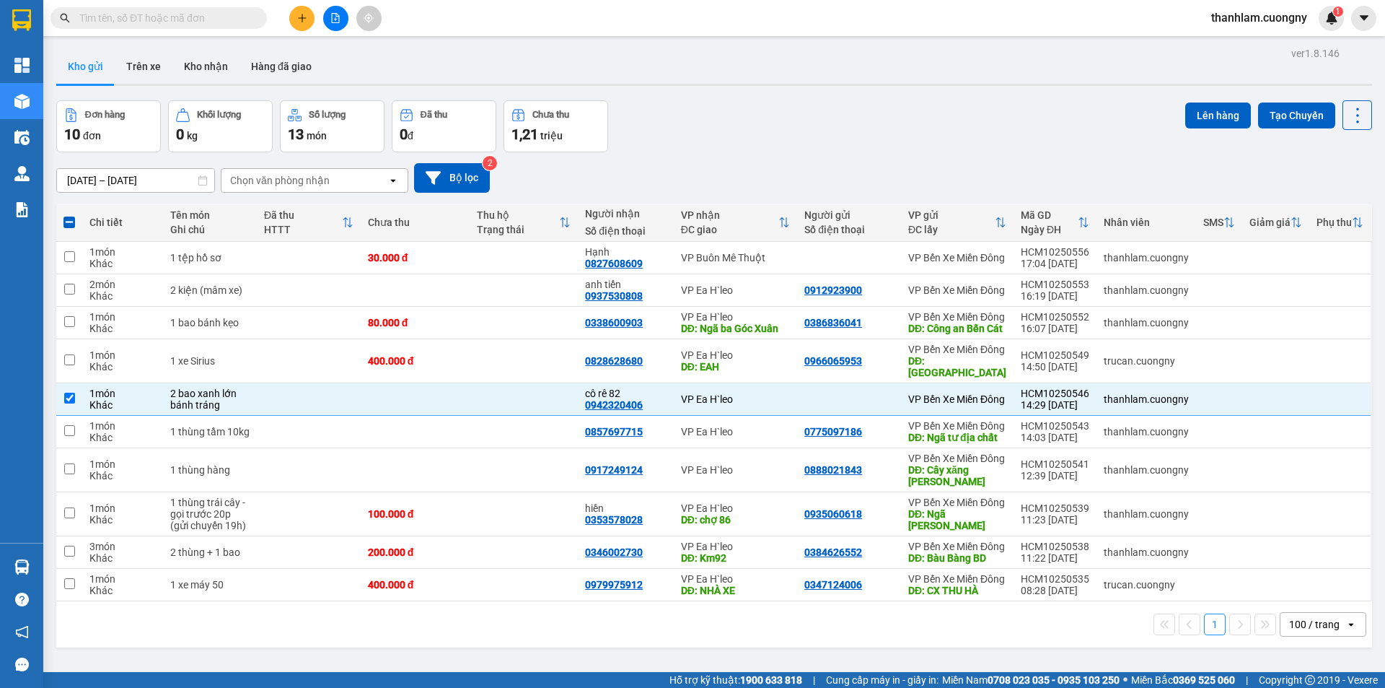
click at [1198, 100] on div "Lên hàng Tạo Chuyến" at bounding box center [1278, 115] width 187 height 30
click at [1189, 115] on button "Lên hàng" at bounding box center [1218, 115] width 66 height 26
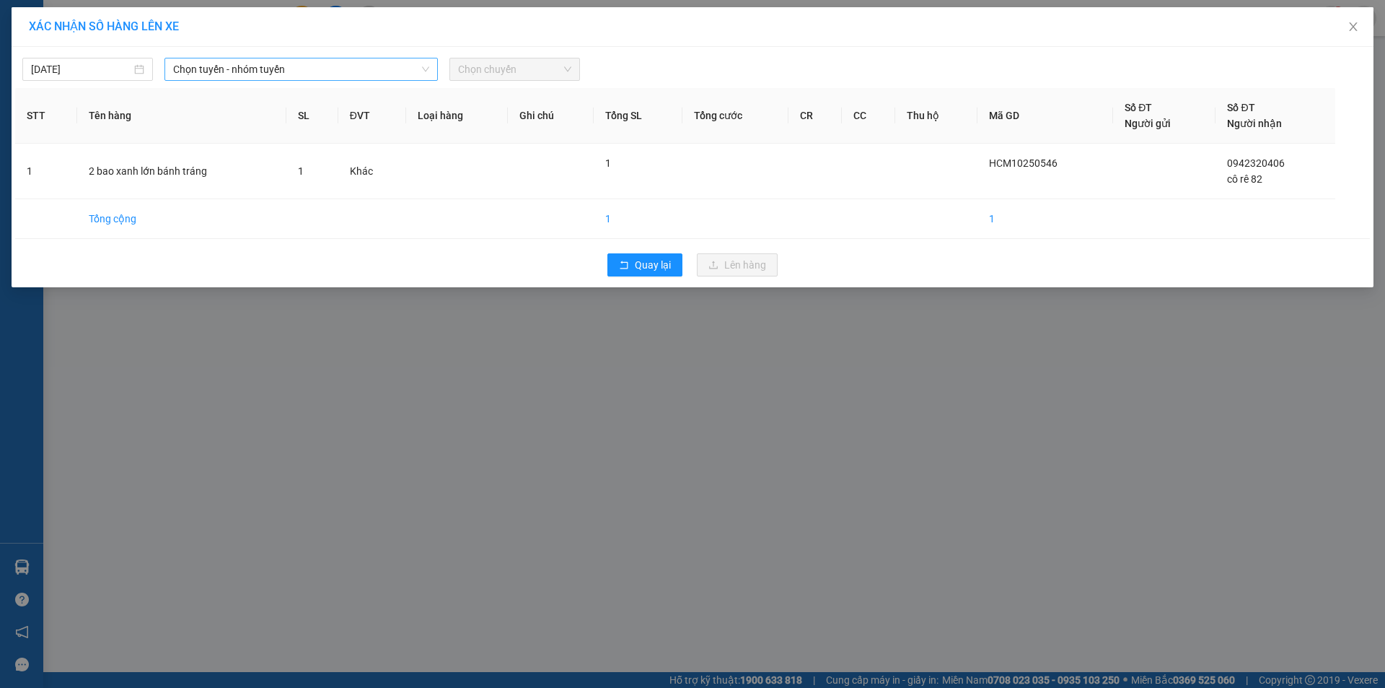
click at [373, 76] on span "Chọn tuyến - nhóm tuyến" at bounding box center [301, 69] width 256 height 22
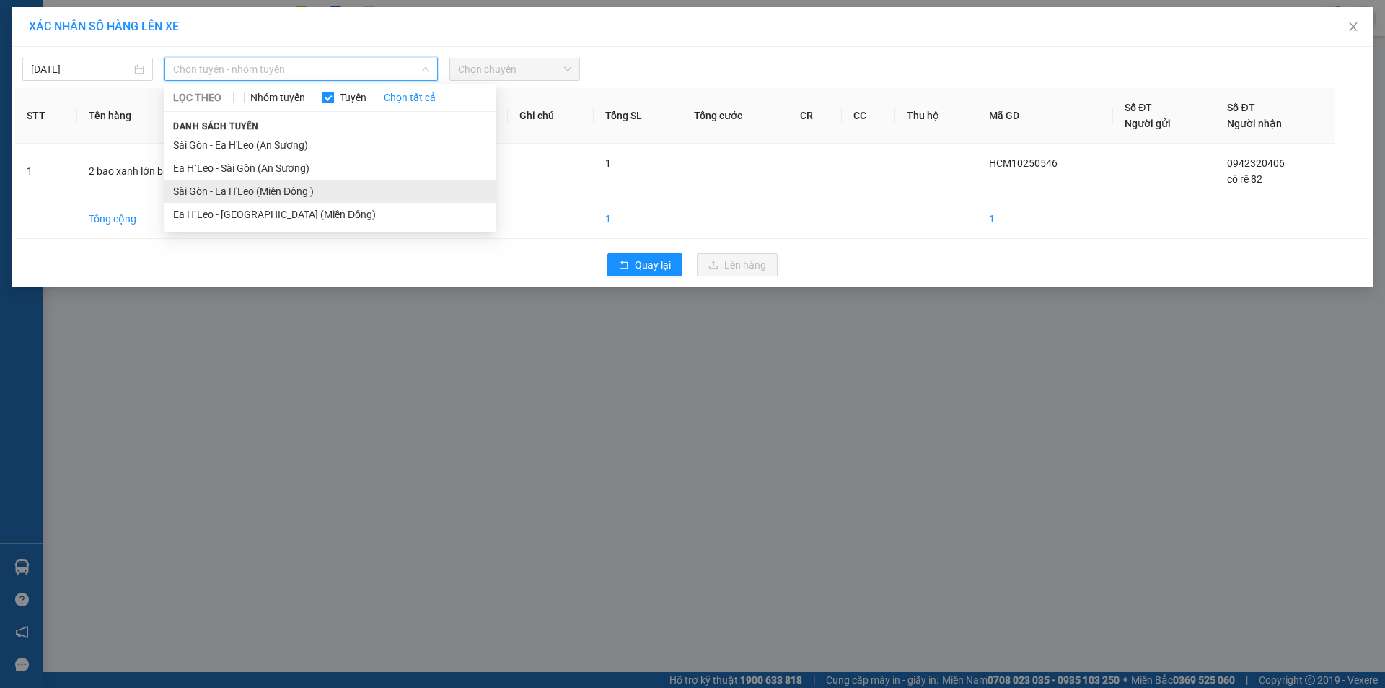
click at [351, 195] on li "Sài Gòn - Ea H'Leo (Miền Đông )" at bounding box center [330, 191] width 332 height 23
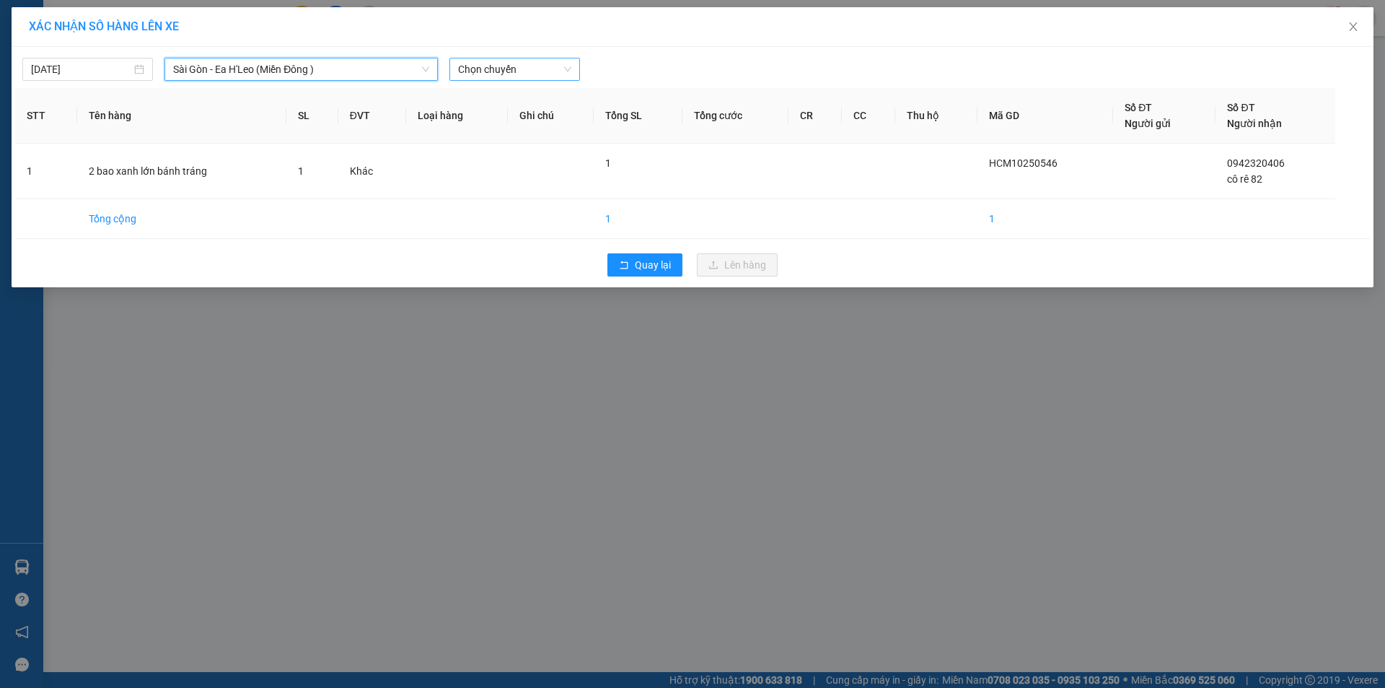
click at [498, 80] on div "Chọn chuyến" at bounding box center [514, 69] width 131 height 23
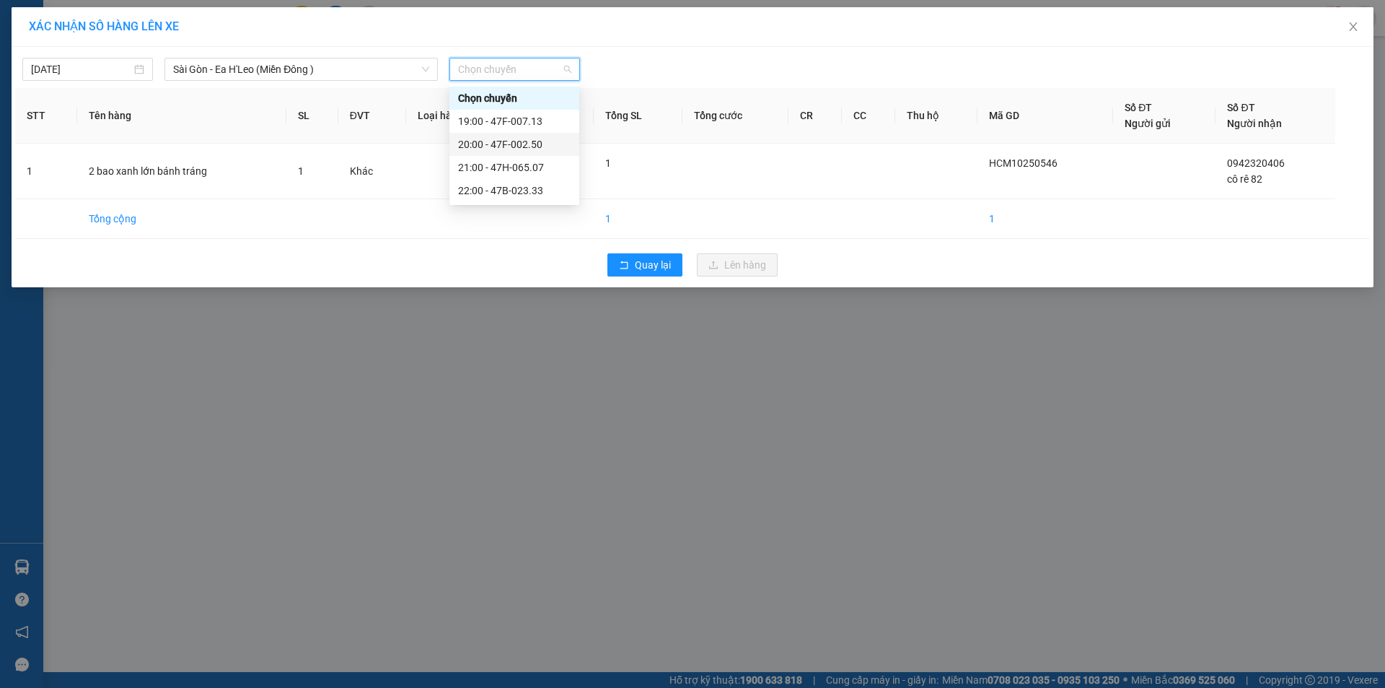
click at [506, 136] on div "20:00 - 47F-002.50" at bounding box center [514, 144] width 113 height 16
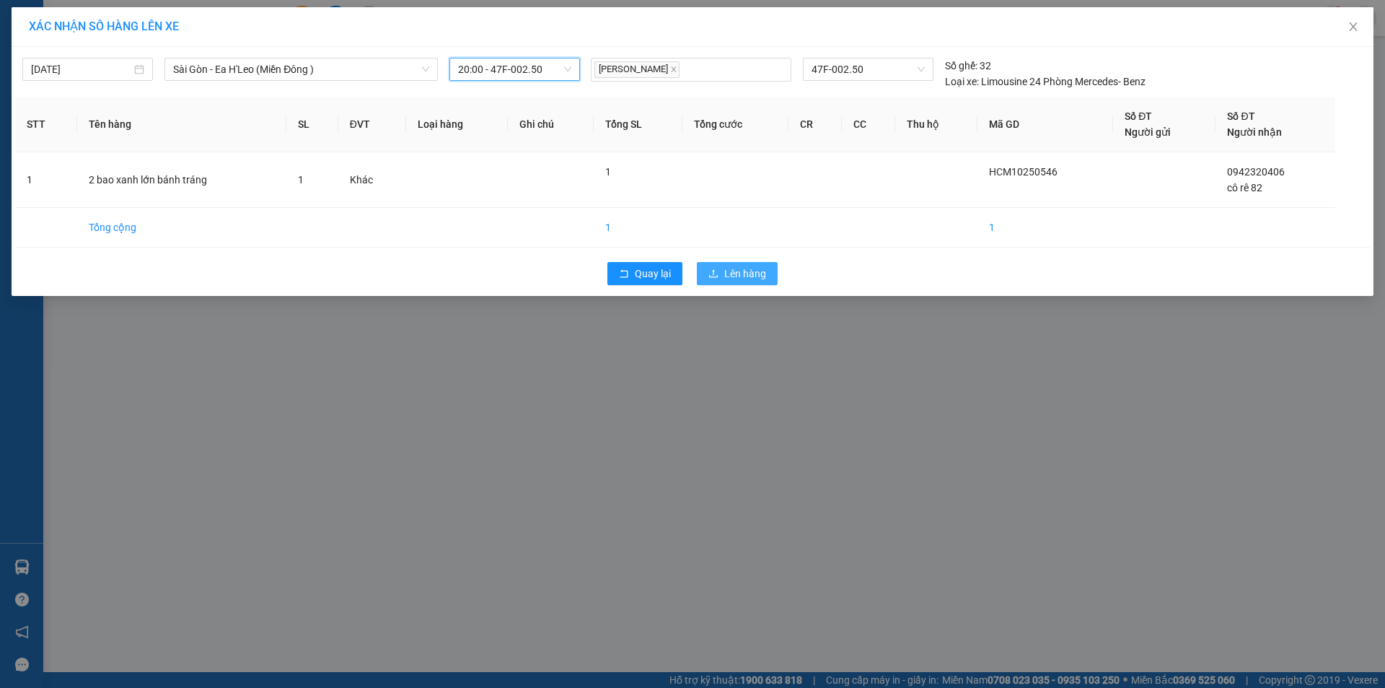
click at [708, 266] on button "Lên hàng" at bounding box center [737, 273] width 81 height 23
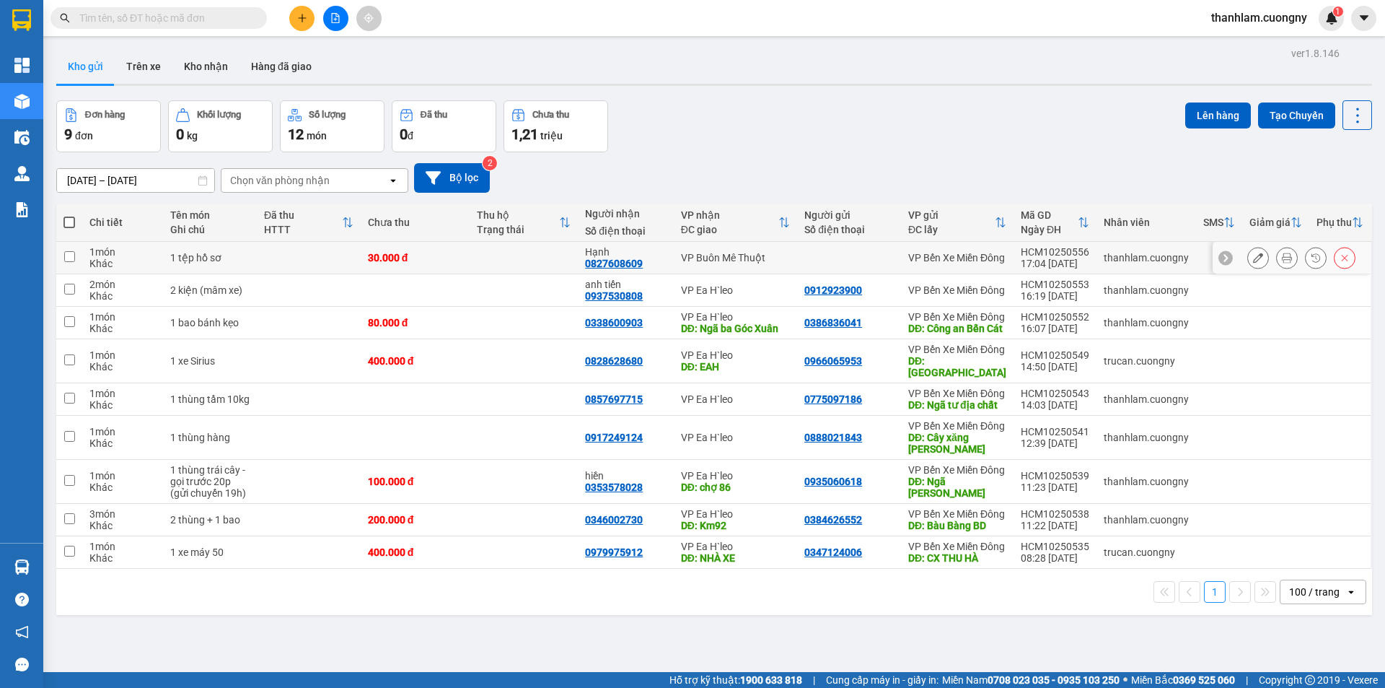
click at [436, 266] on td "30.000 đ" at bounding box center [415, 258] width 109 height 32
checkbox input "true"
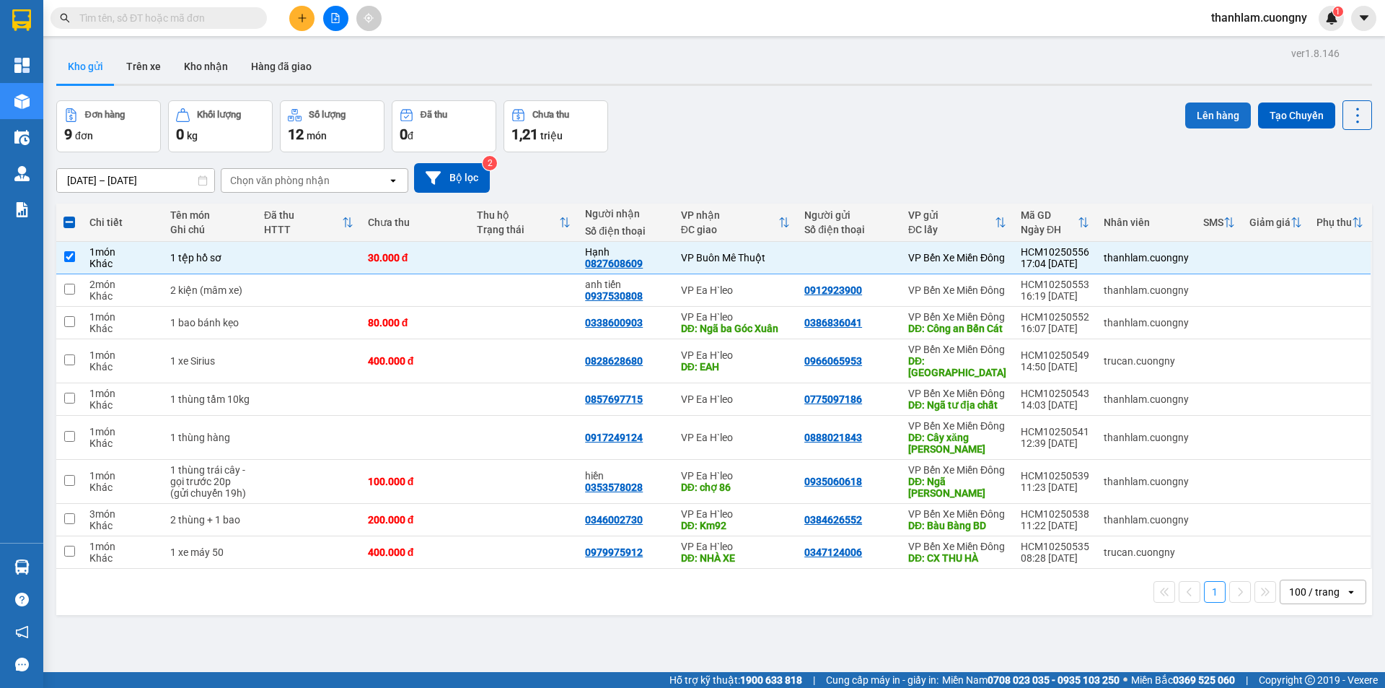
click at [1203, 120] on button "Lên hàng" at bounding box center [1218, 115] width 66 height 26
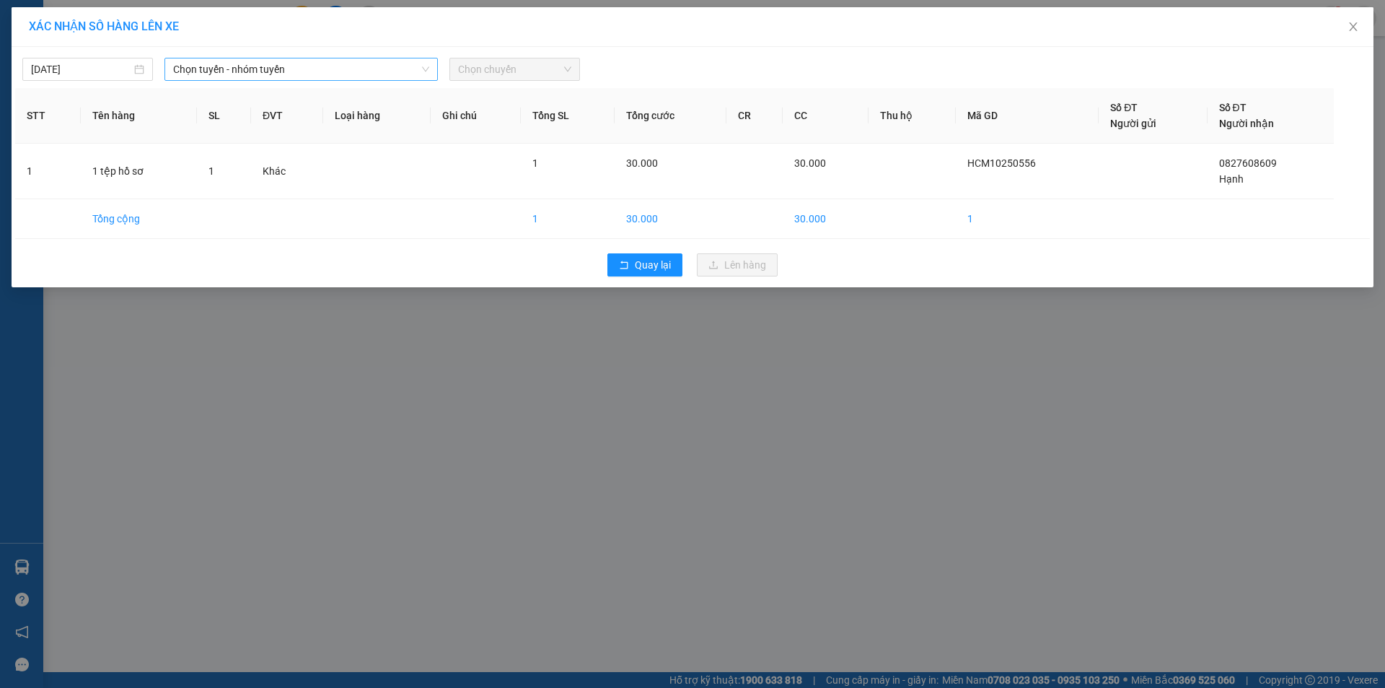
click at [343, 74] on span "Chọn tuyến - nhóm tuyến" at bounding box center [301, 69] width 256 height 22
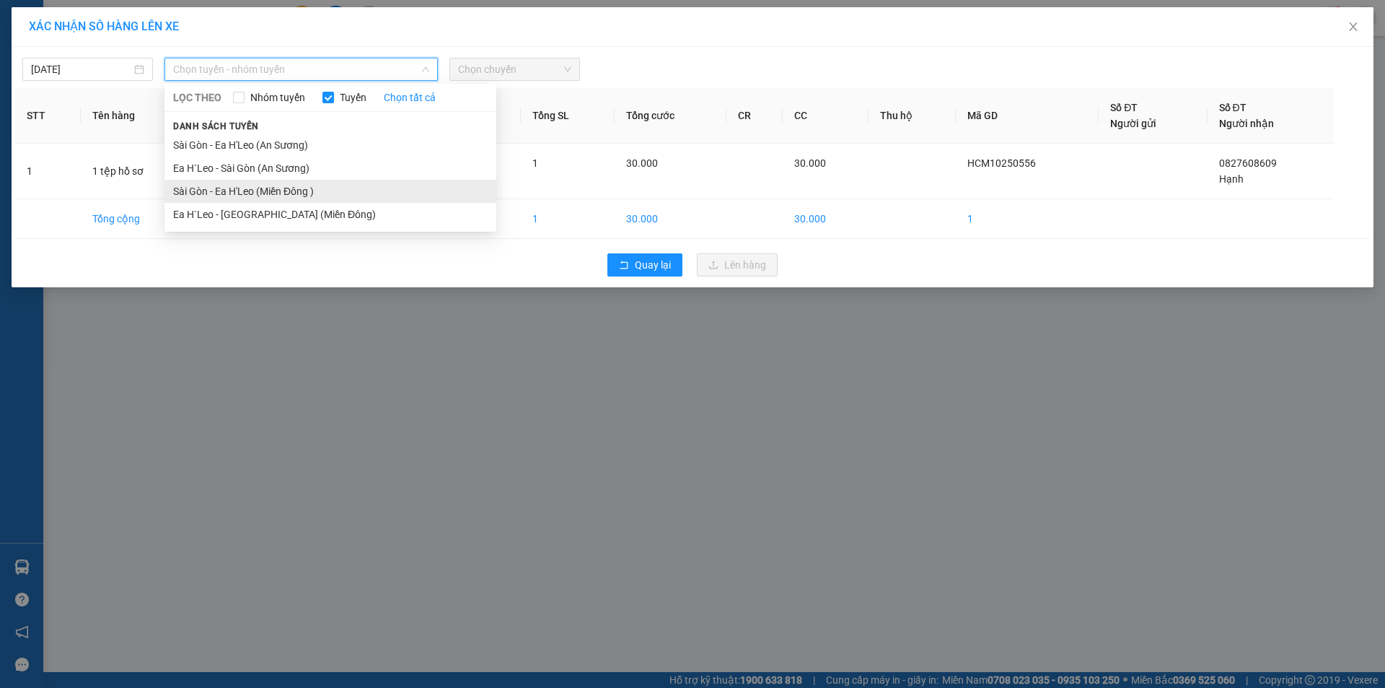
click at [298, 192] on li "Sài Gòn - Ea H'Leo (Miền Đông )" at bounding box center [330, 191] width 332 height 23
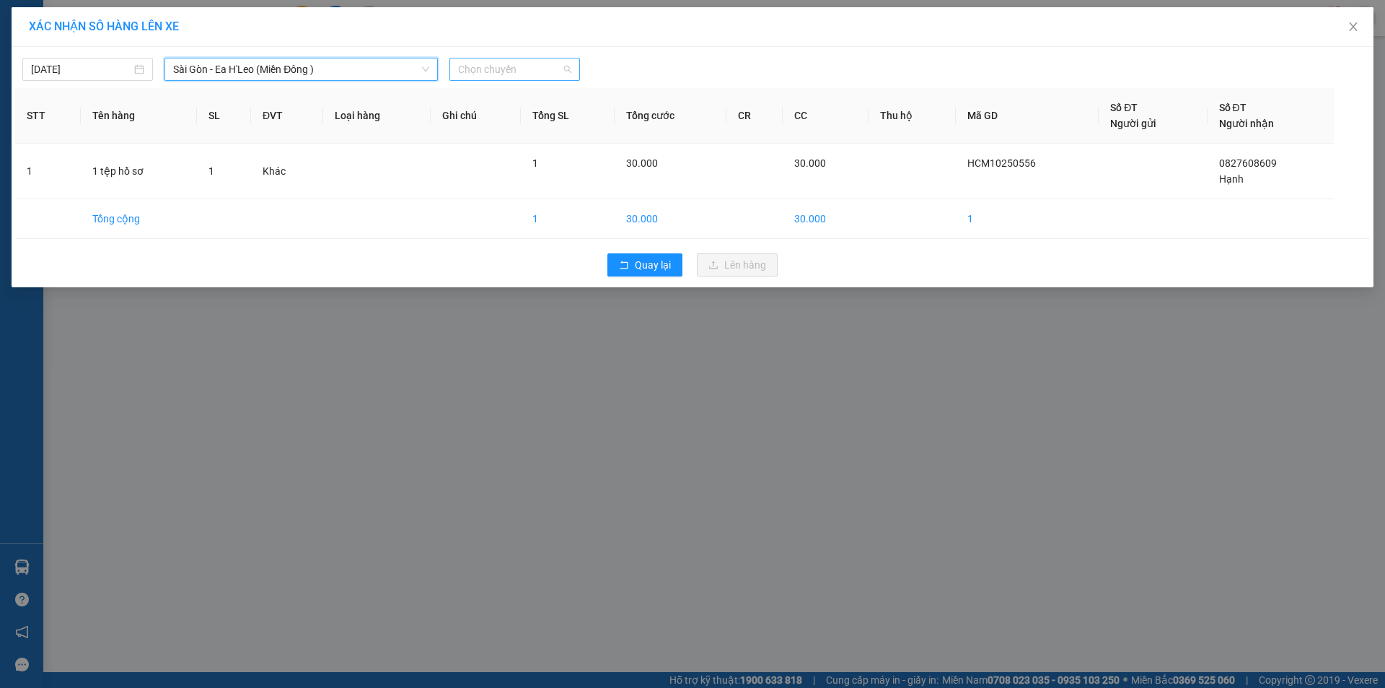
click at [482, 76] on span "Chọn chuyến" at bounding box center [514, 69] width 113 height 22
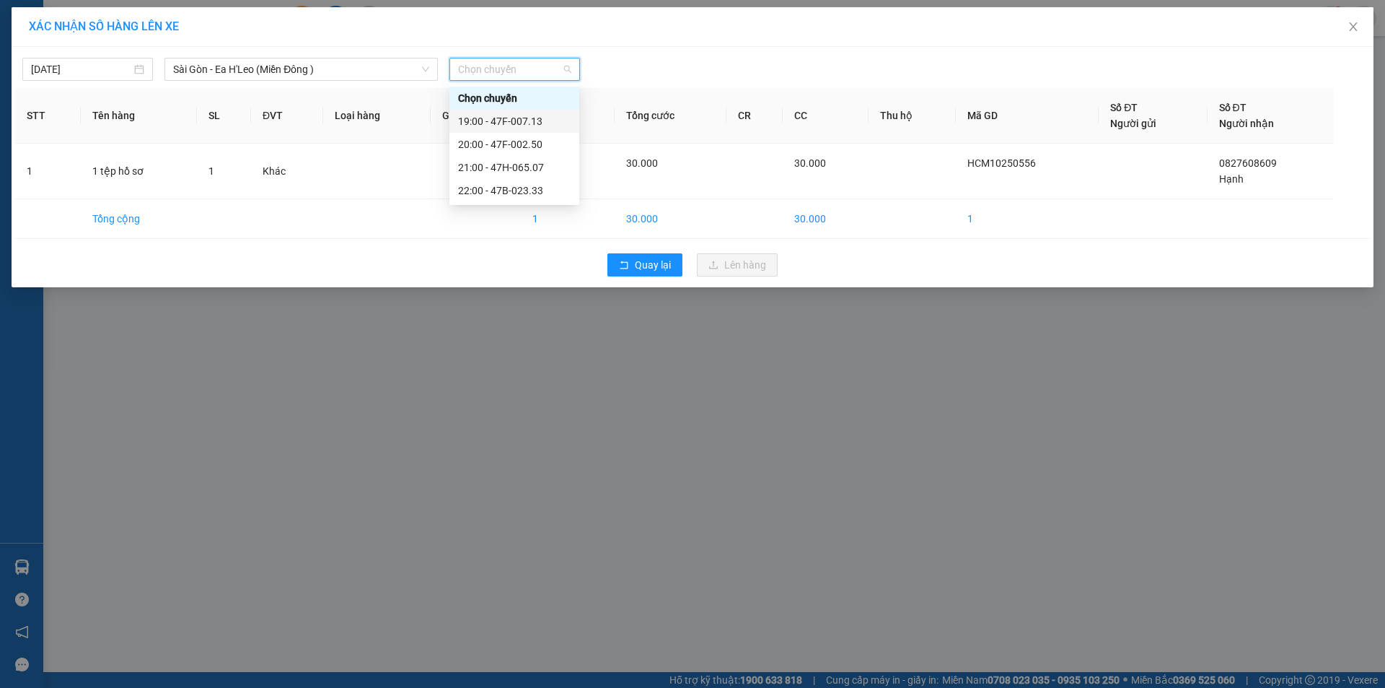
click at [480, 113] on div "19:00 - 47F-007.13" at bounding box center [514, 121] width 113 height 16
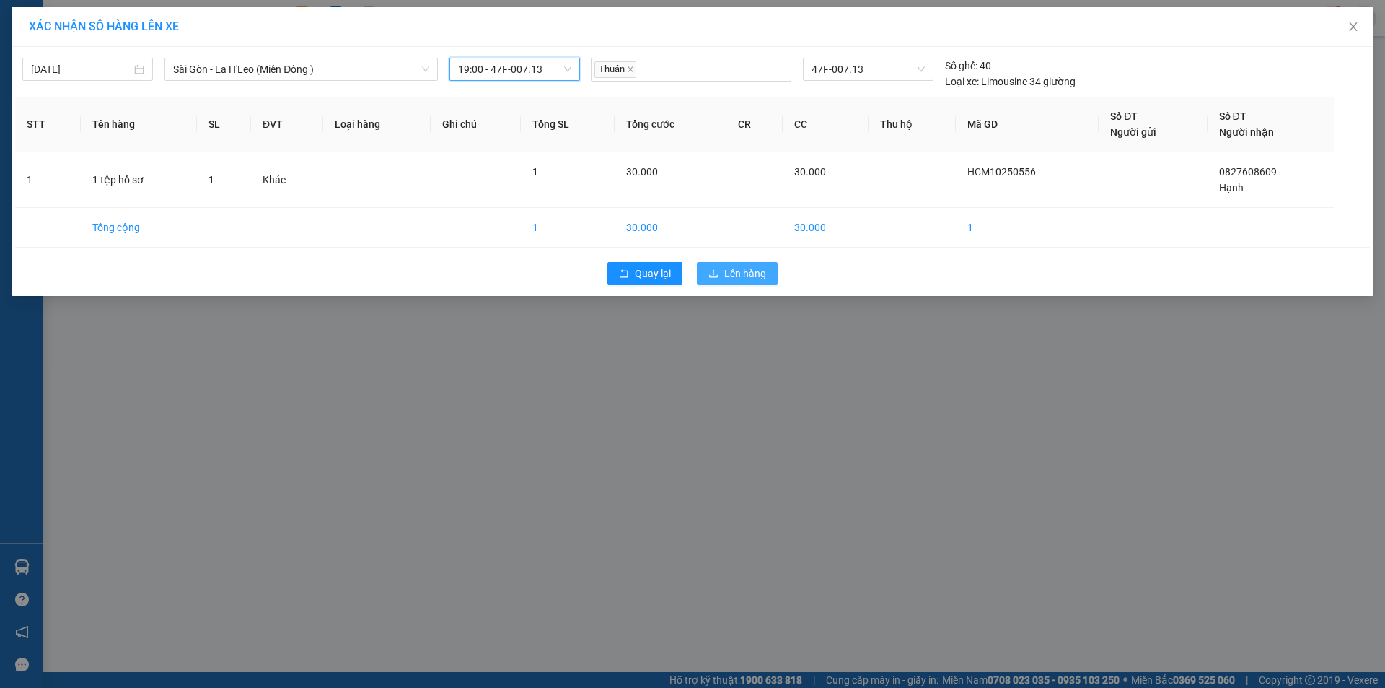
click at [750, 272] on span "Lên hàng" at bounding box center [745, 273] width 42 height 16
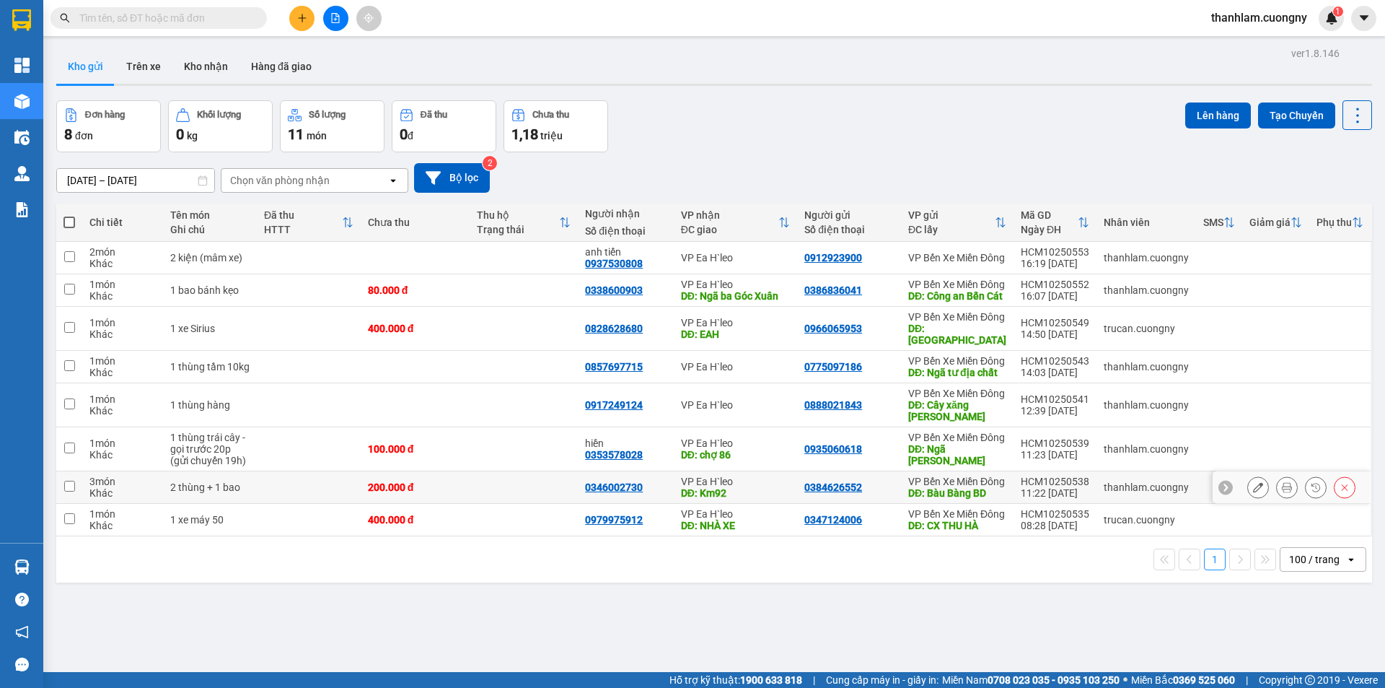
click at [454, 493] on div "200.000 đ" at bounding box center [415, 487] width 95 height 12
checkbox input "true"
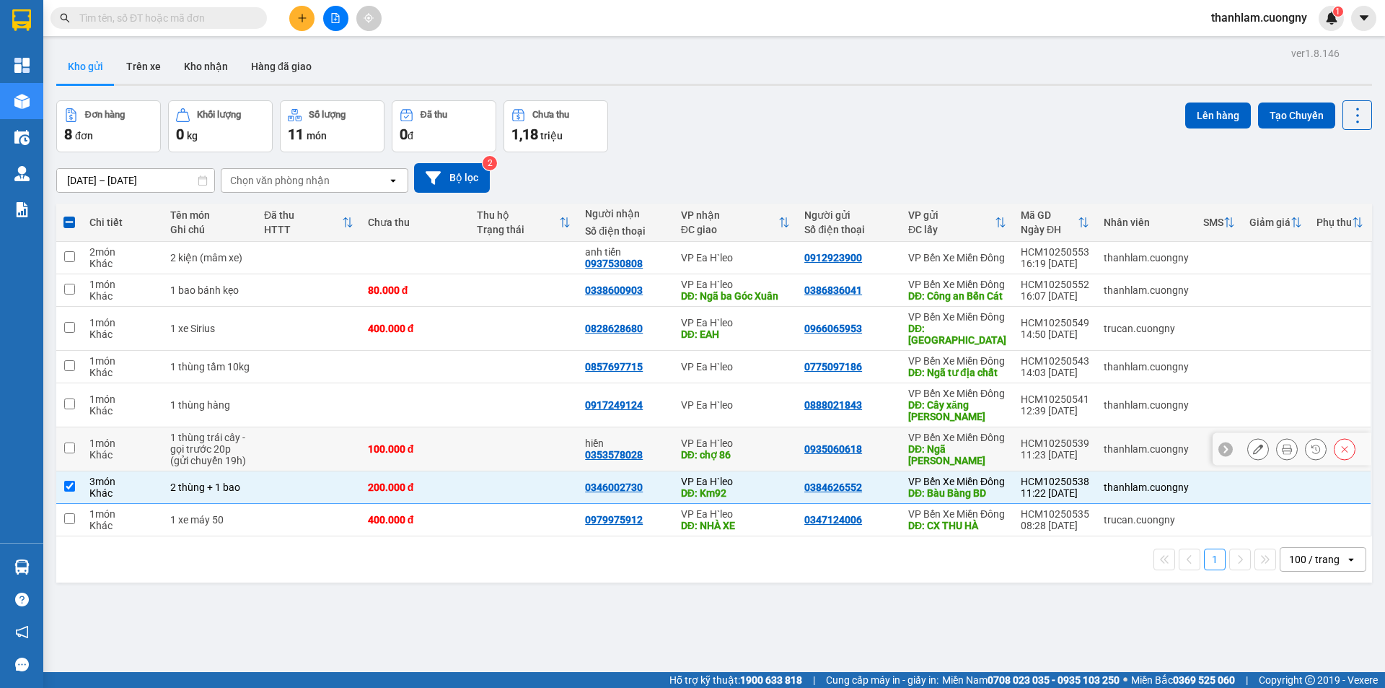
click at [493, 471] on td at bounding box center [524, 449] width 109 height 44
checkbox input "true"
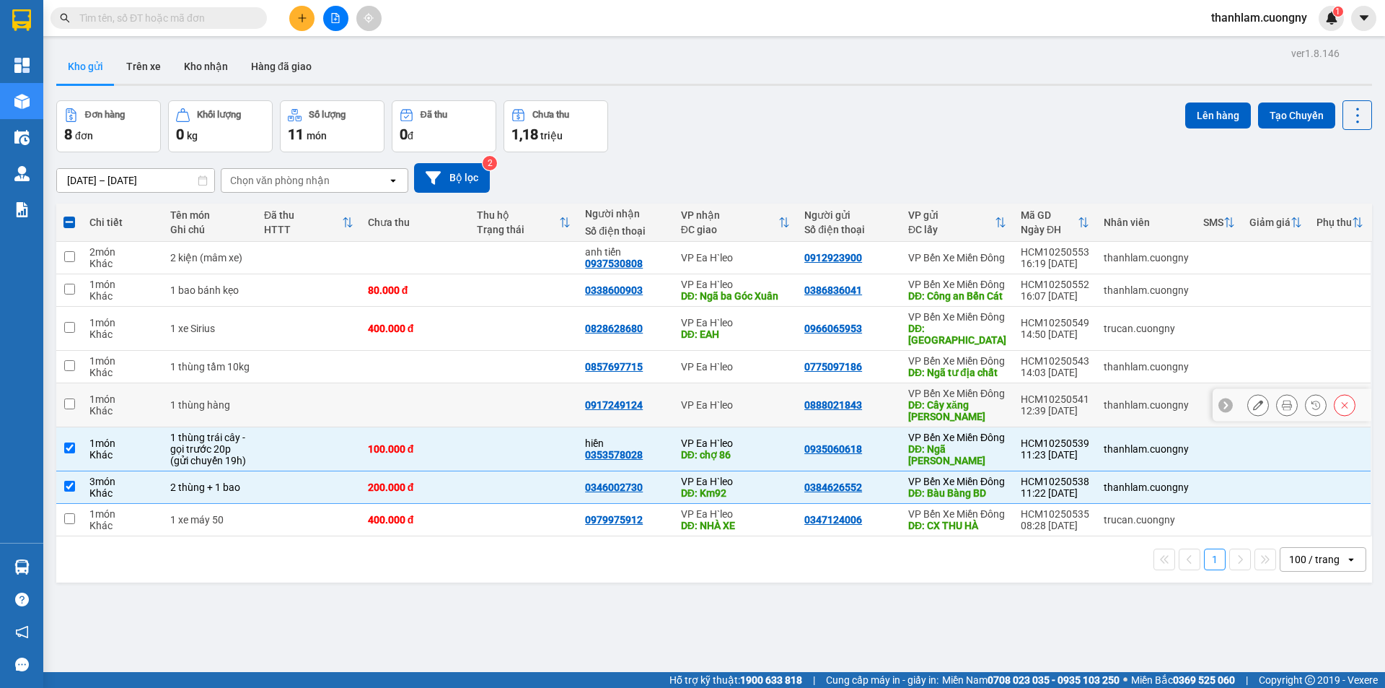
click at [498, 427] on td at bounding box center [524, 405] width 109 height 44
checkbox input "true"
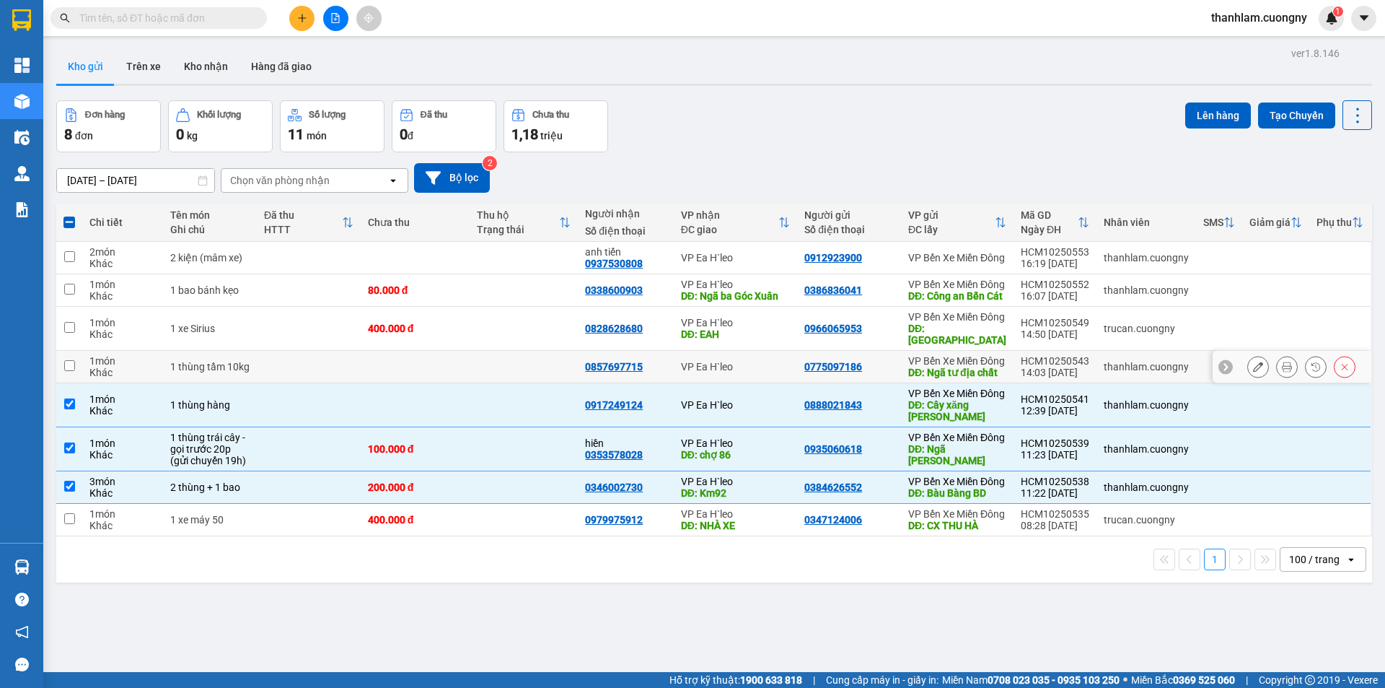
click at [490, 383] on td at bounding box center [524, 367] width 109 height 32
checkbox input "true"
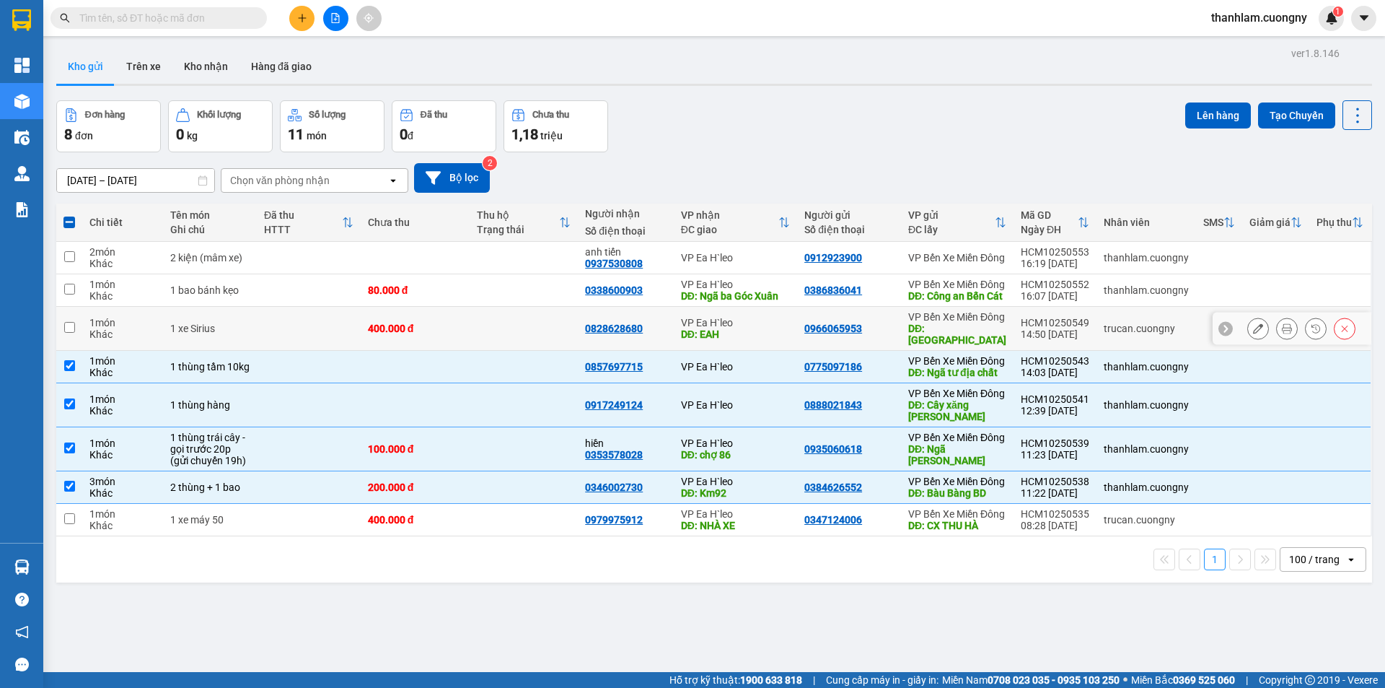
click at [499, 351] on td at bounding box center [524, 329] width 109 height 44
checkbox input "true"
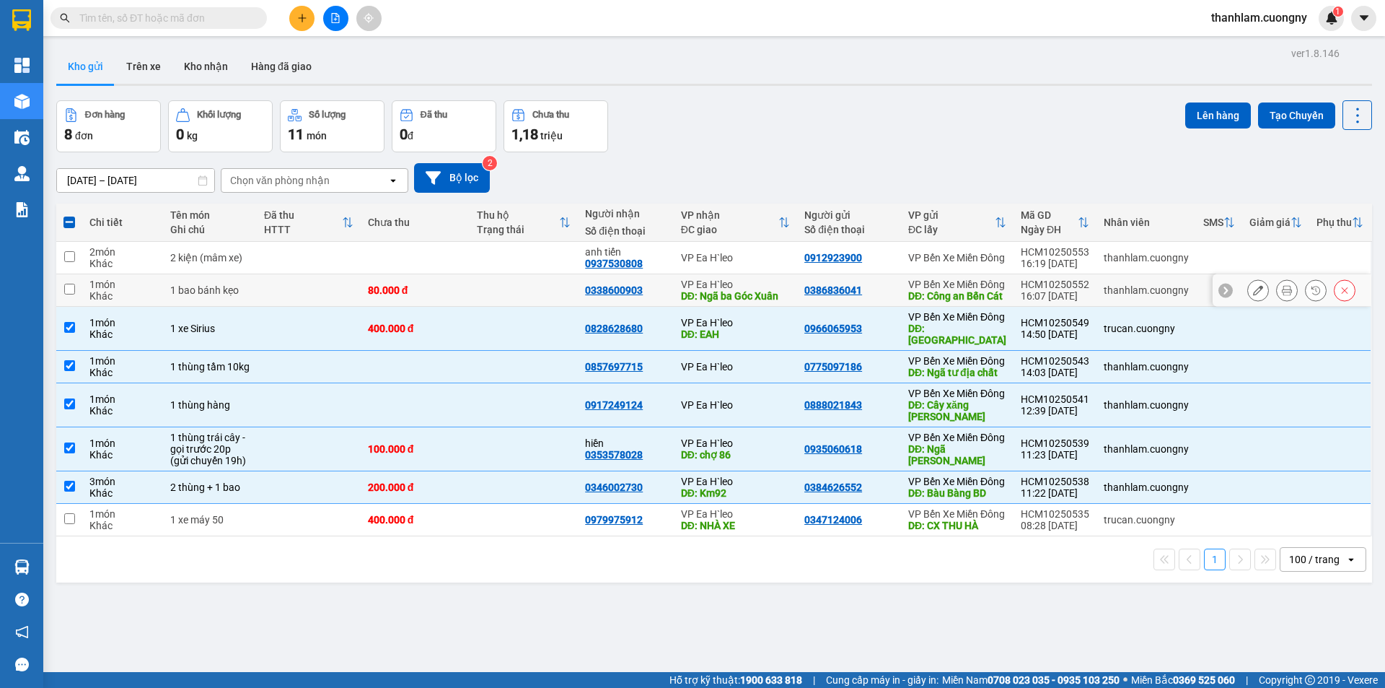
click at [517, 307] on td at bounding box center [524, 290] width 109 height 32
checkbox input "true"
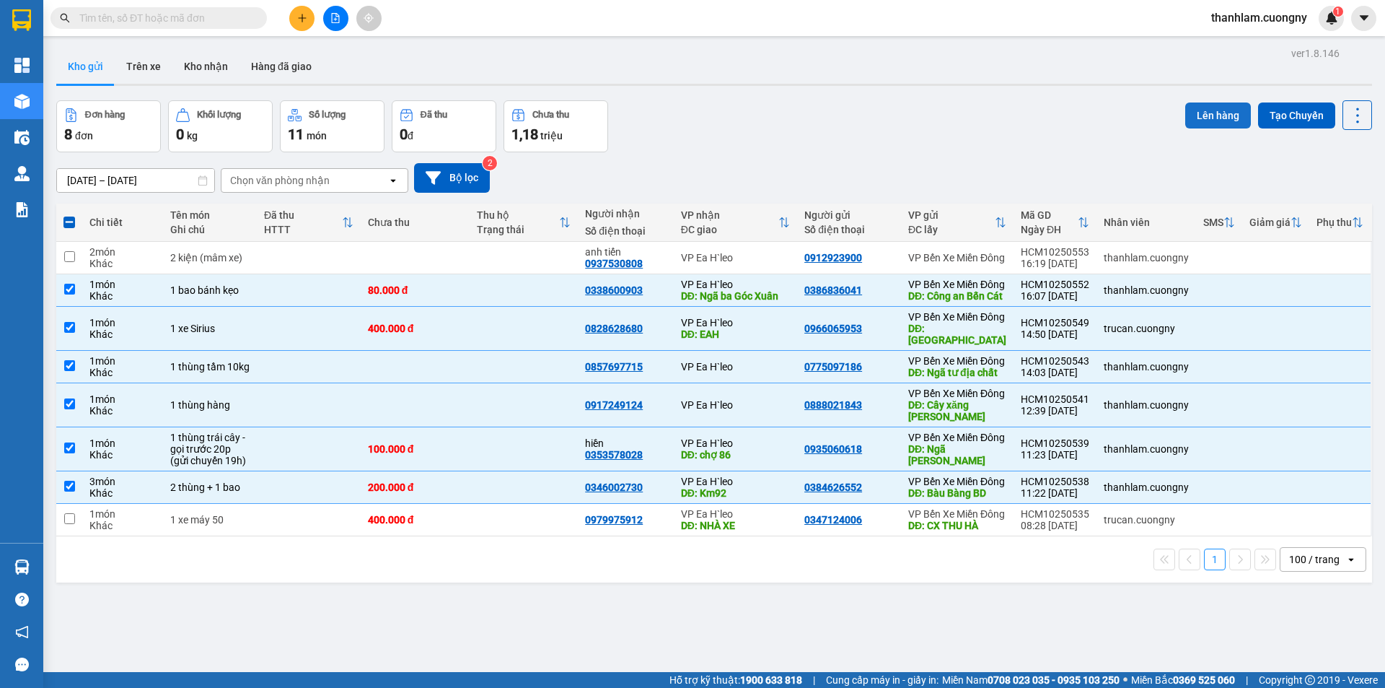
click at [1203, 107] on button "Lên hàng" at bounding box center [1218, 115] width 66 height 26
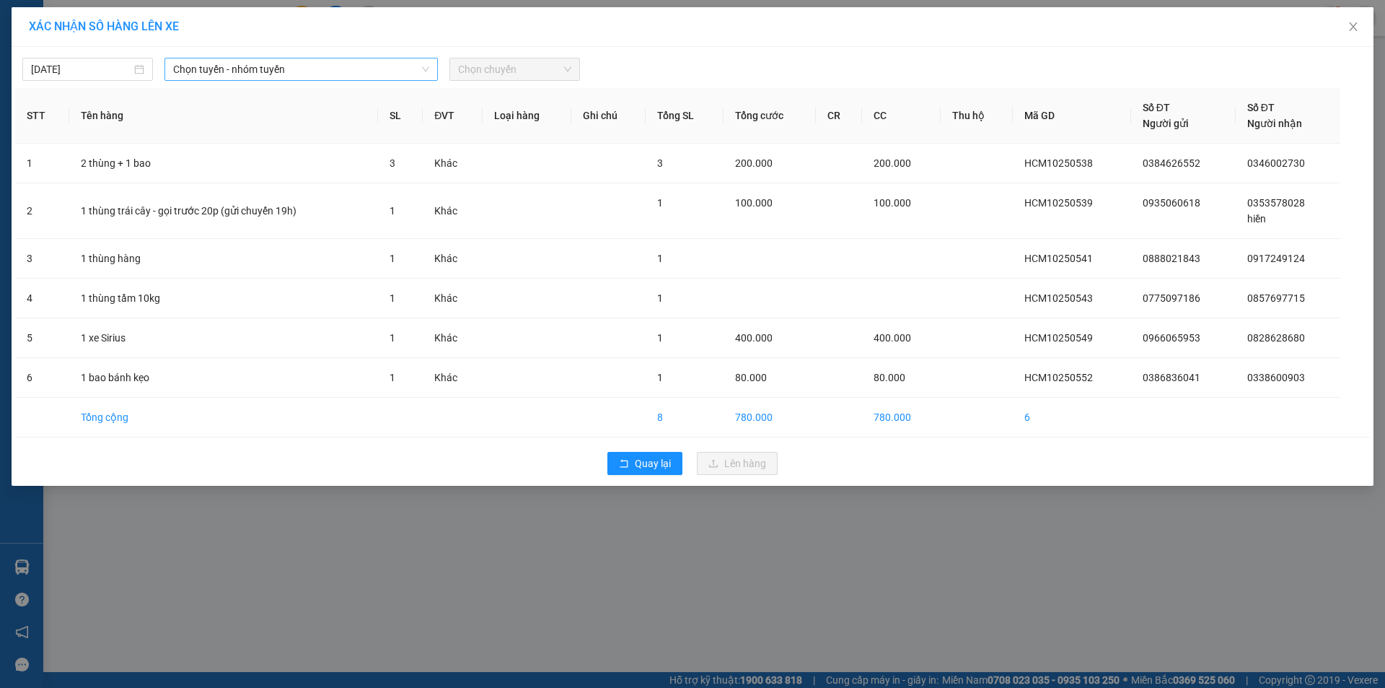
click at [377, 58] on span "Chọn tuyến - nhóm tuyến" at bounding box center [301, 69] width 256 height 22
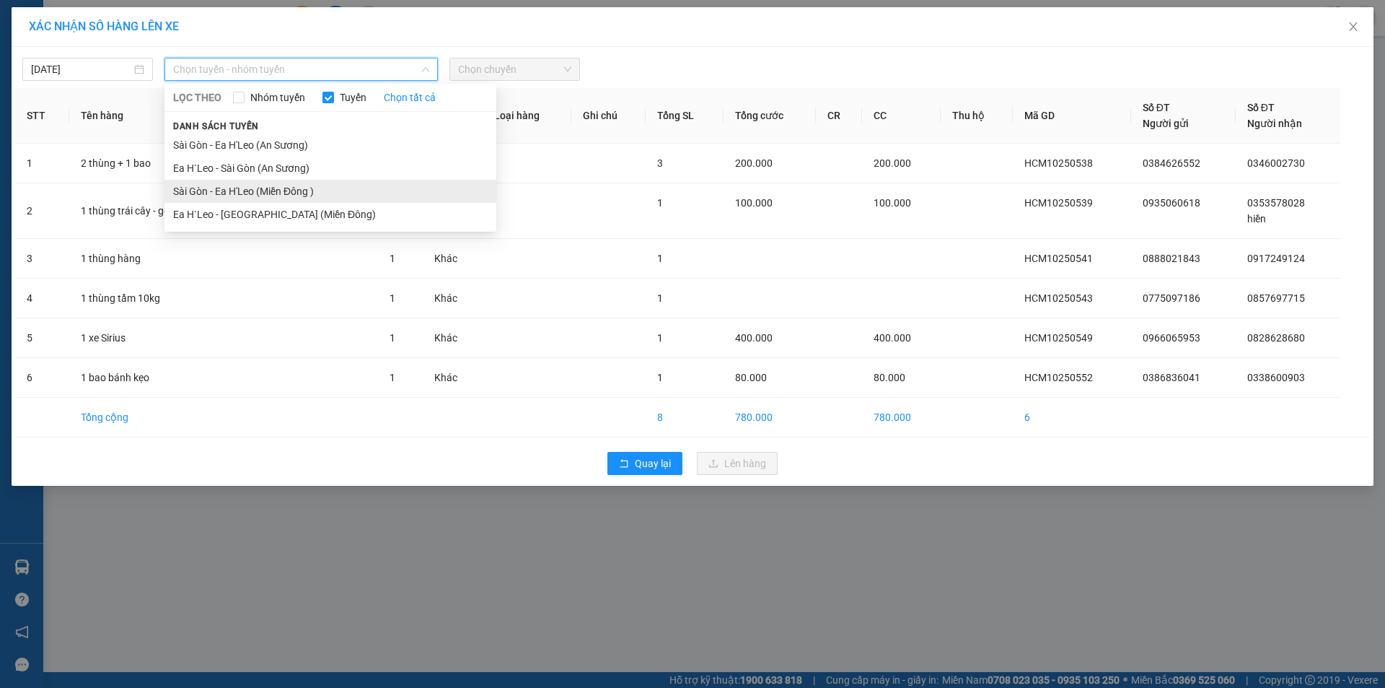
click at [324, 196] on li "Sài Gòn - Ea H'Leo (Miền Đông )" at bounding box center [330, 191] width 332 height 23
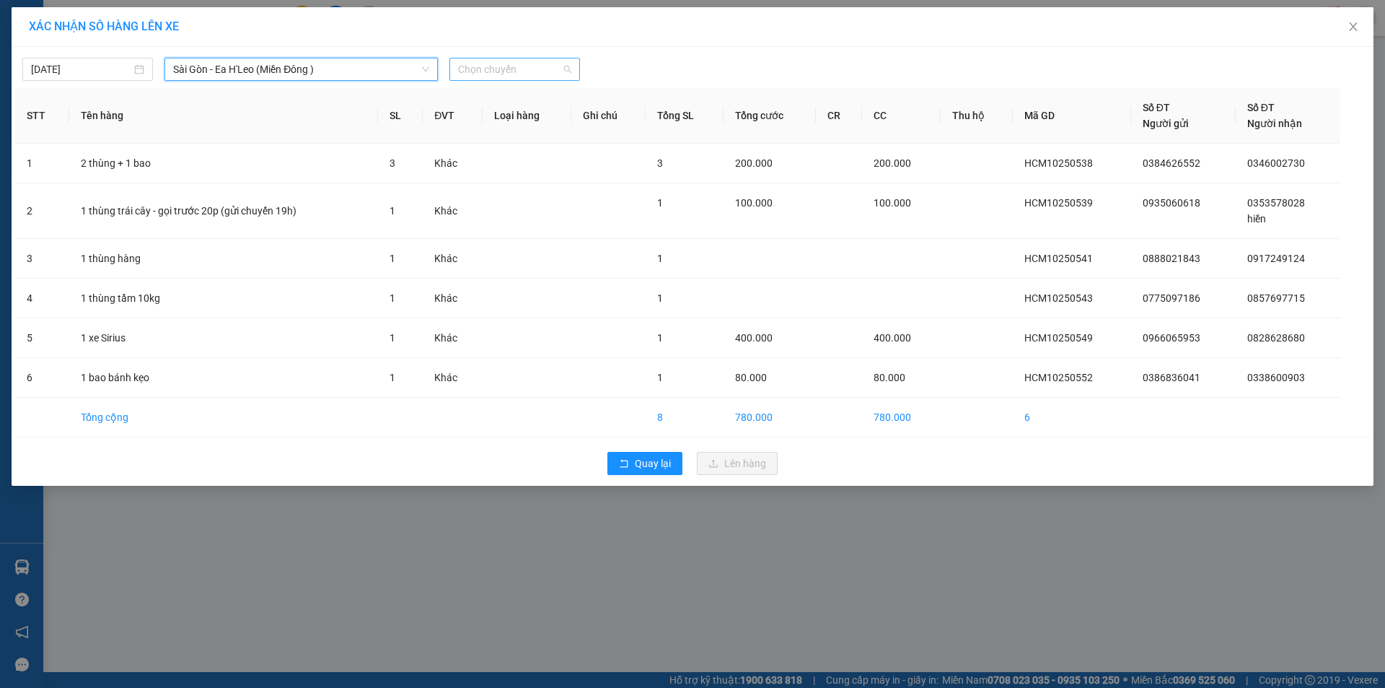
click at [514, 69] on span "Chọn chuyến" at bounding box center [514, 69] width 113 height 22
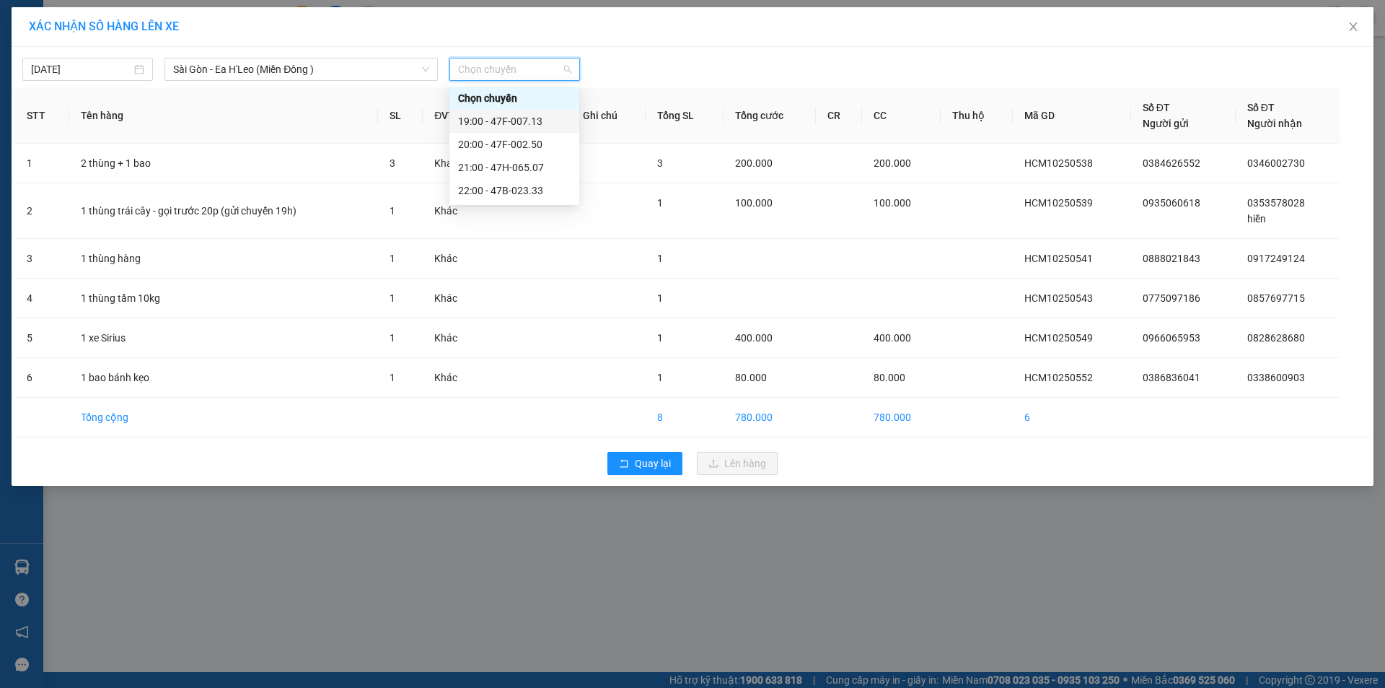
click at [515, 116] on div "19:00 - 47F-007.13" at bounding box center [514, 121] width 113 height 16
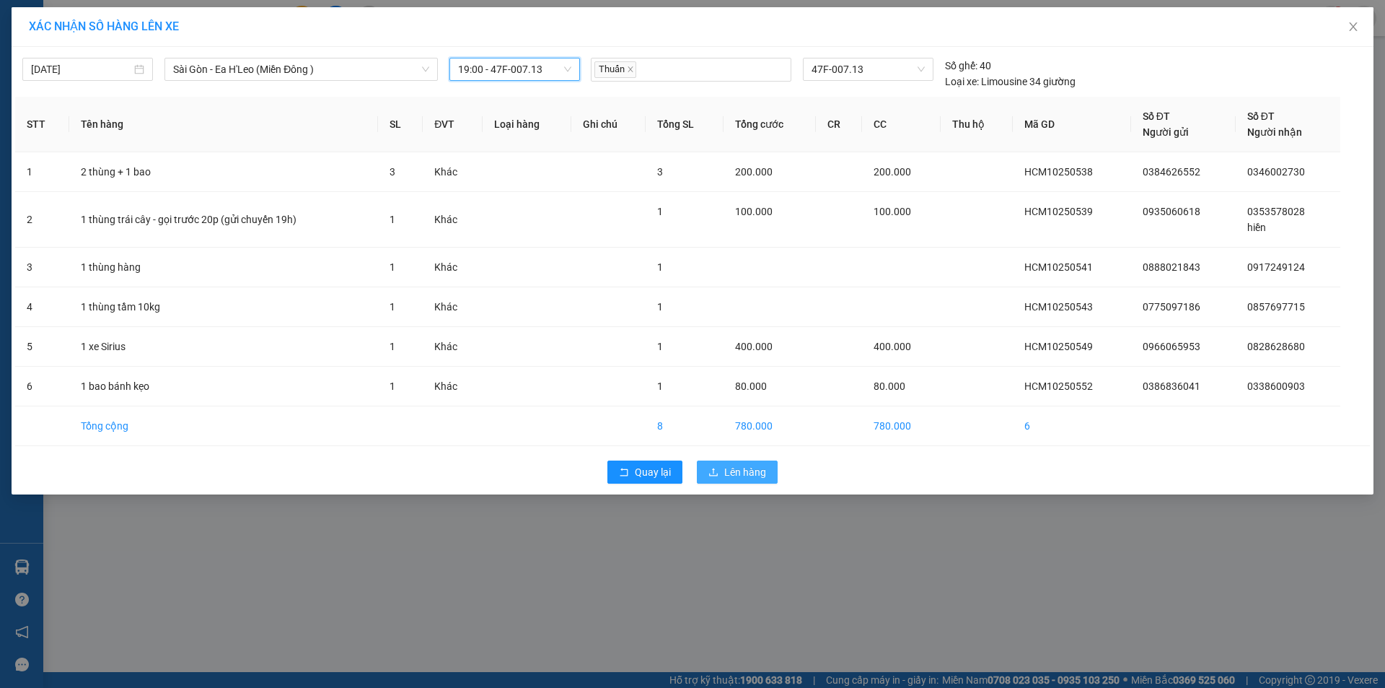
click at [741, 468] on span "Lên hàng" at bounding box center [745, 472] width 42 height 16
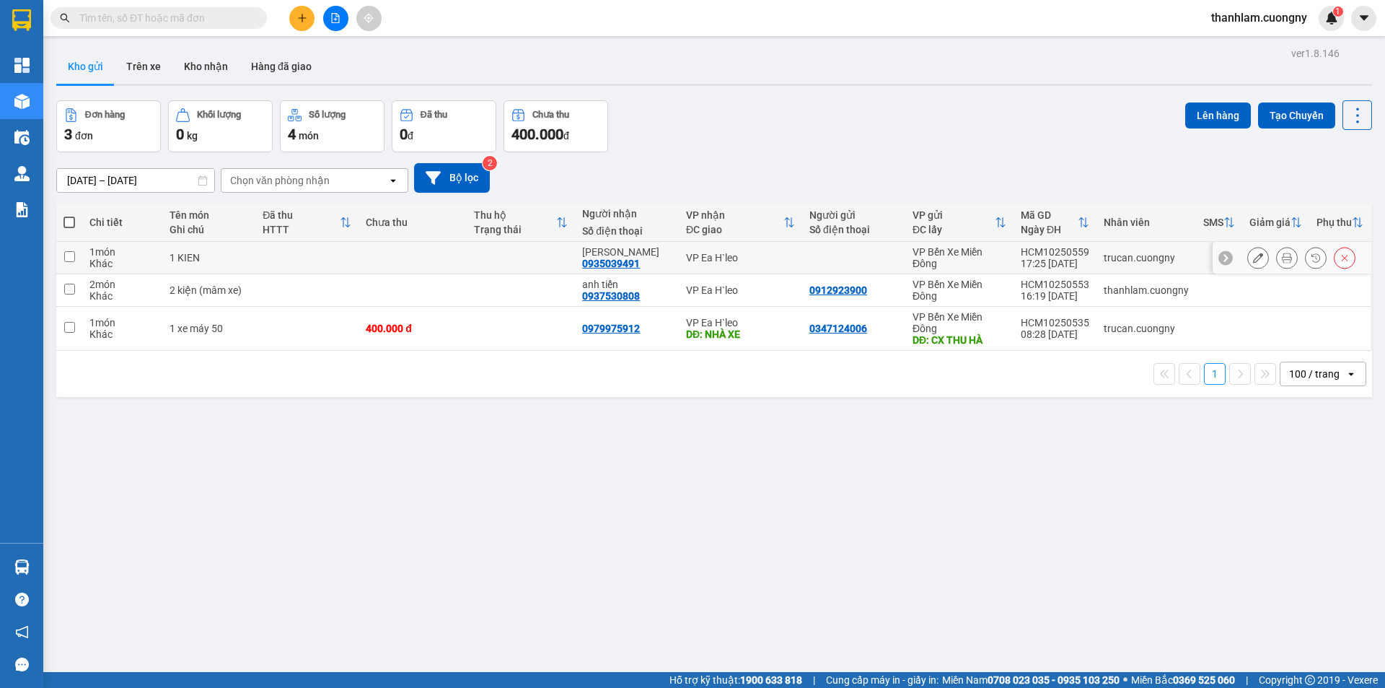
drag, startPoint x: 242, startPoint y: 258, endPoint x: 248, endPoint y: 253, distance: 7.7
click at [243, 258] on div "1 KIEN" at bounding box center [209, 258] width 79 height 12
checkbox input "true"
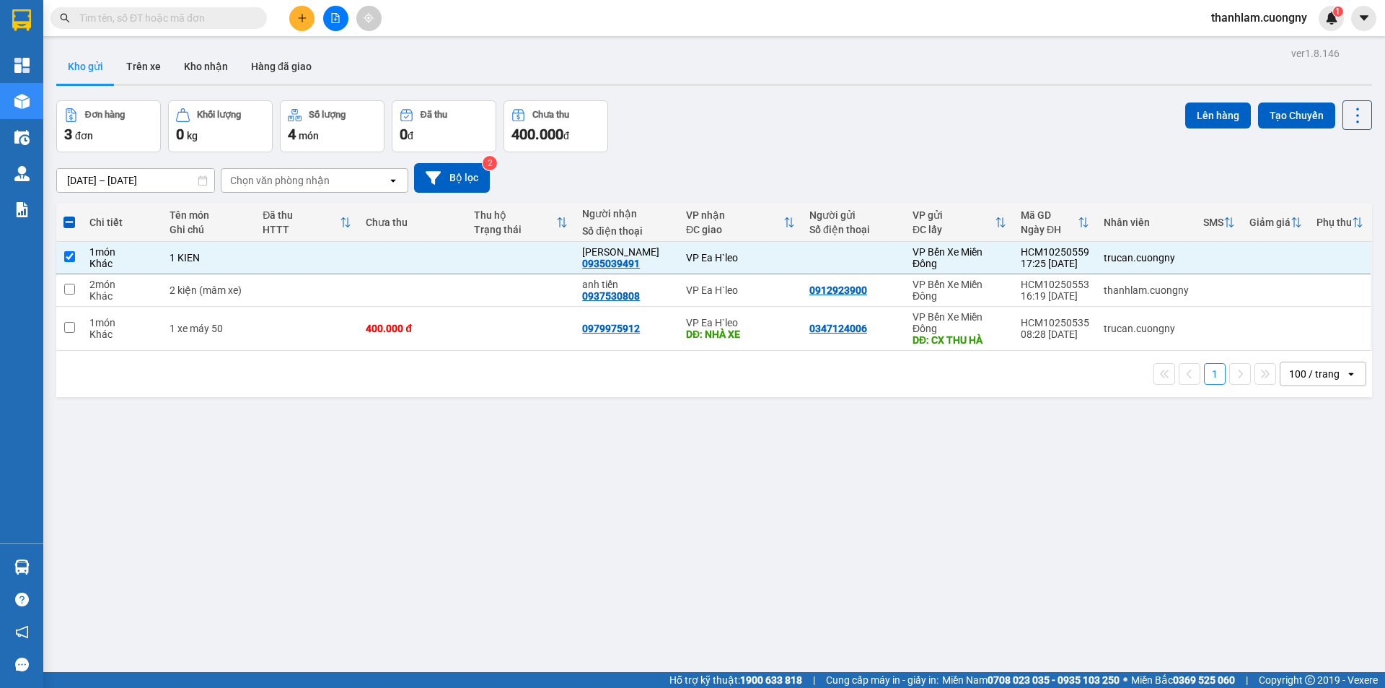
click at [1223, 99] on div "ver 1.8.146 Kho gửi Trên xe Kho nhận Hàng đã giao Đơn hàng 3 đơn Khối lượng 0 k…" at bounding box center [713, 387] width 1327 height 688
click at [1213, 116] on button "Lên hàng" at bounding box center [1218, 115] width 66 height 26
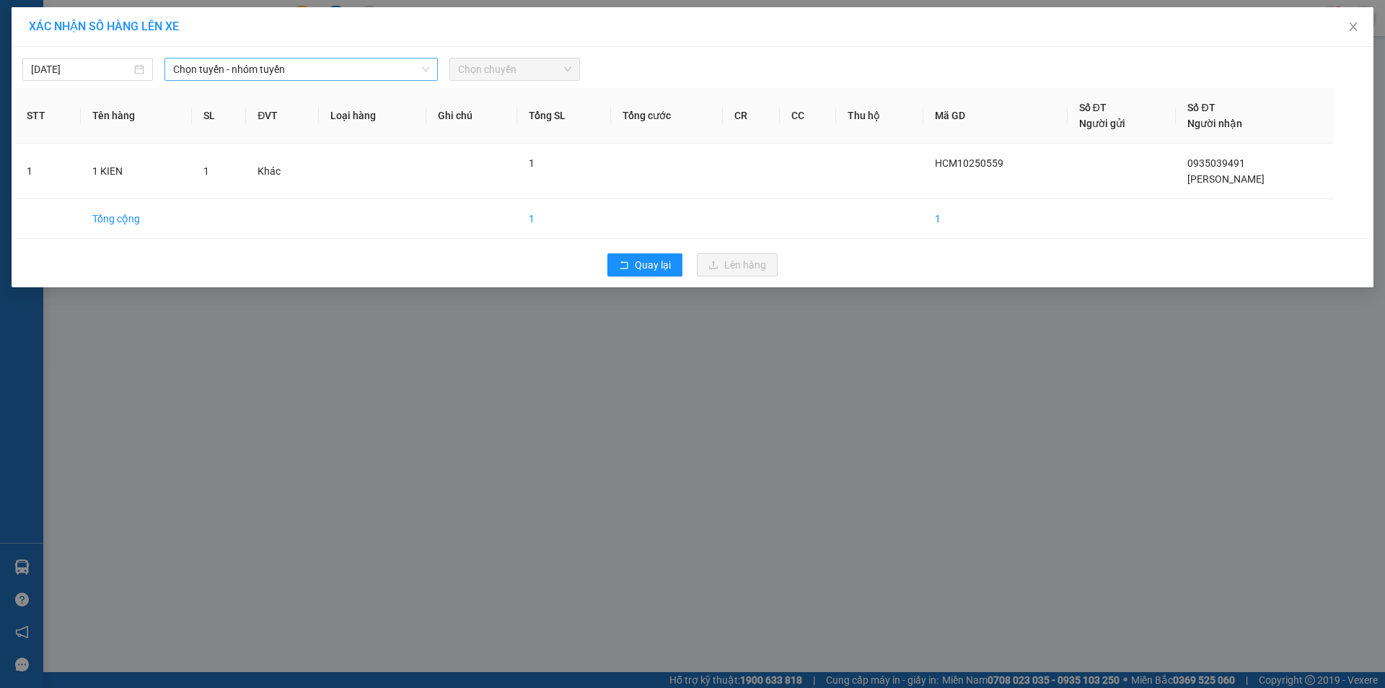
click at [250, 66] on span "Chọn tuyến - nhóm tuyến" at bounding box center [301, 69] width 256 height 22
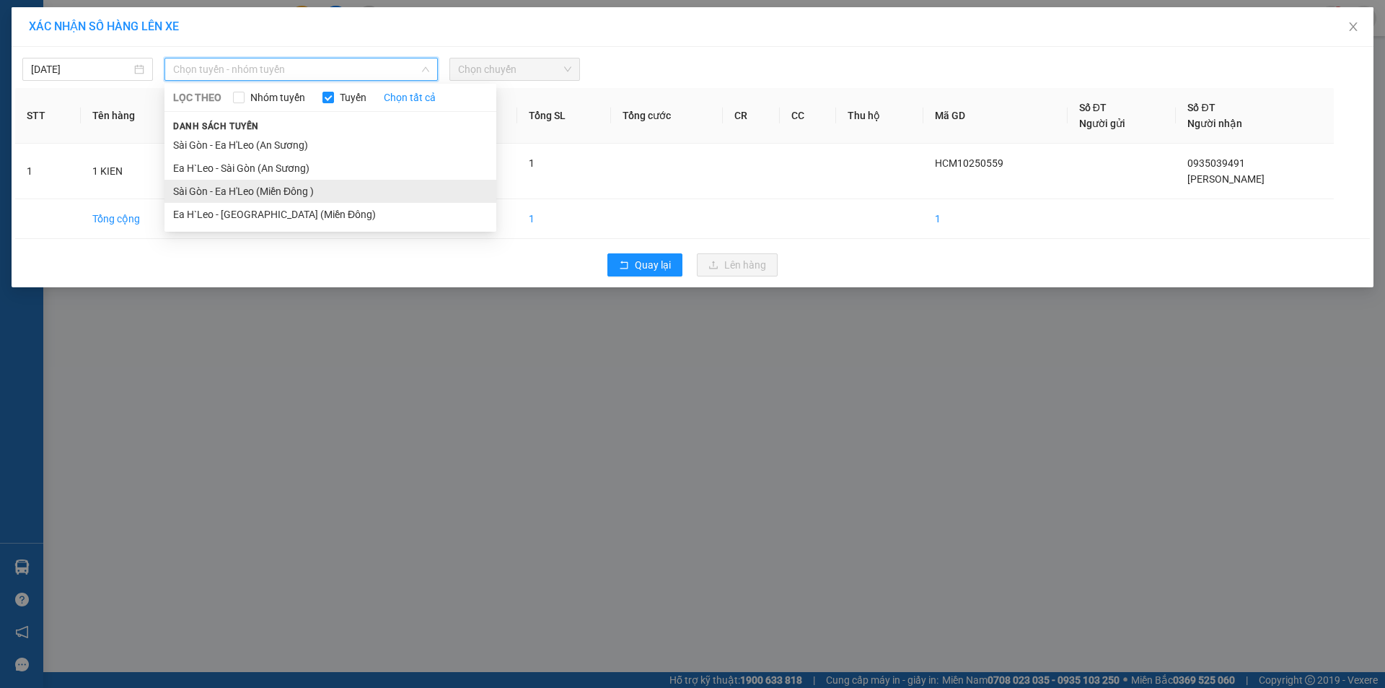
click at [266, 201] on li "Sài Gòn - Ea H'Leo (Miền Đông )" at bounding box center [330, 191] width 332 height 23
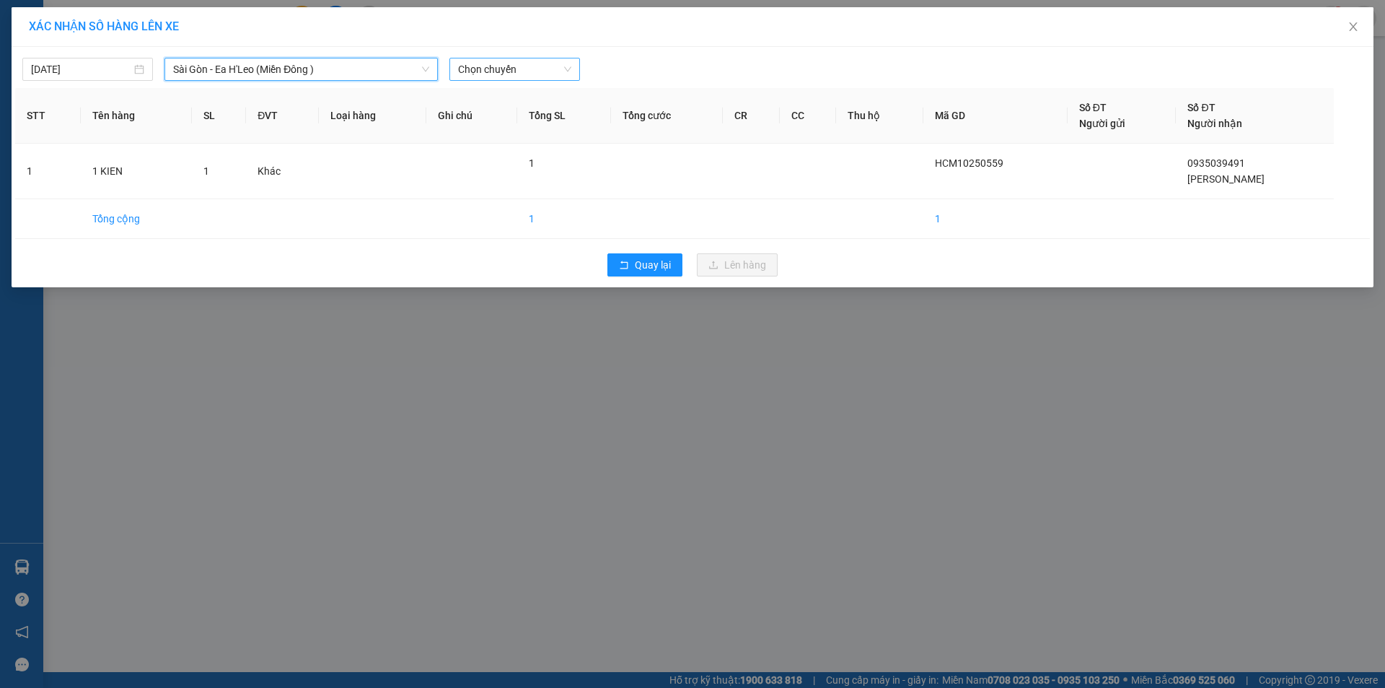
click at [504, 75] on span "Chọn chuyến" at bounding box center [514, 69] width 113 height 22
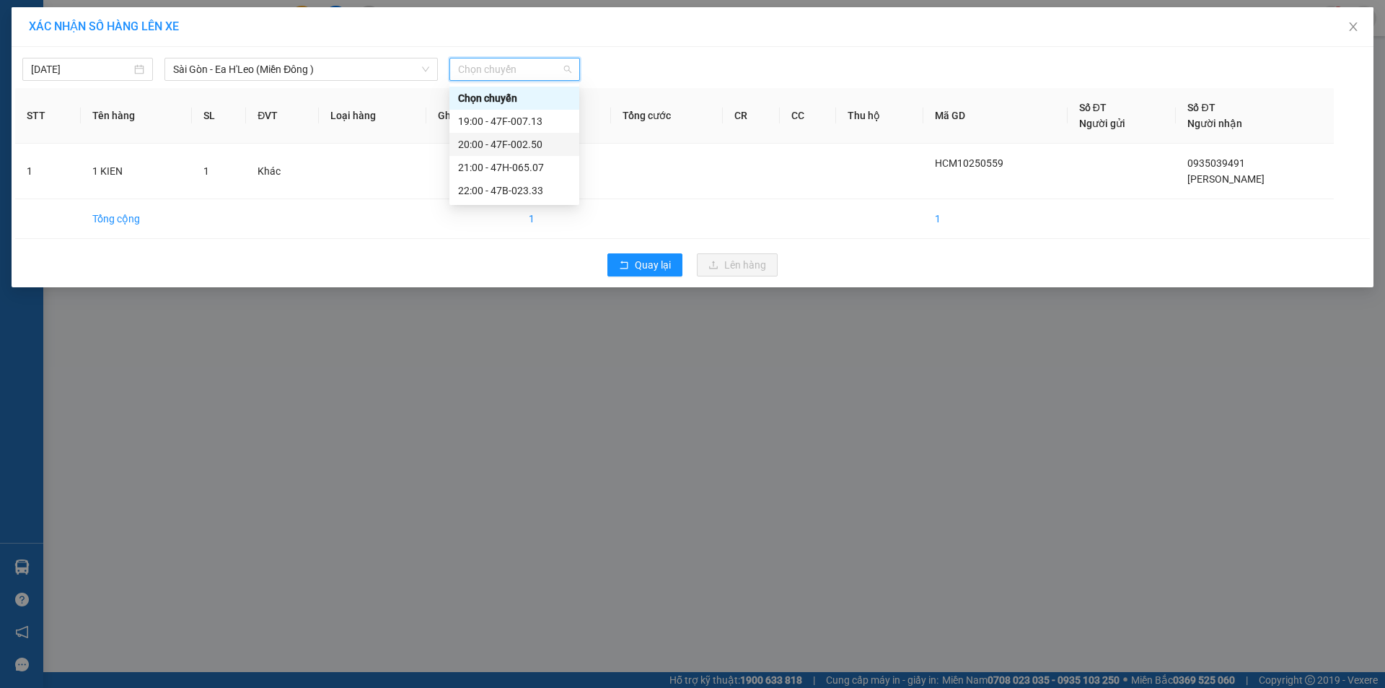
click at [518, 144] on div "20:00 - 47F-002.50" at bounding box center [514, 144] width 113 height 16
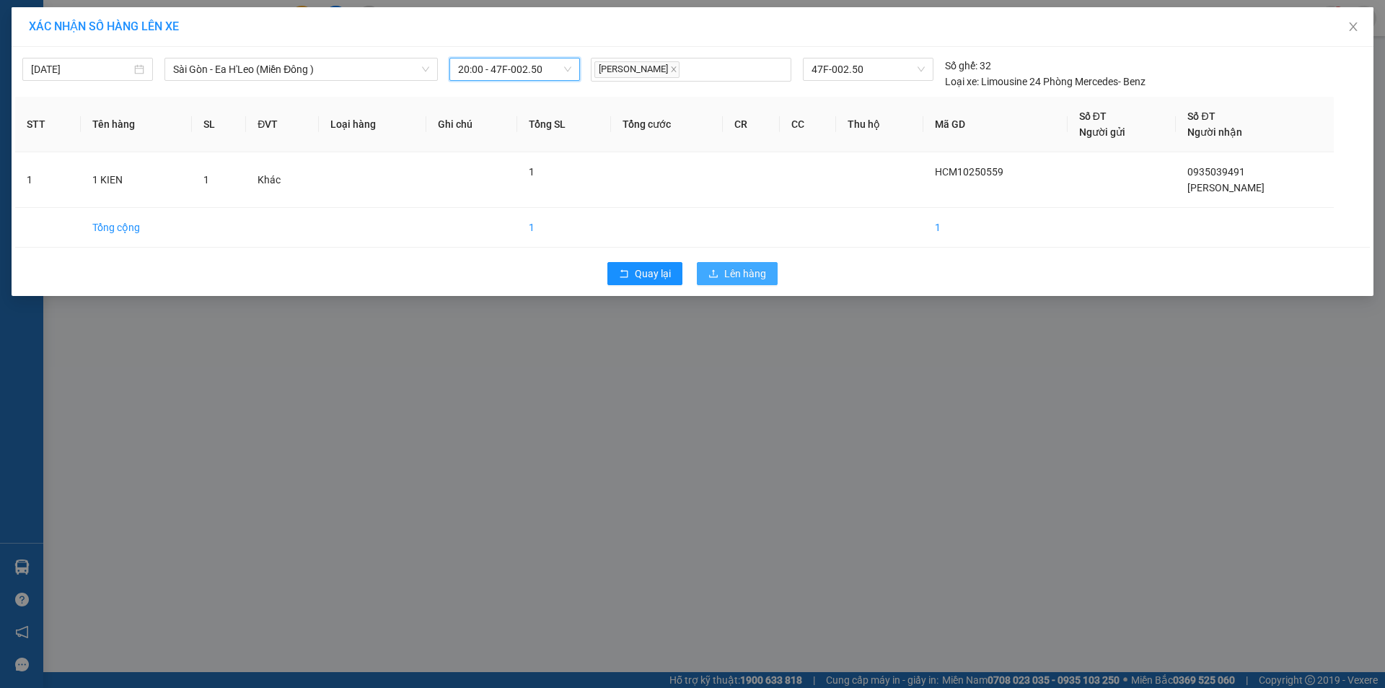
click at [709, 270] on icon "upload" at bounding box center [713, 273] width 10 height 10
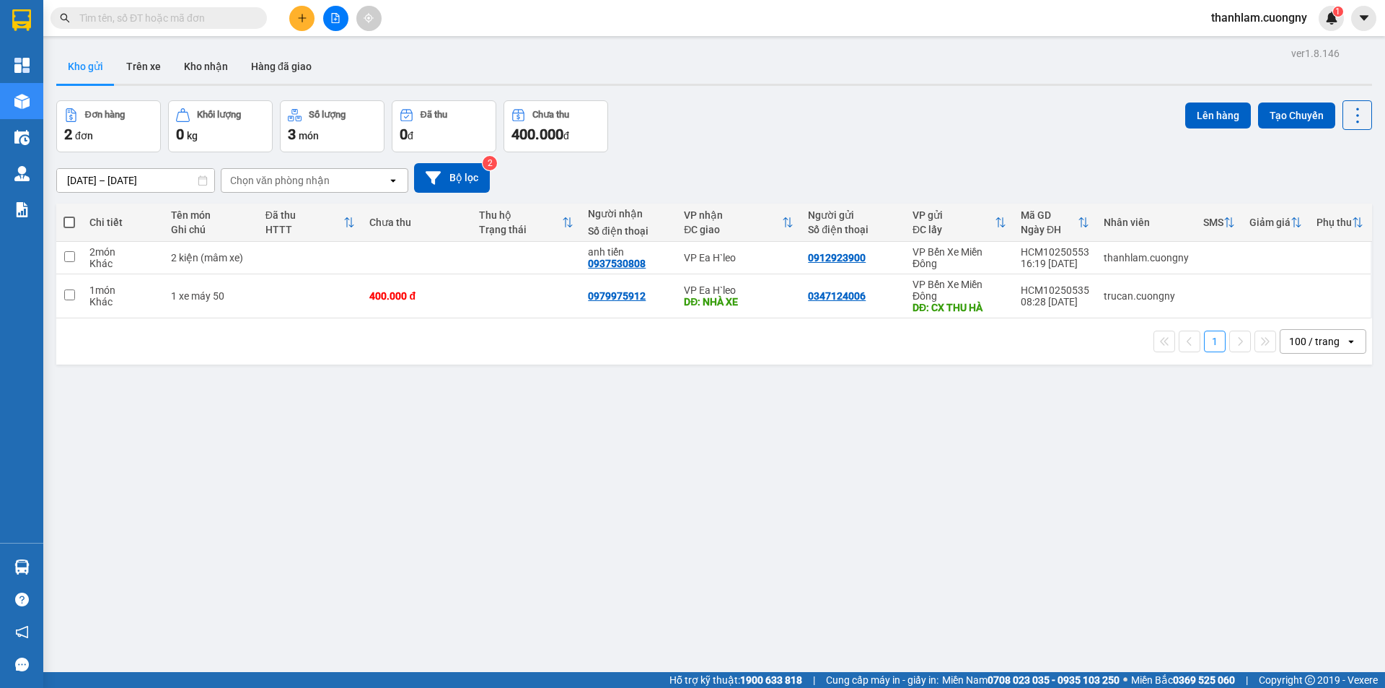
click at [294, 12] on button at bounding box center [301, 18] width 25 height 25
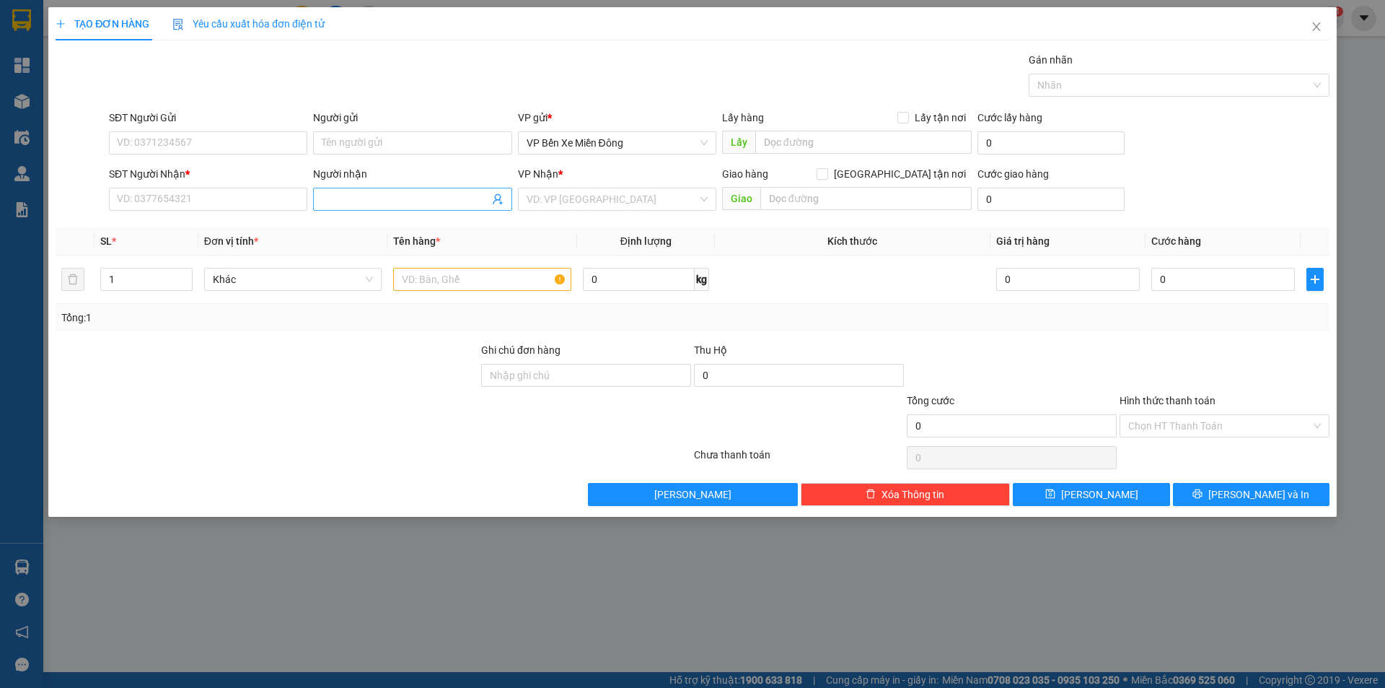
click at [427, 203] on input "Người nhận" at bounding box center [405, 199] width 167 height 16
type input "HEO"
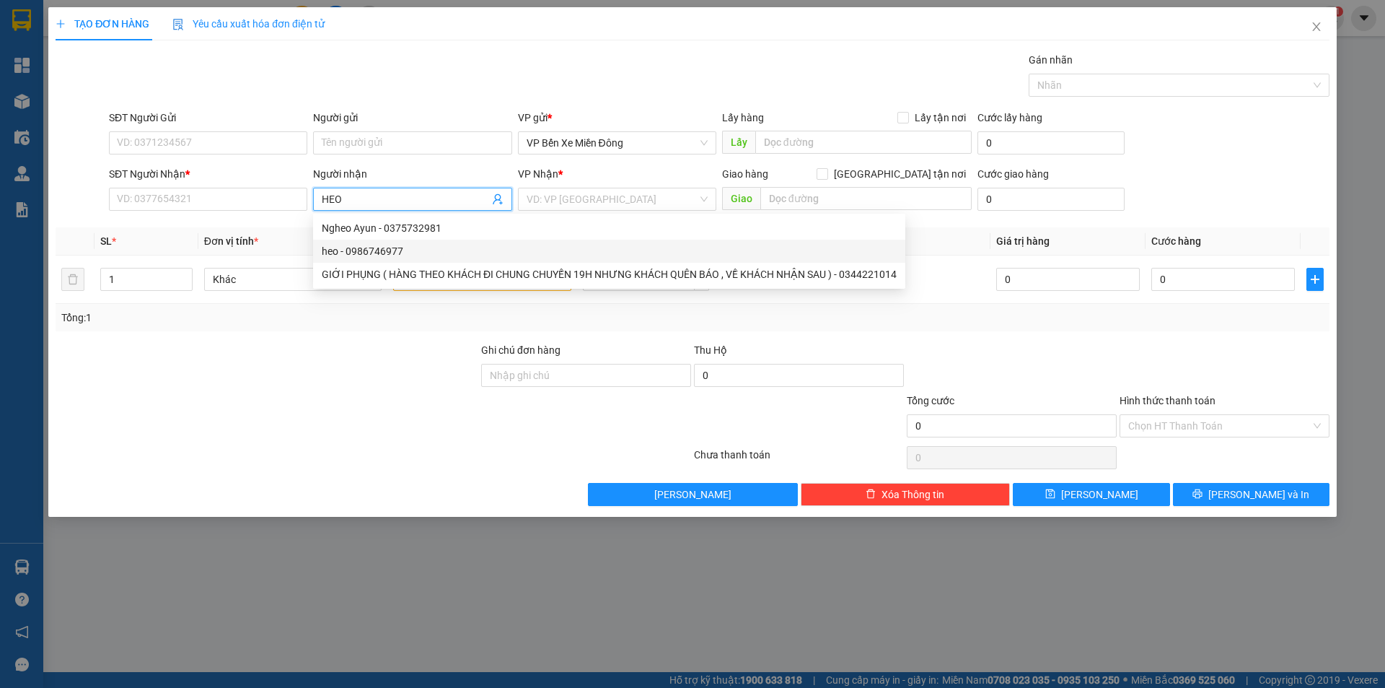
click at [353, 248] on div "heo - 0986746977" at bounding box center [609, 251] width 575 height 16
type input "0986746977"
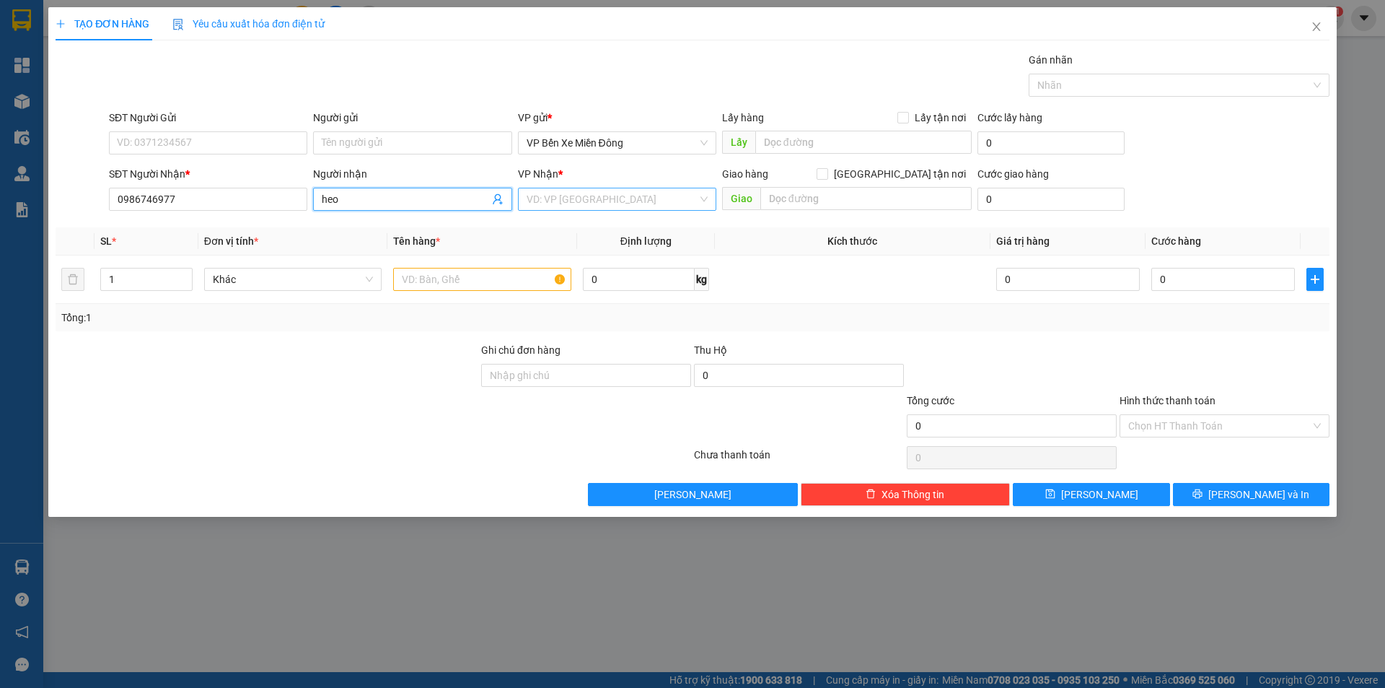
type input "heo"
click at [575, 201] on input "search" at bounding box center [612, 199] width 171 height 22
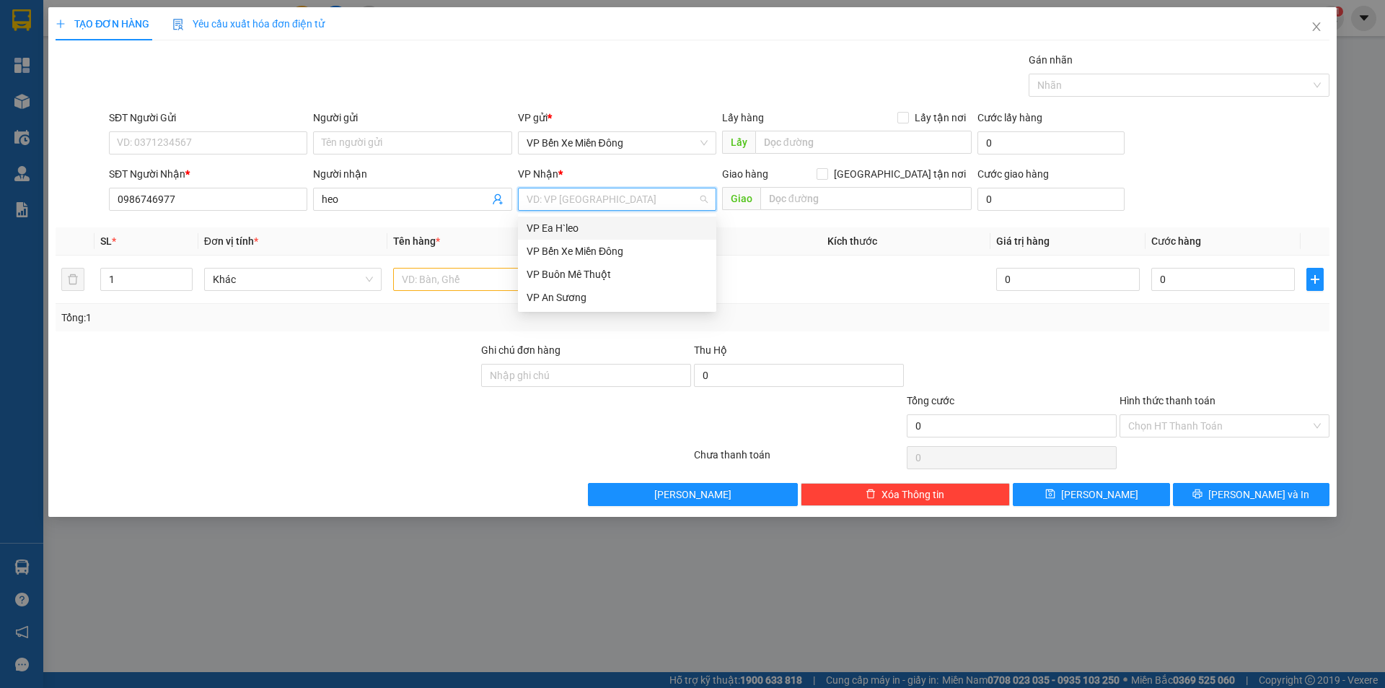
click at [577, 227] on div "VP Ea H`leo" at bounding box center [617, 228] width 181 height 16
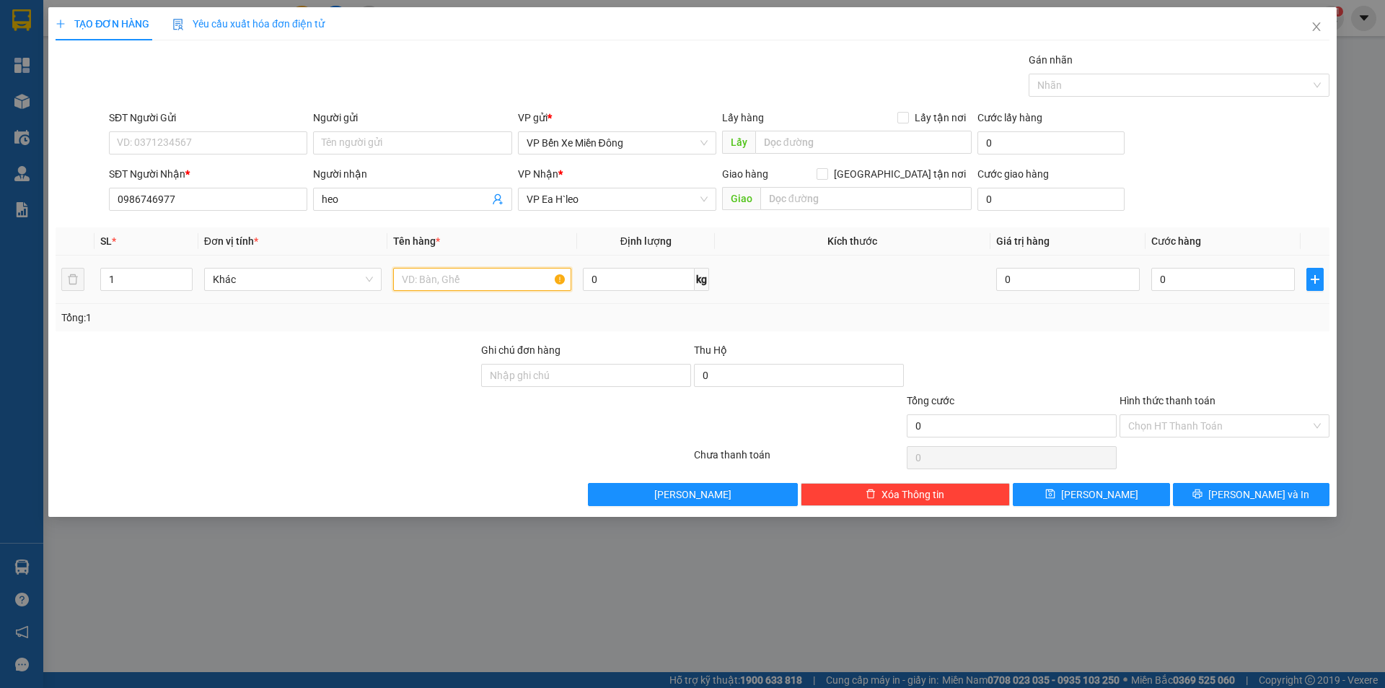
click at [490, 284] on input "text" at bounding box center [482, 279] width 178 height 23
type input "1 THÙNG XỐP TRẮNG"
click at [1238, 274] on input "0" at bounding box center [1223, 279] width 144 height 23
type input "3"
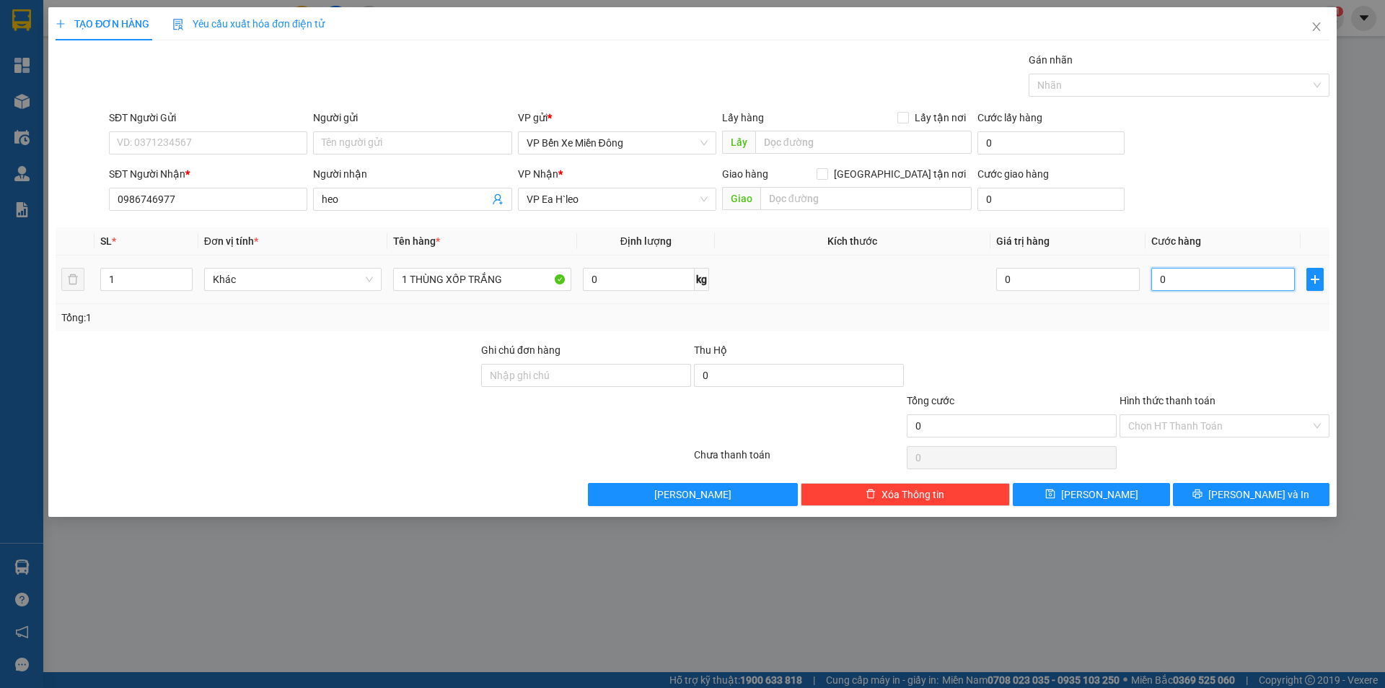
type input "3"
type input "30"
type input "300"
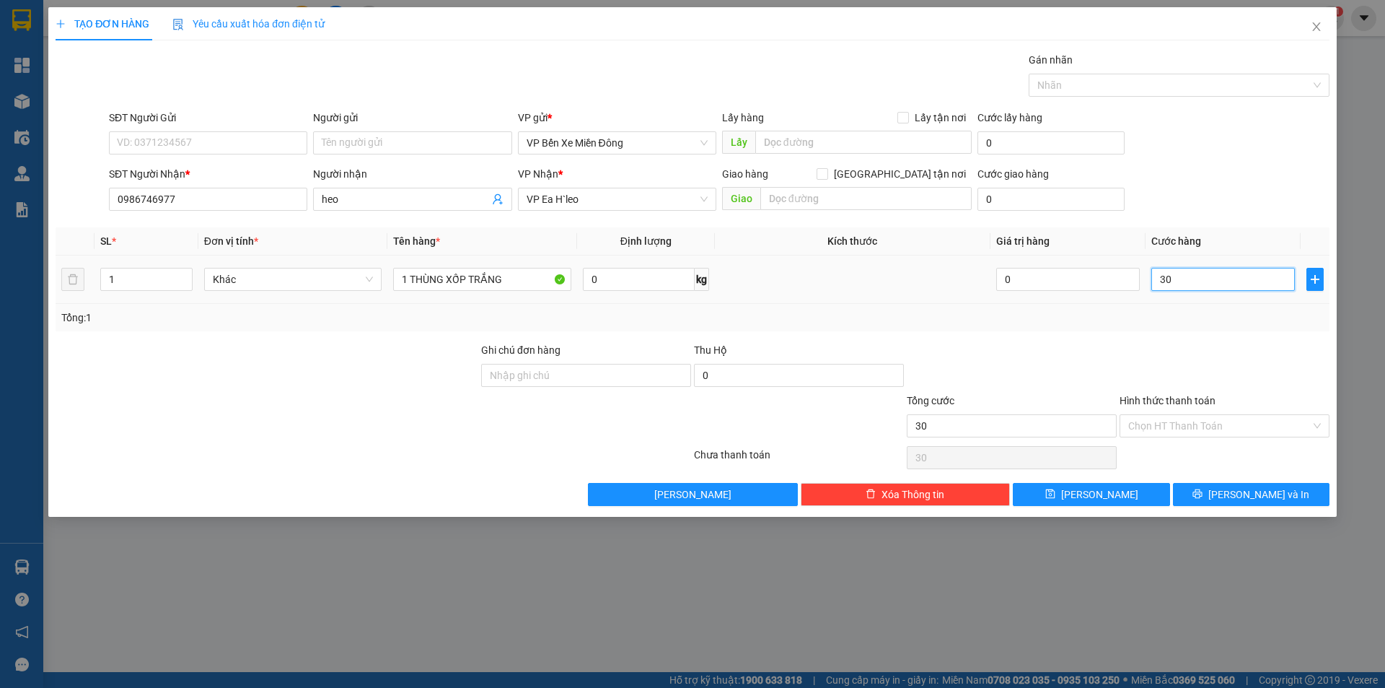
type input "300"
type input "3.000"
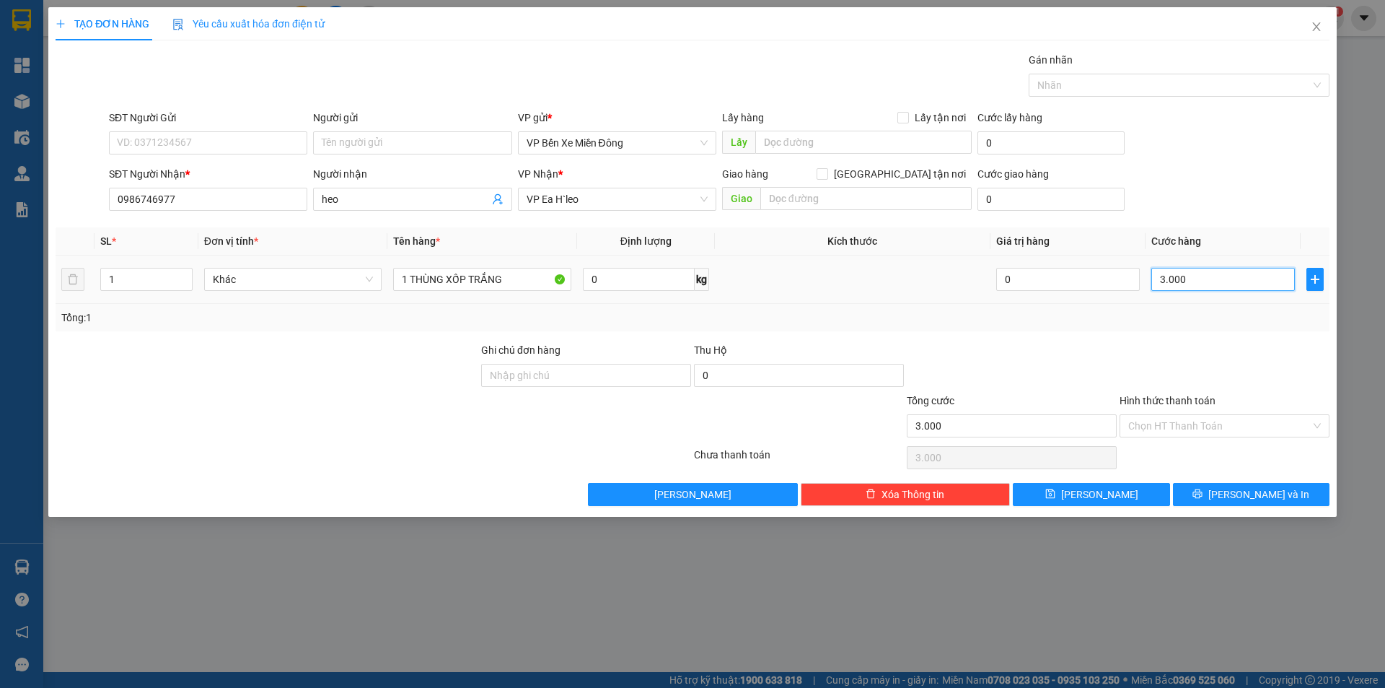
type input "30.000"
click at [1204, 426] on input "Hình thức thanh toán" at bounding box center [1219, 426] width 183 height 22
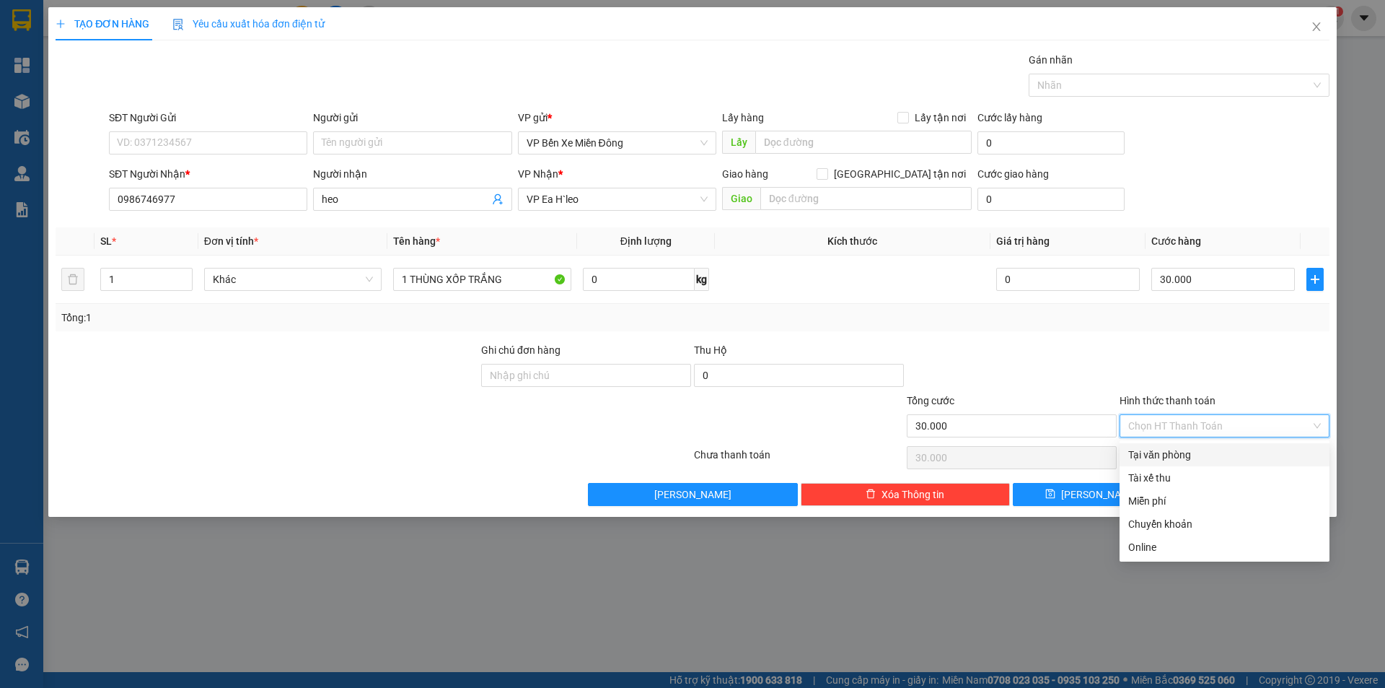
click at [1185, 452] on div "Tại văn phòng" at bounding box center [1224, 455] width 193 height 16
type input "0"
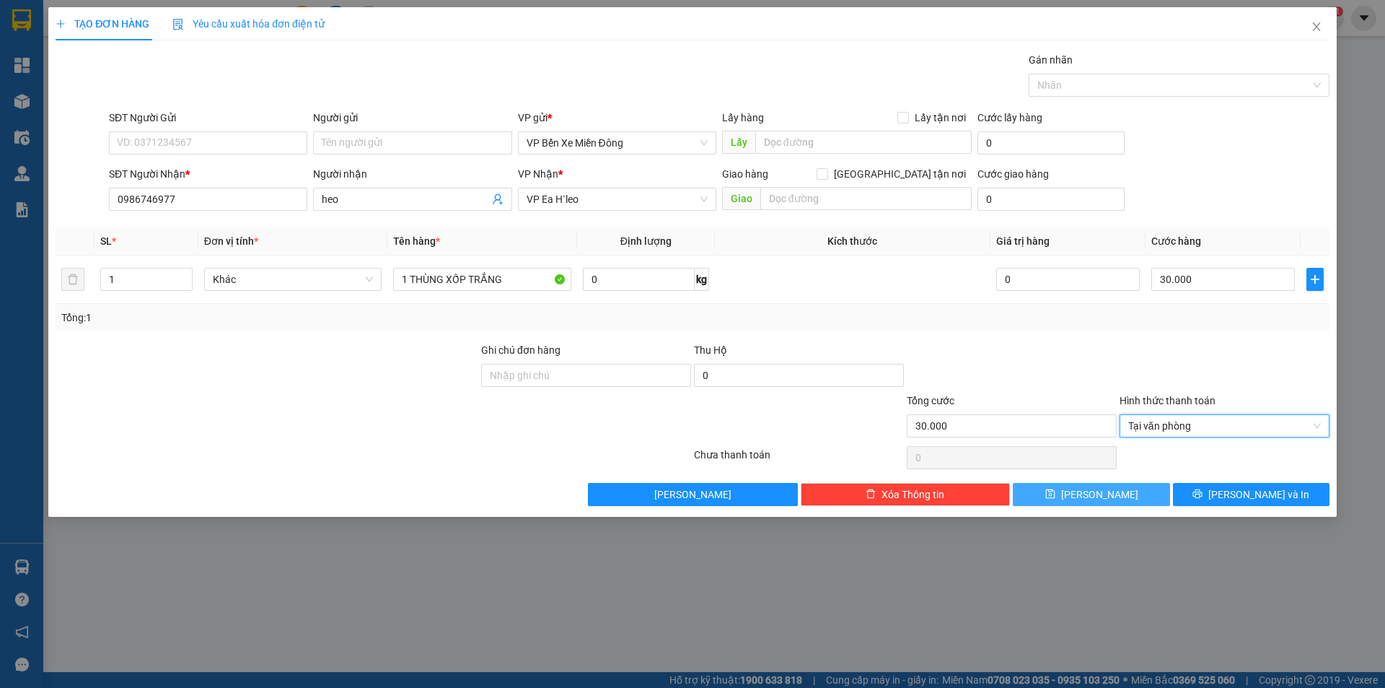
click at [1091, 504] on button "[PERSON_NAME]" at bounding box center [1091, 494] width 157 height 23
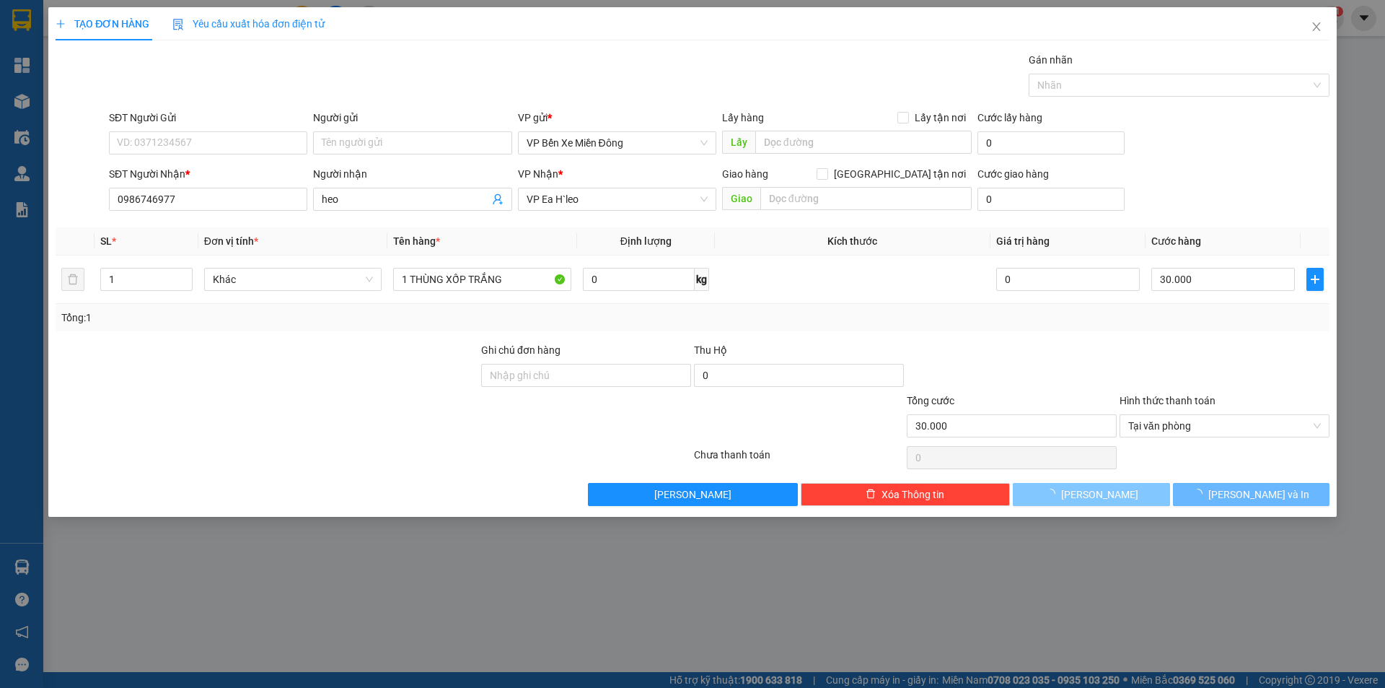
type input "0"
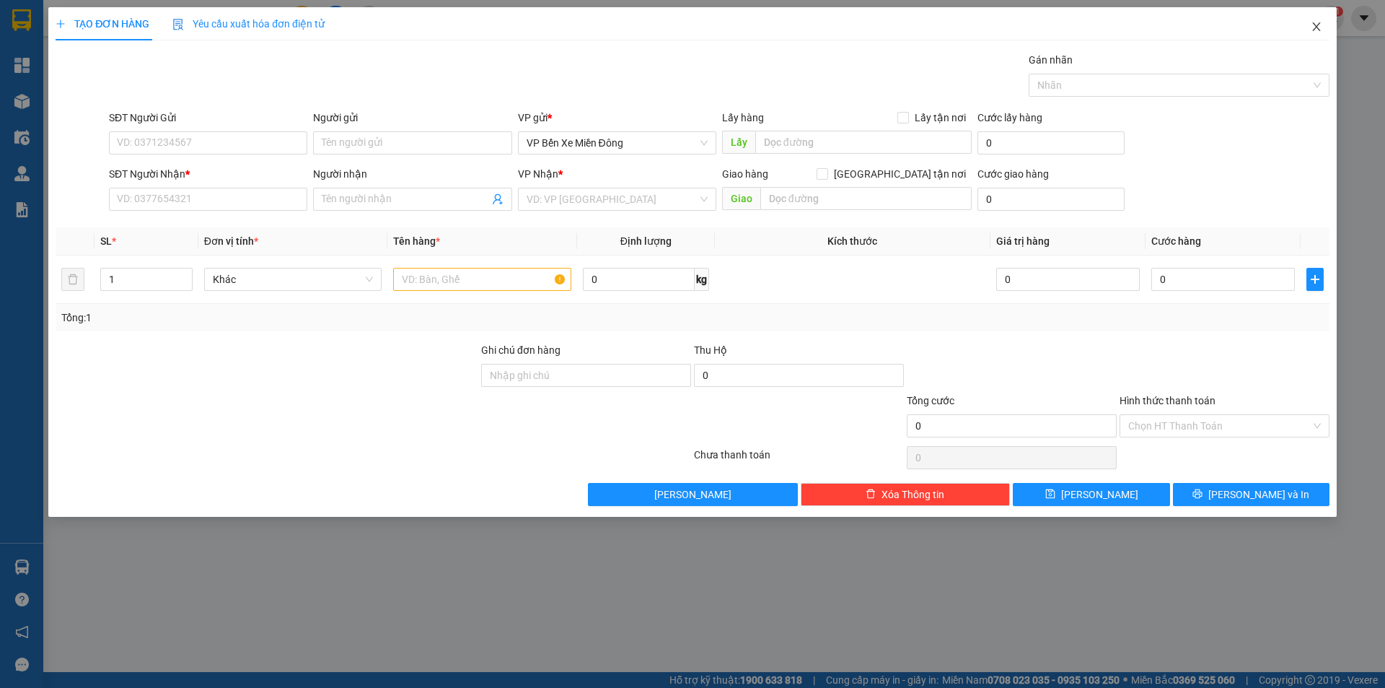
click at [1318, 26] on icon "close" at bounding box center [1316, 26] width 8 height 9
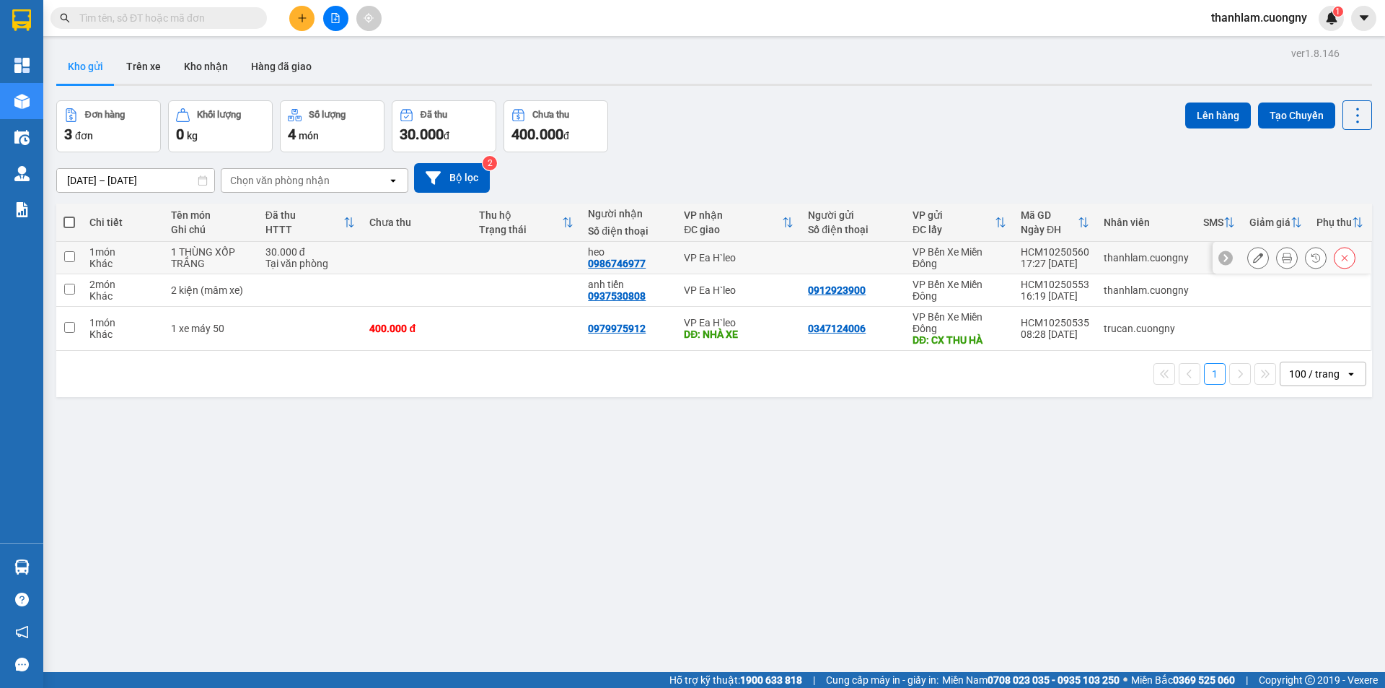
click at [234, 250] on div "1 THÙNG XỐP TRẮNG" at bounding box center [211, 257] width 80 height 23
checkbox input "true"
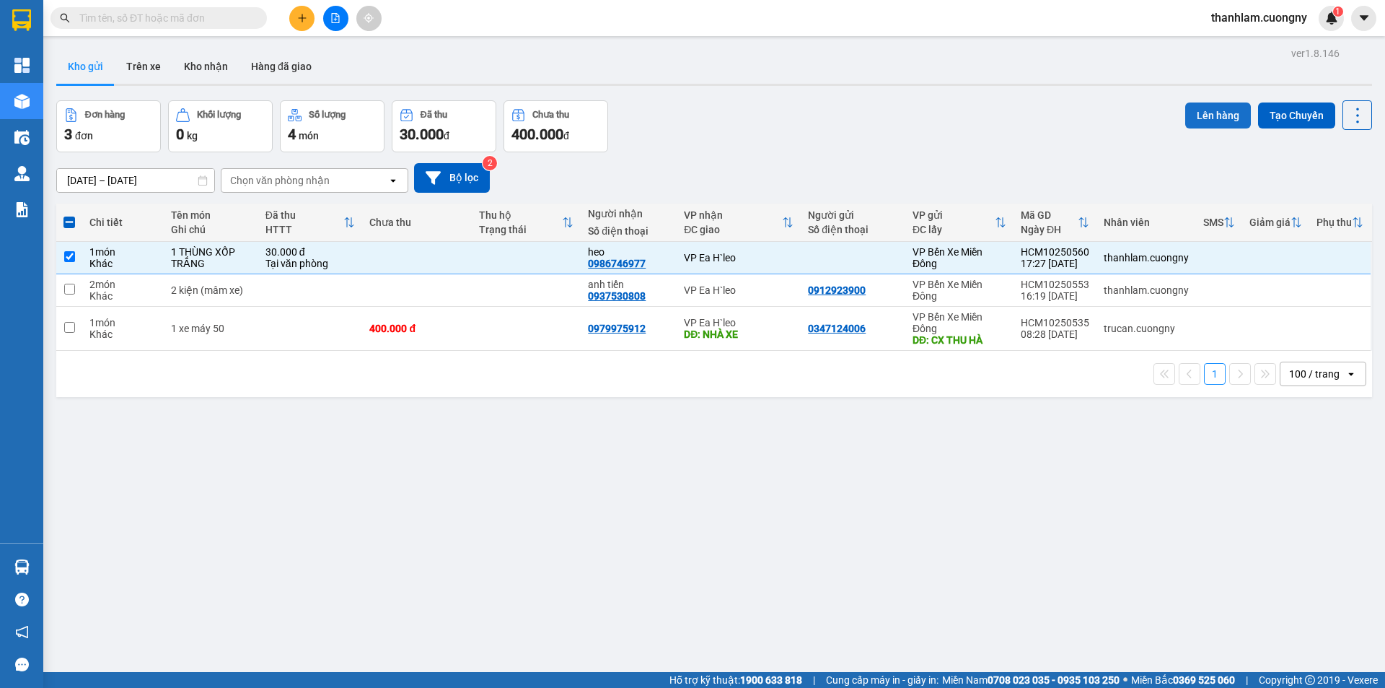
click at [1210, 113] on button "Lên hàng" at bounding box center [1218, 115] width 66 height 26
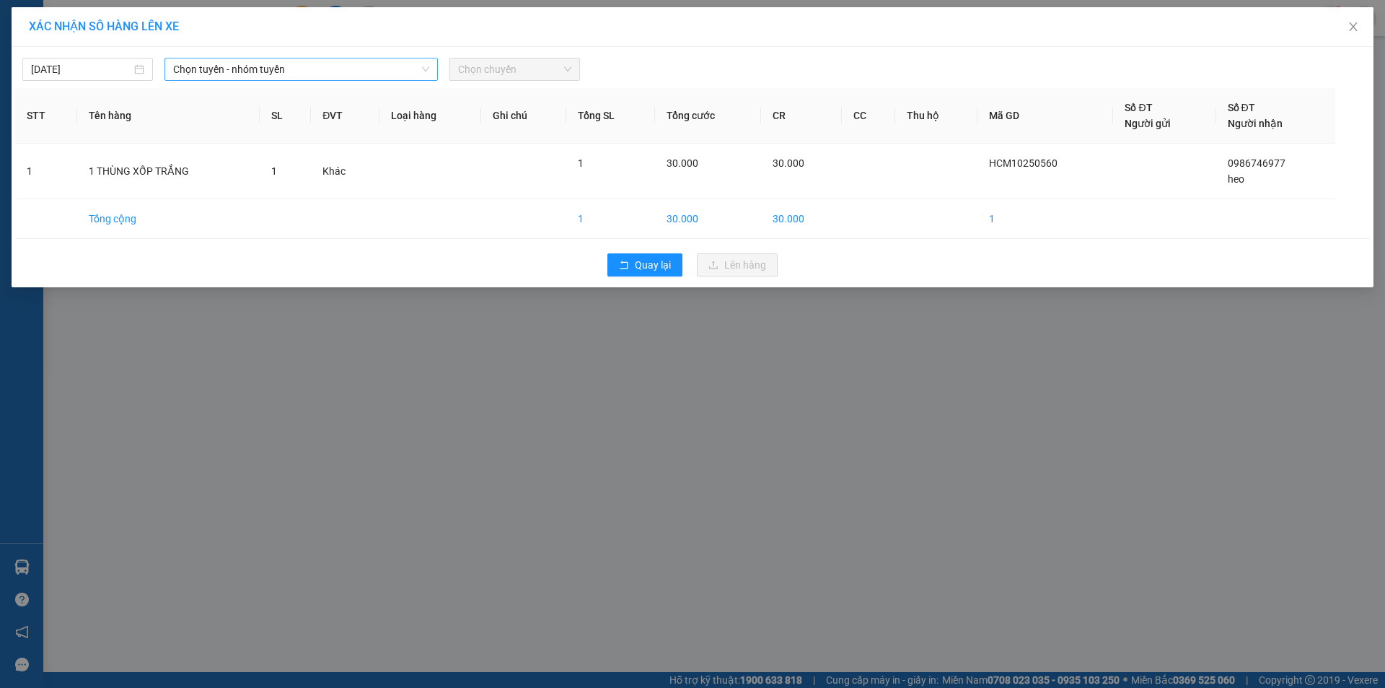
click at [232, 68] on span "Chọn tuyến - nhóm tuyến" at bounding box center [301, 69] width 256 height 22
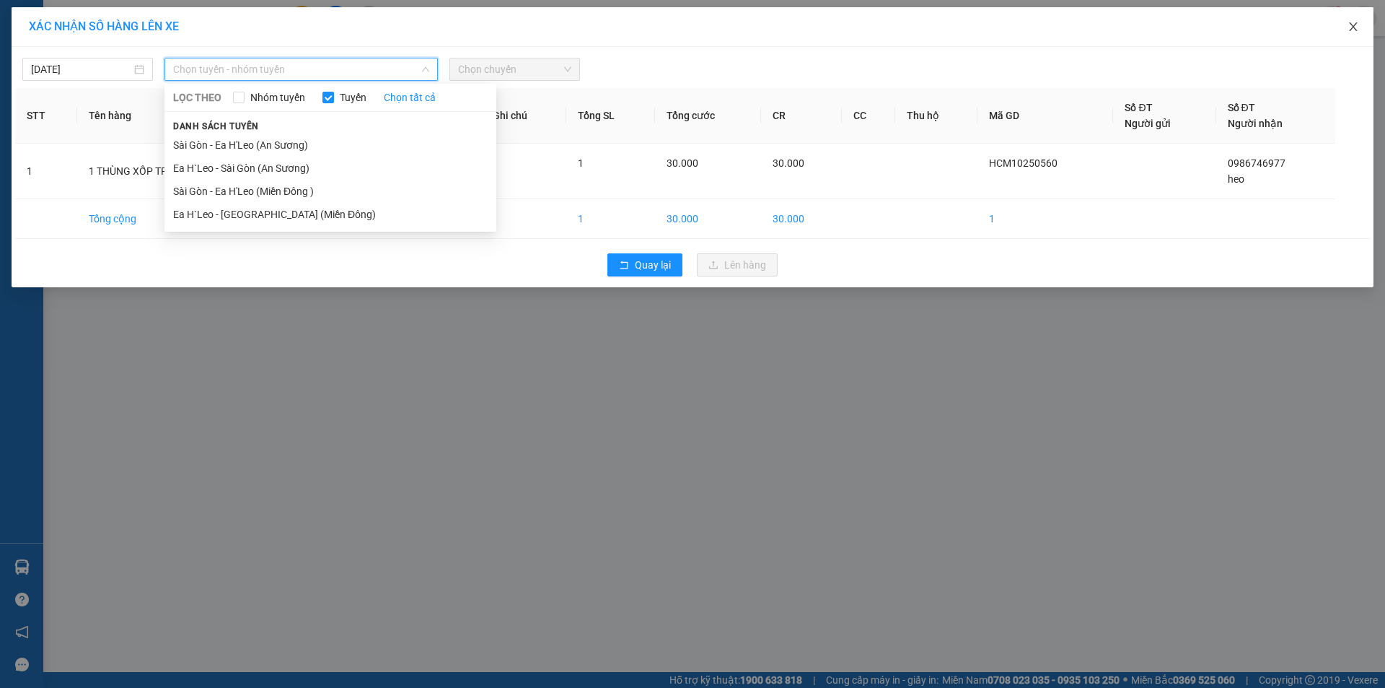
click at [1357, 27] on icon "close" at bounding box center [1354, 27] width 12 height 12
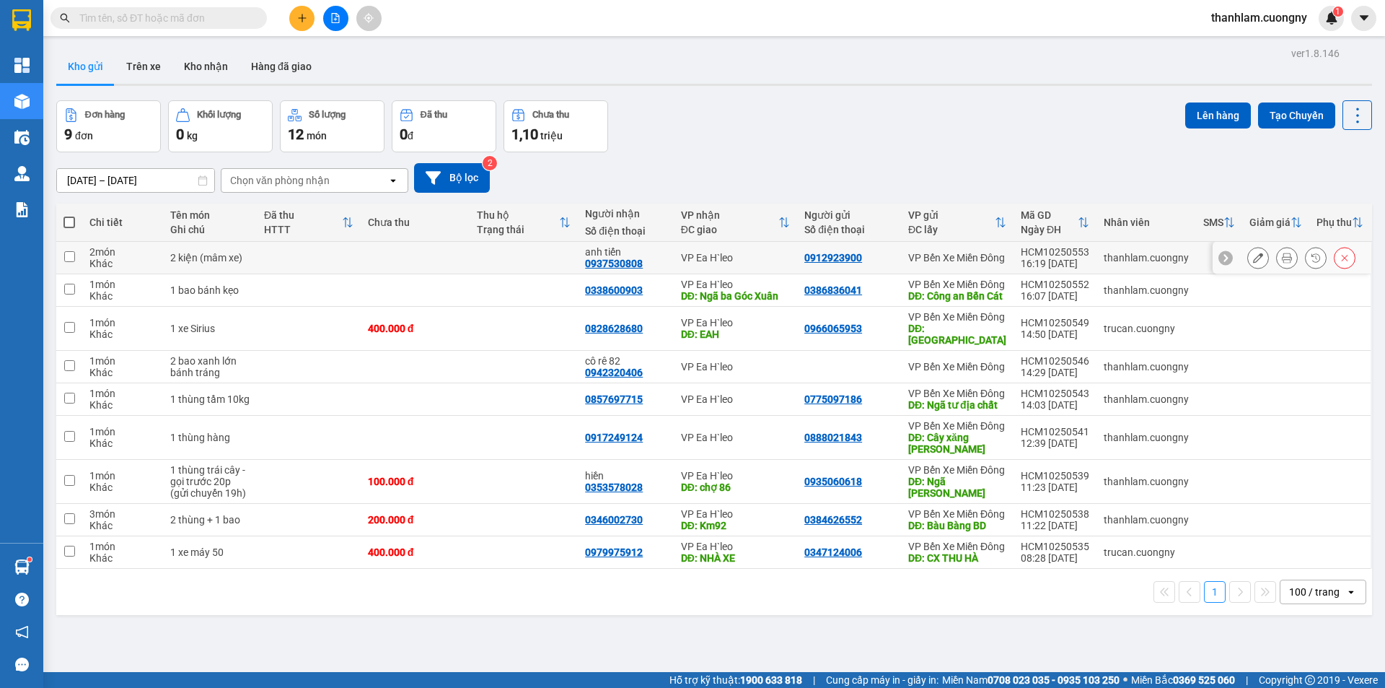
click at [227, 268] on td "2 kiện (mâm xe)" at bounding box center [210, 258] width 94 height 32
checkbox input "true"
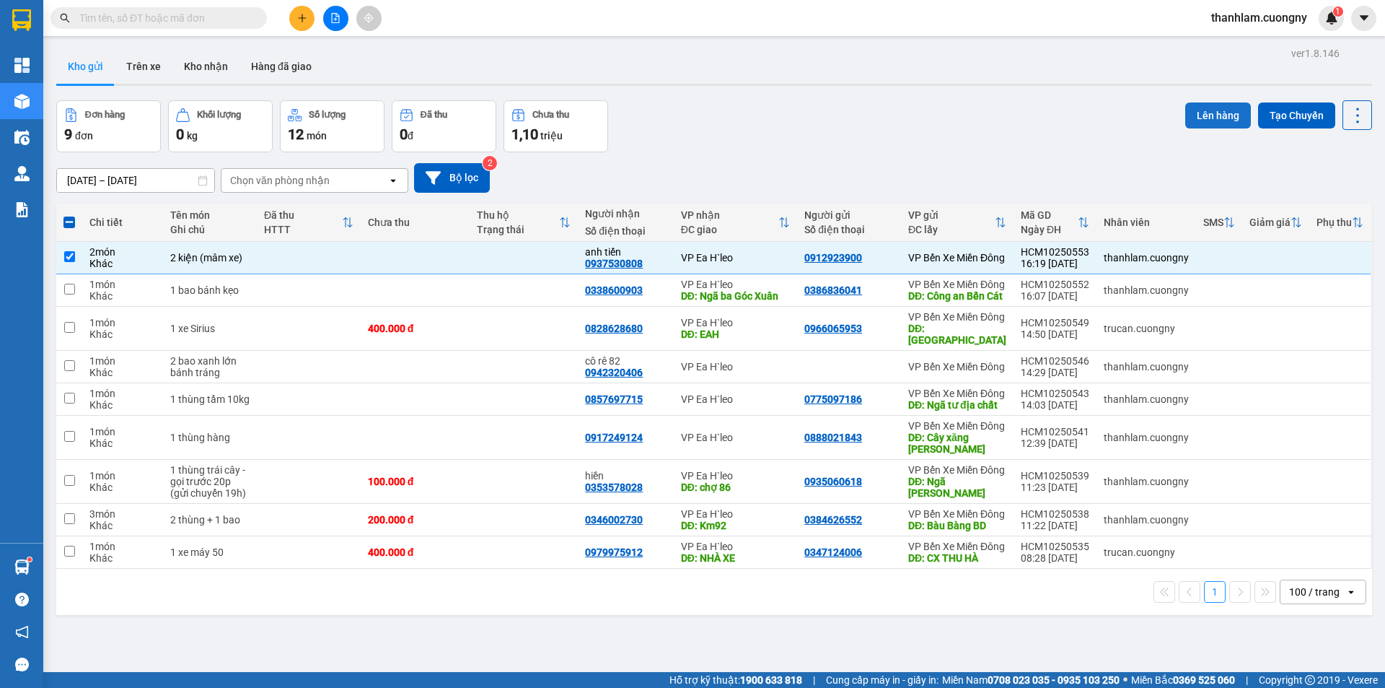
click at [1218, 117] on button "Lên hàng" at bounding box center [1218, 115] width 66 height 26
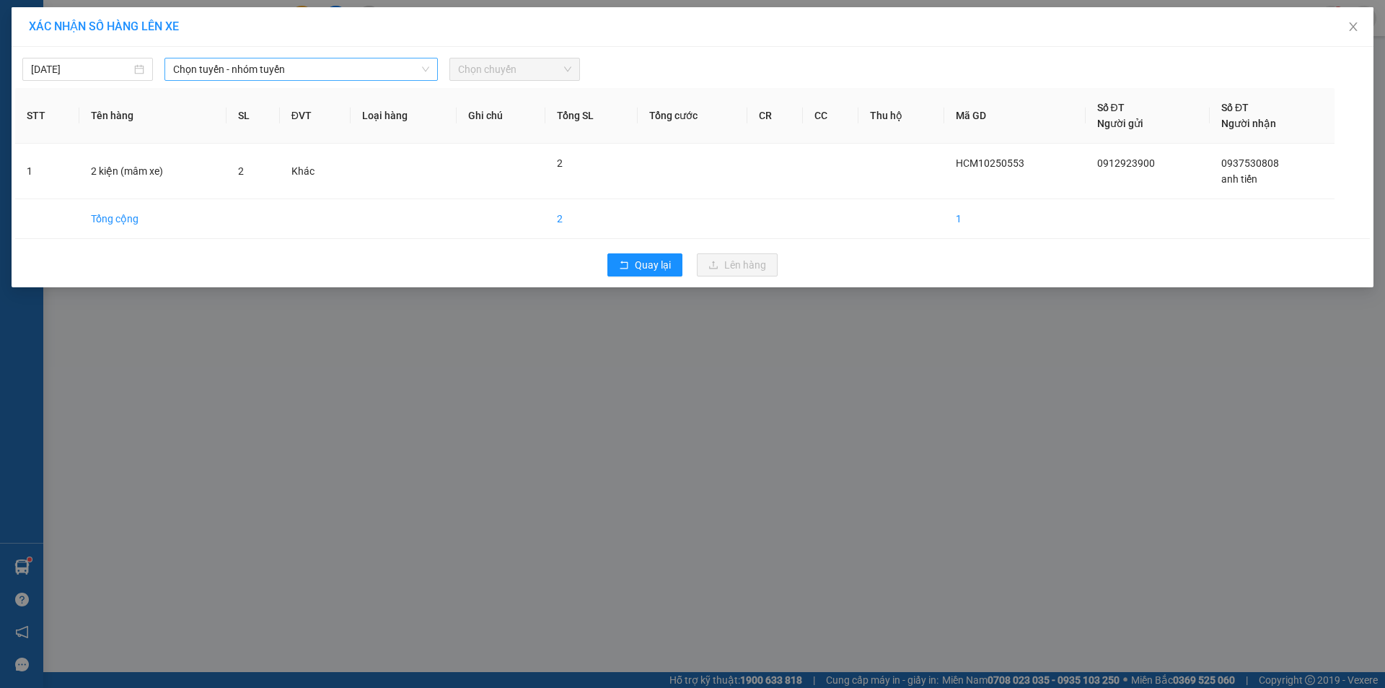
click at [338, 73] on span "Chọn tuyến - nhóm tuyến" at bounding box center [301, 69] width 256 height 22
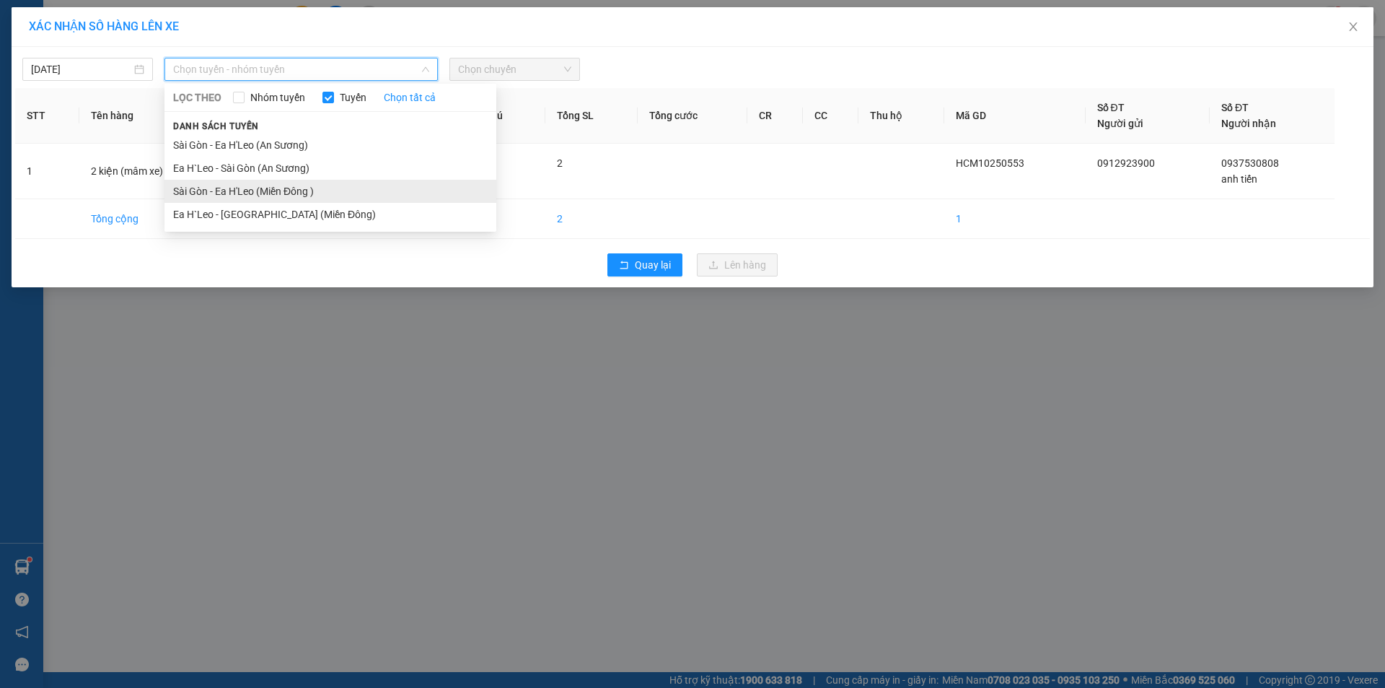
click at [333, 190] on li "Sài Gòn - Ea H'Leo (Miền Đông )" at bounding box center [330, 191] width 332 height 23
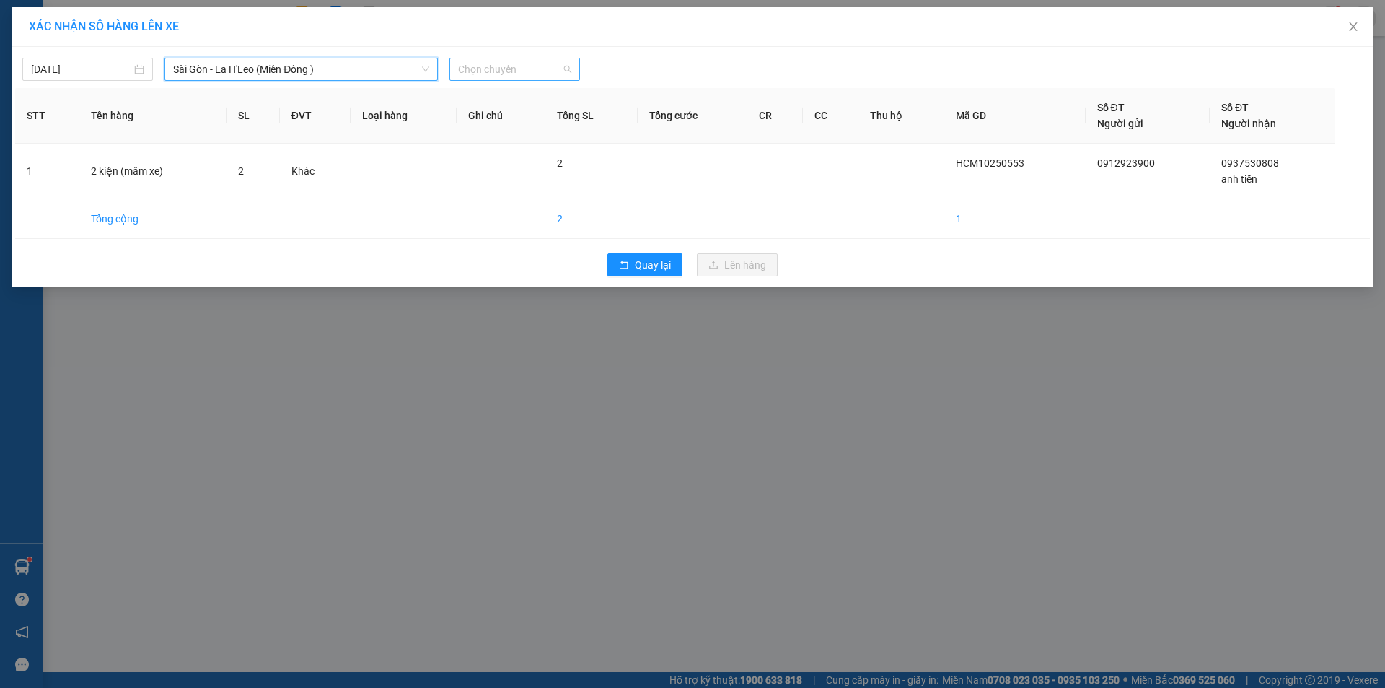
click at [482, 78] on span "Chọn chuyến" at bounding box center [514, 69] width 113 height 22
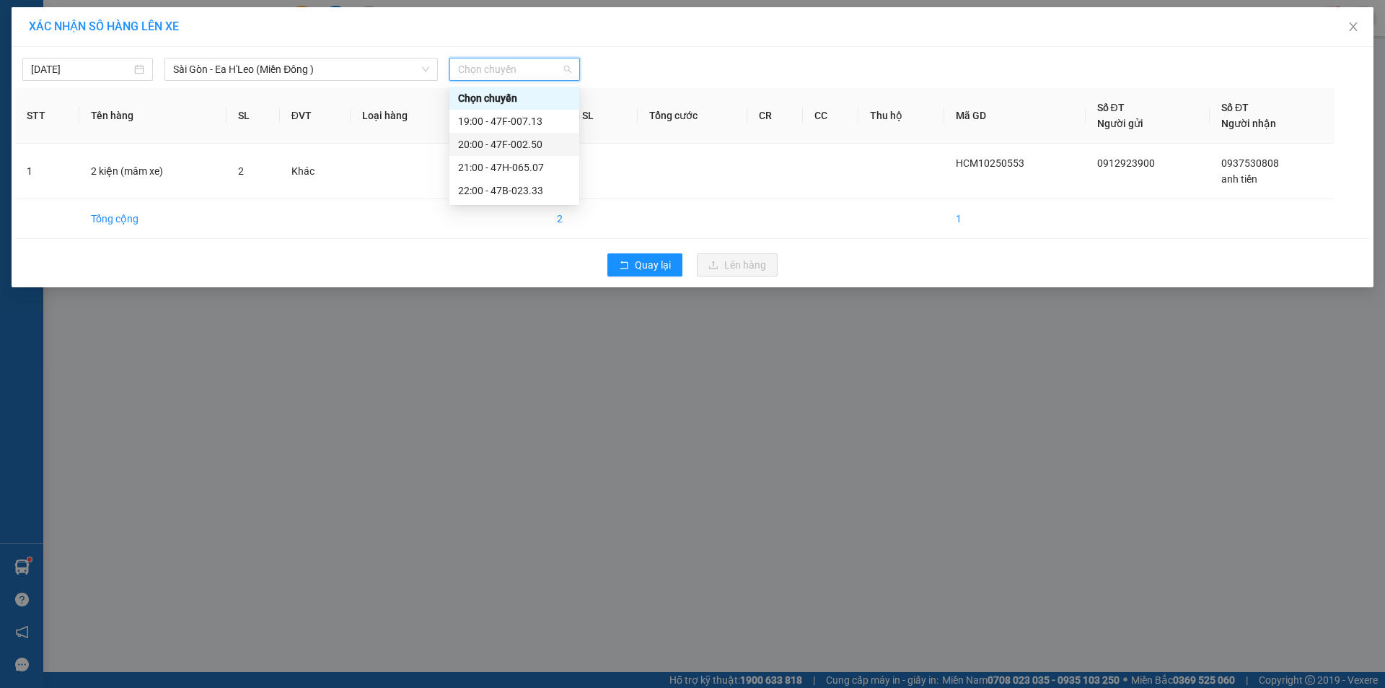
click at [498, 141] on div "20:00 - 47F-002.50" at bounding box center [514, 144] width 113 height 16
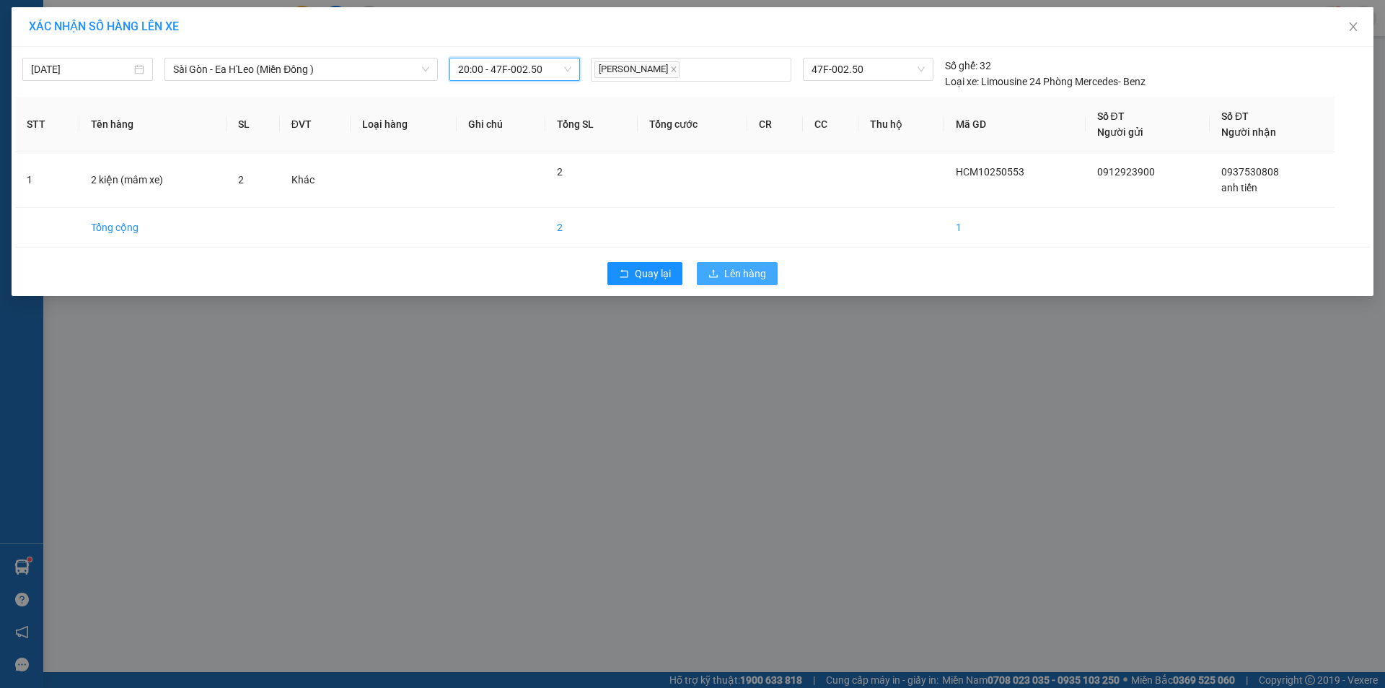
click at [708, 272] on button "Lên hàng" at bounding box center [737, 273] width 81 height 23
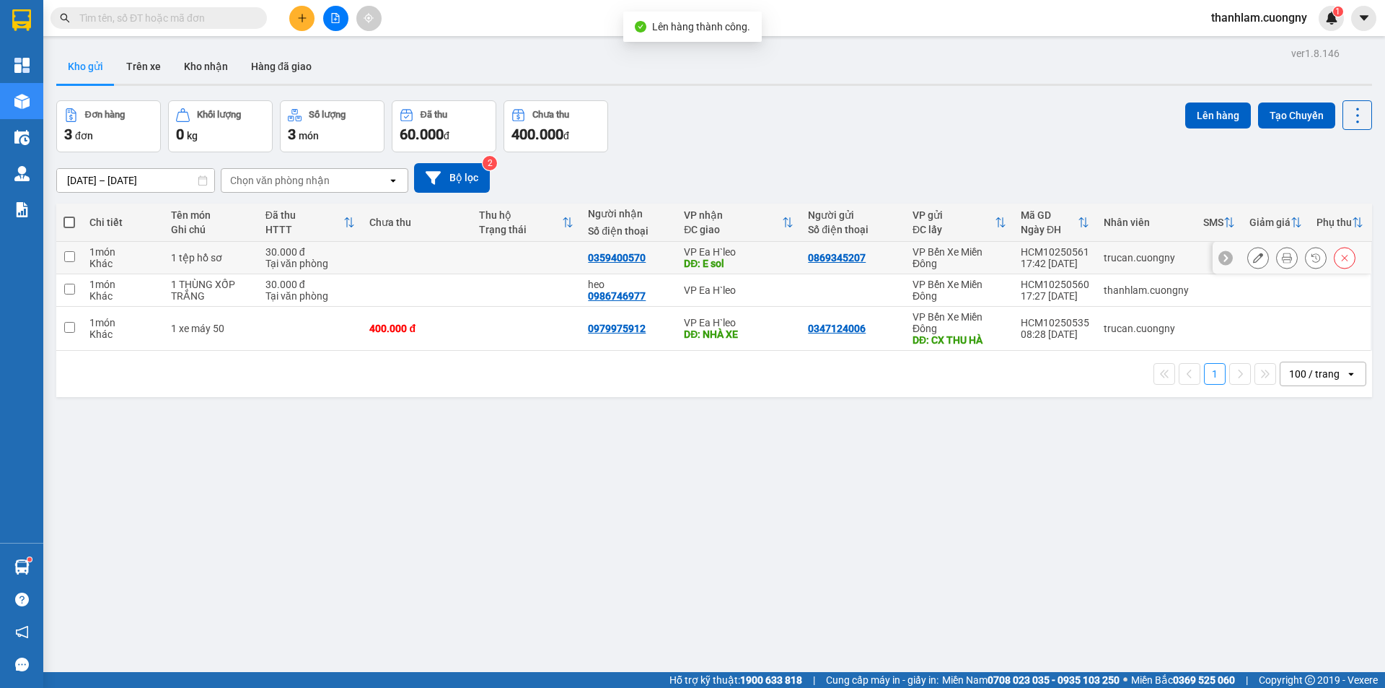
click at [367, 254] on td at bounding box center [416, 258] width 109 height 32
checkbox input "true"
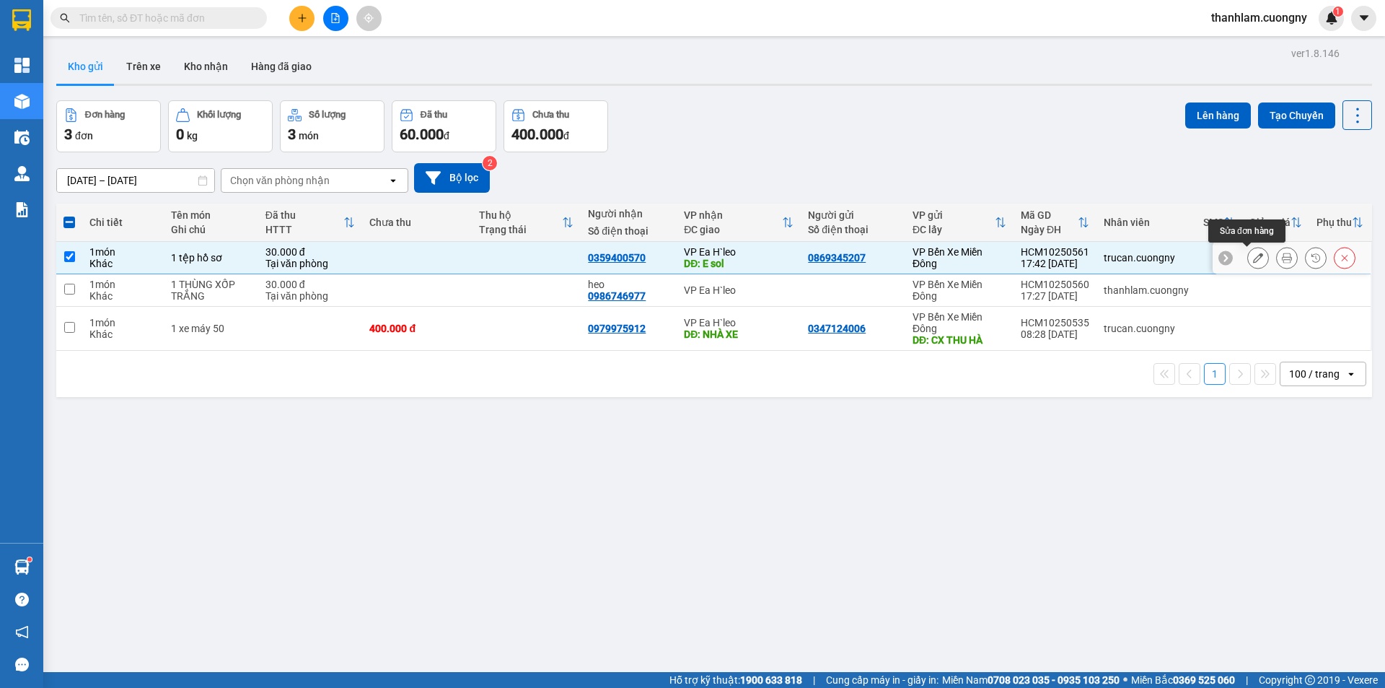
click at [1253, 258] on icon at bounding box center [1258, 257] width 10 height 10
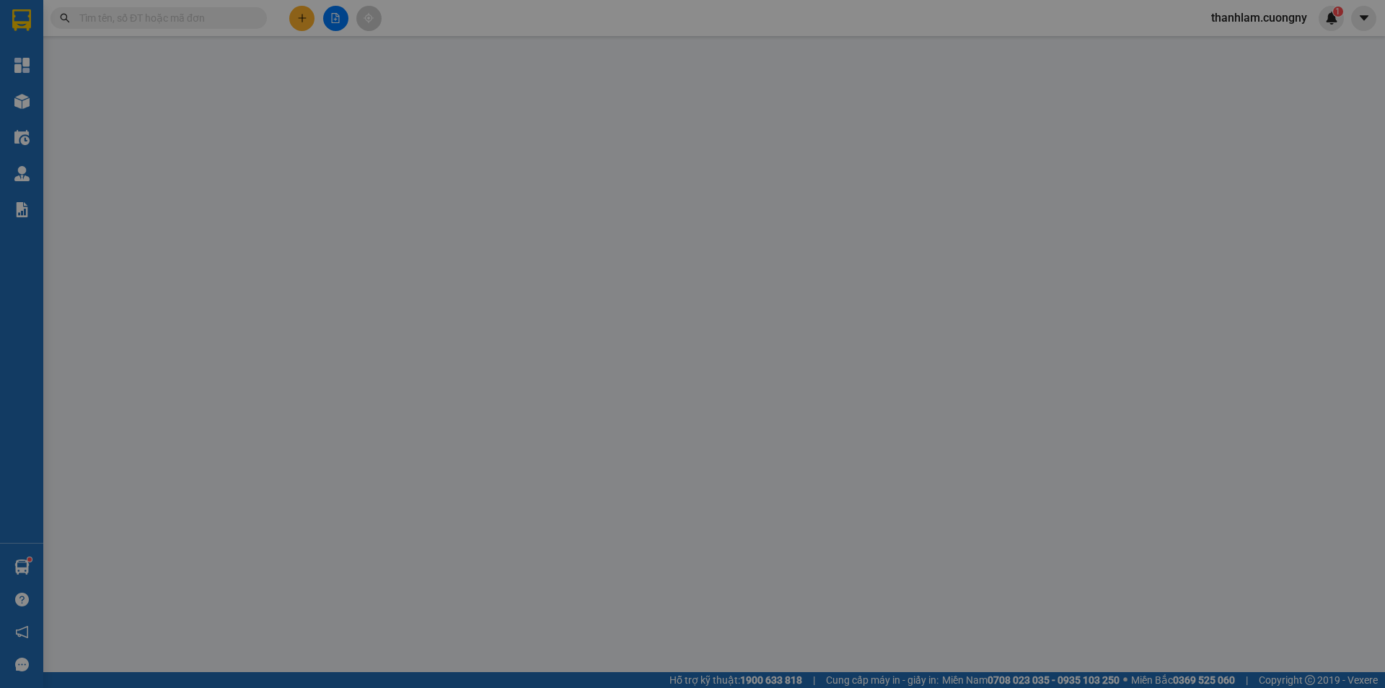
type input "0869345207"
type input "0359400570"
type input "E sol"
type input "30.000"
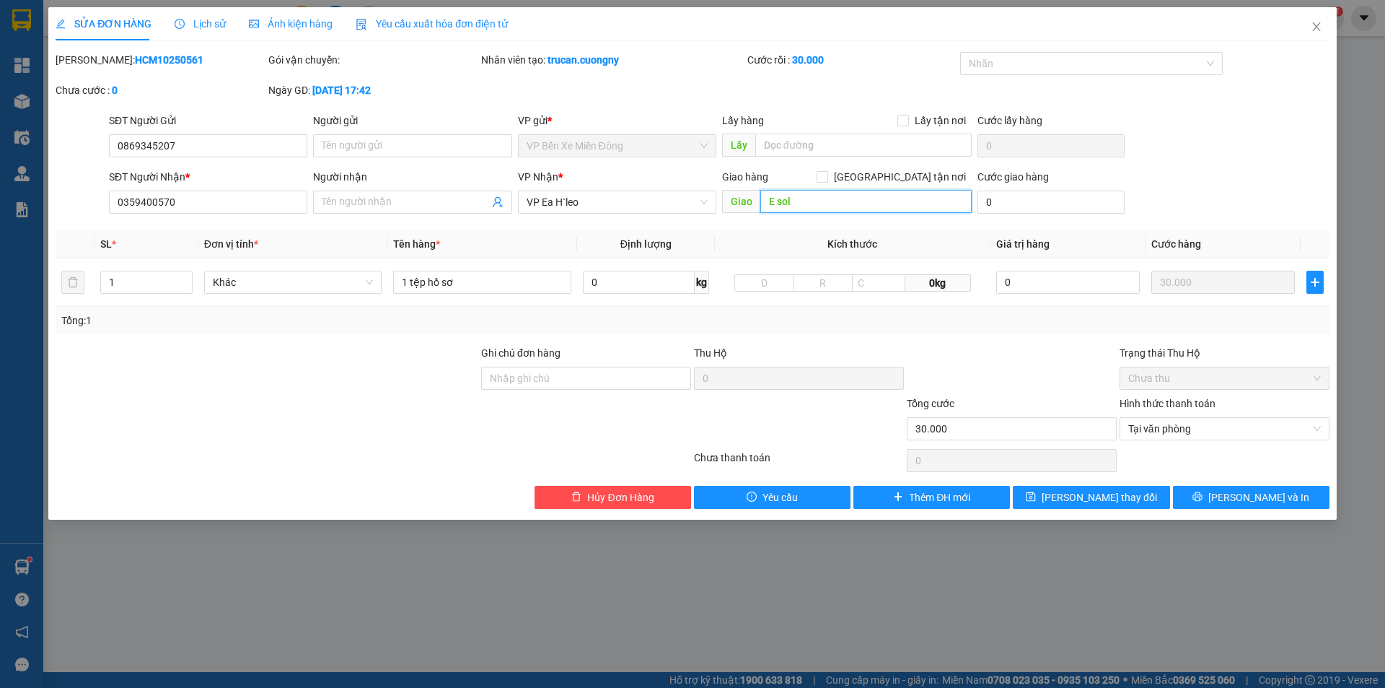
click at [776, 204] on input "E sol" at bounding box center [865, 201] width 211 height 23
click at [776, 205] on input "E sol" at bounding box center [865, 201] width 211 height 23
type input "Esol"
click at [1097, 511] on div "SỬA ĐƠN HÀNG Lịch sử Ảnh kiện hàng Yêu cầu xuất hóa đơn điện tử Total Paid Fee …" at bounding box center [692, 263] width 1288 height 512
click at [1100, 506] on button "[PERSON_NAME] thay đổi" at bounding box center [1091, 497] width 157 height 23
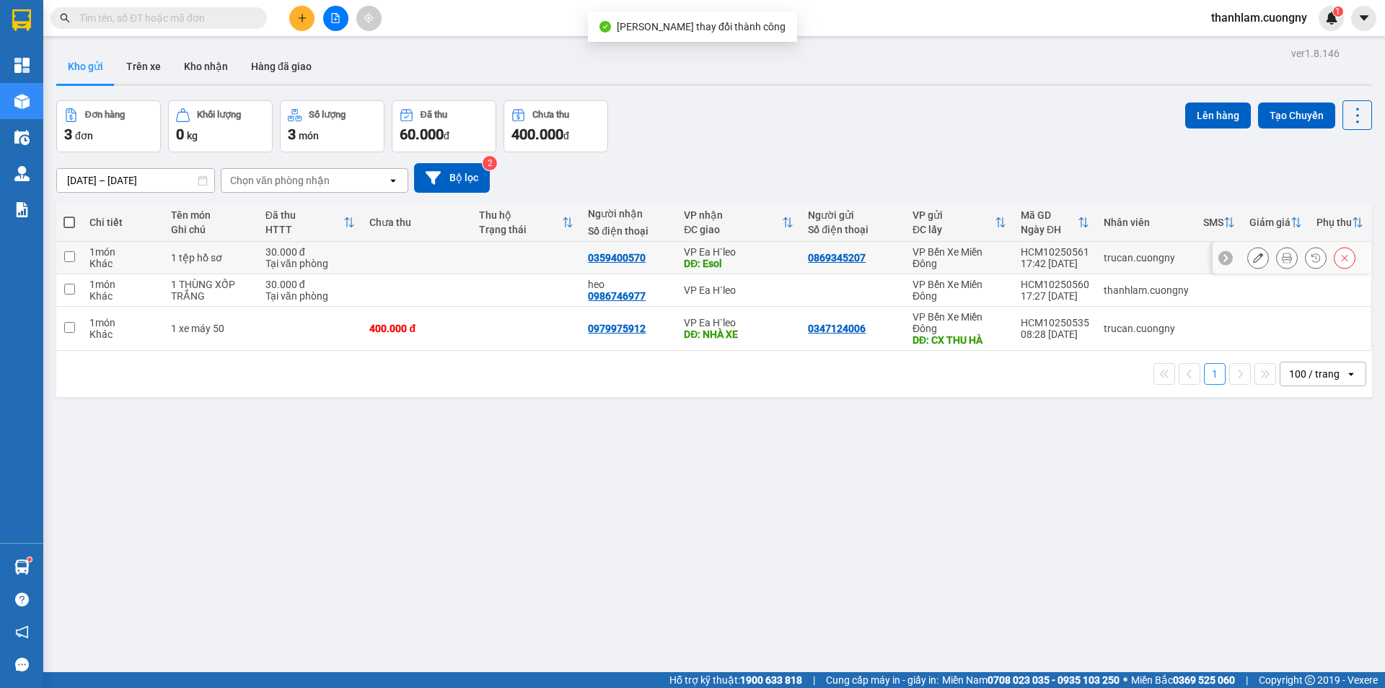
click at [724, 262] on div "DĐ: Esol" at bounding box center [739, 264] width 110 height 12
checkbox input "true"
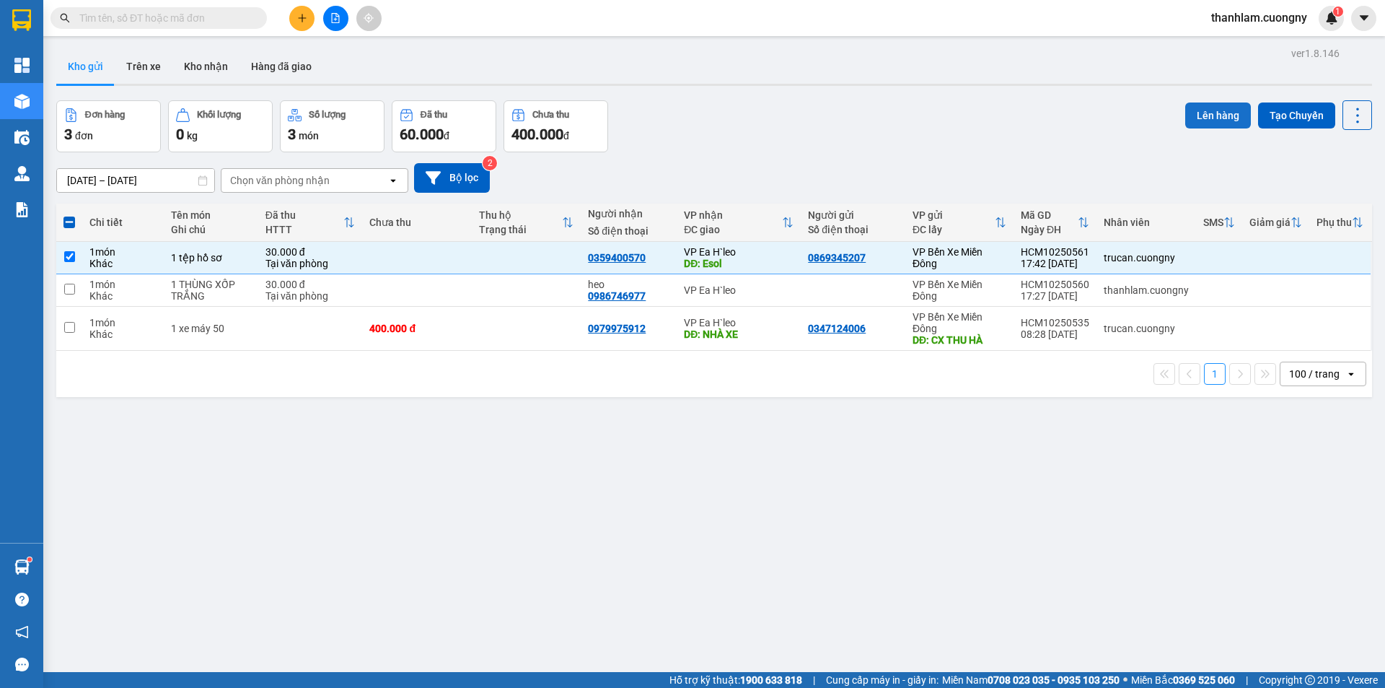
click at [1190, 117] on button "Lên hàng" at bounding box center [1218, 115] width 66 height 26
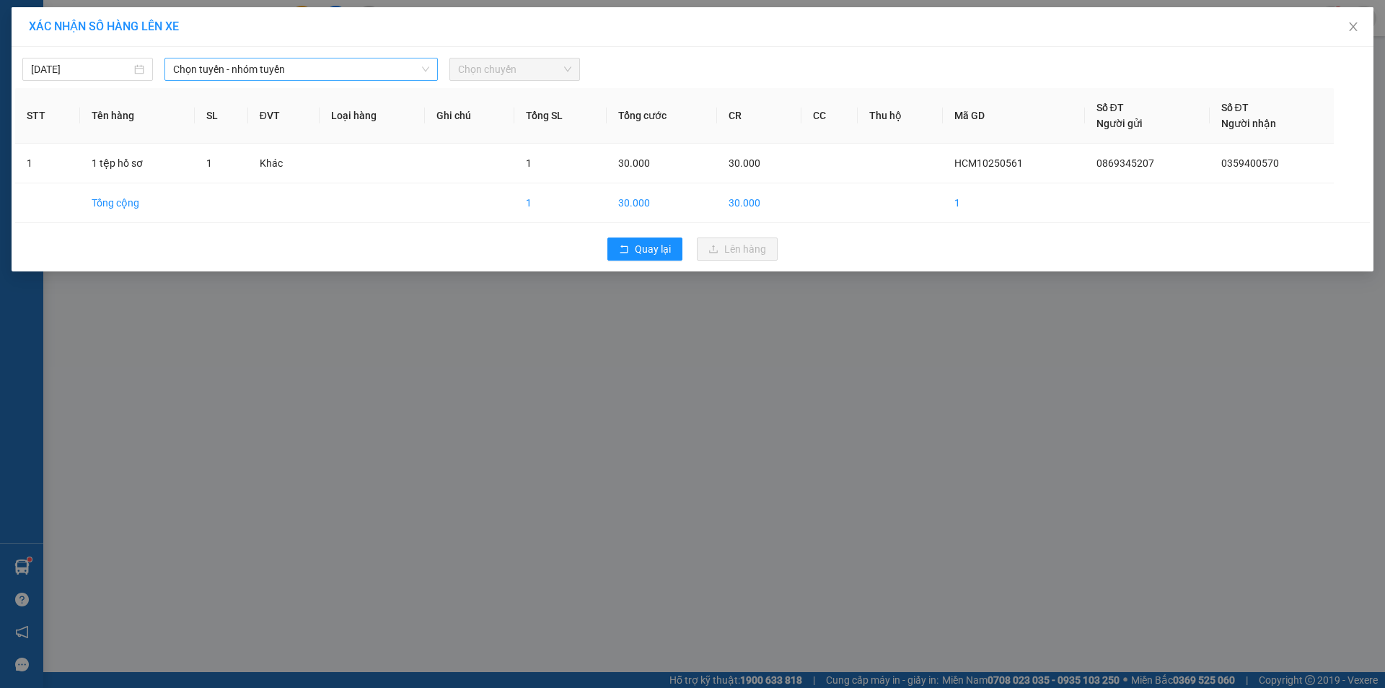
click at [353, 63] on span "Chọn tuyến - nhóm tuyến" at bounding box center [301, 69] width 256 height 22
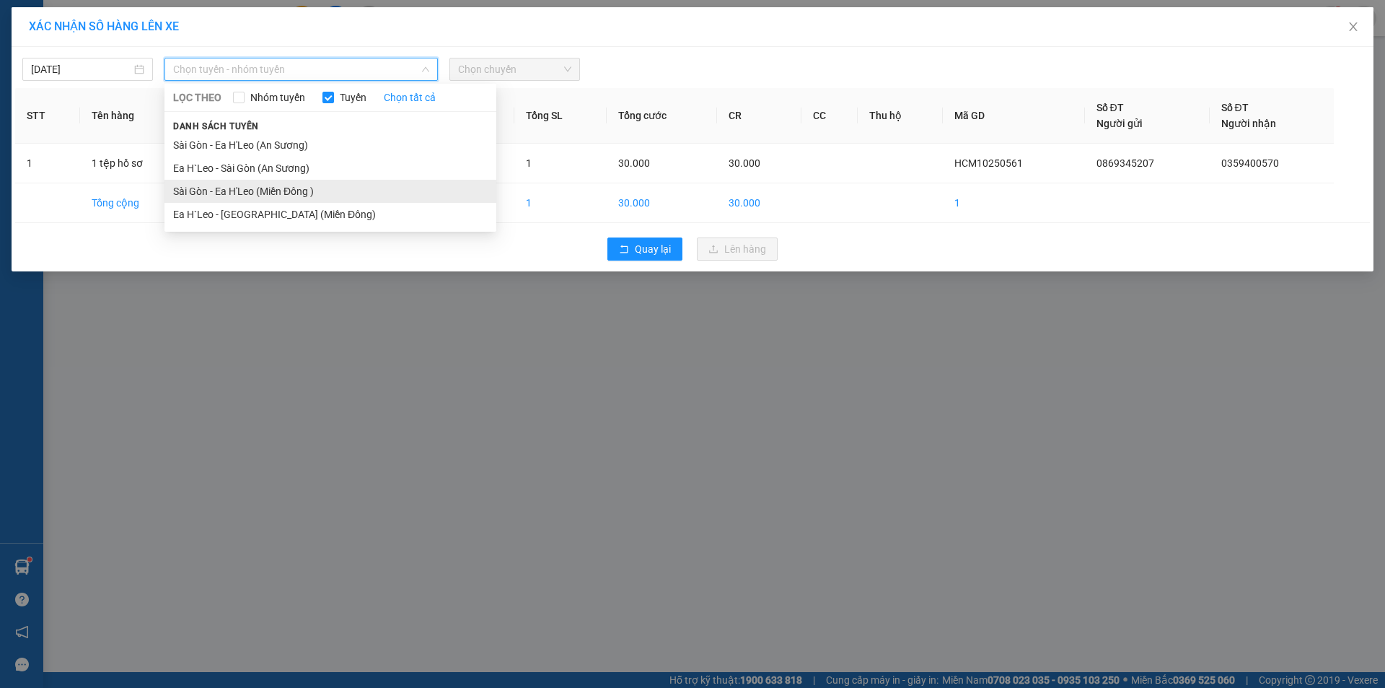
click at [286, 190] on li "Sài Gòn - Ea H'Leo (Miền Đông )" at bounding box center [330, 191] width 332 height 23
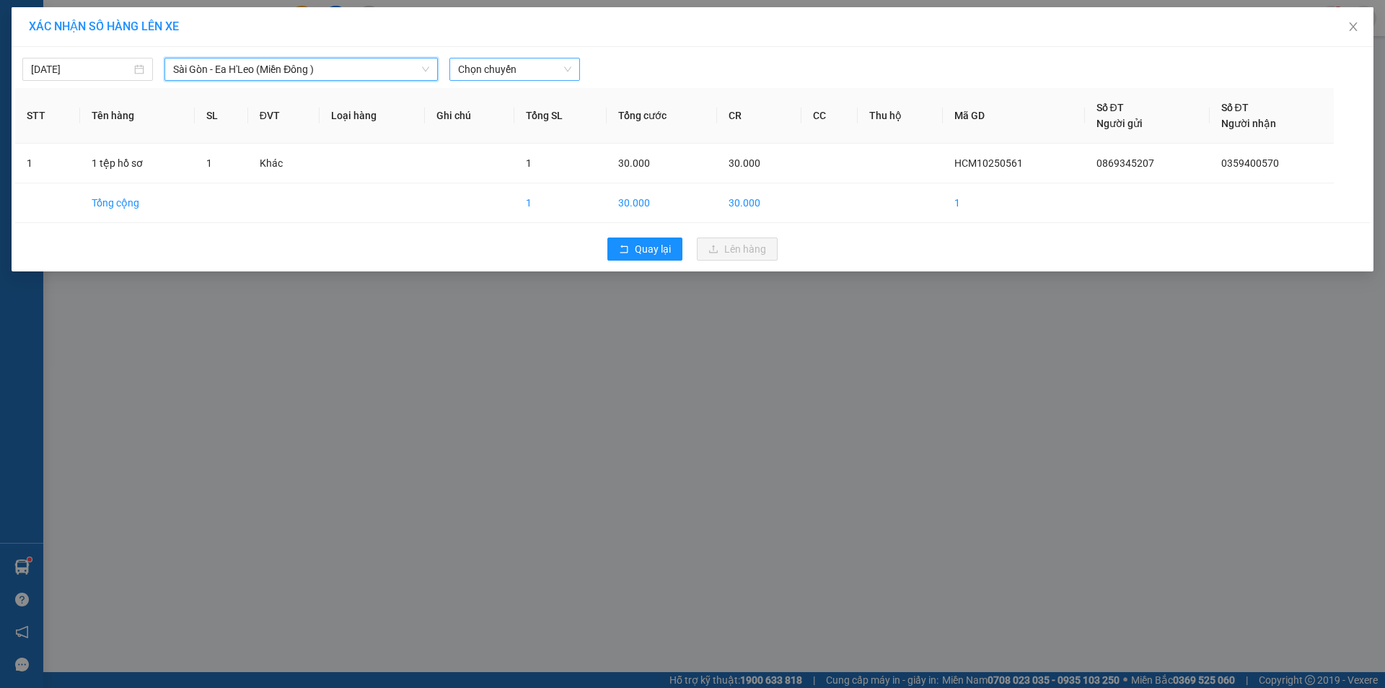
click at [468, 69] on span "Chọn chuyến" at bounding box center [514, 69] width 113 height 22
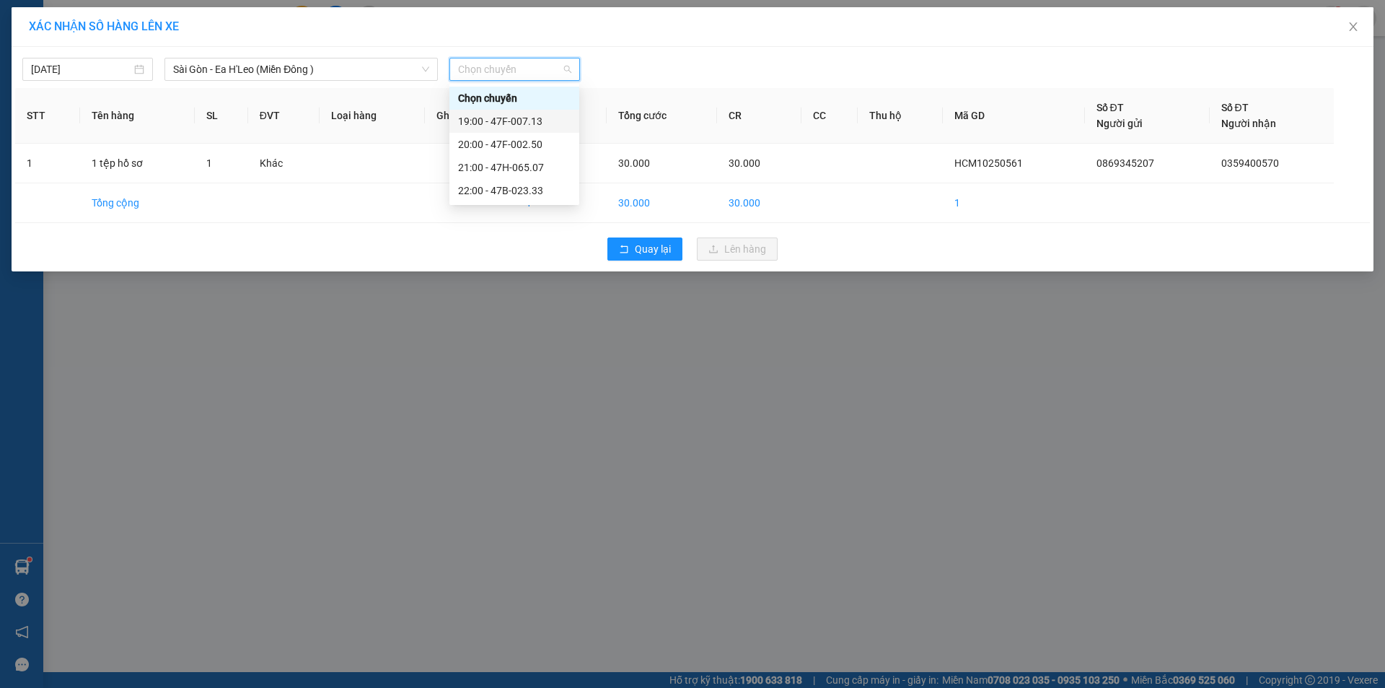
click at [480, 121] on div "19:00 - 47F-007.13" at bounding box center [514, 121] width 113 height 16
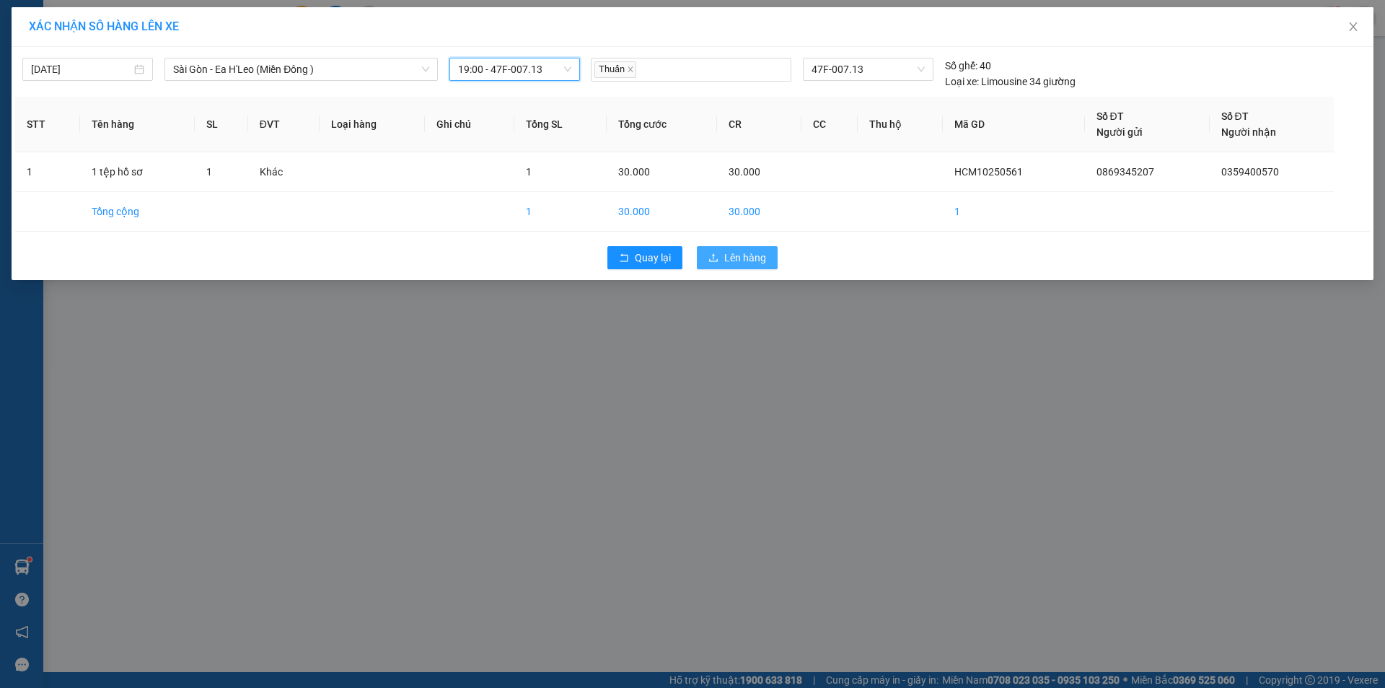
click at [719, 263] on button "Lên hàng" at bounding box center [737, 257] width 81 height 23
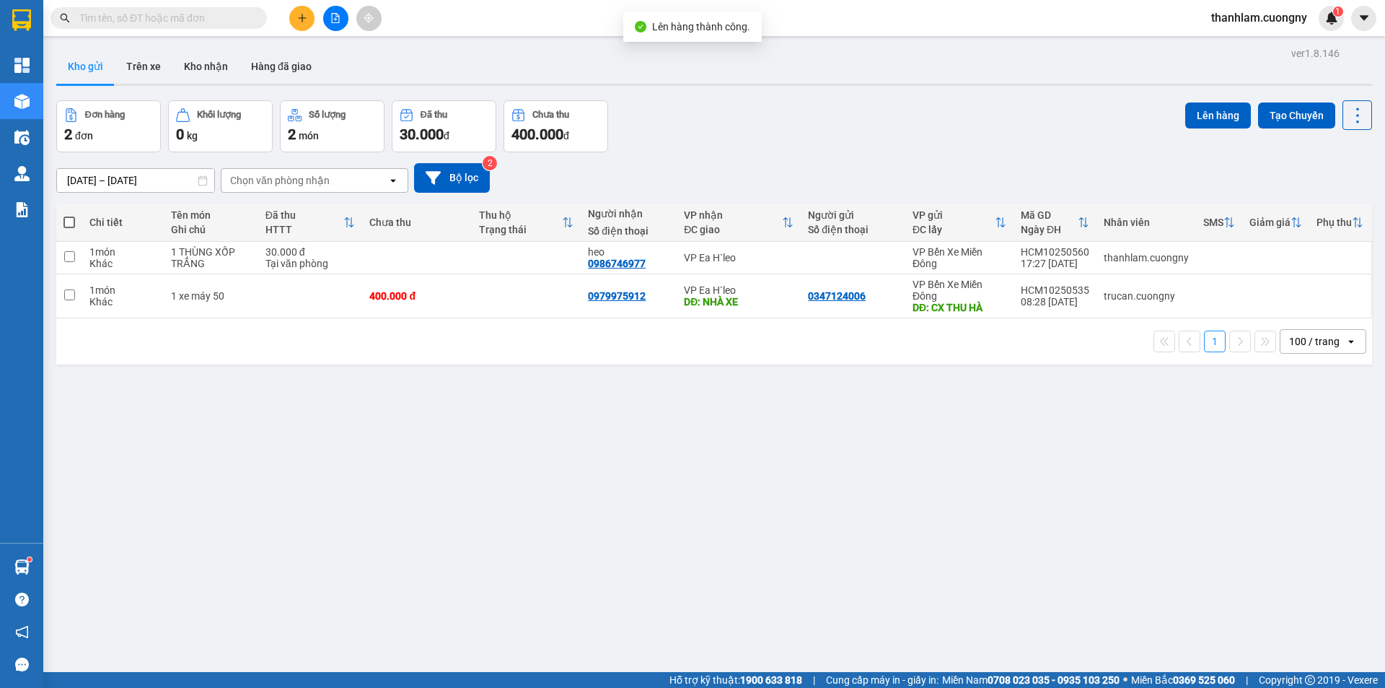
click at [658, 364] on div "ver 1.8.146 Kho gửi Trên xe Kho nhận Hàng đã giao Đơn hàng 2 đơn Khối lượng 0 k…" at bounding box center [713, 387] width 1327 height 688
click at [721, 242] on td "VP Ea H`leo" at bounding box center [739, 258] width 124 height 32
checkbox input "true"
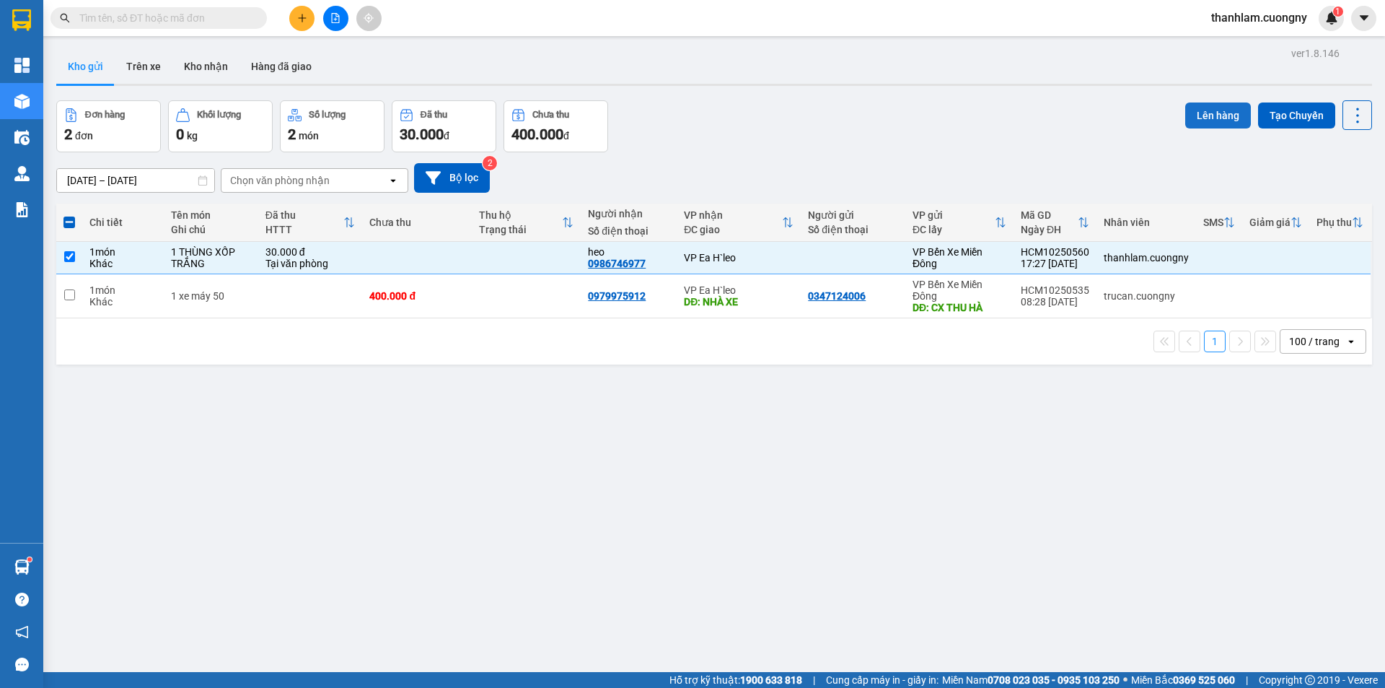
click at [1203, 113] on button "Lên hàng" at bounding box center [1218, 115] width 66 height 26
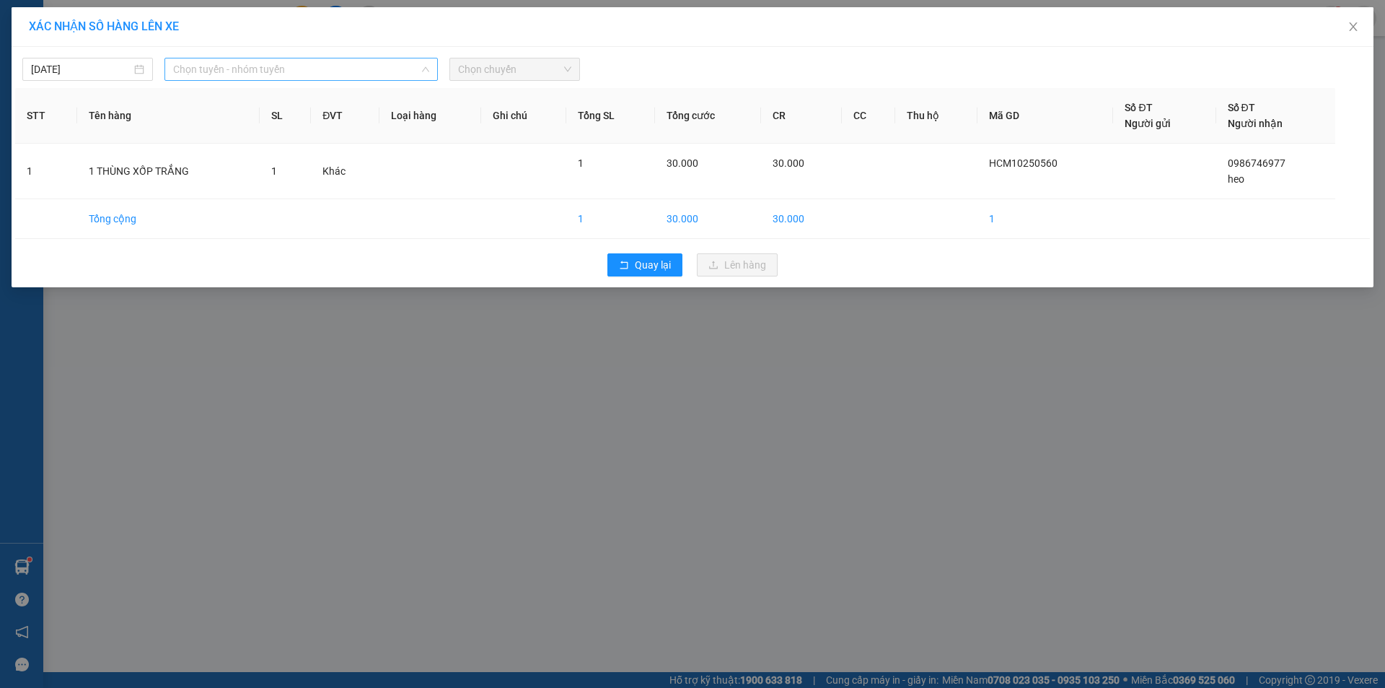
click at [356, 71] on span "Chọn tuyến - nhóm tuyến" at bounding box center [301, 69] width 256 height 22
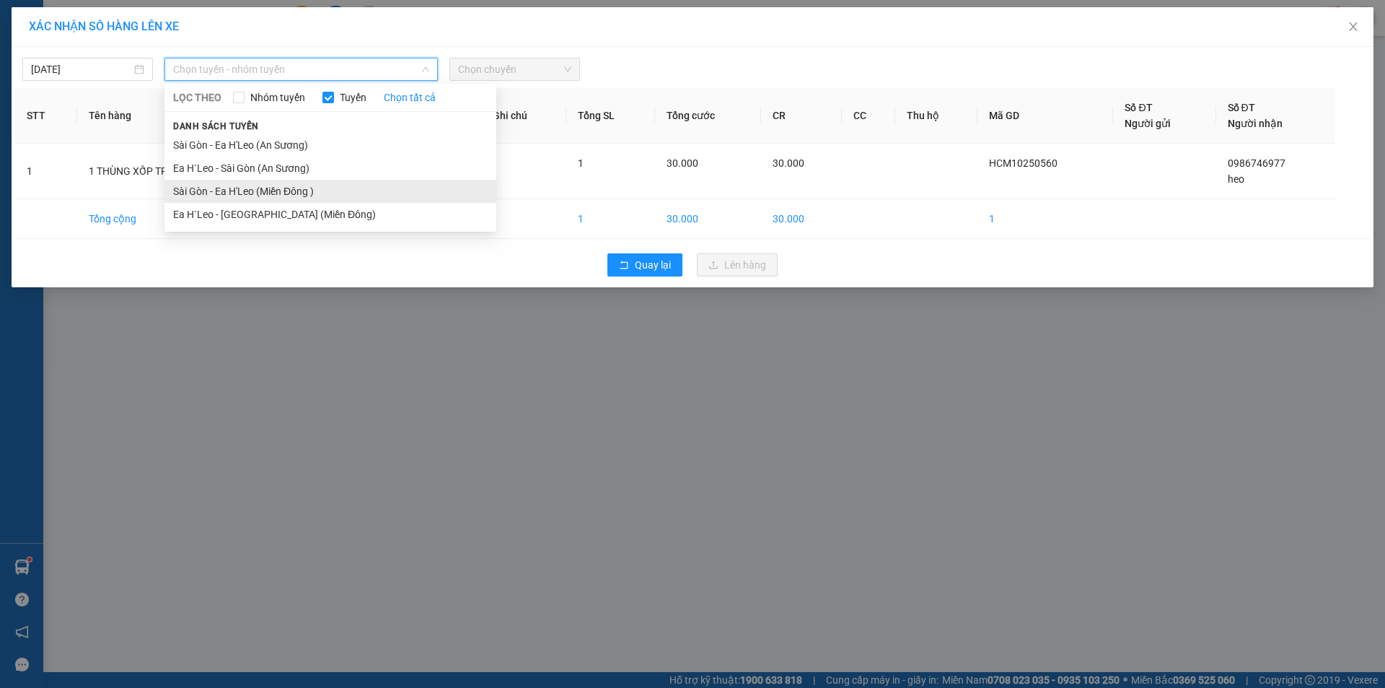
click at [319, 185] on li "Sài Gòn - Ea H'Leo (Miền Đông )" at bounding box center [330, 191] width 332 height 23
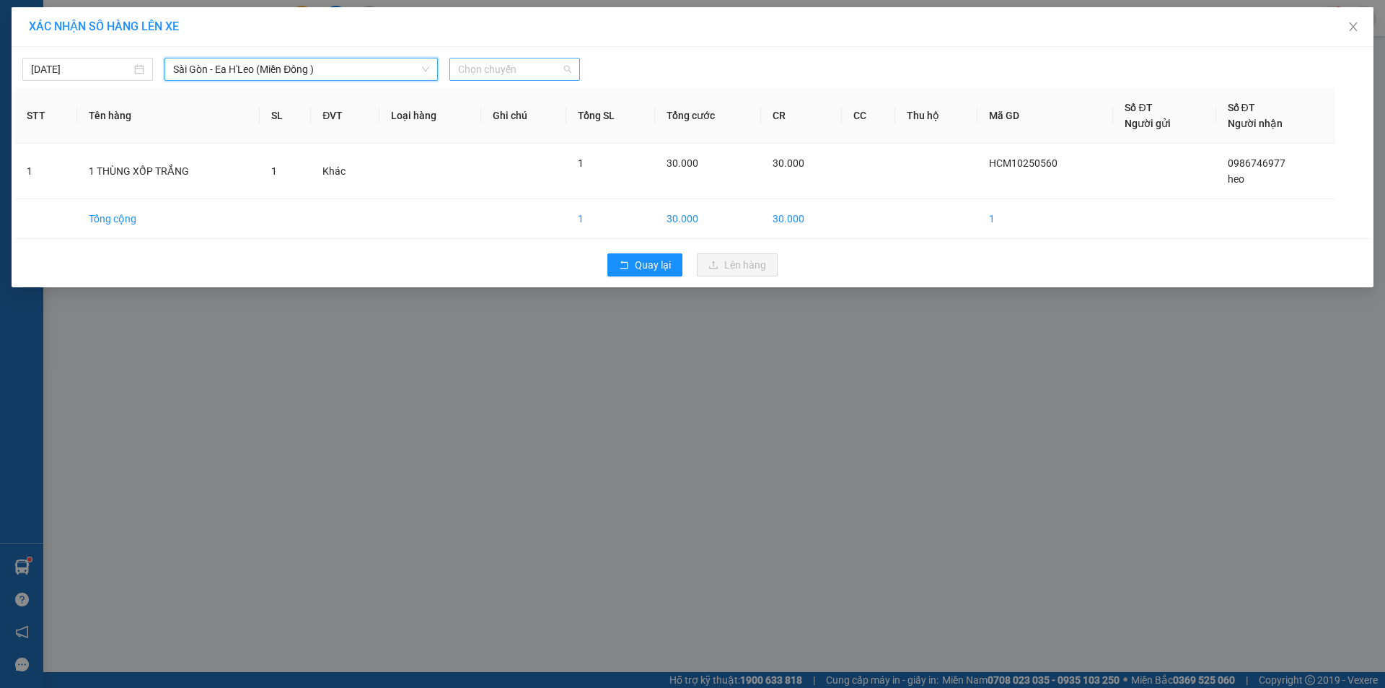
click at [496, 73] on span "Chọn chuyến" at bounding box center [514, 69] width 113 height 22
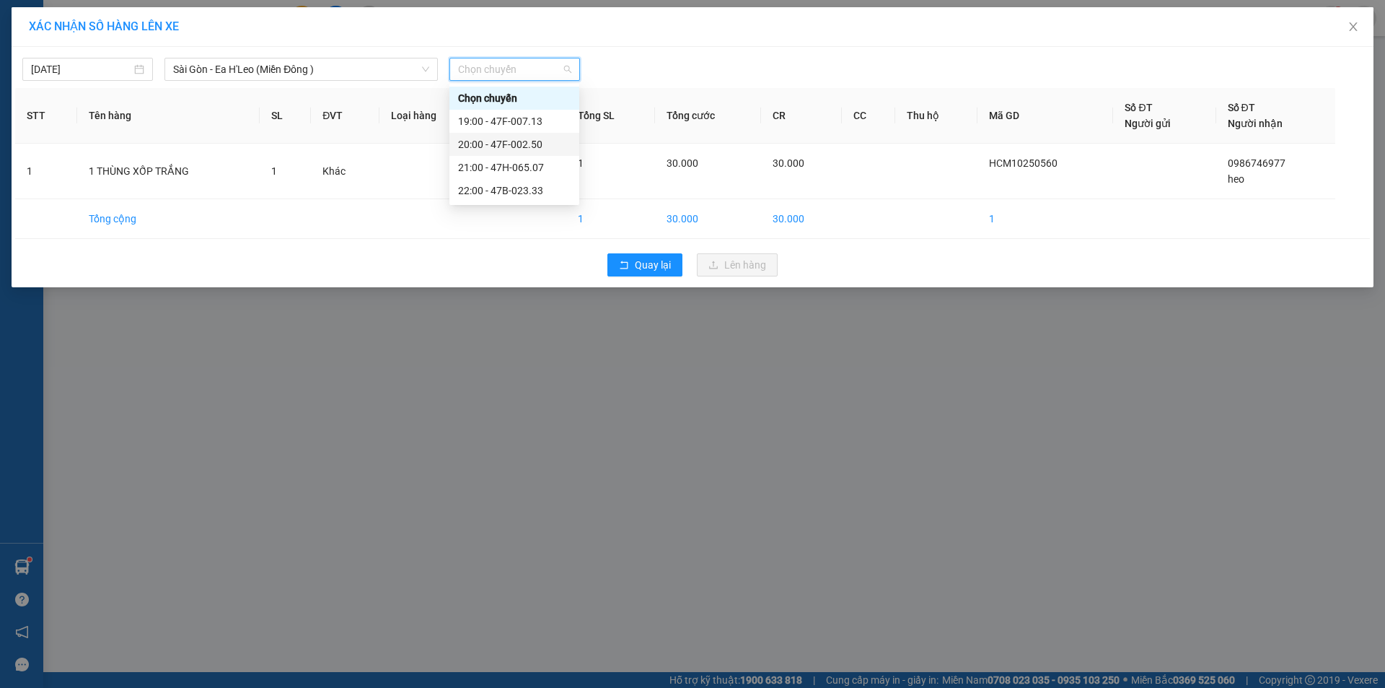
click at [515, 139] on div "20:00 - 47F-002.50" at bounding box center [514, 144] width 113 height 16
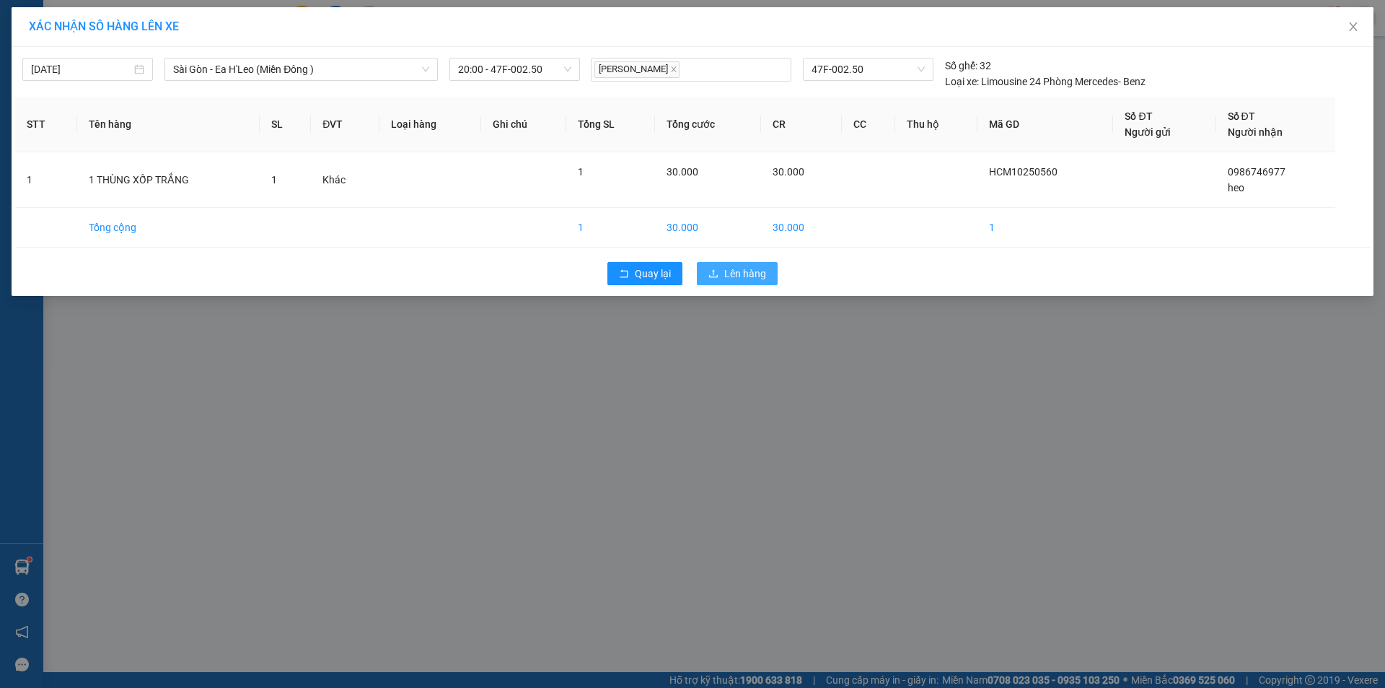
click at [733, 268] on span "Lên hàng" at bounding box center [745, 273] width 42 height 16
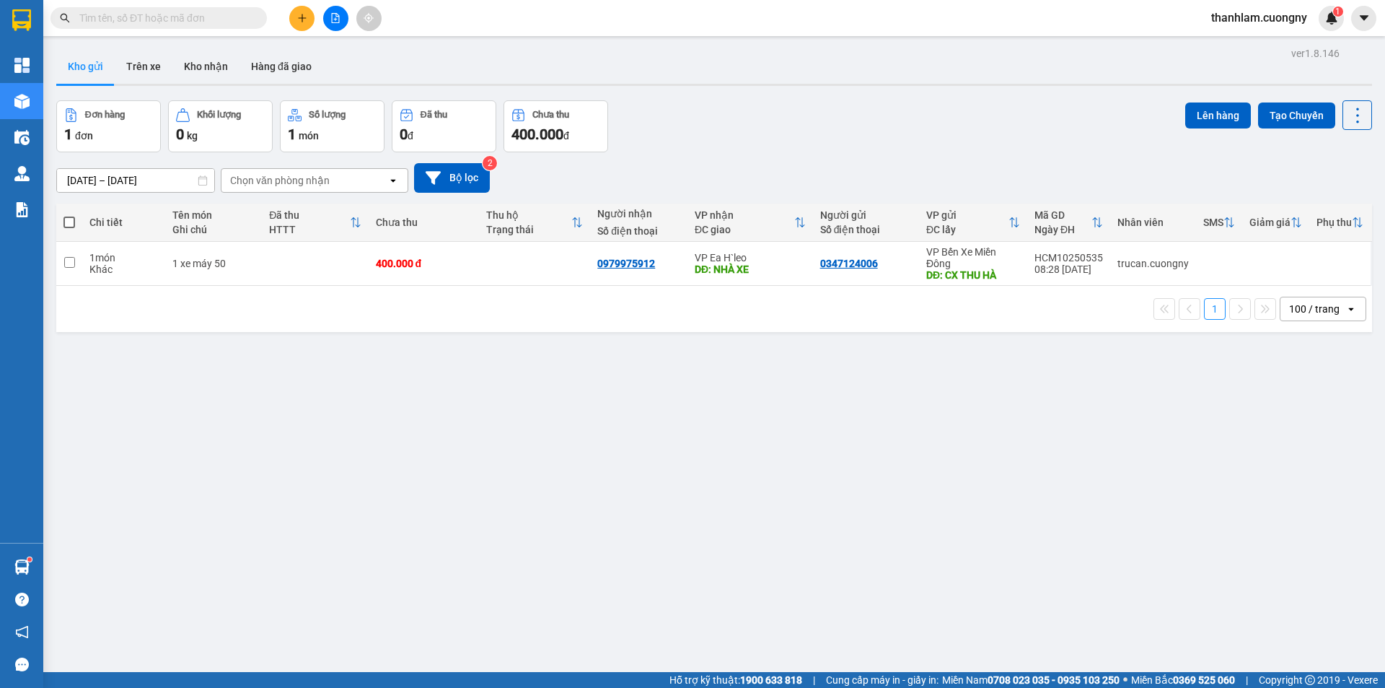
click at [304, 17] on icon "plus" at bounding box center [302, 18] width 10 height 10
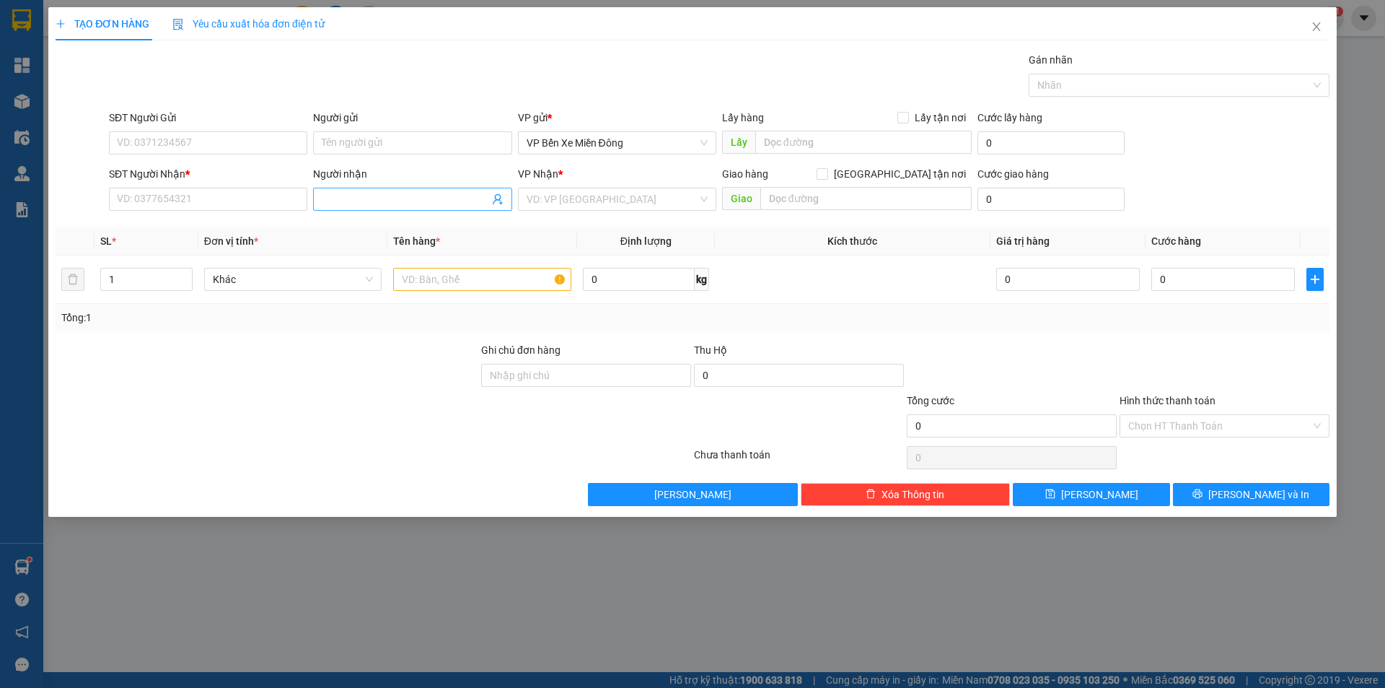
click at [399, 200] on input "Người nhận" at bounding box center [405, 199] width 167 height 16
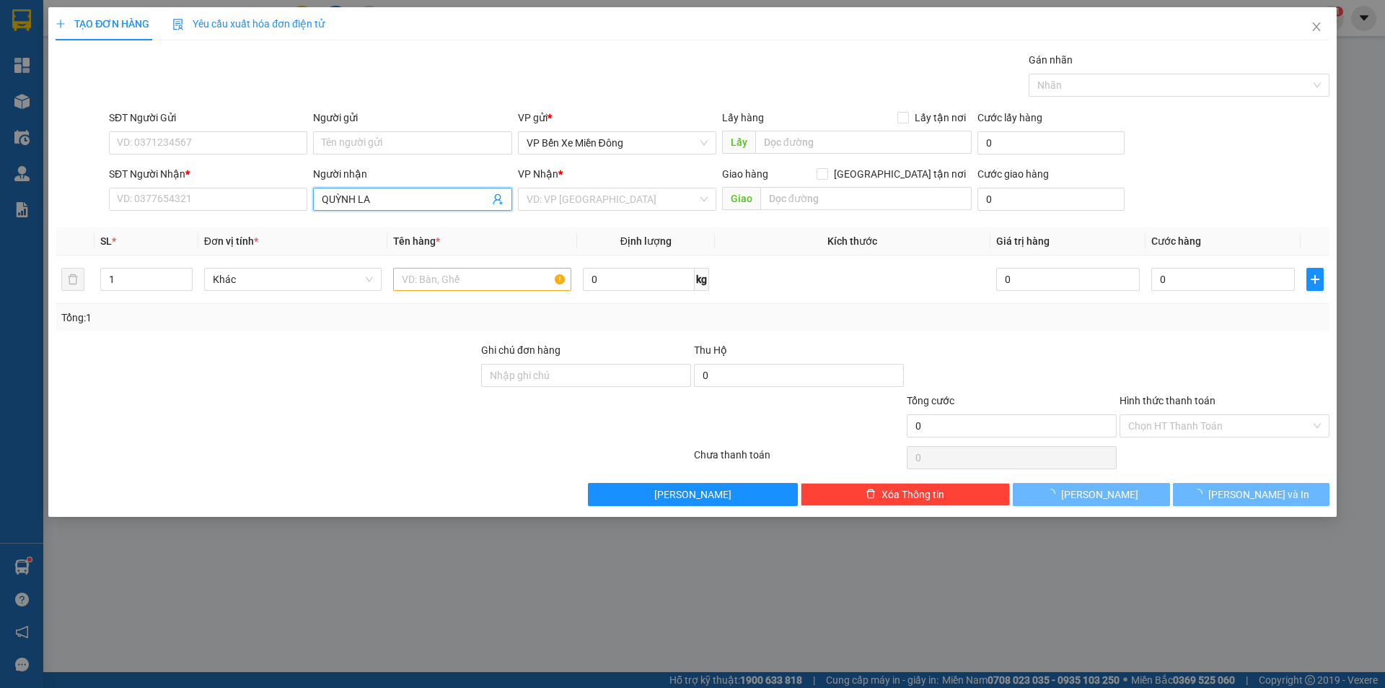
type input "[PERSON_NAME]"
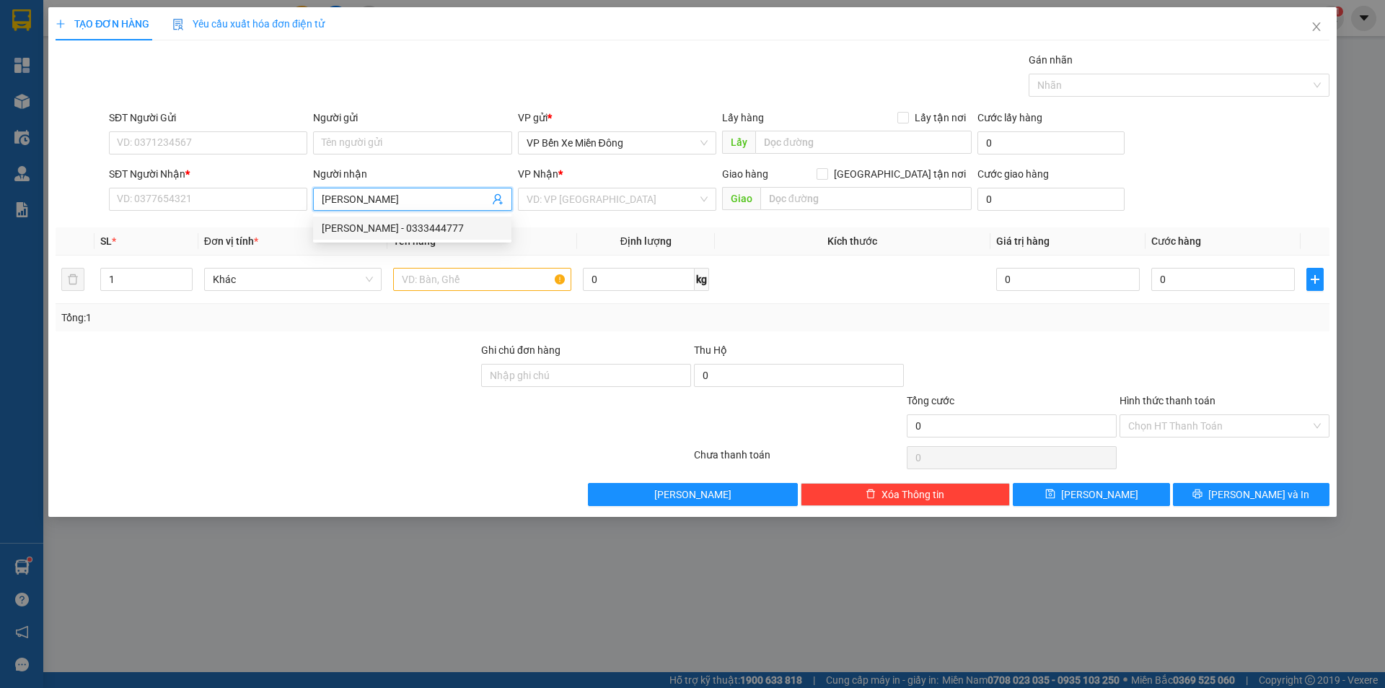
click at [386, 221] on div "[PERSON_NAME] - 0333444777" at bounding box center [412, 228] width 181 height 16
type input "0333444777"
type input "[PERSON_NAME]"
click at [576, 198] on input "search" at bounding box center [612, 199] width 171 height 22
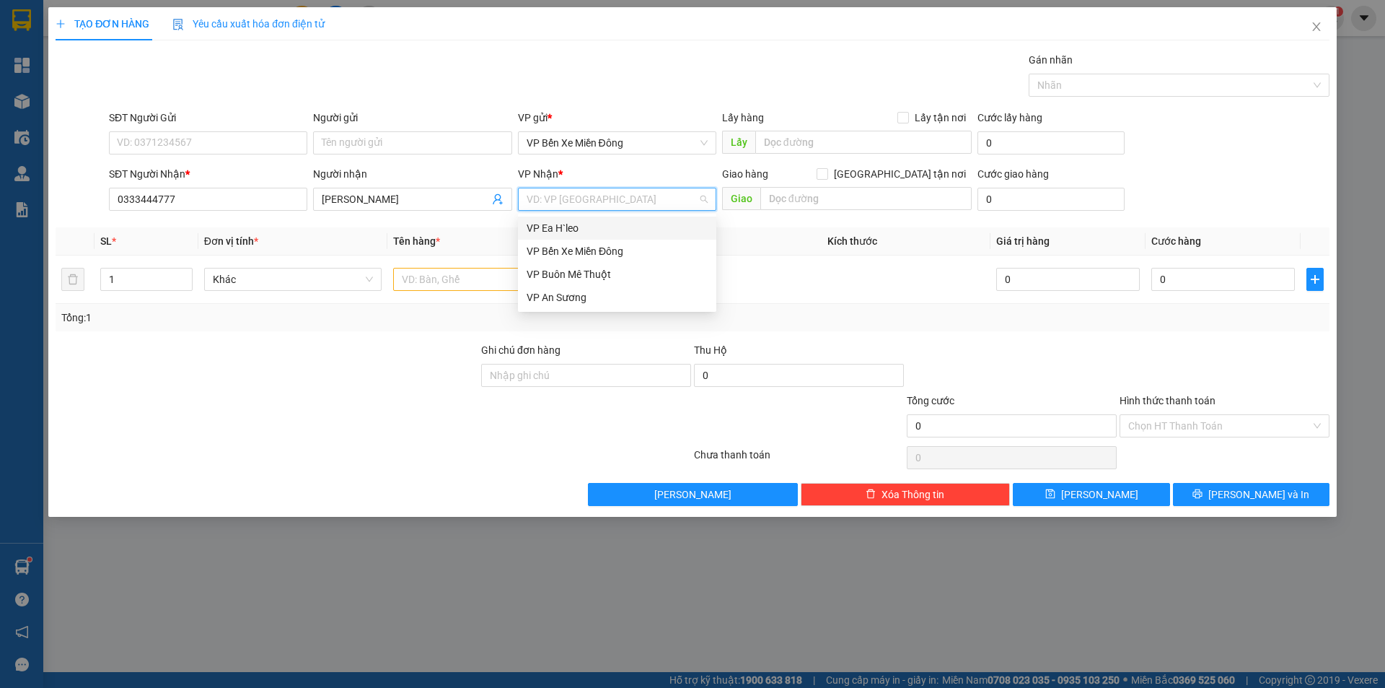
click at [563, 235] on div "VP Ea H`leo" at bounding box center [617, 228] width 181 height 16
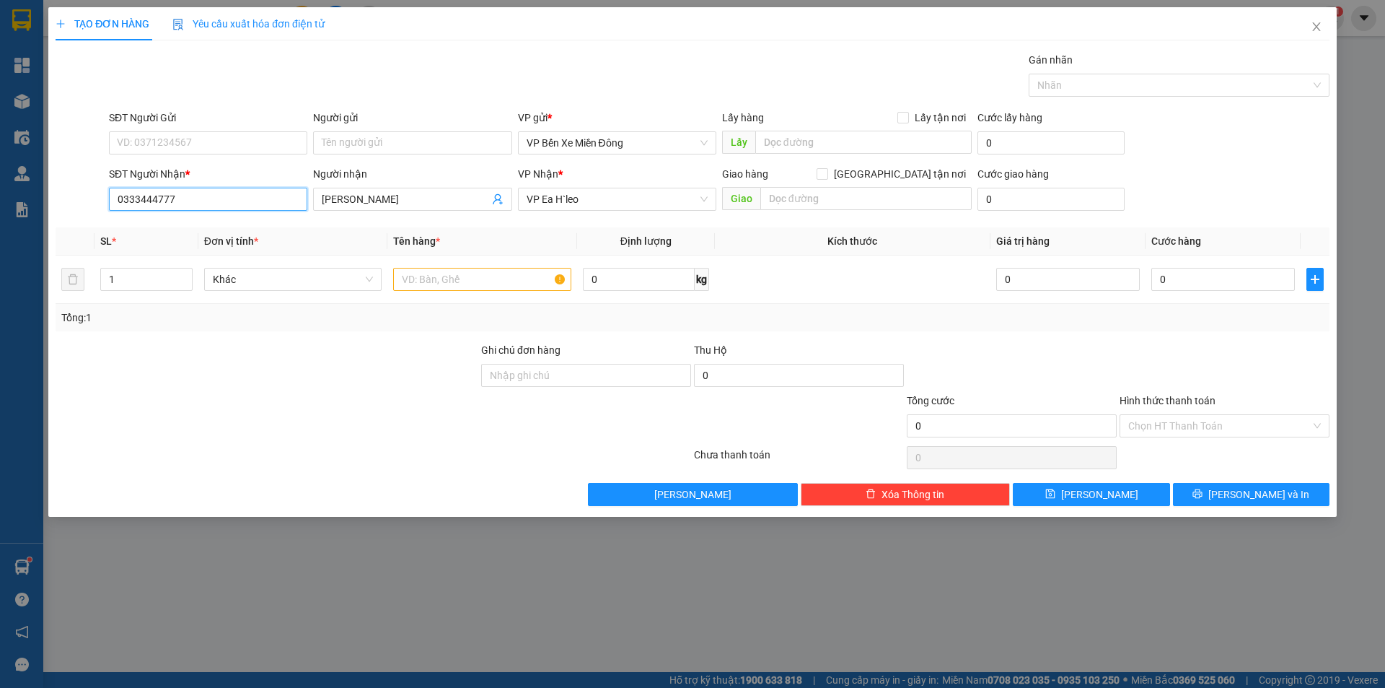
drag, startPoint x: 294, startPoint y: 203, endPoint x: 39, endPoint y: 182, distance: 256.2
click at [40, 183] on div "TẠO ĐƠN HÀNG Yêu cầu xuất hóa đơn điện tử Transit Pickup Surcharge Ids Transit …" at bounding box center [692, 344] width 1385 height 688
type input "0981864299"
drag, startPoint x: 392, startPoint y: 198, endPoint x: 285, endPoint y: 182, distance: 108.1
click at [285, 182] on div "SĐT Người Nhận * 0981864299 Người nhận [PERSON_NAME] VP Nhận * VP Ea H`leo Giao…" at bounding box center [719, 191] width 1226 height 50
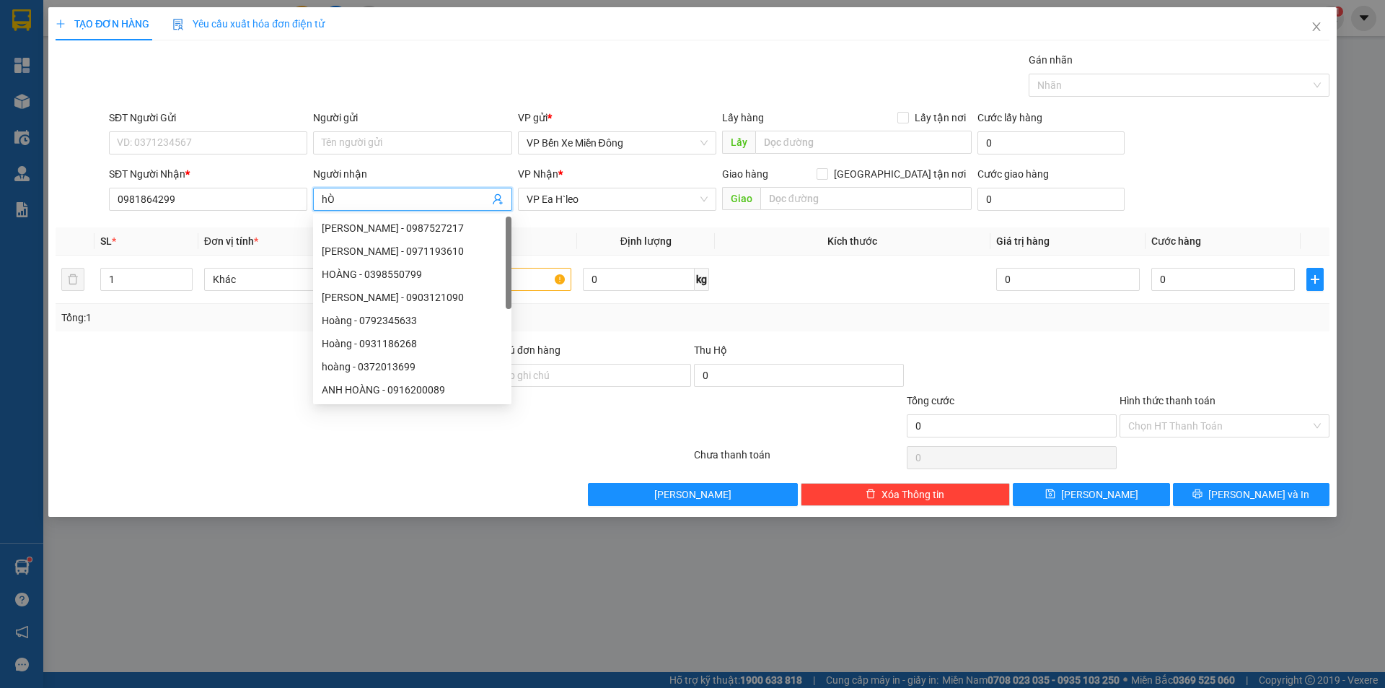
type input "h"
type input "Hoàn"
click at [194, 133] on input "SĐT Người Gửi" at bounding box center [208, 142] width 198 height 23
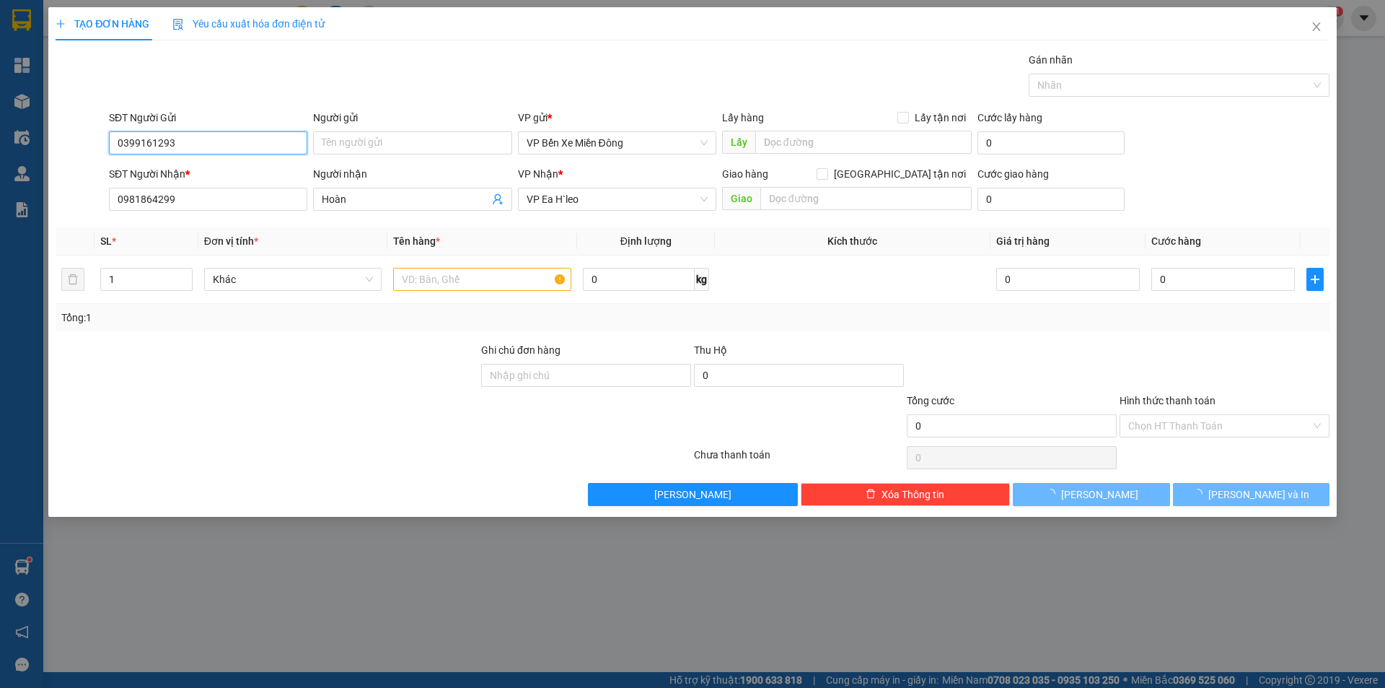
type input "0399161293"
click at [154, 426] on div at bounding box center [267, 417] width 426 height 50
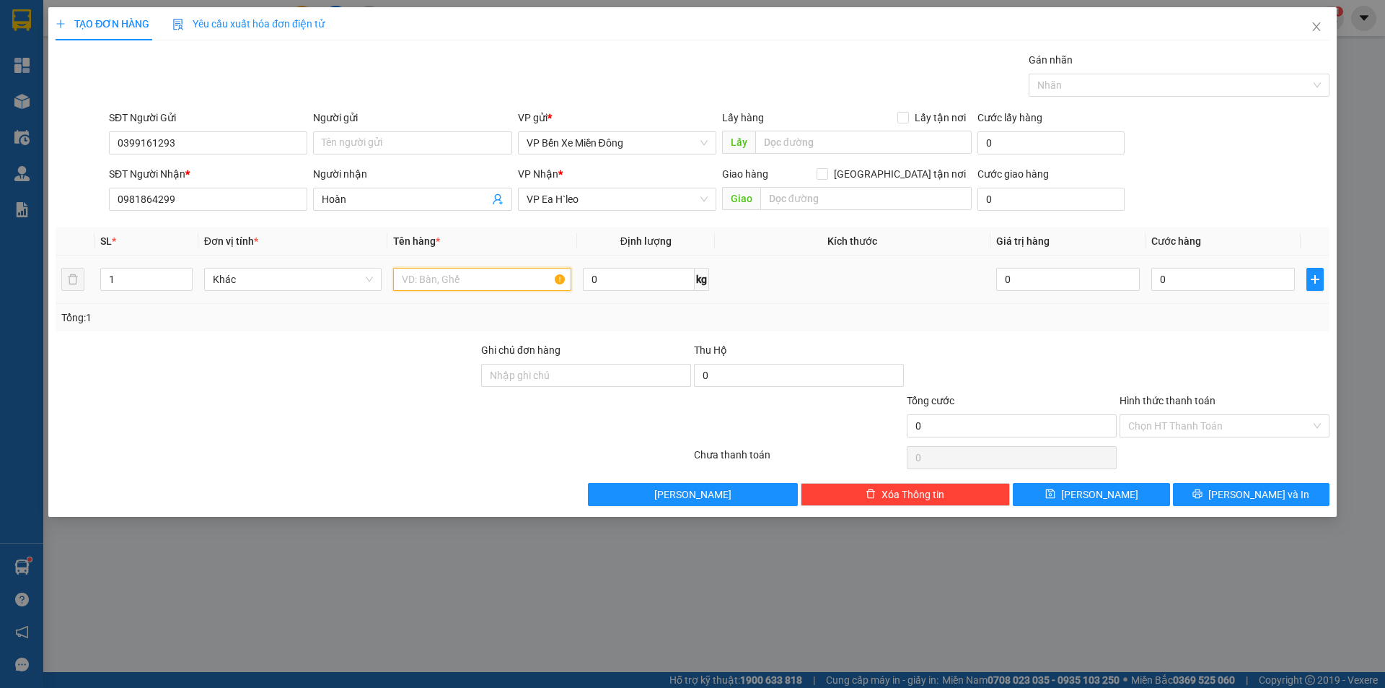
click at [442, 276] on input "text" at bounding box center [482, 279] width 178 height 23
type input "1 hộp điện thoại - giá trị cao"
click at [1185, 294] on td "0" at bounding box center [1223, 279] width 155 height 48
click at [1167, 281] on input "0" at bounding box center [1223, 279] width 144 height 23
type input "5"
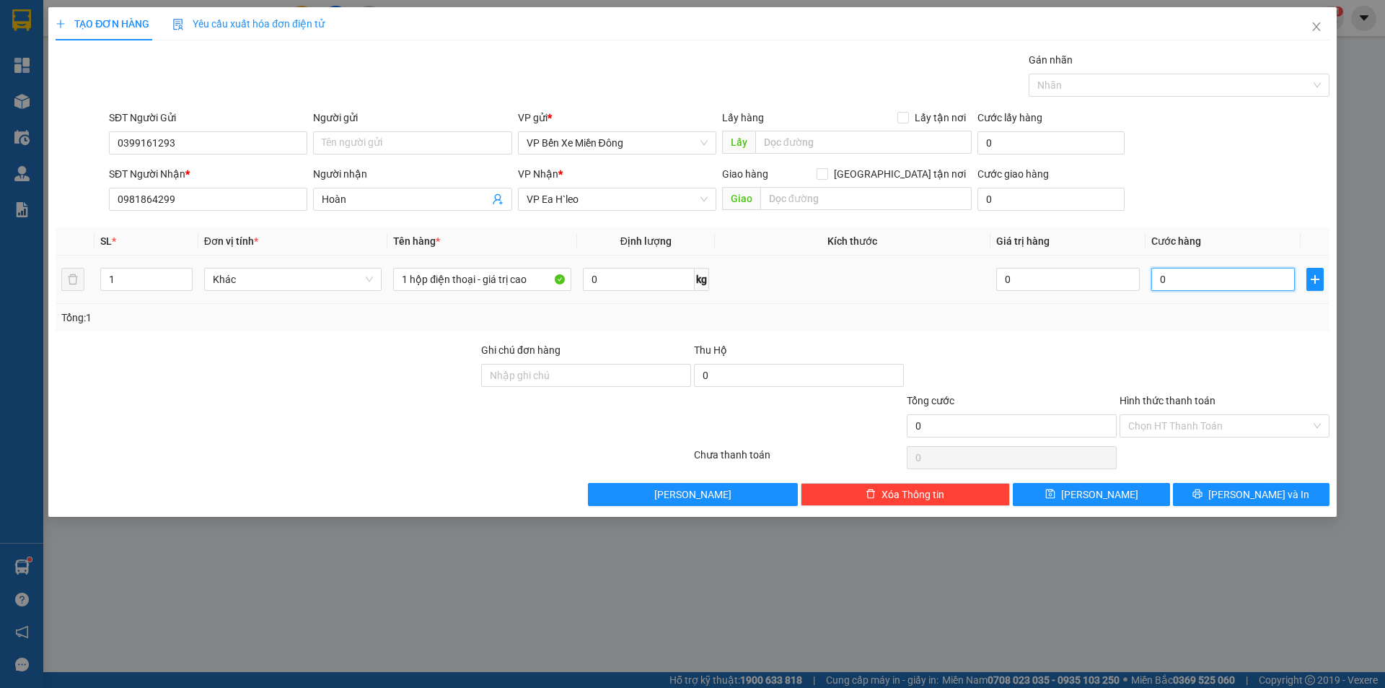
type input "5"
type input "50"
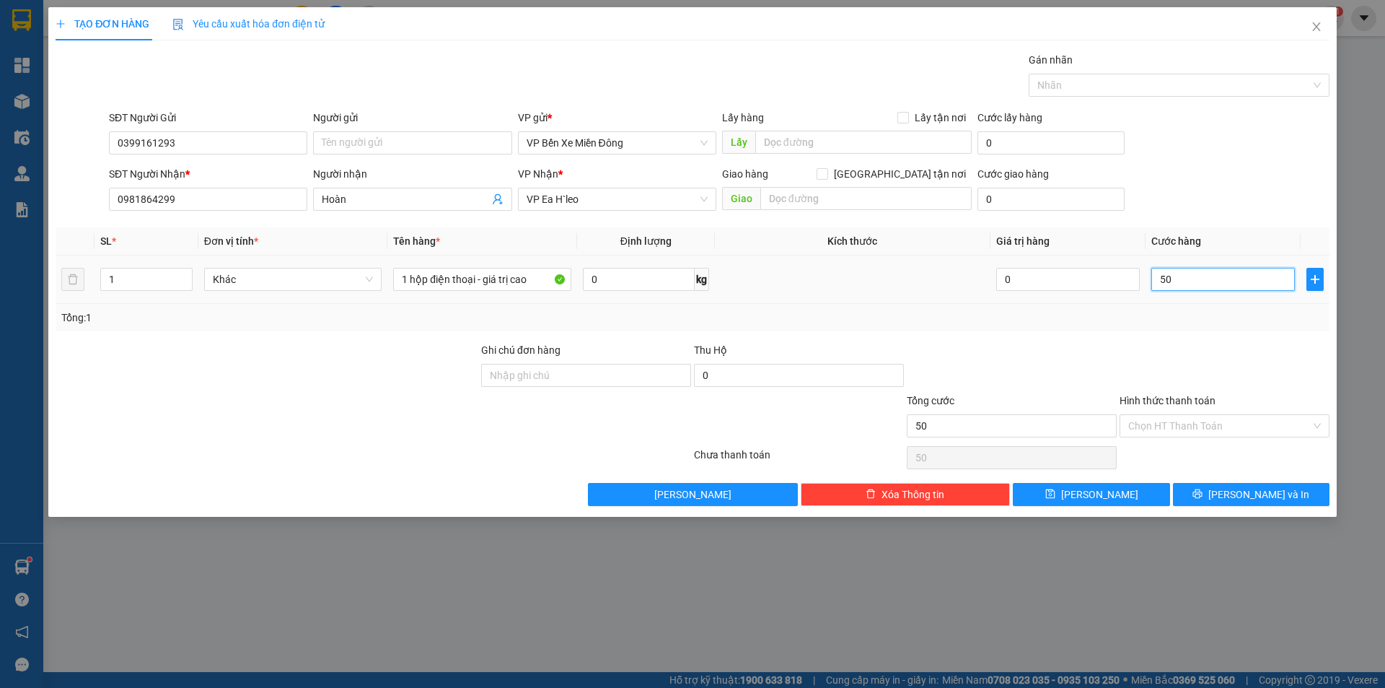
type input "500"
type input "5.000"
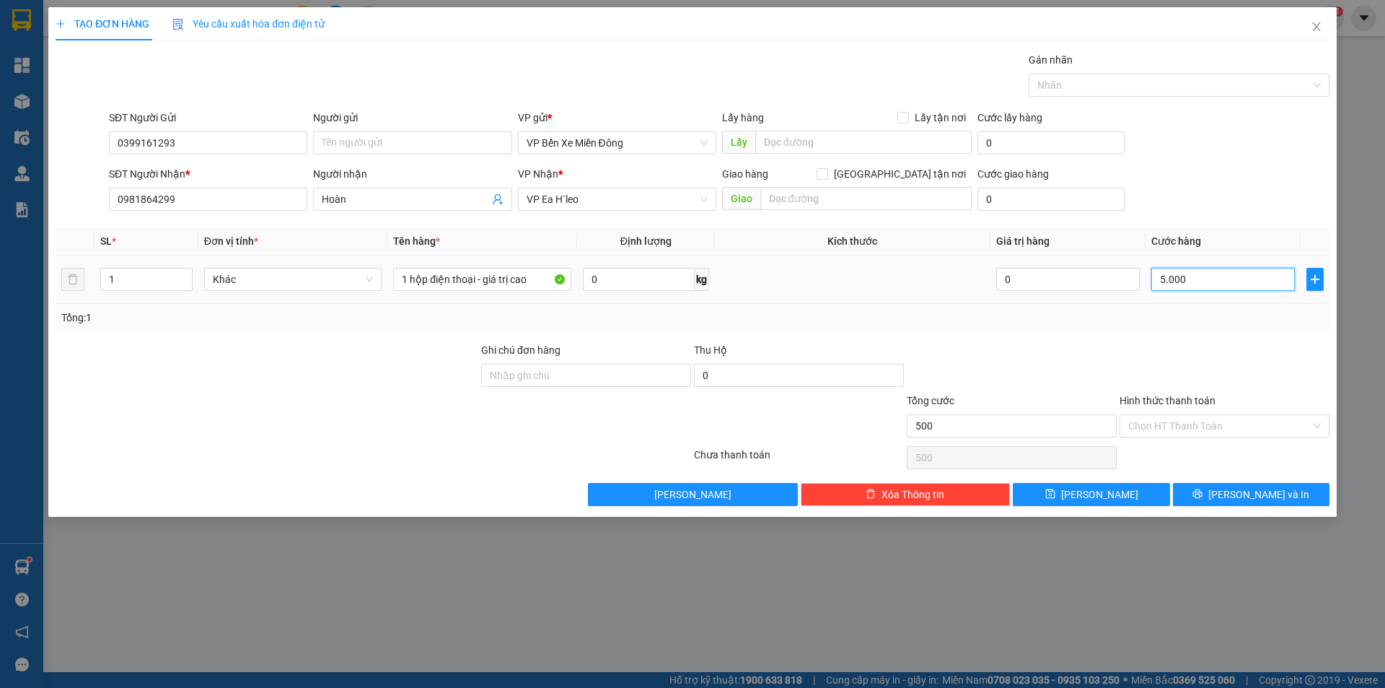
type input "5.000"
type input "50.000"
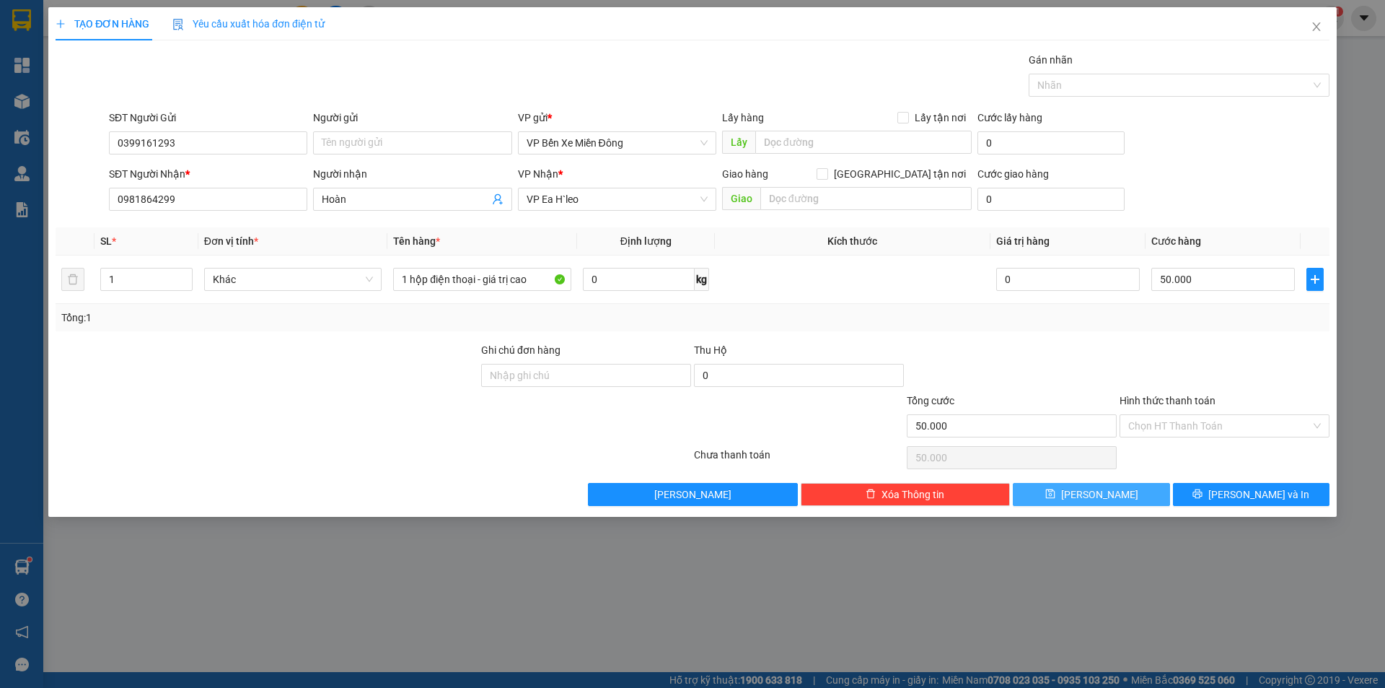
click at [1117, 491] on button "[PERSON_NAME]" at bounding box center [1091, 494] width 157 height 23
type input "0"
